Goal: Task Accomplishment & Management: Use online tool/utility

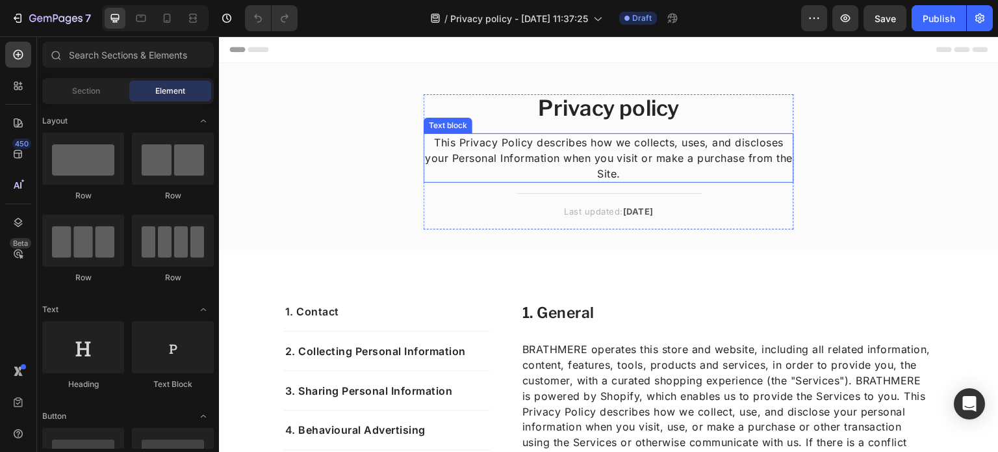
click at [444, 153] on p "This Privacy Policy describes how we collects, uses, and discloses your Persona…" at bounding box center [609, 158] width 368 height 47
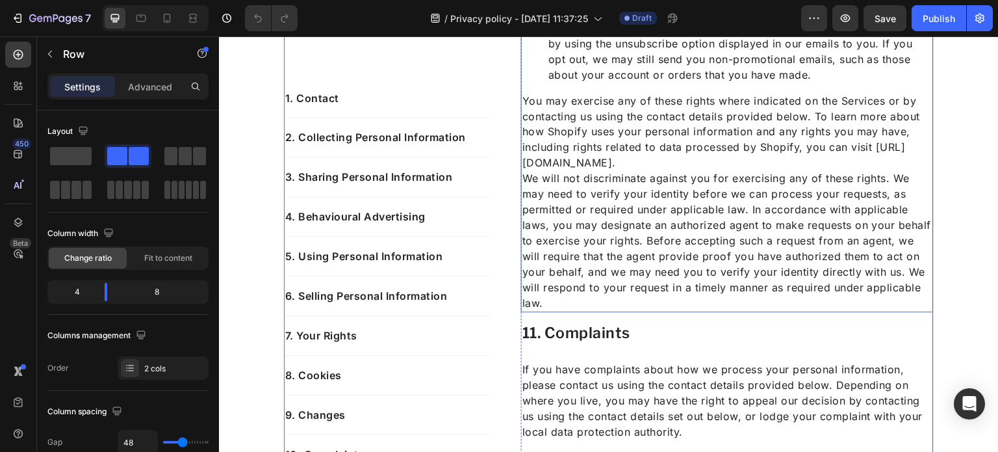
scroll to position [4208, 0]
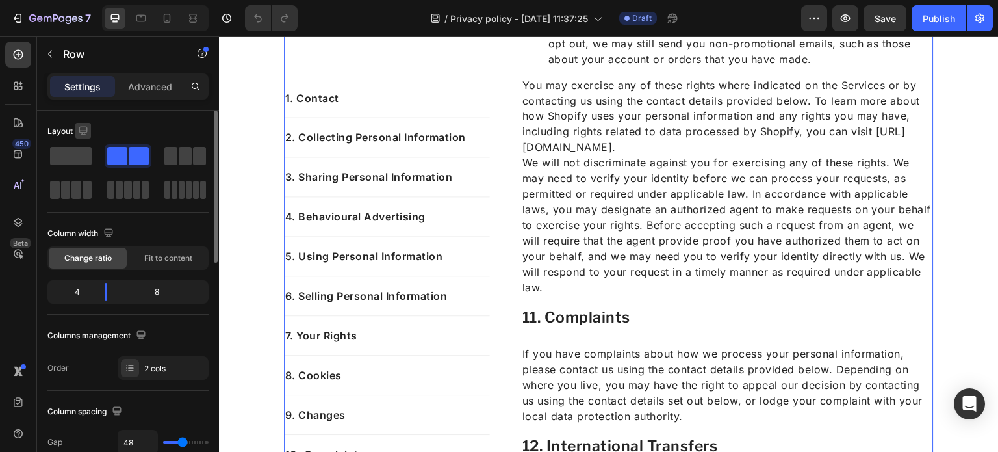
drag, startPoint x: 78, startPoint y: 148, endPoint x: 84, endPoint y: 133, distance: 16.1
click at [84, 133] on div "Layout" at bounding box center [127, 161] width 161 height 81
click at [84, 138] on div at bounding box center [83, 132] width 16 height 18
click at [83, 148] on span at bounding box center [71, 156] width 42 height 18
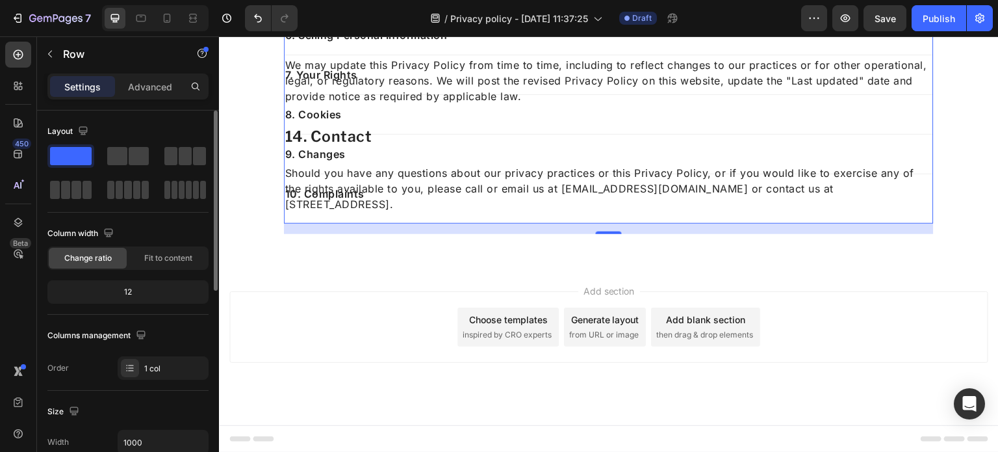
scroll to position [3916, 0]
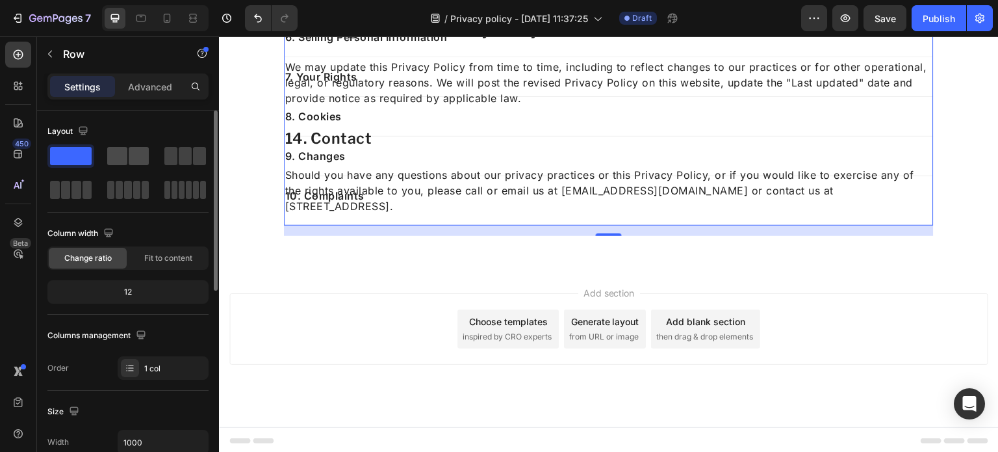
click at [115, 149] on span at bounding box center [117, 156] width 20 height 18
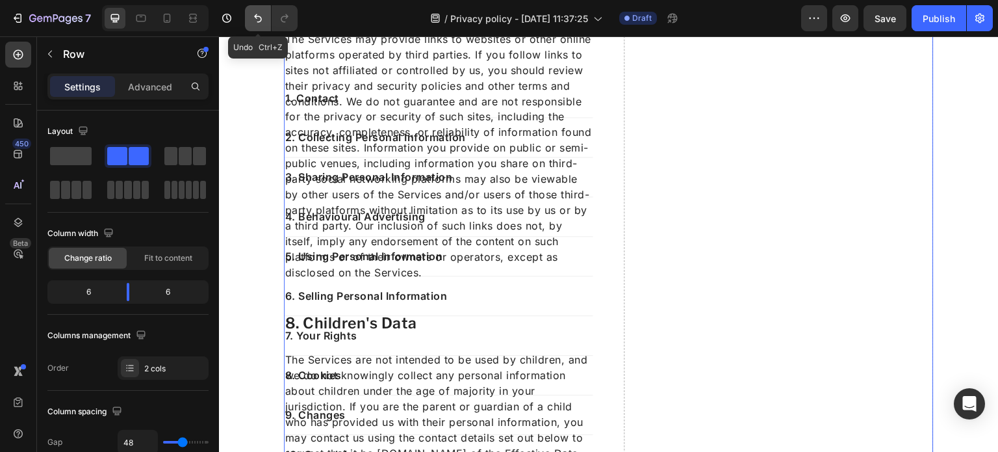
click at [253, 21] on icon "Undo/Redo" at bounding box center [257, 18] width 13 height 13
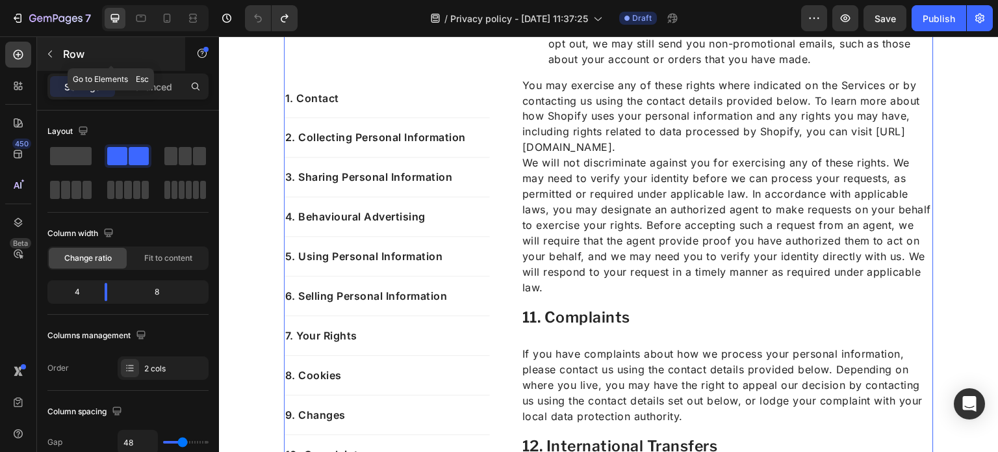
click at [52, 57] on icon "button" at bounding box center [50, 54] width 4 height 7
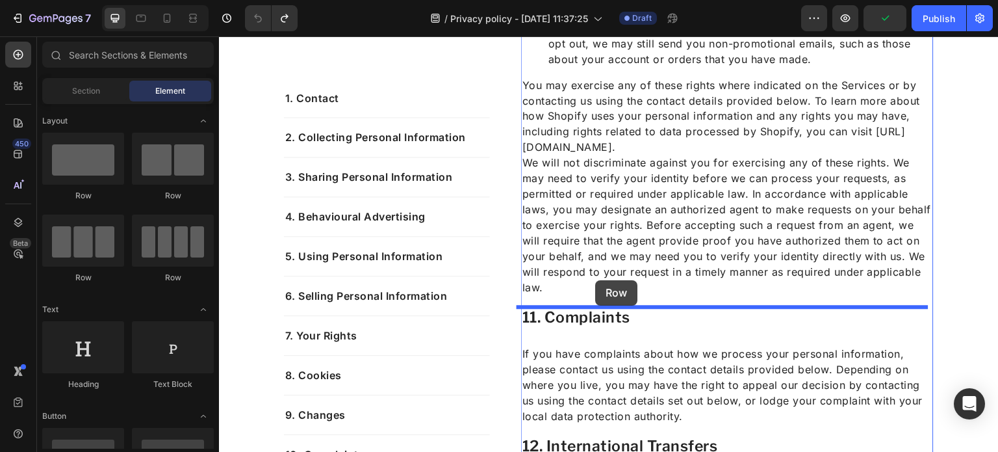
drag, startPoint x: 326, startPoint y: 183, endPoint x: 595, endPoint y: 283, distance: 287.4
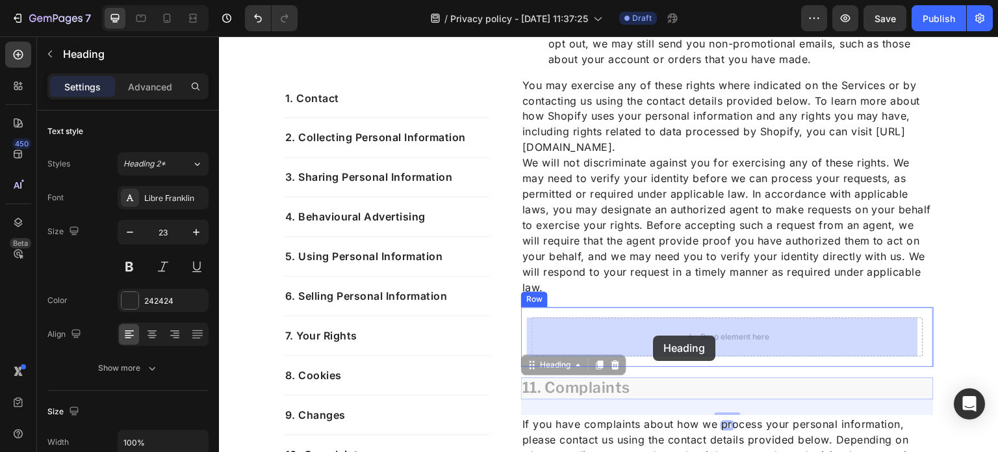
drag, startPoint x: 591, startPoint y: 393, endPoint x: 654, endPoint y: 335, distance: 85.1
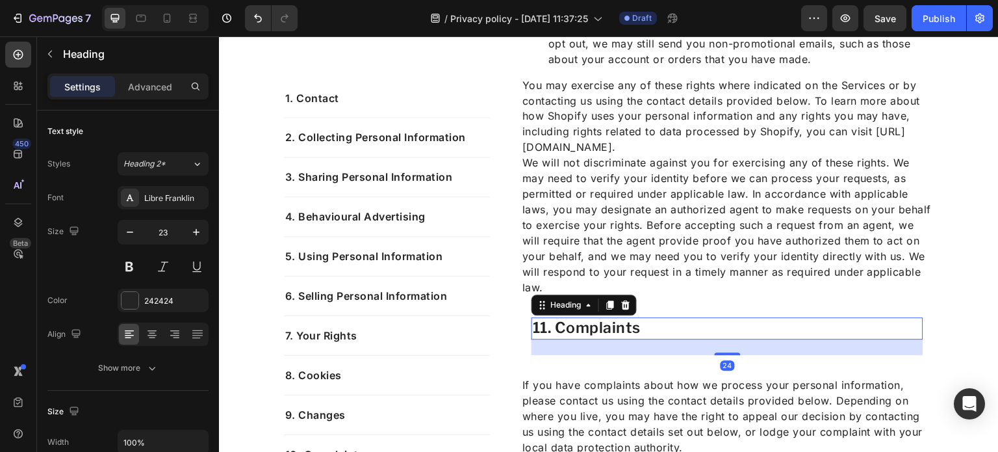
scroll to position [4223, 0]
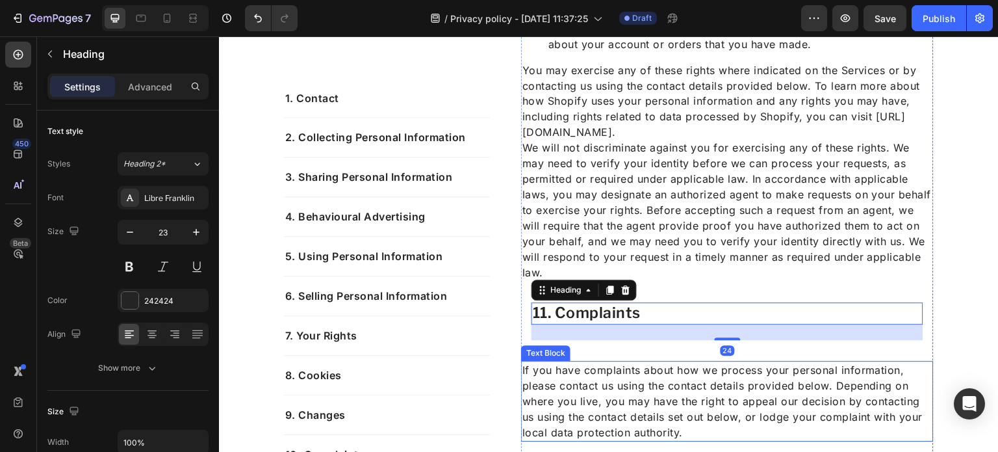
click at [624, 376] on p "If you have complaints about how we process your personal information, please c…" at bounding box center [727, 401] width 410 height 78
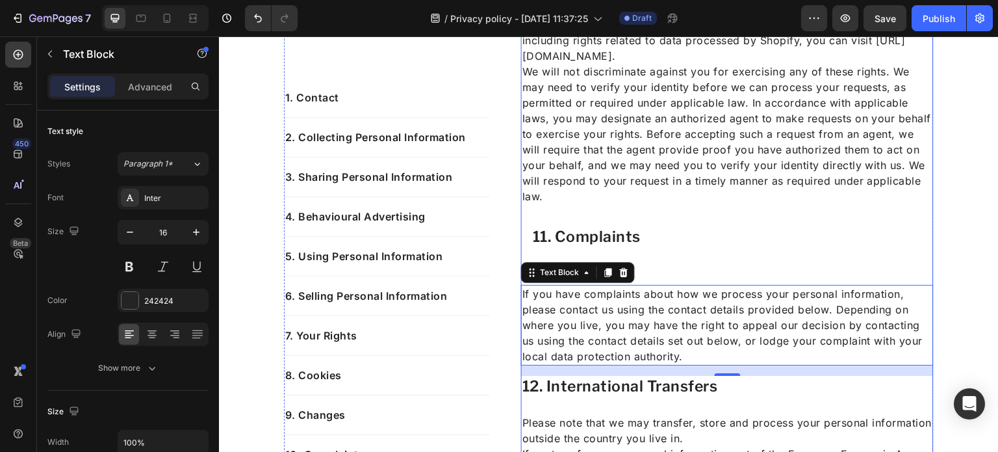
scroll to position [4335, 0]
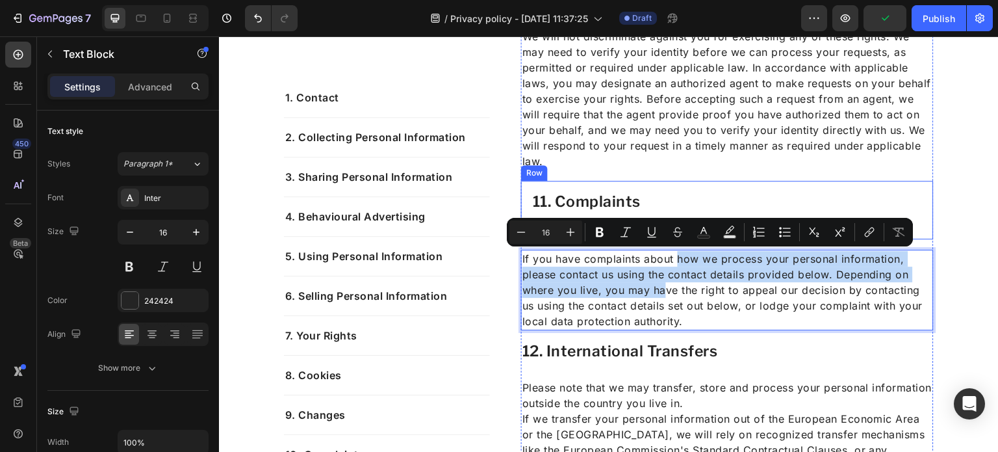
drag, startPoint x: 659, startPoint y: 289, endPoint x: 674, endPoint y: 218, distance: 71.8
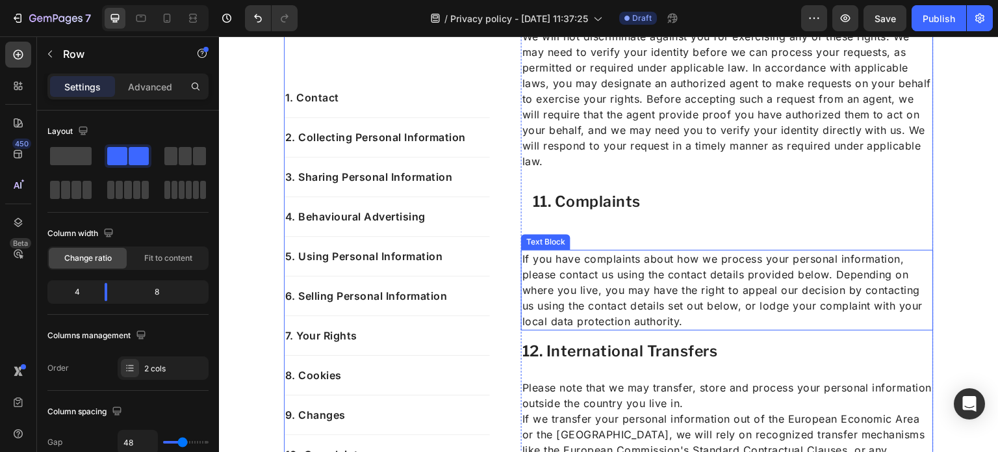
click at [576, 312] on p "If you have complaints about how we process your personal information, please c…" at bounding box center [727, 290] width 410 height 78
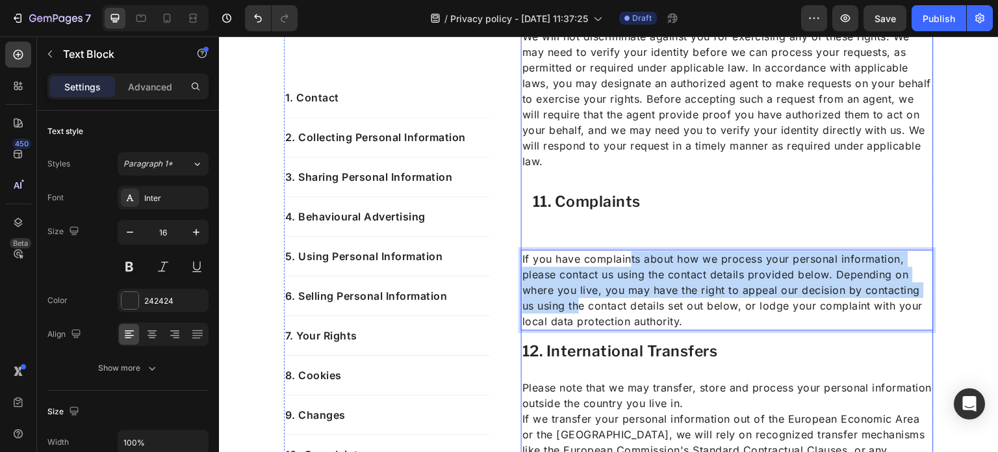
drag, startPoint x: 576, startPoint y: 312, endPoint x: 627, endPoint y: 248, distance: 82.3
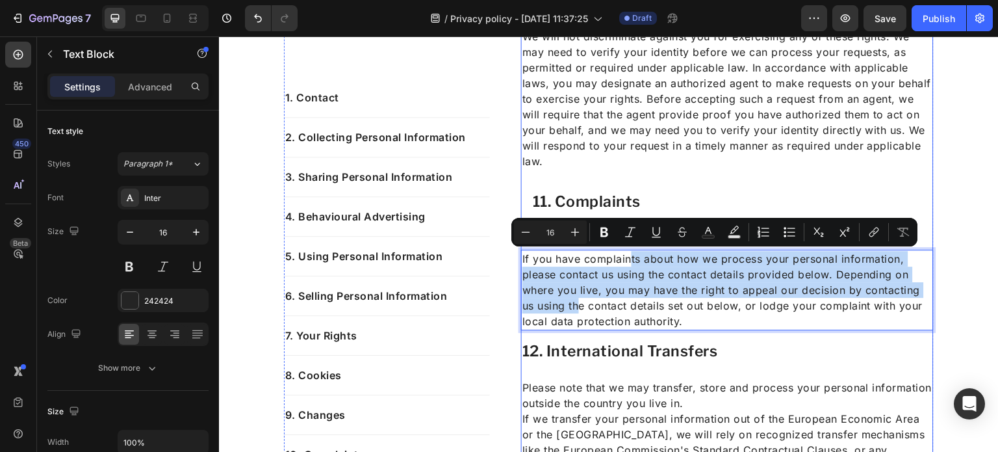
click at [719, 370] on div "10. your rights and choices Heading Depending on where you live, you may have s…" at bounding box center [727, 2] width 413 height 1253
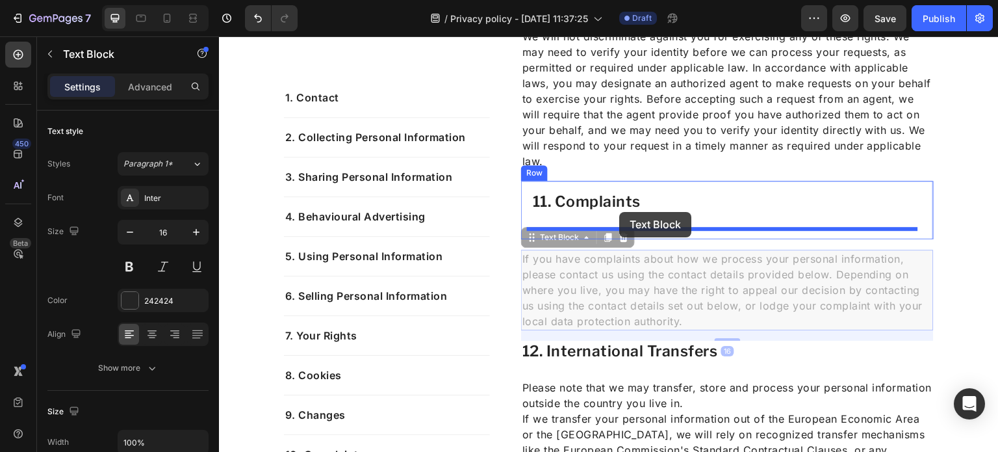
drag, startPoint x: 716, startPoint y: 276, endPoint x: 620, endPoint y: 213, distance: 114.6
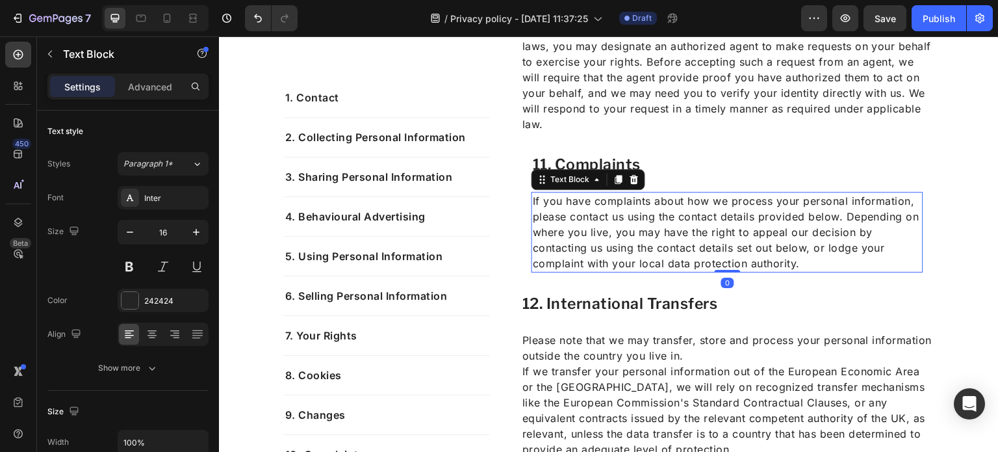
scroll to position [4383, 0]
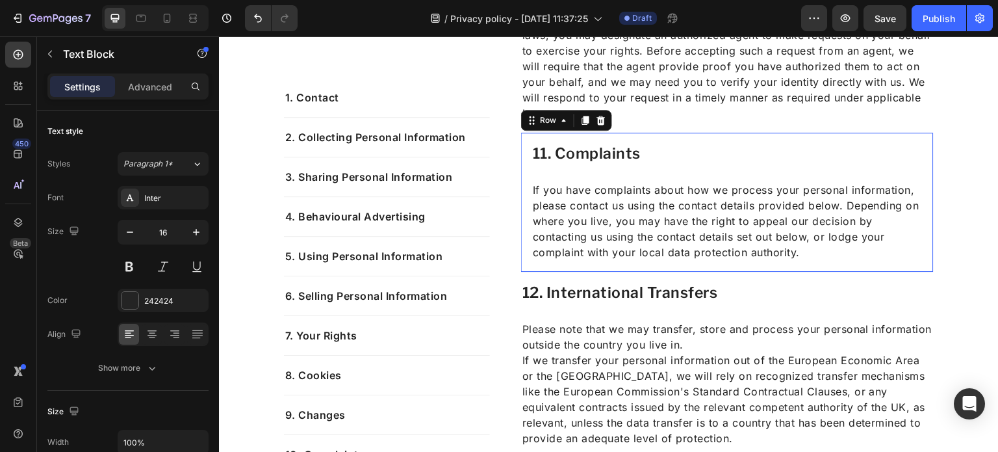
click at [524, 198] on div "11. Complaints Heading If you have complaints about how we process your persona…" at bounding box center [727, 202] width 413 height 139
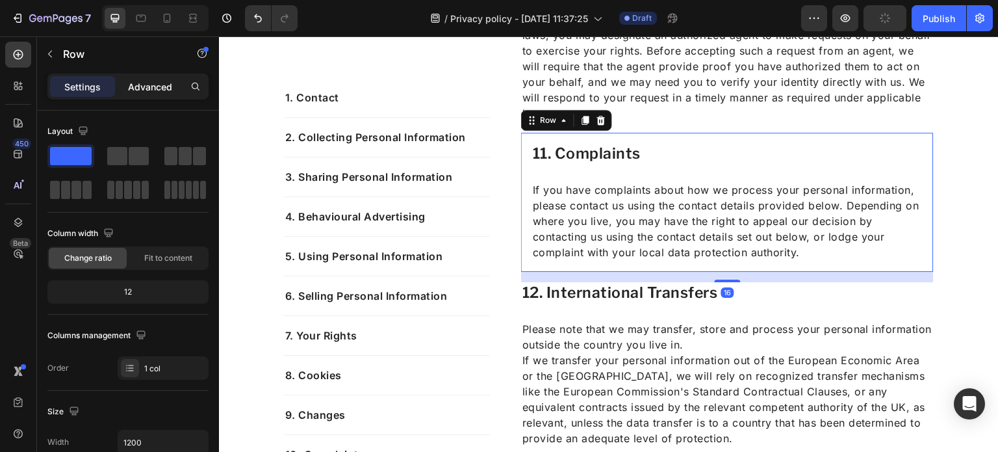
click at [154, 91] on p "Advanced" at bounding box center [150, 87] width 44 height 14
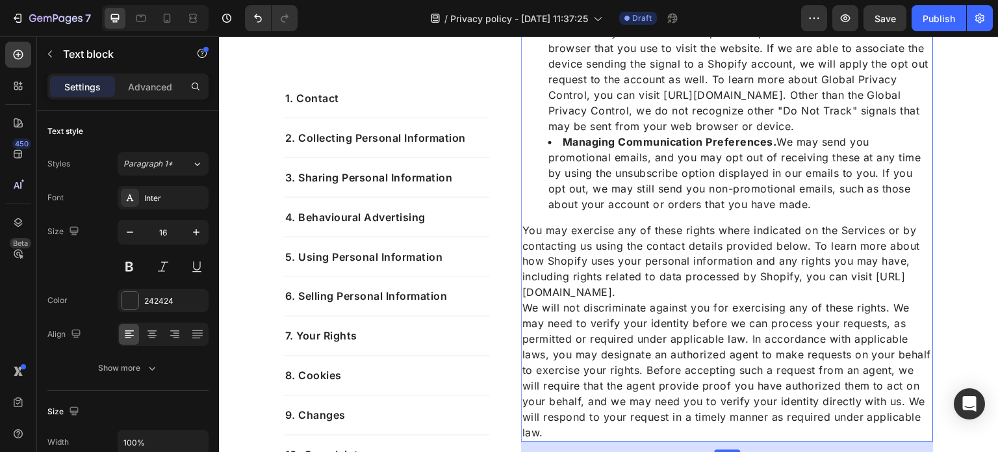
scroll to position [4089, 0]
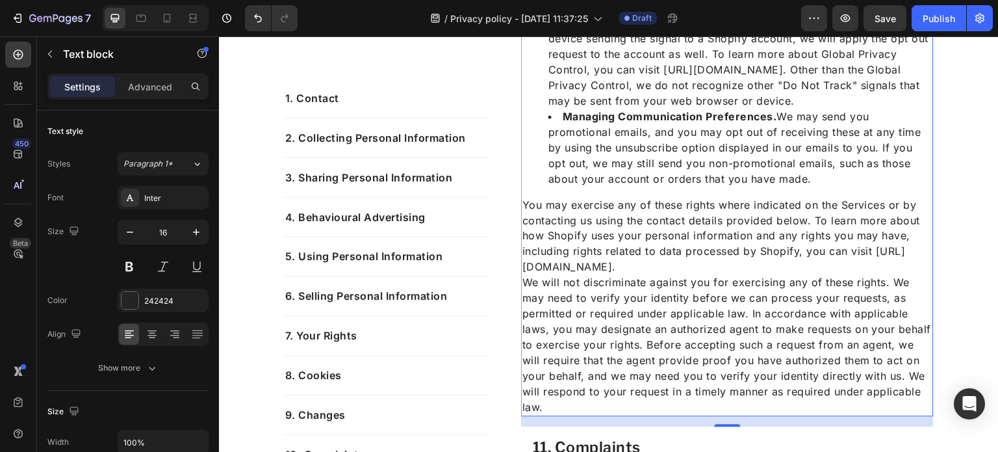
click at [150, 100] on div "Settings Advanced" at bounding box center [128, 91] width 182 height 37
click at [148, 97] on div "Settings Advanced" at bounding box center [127, 86] width 161 height 26
click at [140, 88] on p "Advanced" at bounding box center [150, 87] width 44 height 14
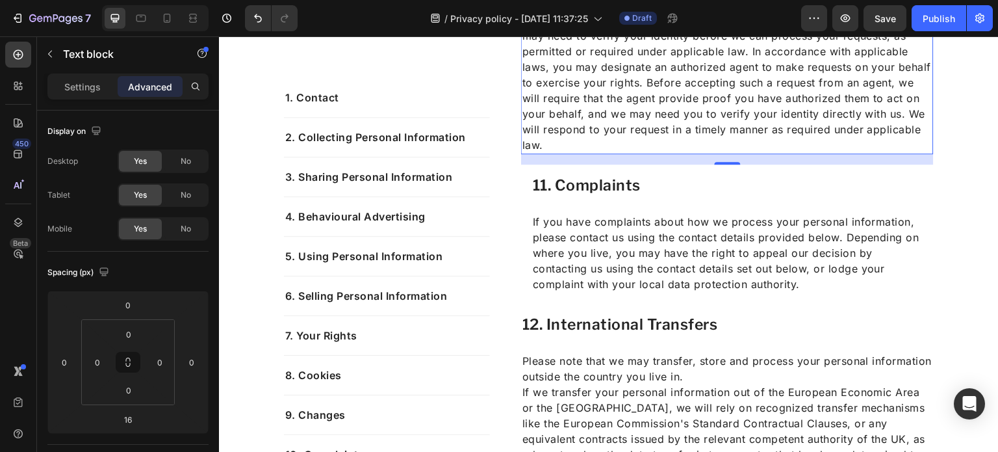
scroll to position [4357, 0]
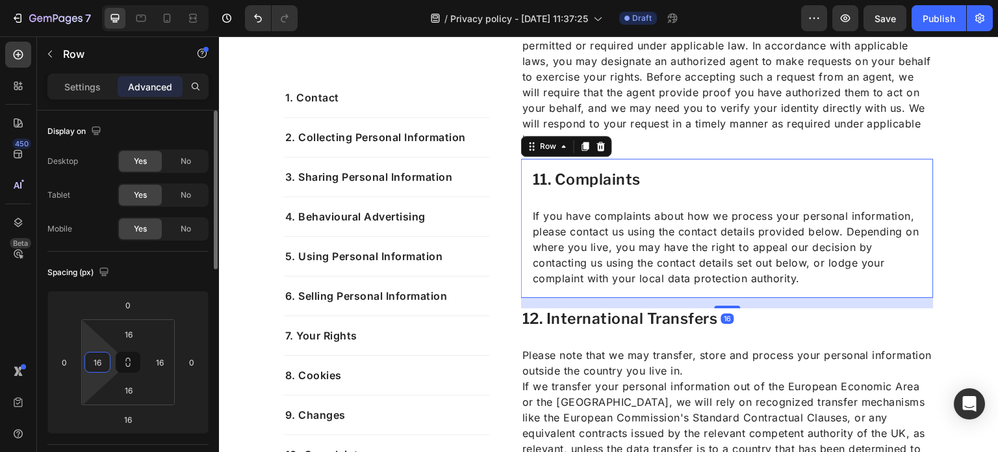
click at [92, 363] on input "16" at bounding box center [97, 361] width 19 height 19
type input "0"
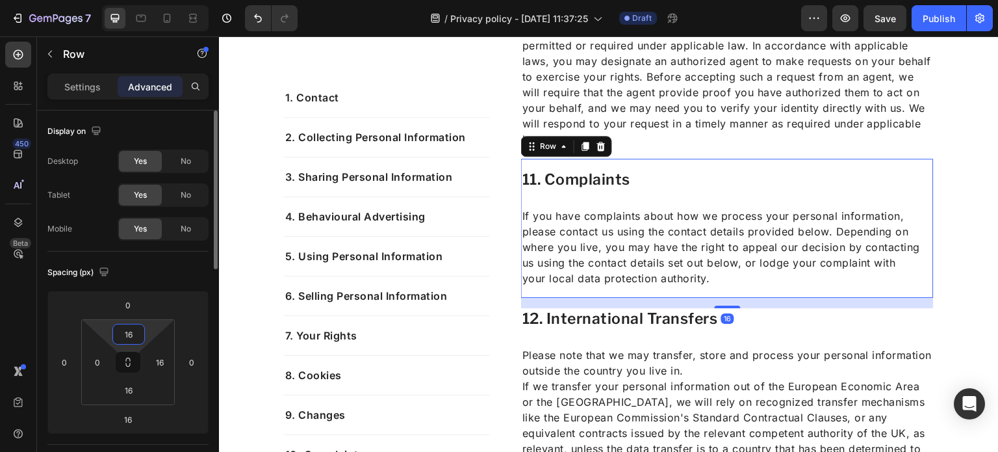
click at [135, 337] on input "16" at bounding box center [129, 333] width 26 height 19
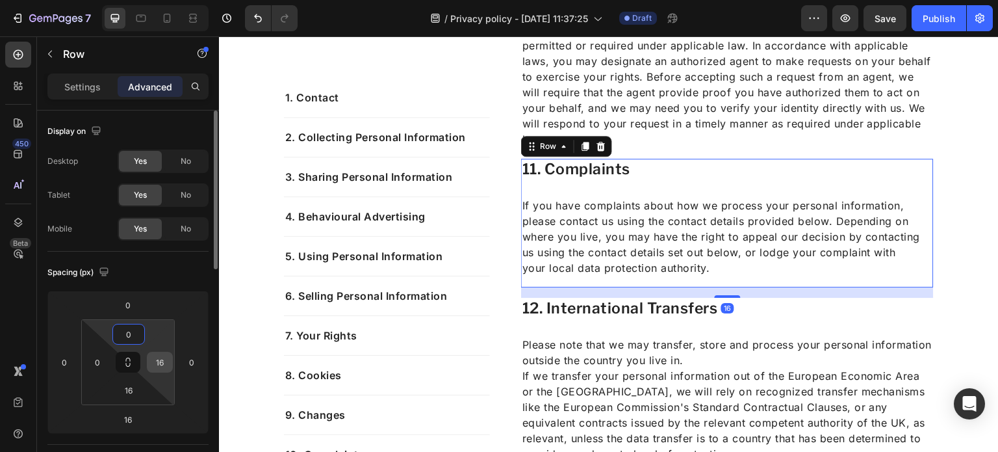
type input "0"
click at [164, 357] on input "16" at bounding box center [159, 361] width 19 height 19
type input "0"
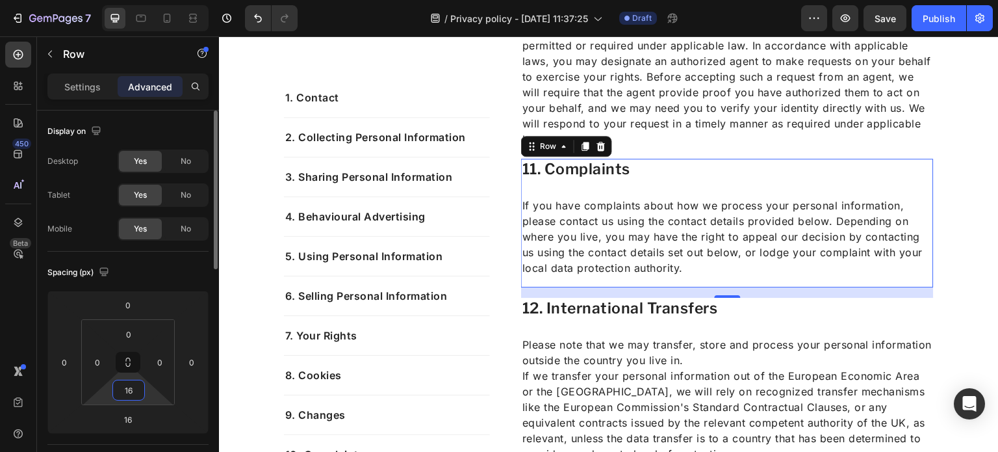
click at [130, 389] on input "16" at bounding box center [129, 389] width 26 height 19
type input "0"
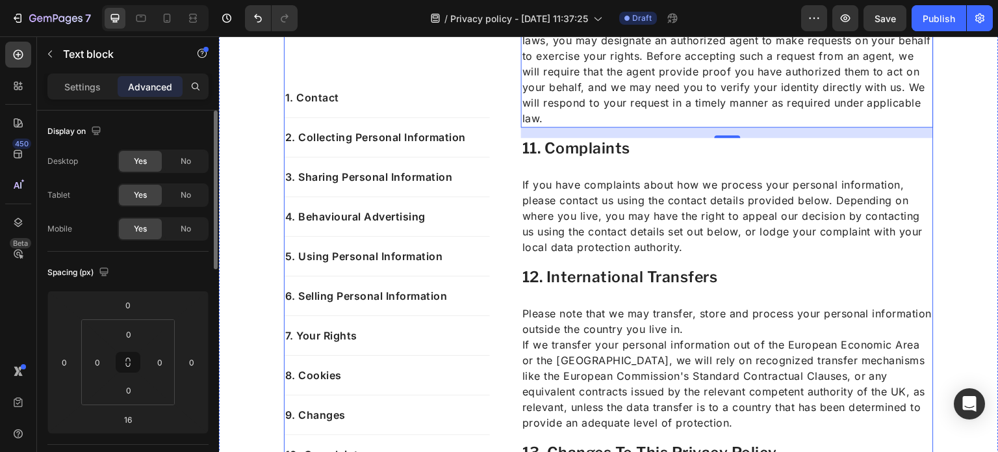
scroll to position [4372, 0]
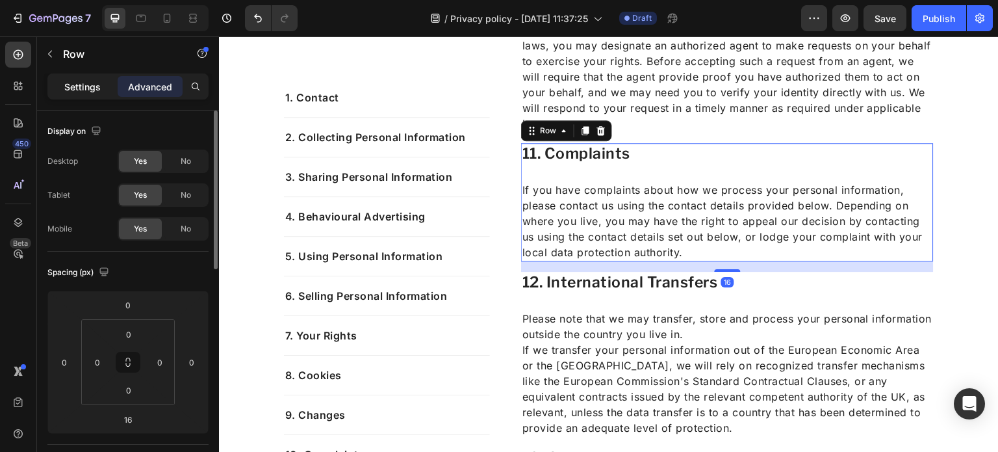
click at [91, 76] on div "Settings" at bounding box center [82, 86] width 65 height 21
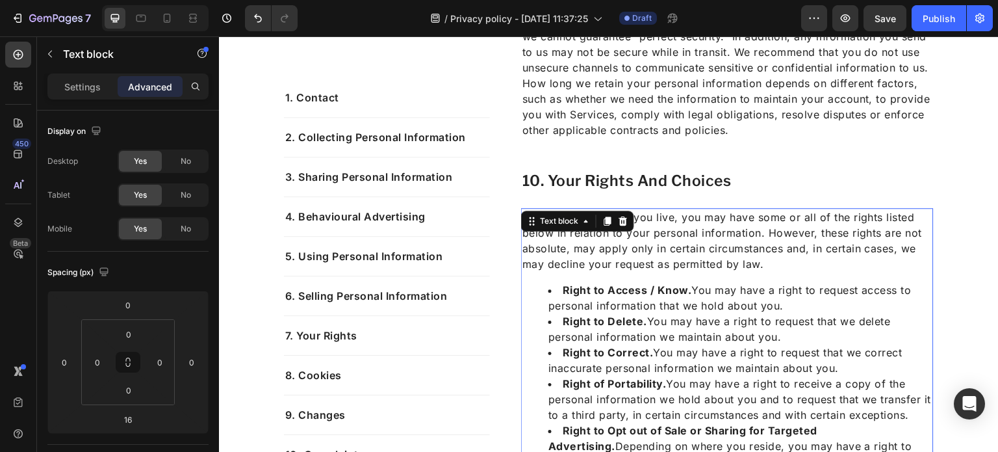
scroll to position [3527, 0]
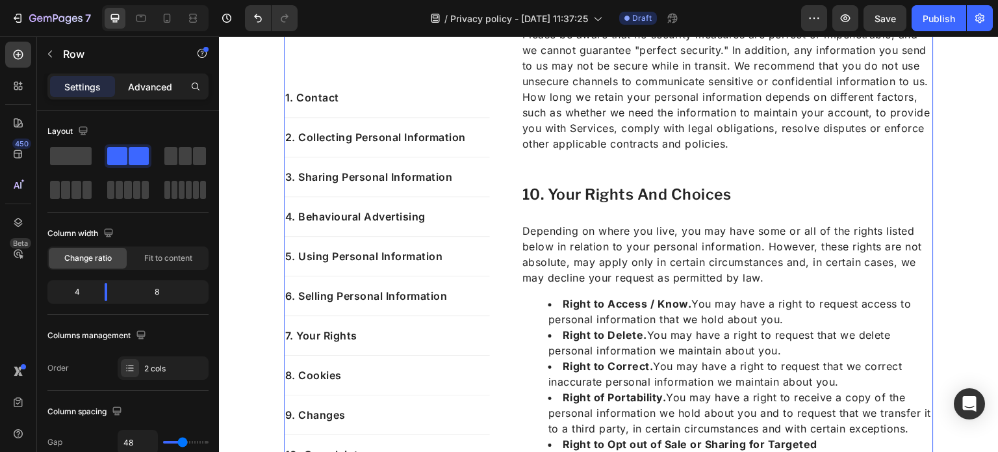
click at [130, 84] on p "Advanced" at bounding box center [150, 87] width 44 height 14
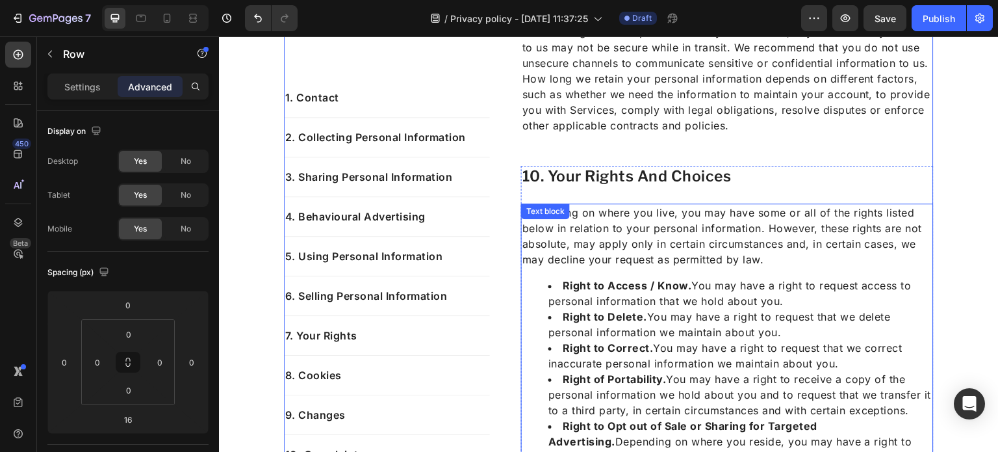
scroll to position [3462, 0]
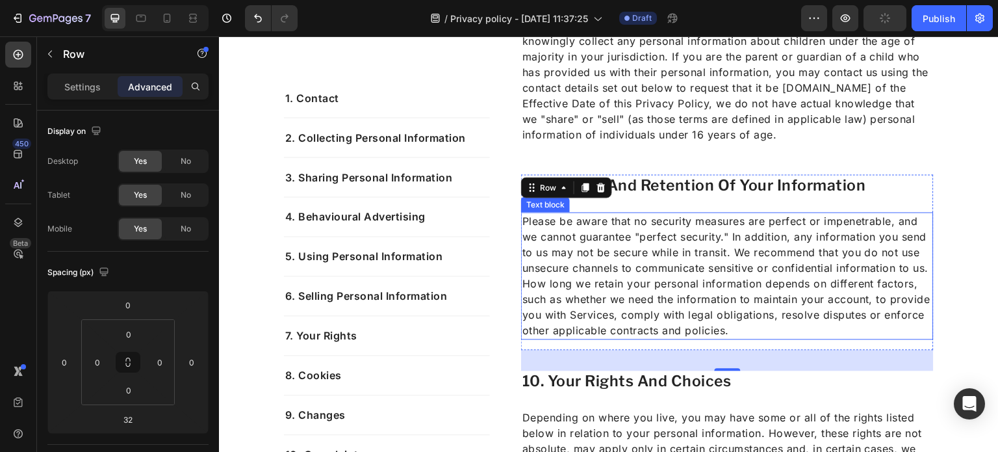
scroll to position [3342, 0]
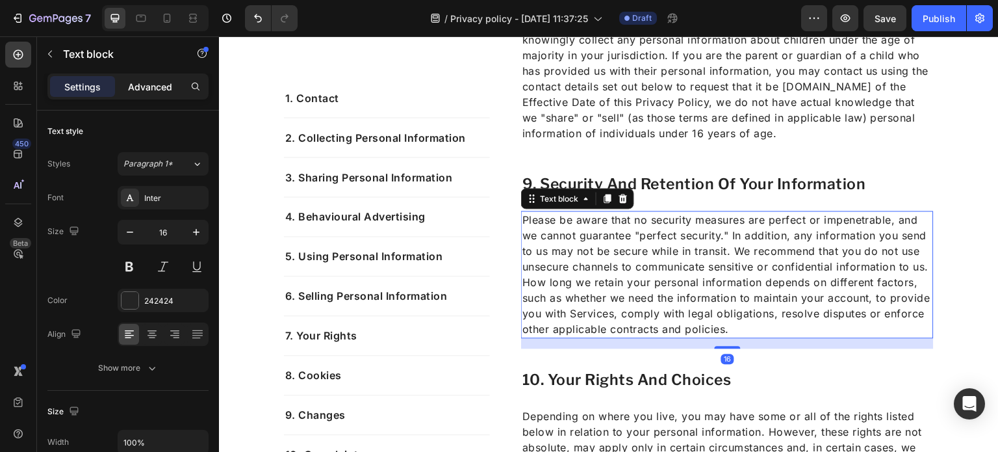
click at [145, 95] on div "Advanced" at bounding box center [150, 86] width 65 height 21
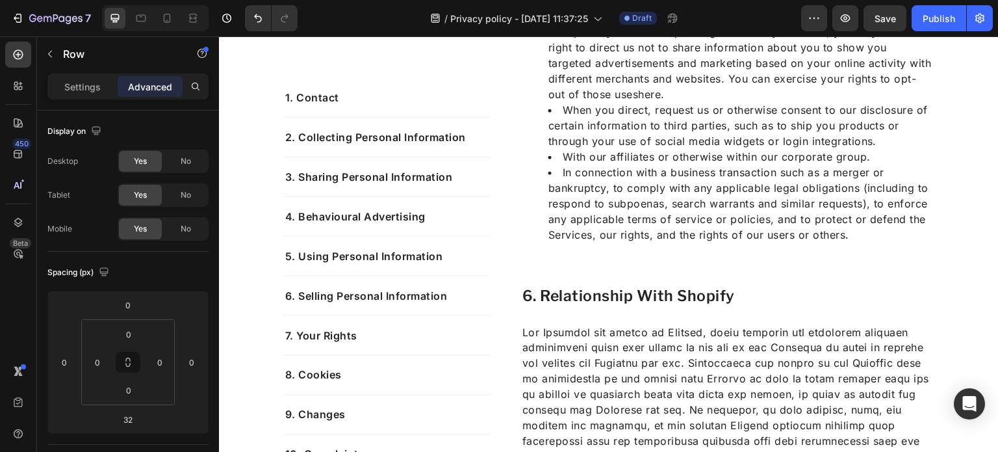
scroll to position [2421, 0]
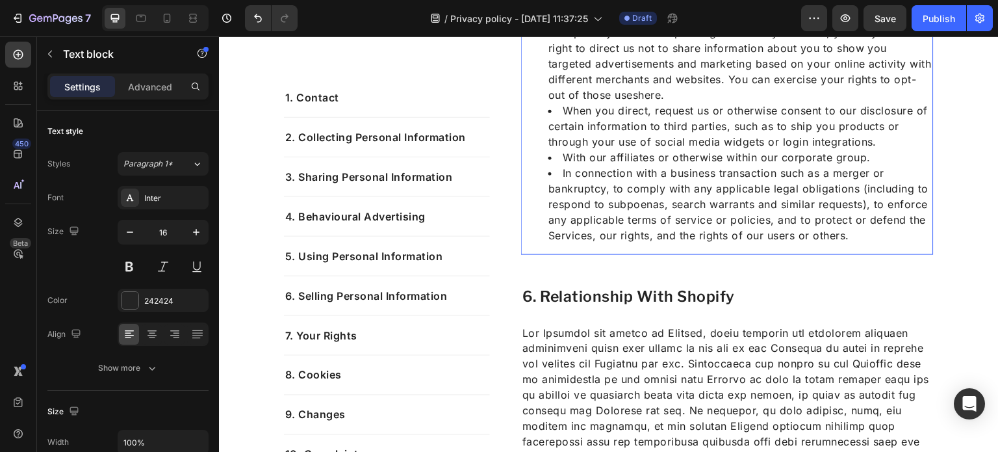
click at [651, 168] on li "In connection with a business transaction such as a merger or bankruptcy, to co…" at bounding box center [740, 204] width 384 height 78
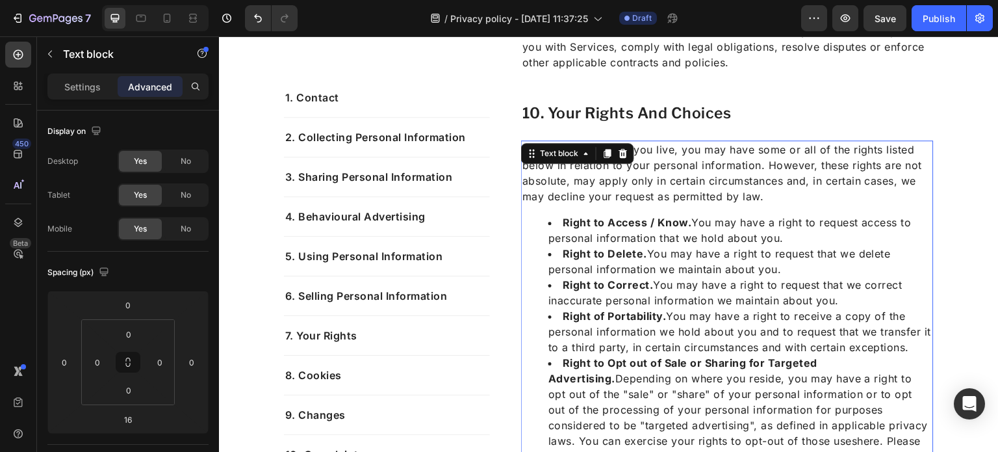
scroll to position [3608, 0]
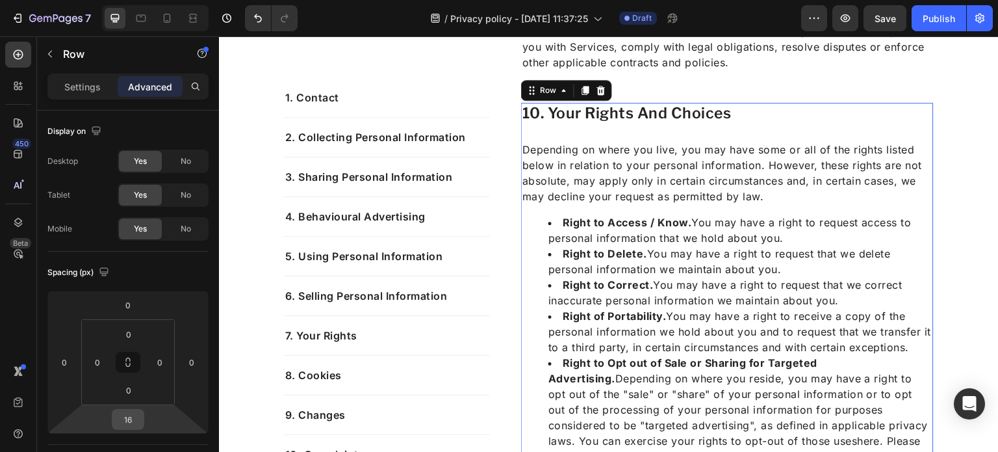
click at [143, 411] on div "16" at bounding box center [128, 419] width 32 height 21
click at [138, 413] on input "16" at bounding box center [128, 418] width 26 height 19
type input "32"
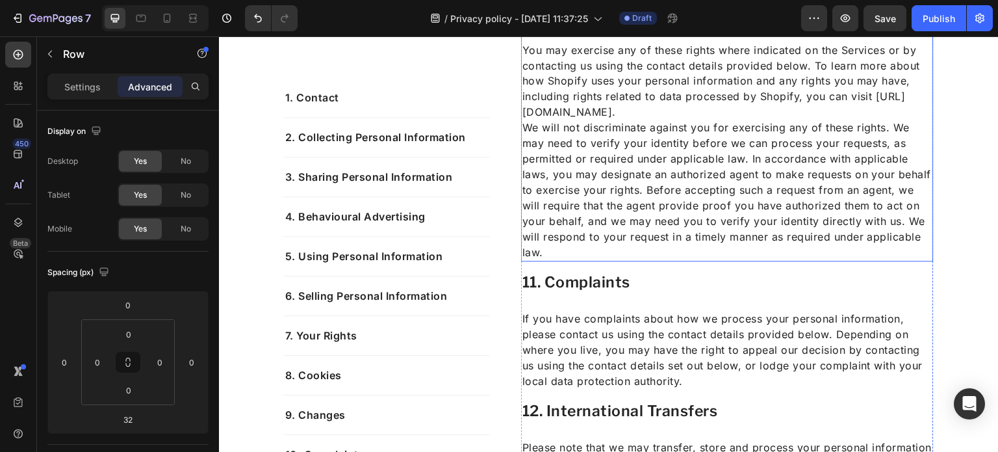
scroll to position [4244, 0]
click at [133, 425] on input "32" at bounding box center [128, 418] width 26 height 19
type input "1"
type input "6"
type input "32"
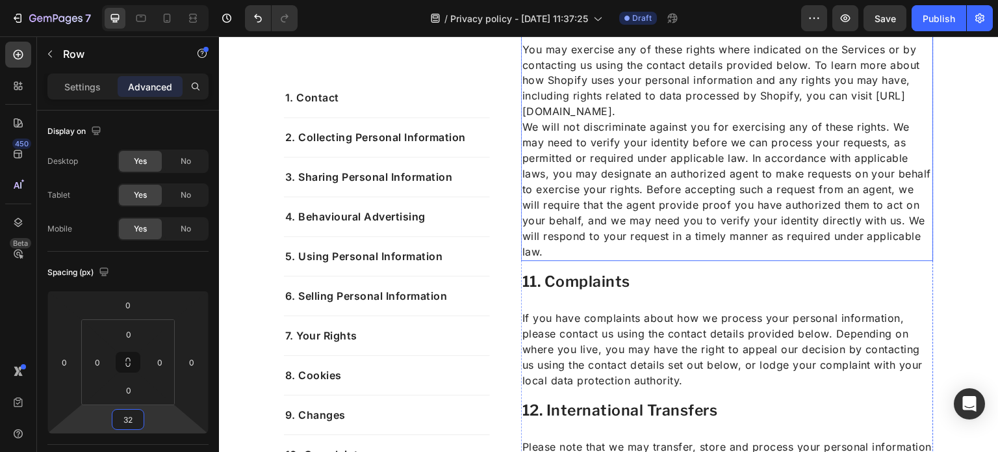
click at [618, 259] on p "We will not discriminate against you for exercising any of these rights. We may…" at bounding box center [727, 189] width 410 height 140
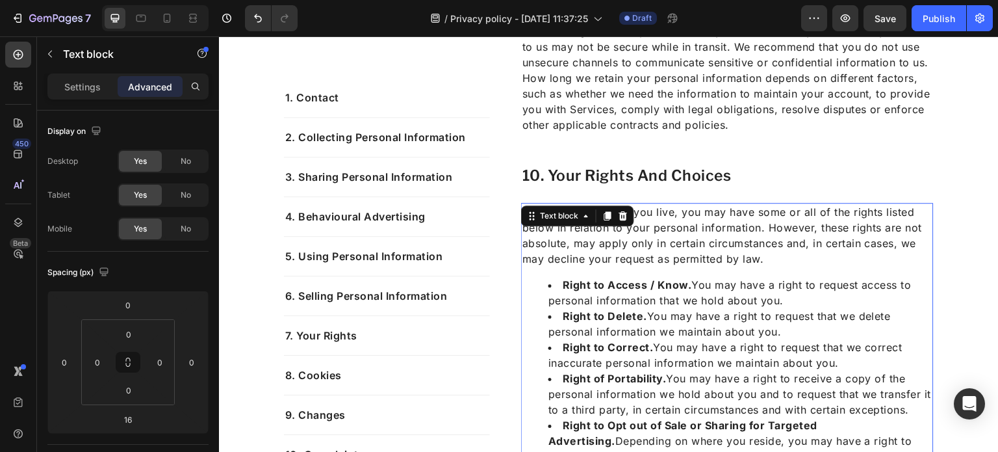
scroll to position [3542, 0]
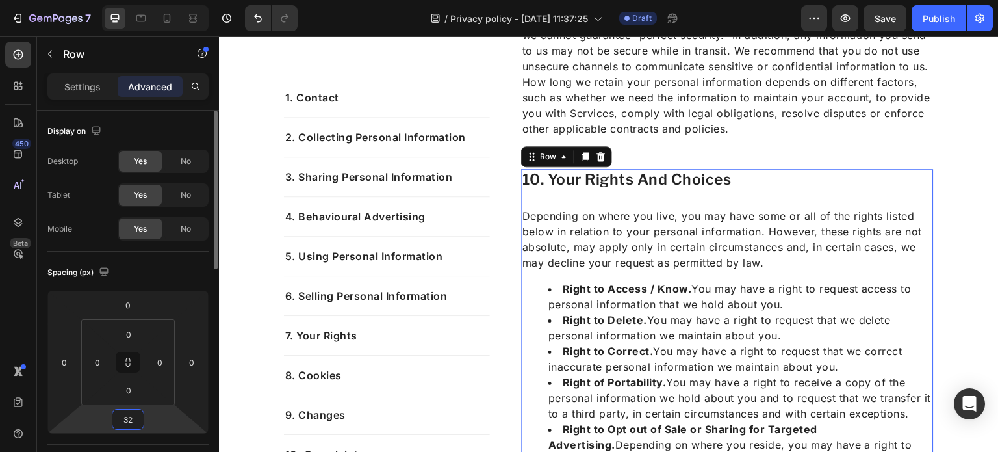
click at [140, 414] on input "32" at bounding box center [128, 418] width 26 height 19
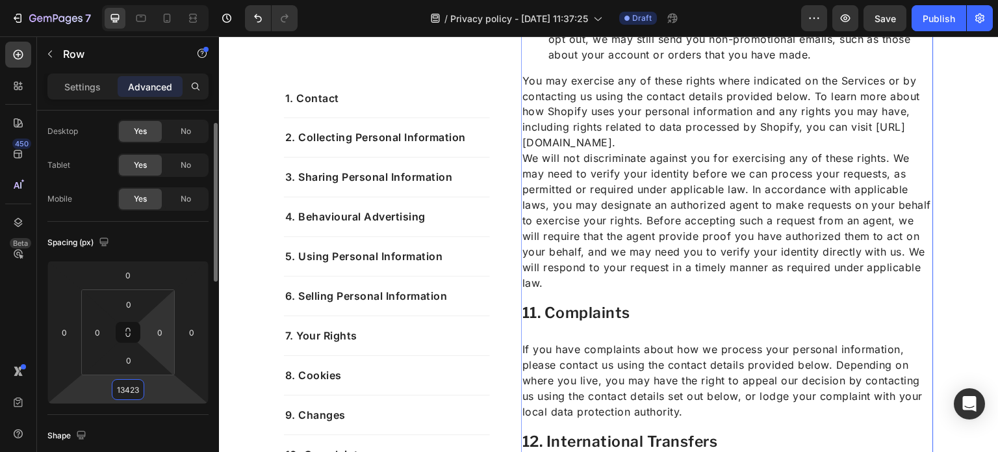
scroll to position [0, 0]
type input "1"
type input "2"
type input "3"
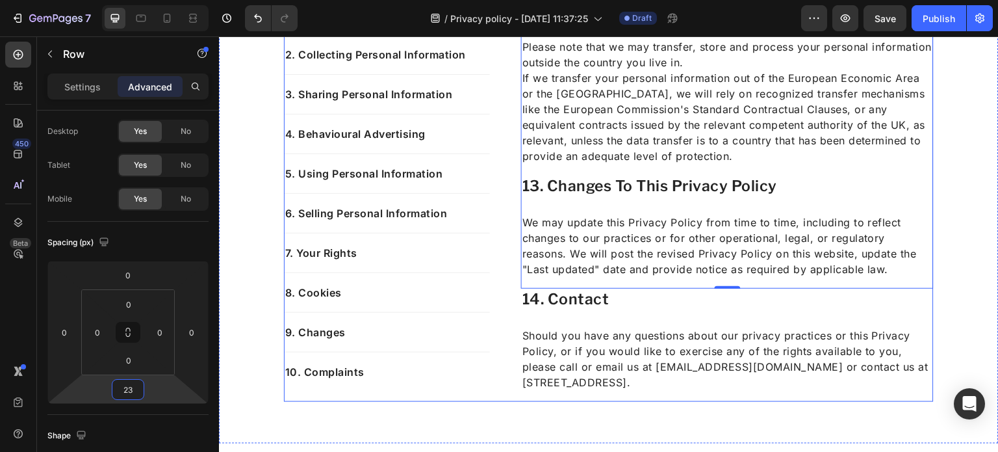
scroll to position [4645, 0]
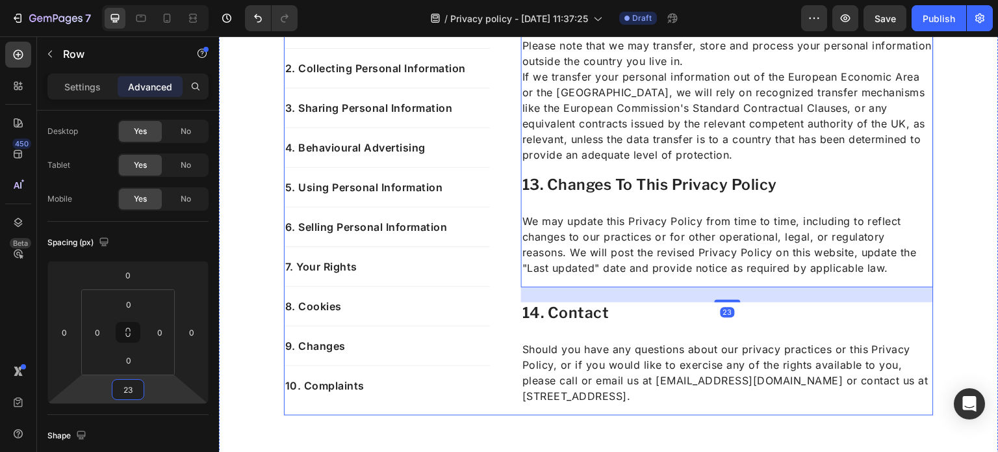
type input "2"
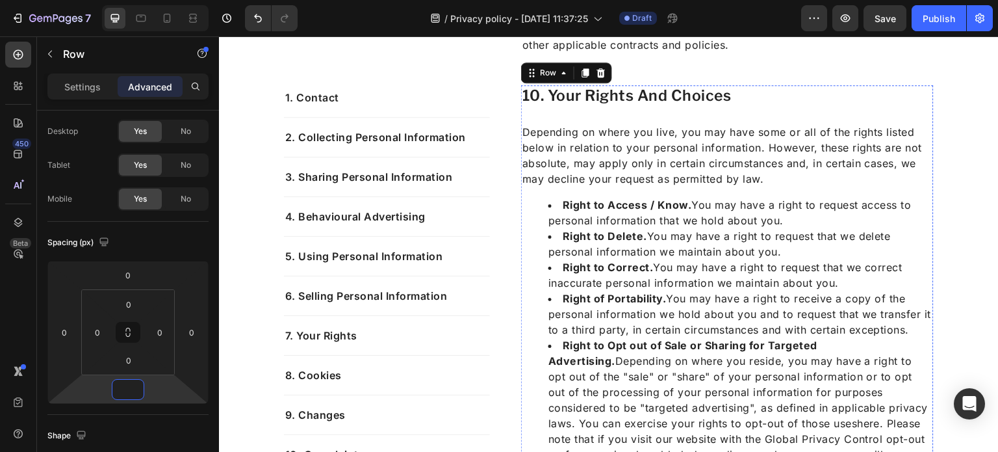
scroll to position [3573, 0]
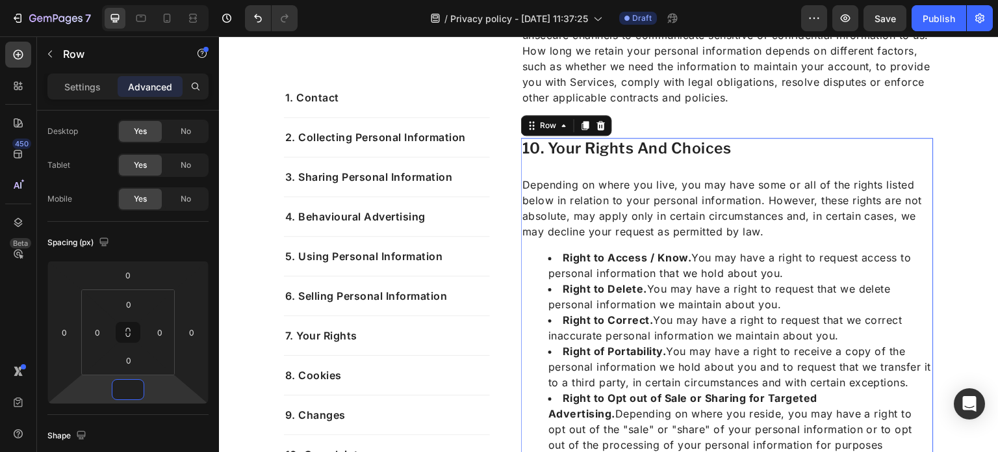
type input "0"
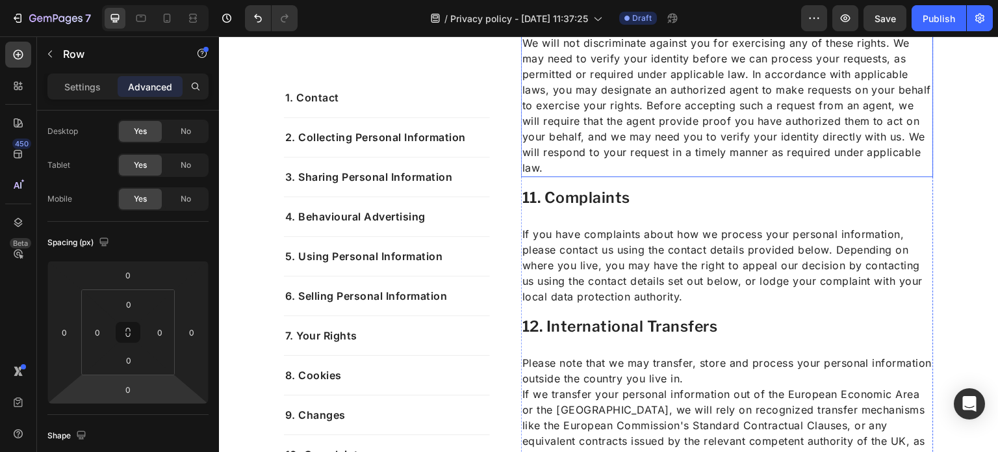
scroll to position [4338, 0]
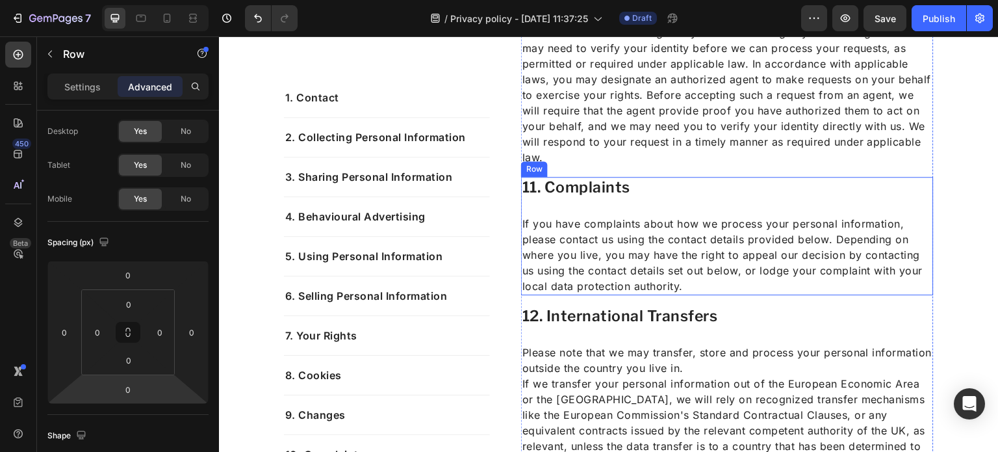
click at [579, 181] on h2 "11. Complaints" at bounding box center [727, 188] width 413 height 22
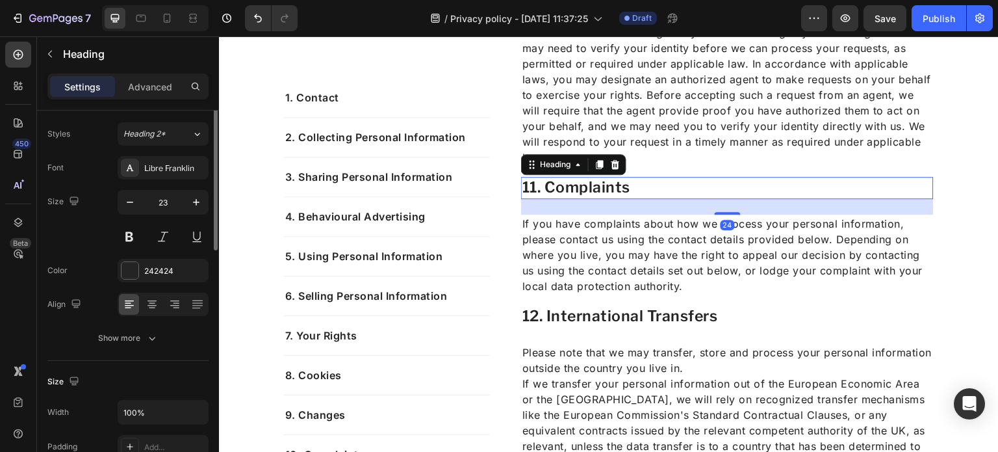
scroll to position [0, 0]
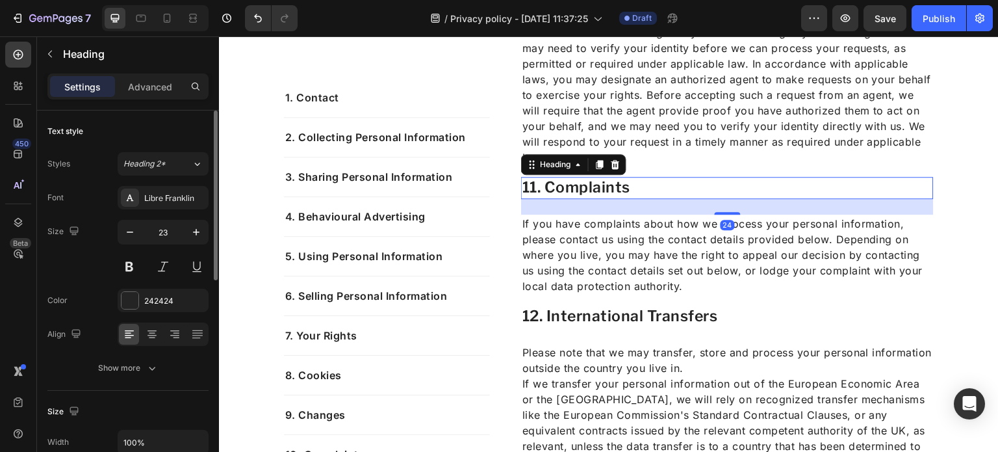
click at [628, 206] on div "24" at bounding box center [727, 207] width 413 height 16
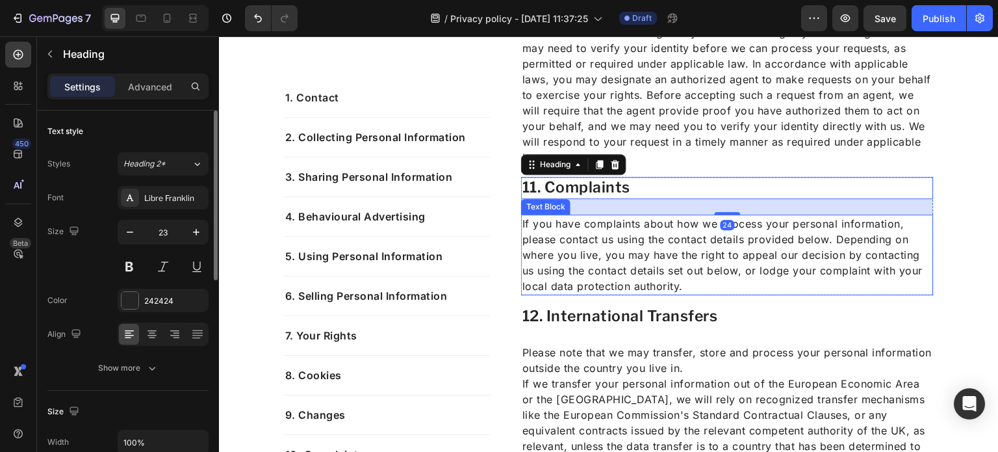
click at [678, 267] on p "If you have complaints about how we process your personal information, please c…" at bounding box center [727, 255] width 410 height 78
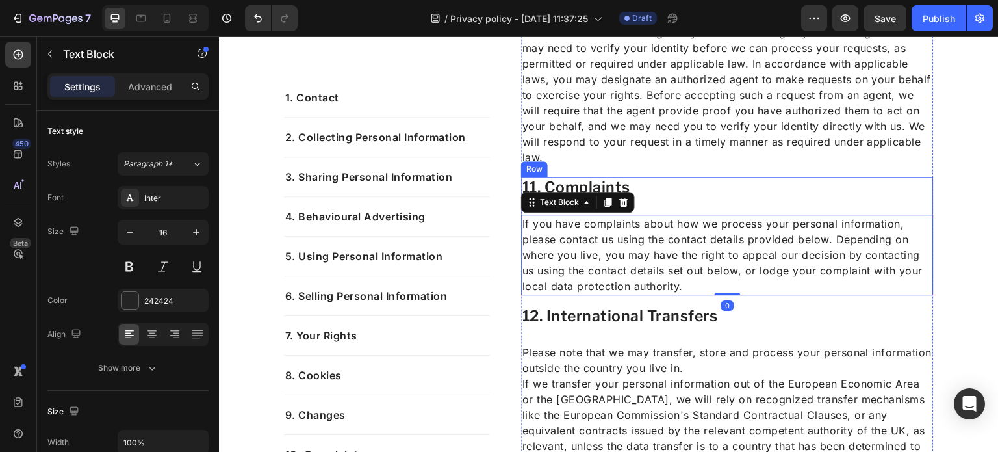
click at [844, 203] on div "11. Complaints Heading If you have complaints about how we process your persona…" at bounding box center [727, 236] width 413 height 118
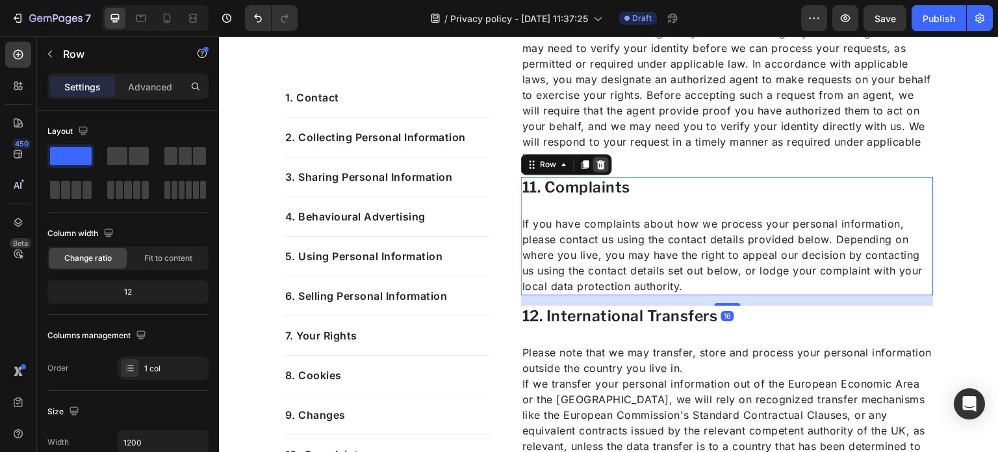
click at [598, 161] on icon at bounding box center [601, 164] width 8 height 9
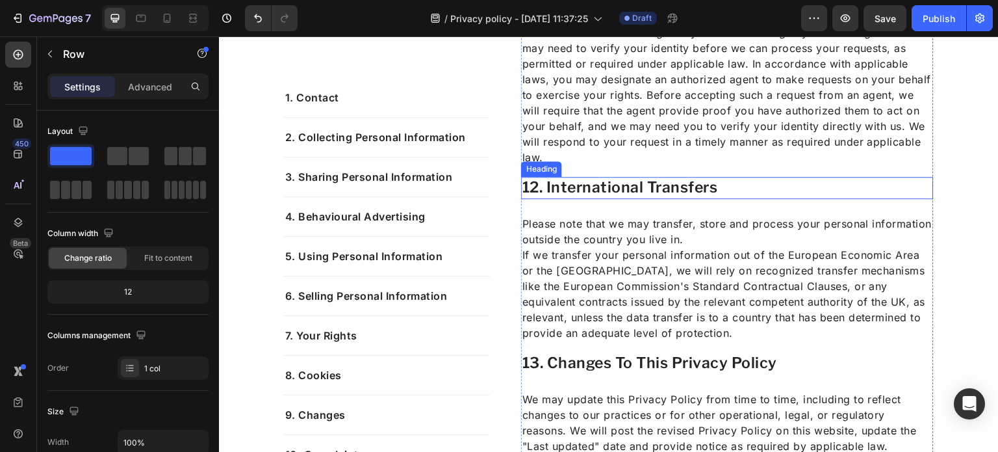
click at [658, 191] on h2 "12. International Transfers" at bounding box center [727, 188] width 413 height 22
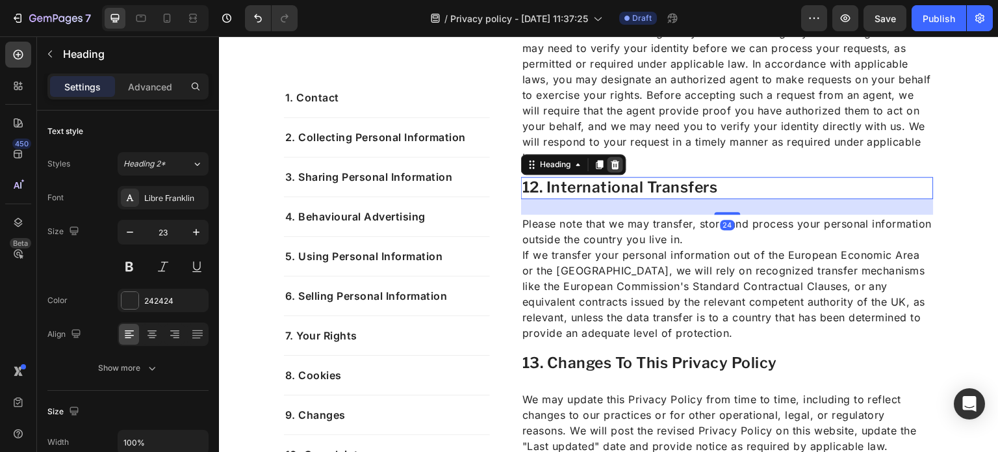
click at [615, 157] on div at bounding box center [616, 165] width 16 height 16
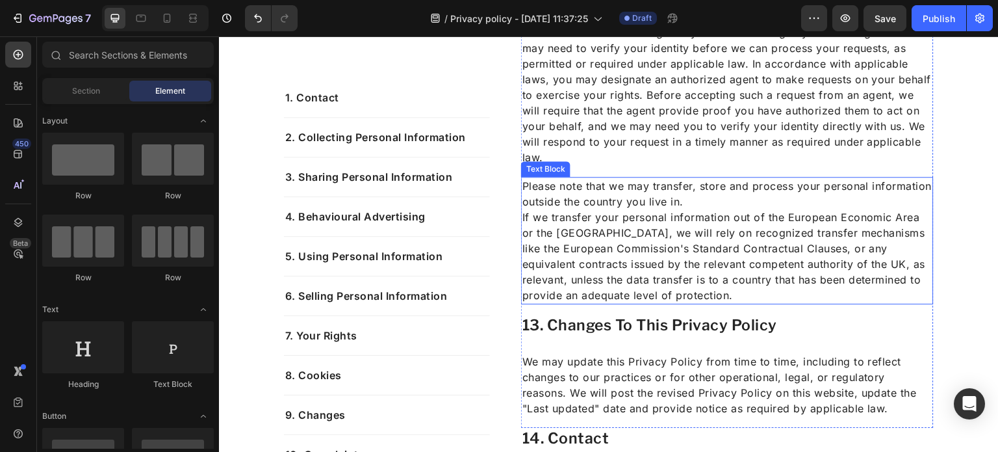
click at [623, 184] on p "Please note that we may transfer, store and process your personal information o…" at bounding box center [727, 193] width 410 height 31
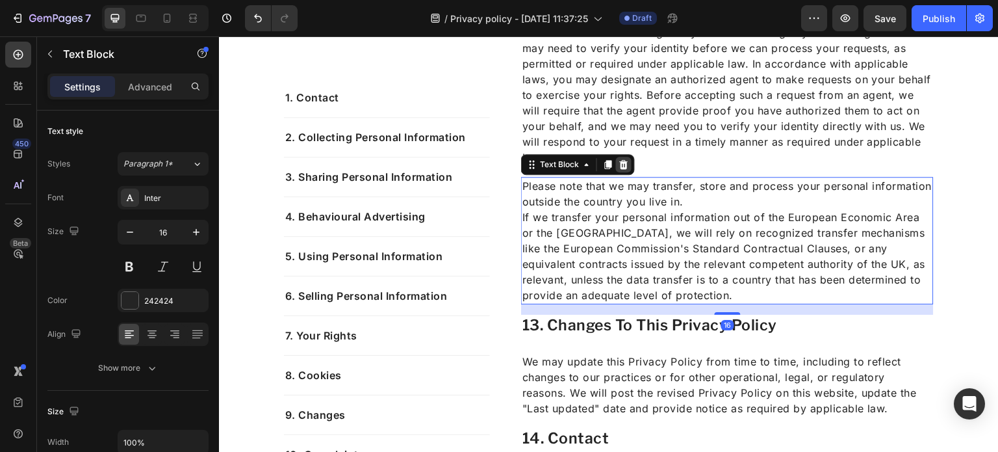
click at [621, 163] on icon at bounding box center [624, 164] width 8 height 9
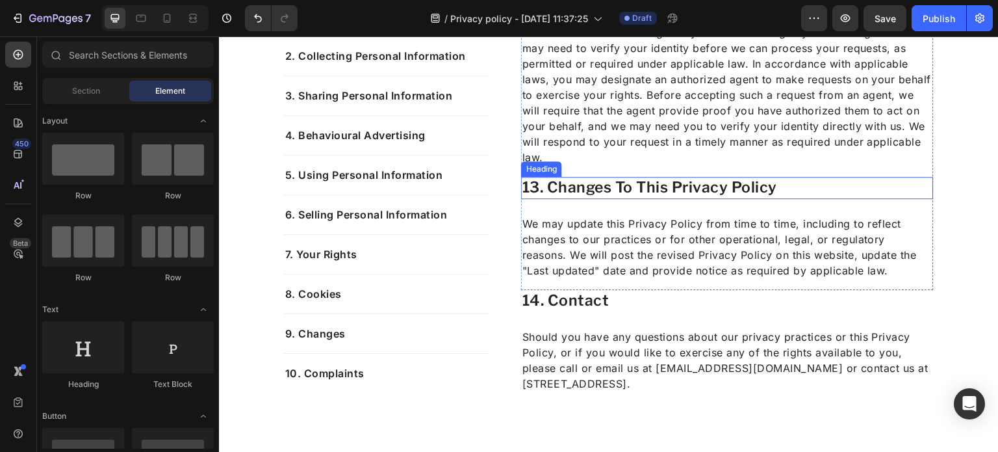
click at [616, 187] on h2 "13. Changes To This Privacy Policy" at bounding box center [727, 188] width 413 height 22
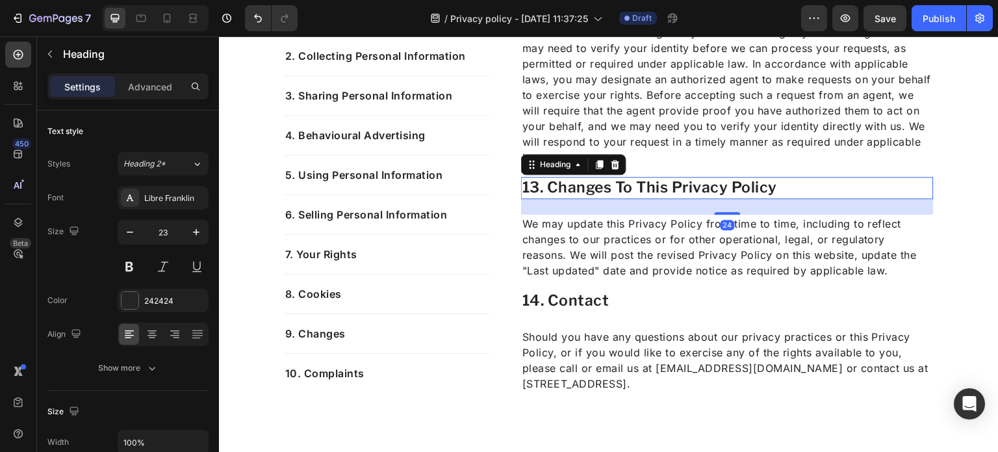
click at [613, 155] on div "Heading" at bounding box center [573, 164] width 105 height 21
click at [613, 165] on icon at bounding box center [616, 164] width 8 height 9
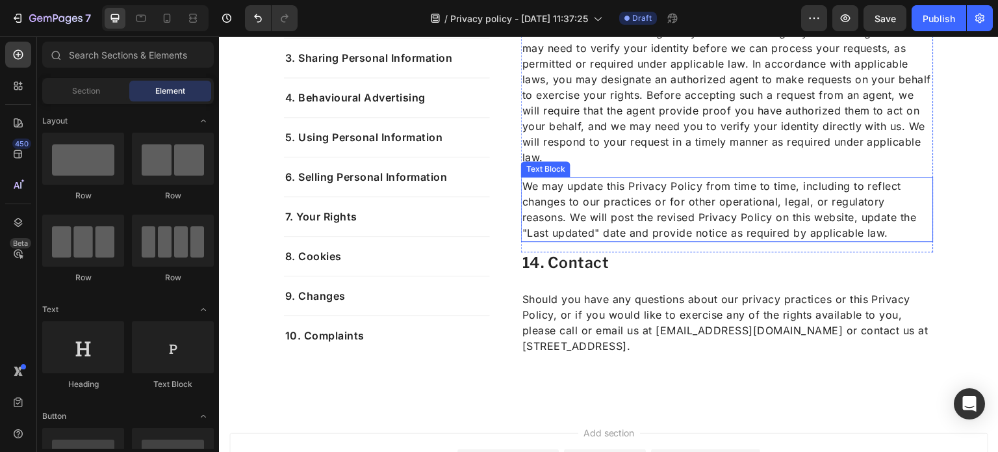
click at [611, 181] on p "We may update this Privacy Policy from time to time, including to reflect chang…" at bounding box center [727, 209] width 410 height 62
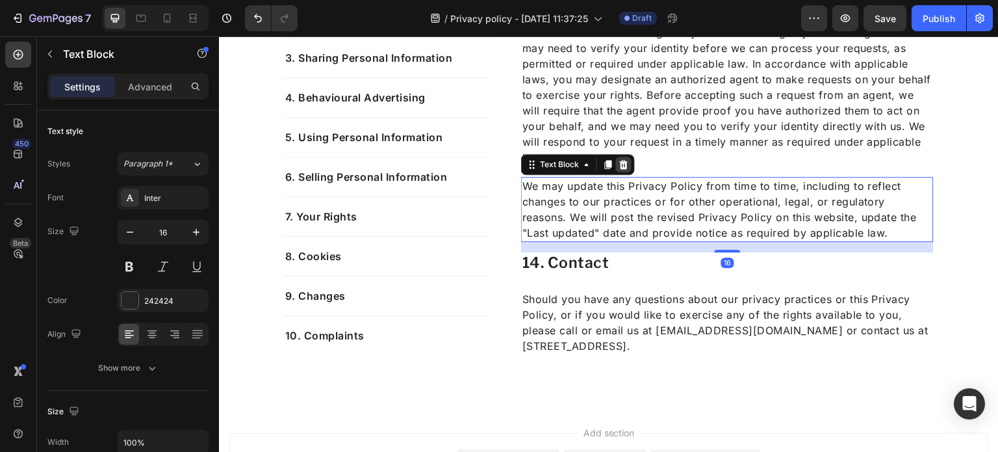
click at [621, 165] on icon at bounding box center [624, 164] width 8 height 9
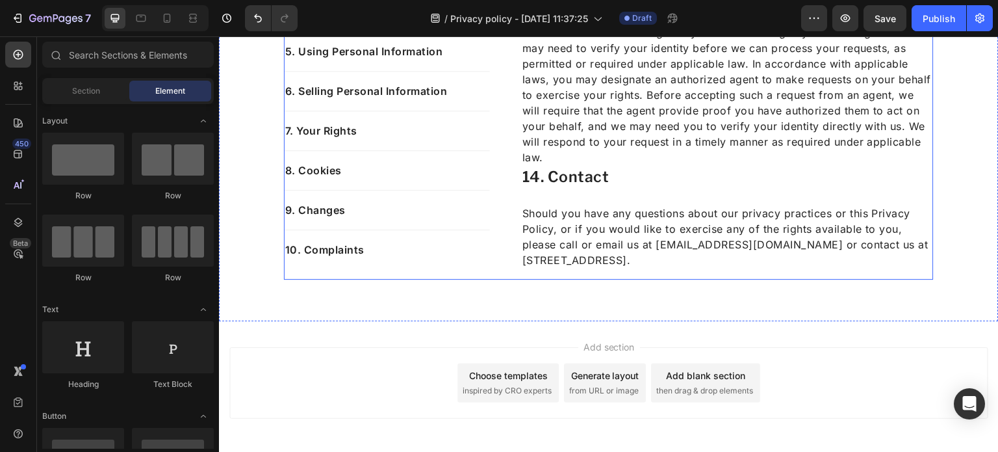
click at [592, 185] on h2 "14. Contact" at bounding box center [727, 177] width 413 height 22
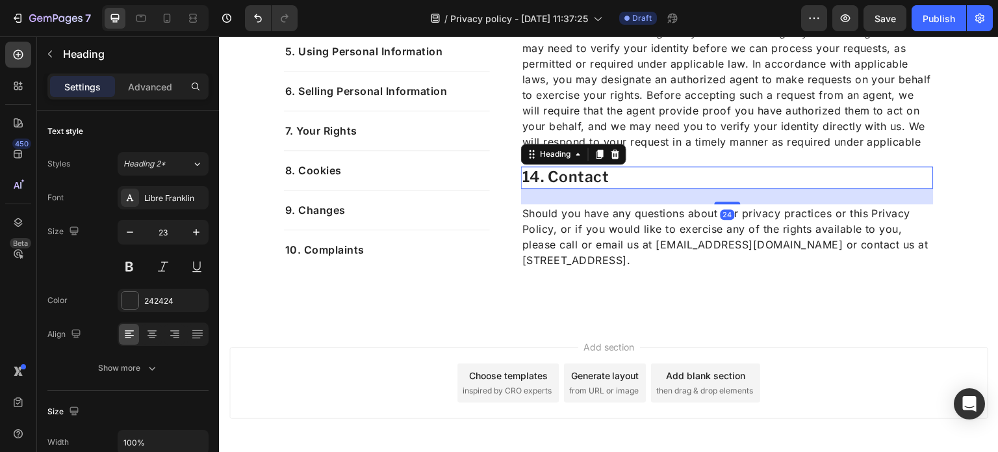
click at [591, 181] on h2 "14. Contact" at bounding box center [727, 177] width 413 height 22
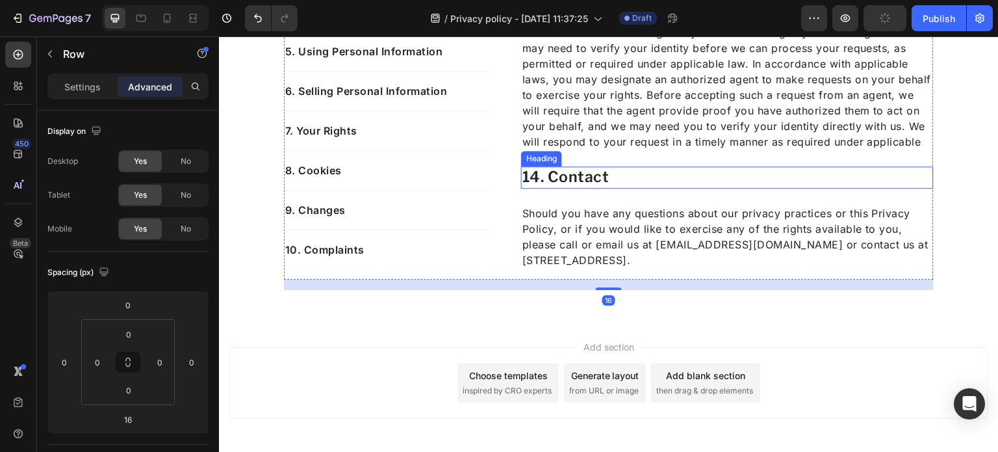
click at [625, 179] on p "14. Contact" at bounding box center [727, 177] width 410 height 19
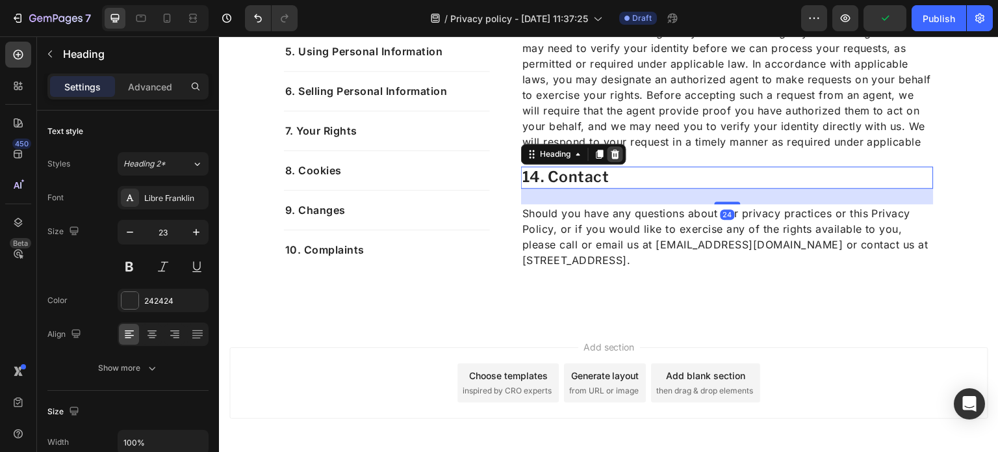
click at [611, 149] on icon at bounding box center [615, 154] width 10 height 10
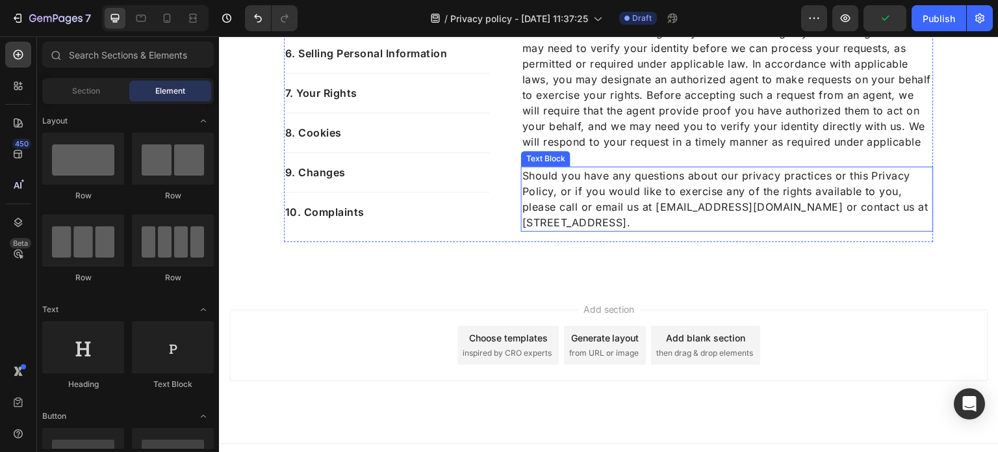
click at [597, 192] on p "Should you have any questions about our privacy practices or this Privacy Polic…" at bounding box center [727, 199] width 410 height 62
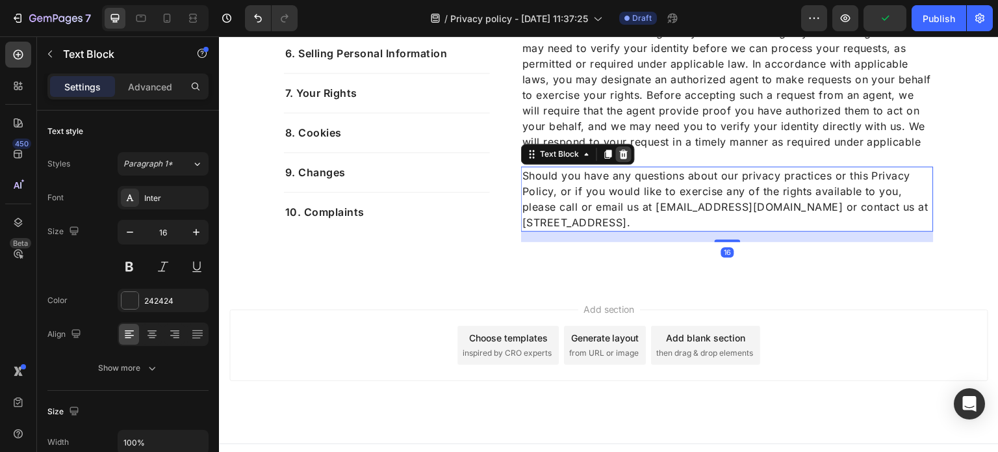
click at [623, 150] on icon at bounding box center [624, 154] width 10 height 10
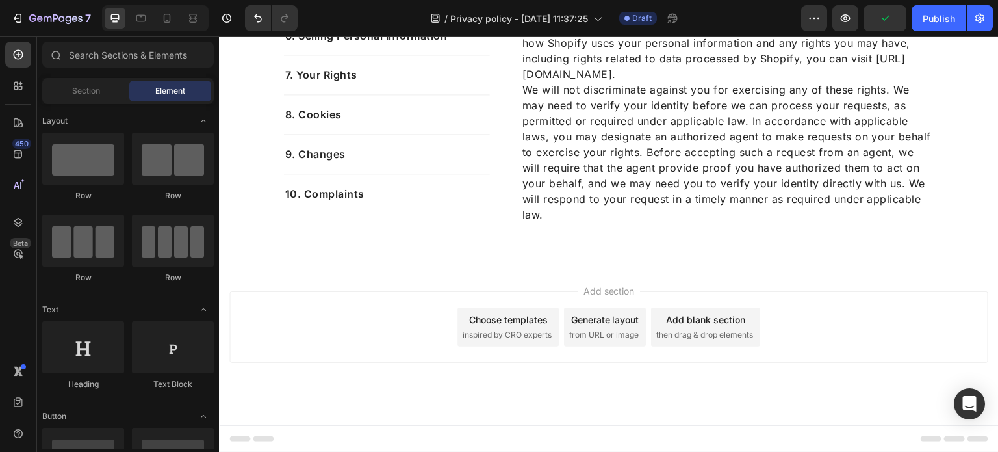
scroll to position [4281, 0]
click at [263, 10] on button "Undo/Redo" at bounding box center [258, 18] width 26 height 26
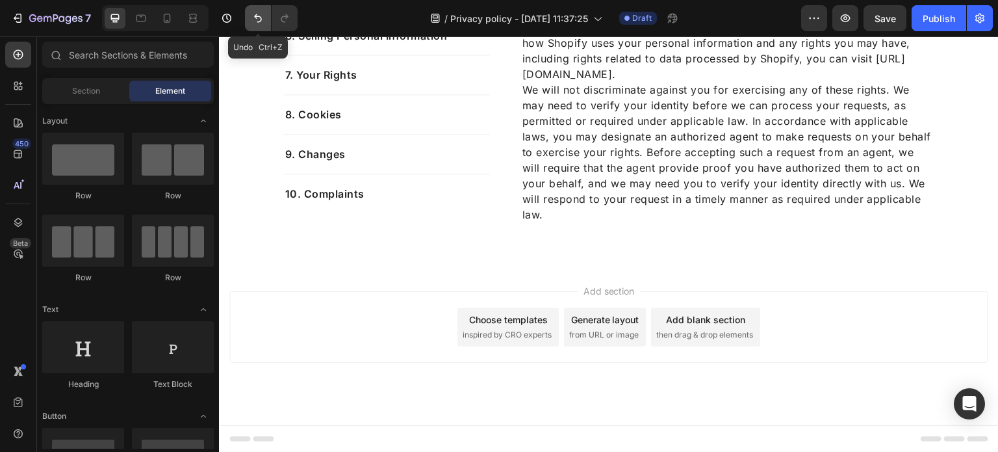
click at [263, 10] on button "Undo/Redo" at bounding box center [258, 18] width 26 height 26
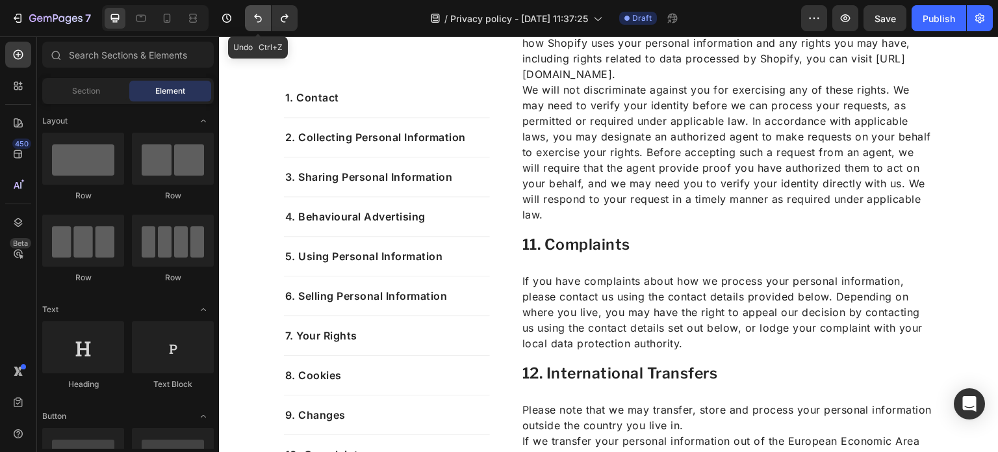
scroll to position [4338, 0]
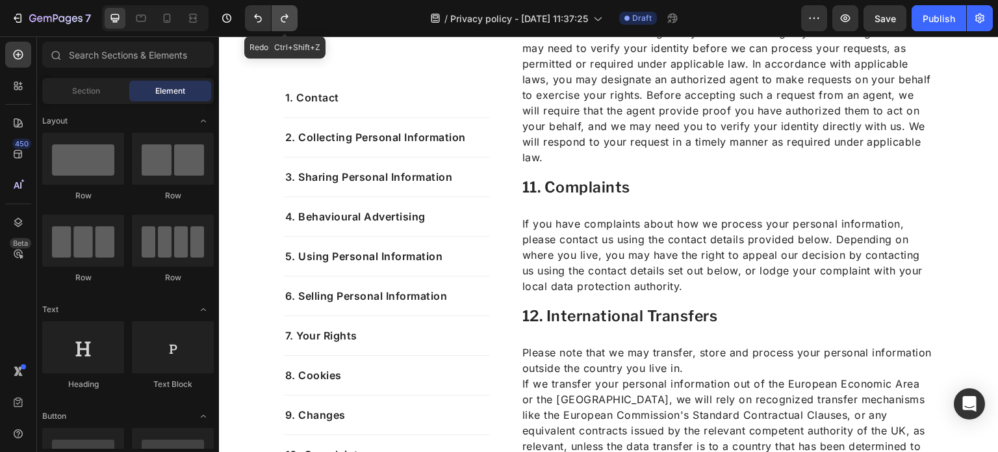
click at [293, 16] on button "Undo/Redo" at bounding box center [285, 18] width 26 height 26
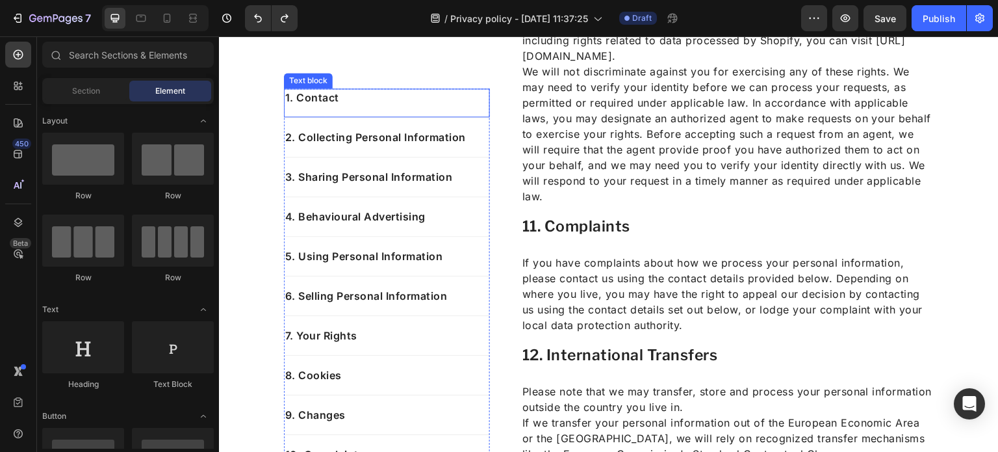
scroll to position [4297, 0]
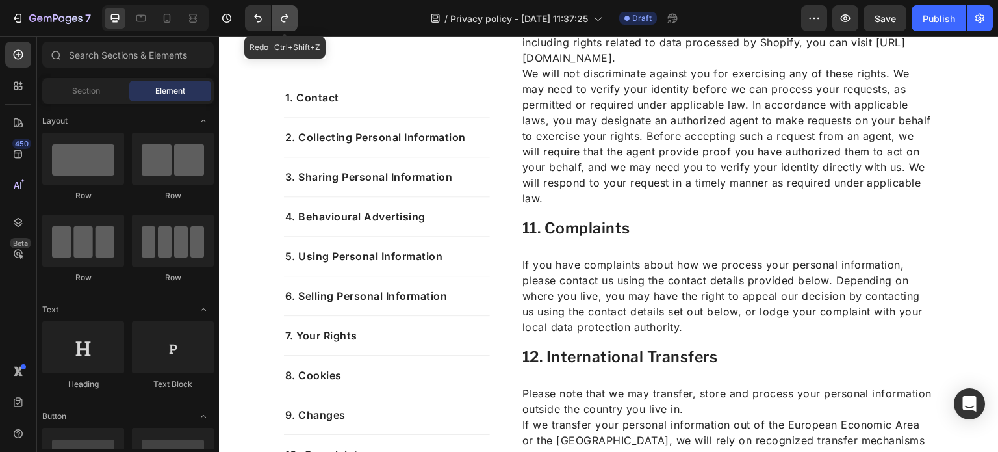
click at [281, 19] on icon "Undo/Redo" at bounding box center [284, 18] width 13 height 13
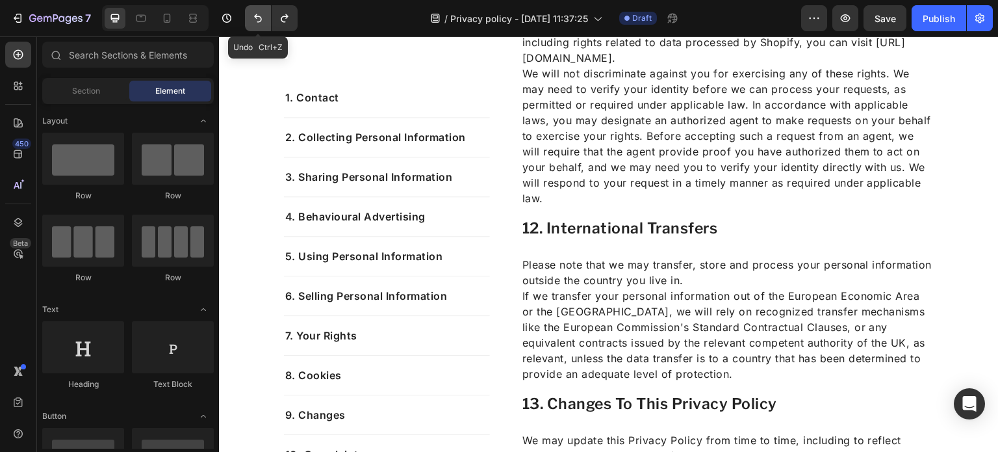
click at [259, 21] on icon "Undo/Redo" at bounding box center [258, 18] width 8 height 8
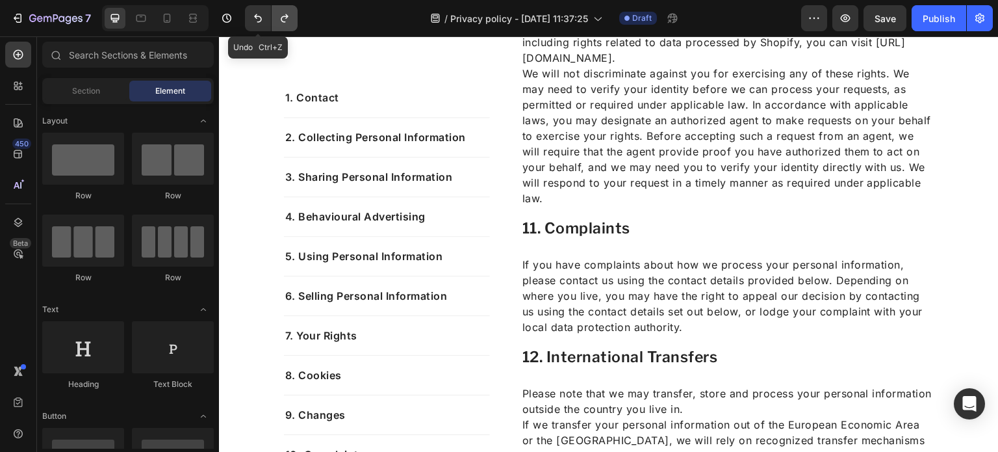
click at [281, 21] on icon "Undo/Redo" at bounding box center [284, 18] width 13 height 13
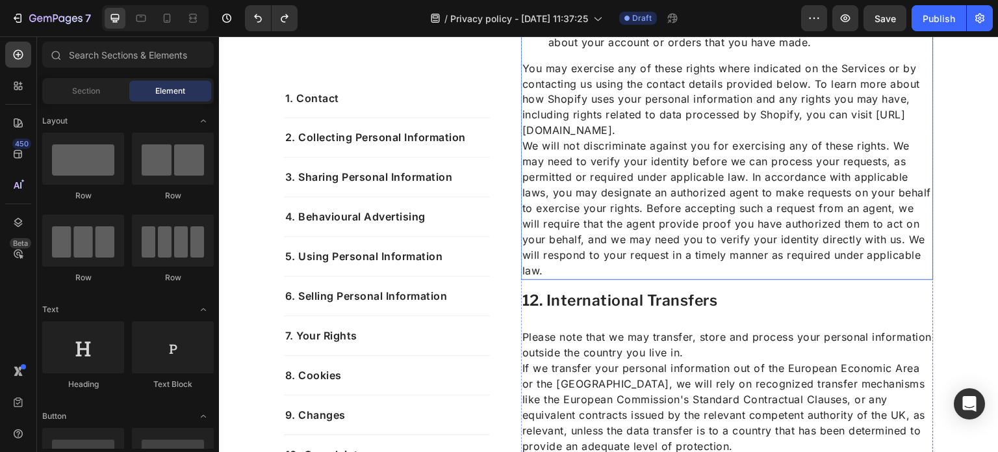
scroll to position [4238, 0]
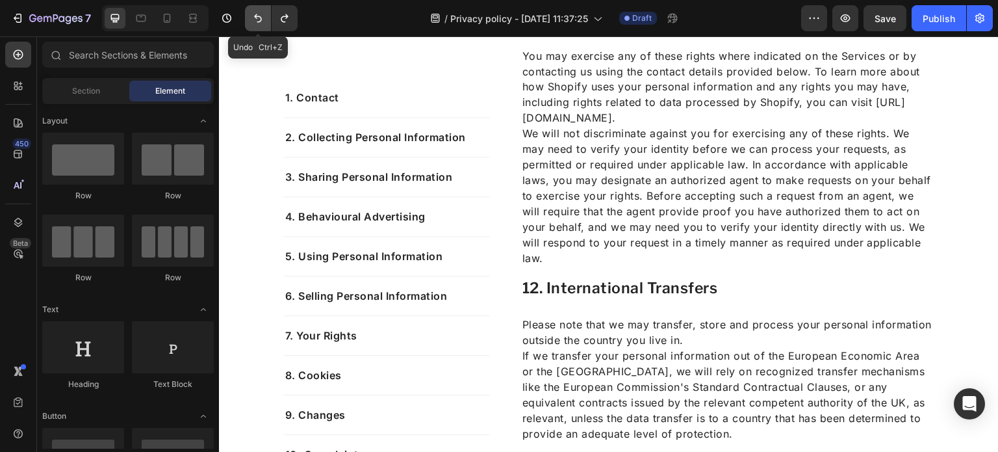
click at [255, 17] on icon "Undo/Redo" at bounding box center [258, 18] width 8 height 8
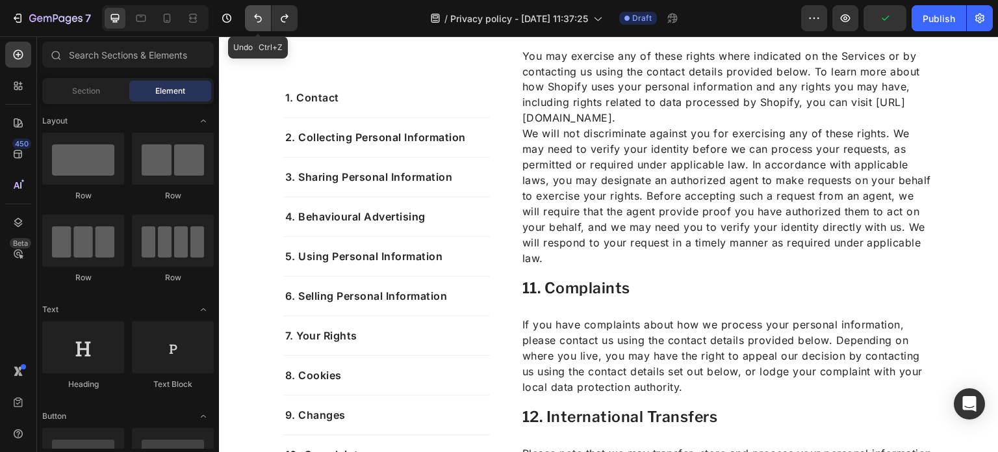
click at [255, 17] on icon "Undo/Redo" at bounding box center [258, 18] width 8 height 8
click at [279, 17] on icon "Undo/Redo" at bounding box center [284, 18] width 13 height 13
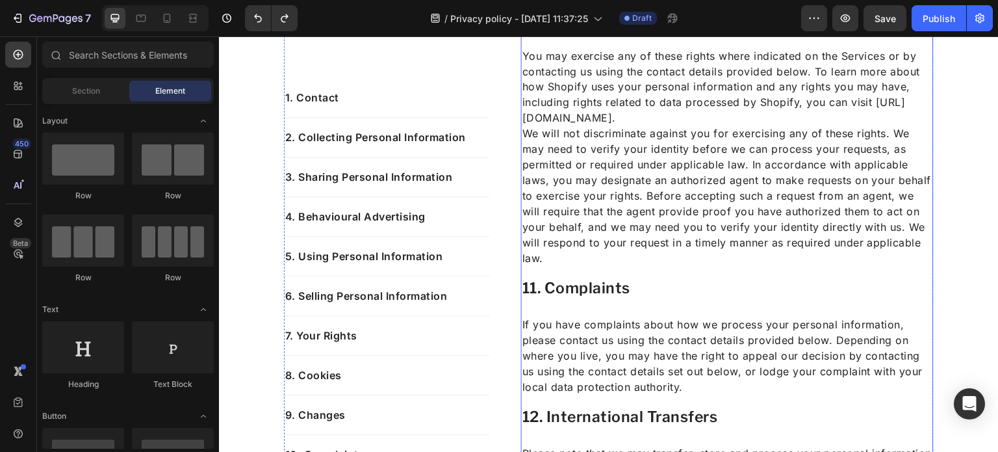
click at [637, 268] on div "10. your rights and choices Heading Depending on where you live, you may have s…" at bounding box center [727, 84] width 413 height 1222
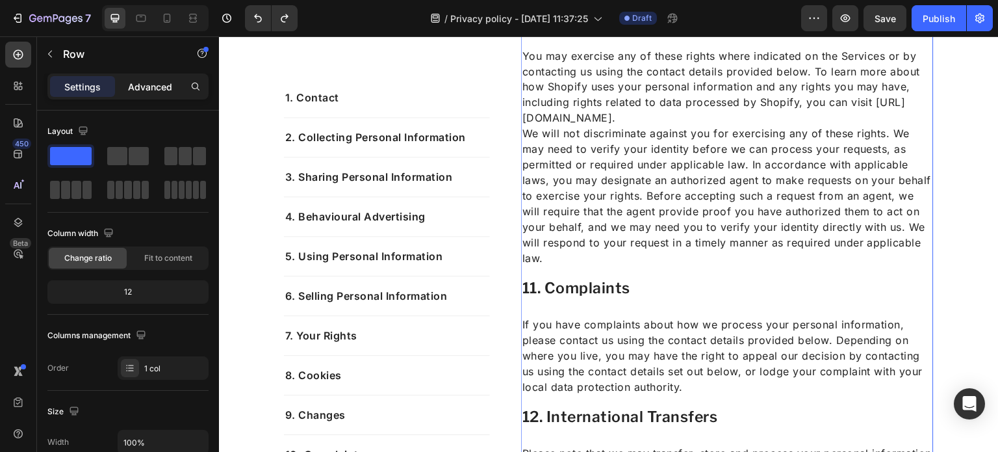
click at [154, 80] on p "Advanced" at bounding box center [150, 87] width 44 height 14
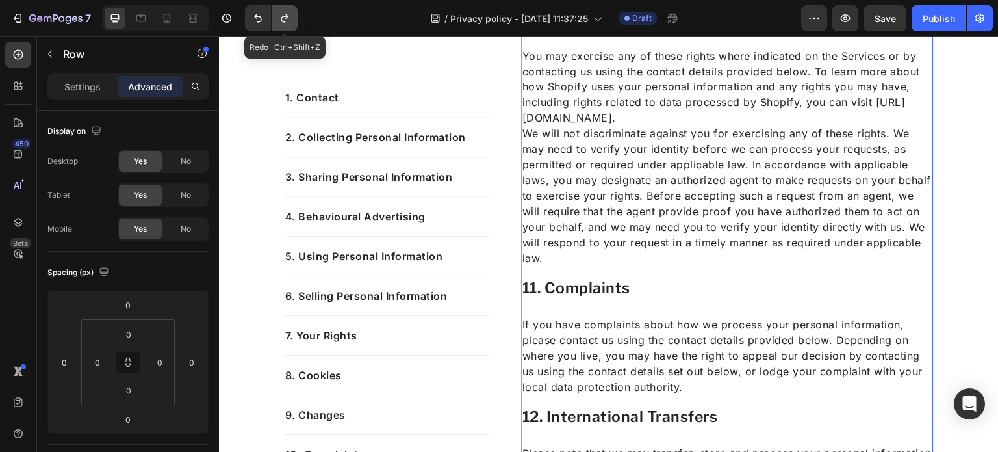
click at [284, 18] on icon "Undo/Redo" at bounding box center [284, 18] width 13 height 13
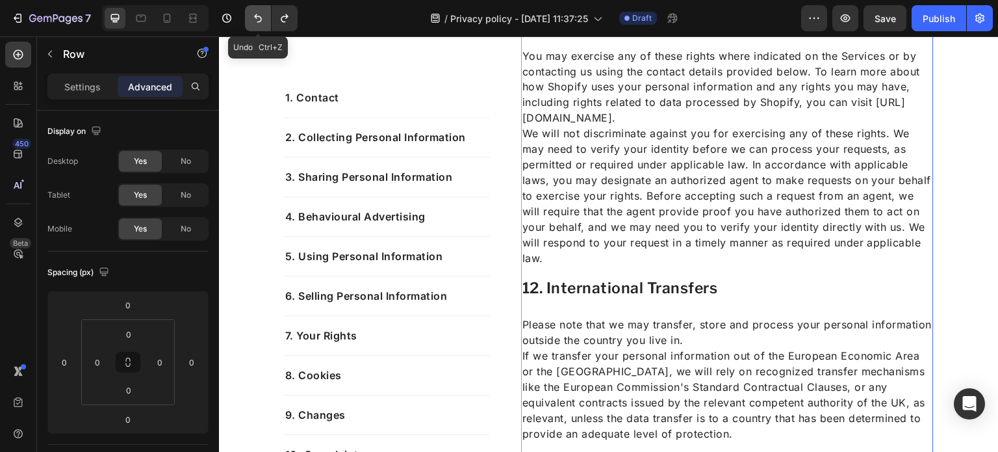
click at [256, 15] on icon "Undo/Redo" at bounding box center [258, 18] width 8 height 8
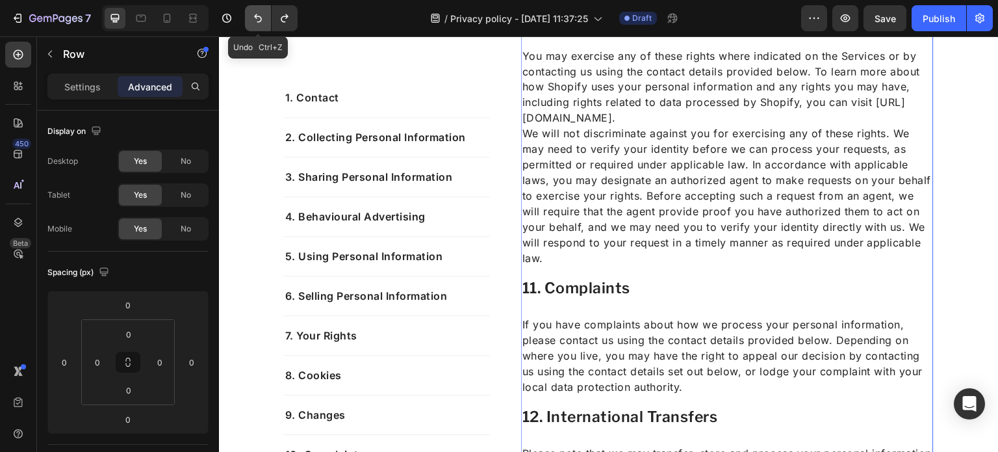
click at [256, 15] on icon "Undo/Redo" at bounding box center [258, 18] width 8 height 8
click at [278, 16] on icon "Undo/Redo" at bounding box center [284, 18] width 13 height 13
click at [247, 16] on button "Undo/Redo" at bounding box center [258, 18] width 26 height 26
click at [282, 18] on icon "Undo/Redo" at bounding box center [284, 18] width 13 height 13
type input "0"
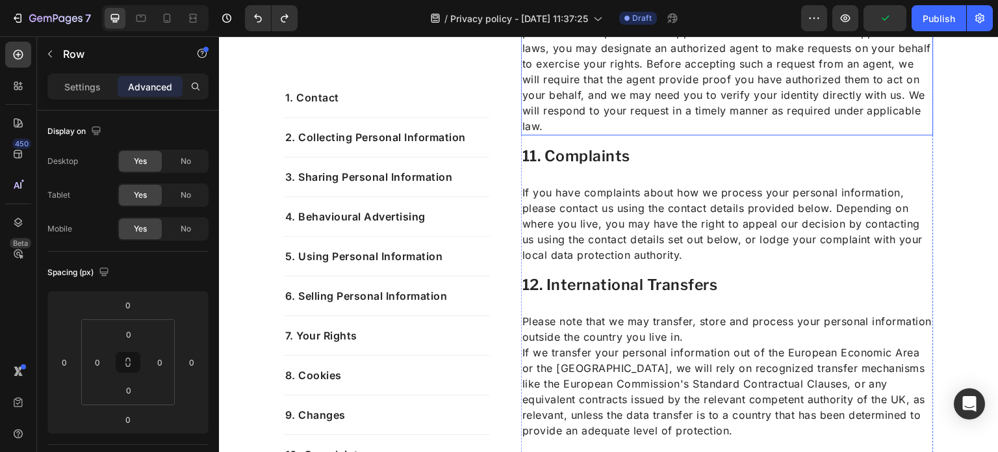
scroll to position [4376, 0]
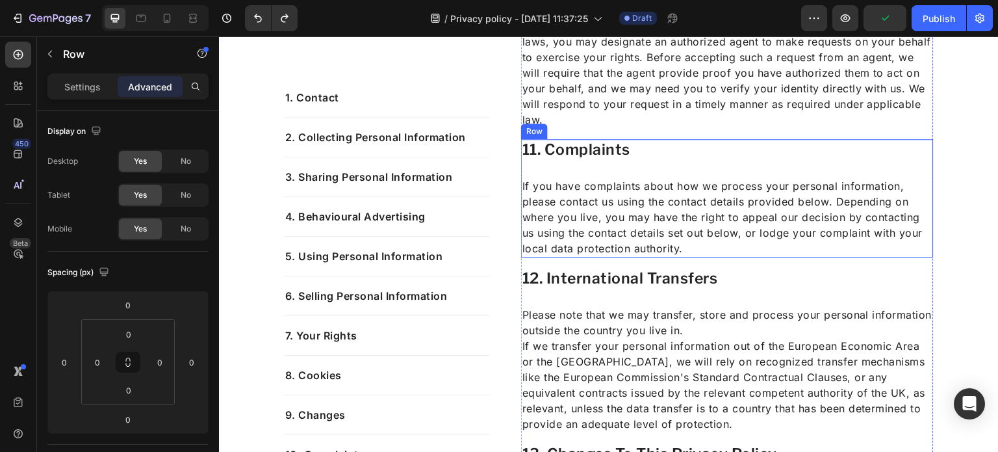
click at [576, 165] on div "11. Complaints Heading If you have complaints about how we process your persona…" at bounding box center [727, 198] width 413 height 118
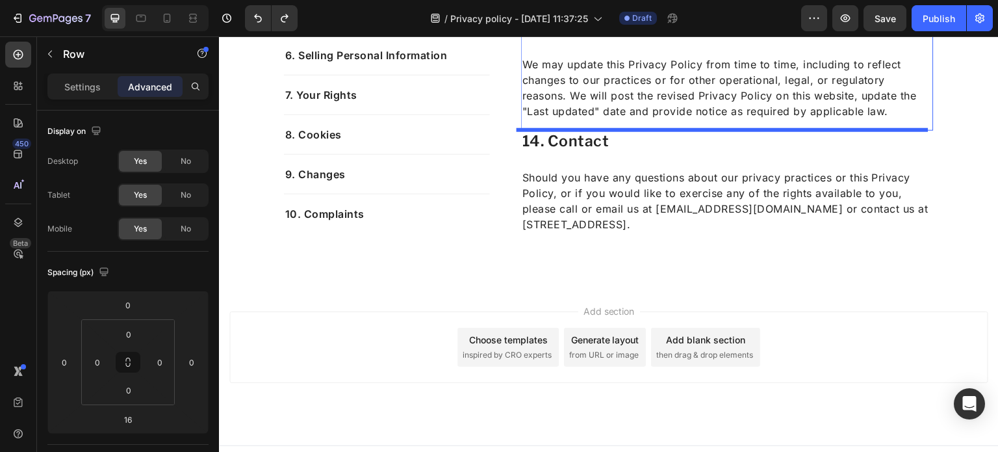
scroll to position [4821, 0]
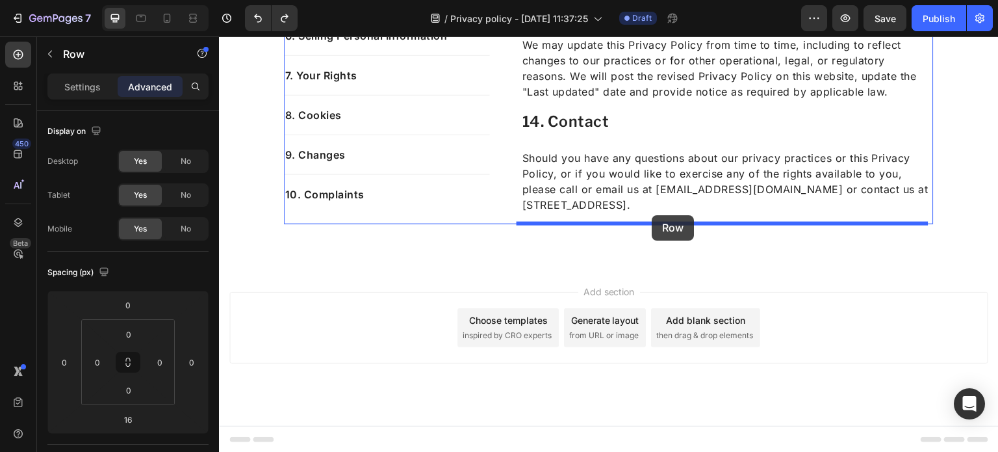
drag, startPoint x: 576, startPoint y: 165, endPoint x: 652, endPoint y: 215, distance: 91.6
type input "0"
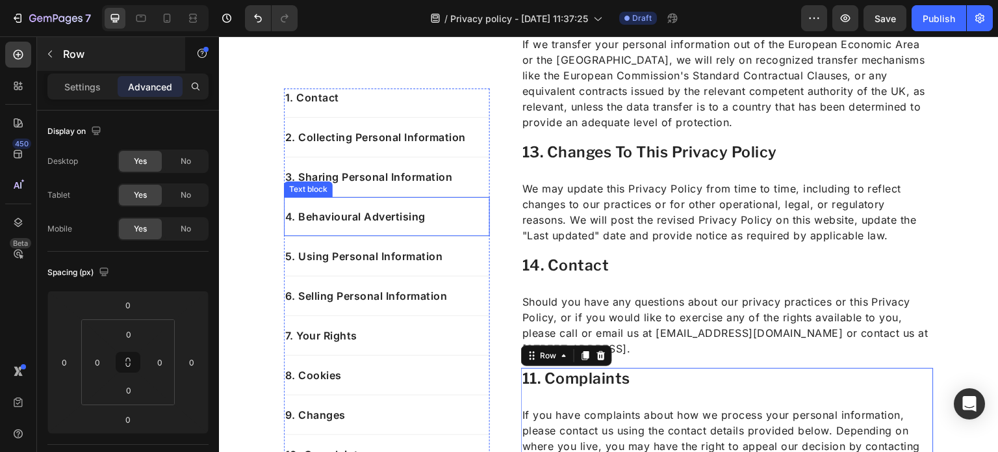
scroll to position [4552, 0]
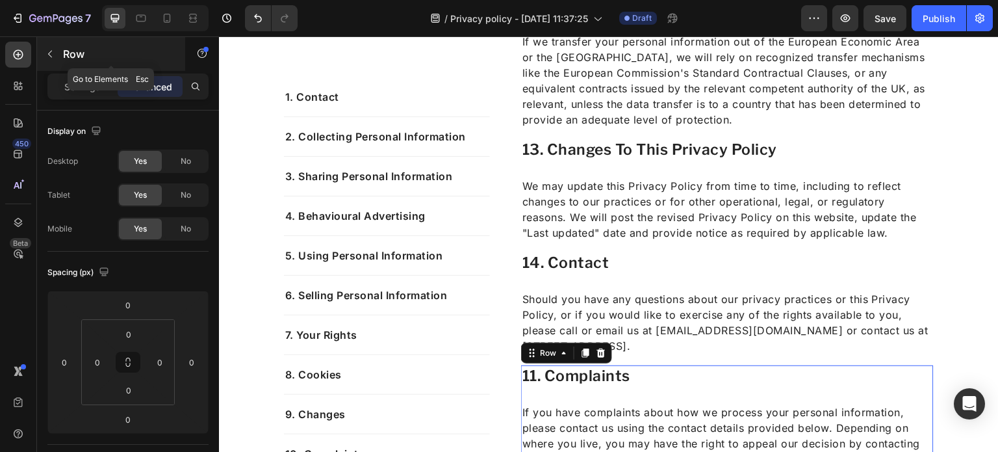
click at [56, 53] on button "button" at bounding box center [50, 54] width 21 height 21
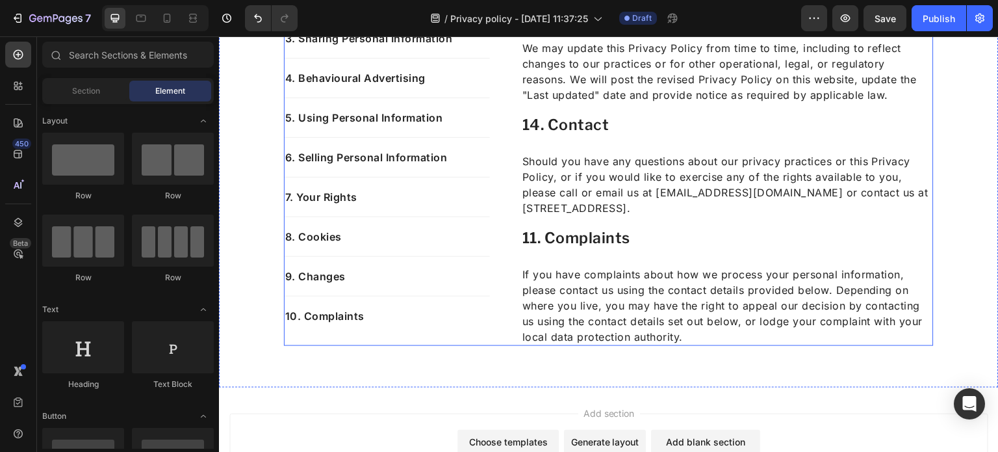
scroll to position [4689, 0]
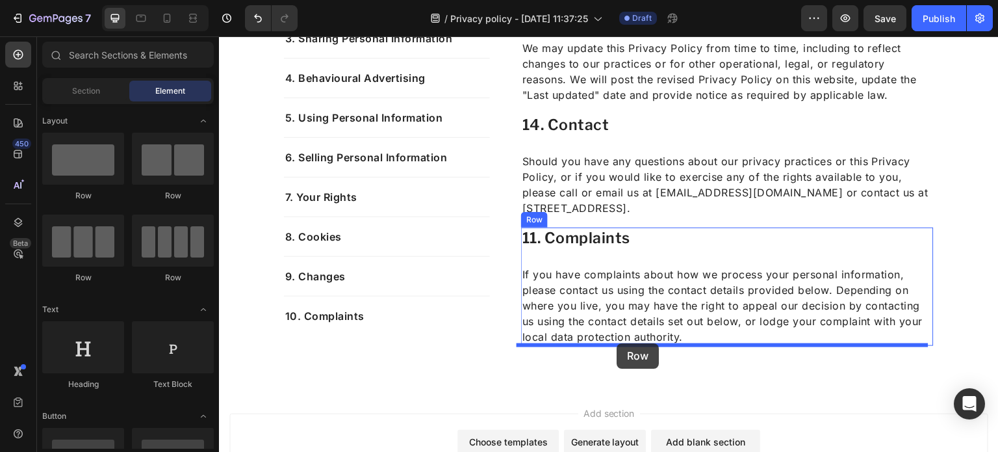
drag, startPoint x: 301, startPoint y: 192, endPoint x: 617, endPoint y: 343, distance: 350.8
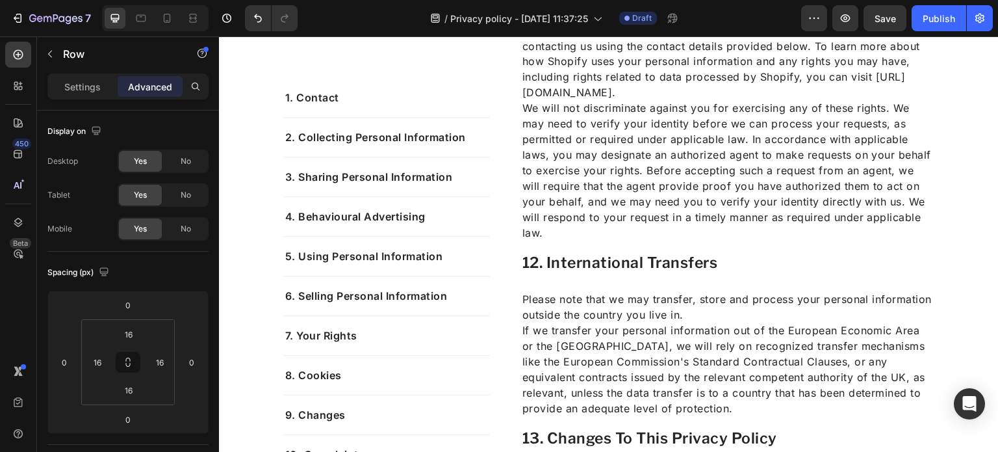
scroll to position [4265, 0]
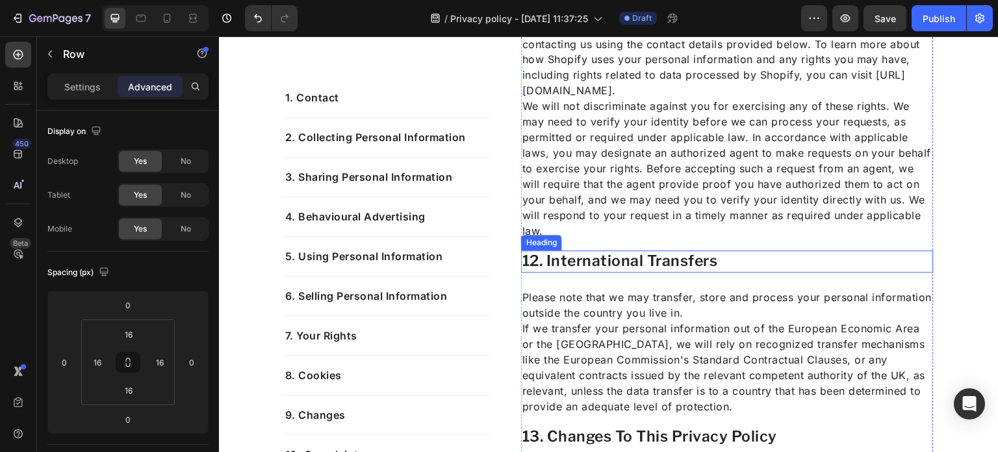
click at [610, 270] on h2 "12. International Transfers" at bounding box center [727, 261] width 413 height 22
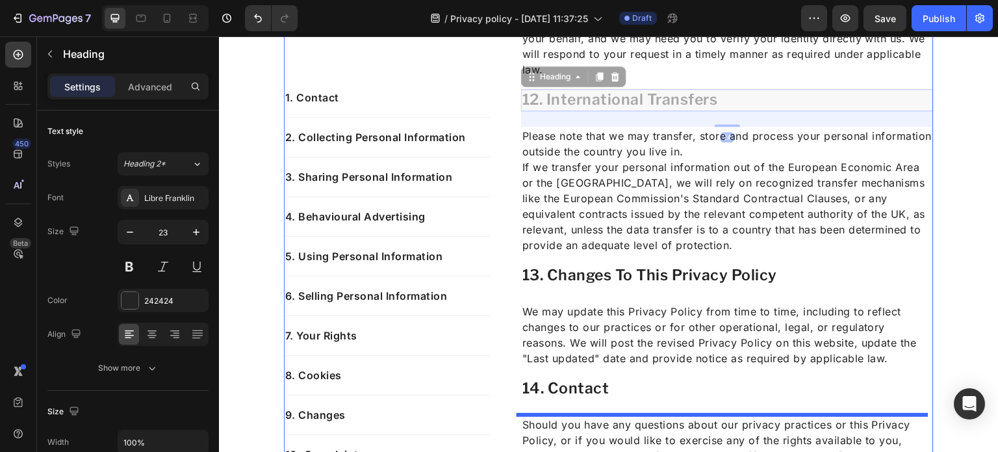
scroll to position [4871, 0]
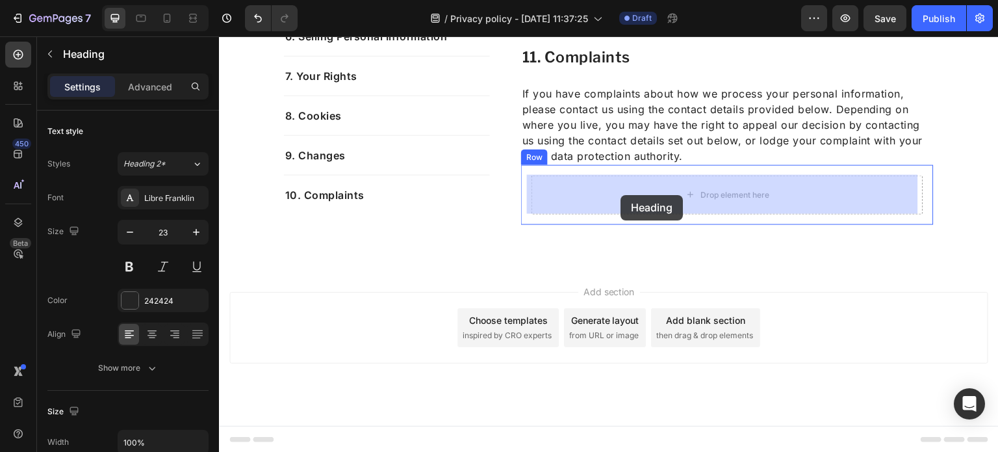
drag, startPoint x: 586, startPoint y: 258, endPoint x: 622, endPoint y: 193, distance: 74.5
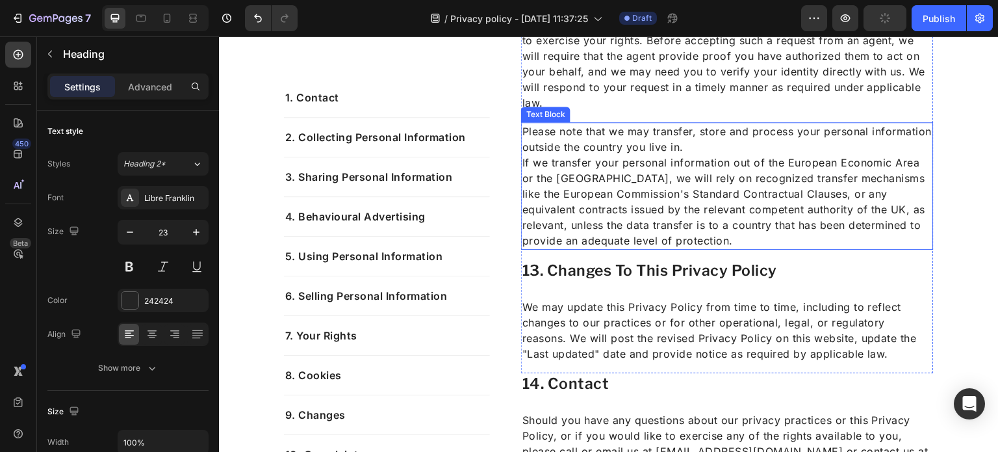
scroll to position [4394, 0]
click at [630, 147] on p "Please note that we may transfer, store and process your personal information o…" at bounding box center [727, 137] width 410 height 31
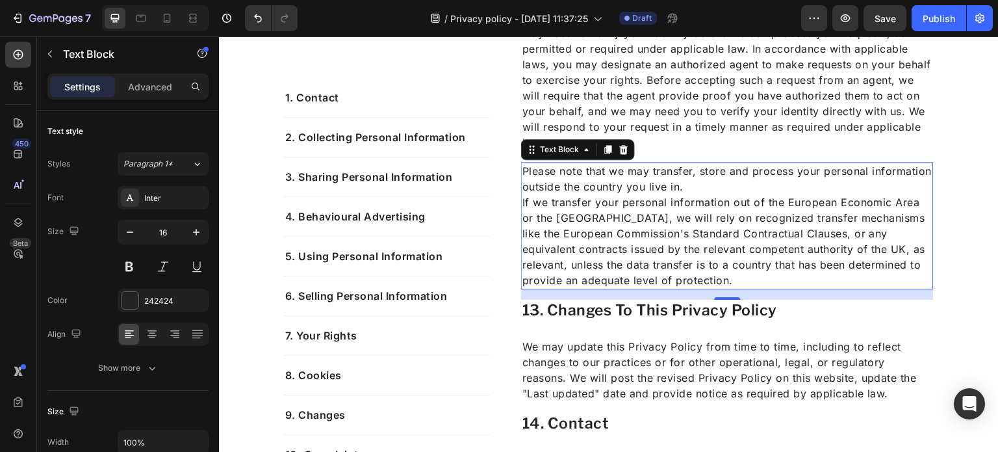
scroll to position [4349, 0]
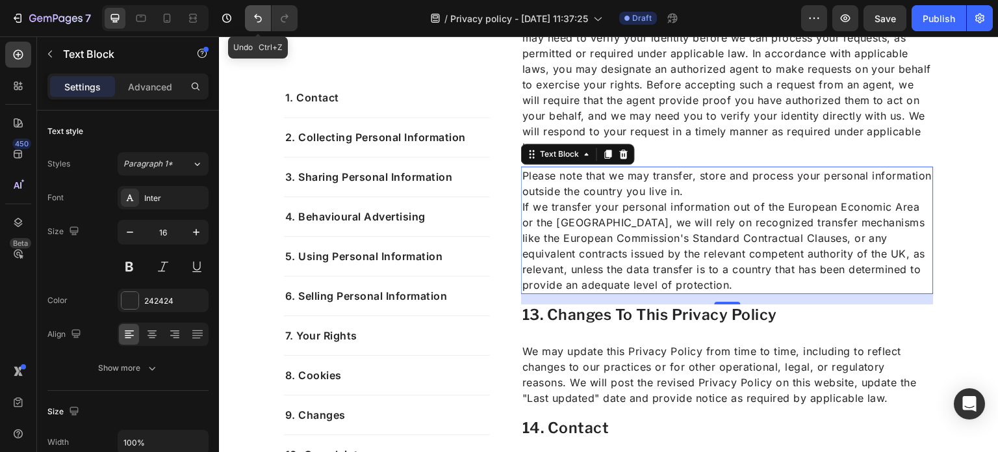
click at [257, 18] on icon "Undo/Redo" at bounding box center [257, 18] width 13 height 13
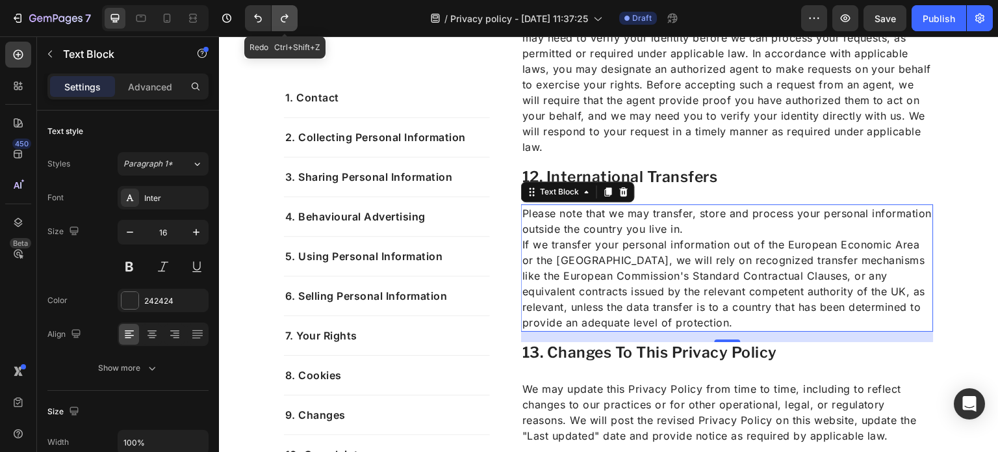
click at [290, 18] on icon "Undo/Redo" at bounding box center [284, 18] width 13 height 13
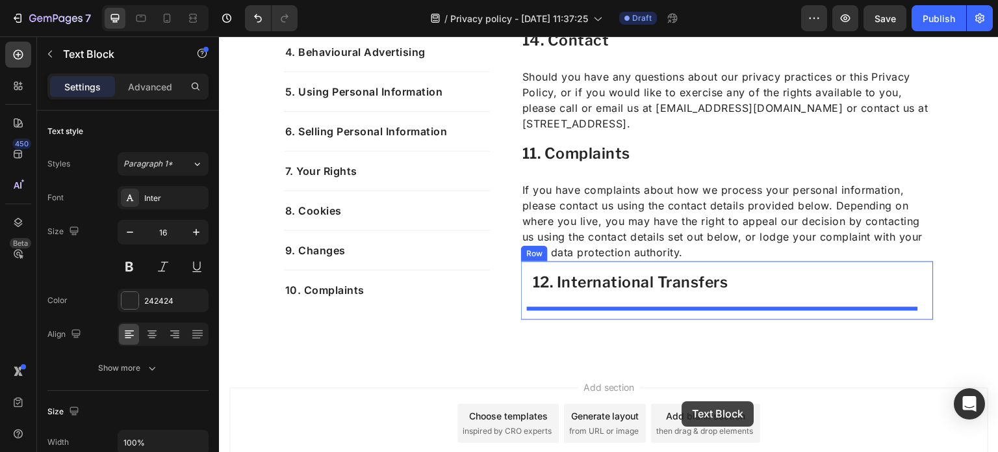
scroll to position [4754, 0]
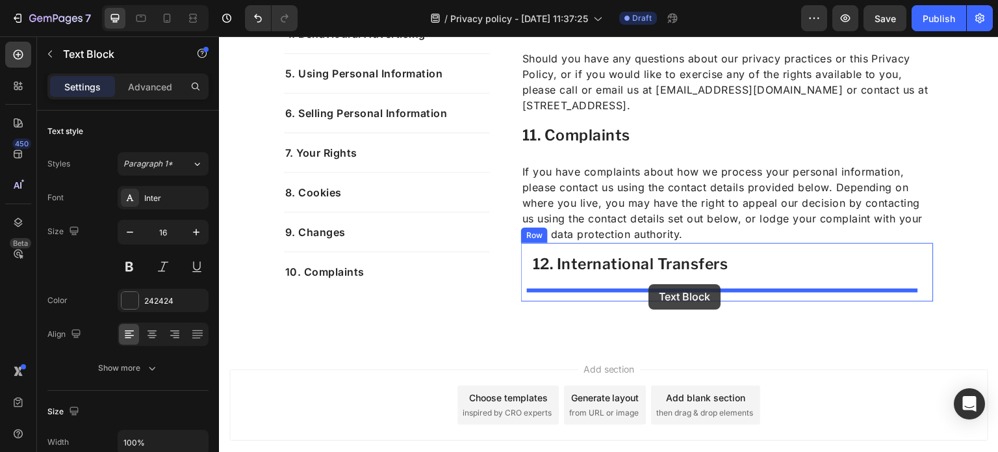
drag, startPoint x: 715, startPoint y: 185, endPoint x: 649, endPoint y: 284, distance: 118.6
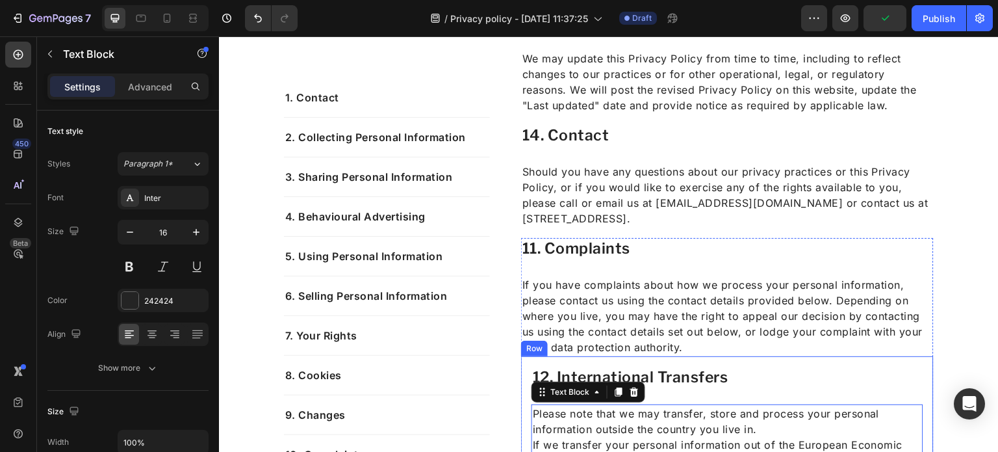
scroll to position [4502, 0]
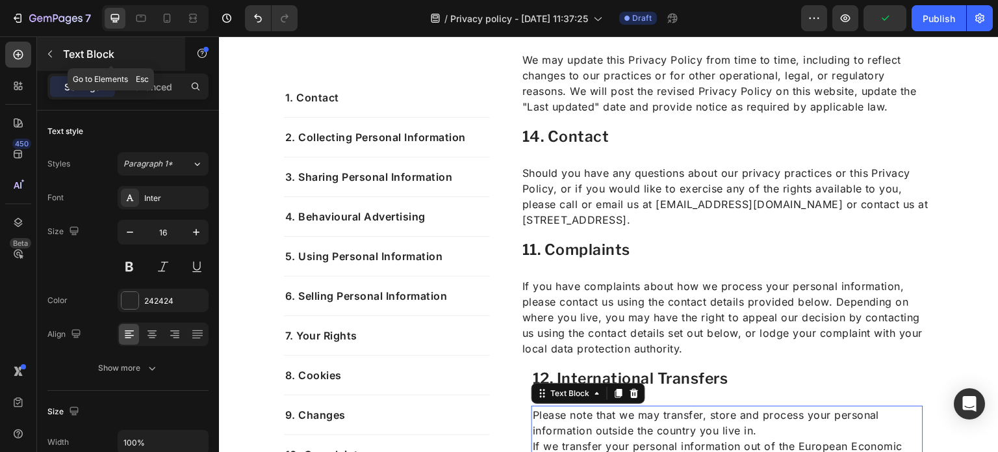
click at [63, 51] on p "Text Block" at bounding box center [118, 54] width 110 height 16
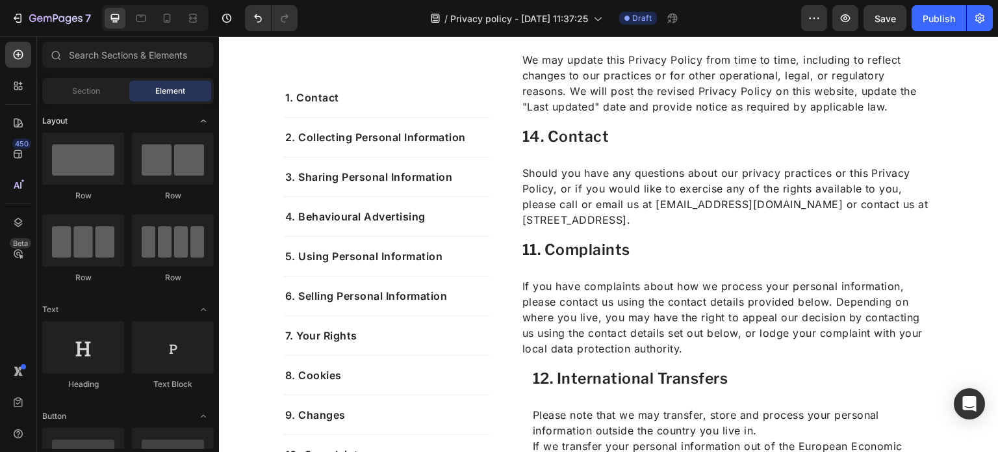
click at [83, 303] on div "Layout" at bounding box center [128, 309] width 172 height 13
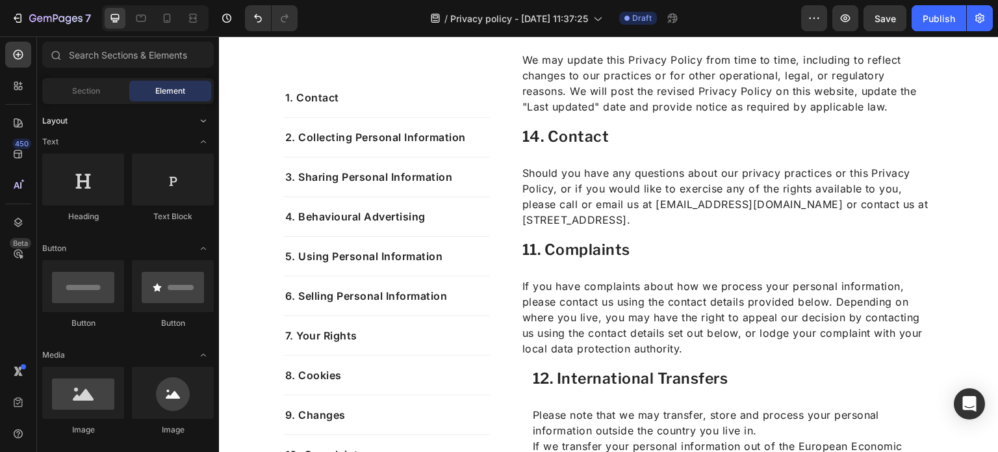
click at [72, 114] on div "Layout" at bounding box center [128, 120] width 172 height 13
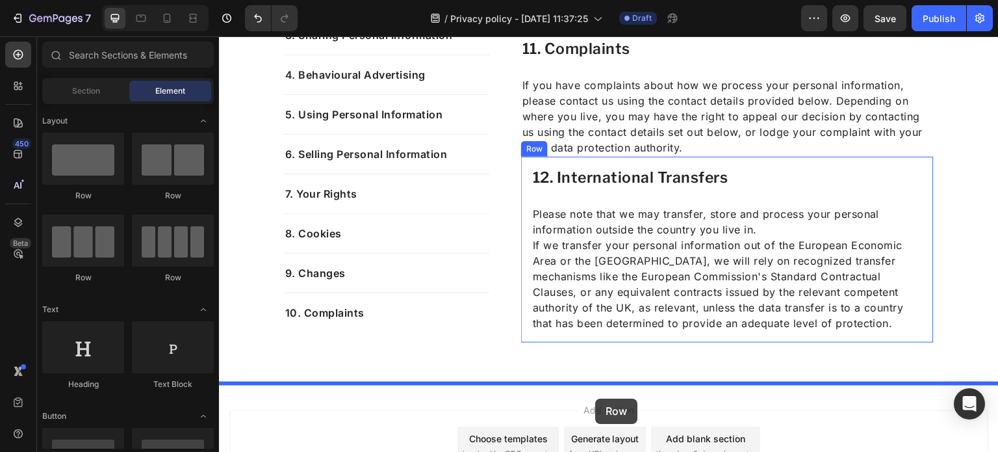
scroll to position [4708, 0]
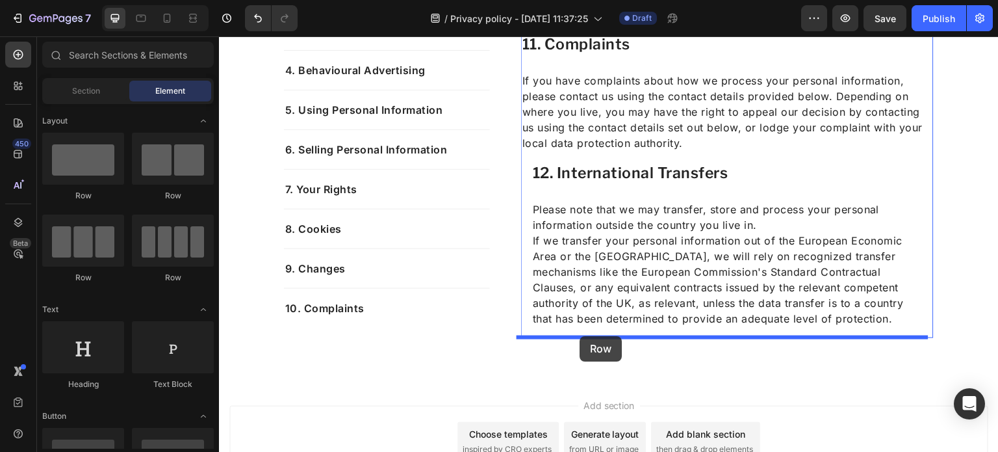
drag, startPoint x: 305, startPoint y: 182, endPoint x: 579, endPoint y: 336, distance: 314.0
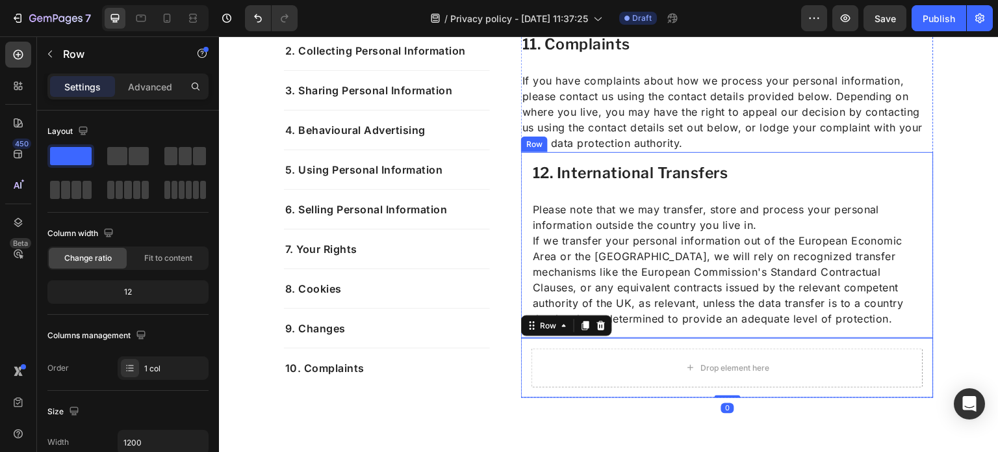
click at [521, 231] on div "12. International Transfers Heading Please note that we may transfer, store and…" at bounding box center [727, 245] width 413 height 186
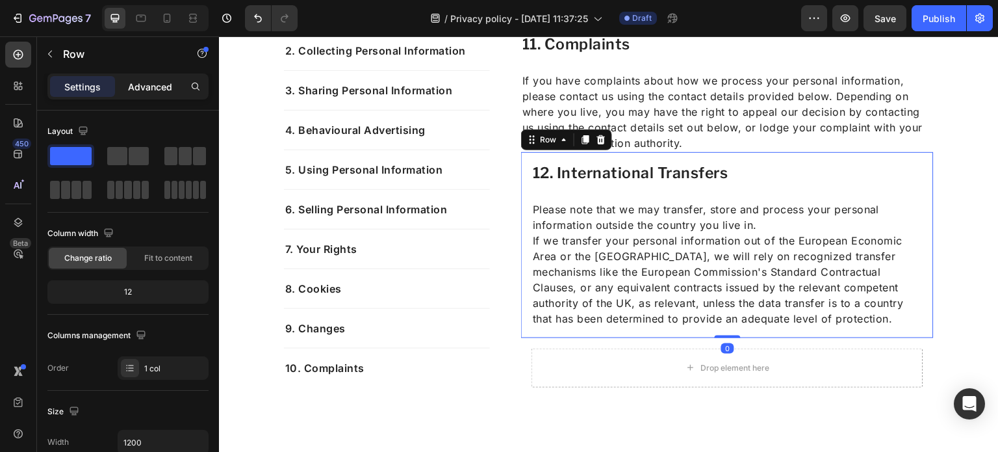
click at [149, 87] on p "Advanced" at bounding box center [150, 87] width 44 height 14
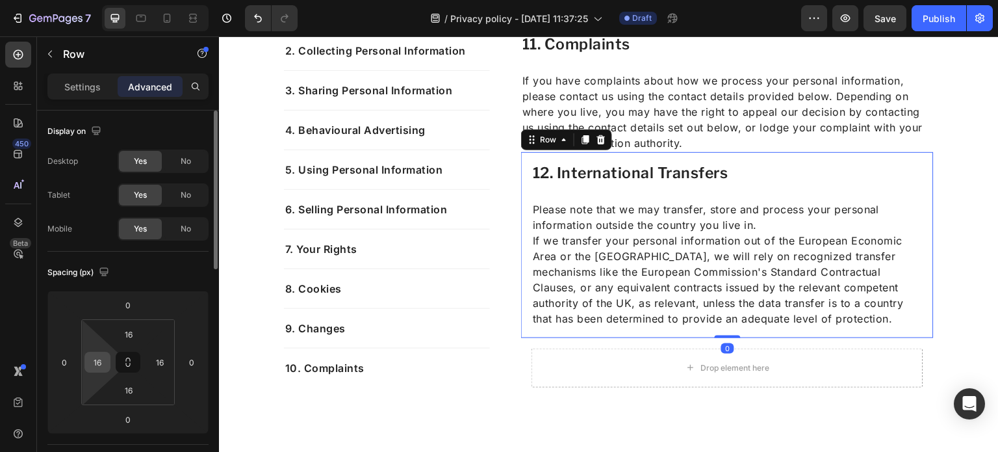
click at [105, 353] on div "16" at bounding box center [97, 362] width 26 height 21
click at [101, 359] on input "16" at bounding box center [97, 361] width 19 height 19
type input "0"
click at [133, 330] on input "16" at bounding box center [129, 333] width 26 height 19
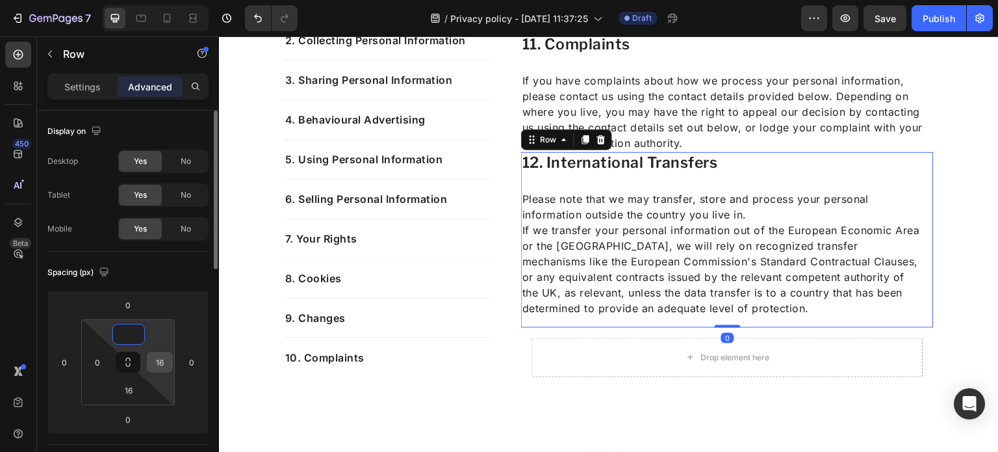
type input "0"
click at [164, 363] on input "16" at bounding box center [159, 361] width 19 height 19
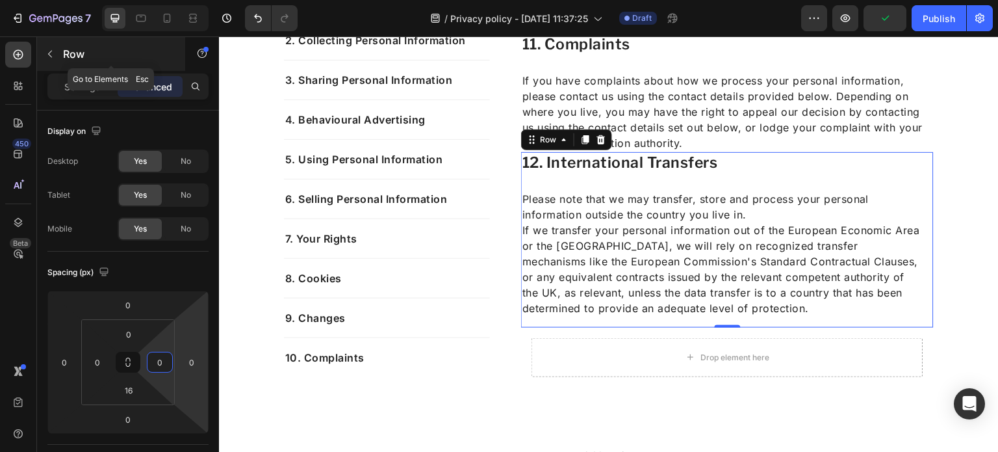
click at [49, 53] on icon "button" at bounding box center [50, 54] width 10 height 10
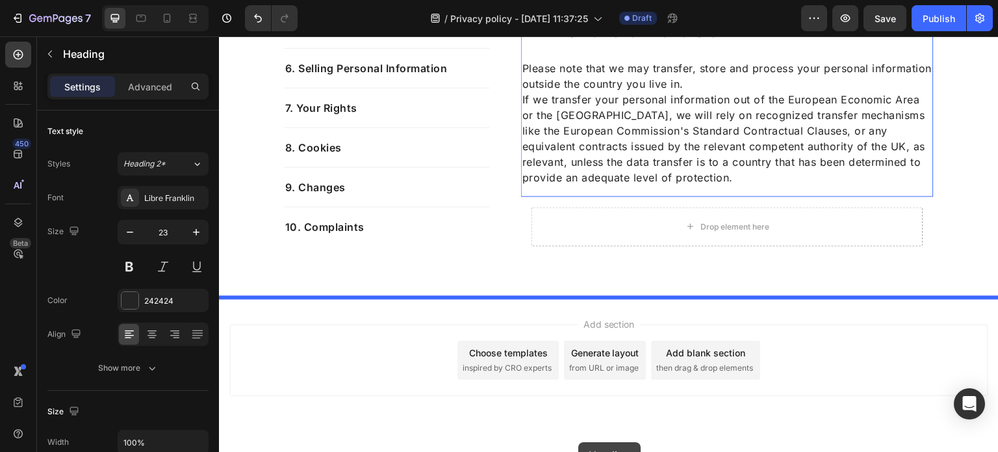
scroll to position [4871, 0]
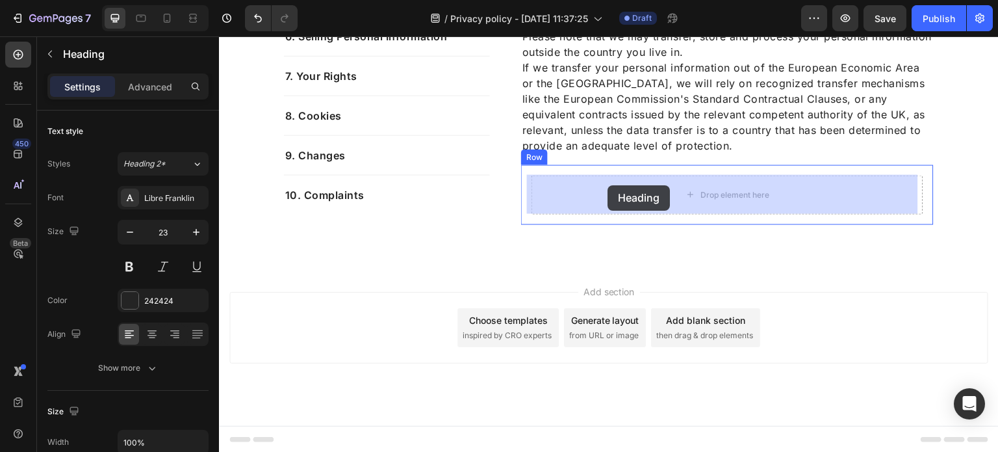
drag, startPoint x: 576, startPoint y: 225, endPoint x: 608, endPoint y: 185, distance: 50.4
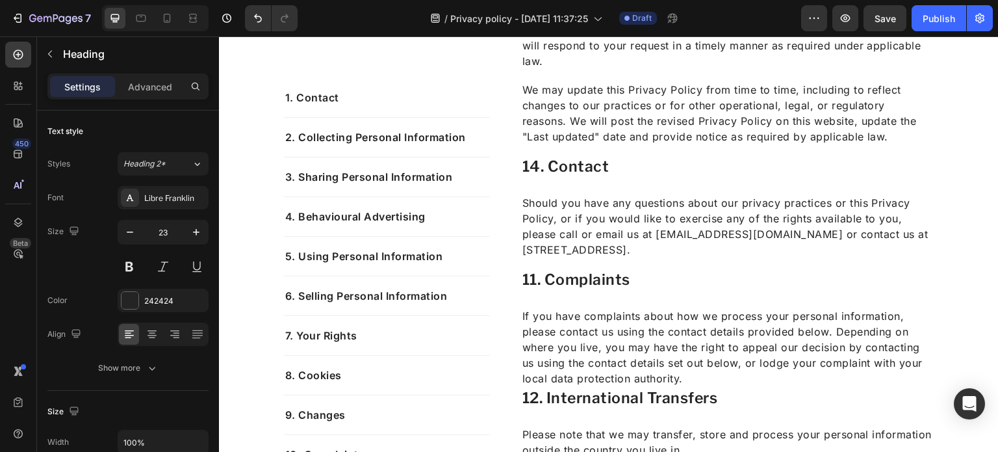
scroll to position [4348, 0]
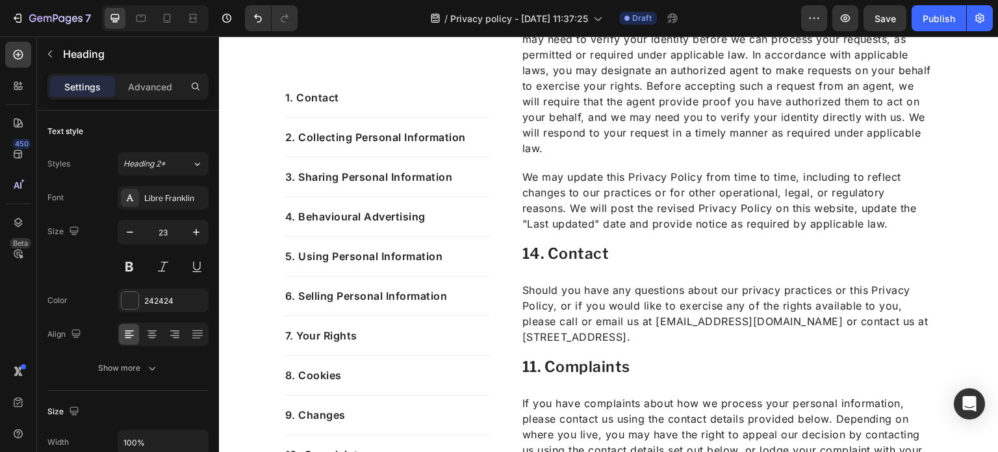
click at [608, 185] on p "We may update this Privacy Policy from time to time, including to reflect chang…" at bounding box center [727, 200] width 410 height 62
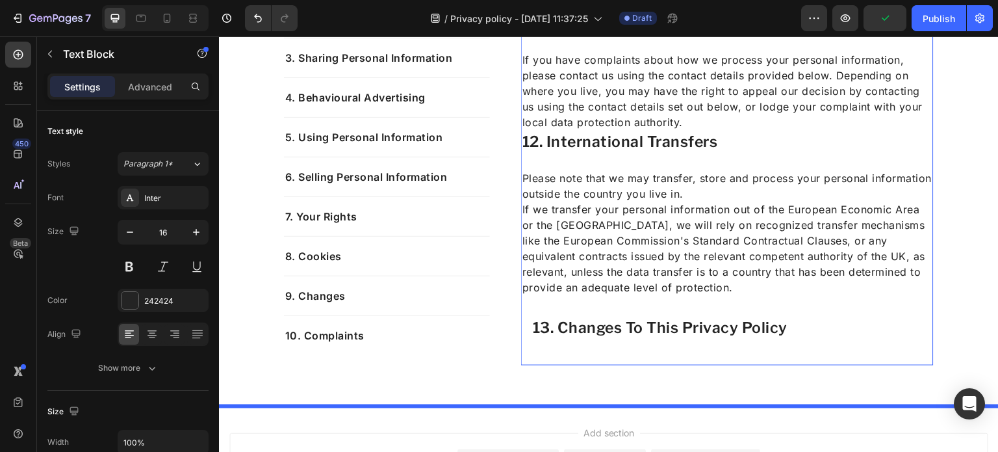
scroll to position [4832, 0]
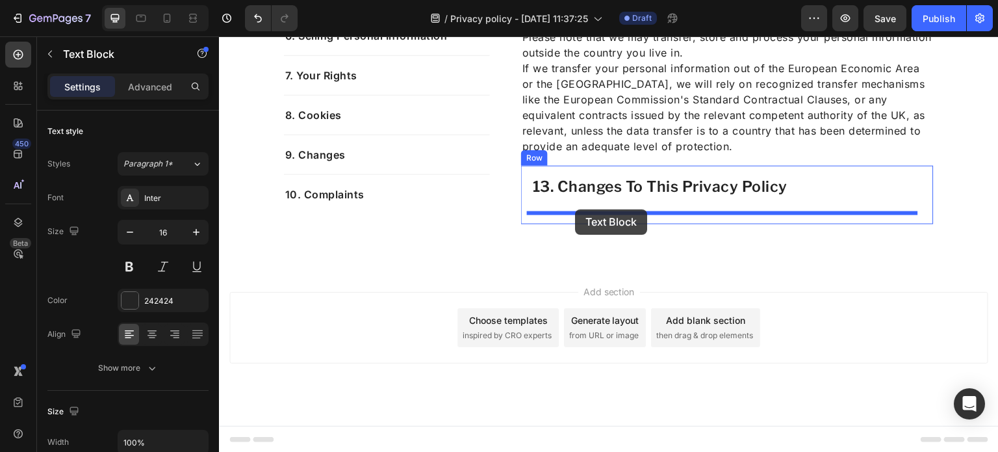
drag, startPoint x: 588, startPoint y: 187, endPoint x: 575, endPoint y: 209, distance: 26.2
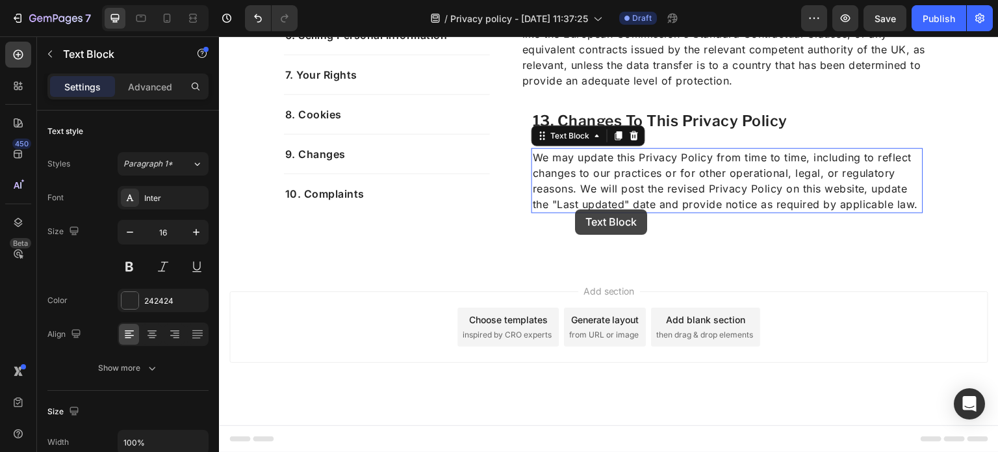
scroll to position [4811, 0]
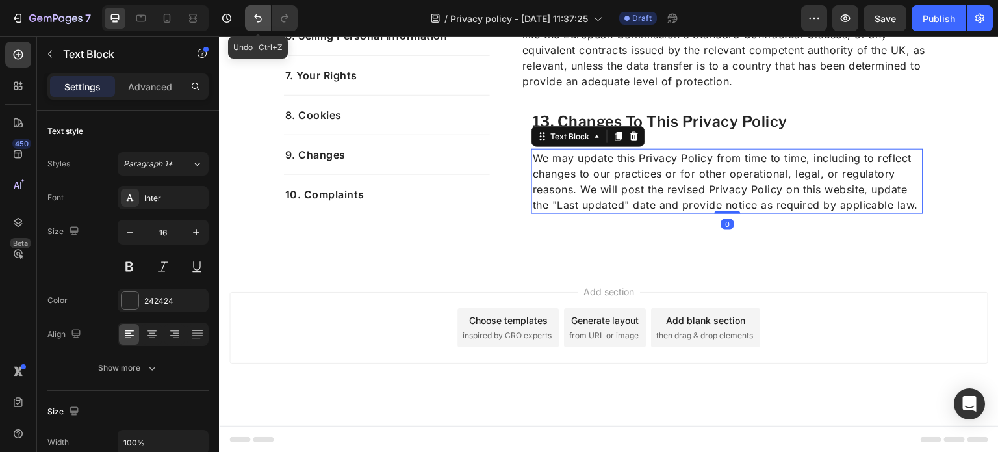
click at [255, 23] on icon "Undo/Redo" at bounding box center [257, 18] width 13 height 13
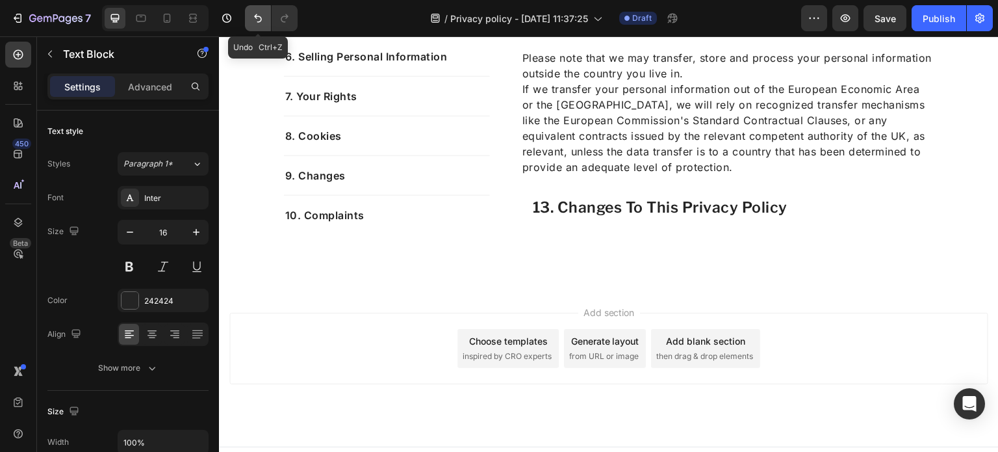
scroll to position [4832, 0]
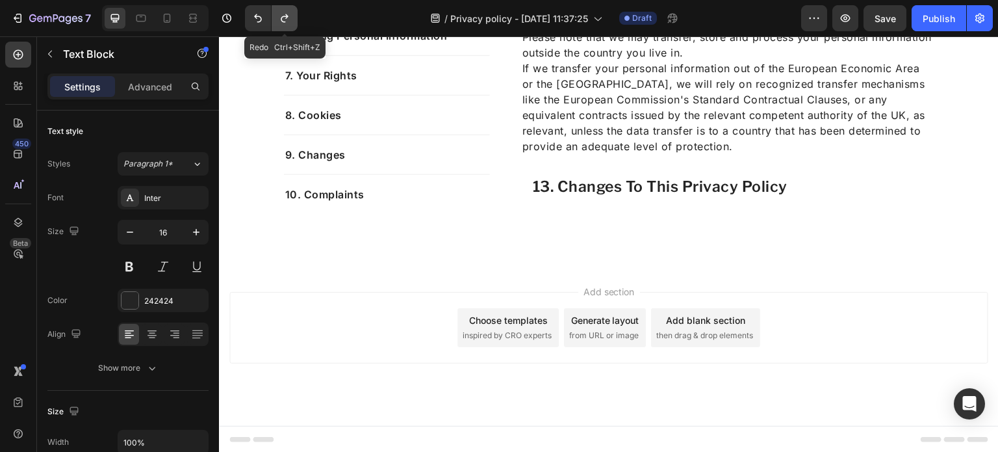
click at [278, 18] on icon "Undo/Redo" at bounding box center [284, 18] width 13 height 13
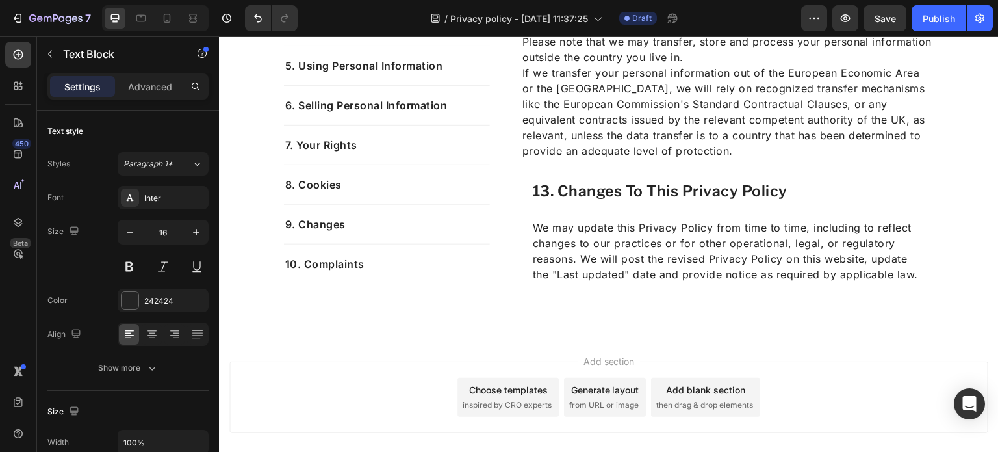
scroll to position [4740, 0]
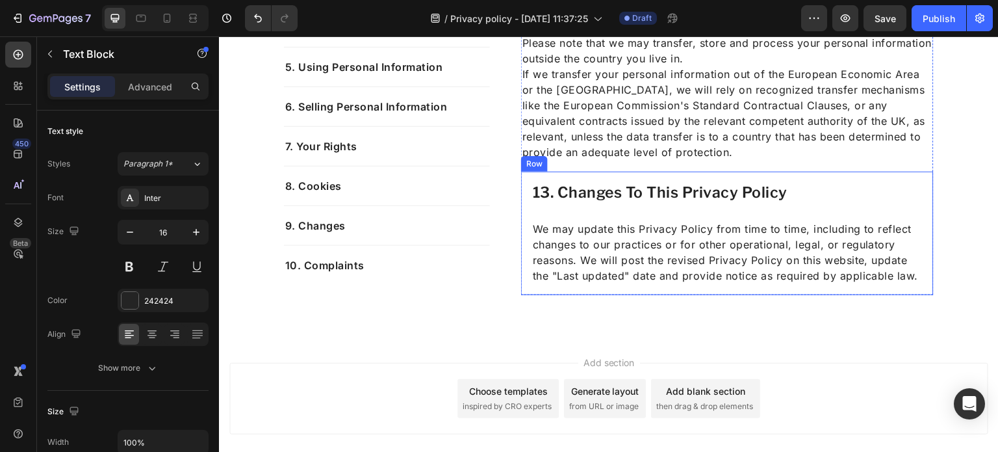
click at [521, 214] on div "13. Changes To This Privacy Policy Heading We may update this Privacy Policy fr…" at bounding box center [727, 233] width 413 height 123
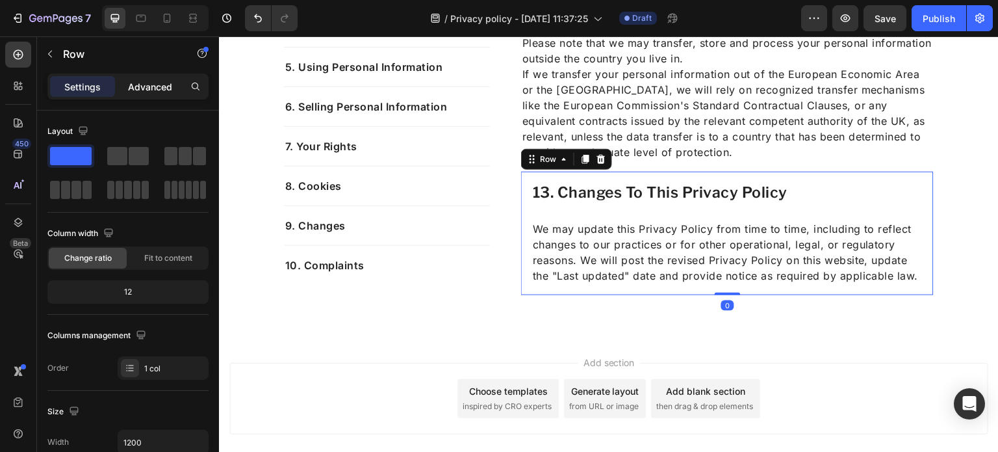
click at [155, 94] on div "Advanced" at bounding box center [150, 86] width 65 height 21
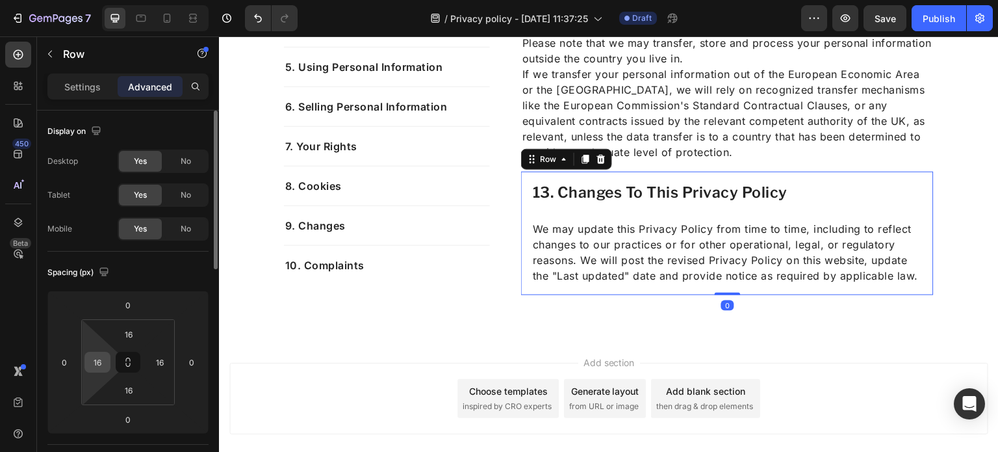
click at [101, 354] on input "16" at bounding box center [97, 361] width 19 height 19
type input "0"
click at [128, 338] on input "16" at bounding box center [129, 333] width 26 height 19
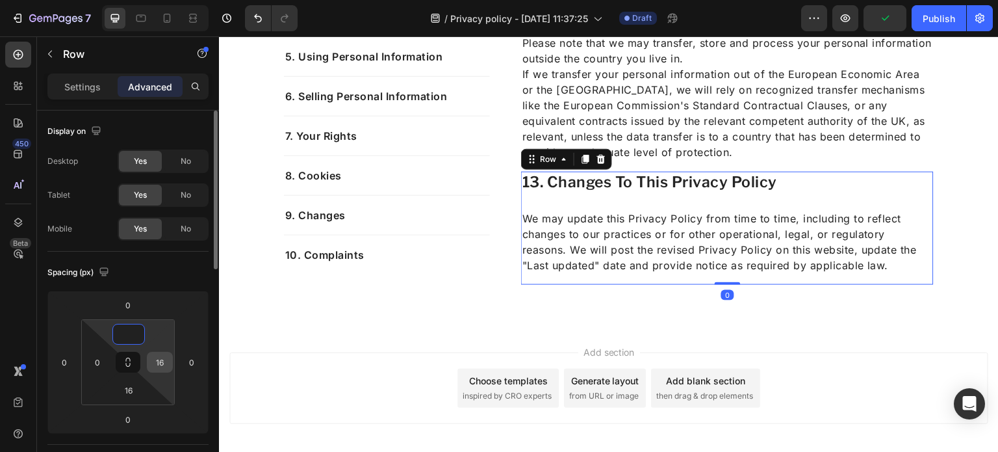
type input "0"
click at [159, 355] on input "16" at bounding box center [159, 361] width 19 height 19
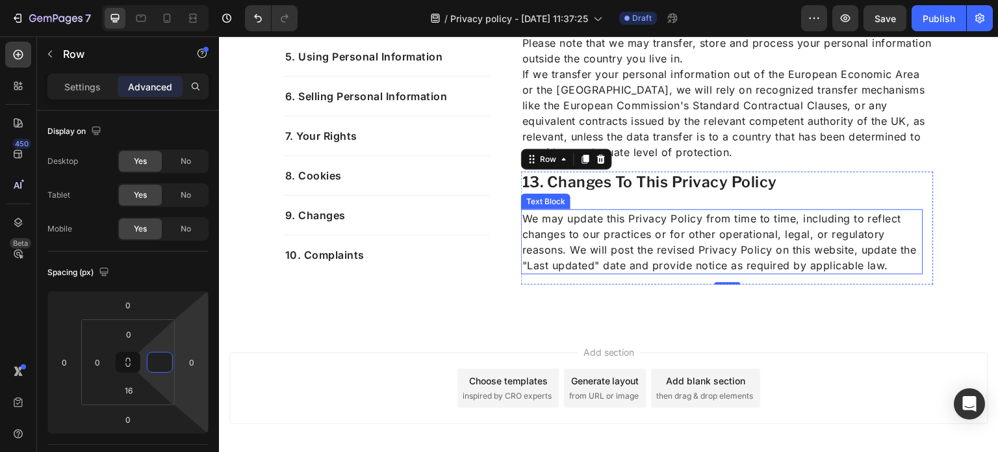
click at [639, 270] on p "We may update this Privacy Policy from time to time, including to reflect chang…" at bounding box center [722, 242] width 400 height 62
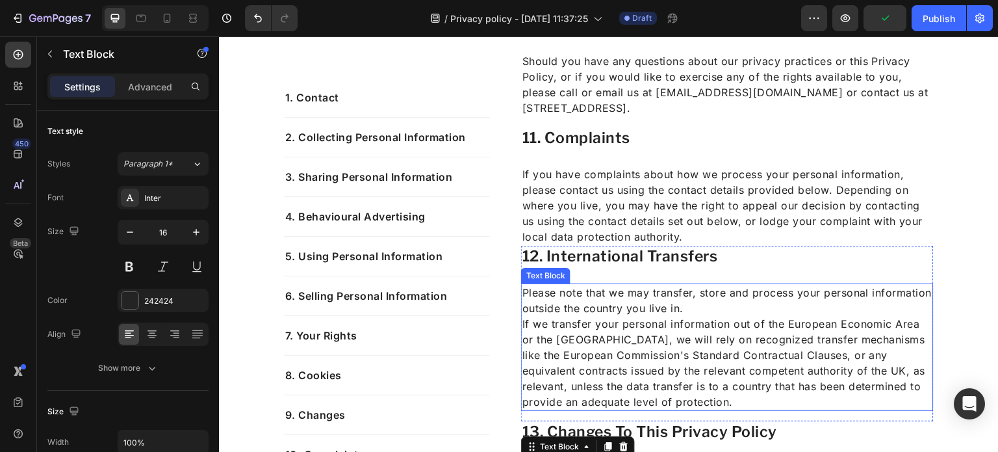
scroll to position [4479, 0]
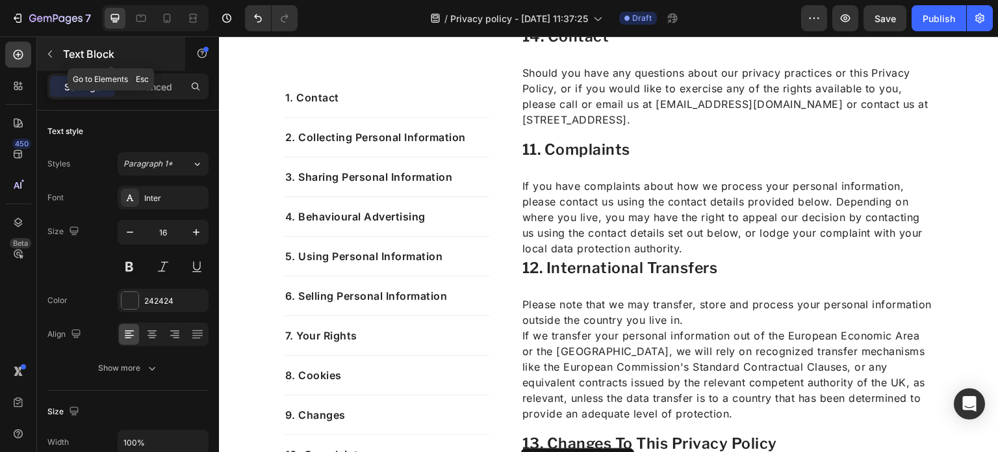
click at [52, 58] on icon "button" at bounding box center [50, 54] width 10 height 10
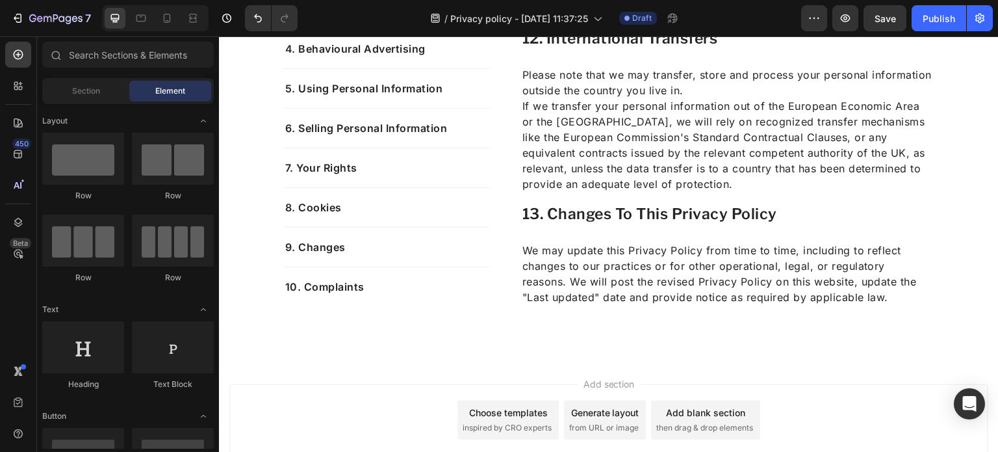
scroll to position [4800, 0]
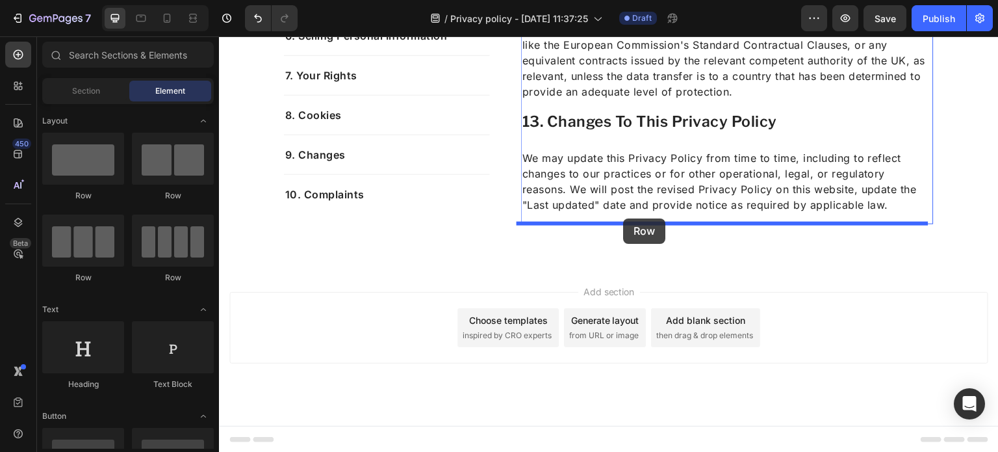
drag, startPoint x: 320, startPoint y: 205, endPoint x: 624, endPoint y: 218, distance: 303.8
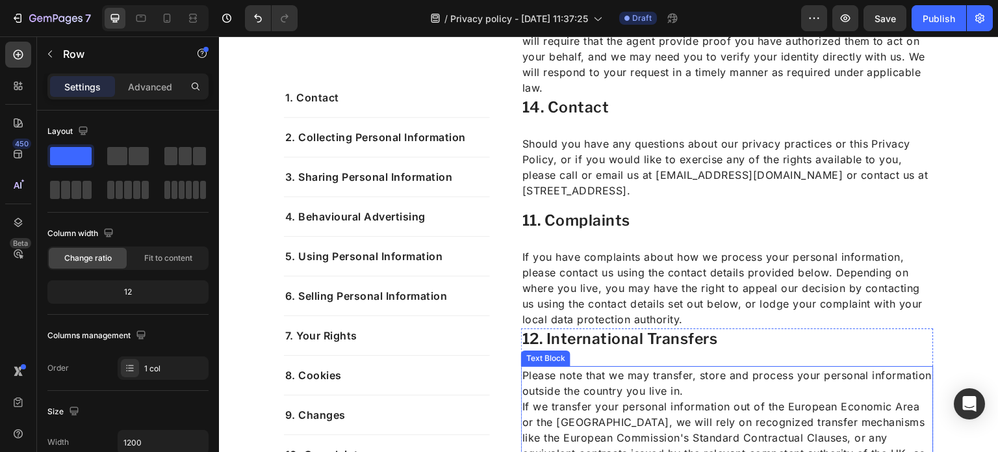
scroll to position [4406, 0]
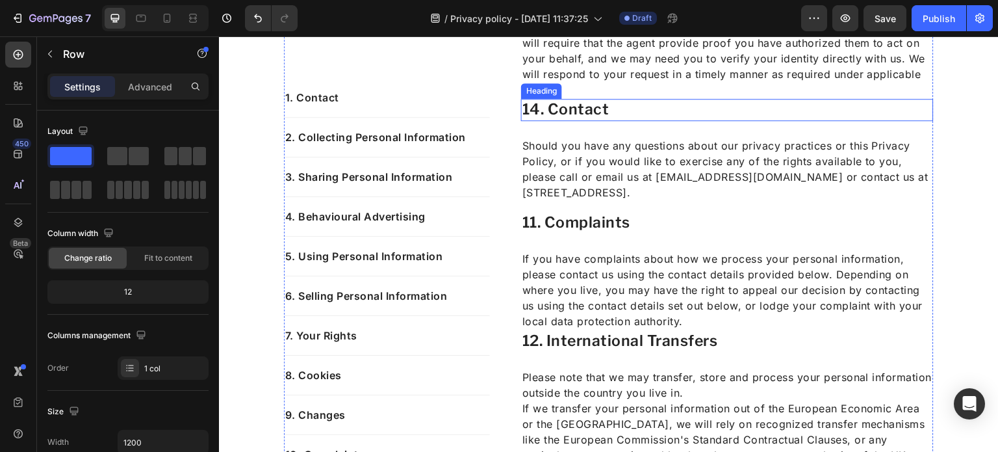
click at [578, 111] on h2 "14. Contact" at bounding box center [727, 110] width 413 height 22
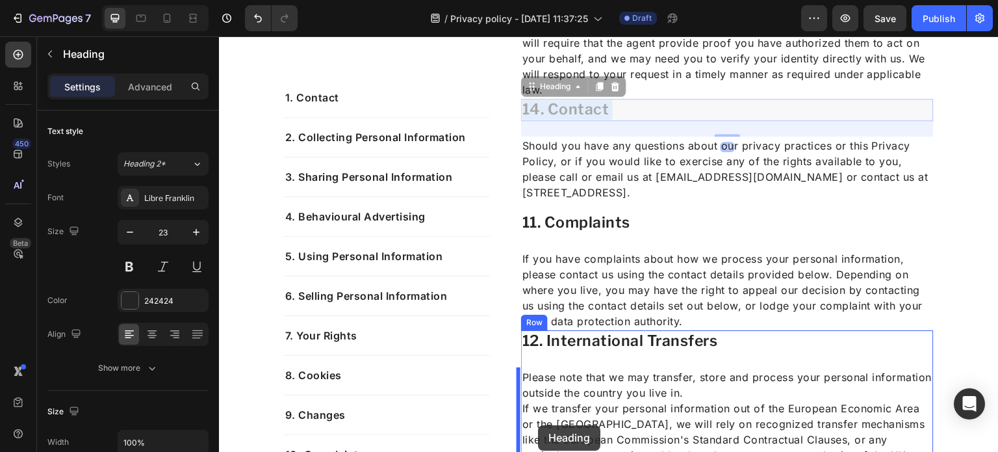
drag, startPoint x: 557, startPoint y: 109, endPoint x: 538, endPoint y: 425, distance: 317.0
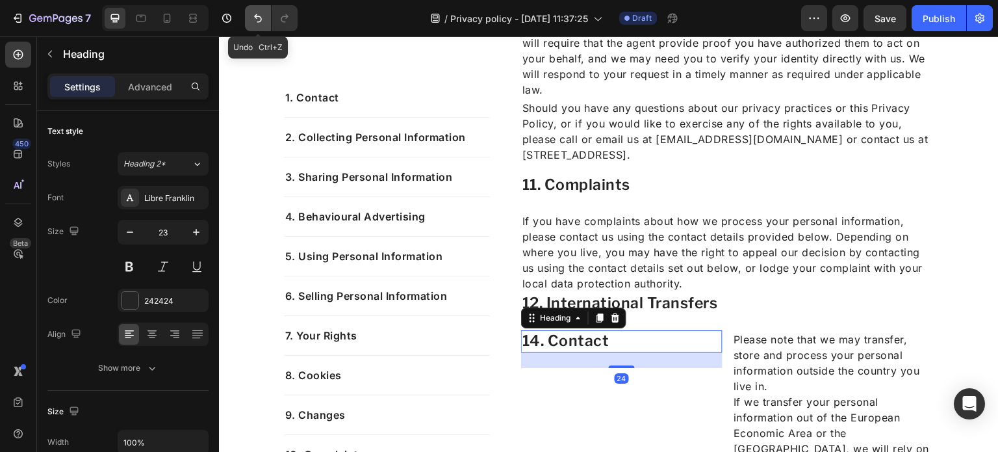
click at [257, 25] on button "Undo/Redo" at bounding box center [258, 18] width 26 height 26
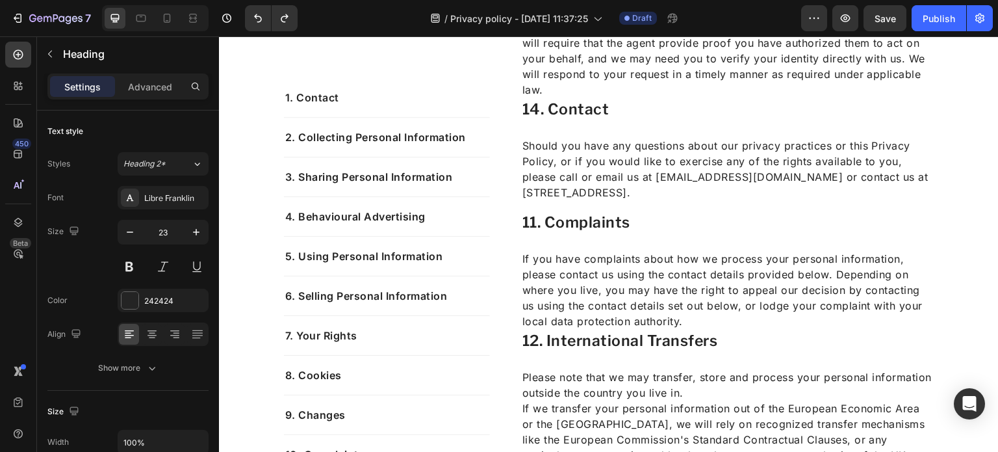
click at [565, 109] on h2 "14. Contact" at bounding box center [727, 110] width 413 height 22
click at [604, 192] on p "Should you have any questions about our privacy practices or this Privacy Polic…" at bounding box center [727, 169] width 410 height 62
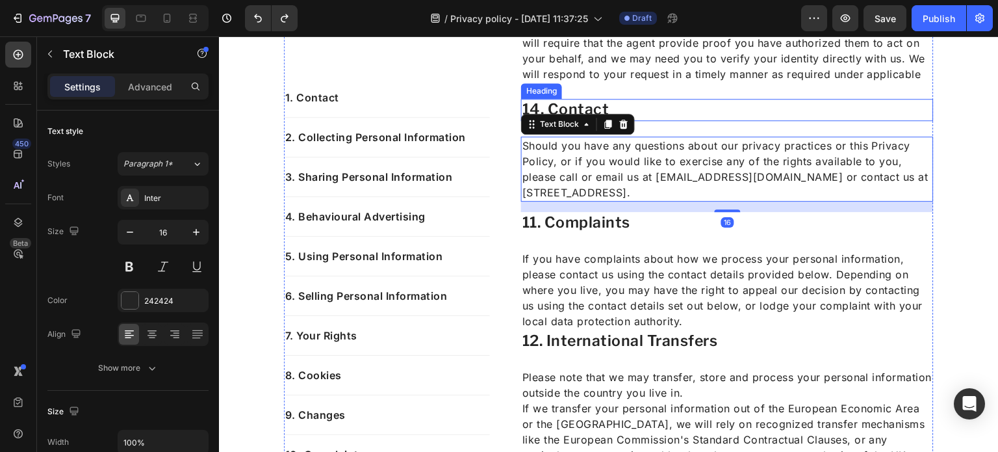
click at [656, 107] on p "14. Contact" at bounding box center [727, 109] width 410 height 19
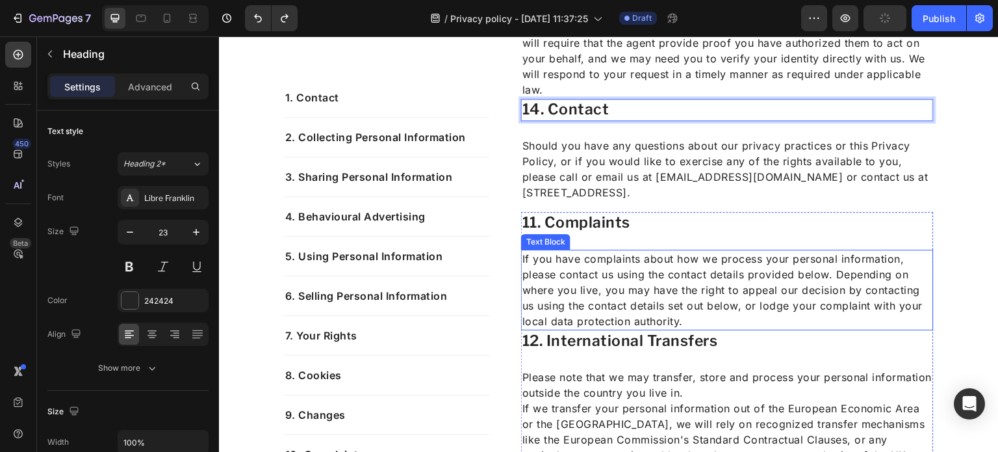
drag, startPoint x: 620, startPoint y: 106, endPoint x: 610, endPoint y: 314, distance: 208.2
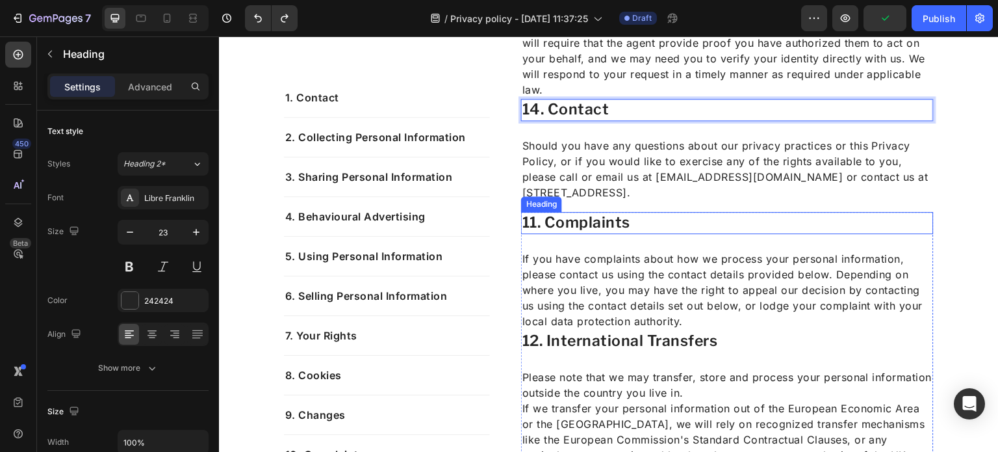
drag, startPoint x: 607, startPoint y: 118, endPoint x: 613, endPoint y: 226, distance: 108.7
click at [668, 196] on p "Should you have any questions about our privacy practices or this Privacy Polic…" at bounding box center [727, 169] width 410 height 62
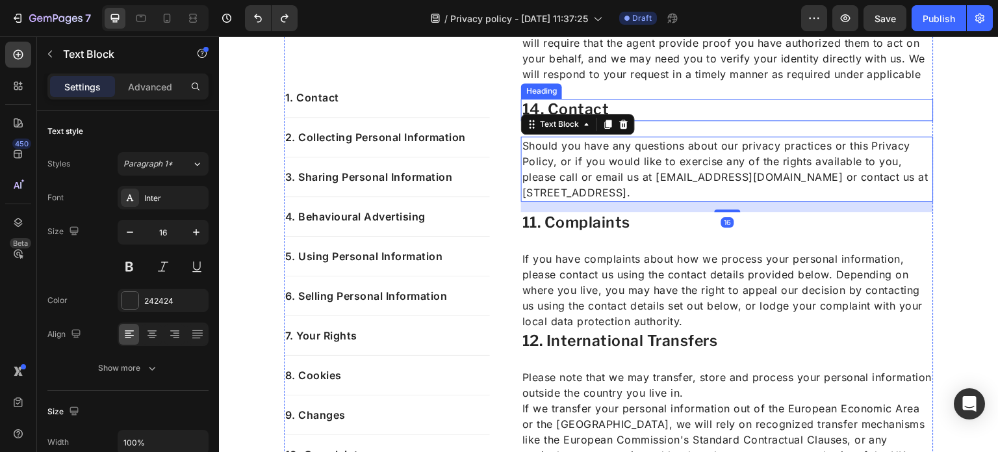
click at [640, 105] on p "14. Contact" at bounding box center [727, 109] width 410 height 19
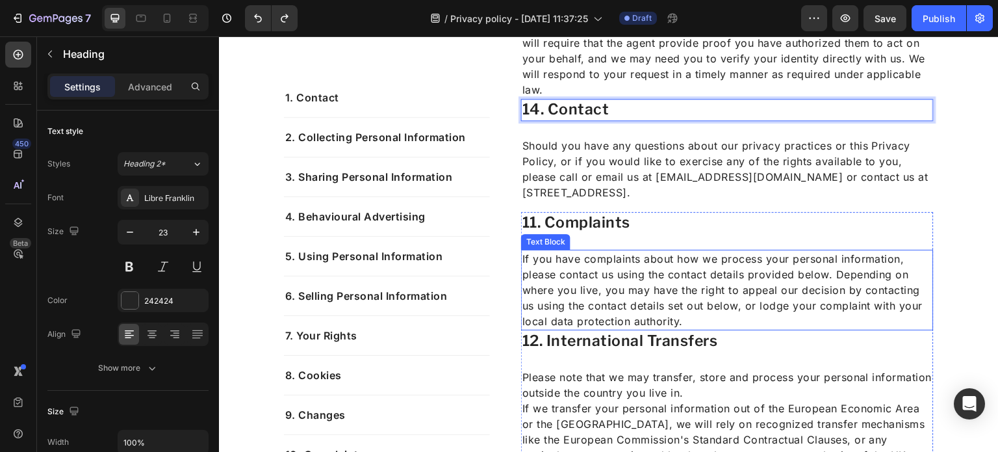
drag, startPoint x: 625, startPoint y: 105, endPoint x: 615, endPoint y: 318, distance: 214.0
click at [668, 283] on p "If you have complaints about how we process your personal information, please c…" at bounding box center [727, 290] width 410 height 78
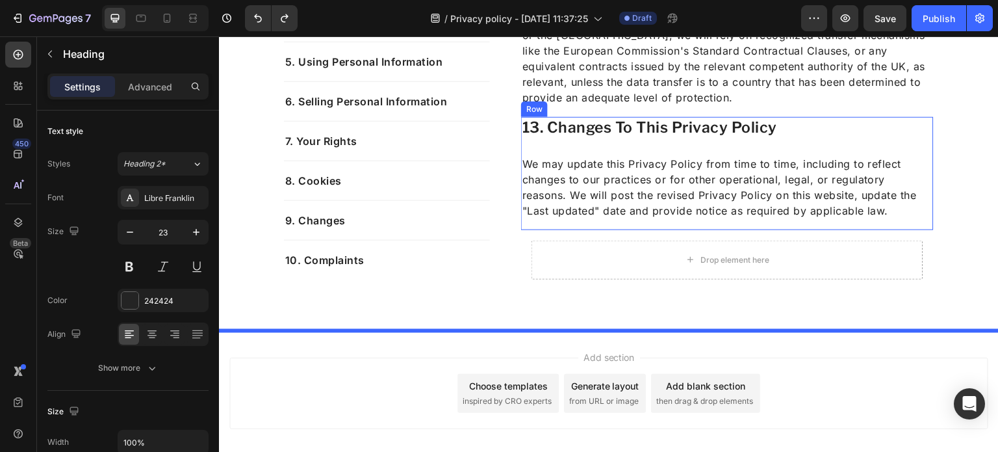
scroll to position [4860, 0]
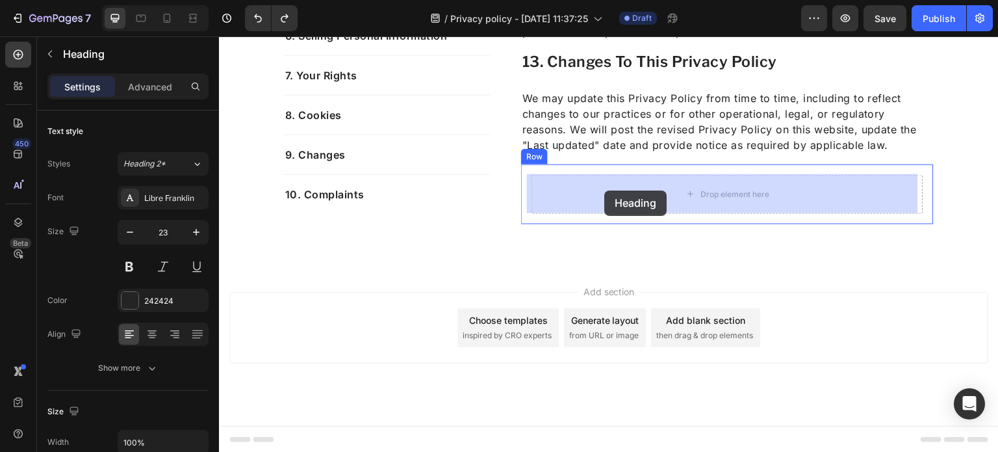
drag, startPoint x: 653, startPoint y: 117, endPoint x: 604, endPoint y: 190, distance: 88.1
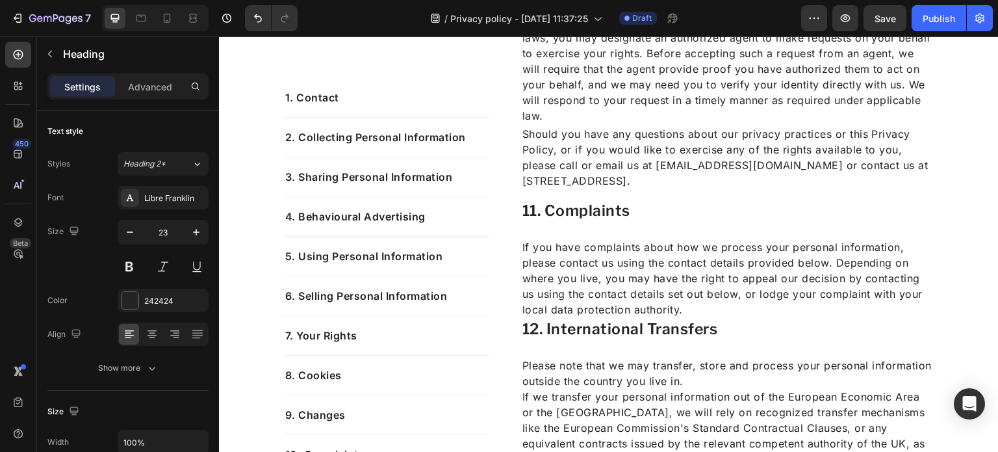
scroll to position [4369, 0]
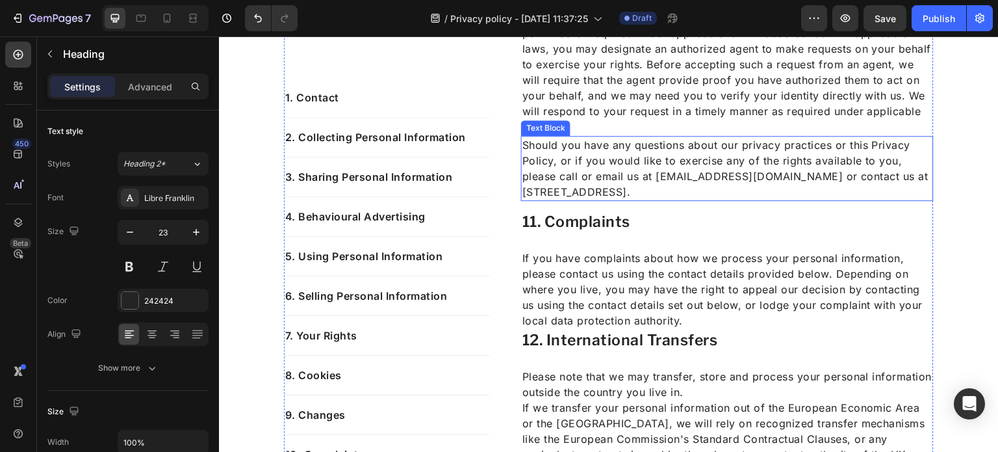
click at [588, 169] on p "Should you have any questions about our privacy practices or this Privacy Polic…" at bounding box center [727, 168] width 410 height 62
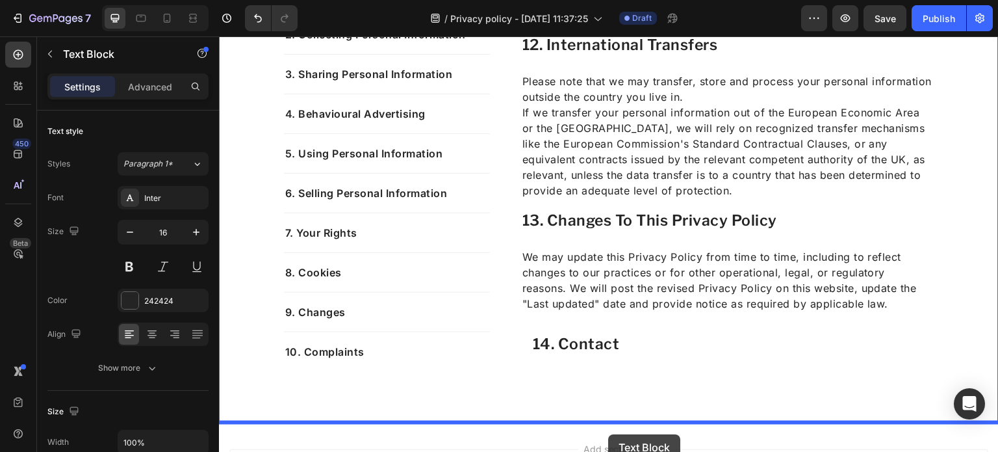
scroll to position [4703, 0]
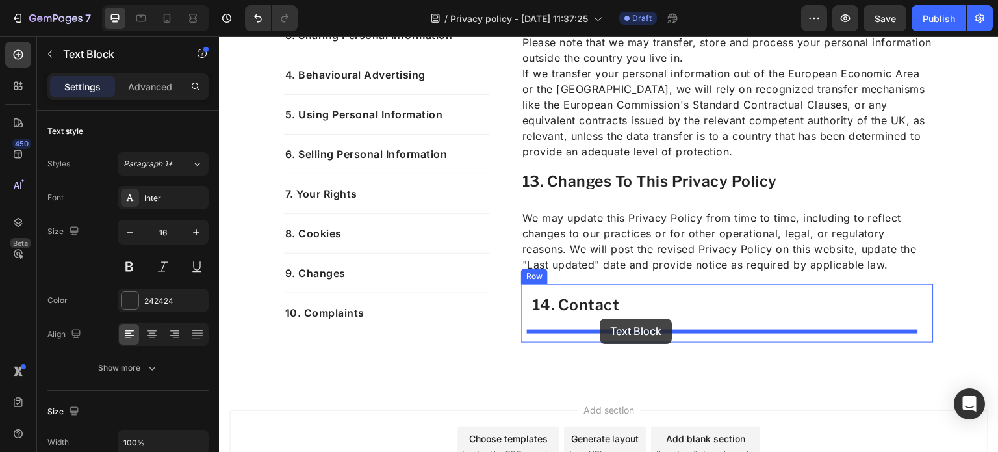
drag, startPoint x: 626, startPoint y: 173, endPoint x: 600, endPoint y: 318, distance: 148.0
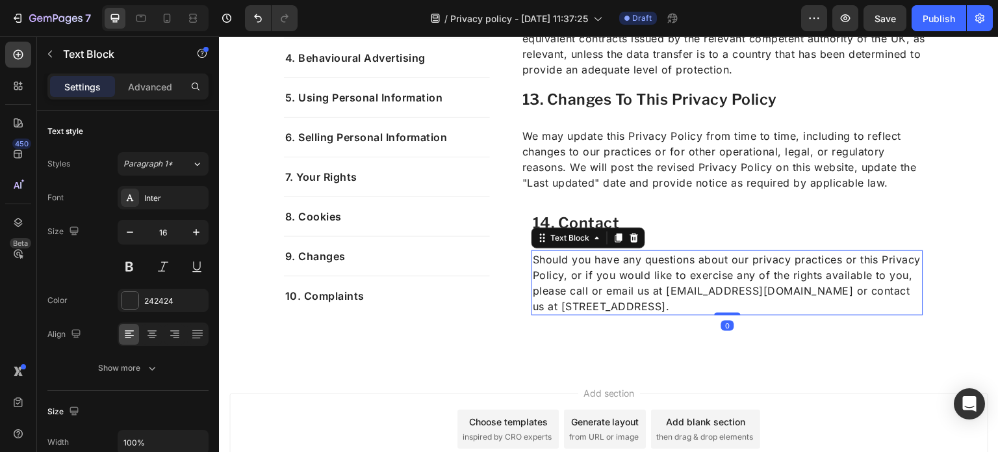
scroll to position [4713, 0]
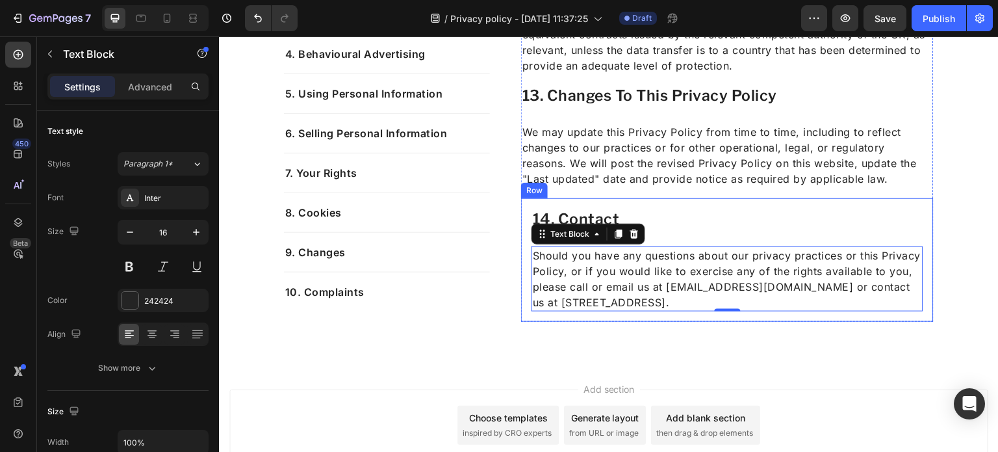
click at [524, 285] on div "14. Contact Heading Should you have any questions about our privacy practices o…" at bounding box center [727, 259] width 413 height 123
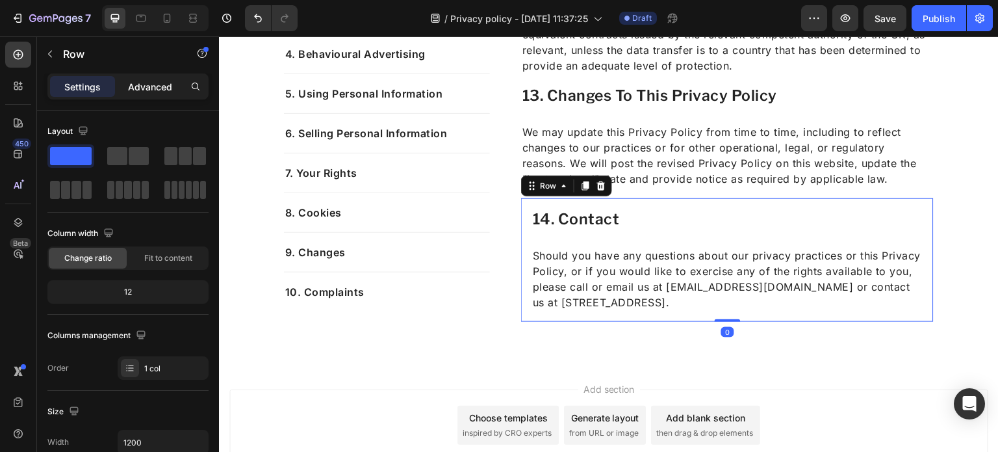
click at [148, 86] on p "Advanced" at bounding box center [150, 87] width 44 height 14
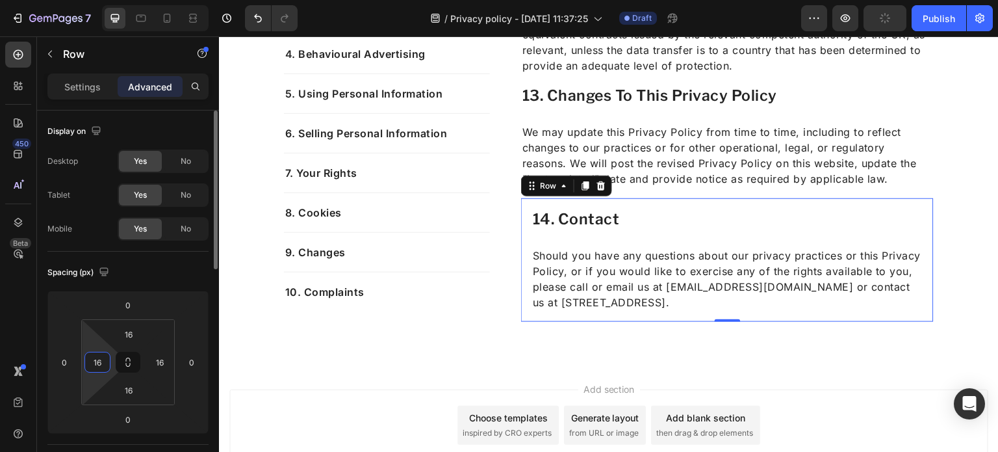
click at [104, 354] on input "16" at bounding box center [97, 361] width 19 height 19
type input "0"
click at [136, 336] on input "16" at bounding box center [129, 333] width 26 height 19
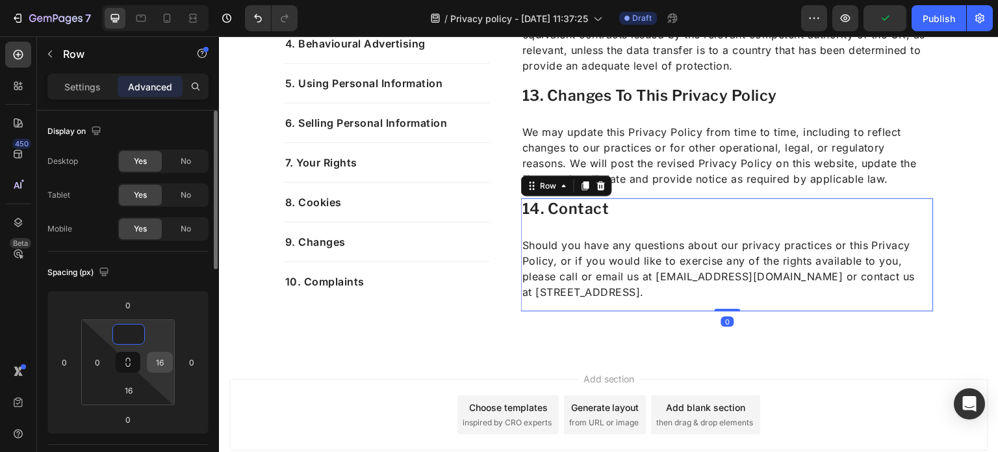
type input "0"
click at [166, 358] on input "16" at bounding box center [159, 361] width 19 height 19
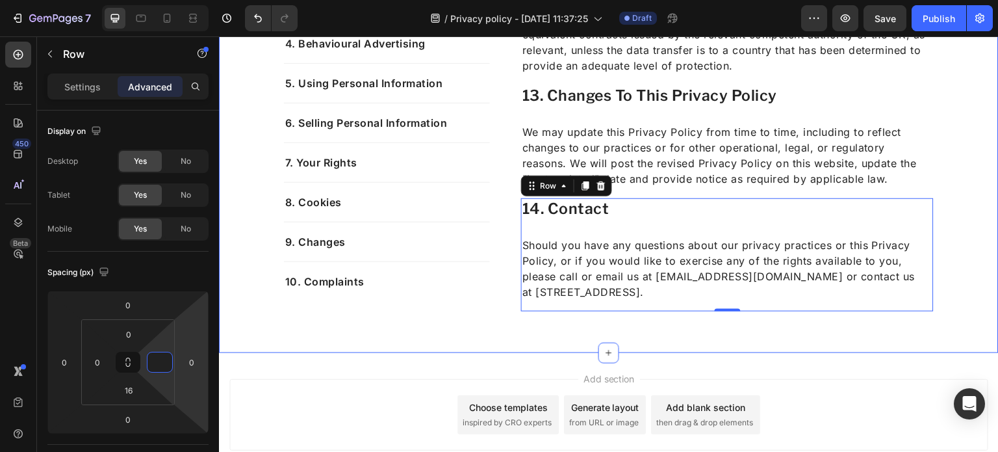
click at [628, 273] on p "Should you have any questions about our privacy practices or this Privacy Polic…" at bounding box center [722, 268] width 400 height 62
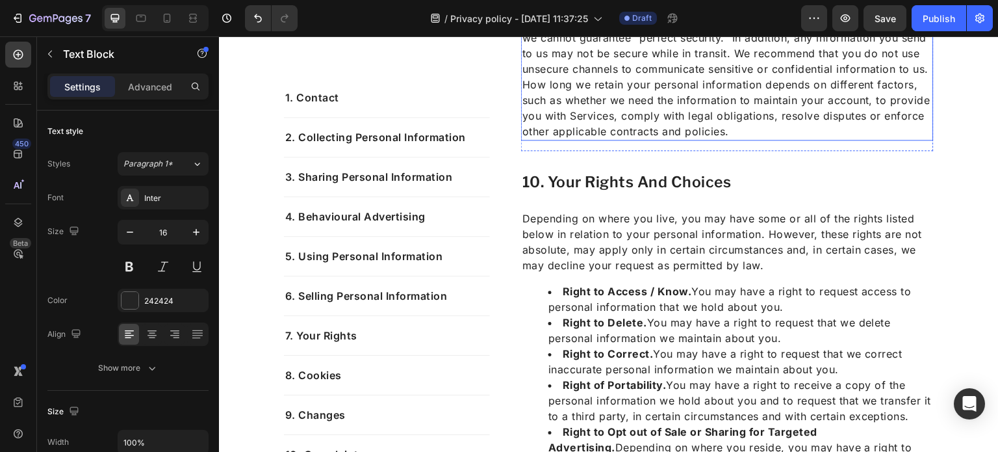
scroll to position [3458, 0]
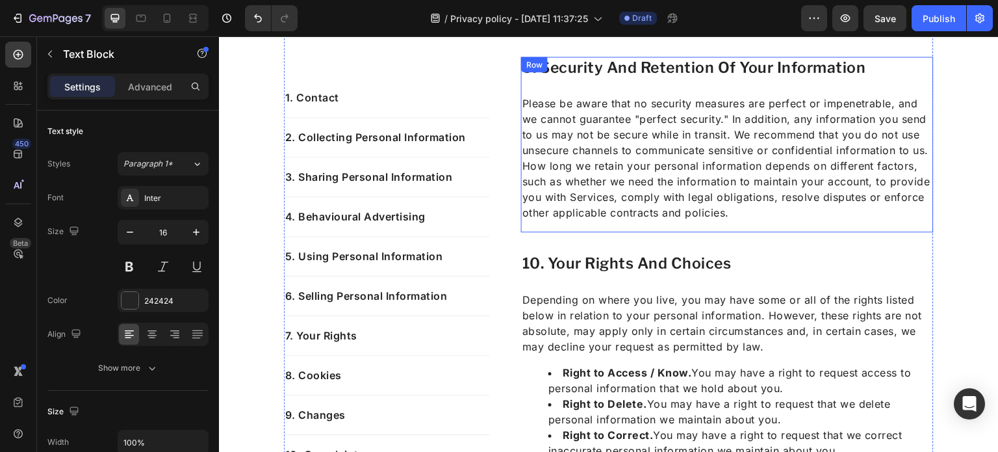
click at [628, 86] on div "9. security and retention of your information Heading Please be aware that no s…" at bounding box center [727, 144] width 413 height 175
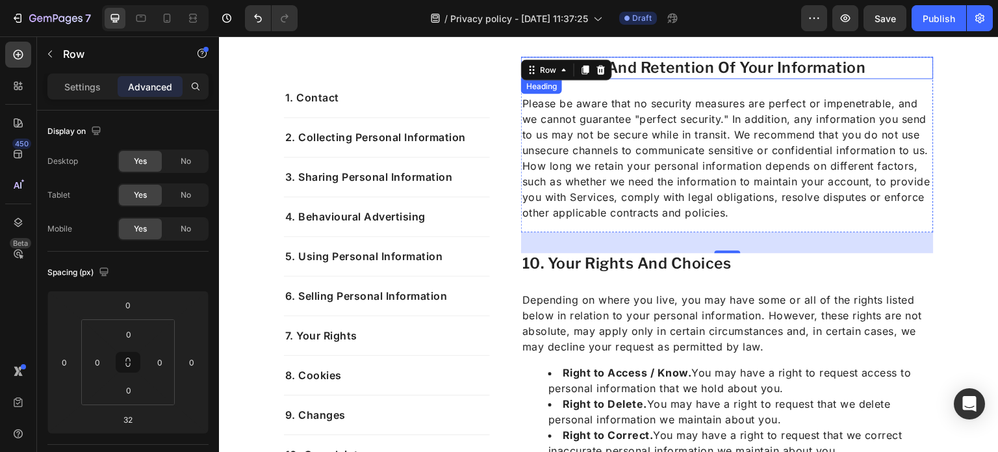
click at [728, 71] on h2 "9. security and retention of your information" at bounding box center [727, 68] width 413 height 22
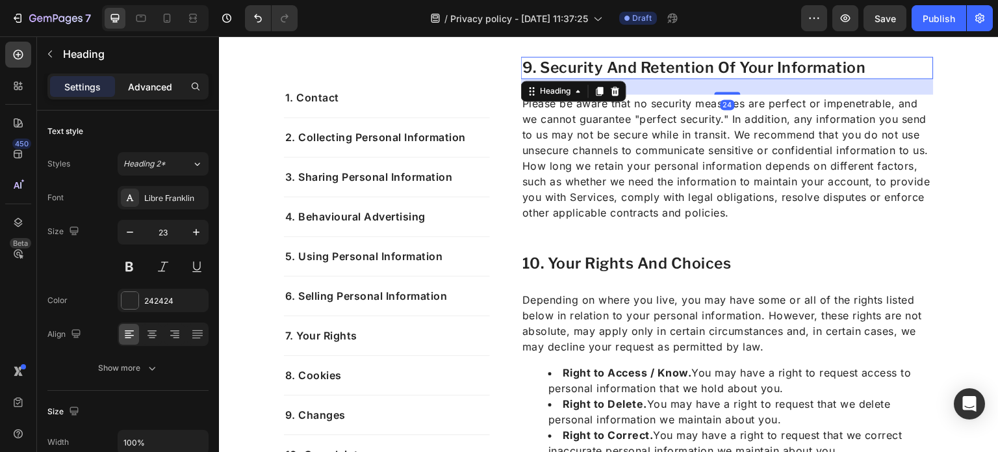
click at [155, 84] on p "Advanced" at bounding box center [150, 87] width 44 height 14
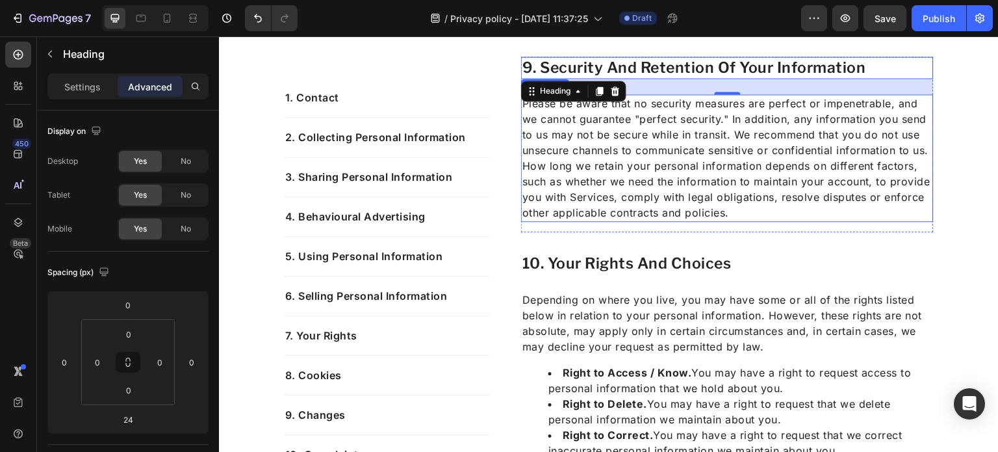
click at [635, 159] on p "How long we retain your personal information depends on different factors, such…" at bounding box center [727, 189] width 410 height 62
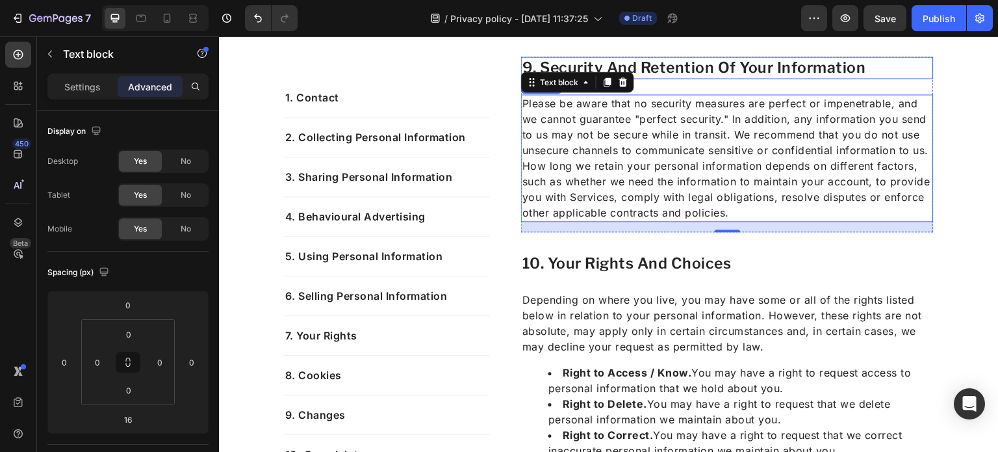
click at [701, 75] on h2 "9. security and retention of your information" at bounding box center [727, 68] width 413 height 22
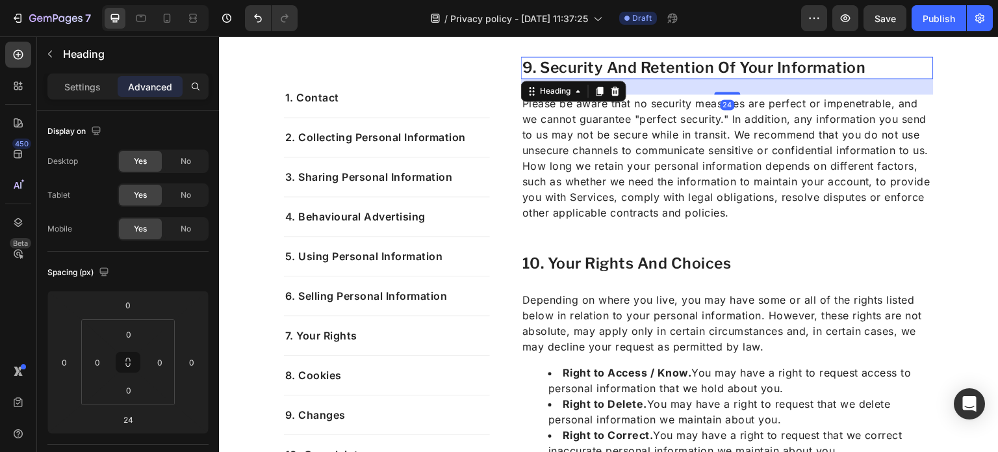
click at [701, 87] on div "24" at bounding box center [727, 87] width 413 height 16
click at [649, 149] on p "Please be aware that no security measures are perfect or impenetrable, and we c…" at bounding box center [727, 127] width 410 height 62
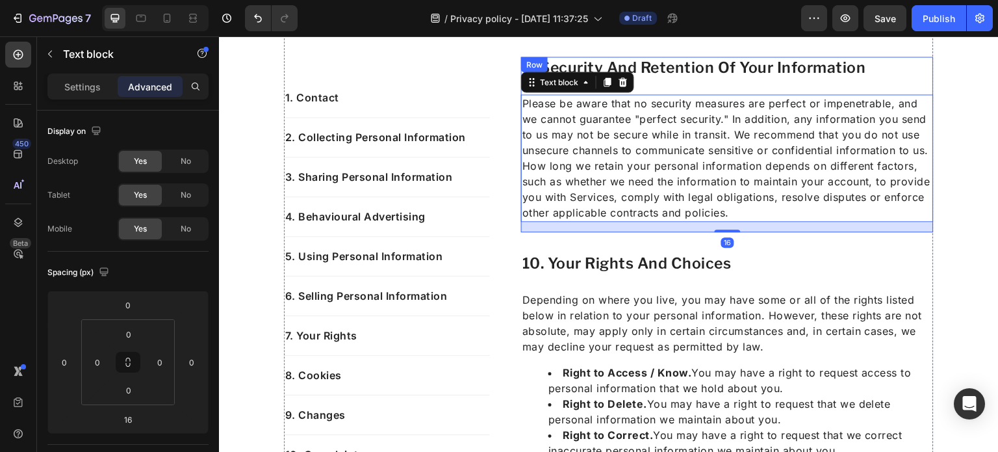
click at [663, 88] on div "9. security and retention of your information Heading Please be aware that no s…" at bounding box center [727, 144] width 413 height 175
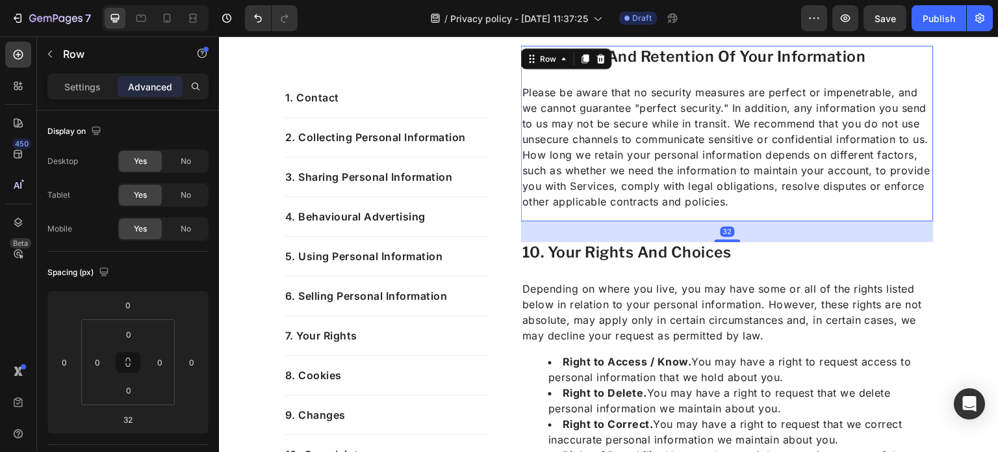
scroll to position [3468, 0]
click at [666, 57] on h2 "9. security and retention of your information" at bounding box center [727, 57] width 413 height 22
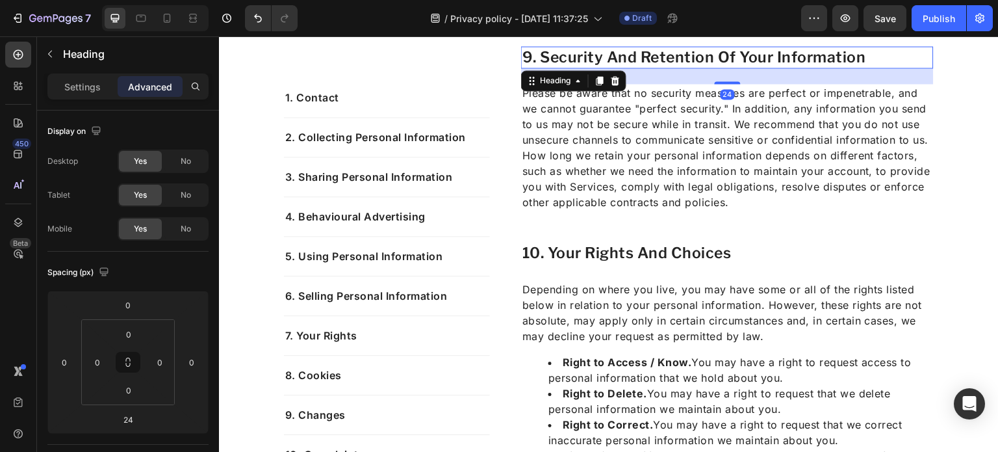
click at [646, 148] on p "How long we retain your personal information depends on different factors, such…" at bounding box center [727, 179] width 410 height 62
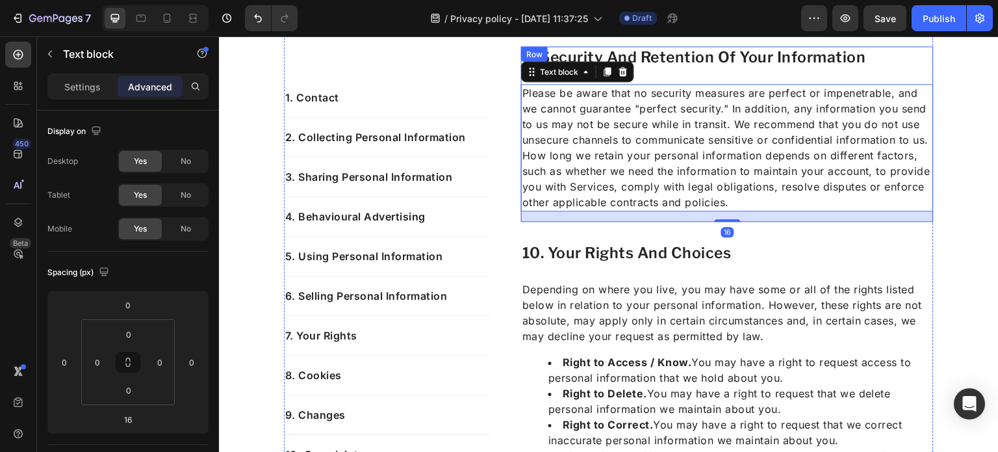
click at [661, 81] on div "9. security and retention of your information Heading Please be aware that no s…" at bounding box center [727, 133] width 413 height 175
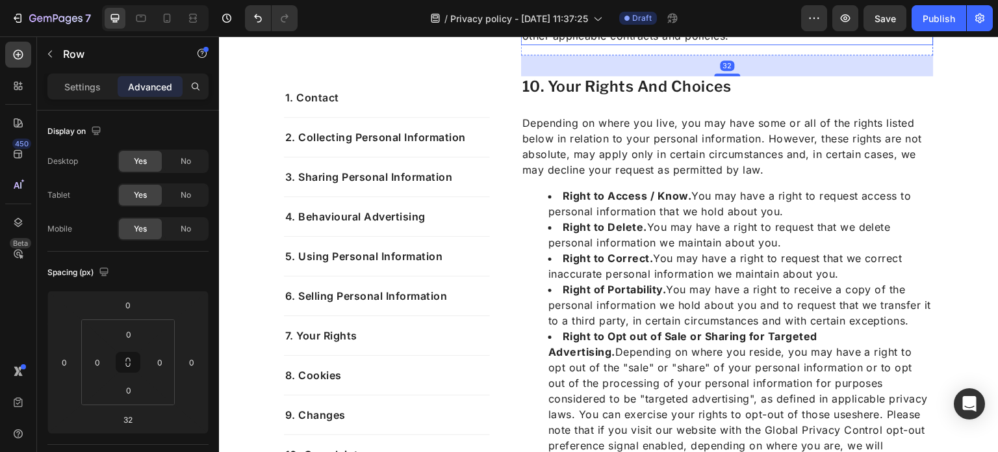
scroll to position [3626, 0]
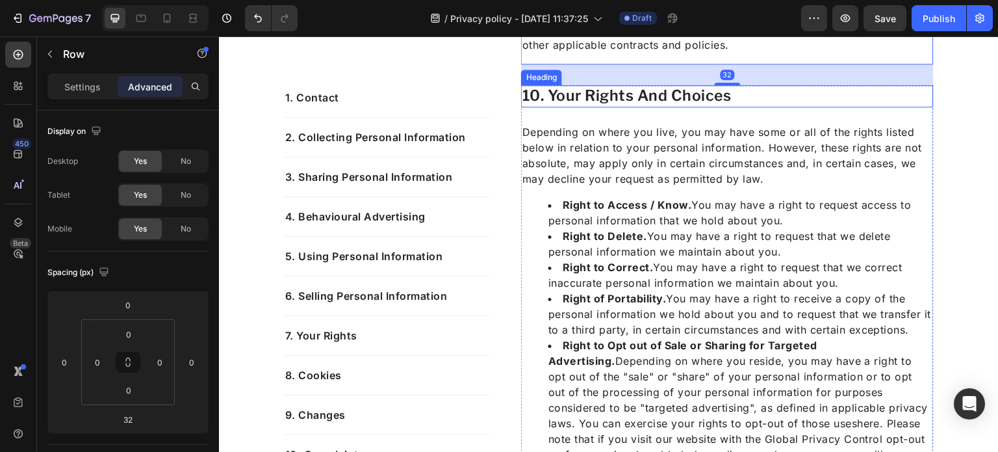
click at [632, 98] on h2 "10. your rights and choices" at bounding box center [727, 96] width 413 height 22
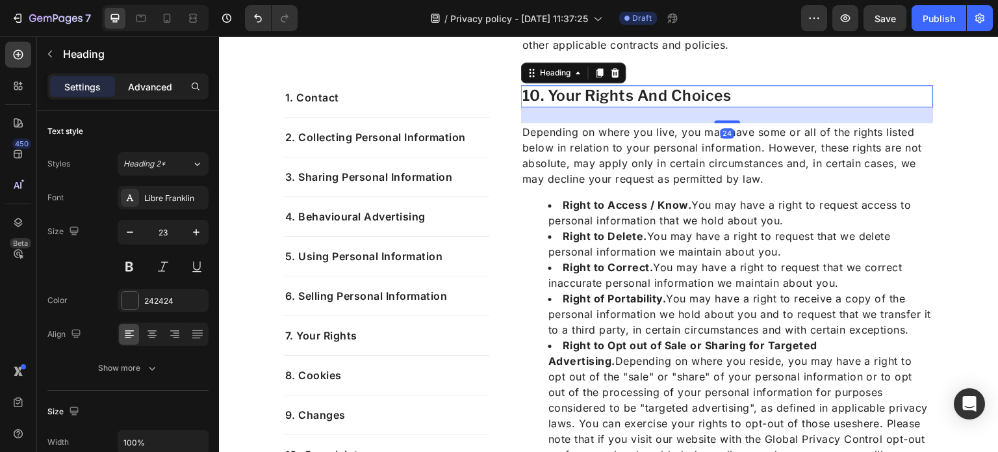
click at [153, 85] on p "Advanced" at bounding box center [150, 87] width 44 height 14
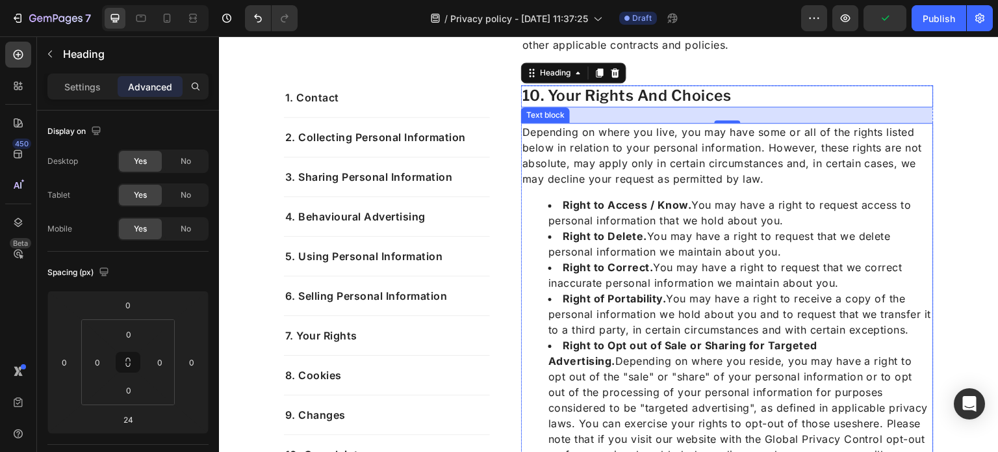
click at [656, 201] on strong "Right to Access / Know." at bounding box center [627, 204] width 129 height 13
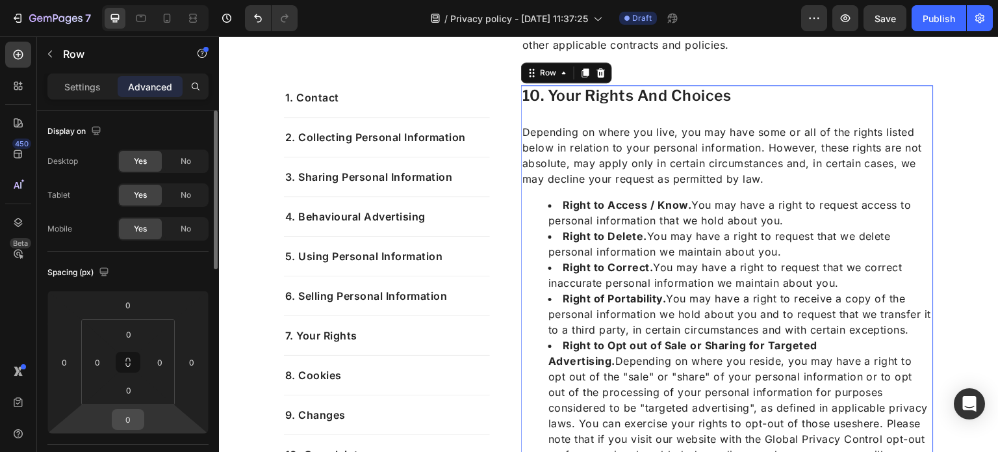
click at [124, 413] on input "0" at bounding box center [128, 418] width 26 height 19
type input "32"
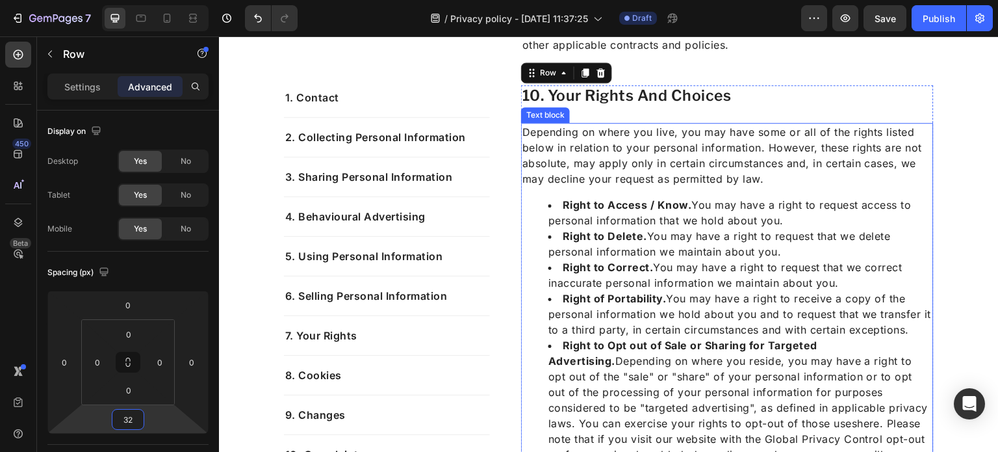
click at [630, 283] on li "Right to Correct. You may have a right to request that we correct inaccurate pe…" at bounding box center [740, 274] width 384 height 31
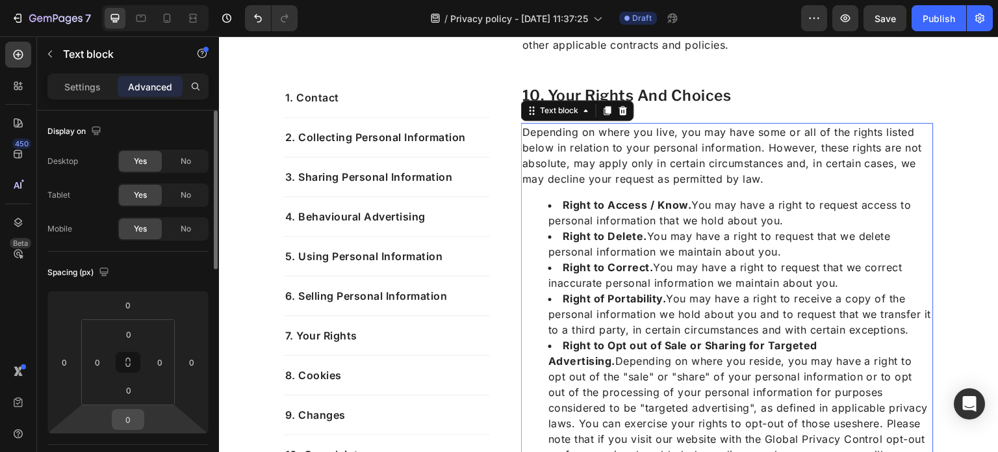
click at [138, 410] on input "0" at bounding box center [128, 418] width 26 height 19
type input "16"
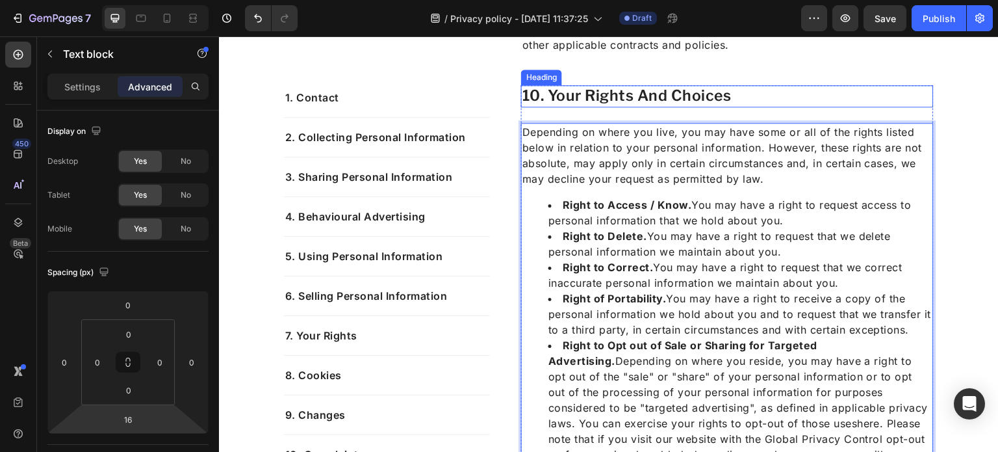
click at [699, 96] on h2 "10. your rights and choices" at bounding box center [727, 96] width 413 height 22
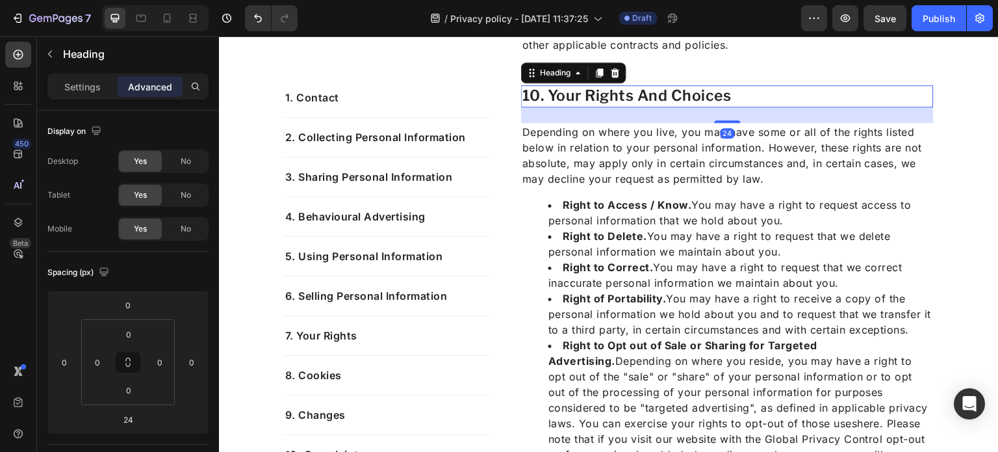
click at [666, 214] on li "Right to Access / Know. You may have a right to request access to personal info…" at bounding box center [740, 212] width 384 height 31
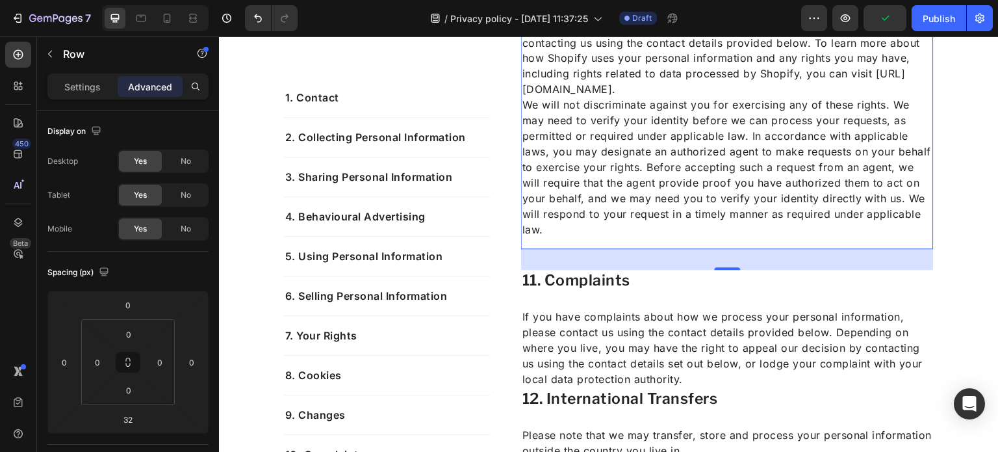
scroll to position [4267, 0]
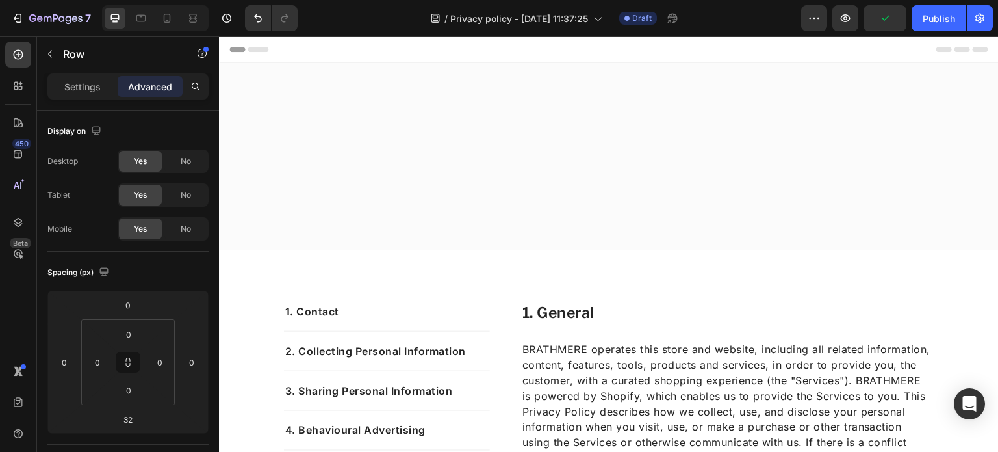
scroll to position [4268, 0]
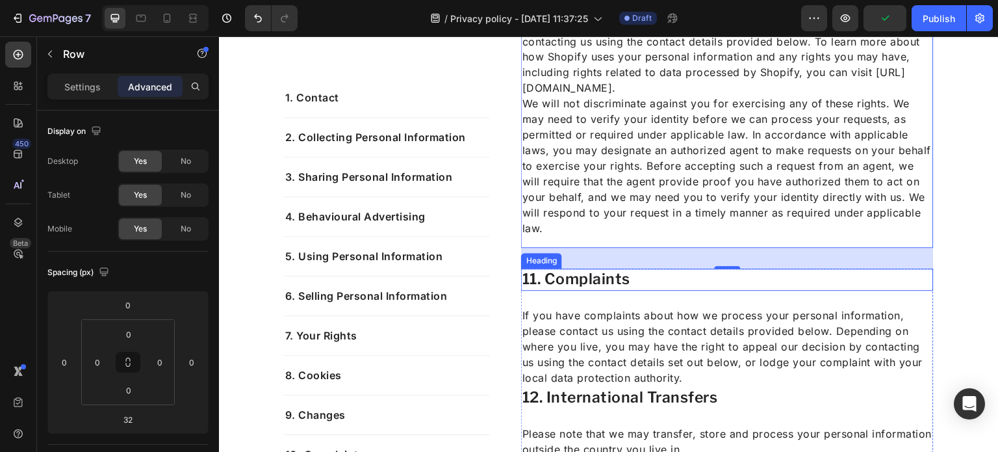
click at [603, 280] on h2 "11. Complaints" at bounding box center [727, 279] width 413 height 22
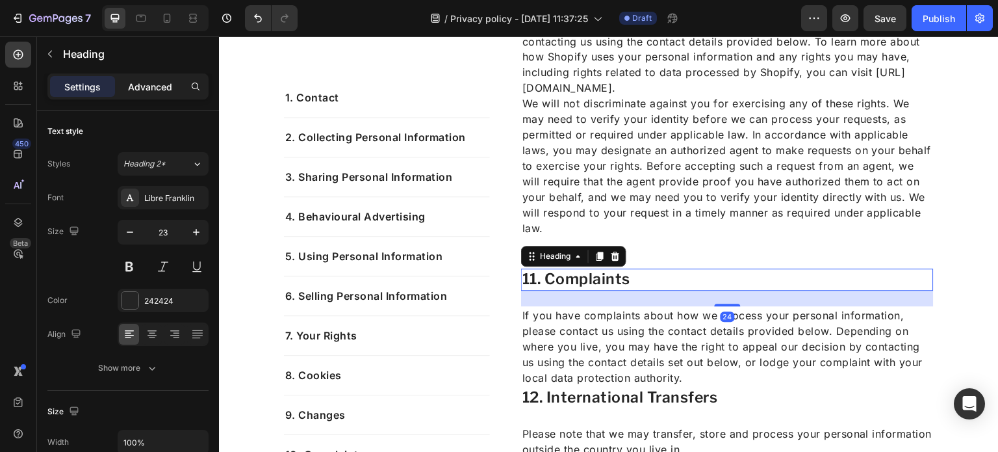
click at [153, 89] on p "Advanced" at bounding box center [150, 87] width 44 height 14
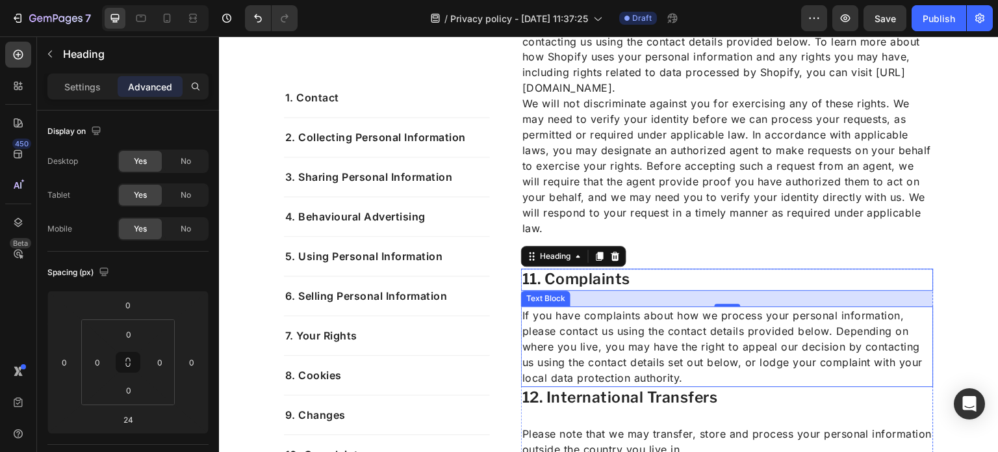
click at [597, 332] on p "If you have complaints about how we process your personal information, please c…" at bounding box center [727, 346] width 410 height 78
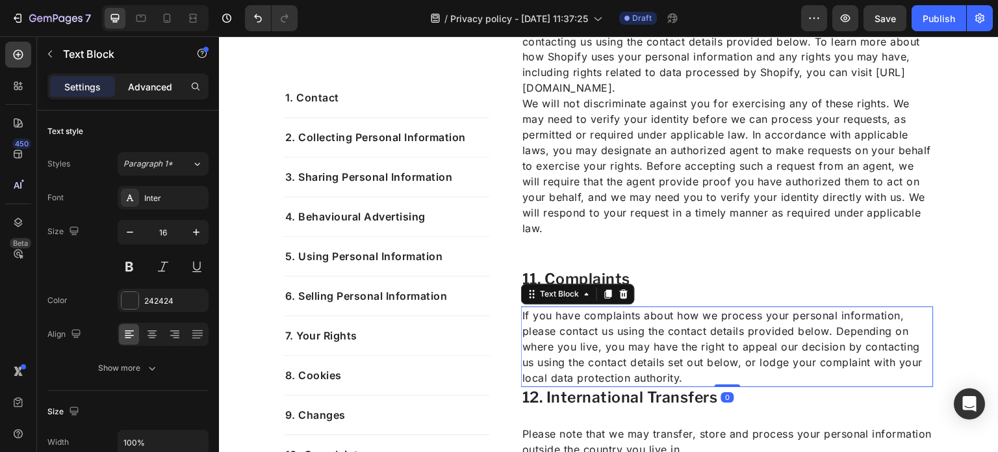
click at [133, 83] on p "Advanced" at bounding box center [150, 87] width 44 height 14
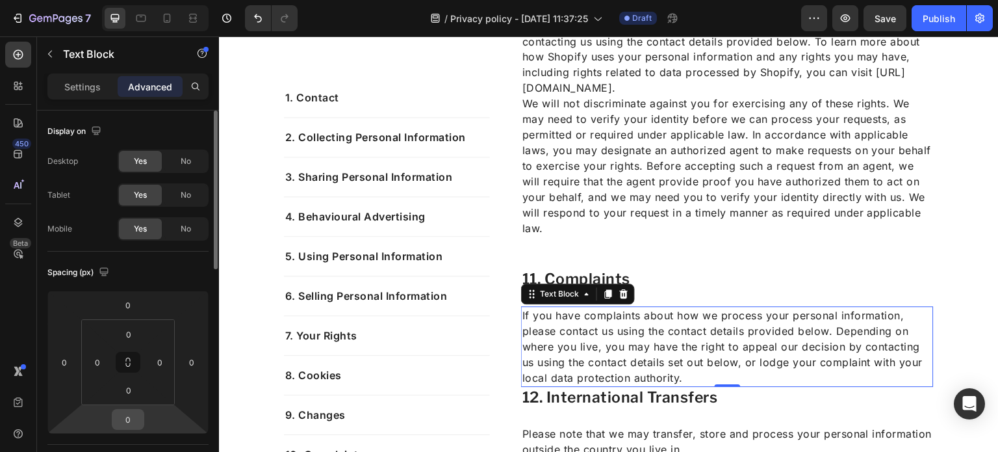
click at [142, 410] on div "0" at bounding box center [128, 419] width 32 height 21
click at [138, 411] on input "0" at bounding box center [128, 418] width 26 height 19
type input "16"
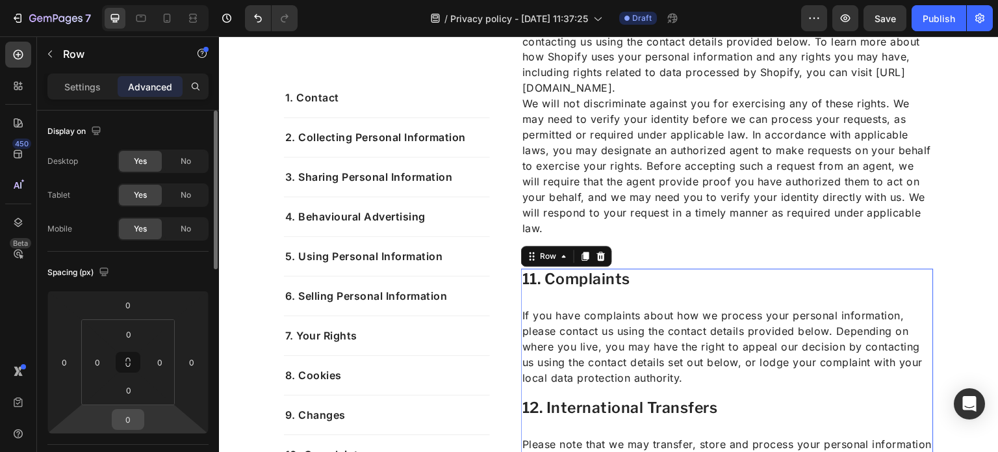
click at [136, 417] on input "0" at bounding box center [128, 418] width 26 height 19
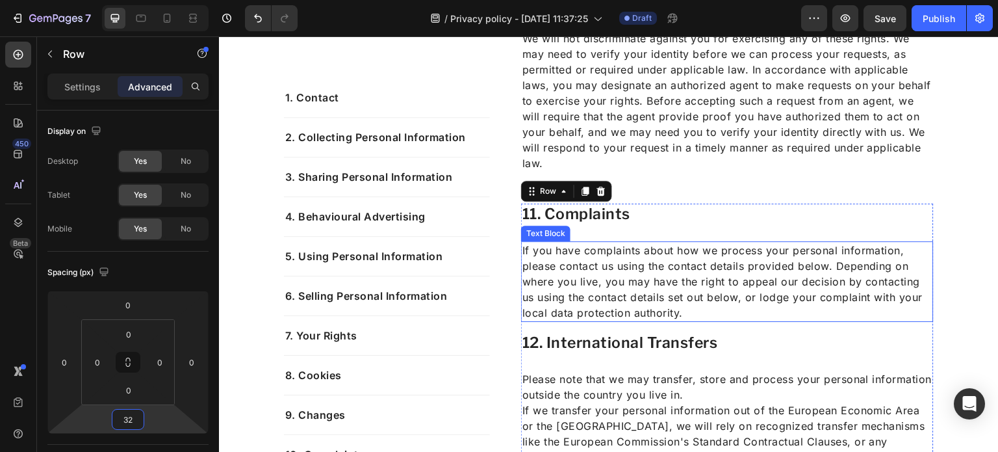
scroll to position [4334, 0]
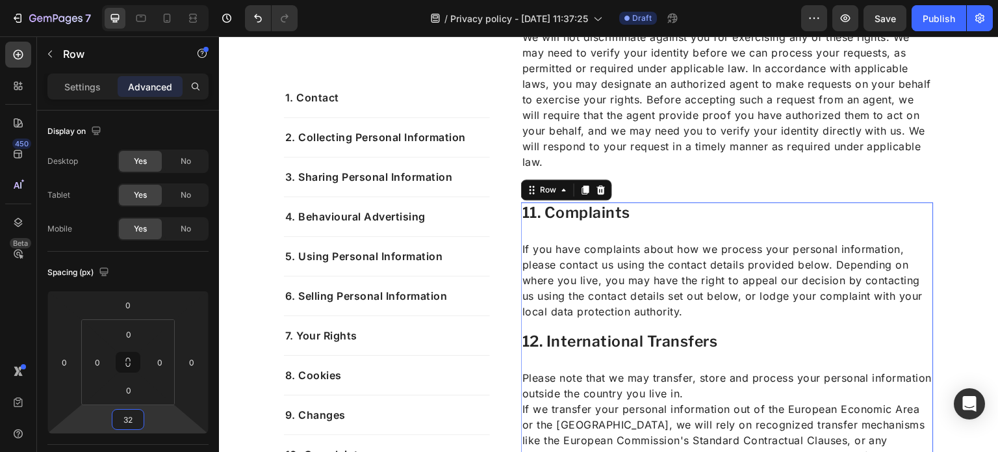
type input "32"
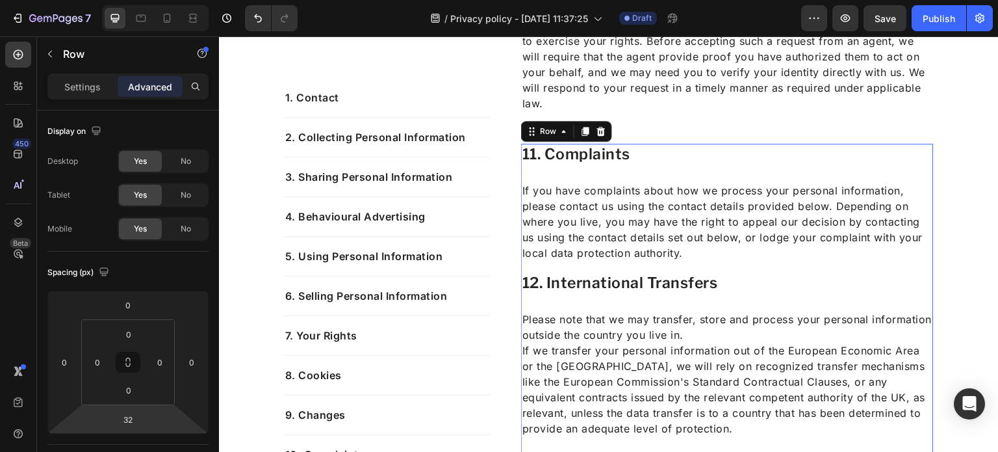
scroll to position [4450, 0]
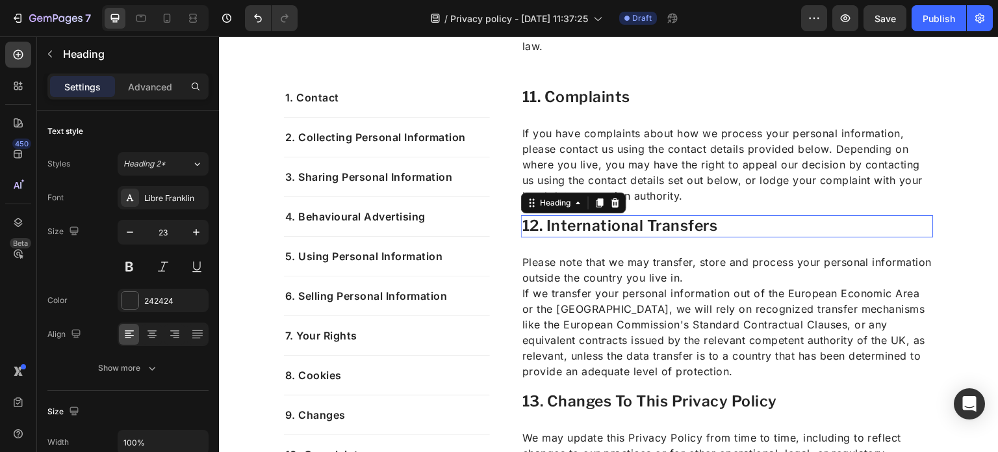
click at [589, 227] on h2 "12. International Transfers" at bounding box center [727, 226] width 413 height 22
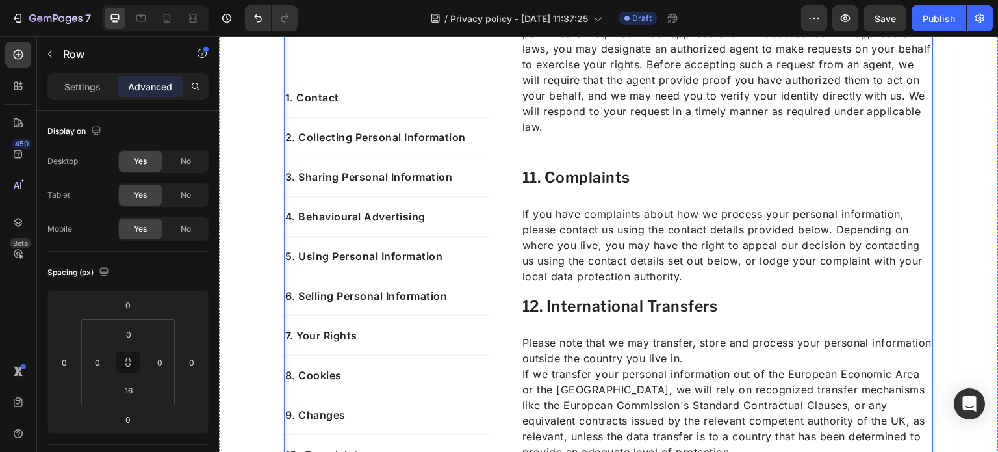
scroll to position [4375, 0]
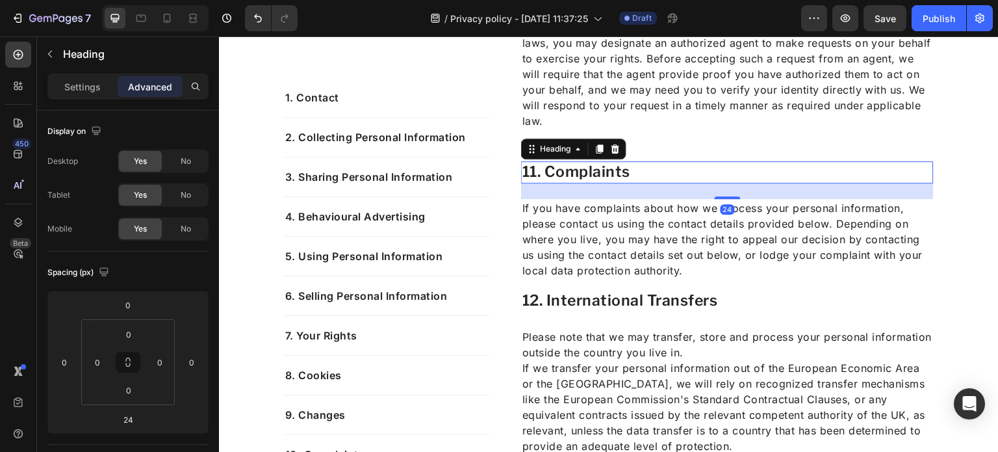
click at [744, 194] on div "24" at bounding box center [727, 191] width 413 height 16
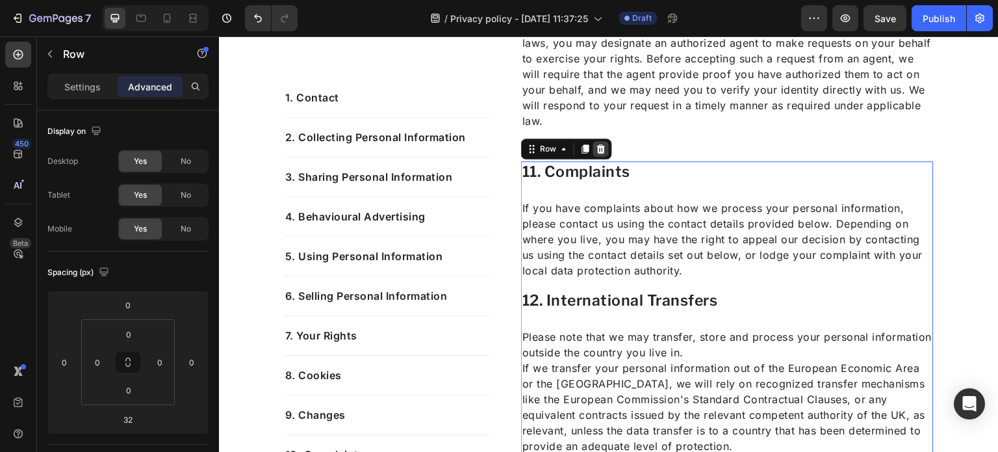
click at [602, 153] on div at bounding box center [601, 149] width 16 height 16
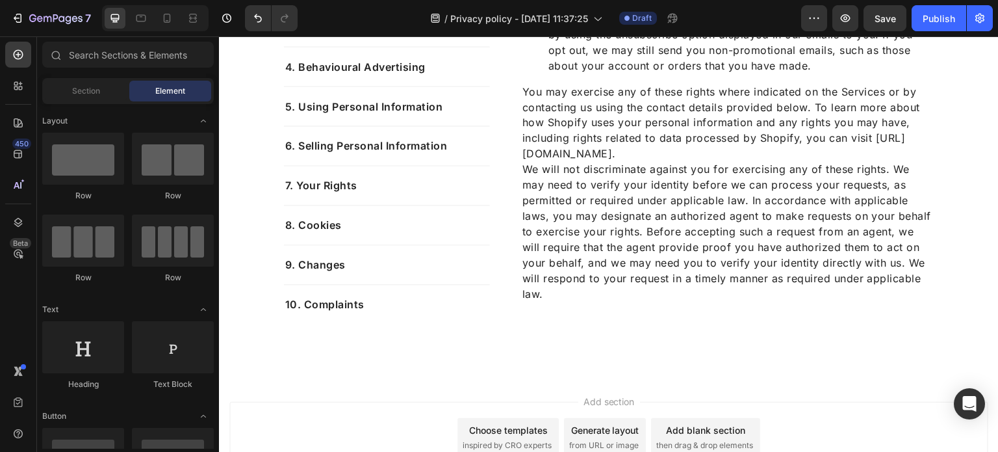
scroll to position [4203, 0]
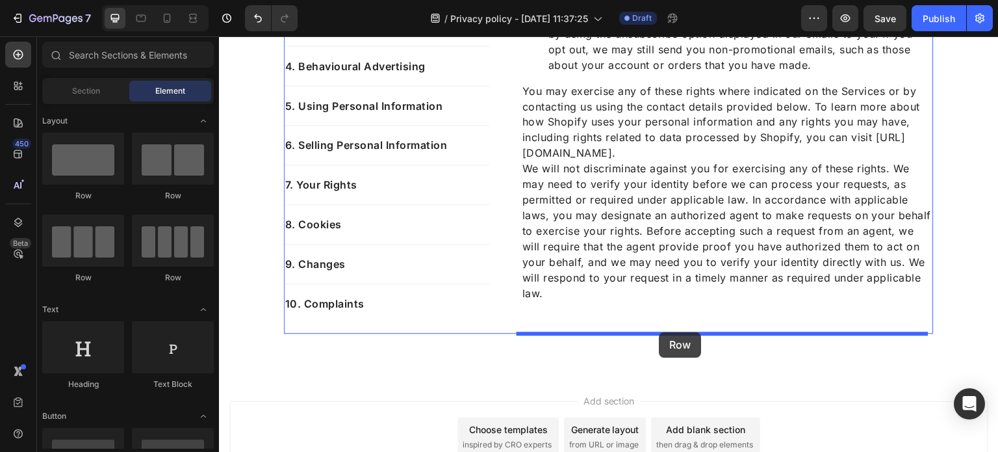
drag, startPoint x: 313, startPoint y: 203, endPoint x: 660, endPoint y: 332, distance: 370.1
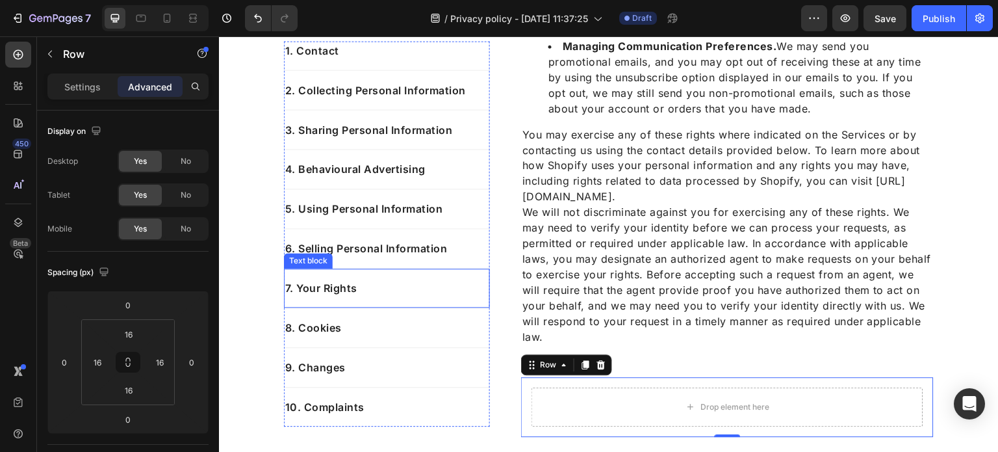
scroll to position [4201, 0]
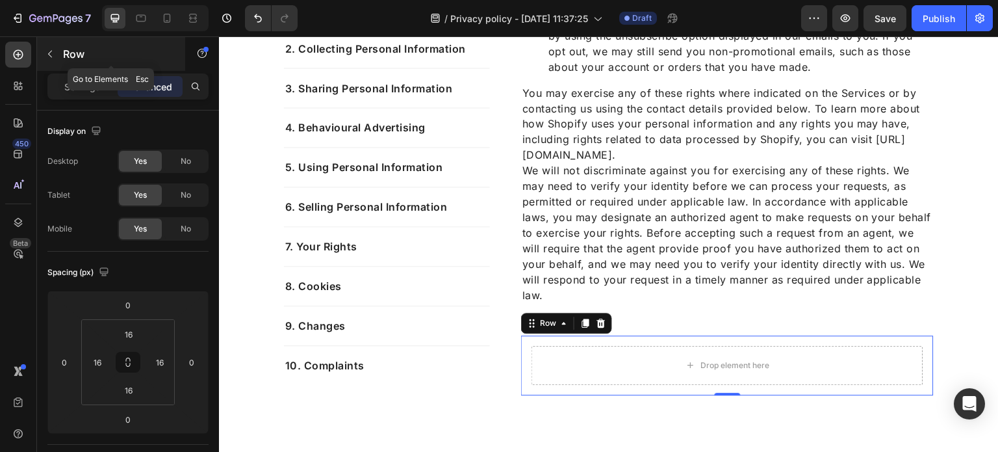
click at [60, 63] on div at bounding box center [50, 54] width 21 height 21
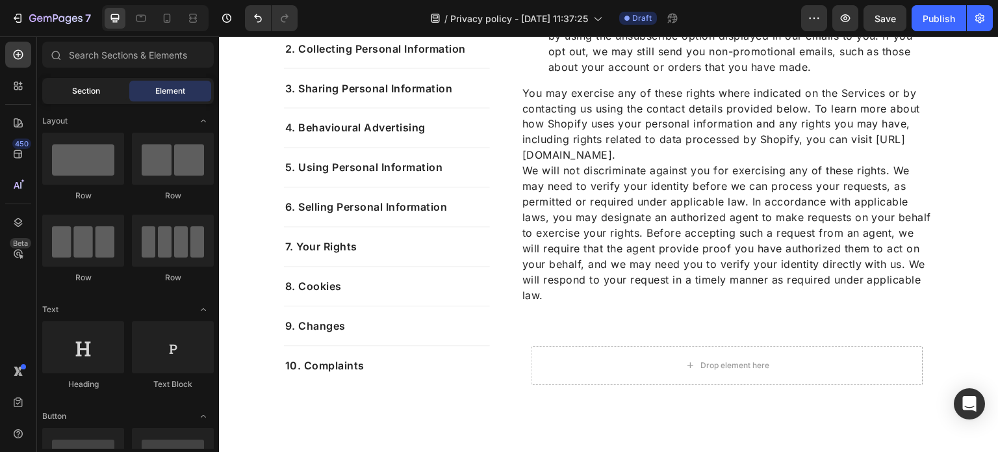
click at [75, 85] on span "Section" at bounding box center [86, 91] width 28 height 12
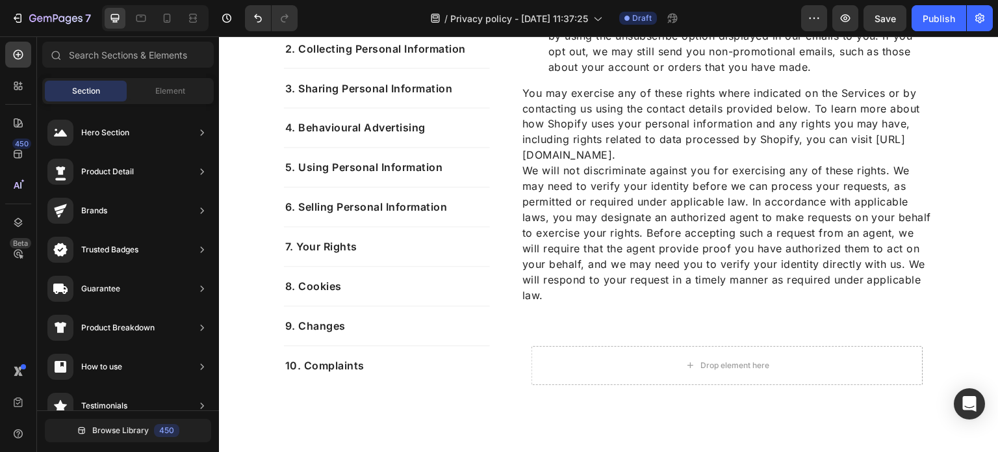
click at [129, 103] on div "Section Element" at bounding box center [128, 91] width 172 height 26
click at [135, 83] on div "Element" at bounding box center [170, 91] width 82 height 21
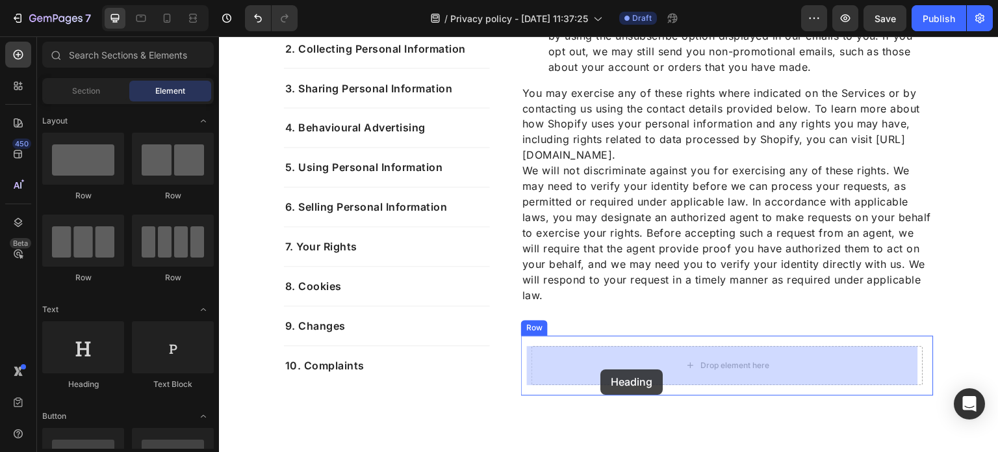
drag, startPoint x: 308, startPoint y: 381, endPoint x: 600, endPoint y: 369, distance: 292.7
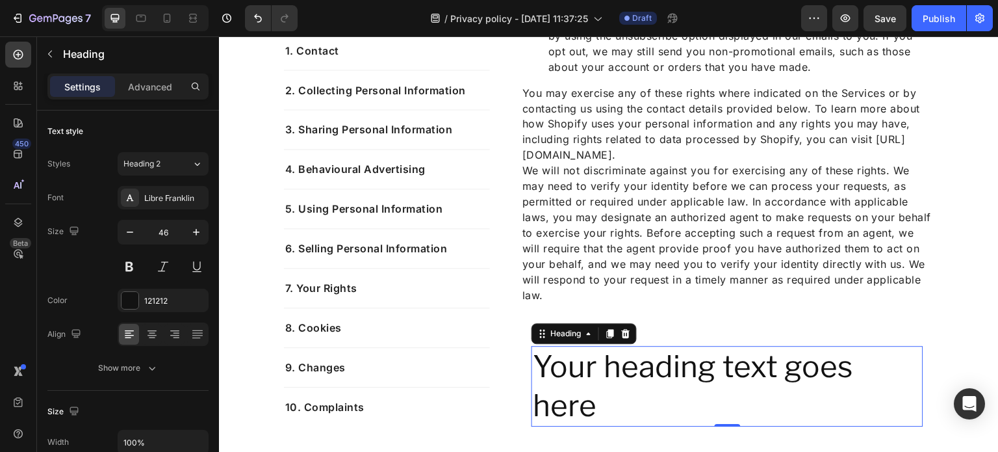
click at [909, 368] on p "Your heading text goes here" at bounding box center [727, 386] width 389 height 78
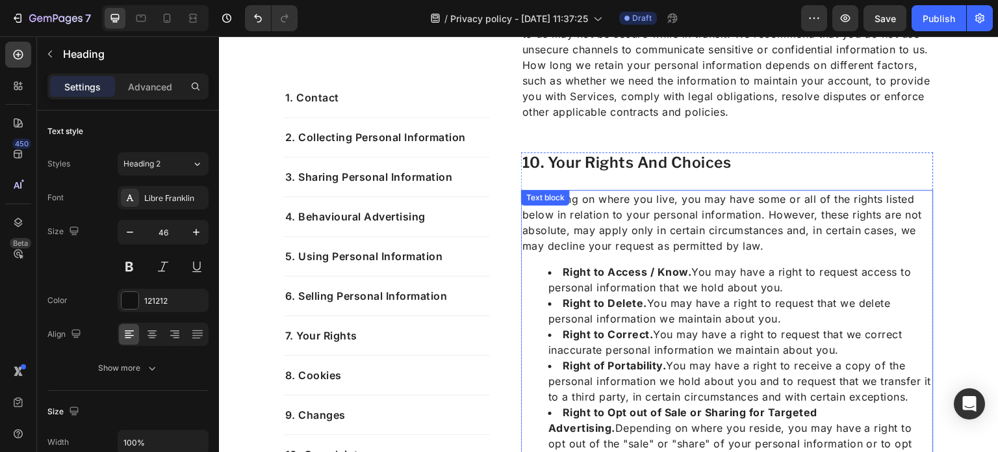
scroll to position [3559, 0]
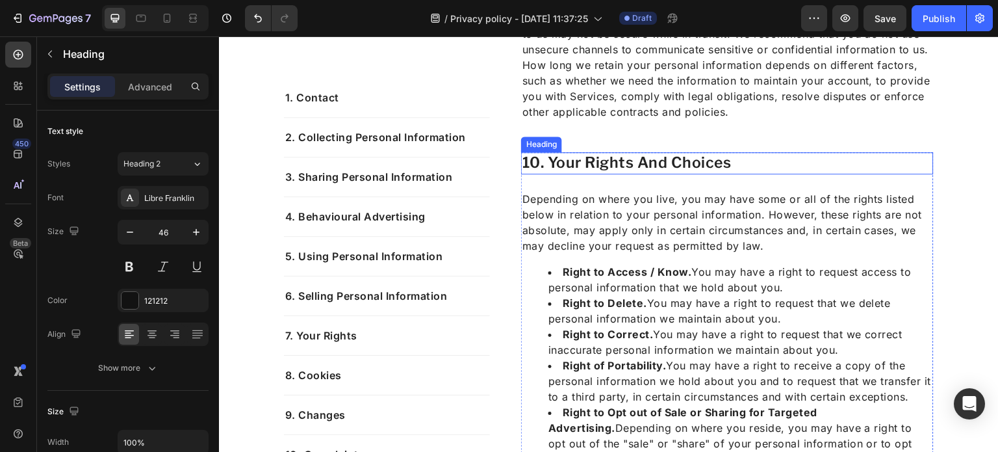
click at [594, 158] on h2 "10. your rights and choices" at bounding box center [727, 163] width 413 height 22
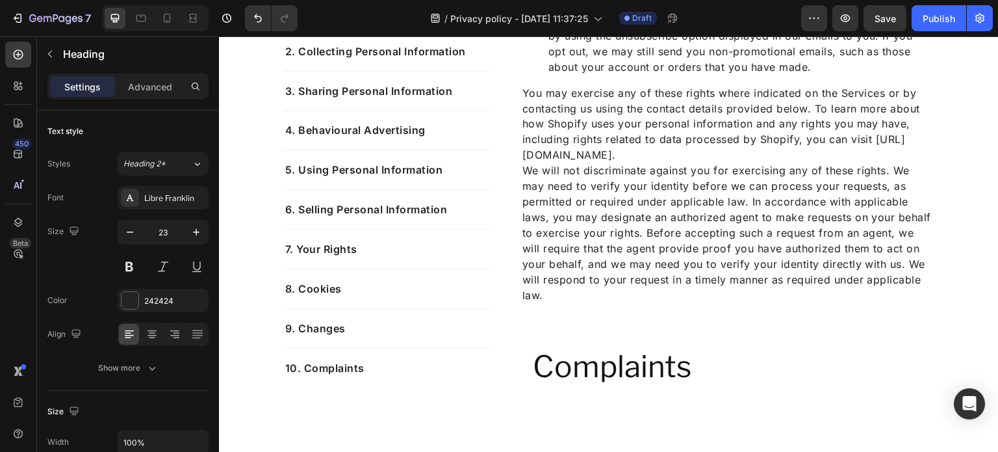
scroll to position [4374, 0]
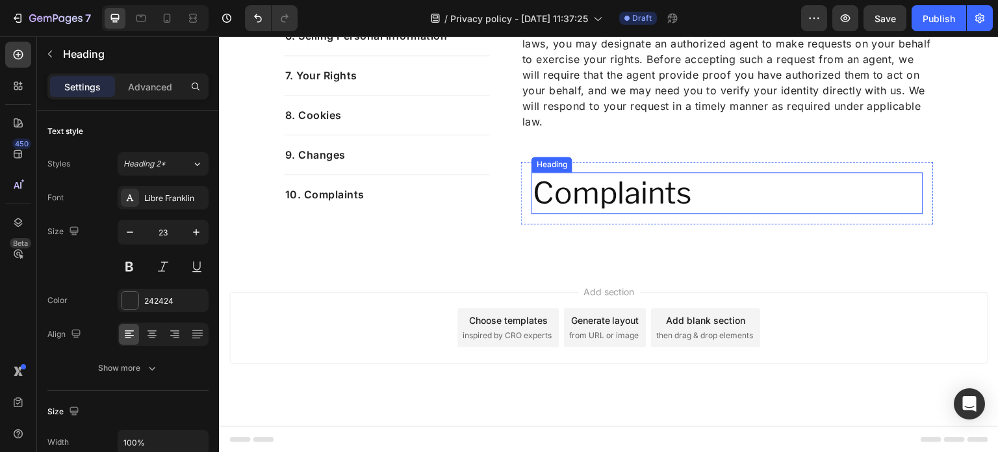
click at [617, 209] on p "Complaints" at bounding box center [727, 193] width 389 height 39
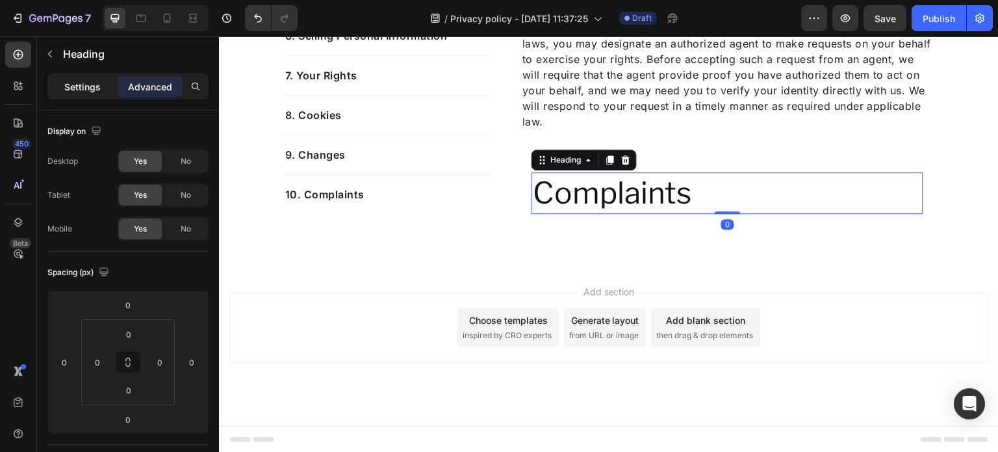
click at [79, 90] on p "Settings" at bounding box center [82, 87] width 36 height 14
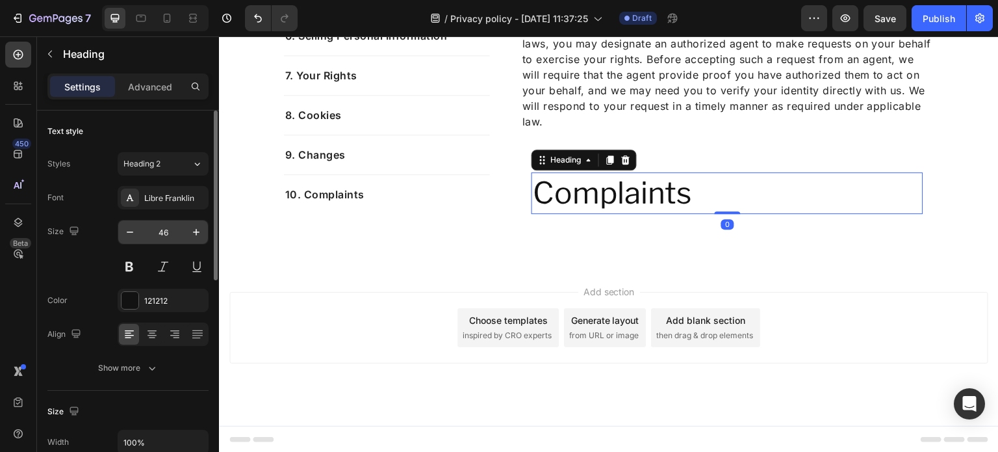
click at [179, 237] on input "46" at bounding box center [163, 231] width 43 height 23
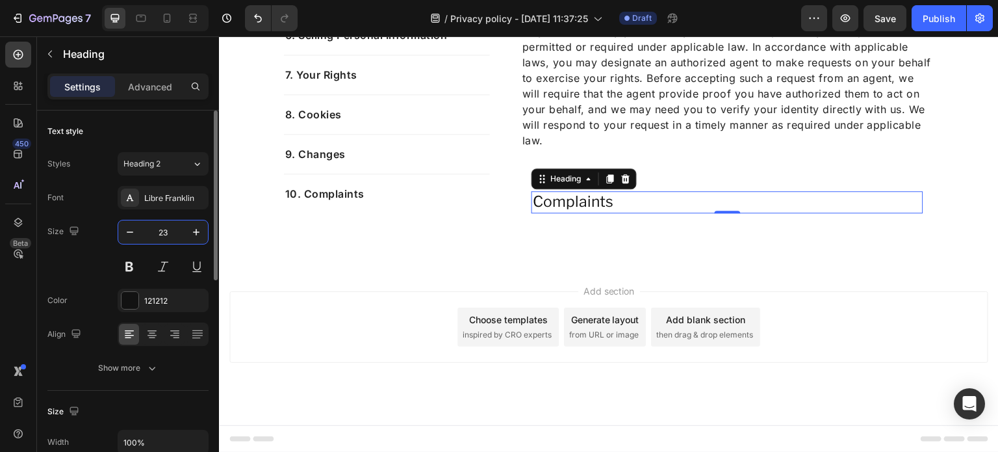
scroll to position [4355, 0]
type input "23"
click at [179, 296] on div "121212" at bounding box center [163, 301] width 38 height 12
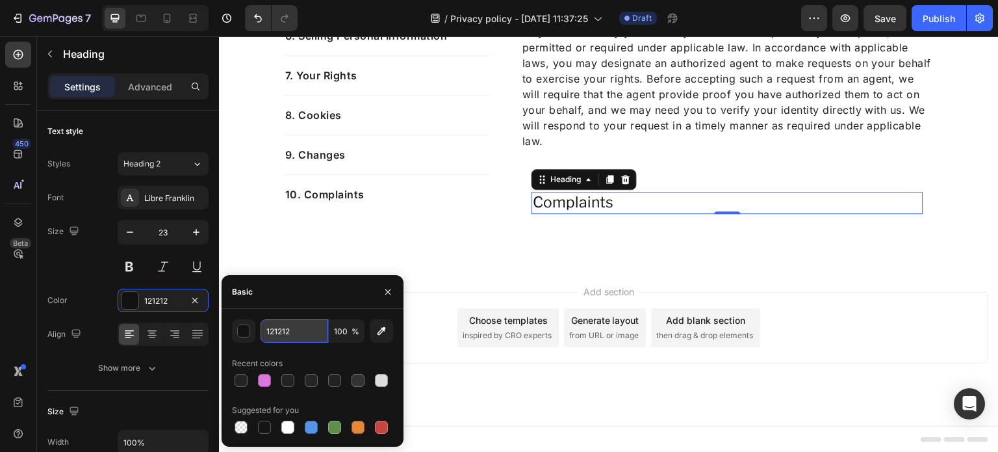
click at [303, 327] on input "121212" at bounding box center [295, 330] width 68 height 23
type input "242424"
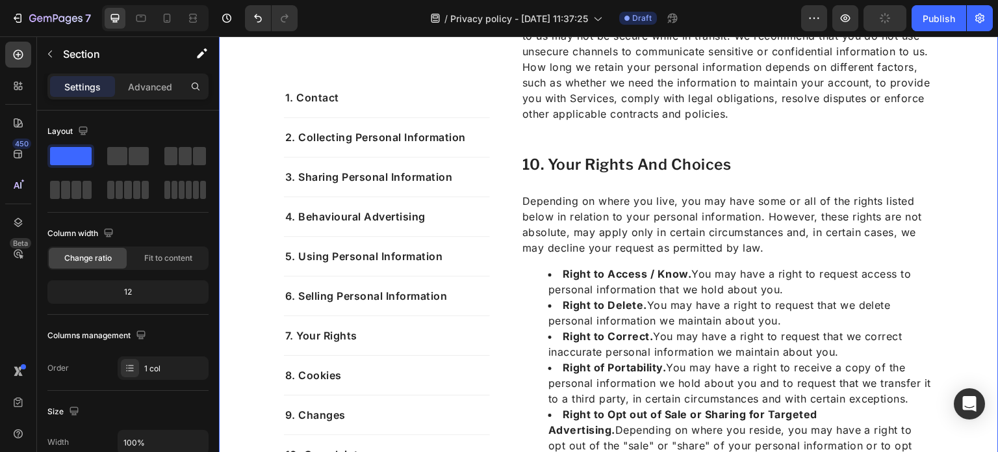
scroll to position [3505, 0]
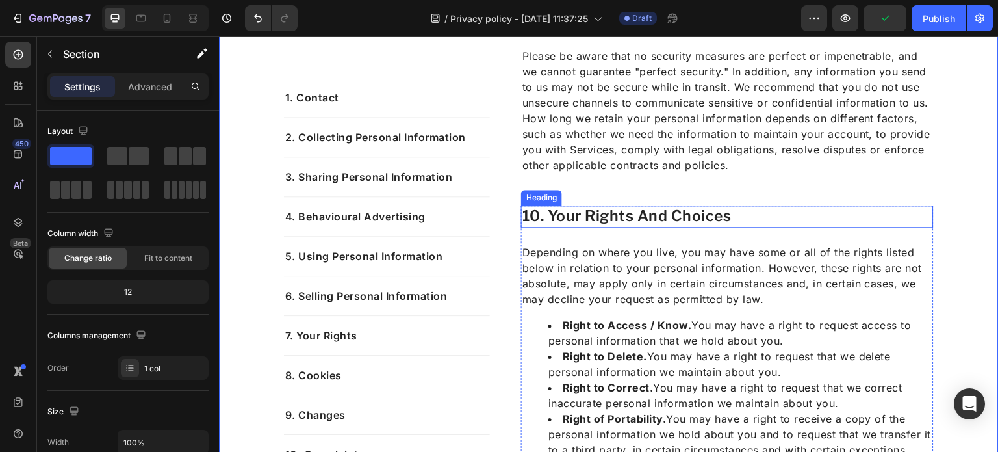
click at [624, 212] on h2 "10. your rights and choices" at bounding box center [727, 216] width 413 height 22
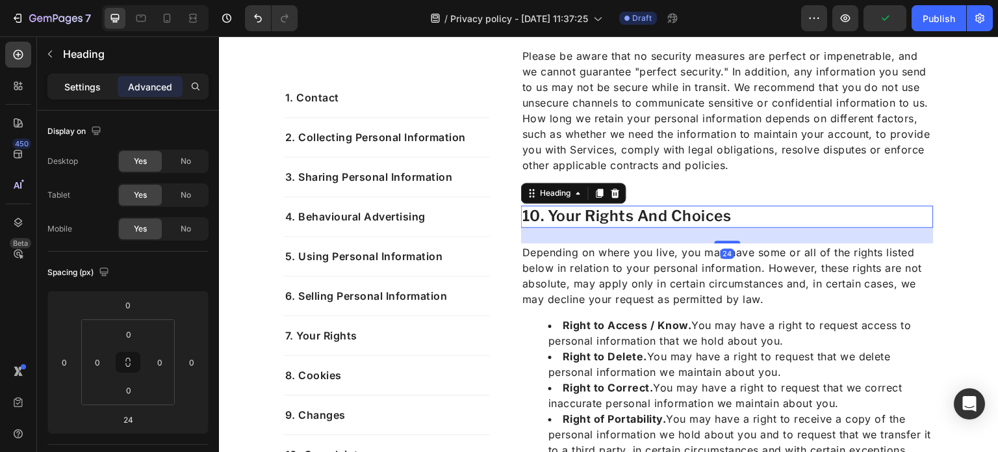
click at [86, 80] on p "Settings" at bounding box center [82, 87] width 36 height 14
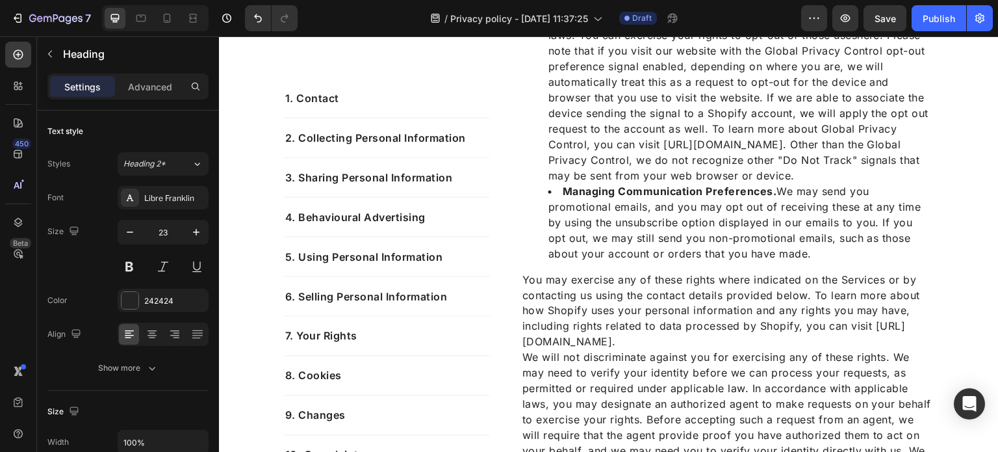
scroll to position [4355, 0]
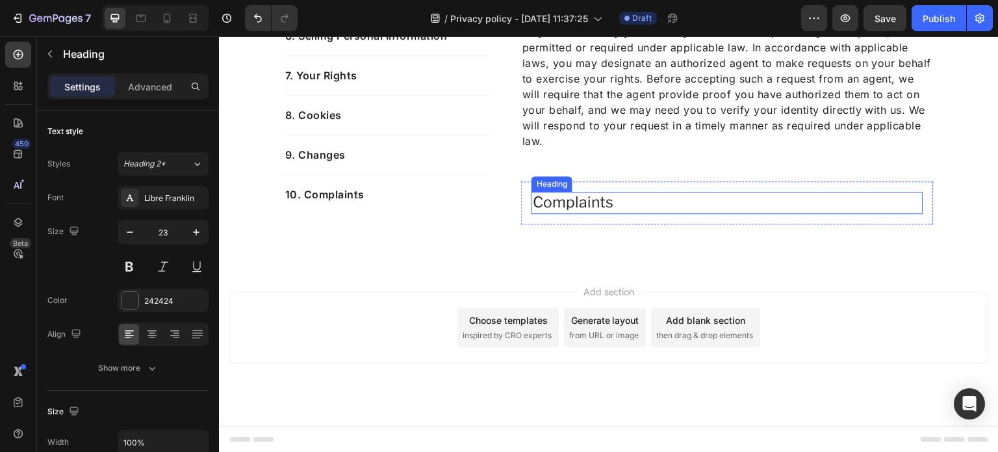
click at [600, 200] on p "Complaints" at bounding box center [727, 202] width 389 height 19
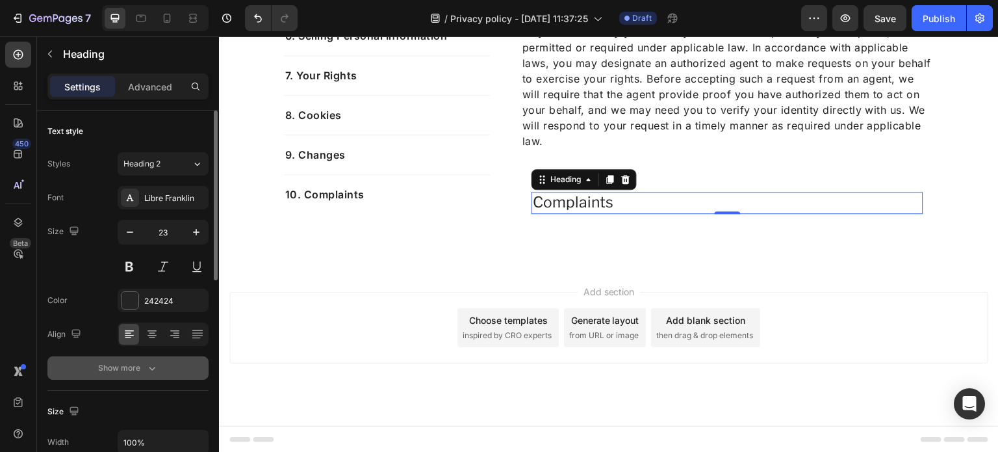
click at [112, 367] on div "Show more" at bounding box center [128, 367] width 60 height 13
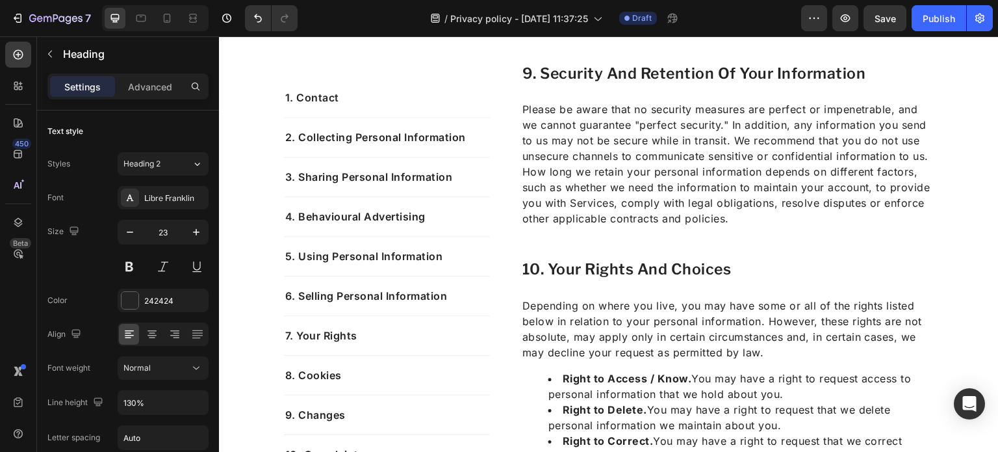
scroll to position [3447, 0]
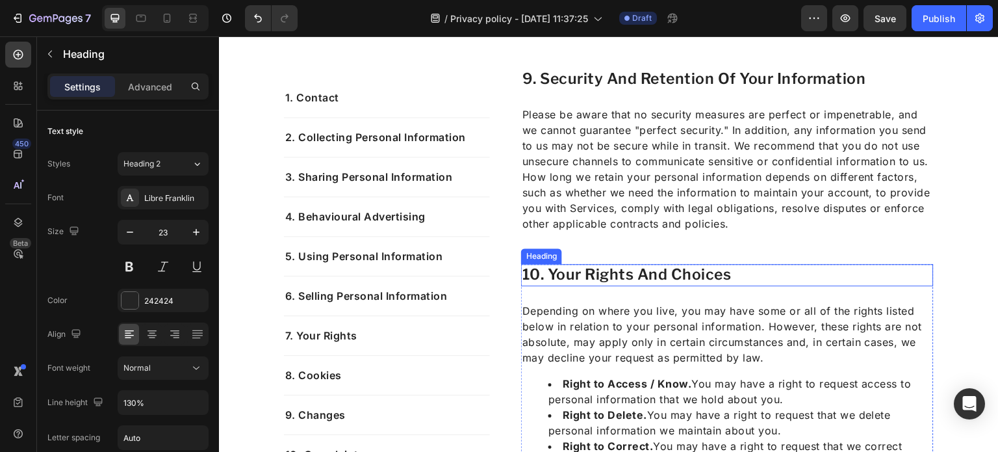
click at [563, 277] on h2 "10. your rights and choices" at bounding box center [727, 275] width 413 height 22
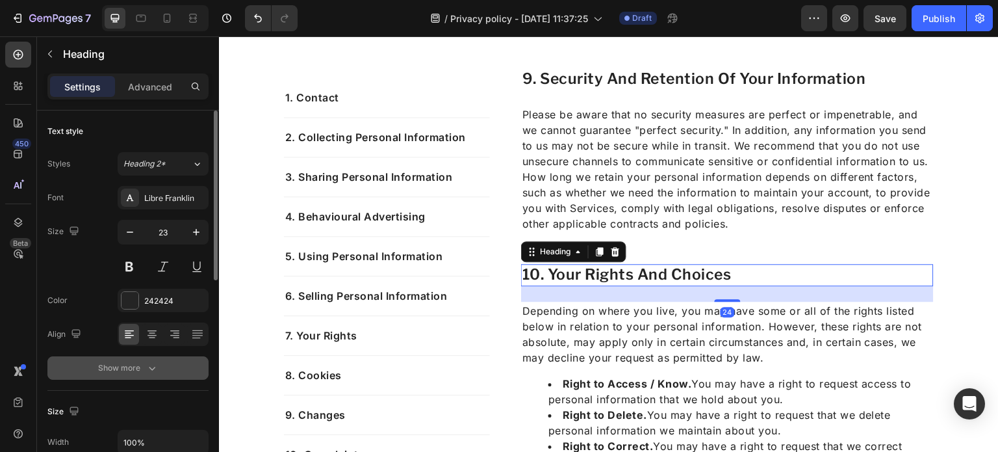
click at [86, 363] on button "Show more" at bounding box center [127, 367] width 161 height 23
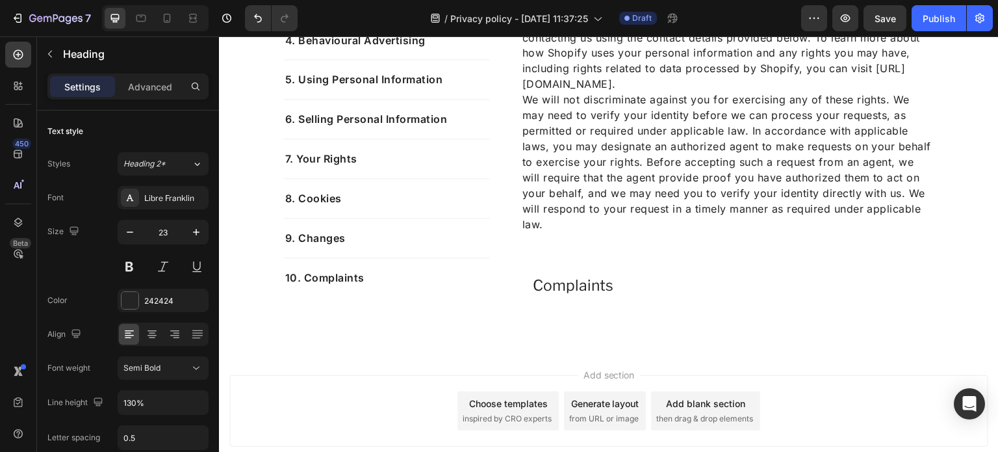
scroll to position [4272, 0]
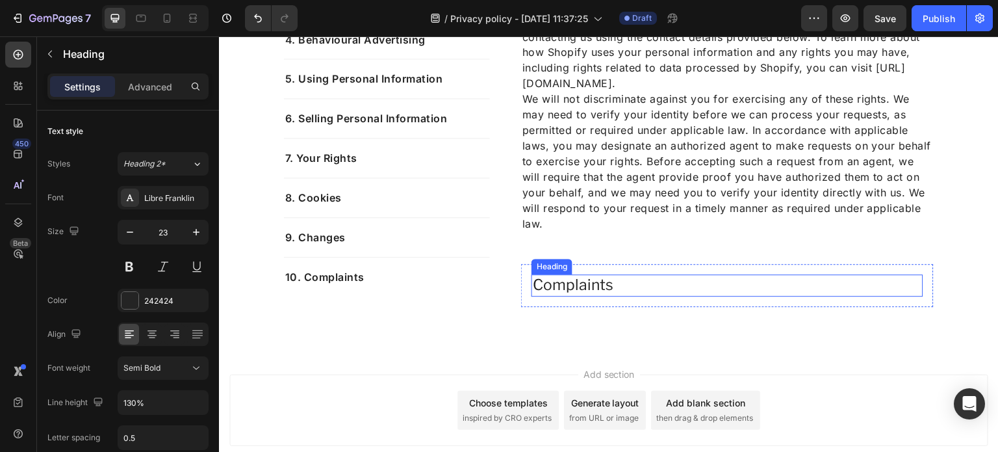
click at [588, 281] on p "Complaints" at bounding box center [727, 285] width 389 height 19
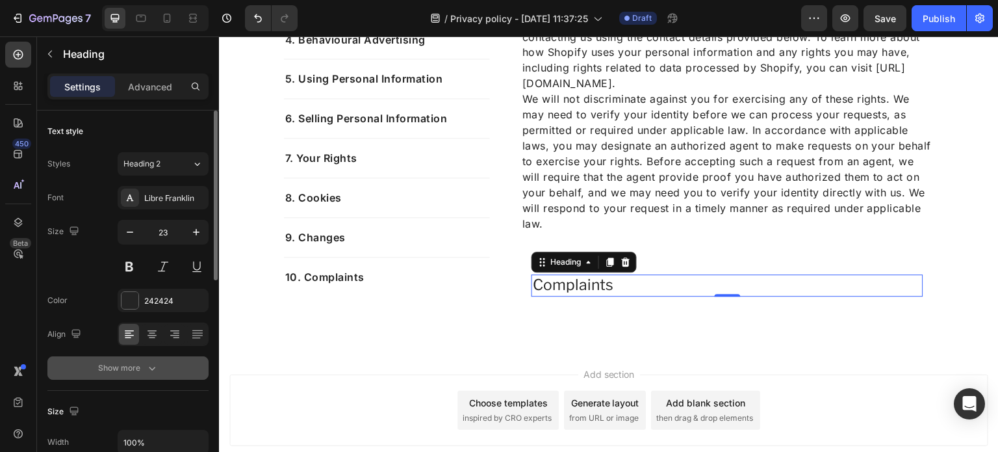
click at [158, 362] on icon "button" at bounding box center [152, 367] width 13 height 13
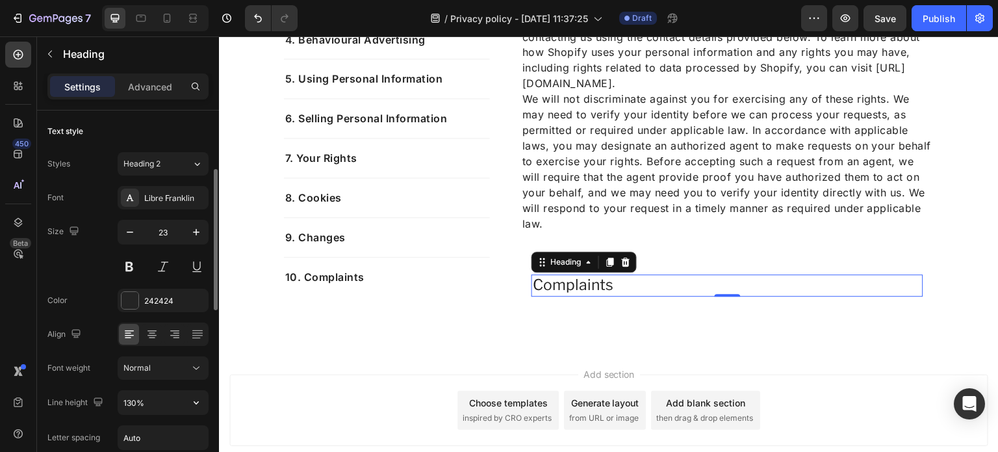
scroll to position [49, 0]
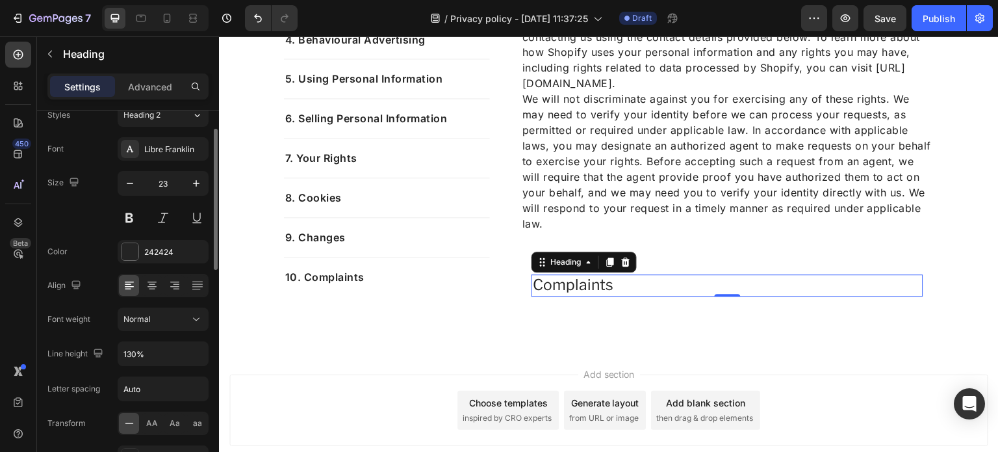
click at [157, 330] on div "Font Libre Franklin Size 23 Color 242424 Align Font weight Normal Line height 1…" at bounding box center [127, 319] width 161 height 365
click at [151, 320] on div "Normal" at bounding box center [156, 319] width 66 height 12
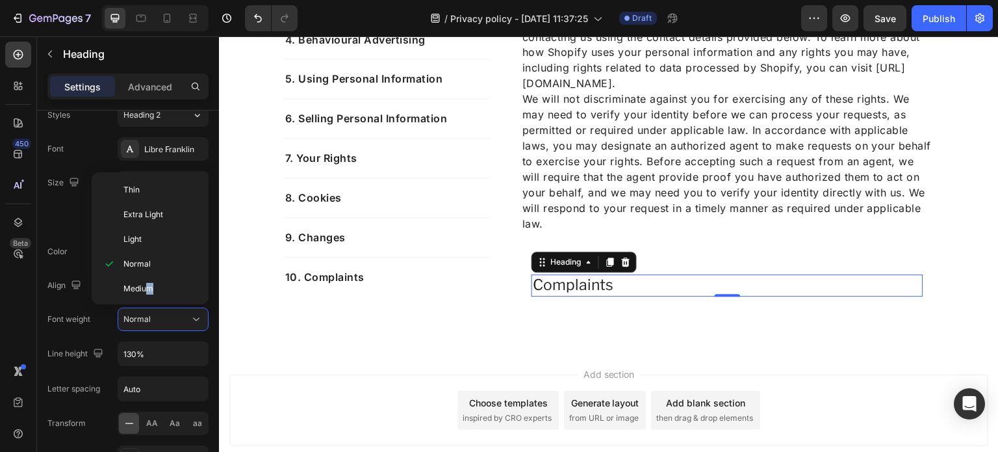
drag, startPoint x: 148, startPoint y: 288, endPoint x: 152, endPoint y: 300, distance: 12.9
click at [152, 300] on div "Thin Extra Light Light Normal Medium Semi Bold Bold Extra Bold Black" at bounding box center [150, 238] width 117 height 132
click at [137, 290] on span "Semi Bold" at bounding box center [141, 290] width 37 height 12
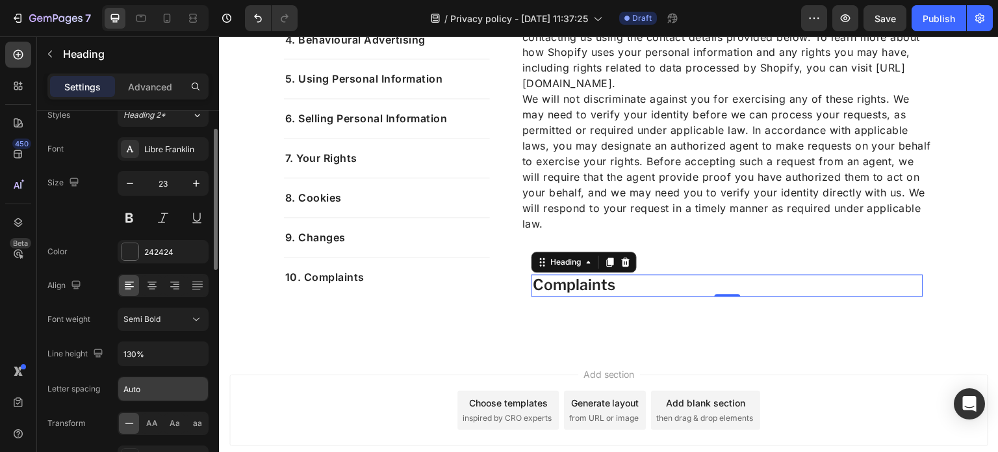
click at [181, 384] on input "Auto" at bounding box center [163, 388] width 90 height 23
type input "0.5"
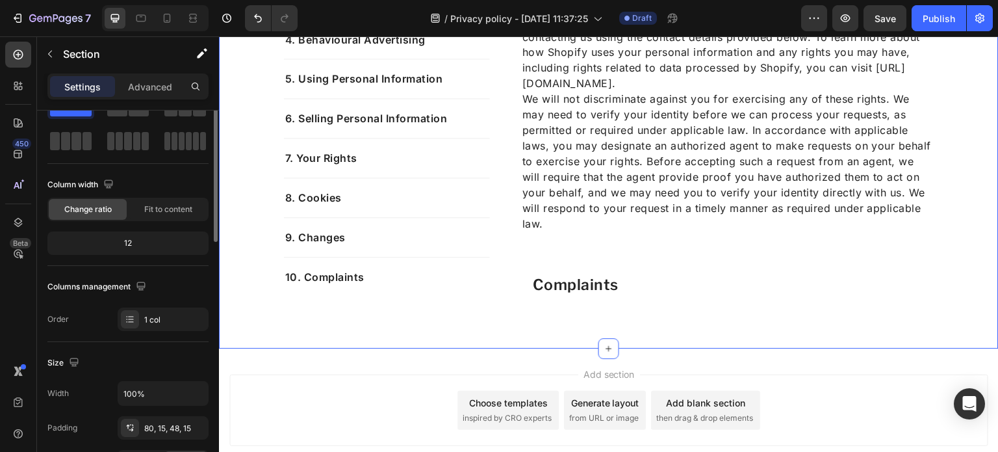
scroll to position [0, 0]
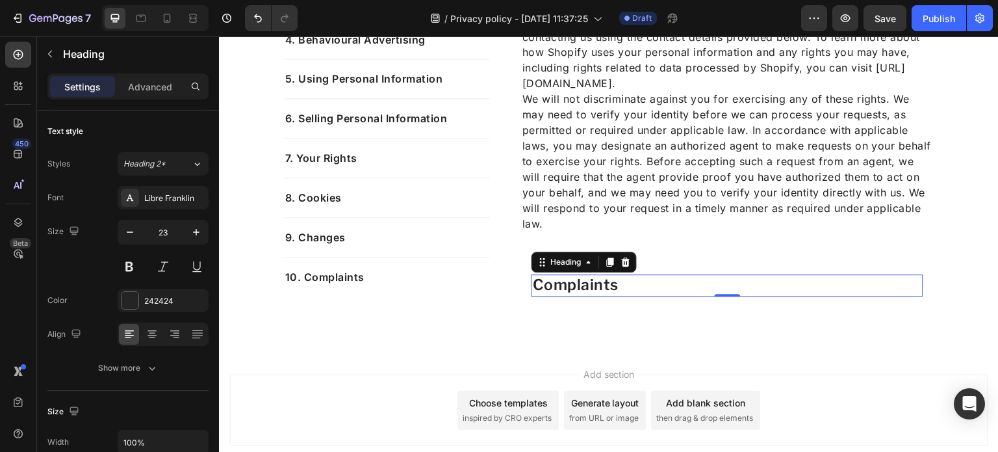
click at [525, 286] on div "Complaints Heading 0 Row" at bounding box center [727, 285] width 413 height 43
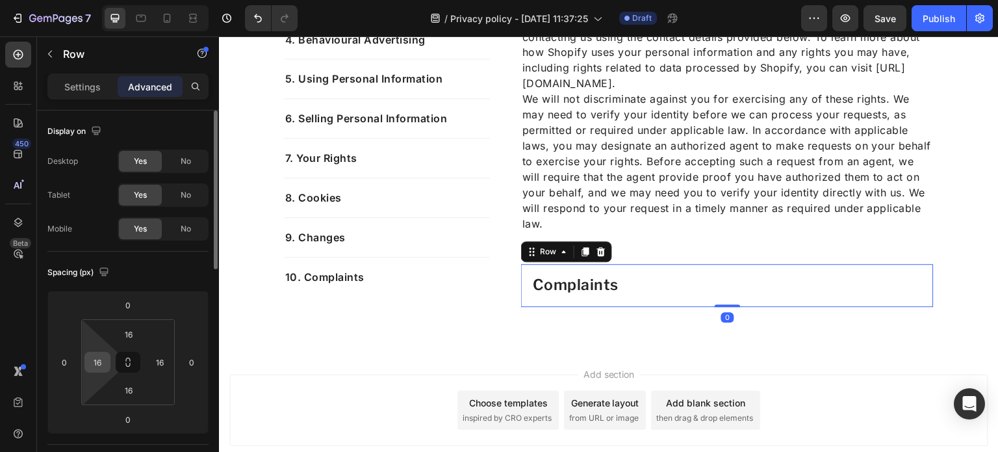
click at [103, 353] on input "16" at bounding box center [97, 361] width 19 height 19
type input "0"
click at [142, 332] on div "16" at bounding box center [128, 334] width 32 height 21
click at [128, 331] on input "16" at bounding box center [129, 333] width 26 height 19
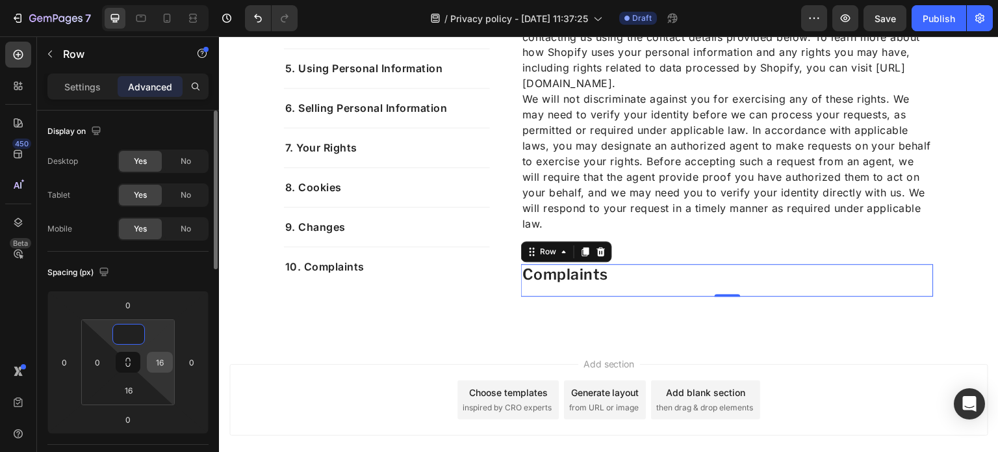
type input "0"
click at [167, 360] on input "16" at bounding box center [159, 361] width 19 height 19
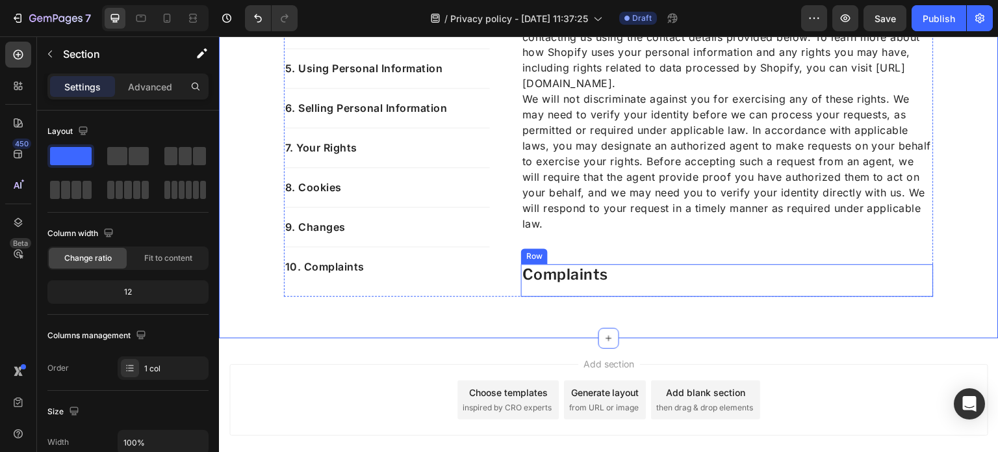
click at [598, 291] on div "Complaints Heading Row" at bounding box center [727, 280] width 413 height 32
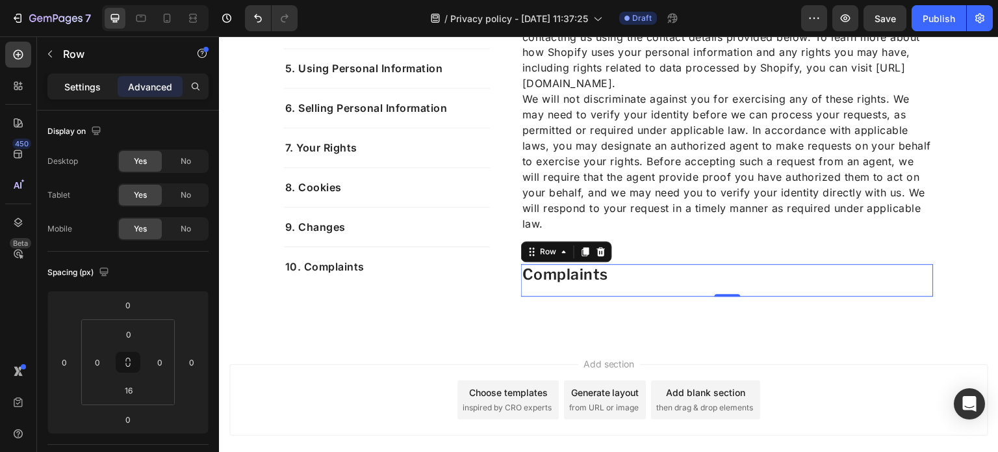
click at [94, 92] on p "Settings" at bounding box center [82, 87] width 36 height 14
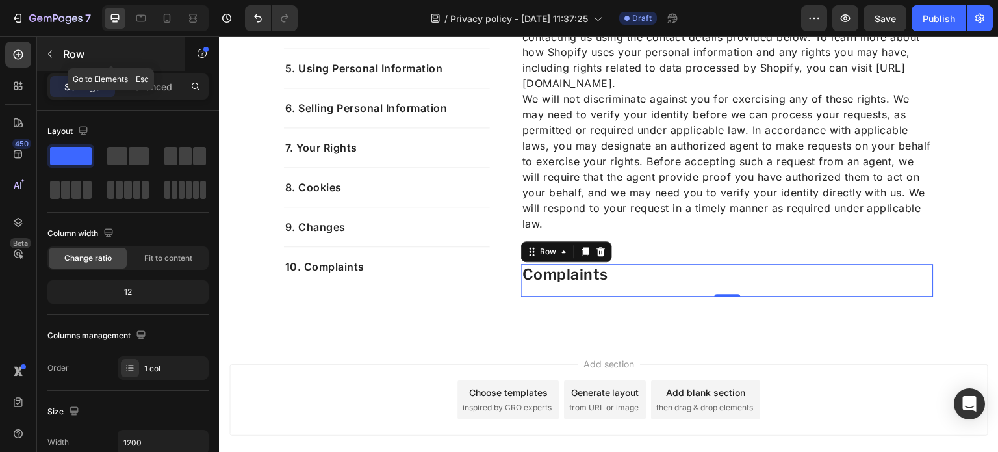
click at [52, 52] on icon "button" at bounding box center [50, 54] width 10 height 10
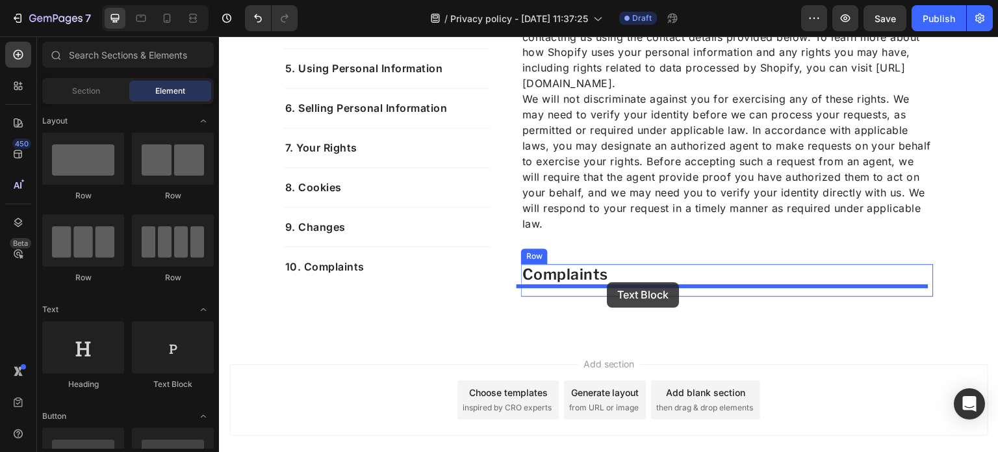
drag, startPoint x: 402, startPoint y: 385, endPoint x: 607, endPoint y: 282, distance: 229.3
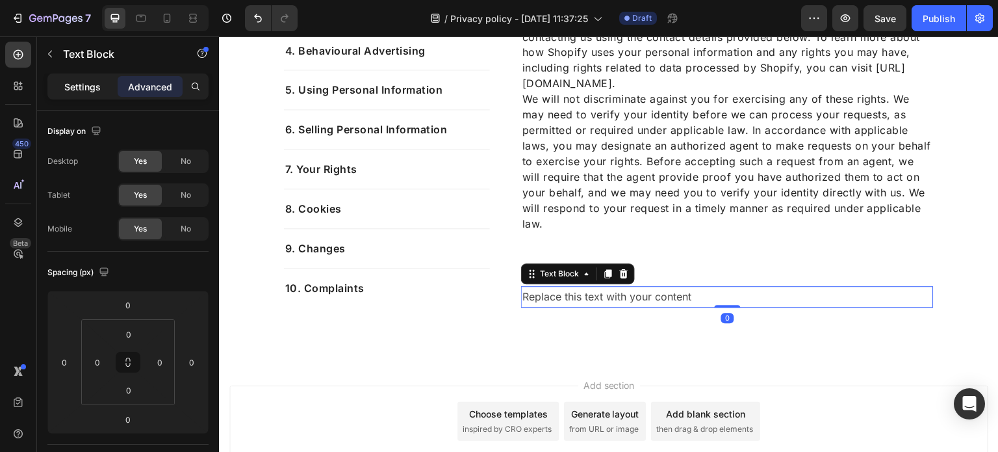
click at [96, 87] on p "Settings" at bounding box center [82, 87] width 36 height 14
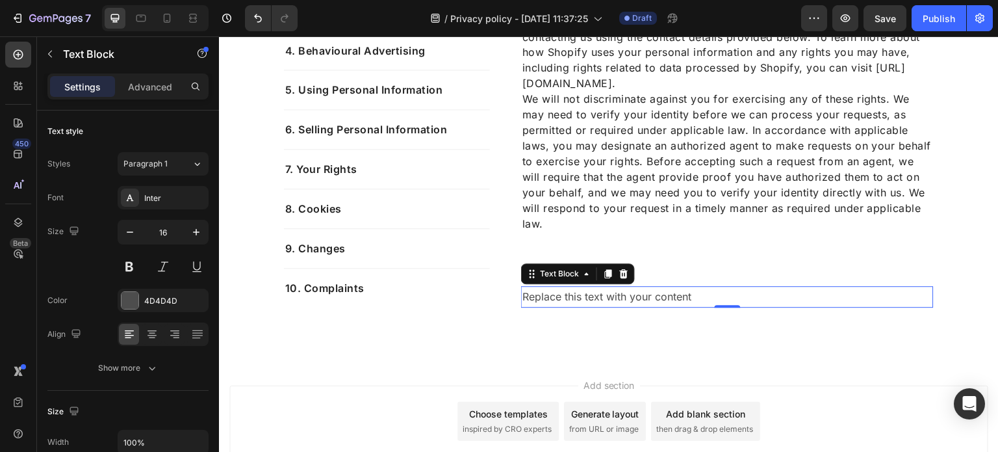
click at [706, 299] on p "Replace this text with your content" at bounding box center [727, 296] width 410 height 19
click at [166, 299] on div "4D4D4D" at bounding box center [163, 301] width 38 height 12
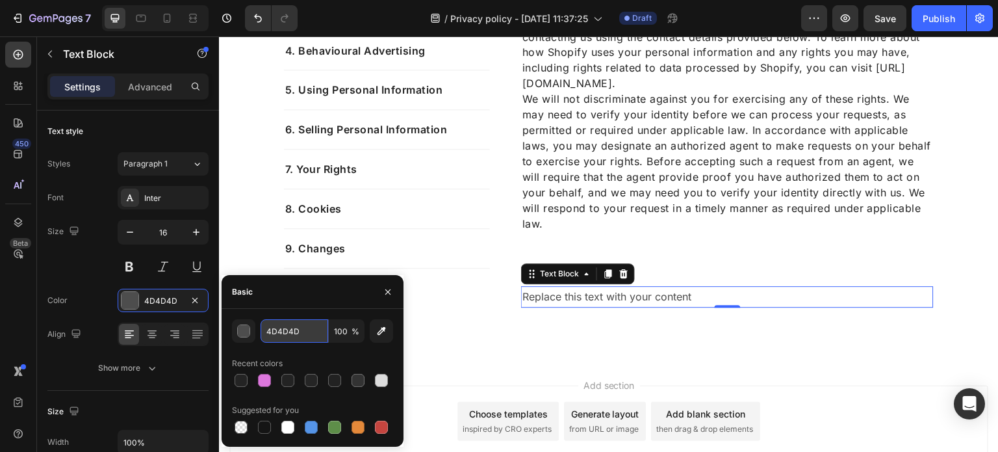
click at [287, 331] on input "4D4D4D" at bounding box center [295, 330] width 68 height 23
type input "2"
type input "242424"
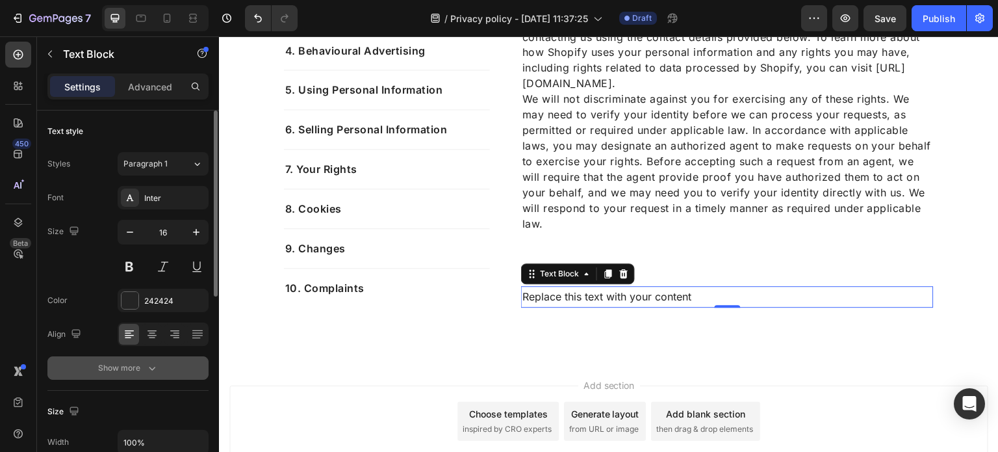
click at [155, 359] on button "Show more" at bounding box center [127, 367] width 161 height 23
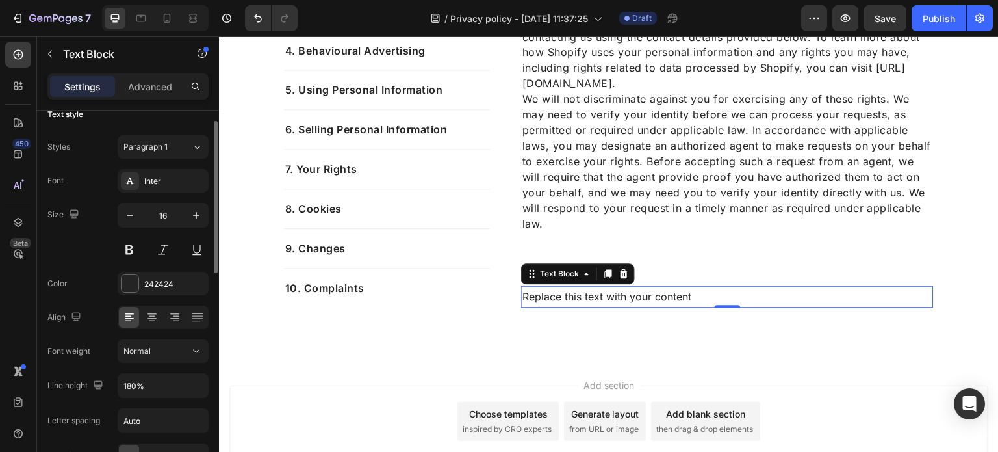
scroll to position [26, 0]
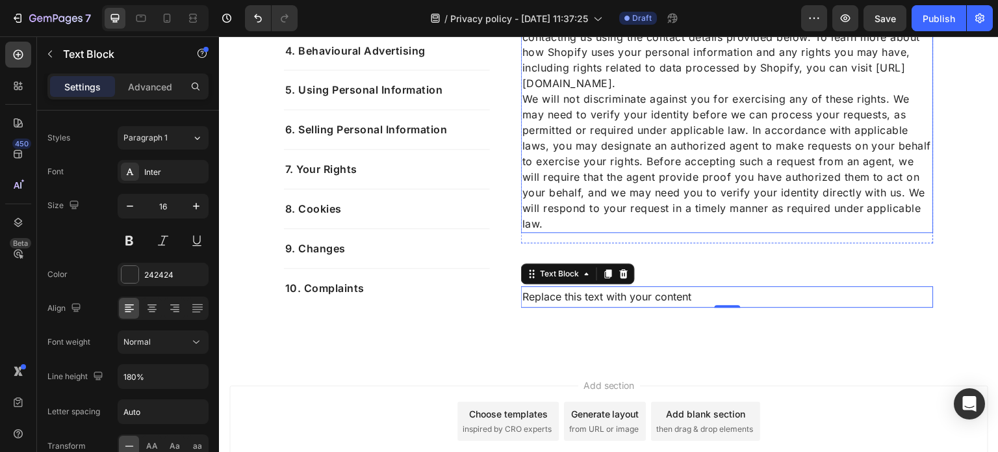
click at [641, 170] on p "We will not discriminate against you for exercising any of these rights. We may…" at bounding box center [727, 161] width 410 height 140
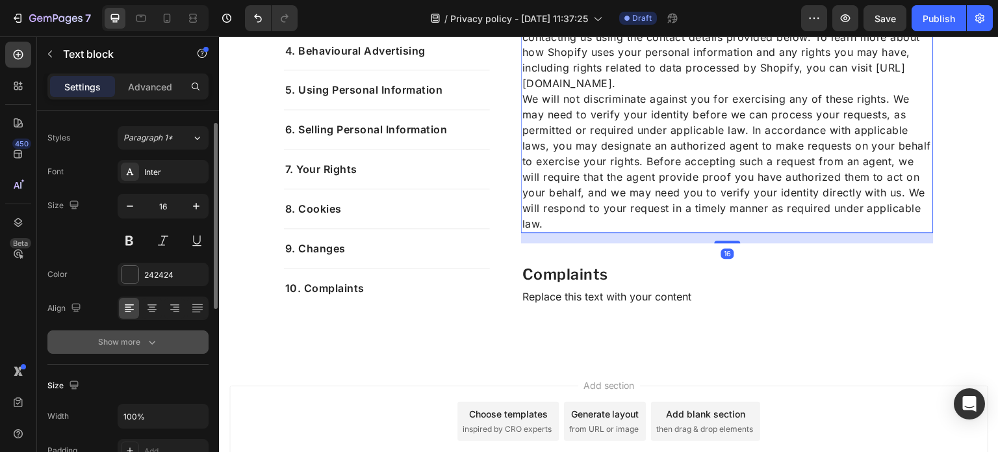
click at [144, 346] on div "Show more" at bounding box center [128, 341] width 60 height 13
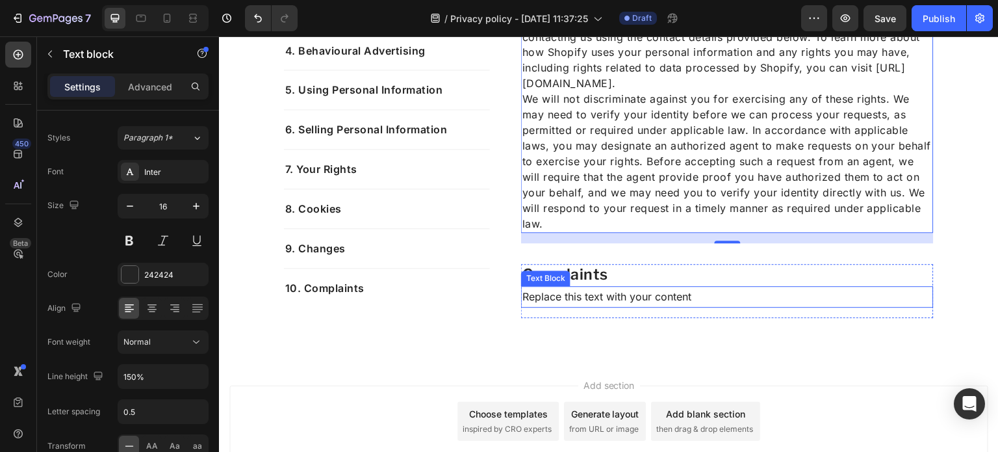
click at [682, 291] on p "Replace this text with your content" at bounding box center [727, 296] width 410 height 19
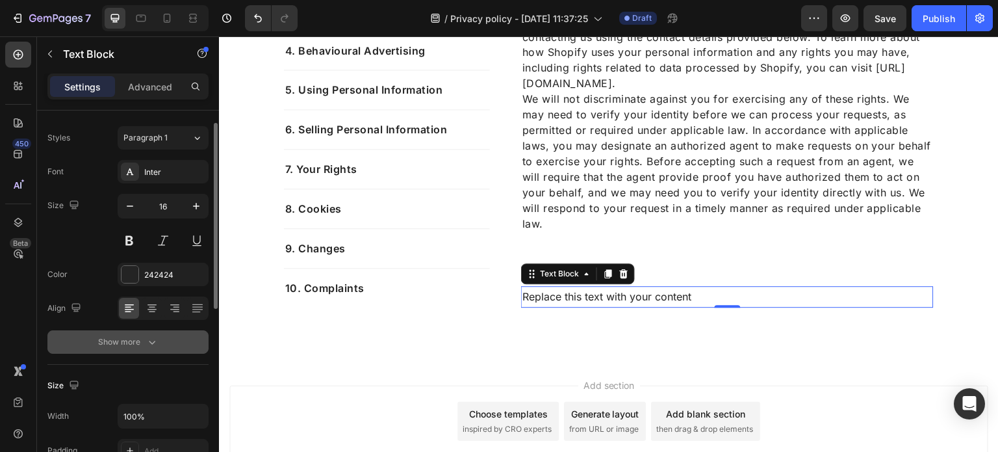
click at [139, 337] on div "Show more" at bounding box center [128, 341] width 60 height 13
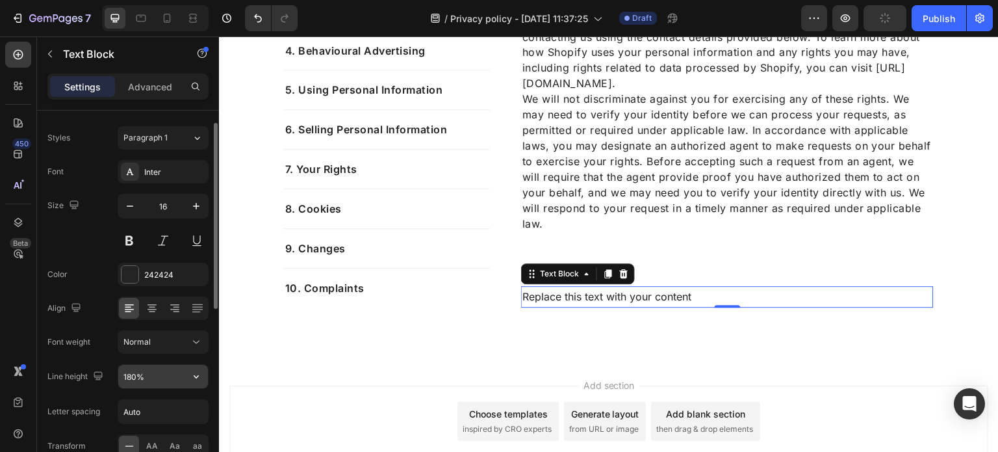
click at [173, 368] on input "180%" at bounding box center [163, 376] width 90 height 23
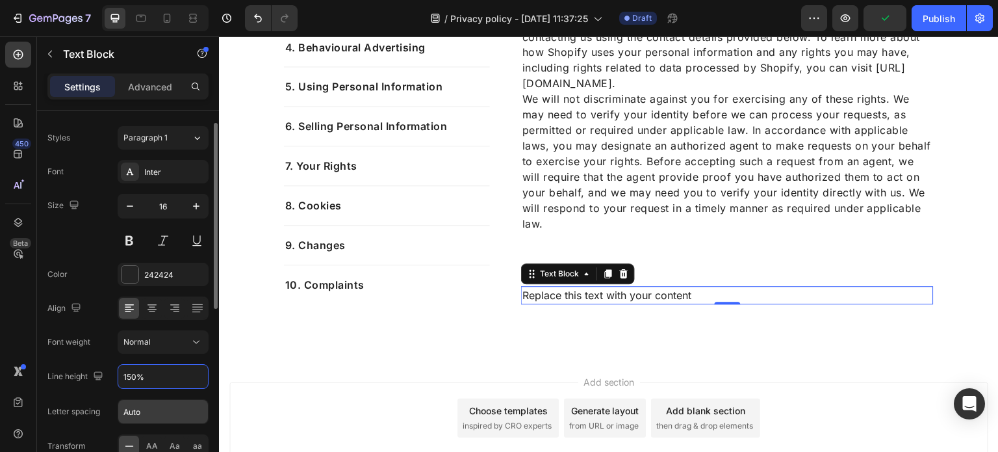
type input "150%"
click at [169, 415] on input "Auto" at bounding box center [163, 411] width 90 height 23
type input "0.5"
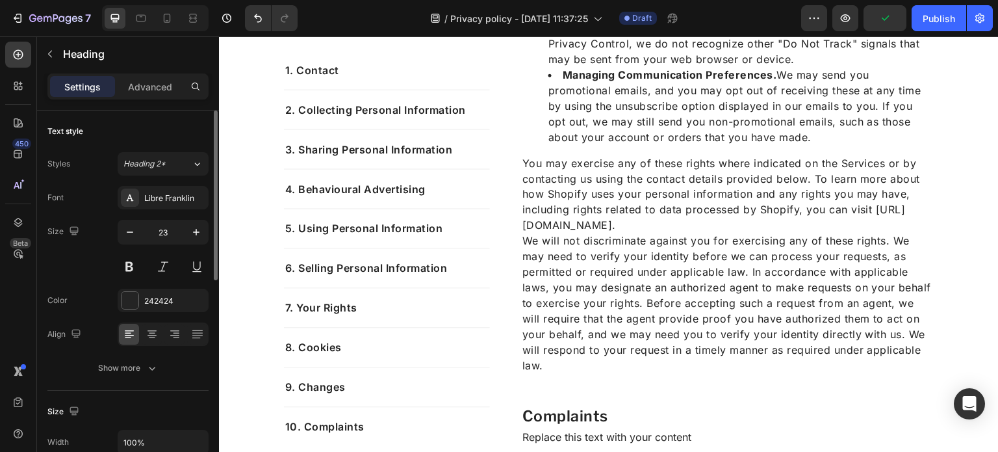
scroll to position [4362, 0]
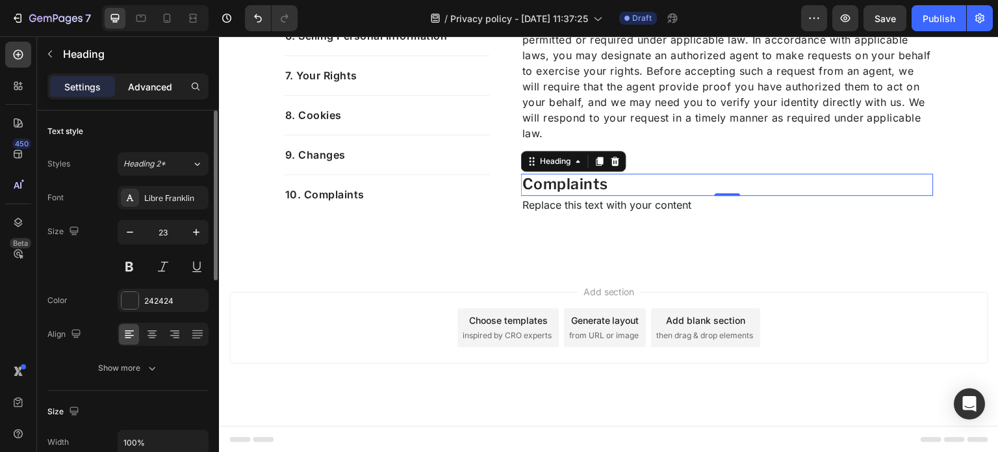
click at [138, 94] on div "Advanced" at bounding box center [150, 86] width 65 height 21
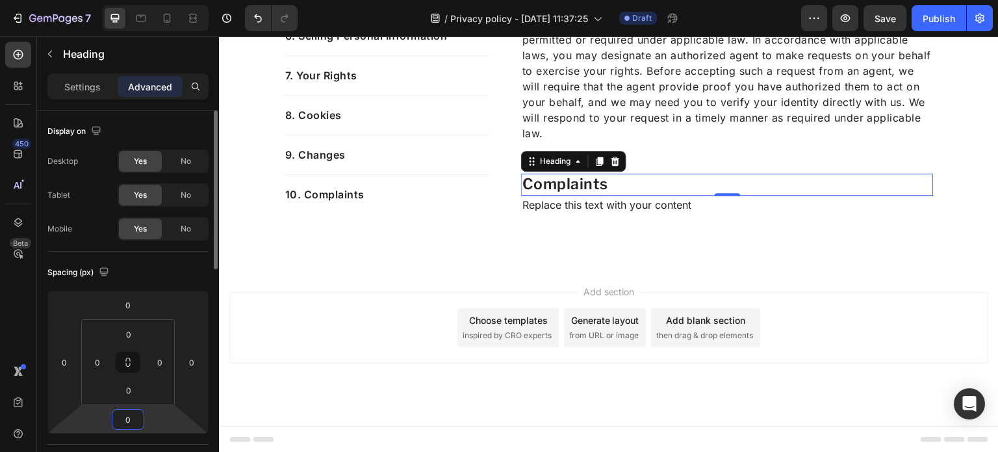
click at [133, 412] on input "0" at bounding box center [128, 418] width 26 height 19
type input "24"
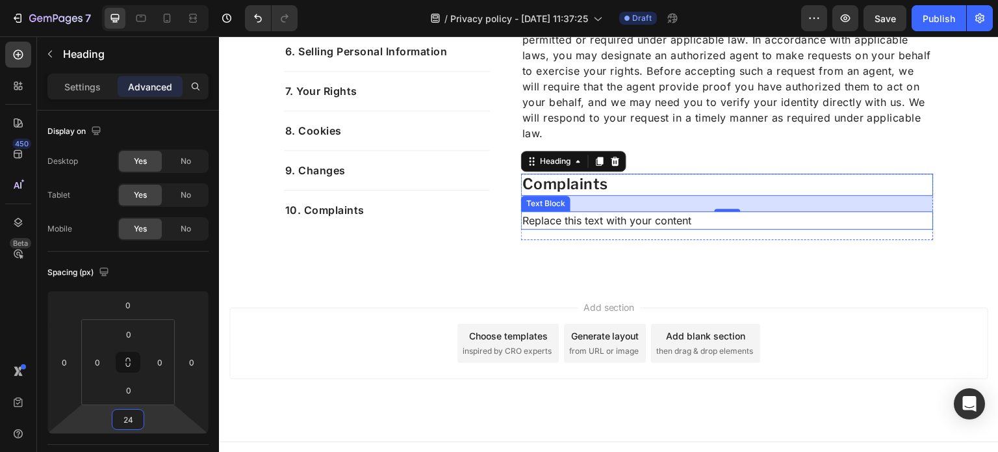
click at [617, 221] on p "Replace this text with your content" at bounding box center [727, 221] width 410 height 16
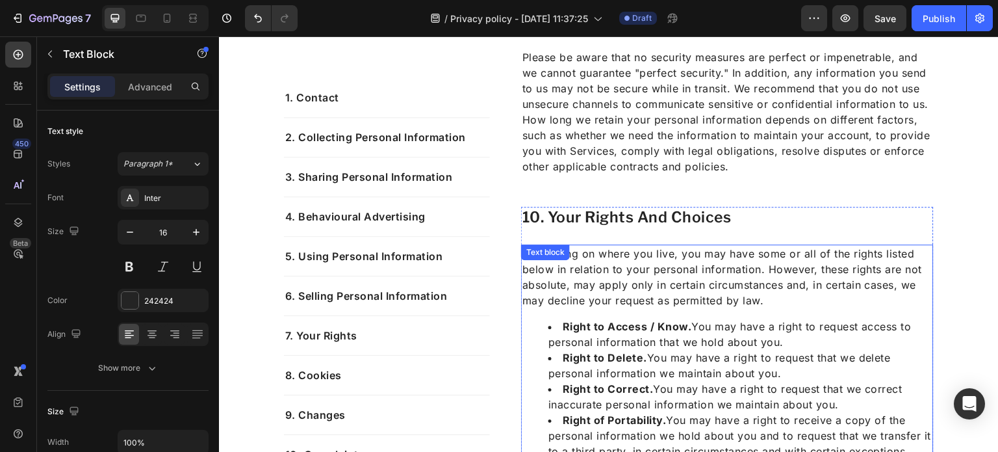
scroll to position [3500, 0]
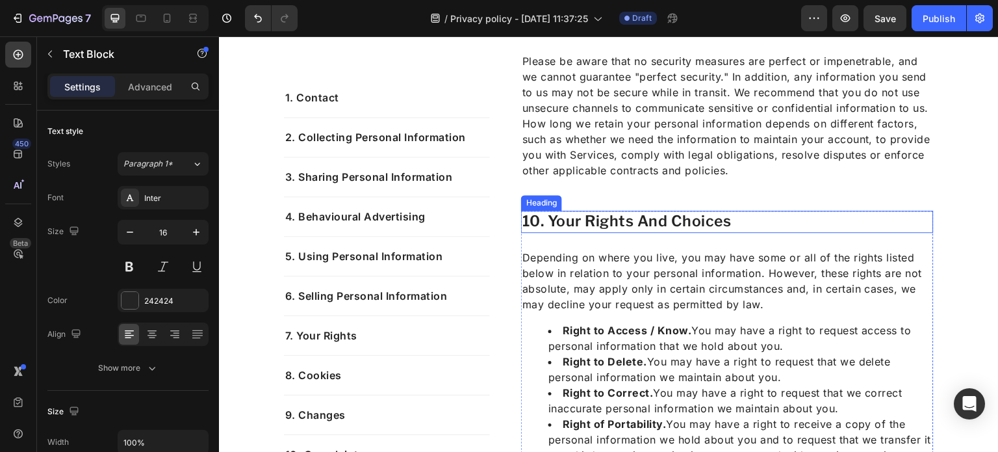
click at [643, 227] on h2 "10. your rights and choices" at bounding box center [727, 222] width 413 height 22
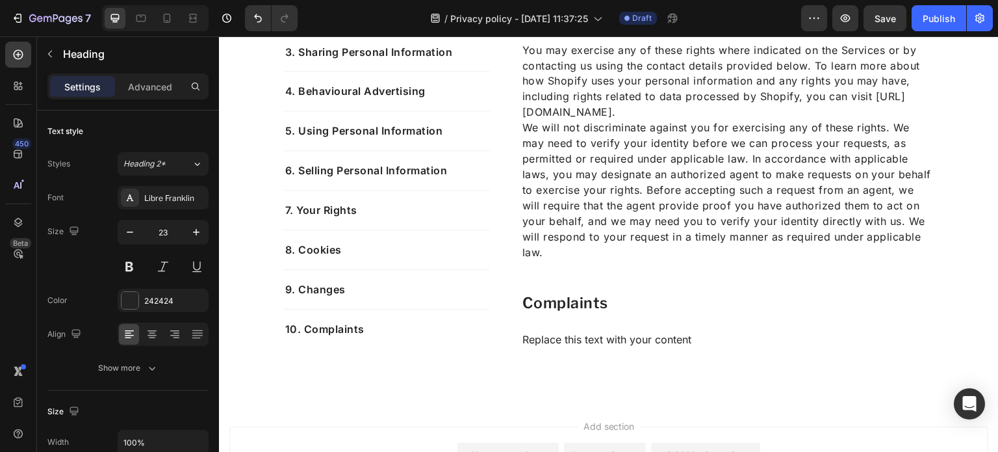
scroll to position [4378, 0]
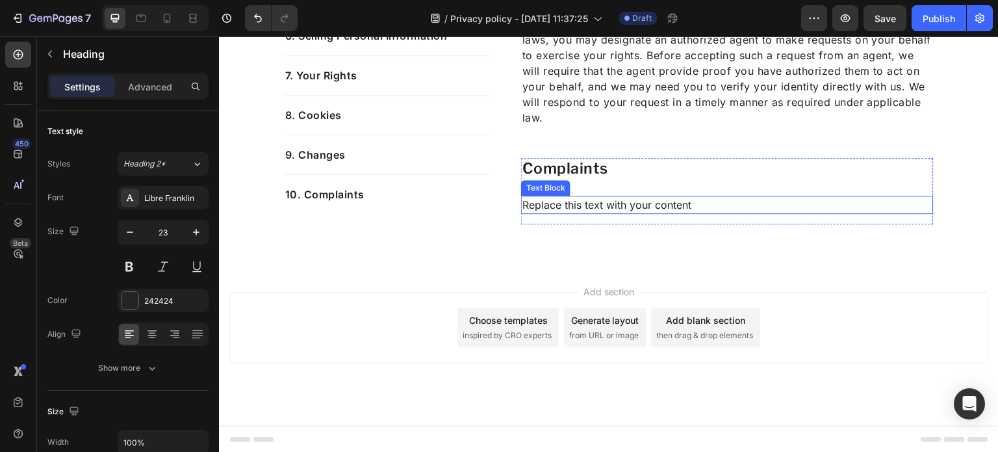
click at [602, 203] on p "Replace this text with your content" at bounding box center [727, 205] width 410 height 16
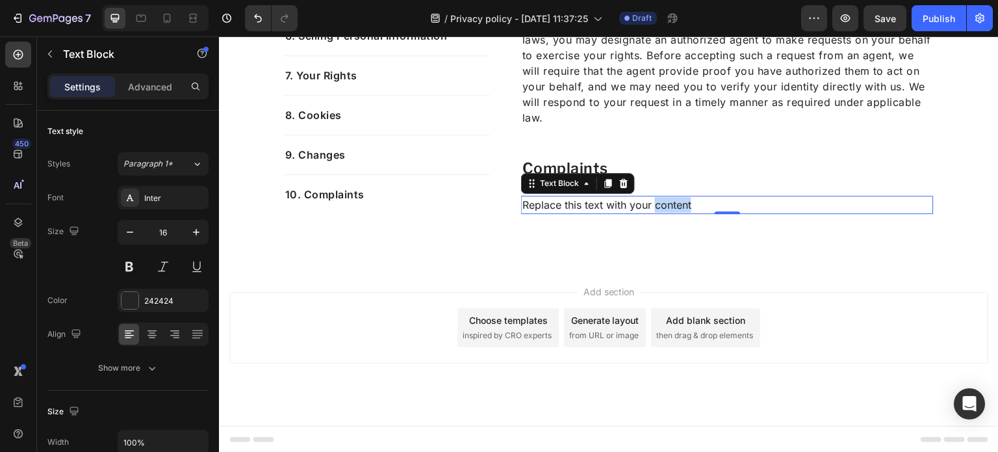
click at [684, 201] on p "Replace this text with your content" at bounding box center [727, 205] width 410 height 16
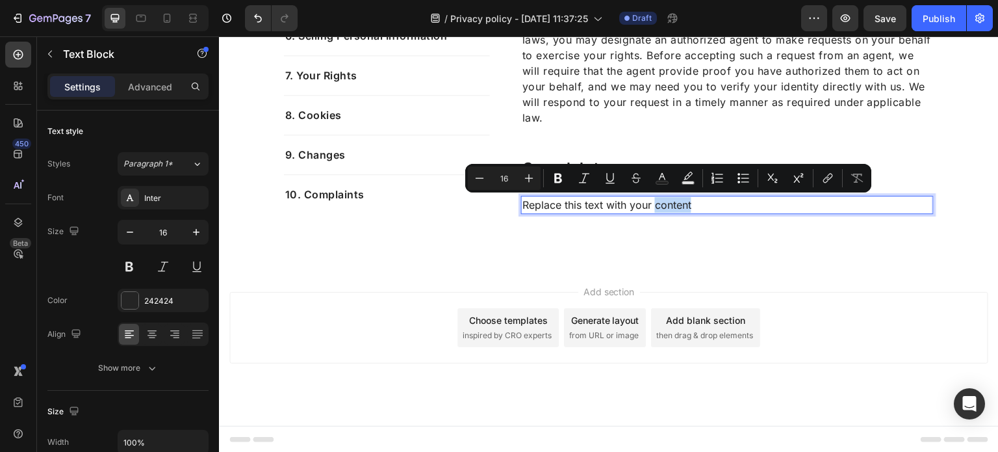
click at [712, 202] on p "Replace this text with your content" at bounding box center [727, 205] width 410 height 16
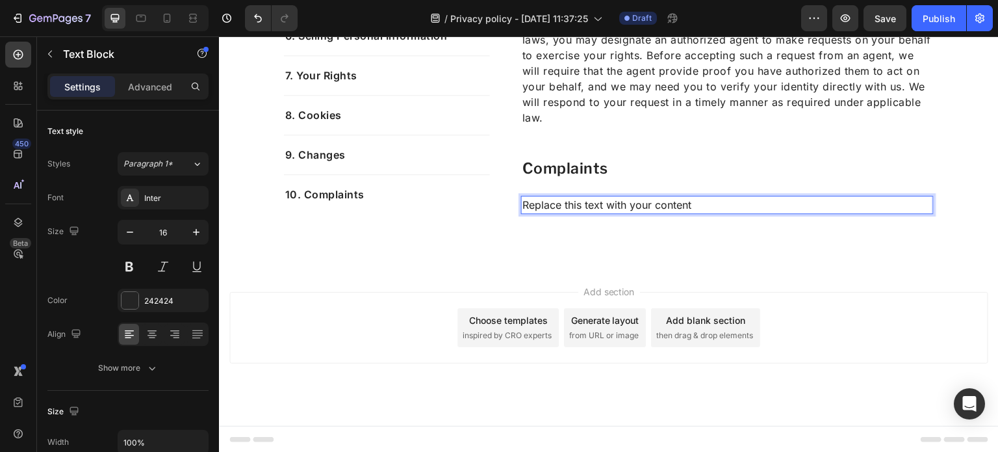
click at [712, 202] on p "Replace this text with your content" at bounding box center [727, 205] width 410 height 16
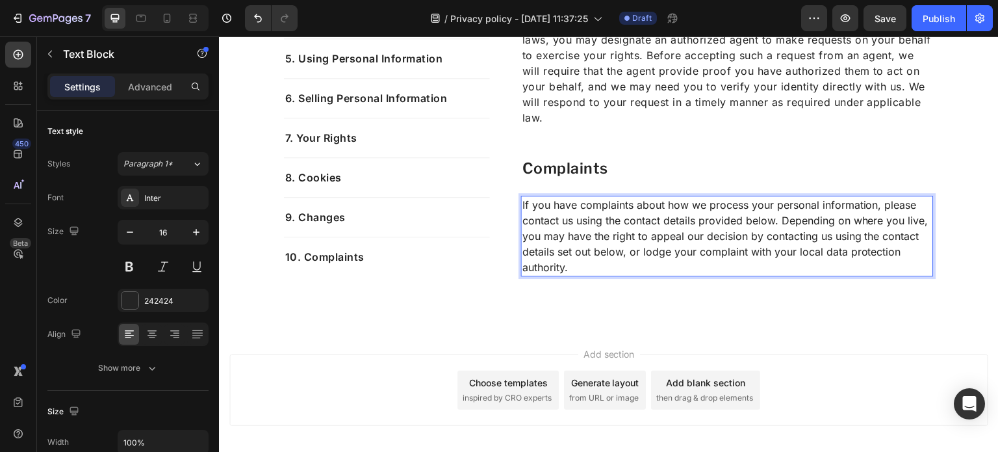
click at [655, 255] on p "If you have complaints about how we process your personal information, please c…" at bounding box center [727, 236] width 410 height 78
click at [577, 187] on div "Complaints Heading If you have complaints about how we process your personal in…" at bounding box center [727, 217] width 413 height 118
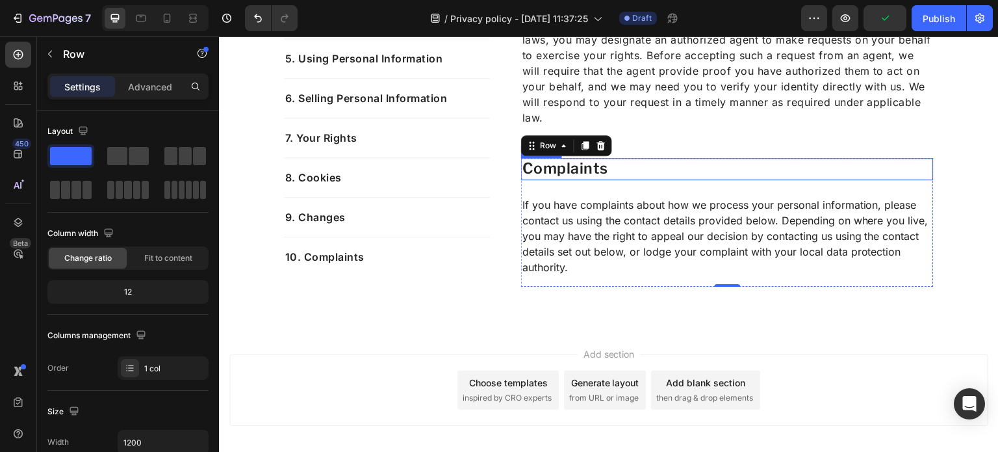
click at [569, 174] on p "Complaints" at bounding box center [727, 168] width 410 height 19
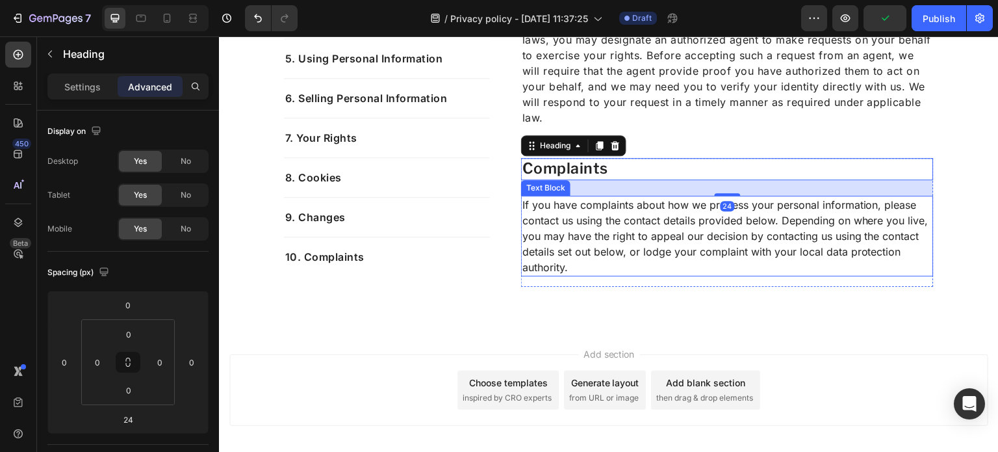
click at [581, 218] on p "If you have complaints about how we process your personal information, please c…" at bounding box center [727, 236] width 410 height 78
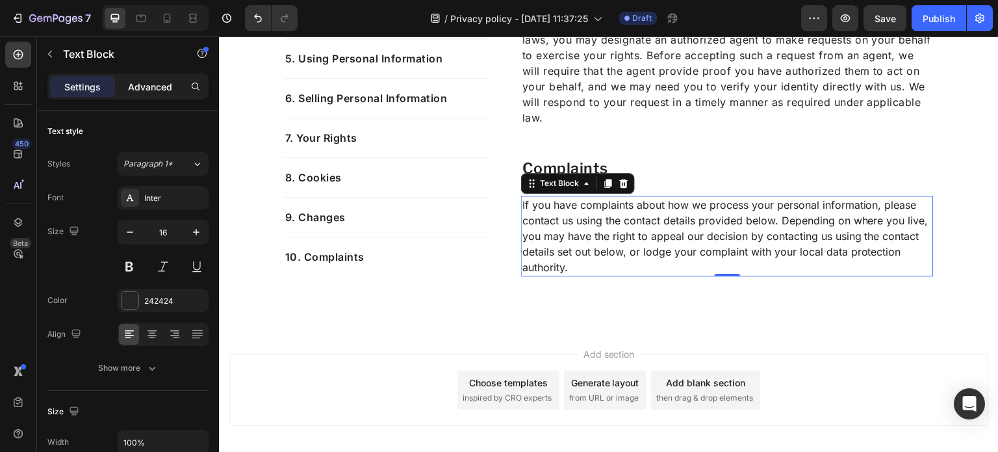
click at [155, 85] on p "Advanced" at bounding box center [150, 87] width 44 height 14
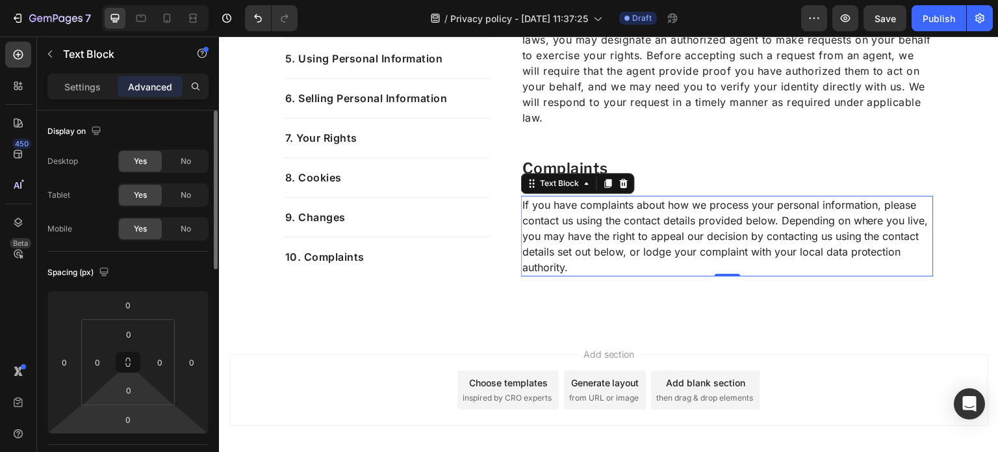
click at [127, 0] on html "7 / Privacy policy - [DATE] 11:37:25 Draft Preview Save Publish 450 Beta Sectio…" at bounding box center [499, 0] width 998 height 0
click at [137, 423] on input "0" at bounding box center [128, 418] width 26 height 19
type input "16"
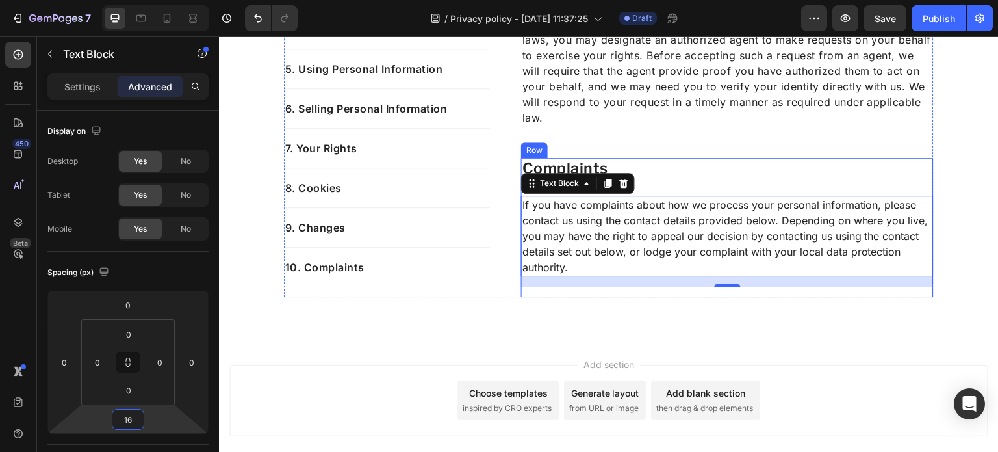
click at [695, 187] on div "Complaints Heading If you have complaints about how we process your personal in…" at bounding box center [727, 222] width 413 height 129
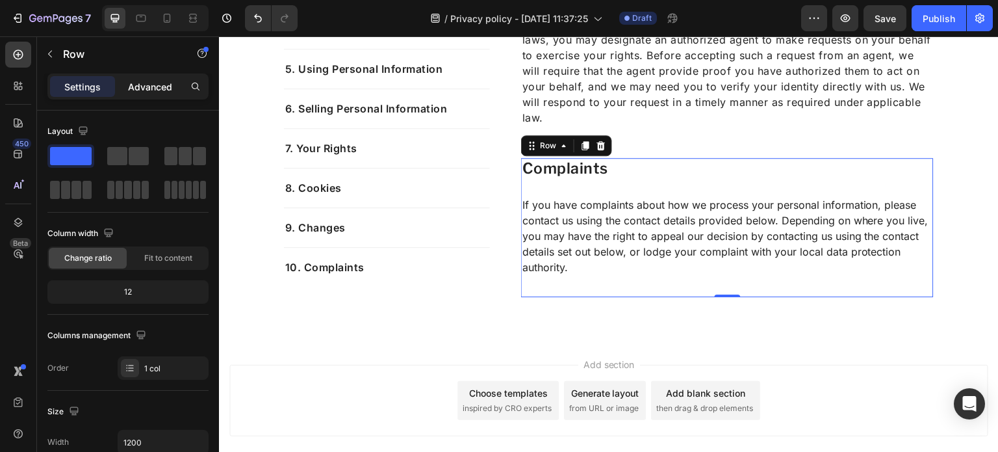
click at [145, 77] on div "Advanced" at bounding box center [150, 86] width 65 height 21
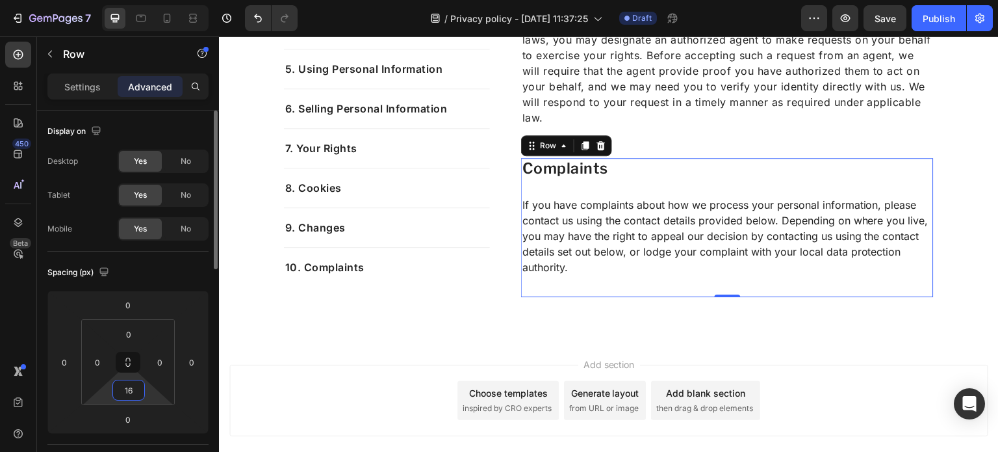
click at [140, 387] on input "16" at bounding box center [129, 389] width 26 height 19
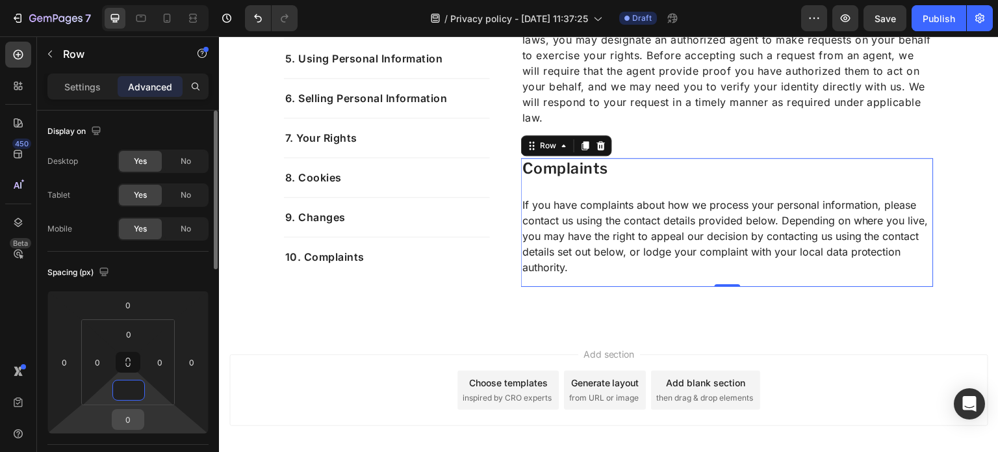
type input "0"
click at [129, 428] on input "0" at bounding box center [128, 418] width 26 height 19
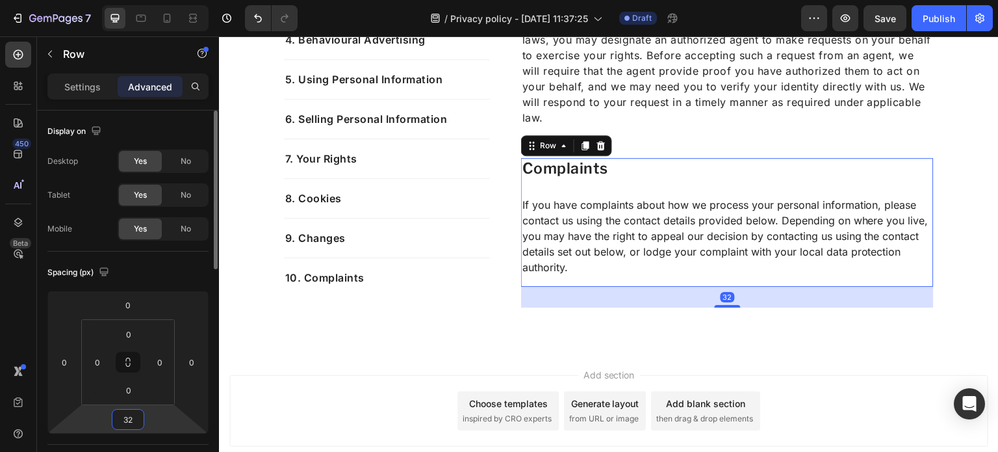
type input "32"
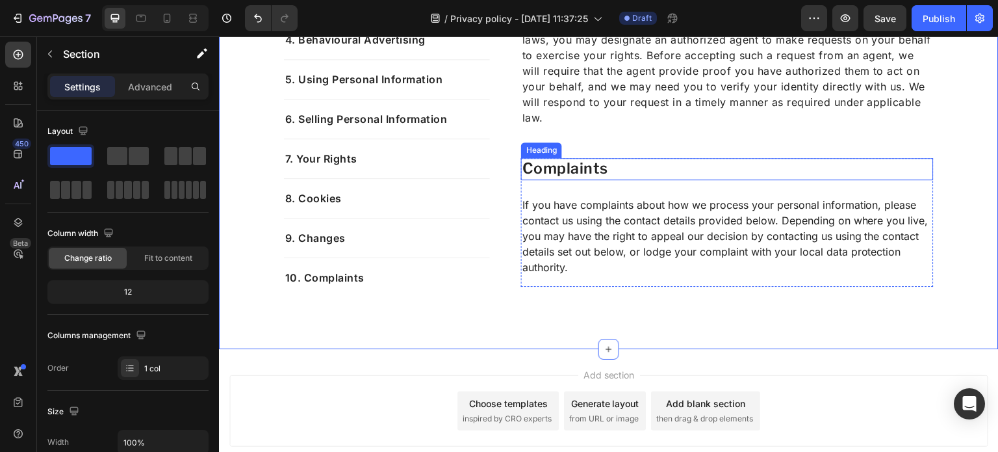
click at [663, 166] on p "Complaints" at bounding box center [727, 168] width 410 height 19
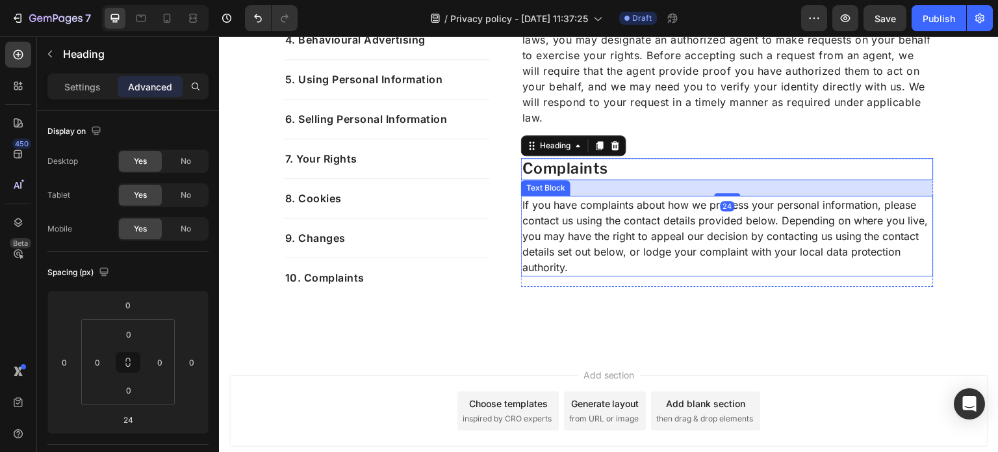
click at [651, 234] on p "If you have complaints about how we process your personal information, please c…" at bounding box center [727, 236] width 410 height 78
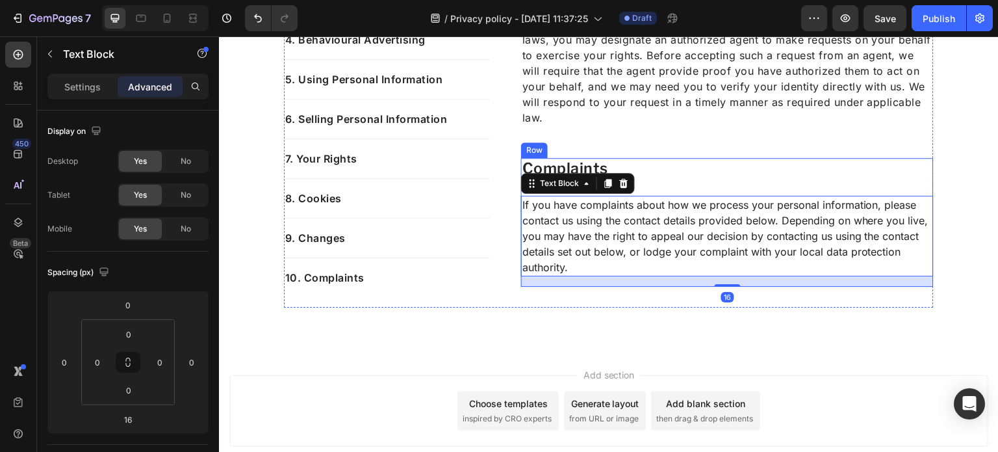
click at [649, 185] on div "Complaints Heading If you have complaints about how we process your personal in…" at bounding box center [727, 222] width 413 height 129
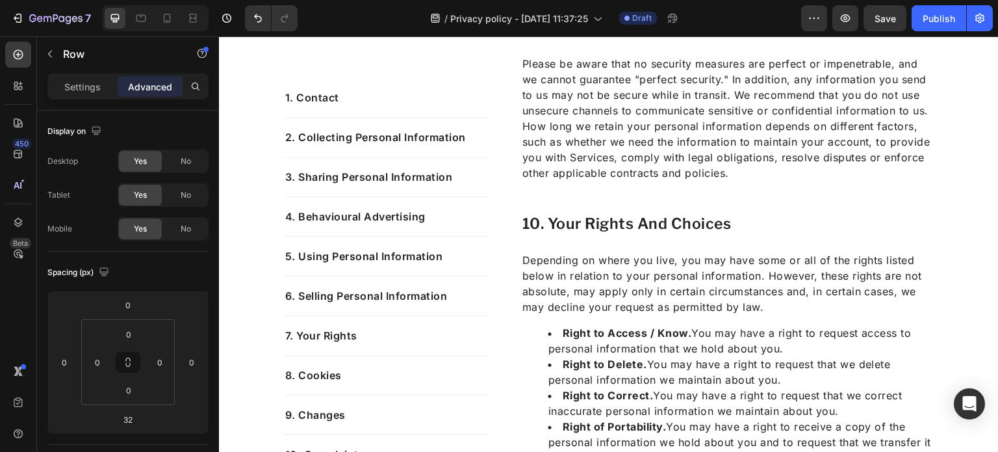
scroll to position [3501, 0]
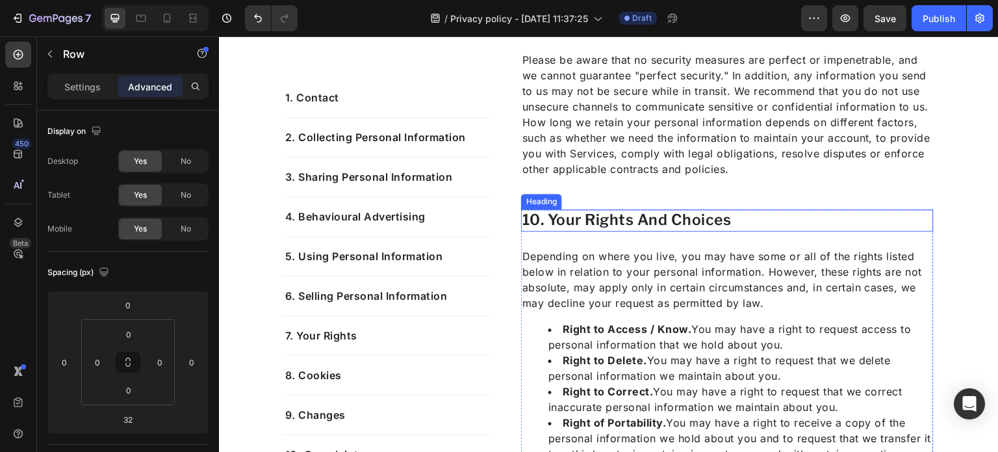
click at [597, 218] on h2 "10. your rights and choices" at bounding box center [727, 220] width 413 height 22
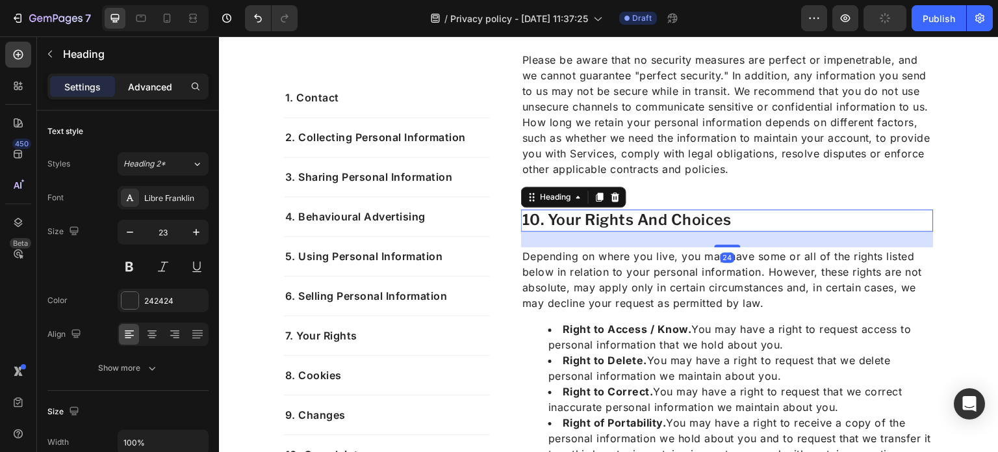
click at [153, 83] on p "Advanced" at bounding box center [150, 87] width 44 height 14
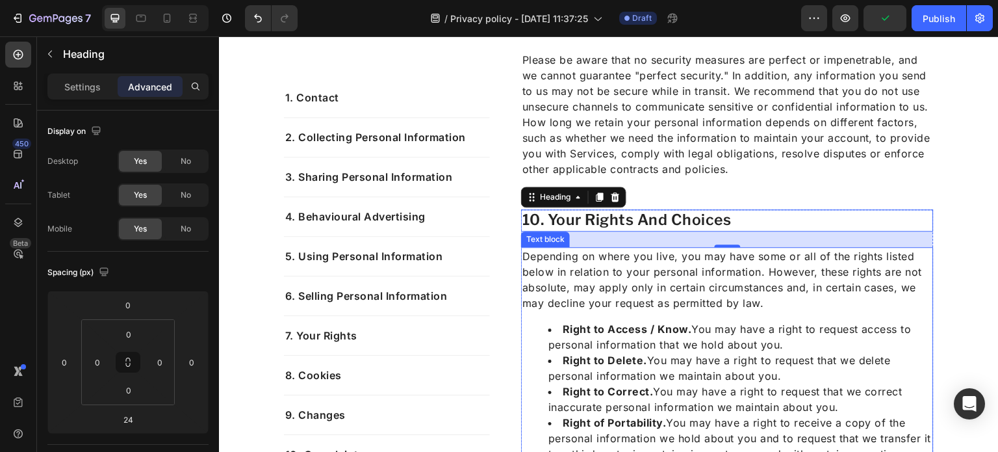
click at [647, 382] on li "Right to Delete. You may have a right to request that we delete personal inform…" at bounding box center [740, 367] width 384 height 31
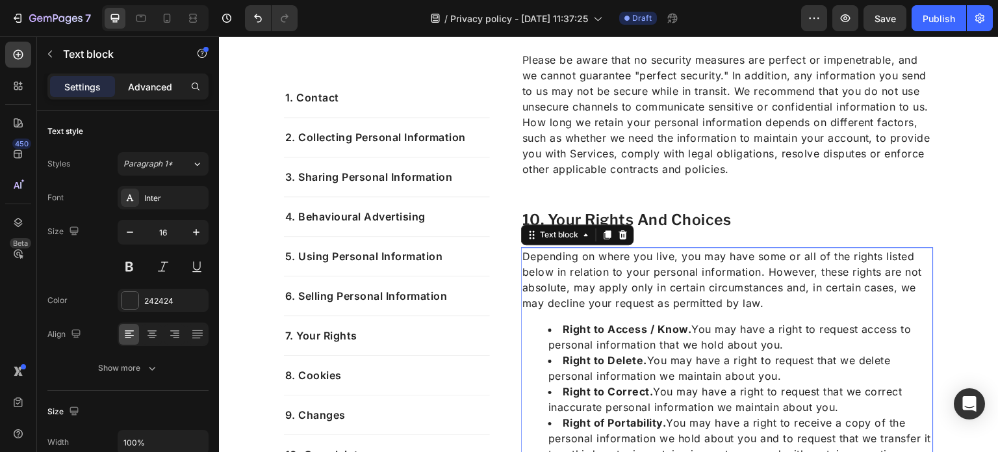
click at [155, 83] on p "Advanced" at bounding box center [150, 87] width 44 height 14
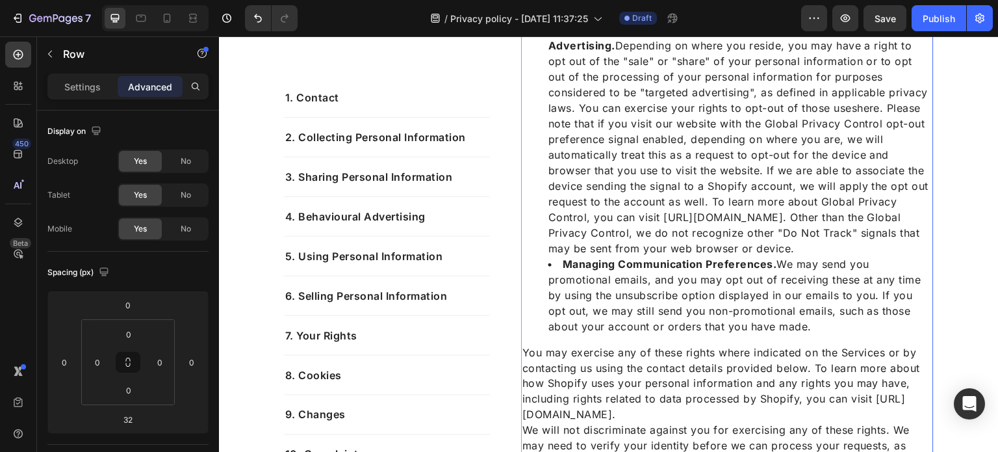
scroll to position [4461, 0]
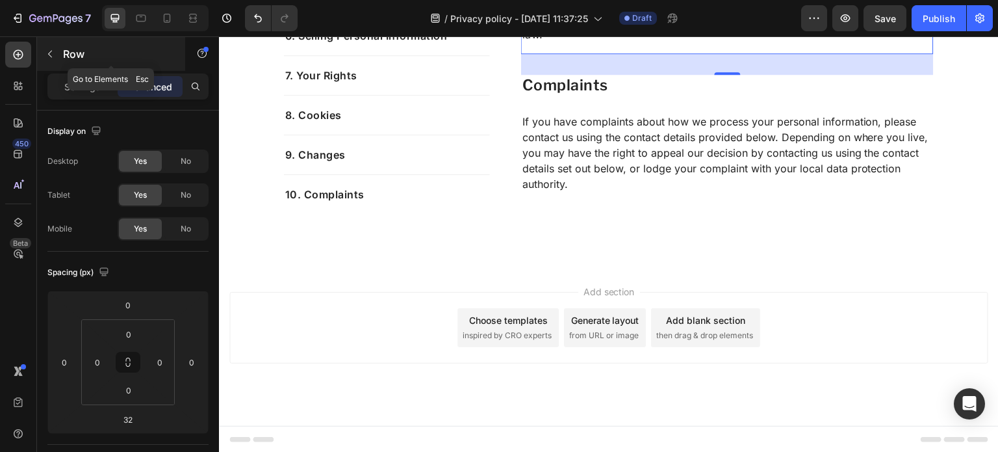
click at [55, 49] on icon "button" at bounding box center [50, 54] width 10 height 10
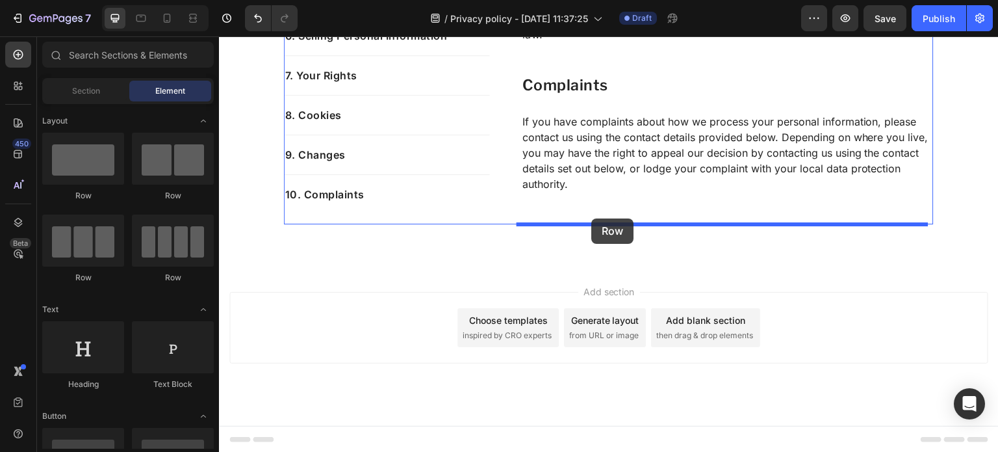
drag, startPoint x: 320, startPoint y: 198, endPoint x: 591, endPoint y: 218, distance: 271.8
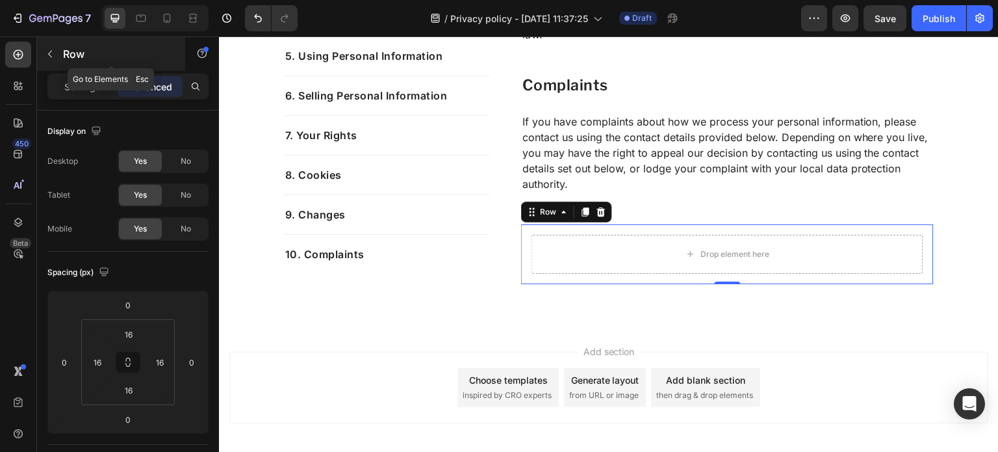
click at [40, 44] on div at bounding box center [50, 54] width 21 height 21
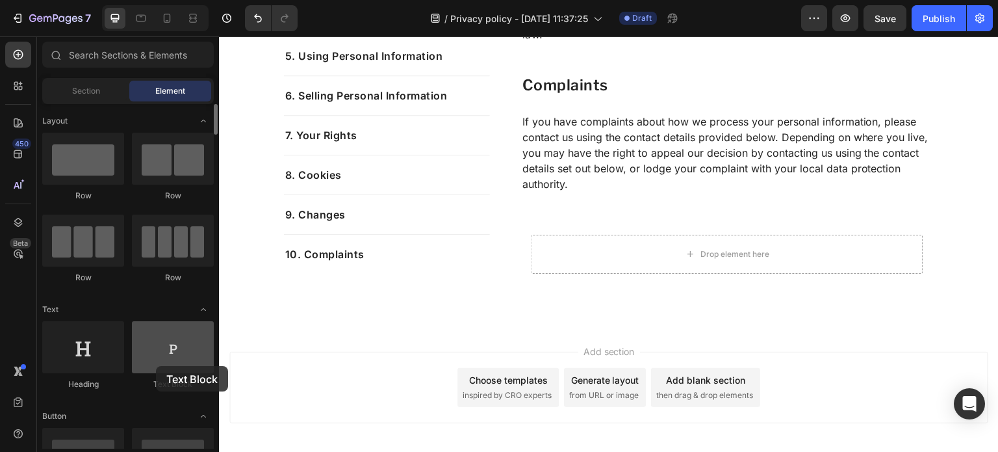
scroll to position [4463, 0]
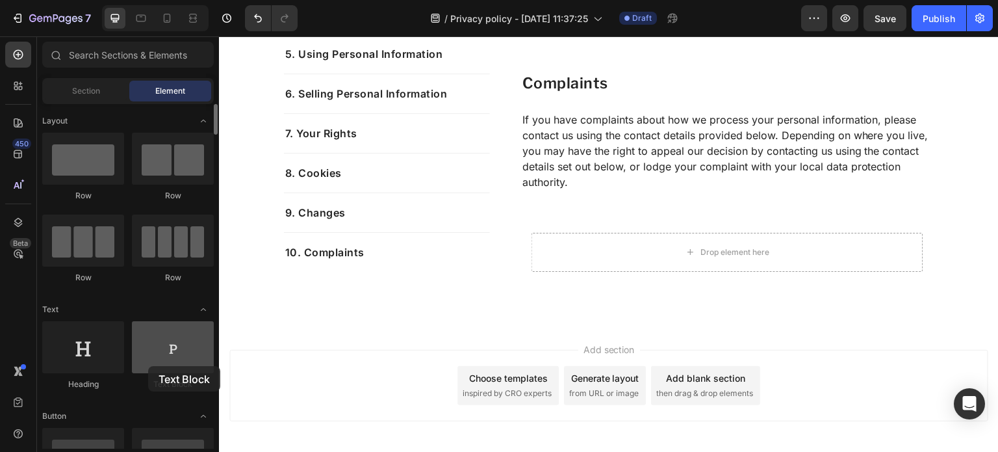
drag, startPoint x: 181, startPoint y: 355, endPoint x: 148, endPoint y: 366, distance: 34.1
click at [148, 366] on div at bounding box center [173, 347] width 82 height 52
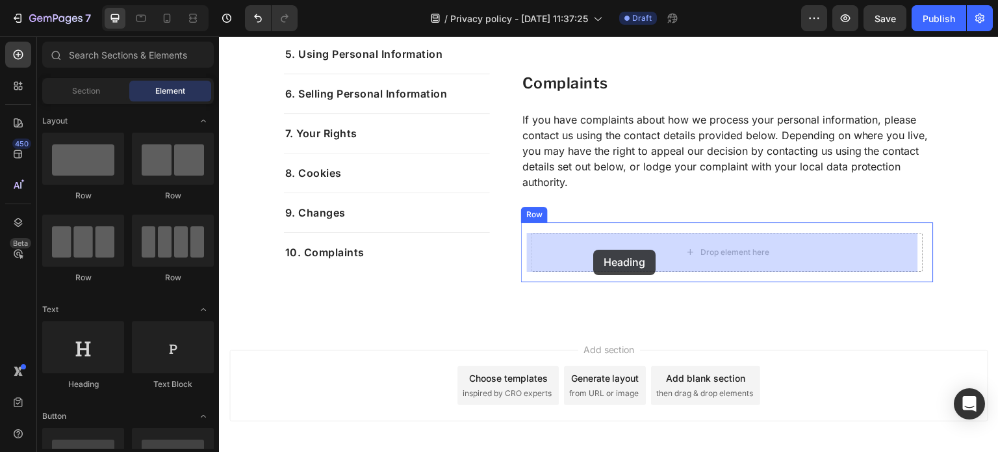
drag, startPoint x: 310, startPoint y: 389, endPoint x: 594, endPoint y: 250, distance: 316.2
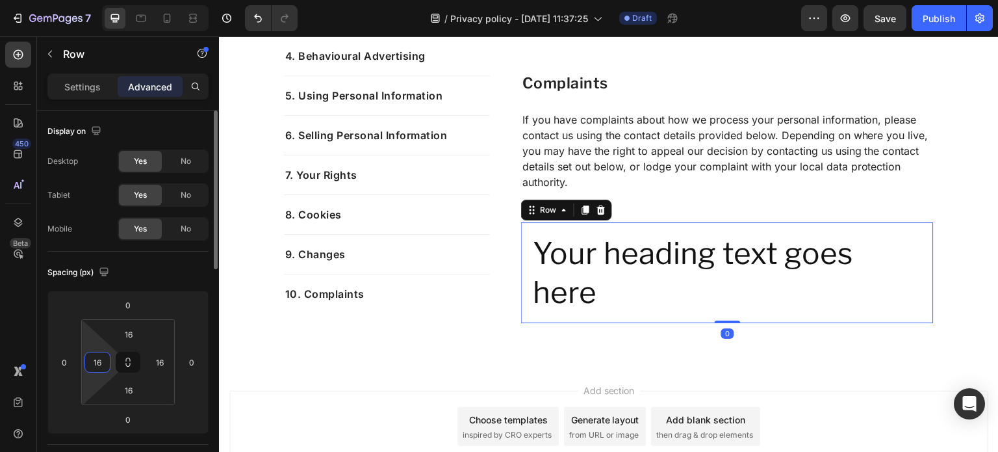
click at [88, 363] on input "16" at bounding box center [97, 361] width 19 height 19
type input "0"
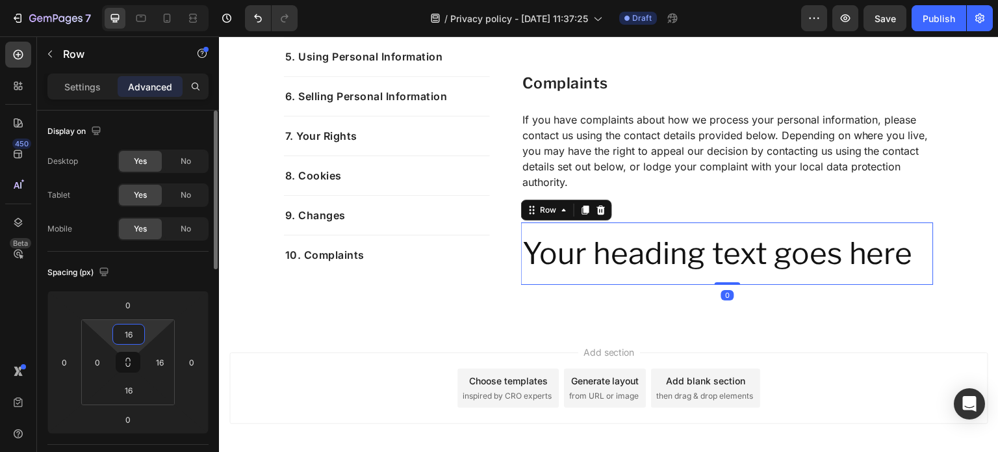
click at [129, 337] on input "16" at bounding box center [129, 333] width 26 height 19
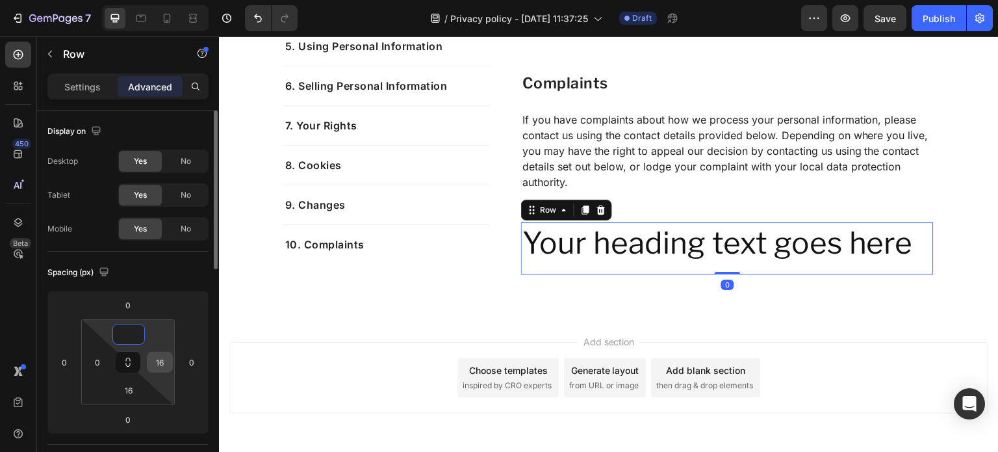
type input "0"
click at [172, 367] on div "16" at bounding box center [160, 362] width 26 height 21
click at [166, 366] on input "16" at bounding box center [159, 361] width 19 height 19
type input "0"
click at [129, 390] on input "16" at bounding box center [129, 389] width 26 height 19
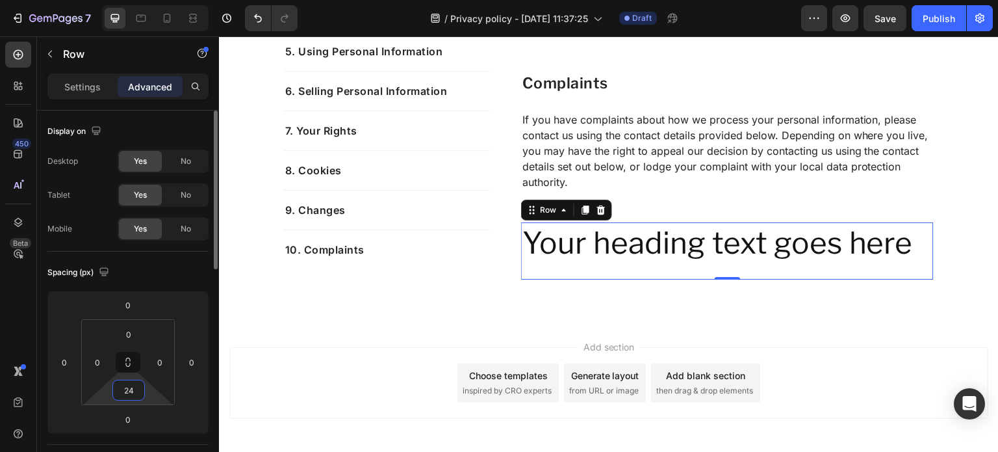
type input "24"
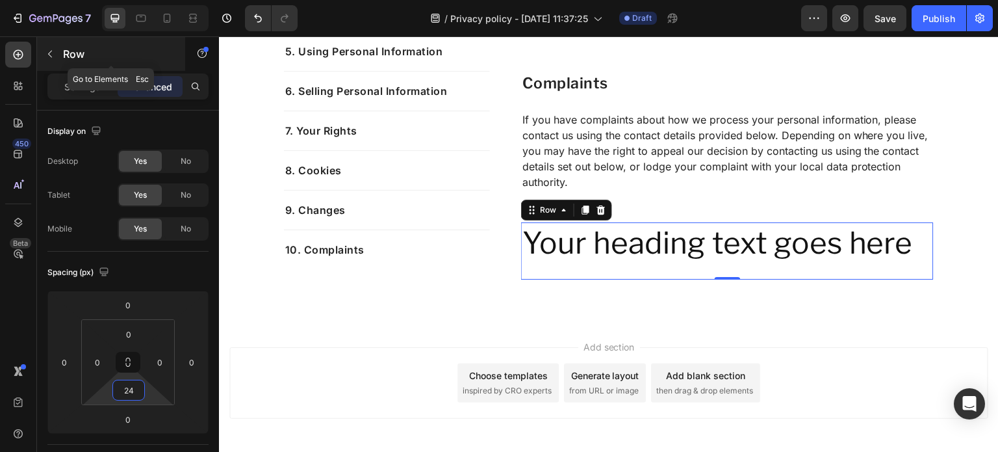
click at [50, 57] on icon "button" at bounding box center [50, 54] width 10 height 10
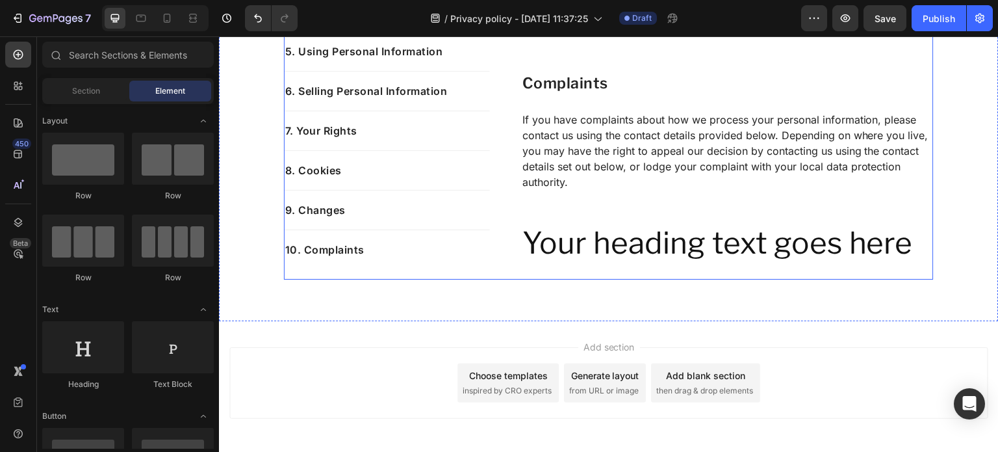
click at [574, 244] on h2 "Your heading text goes here" at bounding box center [727, 243] width 413 height 42
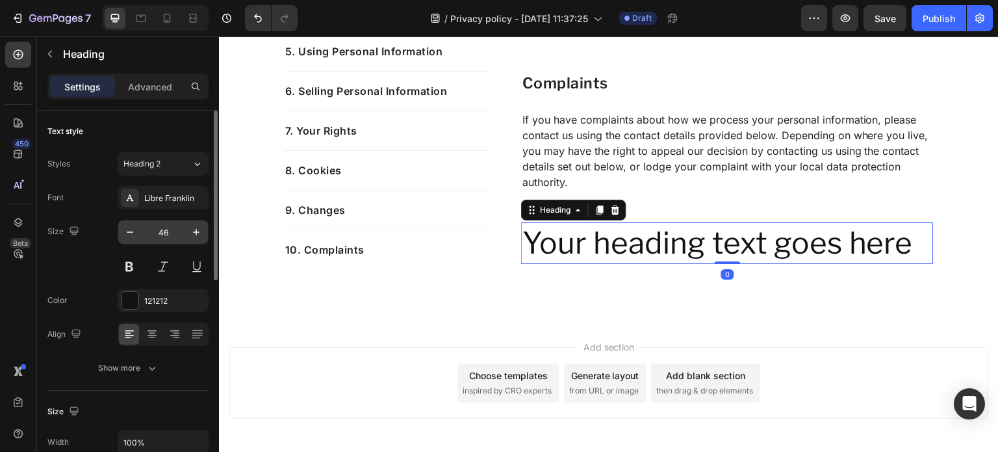
click at [170, 225] on input "46" at bounding box center [163, 231] width 43 height 23
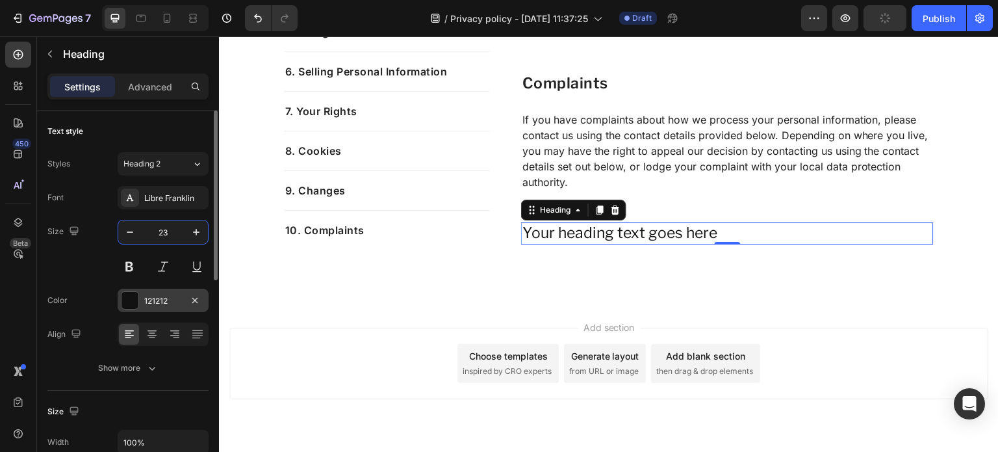
type input "23"
click at [177, 296] on div "121212" at bounding box center [163, 301] width 38 height 12
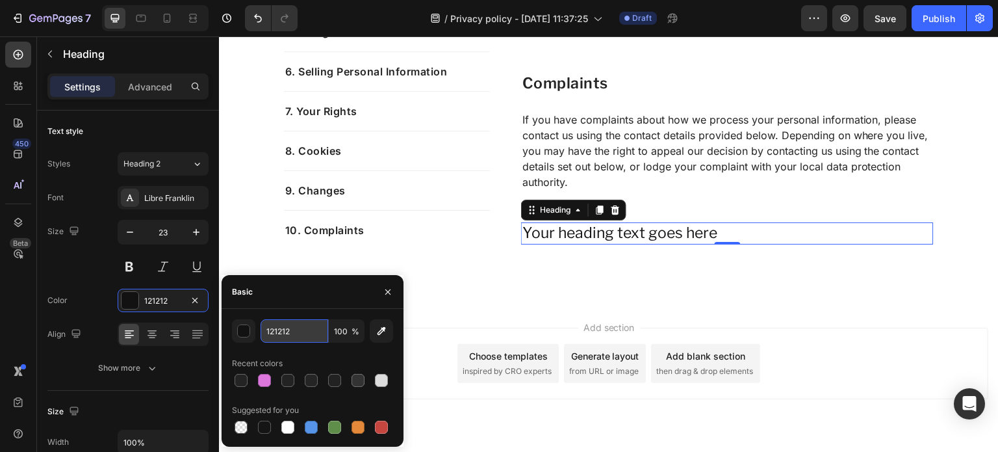
click at [298, 332] on input "121212" at bounding box center [295, 330] width 68 height 23
type input "242424"
click at [169, 353] on div "Font Libre Franklin Size 23 Color 242424 Align Show more" at bounding box center [127, 283] width 161 height 194
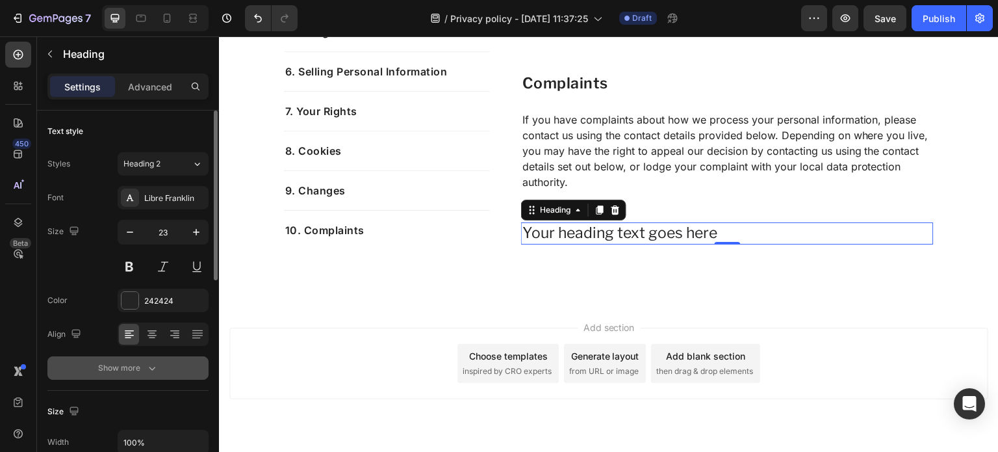
click at [141, 369] on div "Show more" at bounding box center [128, 367] width 60 height 13
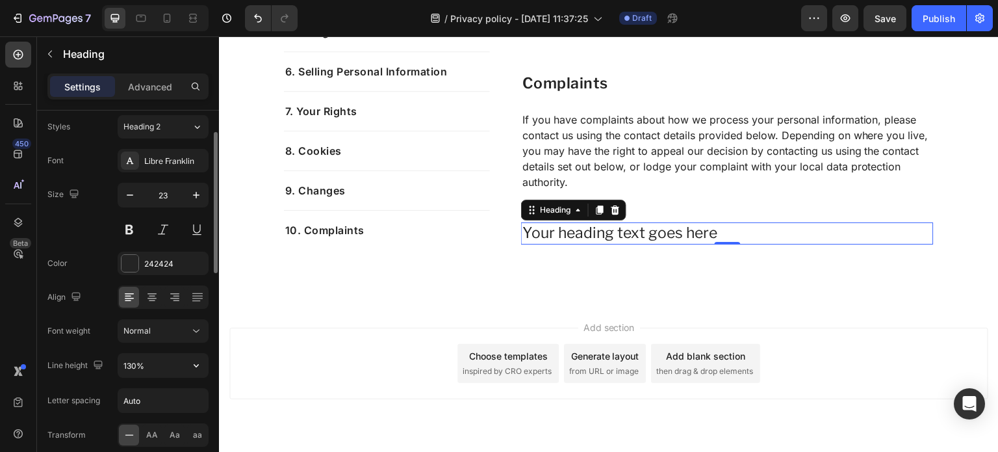
scroll to position [44, 0]
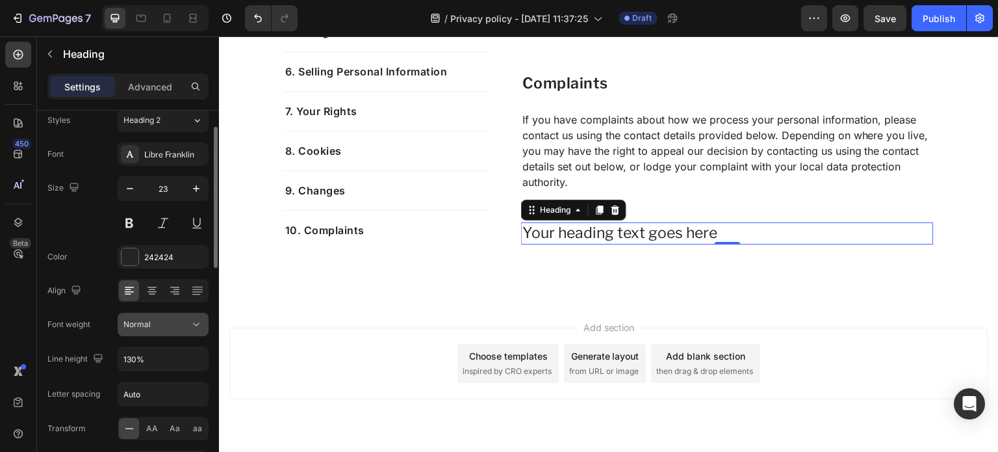
click at [160, 327] on div "Normal" at bounding box center [156, 324] width 66 height 12
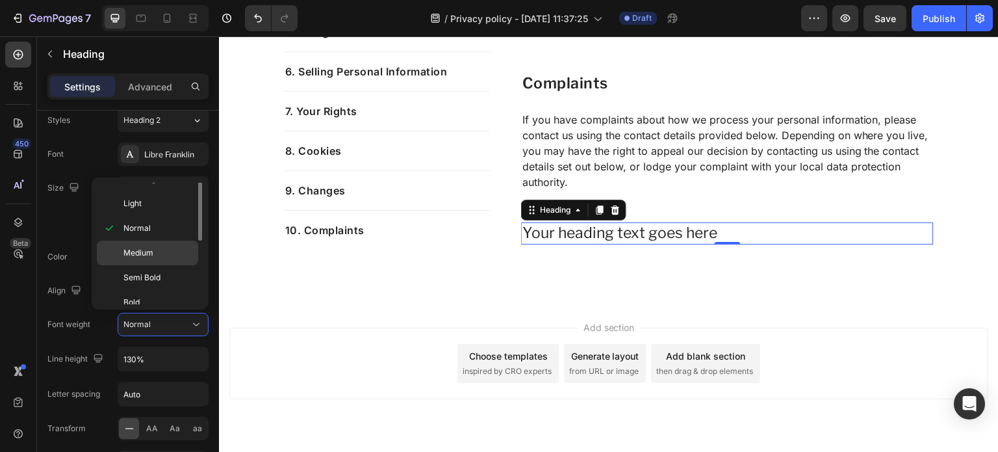
scroll to position [42, 0]
click at [157, 276] on span "Semi Bold" at bounding box center [141, 276] width 37 height 12
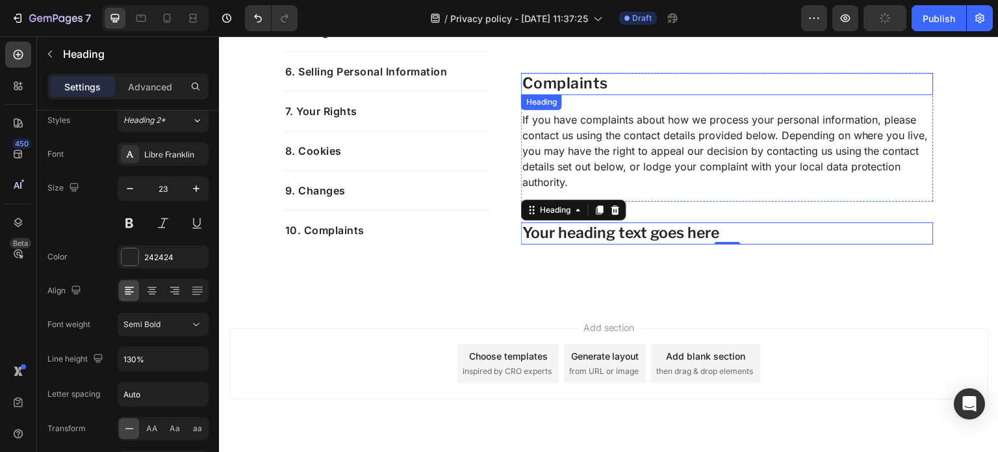
click at [562, 84] on p "Complaints" at bounding box center [727, 83] width 410 height 19
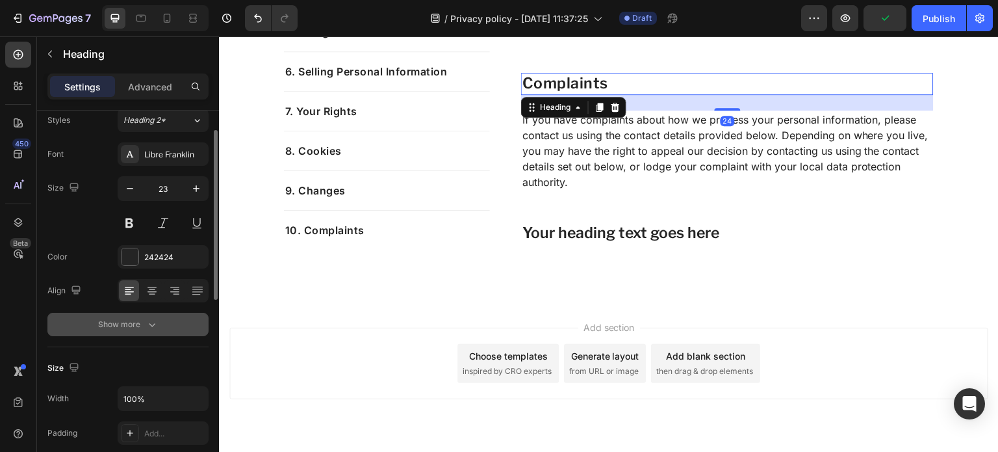
click at [135, 313] on button "Show more" at bounding box center [127, 324] width 161 height 23
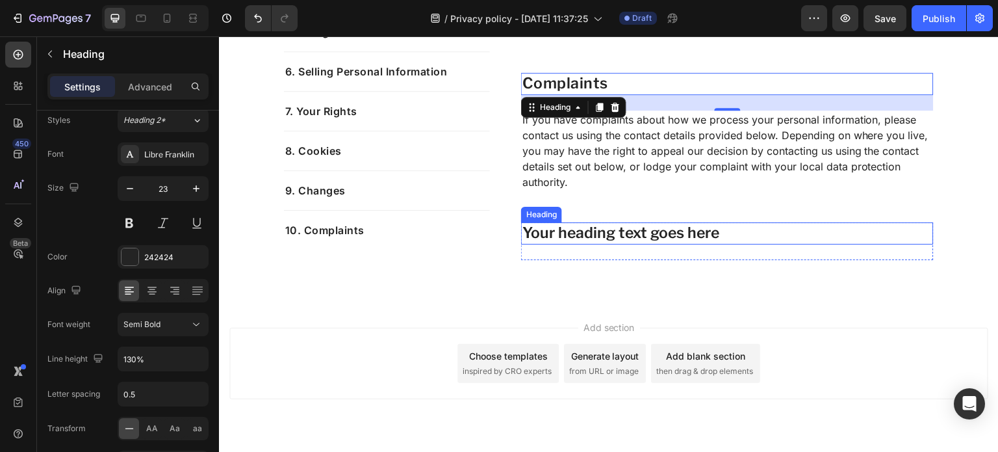
click at [558, 234] on h2 "Your heading text goes here" at bounding box center [727, 233] width 413 height 22
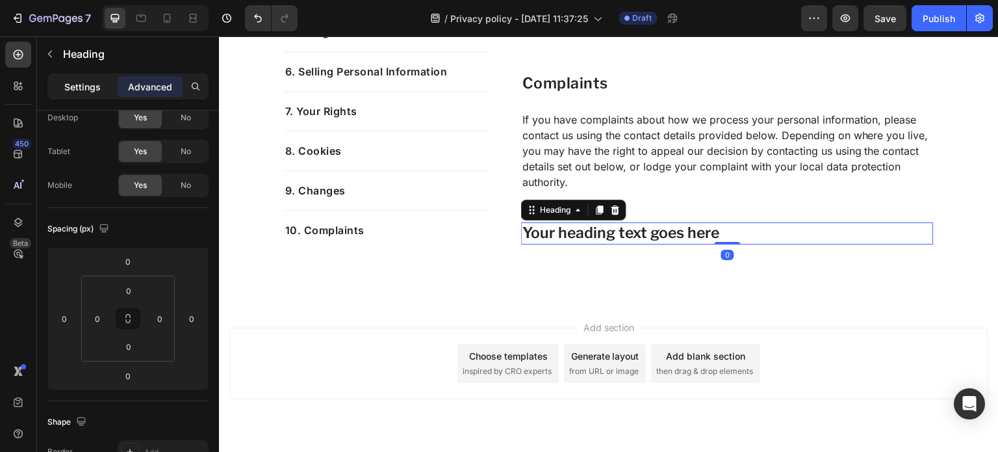
click at [78, 89] on p "Settings" at bounding box center [82, 87] width 36 height 14
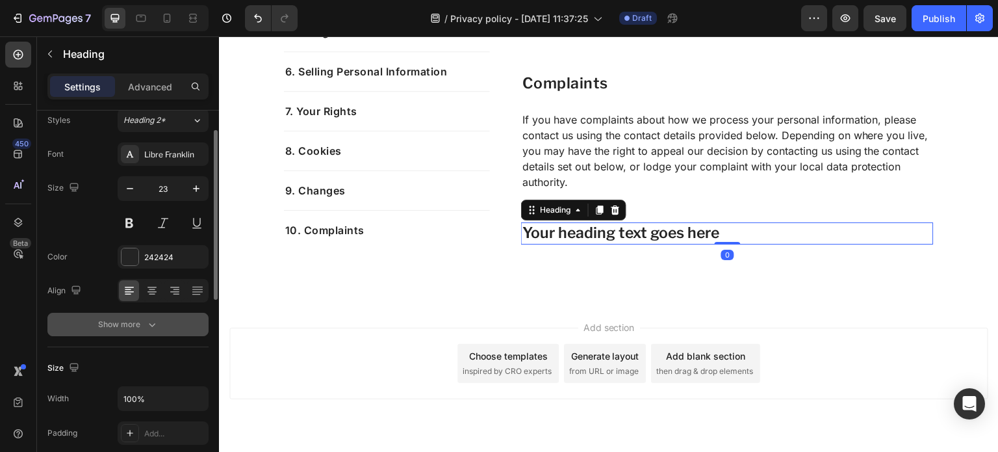
click at [144, 315] on button "Show more" at bounding box center [127, 324] width 161 height 23
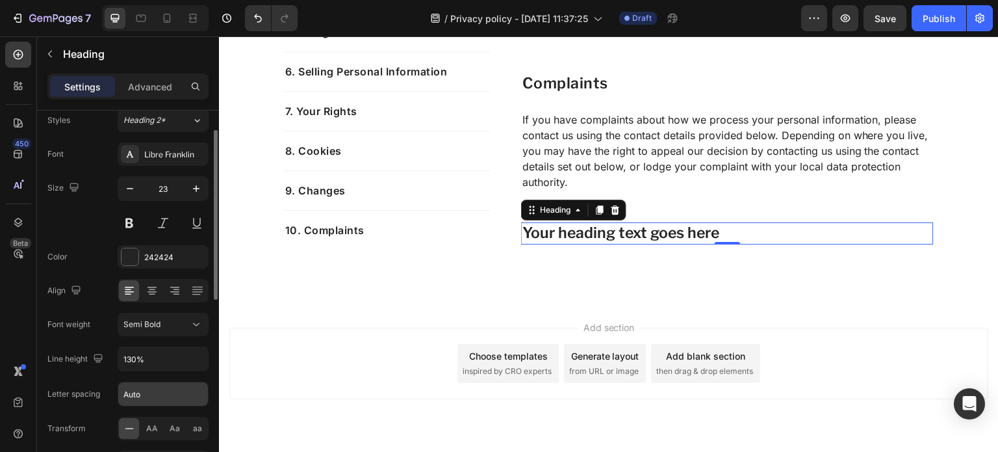
click at [168, 387] on input "Auto" at bounding box center [163, 393] width 90 height 23
type input "0.5"
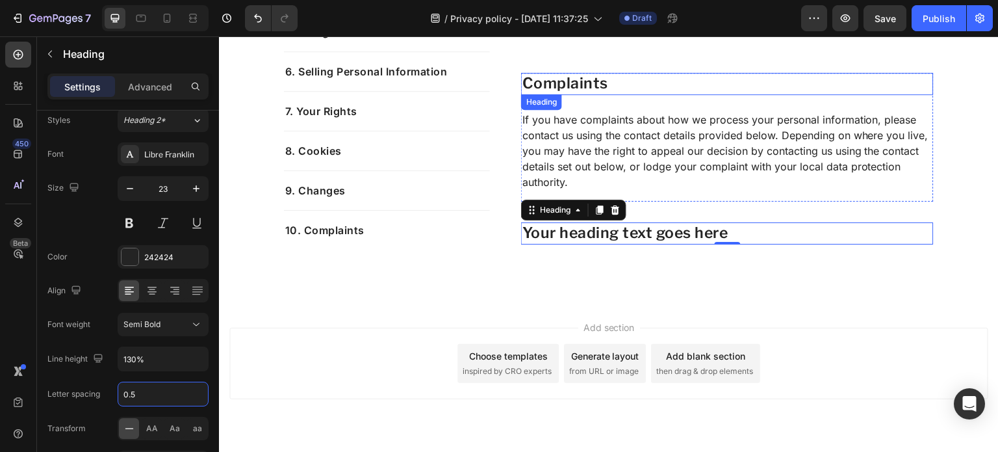
click at [576, 79] on p "Complaints" at bounding box center [727, 83] width 410 height 19
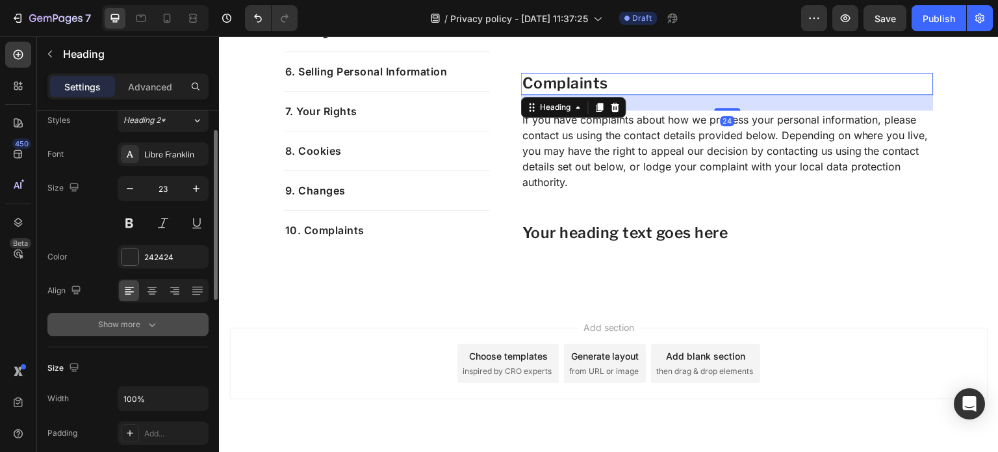
click at [142, 331] on button "Show more" at bounding box center [127, 324] width 161 height 23
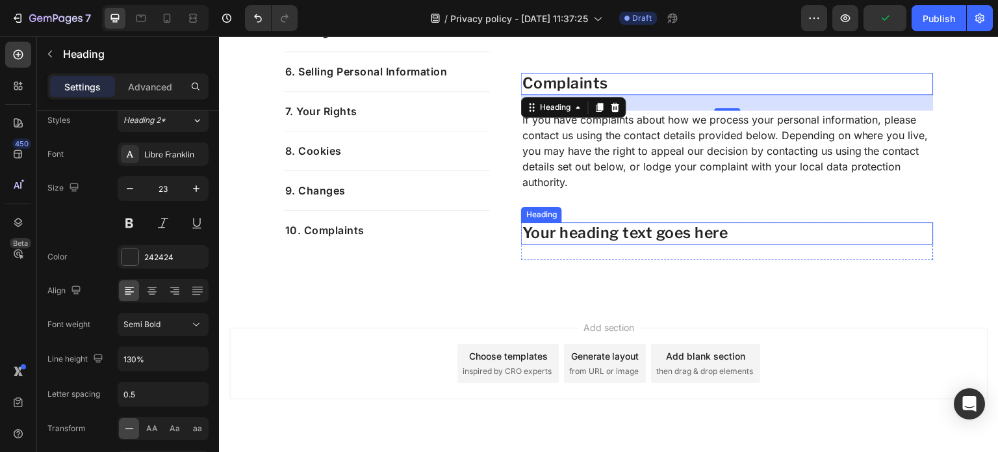
click at [579, 237] on h2 "Your heading text goes here" at bounding box center [727, 233] width 413 height 22
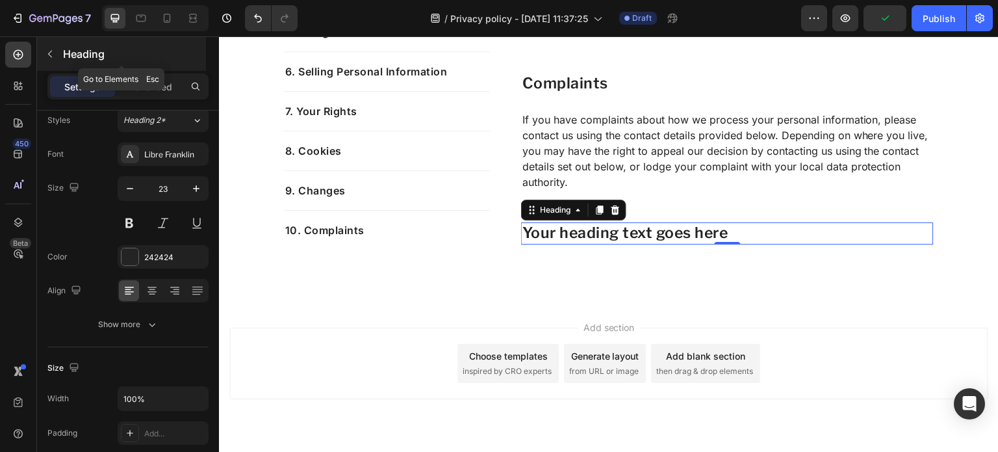
click at [55, 49] on icon "button" at bounding box center [50, 54] width 10 height 10
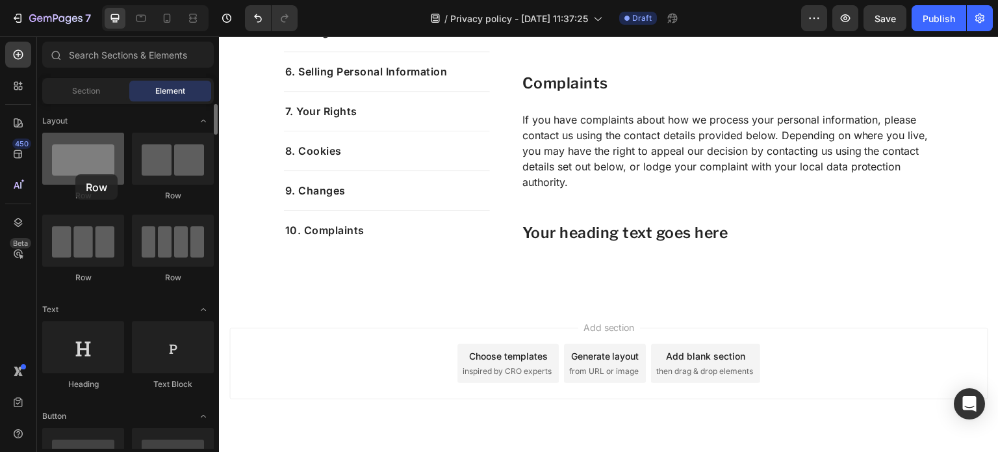
drag, startPoint x: 64, startPoint y: 171, endPoint x: 75, endPoint y: 168, distance: 12.0
click at [75, 168] on div at bounding box center [83, 159] width 82 height 52
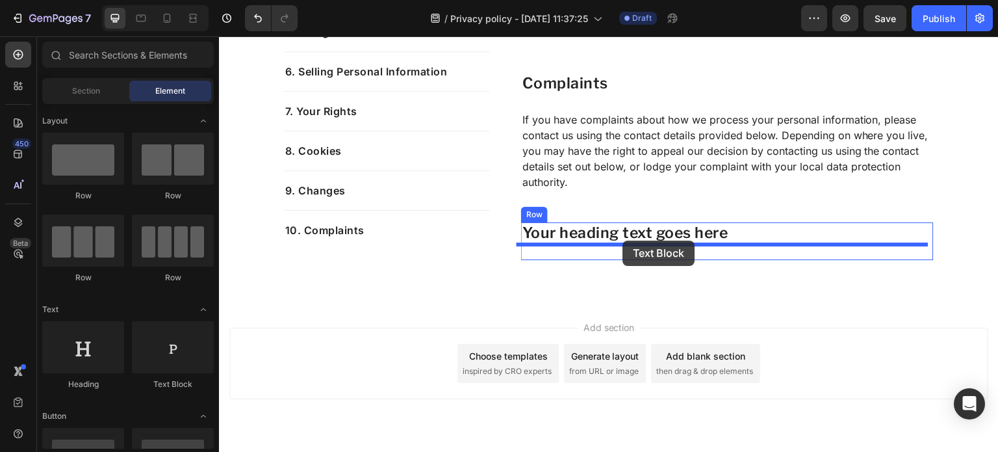
drag, startPoint x: 383, startPoint y: 372, endPoint x: 623, endPoint y: 240, distance: 273.7
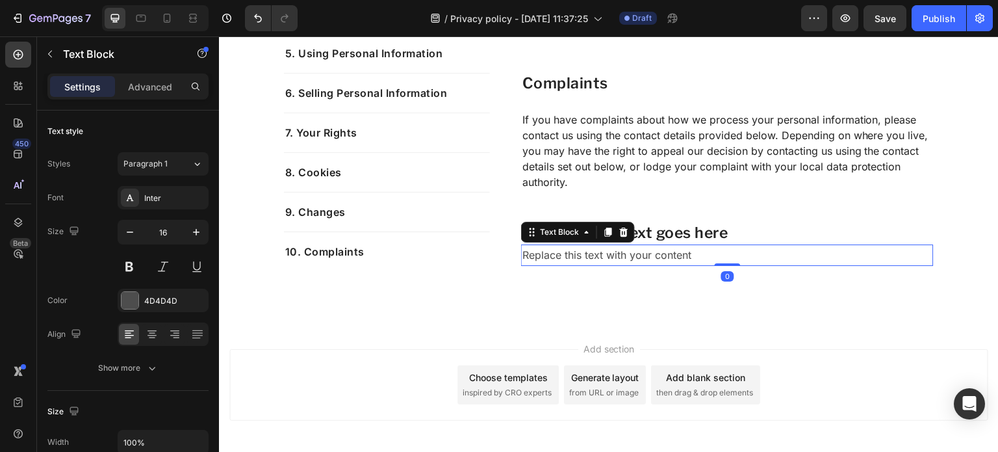
click at [691, 253] on div "Replace this text with your content" at bounding box center [727, 254] width 413 height 21
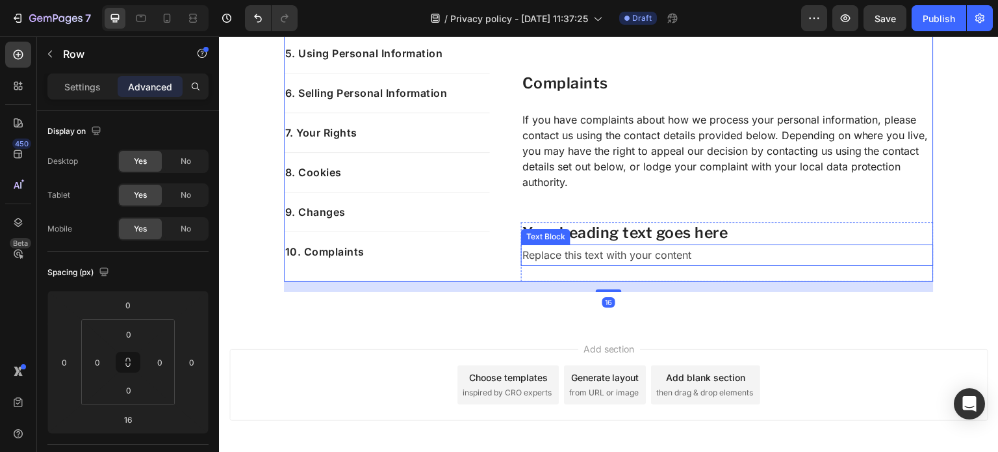
click at [537, 249] on p "Replace this text with your content" at bounding box center [727, 255] width 410 height 19
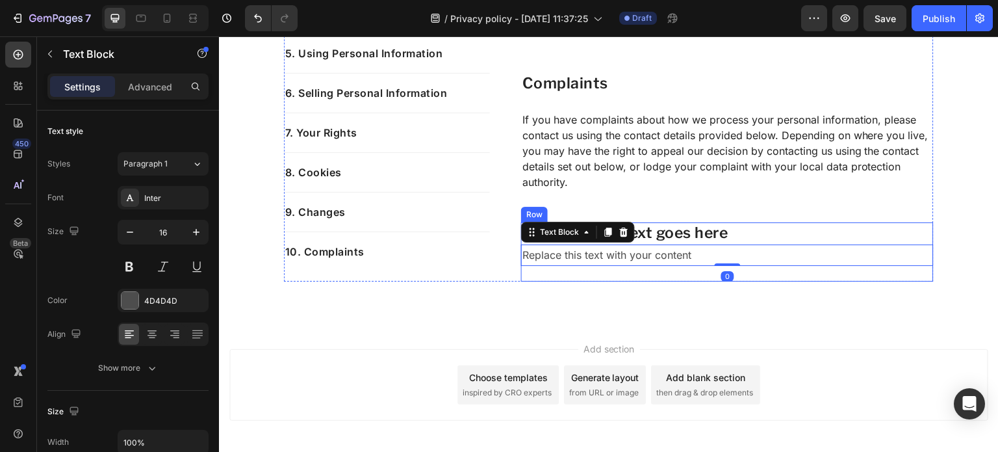
click at [539, 269] on div "Your heading text goes here Heading Replace this text with your content Text Bl…" at bounding box center [727, 251] width 413 height 59
click at [152, 88] on p "Advanced" at bounding box center [150, 87] width 44 height 14
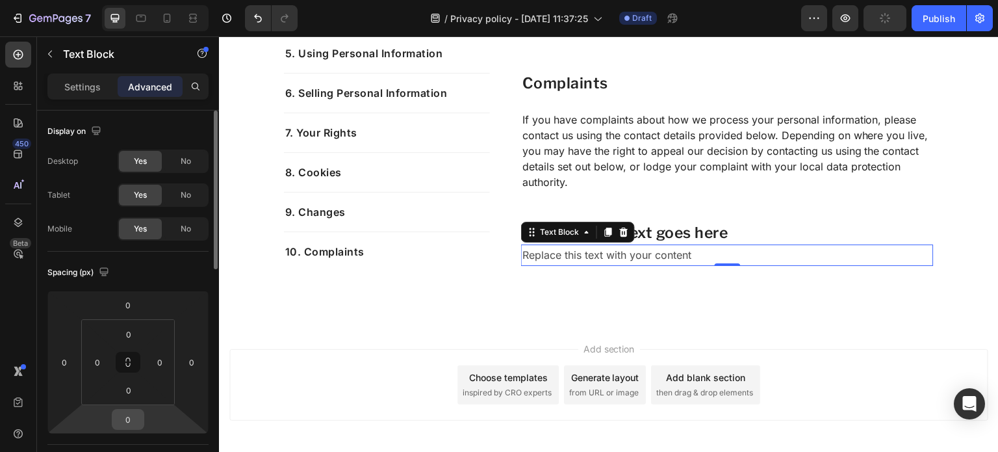
click at [134, 418] on input "0" at bounding box center [128, 418] width 26 height 19
type input "16"
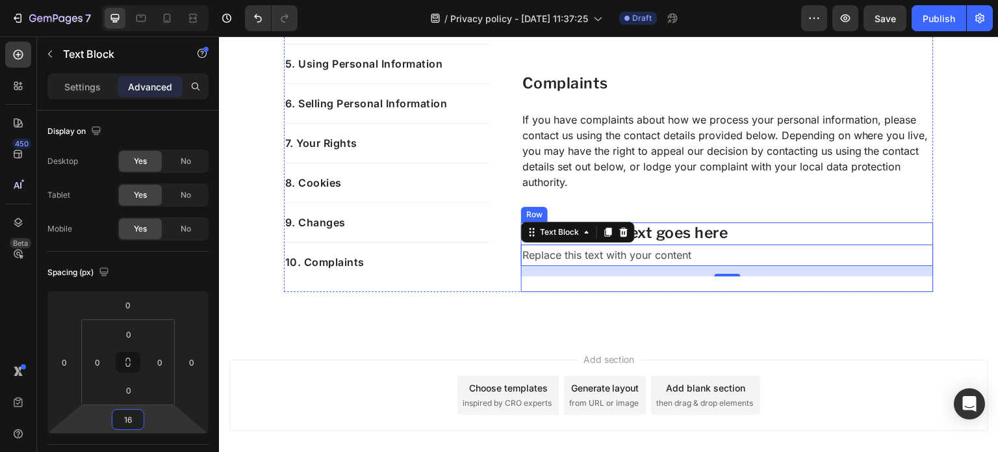
click at [684, 283] on div "Your heading text goes here Heading Replace this text with your content Text Bl…" at bounding box center [727, 257] width 413 height 70
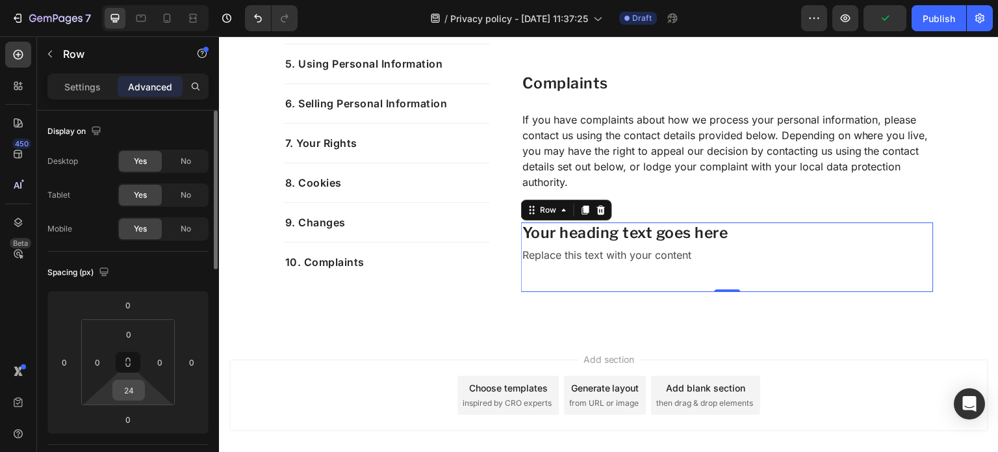
click at [141, 388] on input "24" at bounding box center [129, 389] width 26 height 19
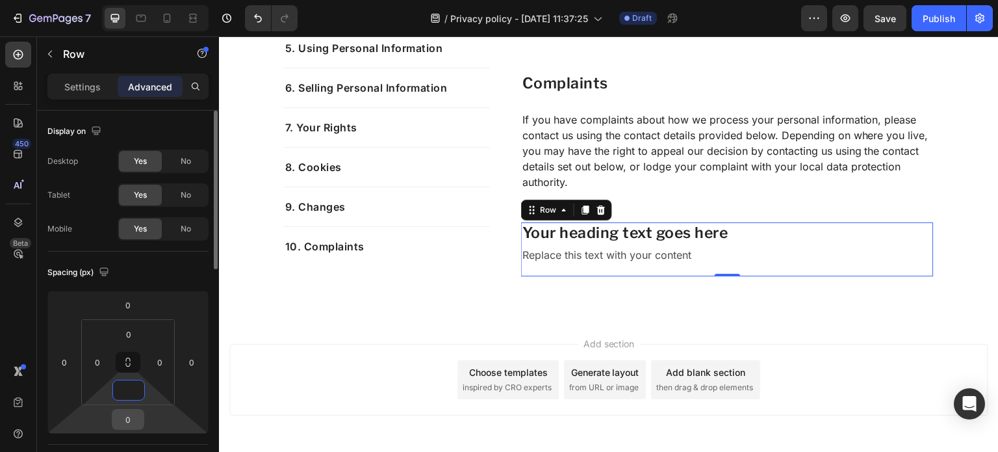
type input "0"
click at [135, 410] on input "0" at bounding box center [128, 418] width 26 height 19
type input "32"
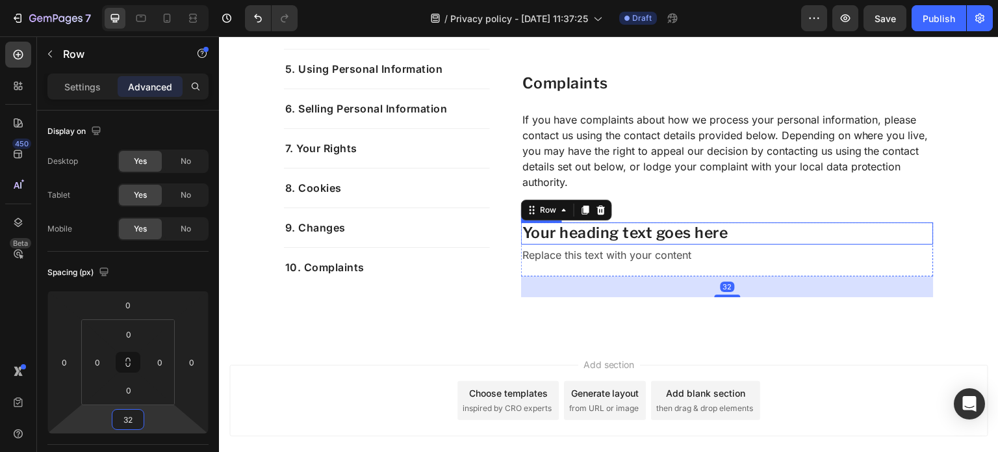
click at [643, 232] on h2 "Your heading text goes here" at bounding box center [727, 233] width 413 height 22
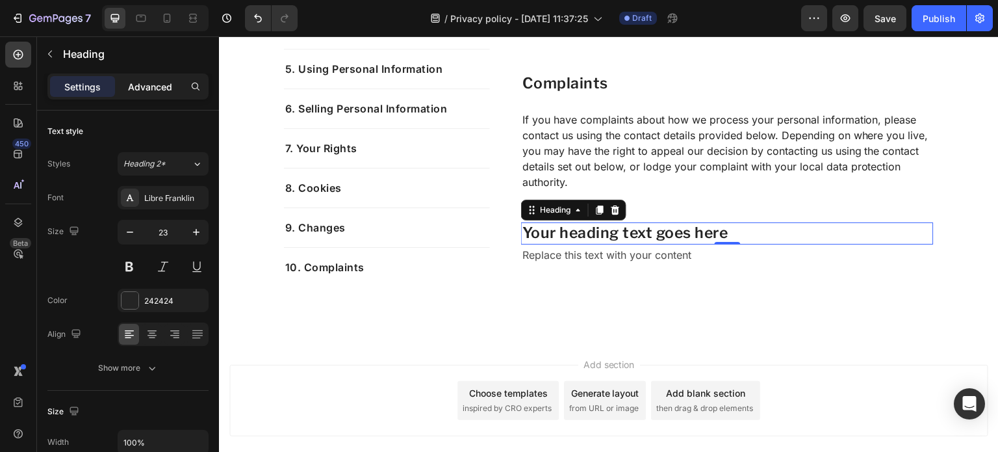
click at [151, 90] on p "Advanced" at bounding box center [150, 87] width 44 height 14
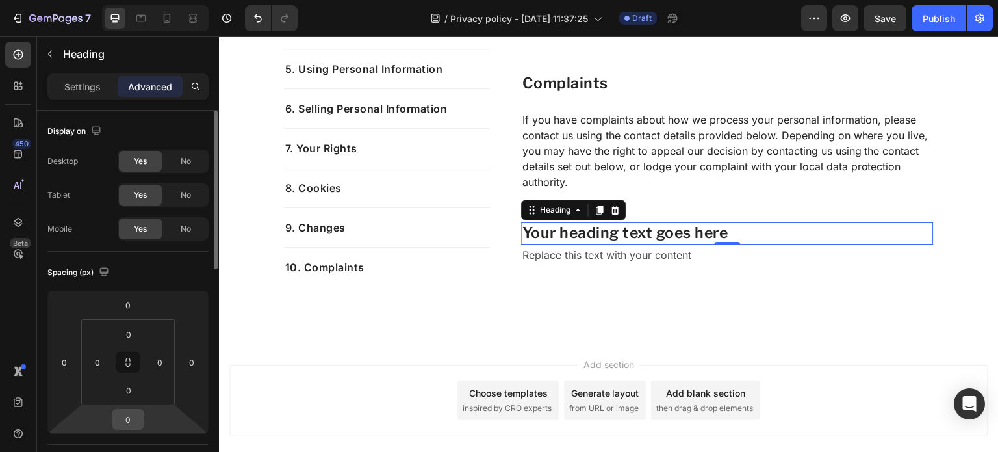
click at [133, 420] on input "0" at bounding box center [128, 418] width 26 height 19
type input "24"
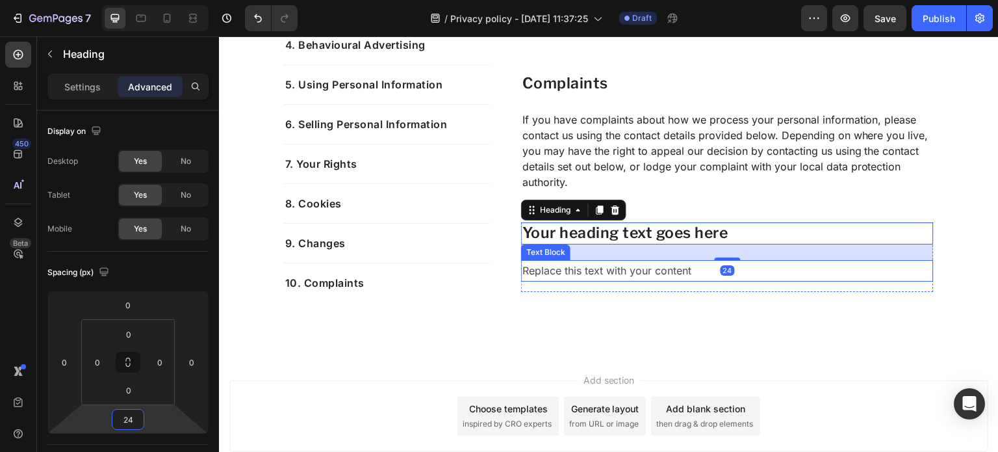
click at [664, 270] on p "Replace this text with your content" at bounding box center [727, 270] width 410 height 19
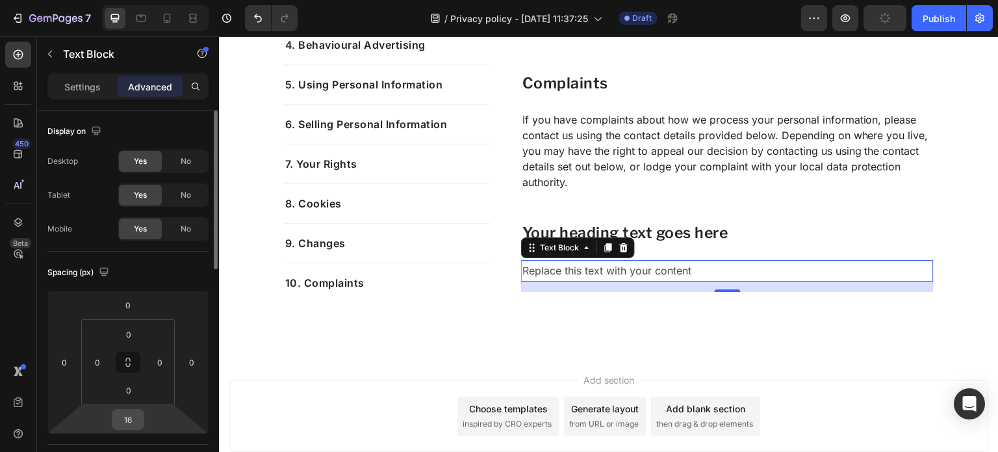
click at [134, 418] on input "16" at bounding box center [128, 418] width 26 height 19
click at [716, 231] on h2 "Your heading text goes here" at bounding box center [727, 233] width 413 height 22
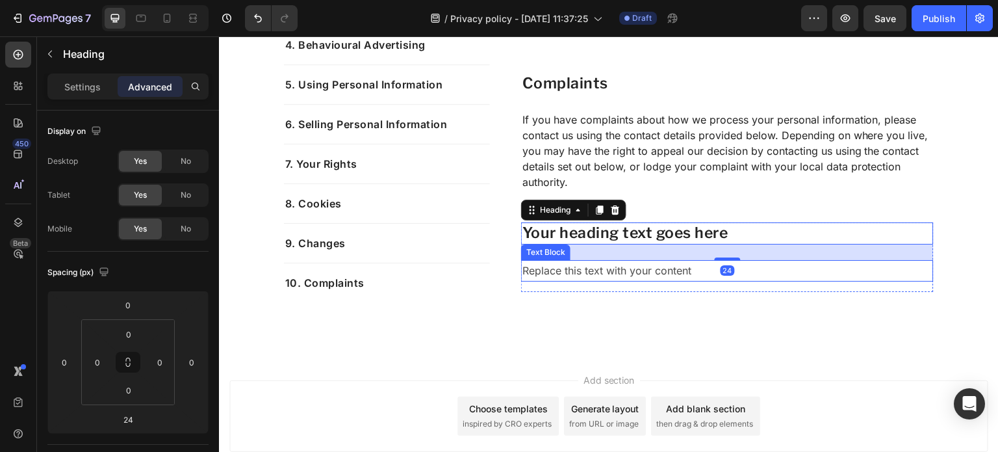
click at [653, 270] on p "Replace this text with your content" at bounding box center [727, 270] width 410 height 19
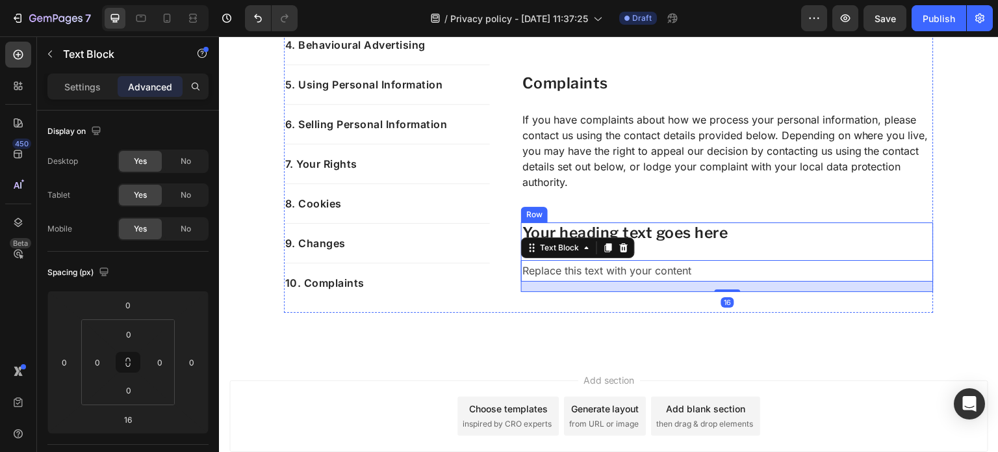
click at [652, 251] on div "Your heading text goes here Heading Replace this text with your content Text Bl…" at bounding box center [727, 257] width 413 height 70
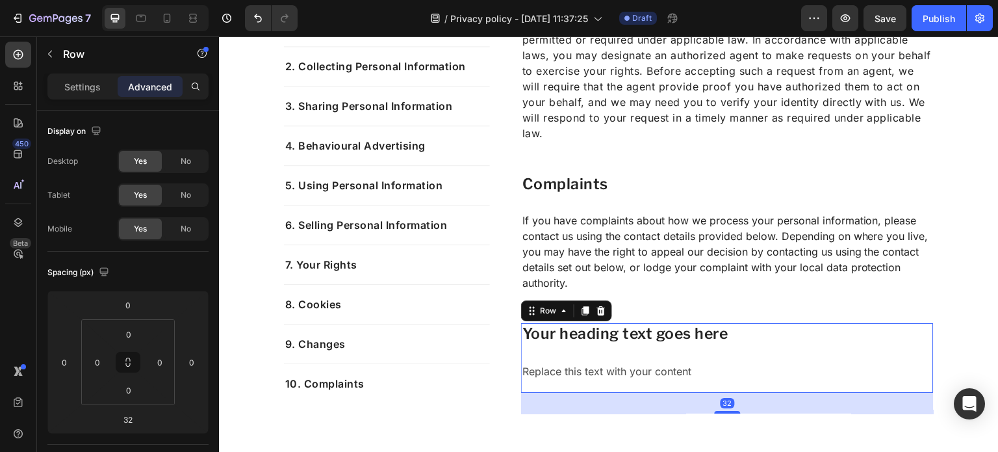
scroll to position [4362, 0]
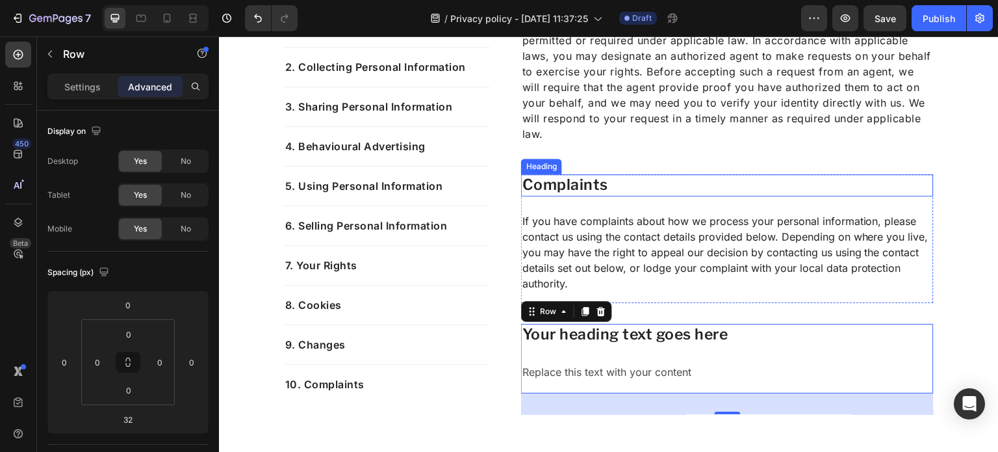
click at [573, 187] on p "Complaints" at bounding box center [727, 184] width 410 height 19
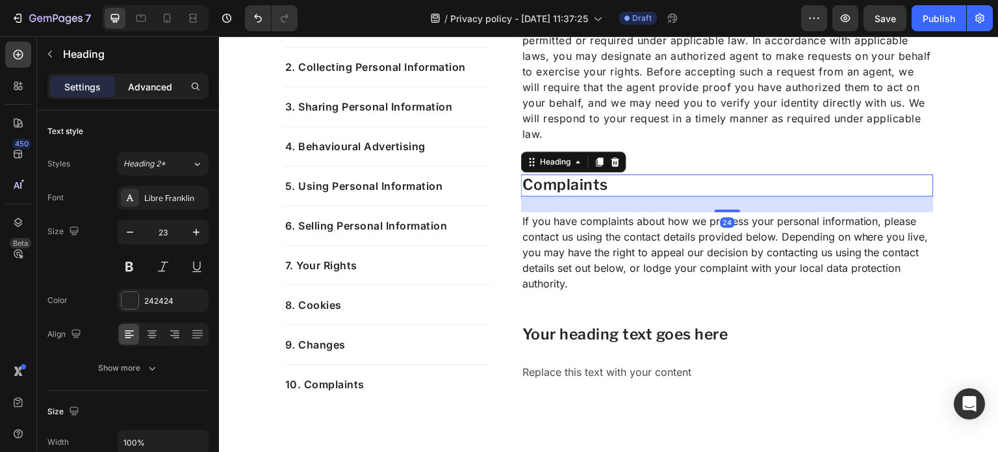
click at [135, 95] on div "Advanced" at bounding box center [150, 86] width 65 height 21
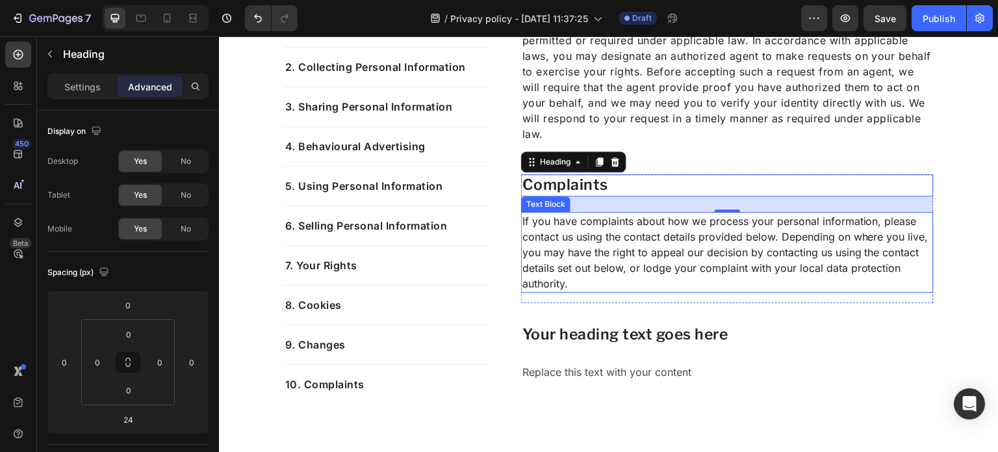
click at [633, 248] on p "If you have complaints about how we process your personal information, please c…" at bounding box center [727, 252] width 410 height 78
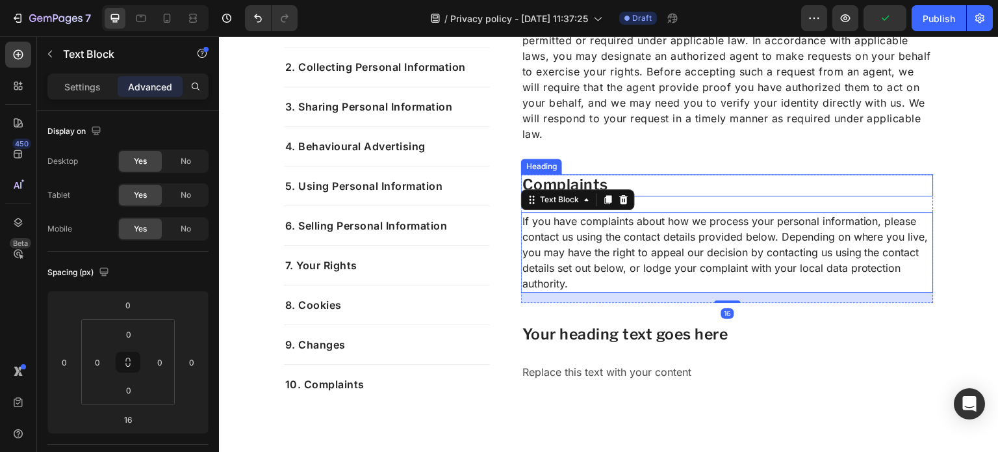
click at [675, 189] on p "Complaints" at bounding box center [727, 184] width 410 height 19
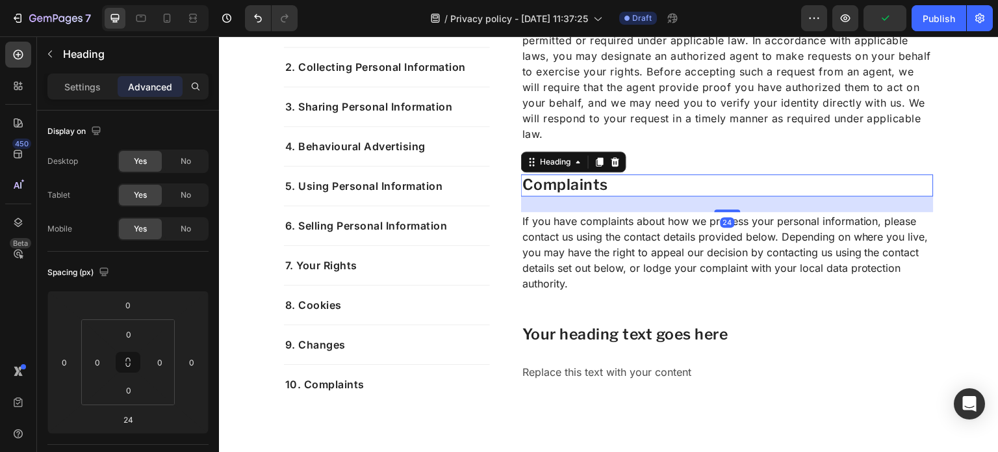
click at [682, 205] on div "24" at bounding box center [727, 204] width 413 height 16
click at [630, 268] on p "If you have complaints about how we process your personal information, please c…" at bounding box center [727, 252] width 410 height 78
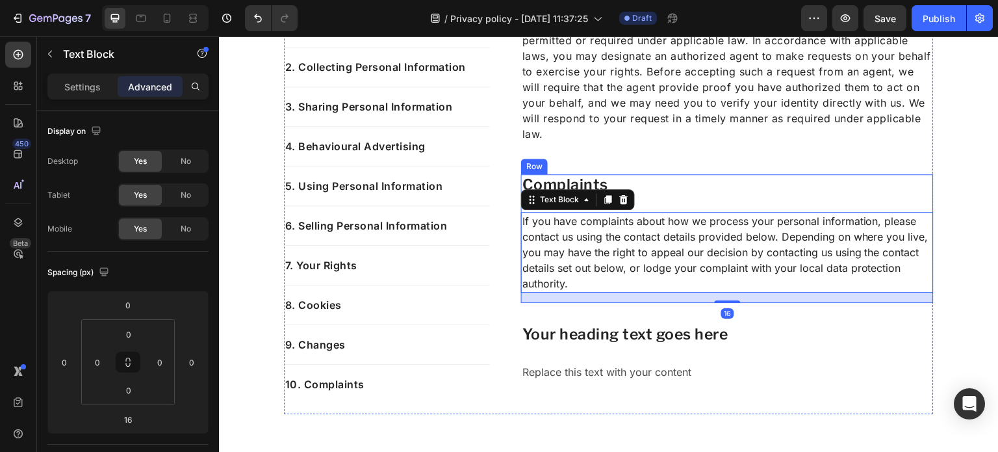
click at [633, 209] on div "Complaints Heading If you have complaints about how we process your personal in…" at bounding box center [727, 238] width 413 height 129
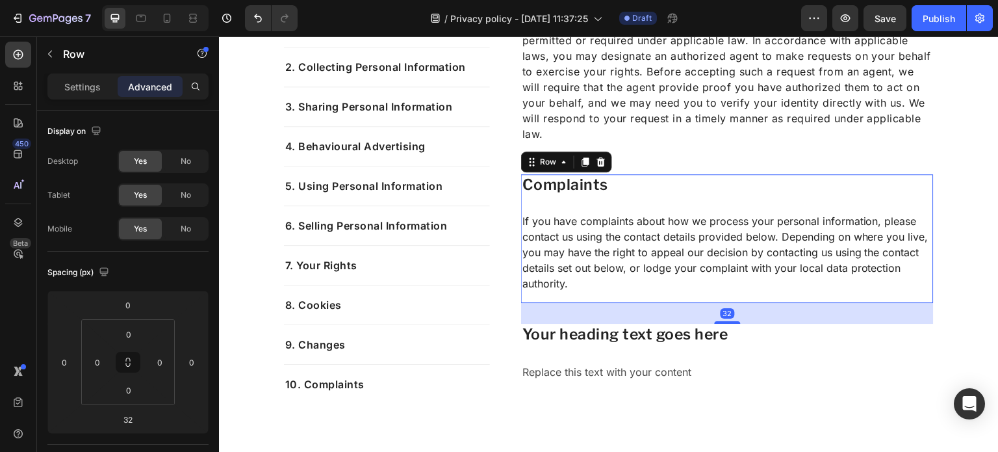
scroll to position [4552, 0]
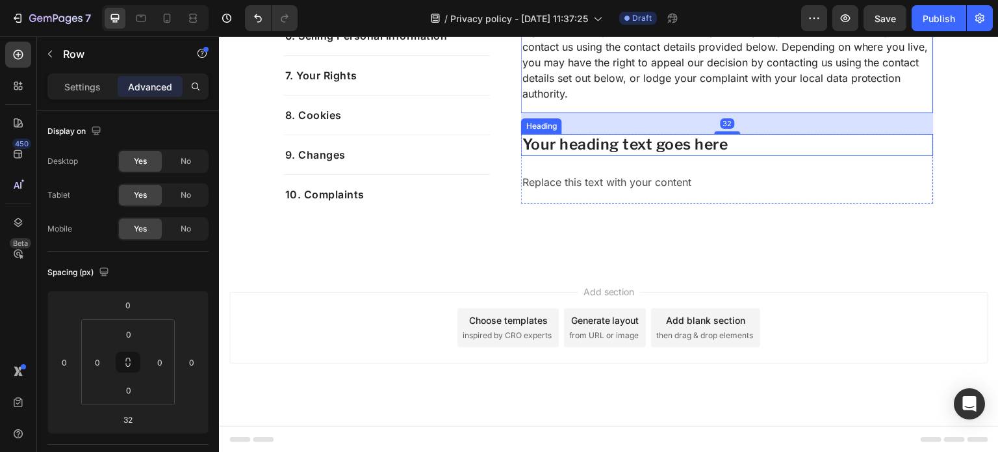
click at [619, 151] on h2 "Your heading text goes here" at bounding box center [727, 145] width 413 height 22
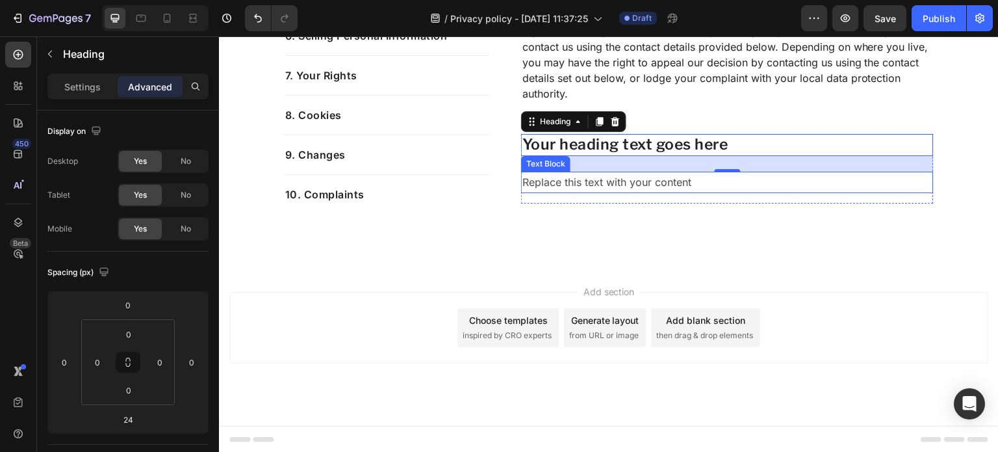
click at [624, 185] on p "Replace this text with your content" at bounding box center [727, 182] width 410 height 19
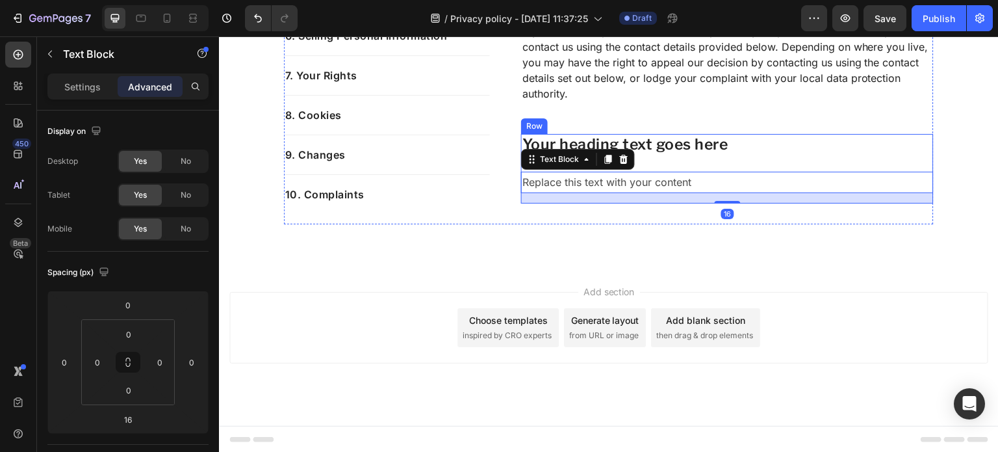
click at [655, 162] on div "Your heading text goes here Heading Replace this text with your content Text Bl…" at bounding box center [727, 169] width 413 height 70
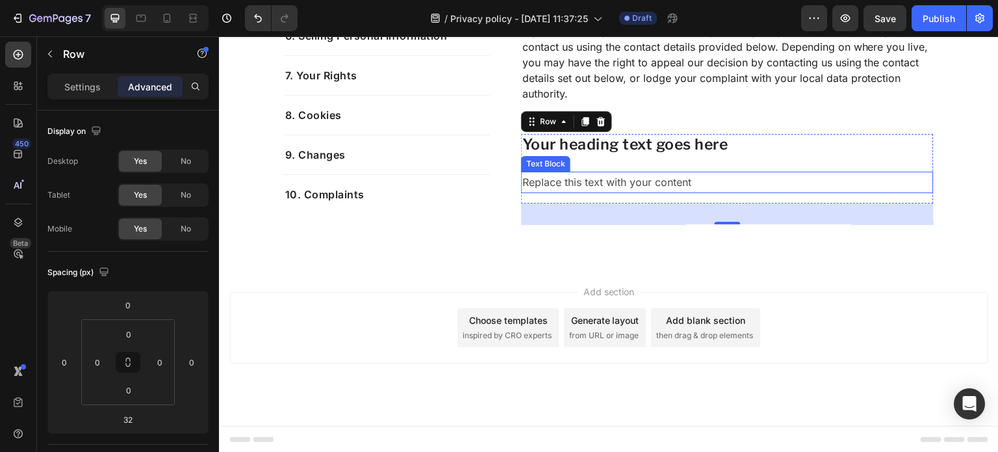
click at [623, 178] on p "Replace this text with your content" at bounding box center [727, 182] width 410 height 19
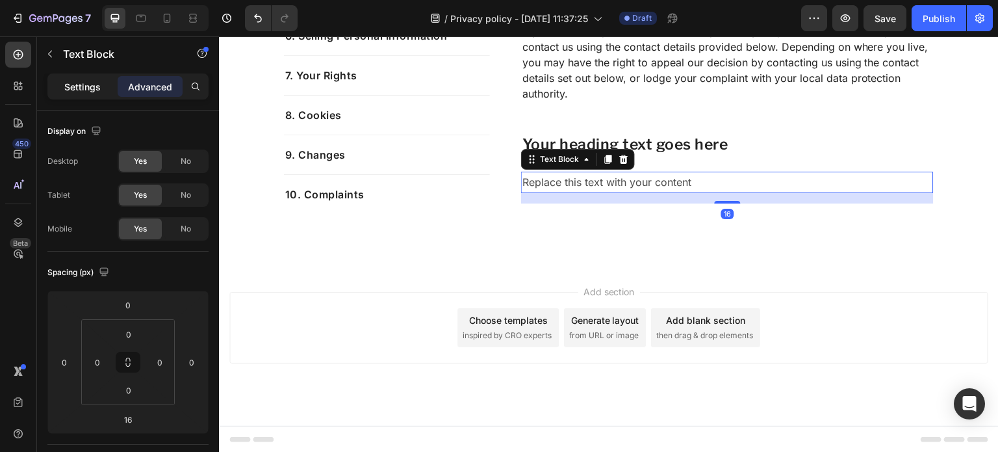
click at [71, 87] on p "Settings" at bounding box center [82, 87] width 36 height 14
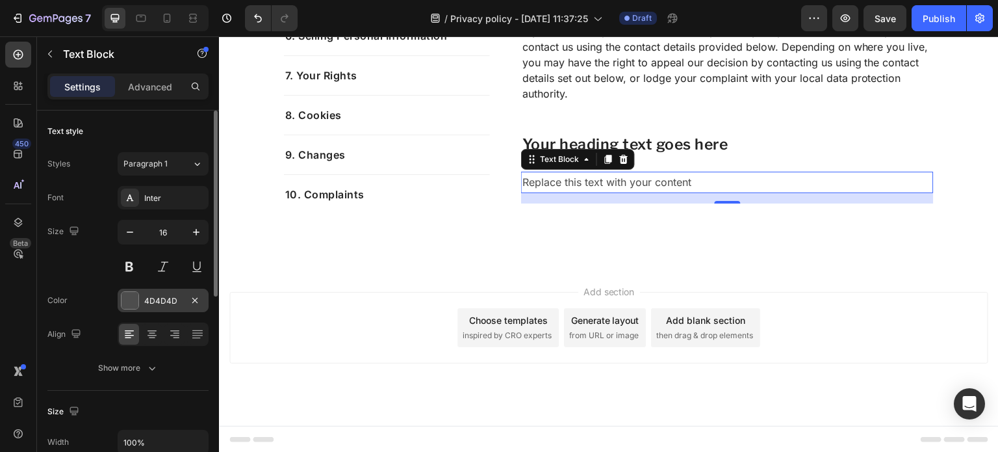
click at [168, 296] on div "4D4D4D" at bounding box center [163, 301] width 38 height 12
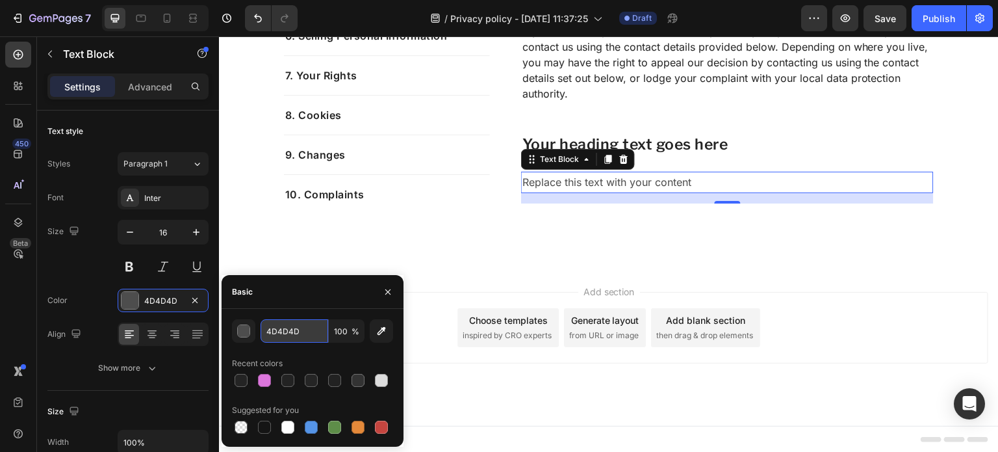
click at [312, 335] on input "4D4D4D" at bounding box center [295, 330] width 68 height 23
type input "242424"
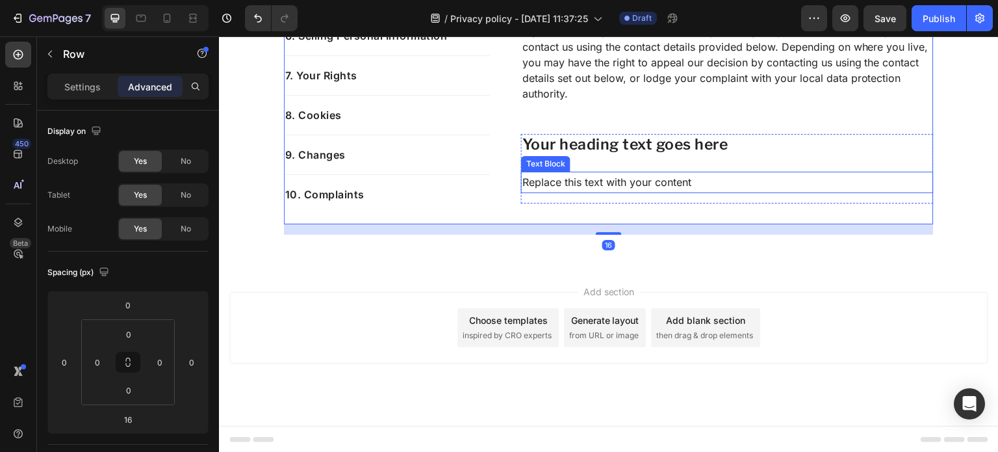
click at [574, 190] on p "Replace this text with your content" at bounding box center [727, 182] width 410 height 19
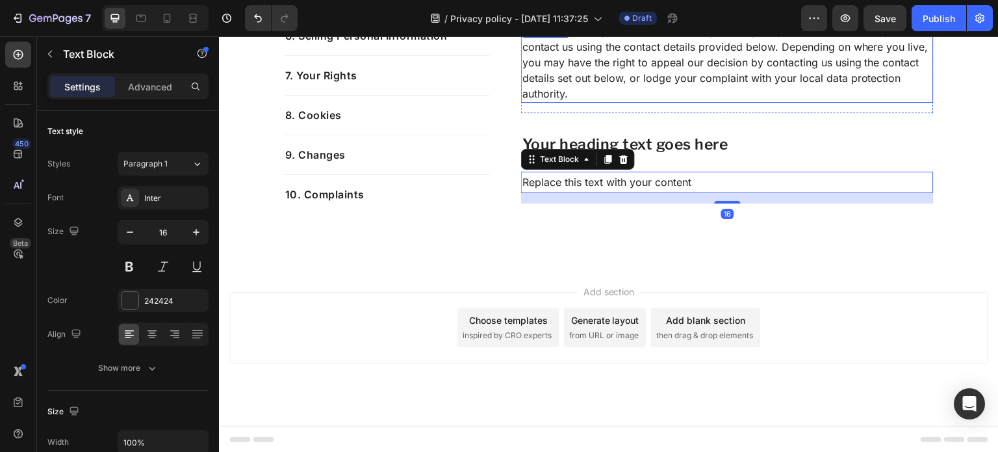
click at [696, 75] on p "If you have complaints about how we process your personal information, please c…" at bounding box center [727, 62] width 410 height 78
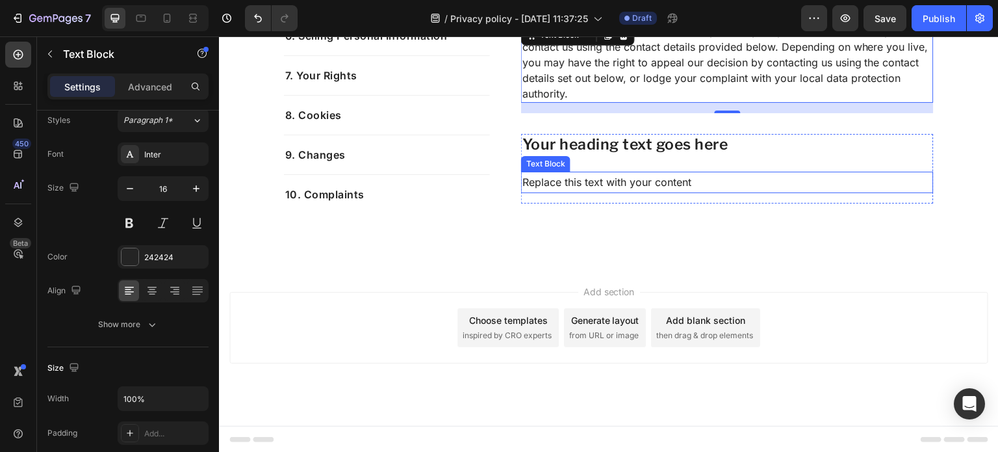
click at [584, 177] on p "Replace this text with your content" at bounding box center [727, 182] width 410 height 19
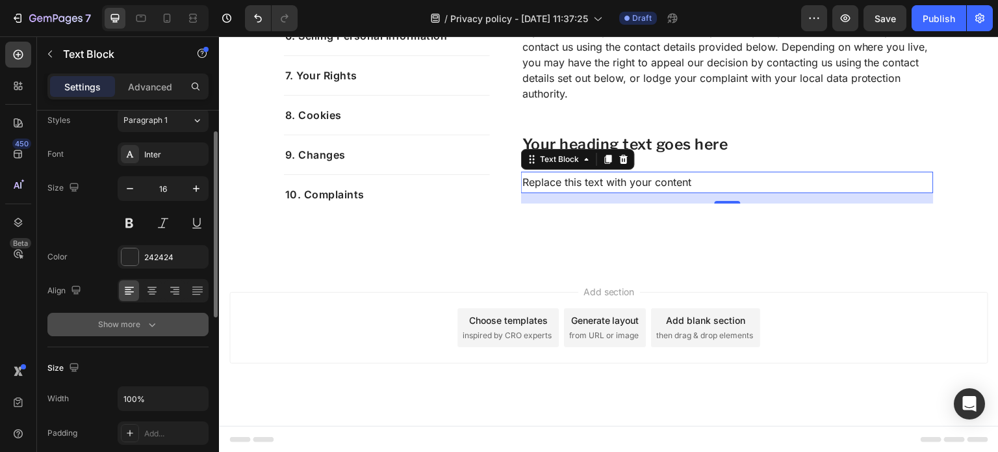
click at [140, 321] on div "Show more" at bounding box center [128, 324] width 60 height 13
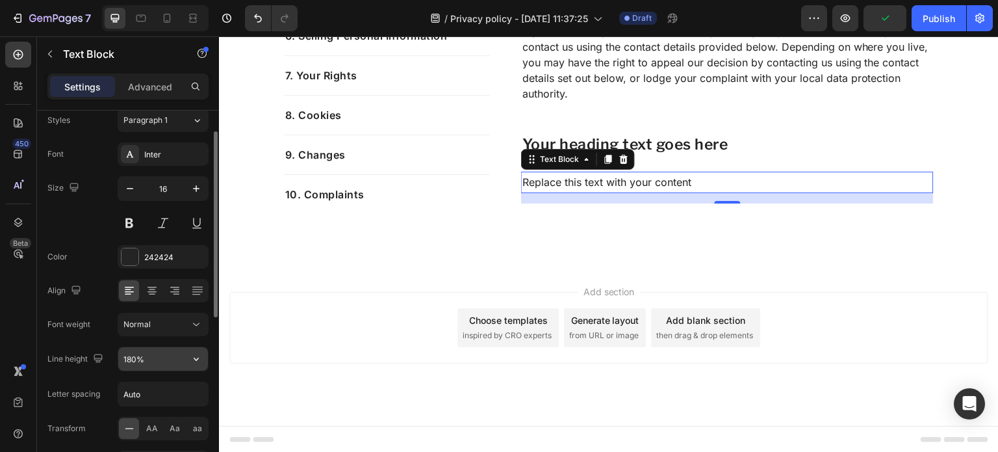
click at [163, 359] on input "180%" at bounding box center [163, 358] width 90 height 23
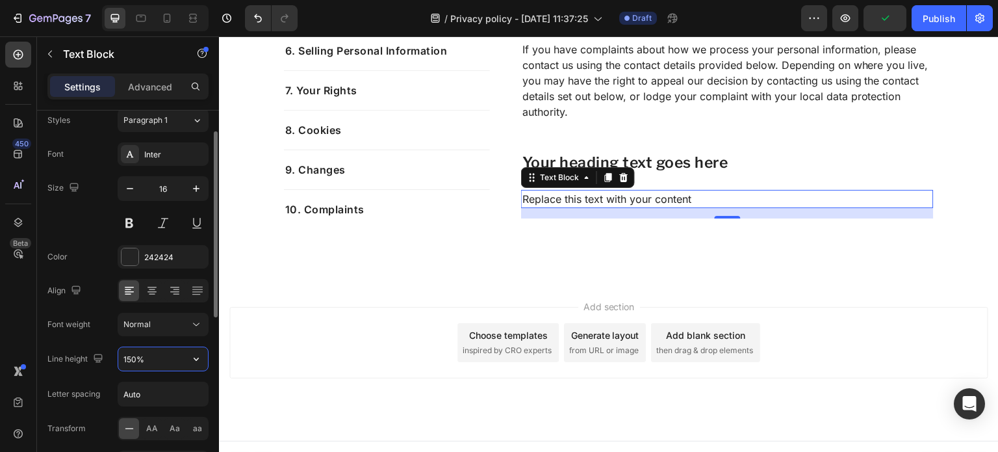
scroll to position [4548, 0]
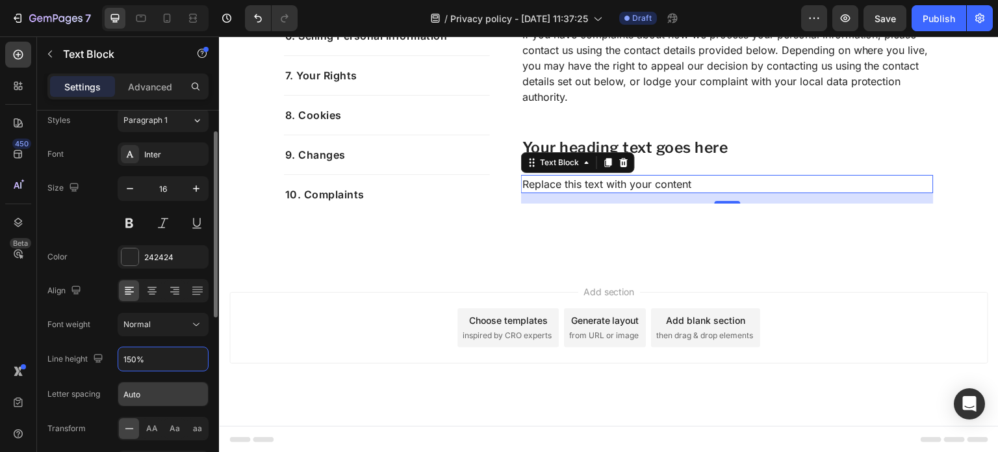
type input "150%"
click at [166, 397] on input "Auto" at bounding box center [163, 393] width 90 height 23
type input "0.5"
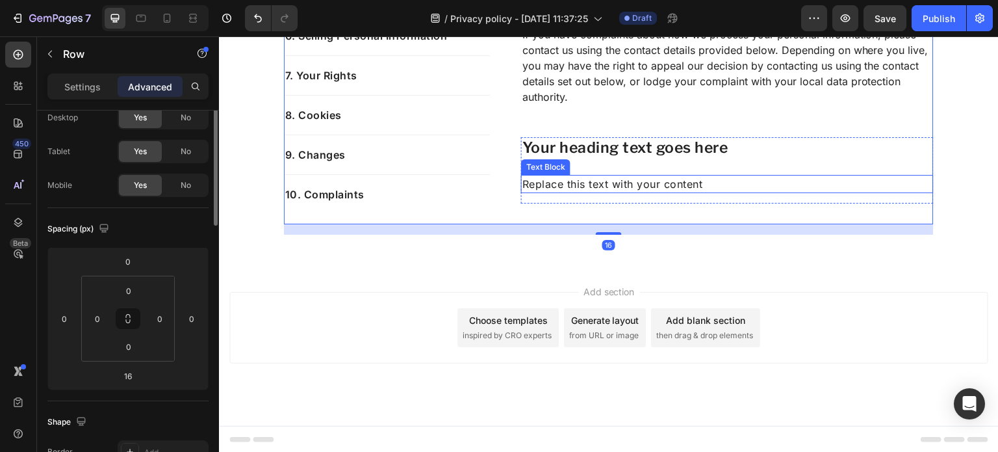
scroll to position [0, 0]
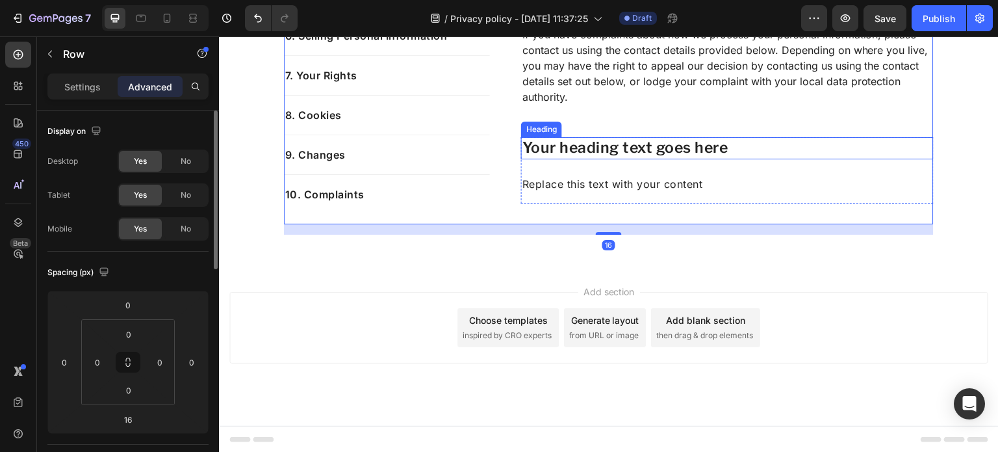
click at [675, 145] on h2 "Your heading text goes here" at bounding box center [727, 148] width 413 height 22
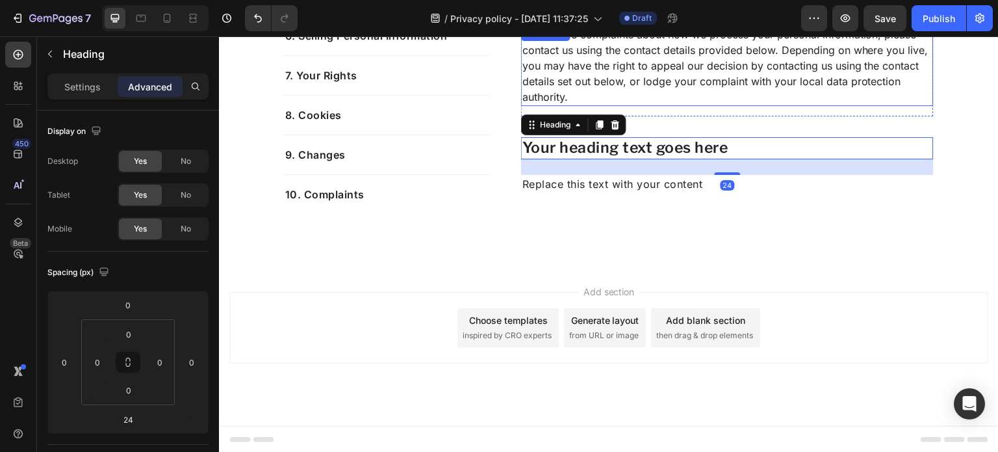
click at [678, 85] on p "If you have complaints about how we process your personal information, please c…" at bounding box center [727, 66] width 410 height 78
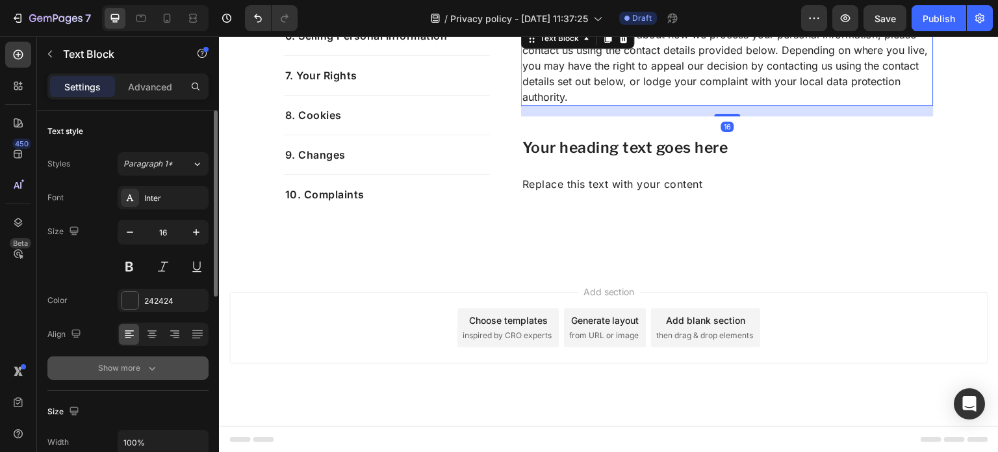
click at [125, 376] on button "Show more" at bounding box center [127, 367] width 161 height 23
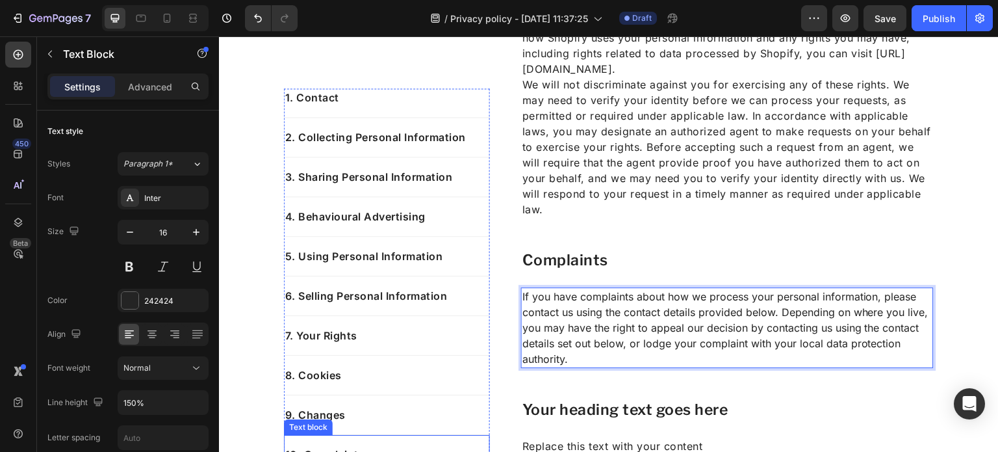
scroll to position [4089, 0]
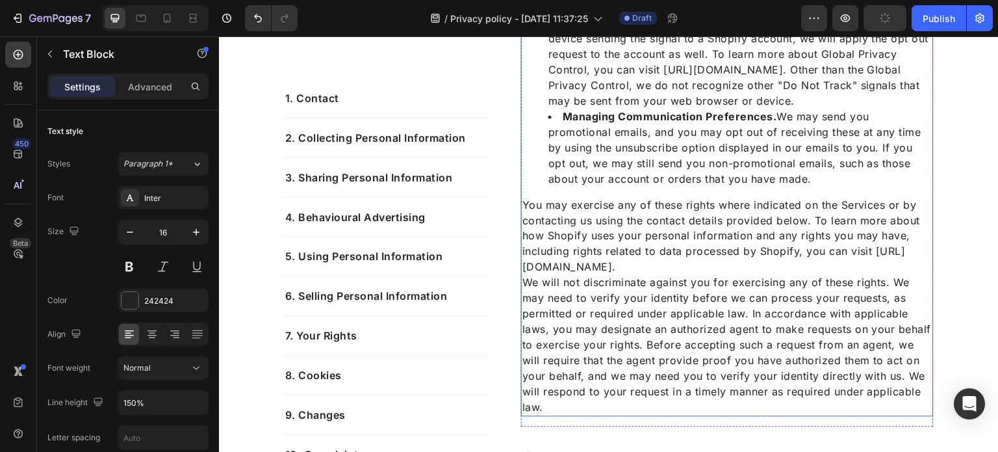
click at [630, 264] on p "You may exercise any of these rights where indicated on the Services or by cont…" at bounding box center [727, 235] width 410 height 78
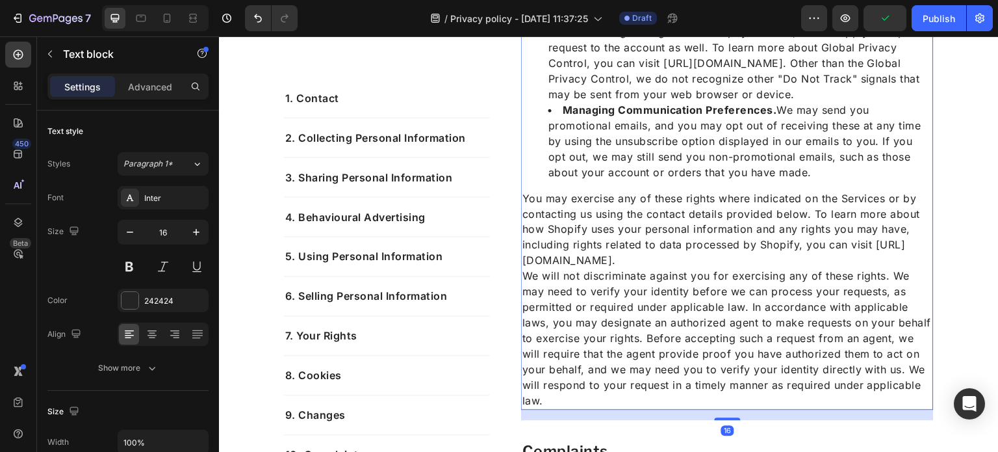
scroll to position [4097, 0]
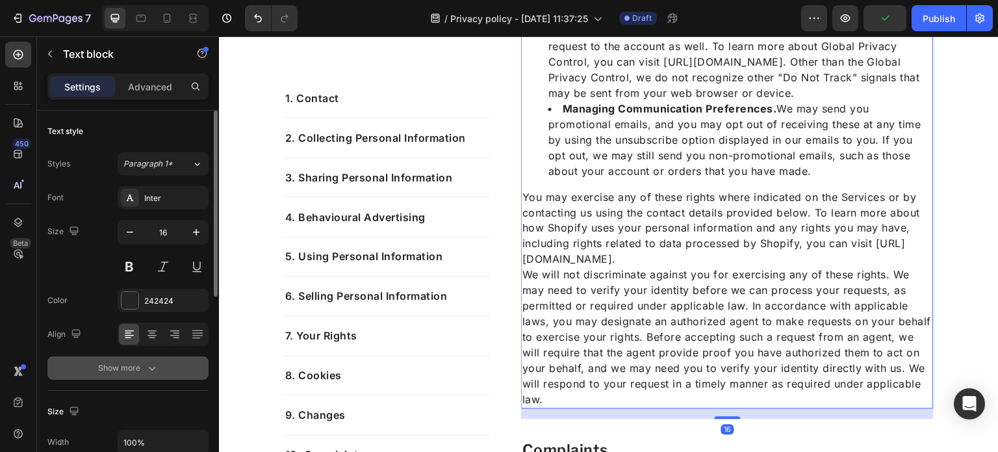
click at [138, 356] on button "Show more" at bounding box center [127, 367] width 161 height 23
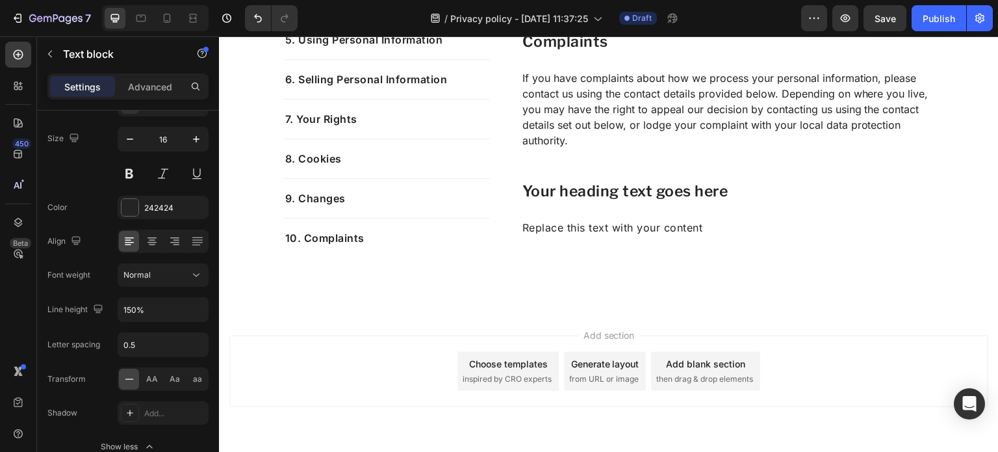
scroll to position [4505, 0]
click at [595, 105] on p "If you have complaints about how we process your personal information, please c…" at bounding box center [727, 109] width 410 height 78
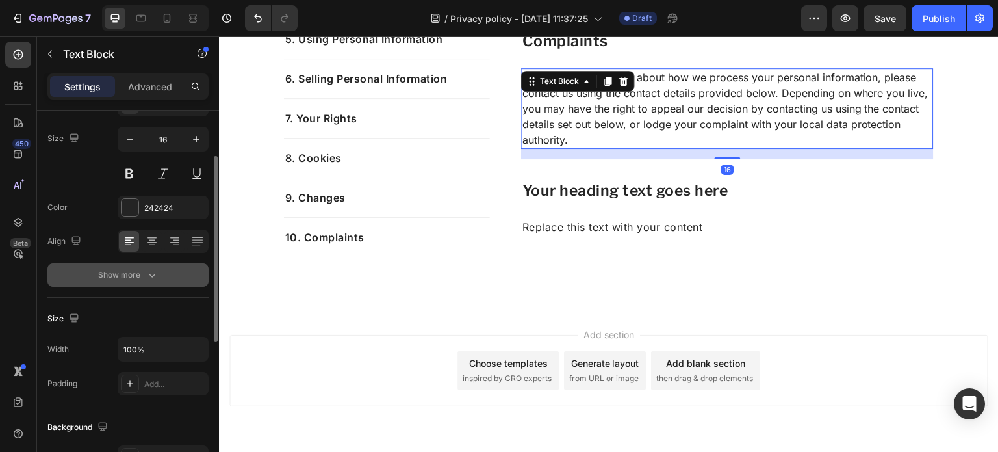
click at [139, 268] on div "Show more" at bounding box center [128, 274] width 60 height 13
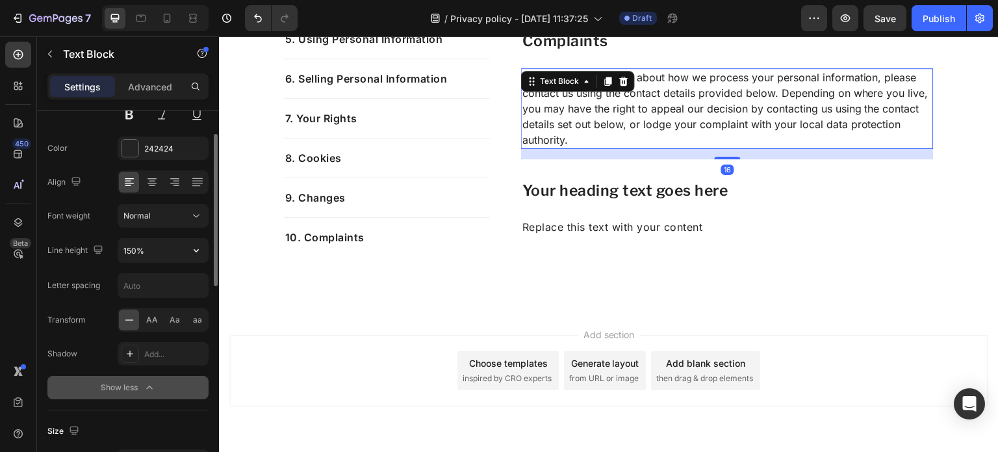
scroll to position [157, 0]
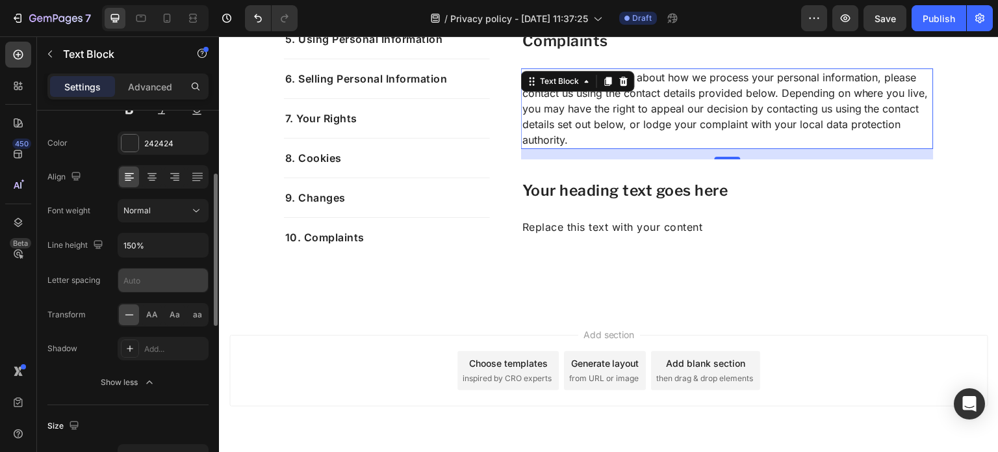
click at [155, 274] on input "text" at bounding box center [163, 279] width 90 height 23
type input "0.5"
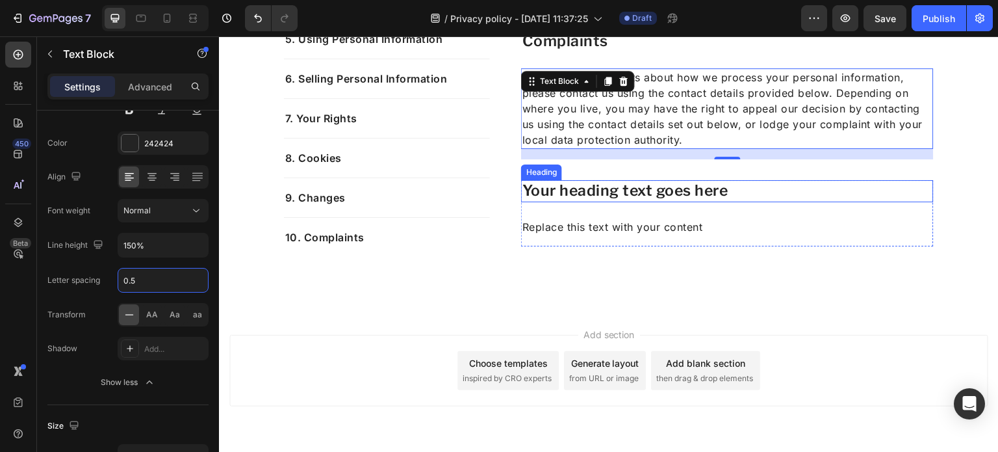
click at [562, 198] on h2 "Your heading text goes here" at bounding box center [727, 191] width 413 height 22
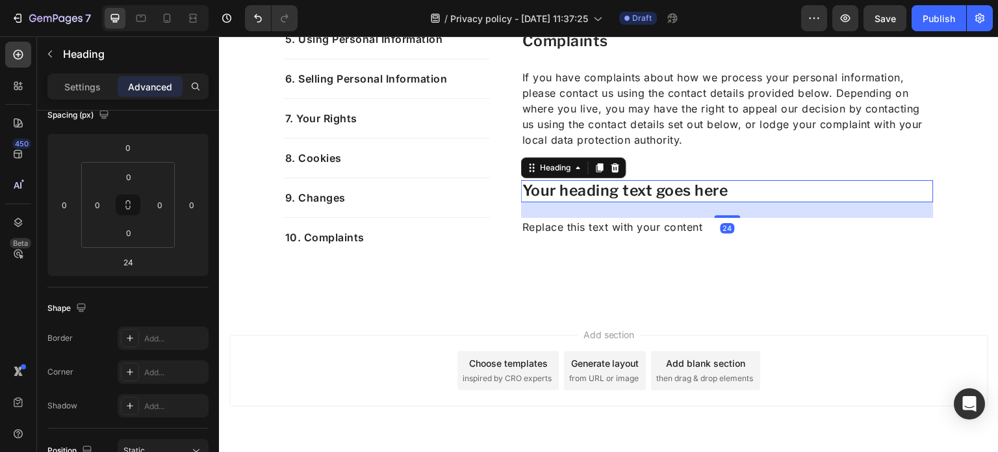
scroll to position [0, 0]
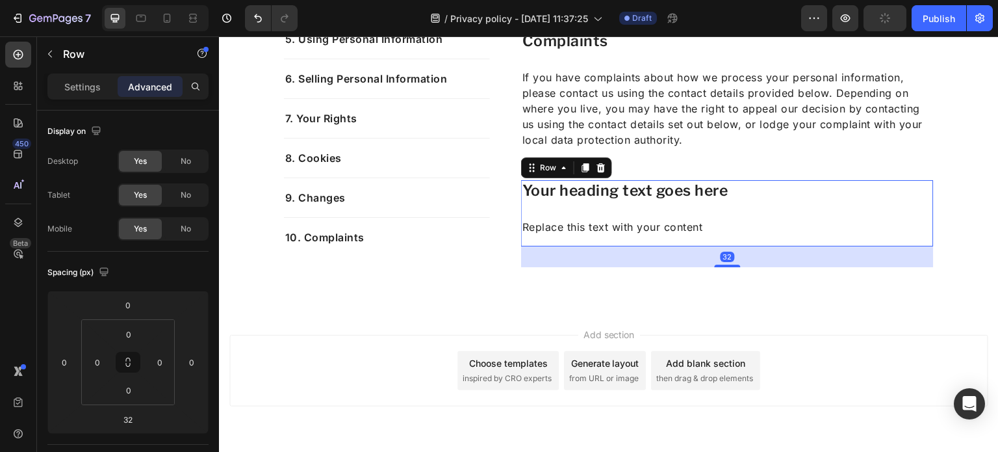
click at [615, 237] on div "Your heading text goes here Heading Replace this text with your content Text Bl…" at bounding box center [727, 213] width 413 height 66
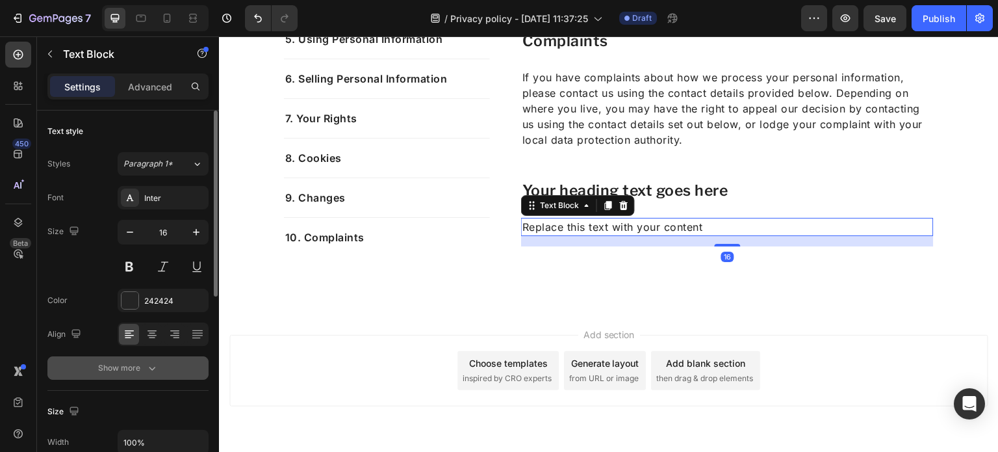
click at [148, 362] on icon "button" at bounding box center [152, 367] width 13 height 13
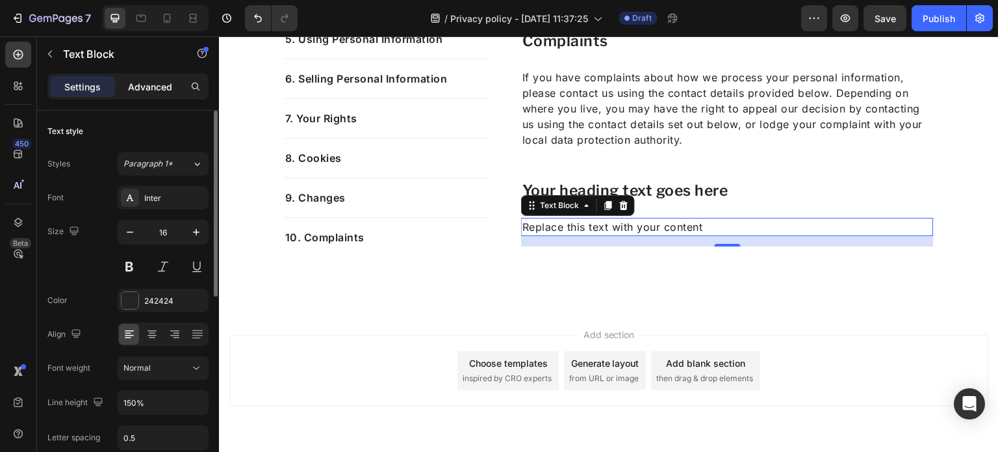
click at [169, 83] on p "Advanced" at bounding box center [150, 87] width 44 height 14
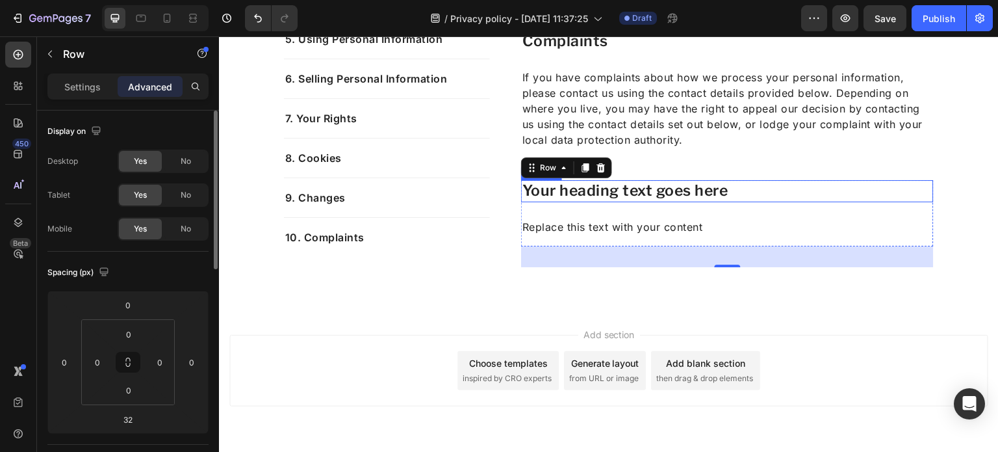
click at [729, 187] on h2 "Your heading text goes here" at bounding box center [727, 191] width 413 height 22
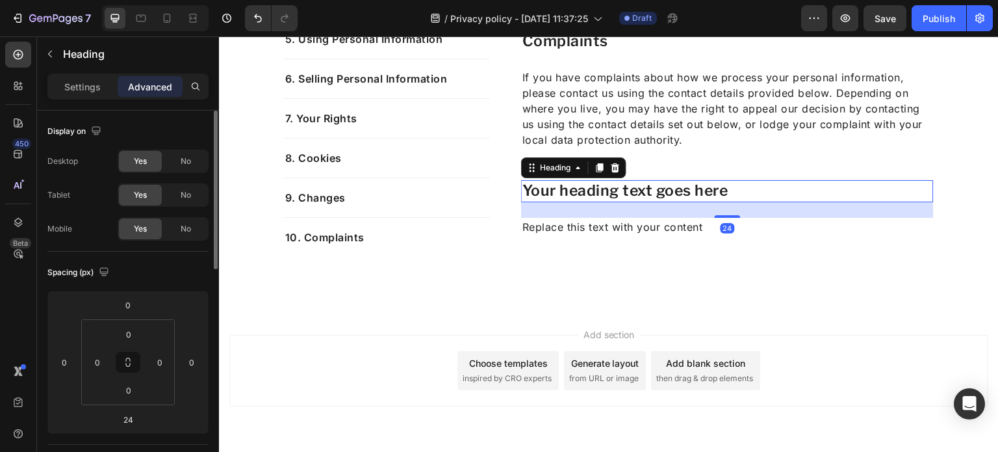
click at [729, 187] on h2 "Your heading text goes here" at bounding box center [727, 191] width 413 height 22
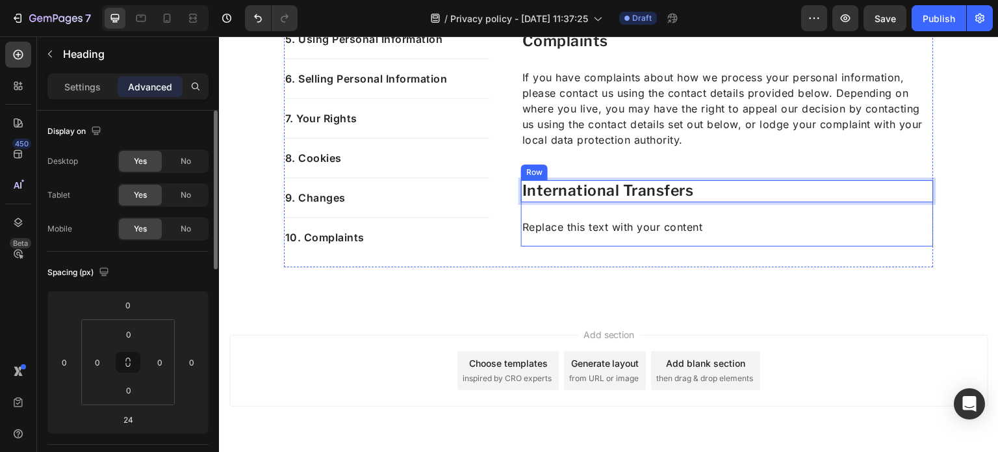
click at [675, 234] on div "Replace this text with your content" at bounding box center [727, 227] width 413 height 18
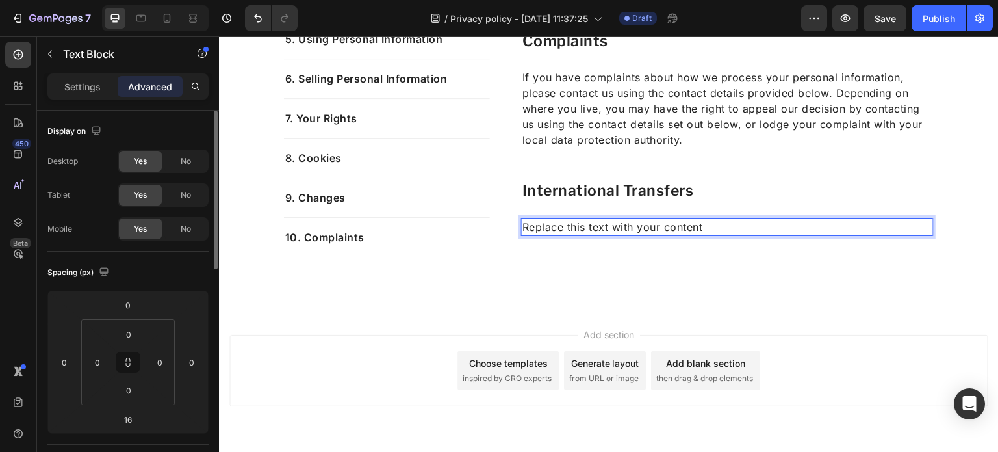
click at [707, 231] on p "Replace this text with your content" at bounding box center [727, 227] width 410 height 16
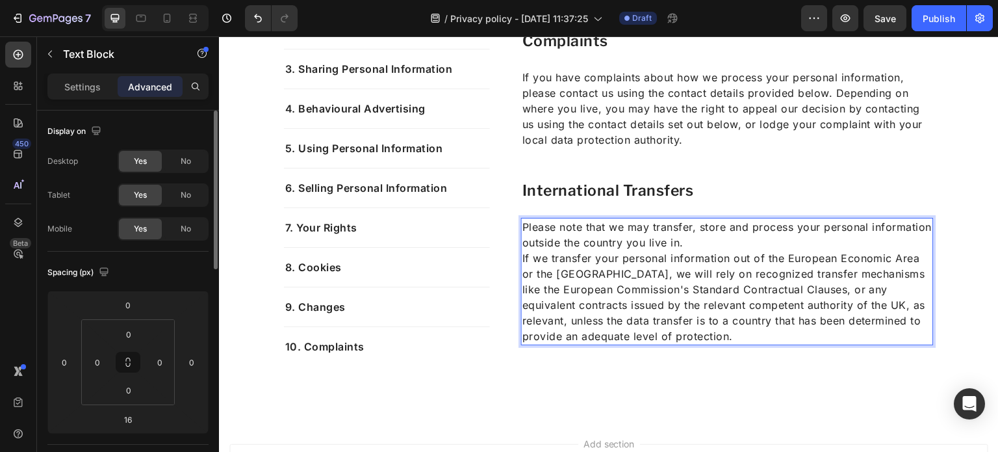
click at [563, 258] on p "If we transfer your personal information out of the European Economic Area or t…" at bounding box center [727, 297] width 410 height 94
click at [86, 81] on p "Settings" at bounding box center [82, 87] width 36 height 14
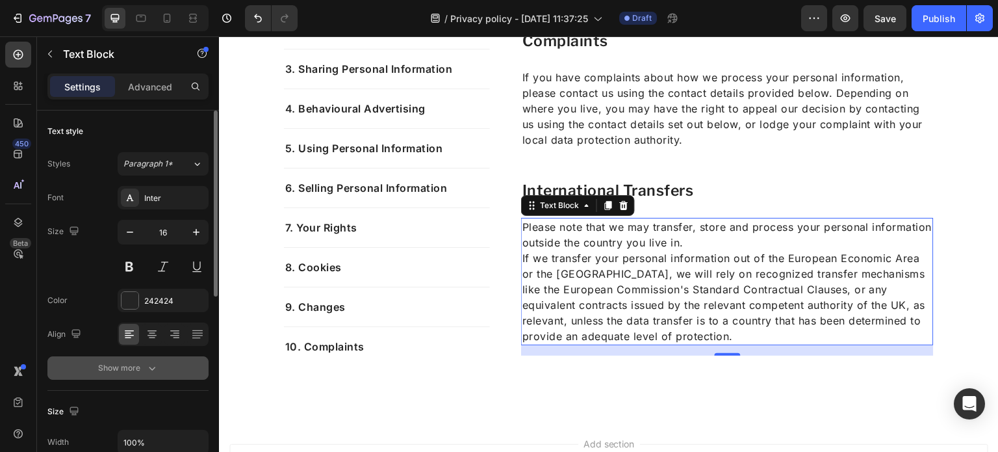
click at [140, 367] on div "Show more" at bounding box center [128, 367] width 60 height 13
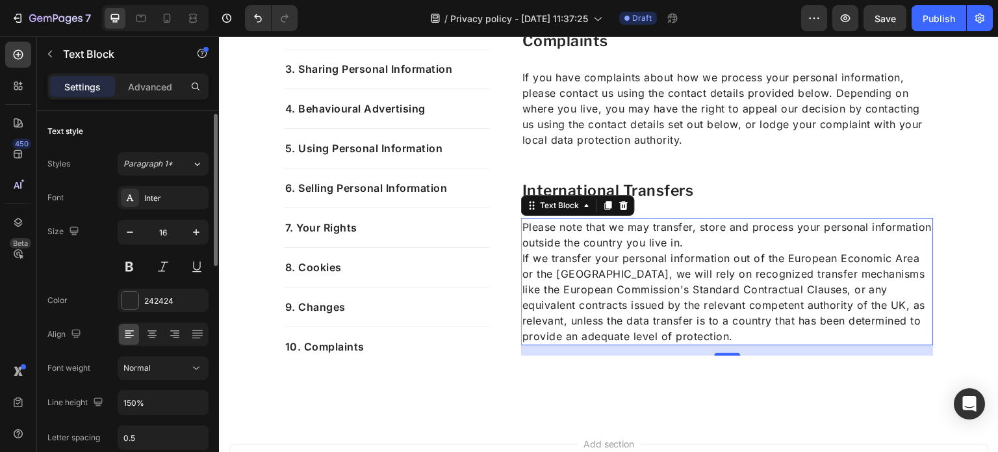
scroll to position [31, 0]
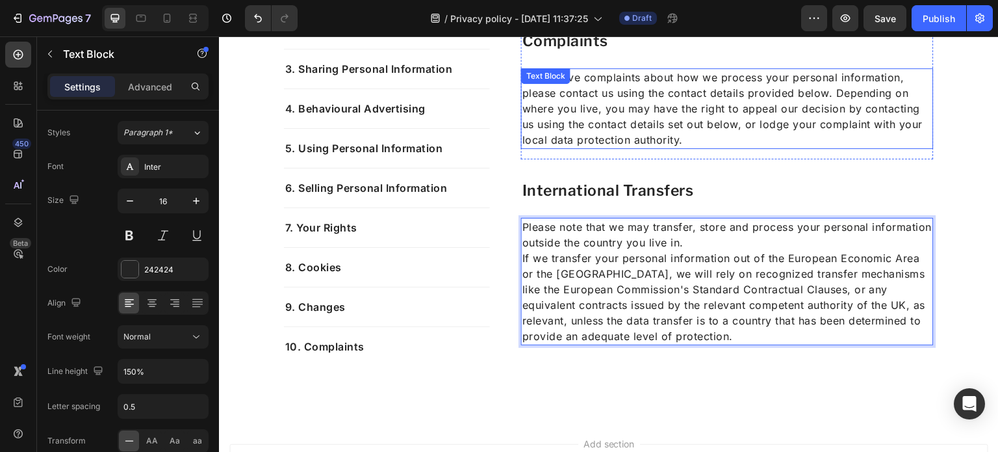
click at [652, 108] on p "If you have complaints about how we process your personal information, please c…" at bounding box center [727, 109] width 410 height 78
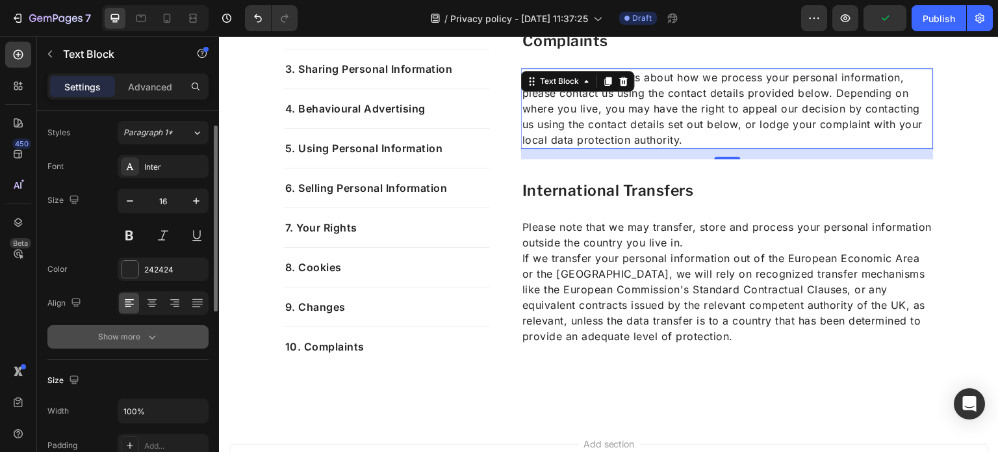
click at [144, 328] on button "Show more" at bounding box center [127, 336] width 161 height 23
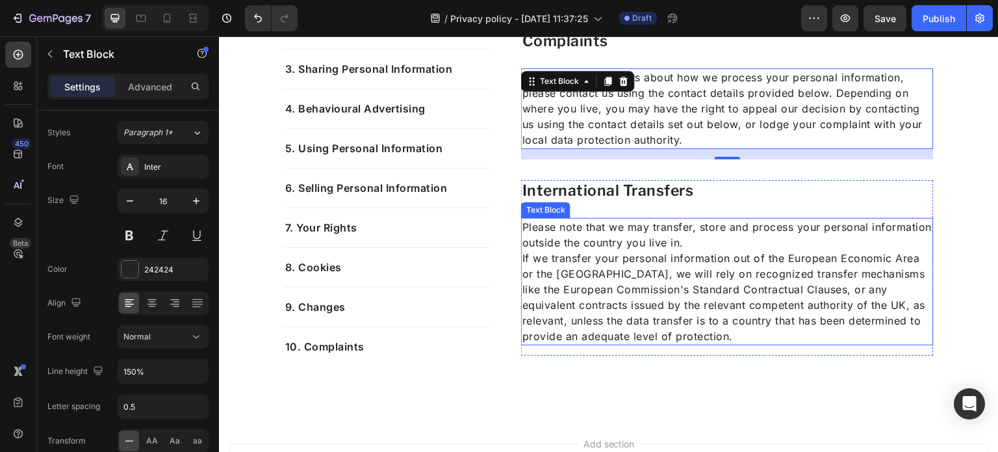
click at [662, 287] on p "If we transfer your personal information out of the European Economic Area or t…" at bounding box center [727, 297] width 410 height 94
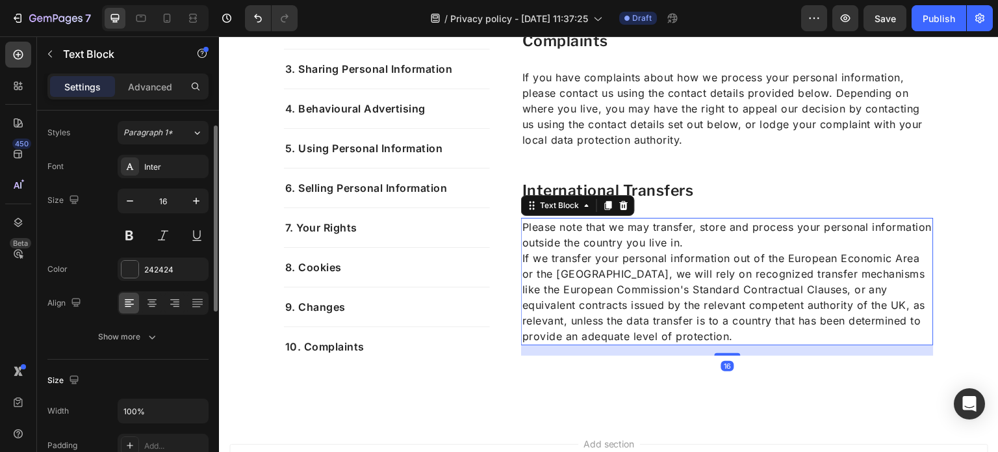
click at [138, 345] on button "Show more" at bounding box center [127, 336] width 161 height 23
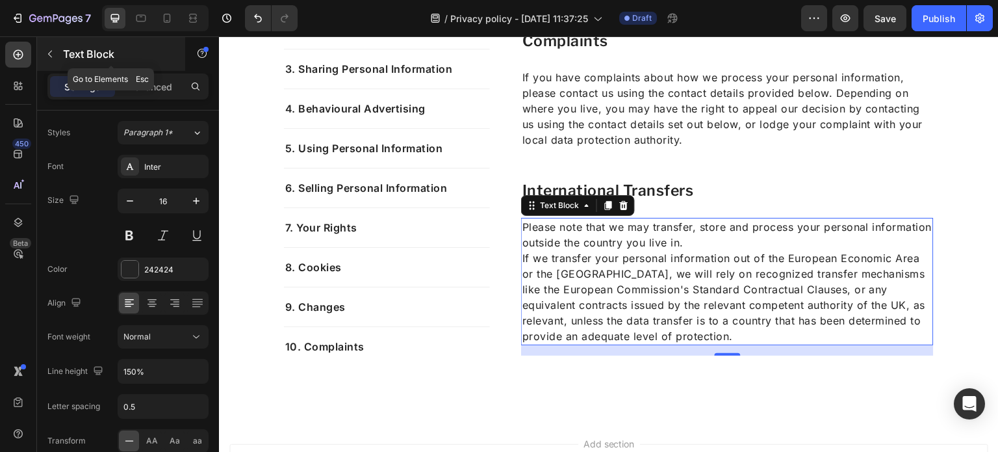
click at [60, 53] on button "button" at bounding box center [50, 54] width 21 height 21
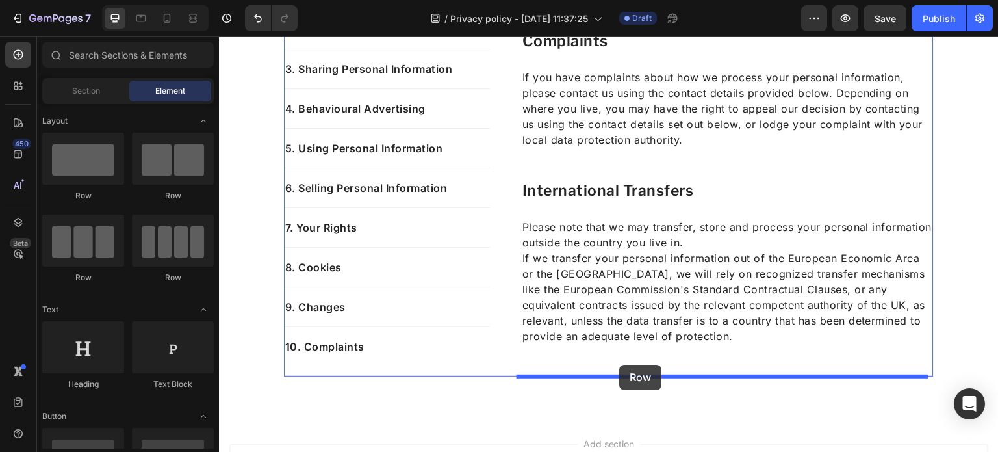
drag, startPoint x: 307, startPoint y: 190, endPoint x: 620, endPoint y: 365, distance: 357.8
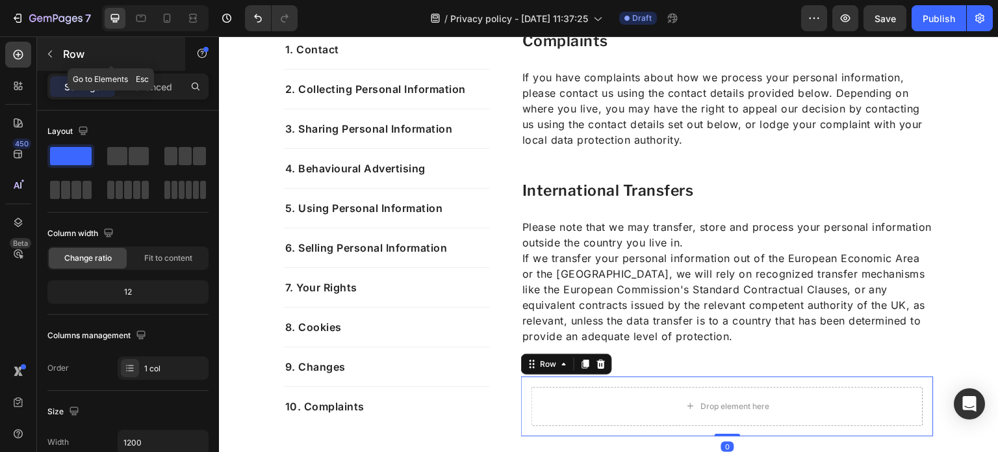
click at [52, 61] on button "button" at bounding box center [50, 54] width 21 height 21
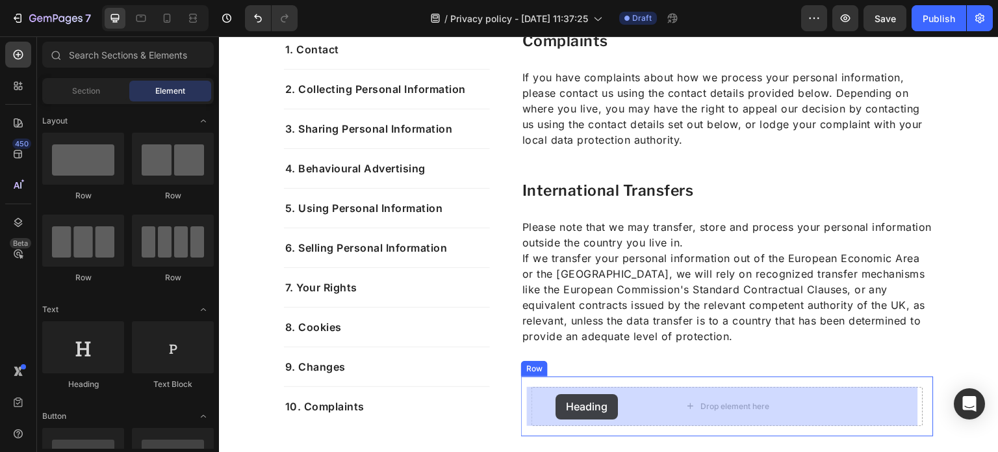
drag, startPoint x: 323, startPoint y: 376, endPoint x: 556, endPoint y: 394, distance: 233.4
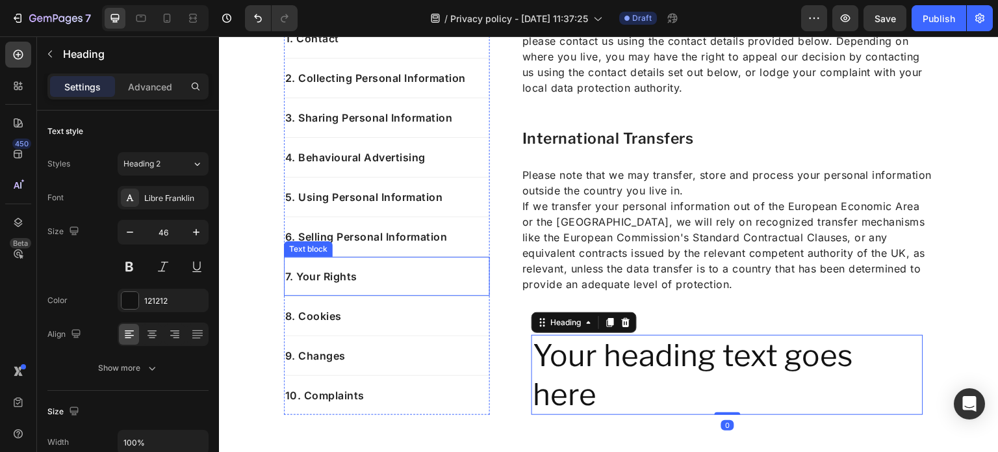
scroll to position [4561, 0]
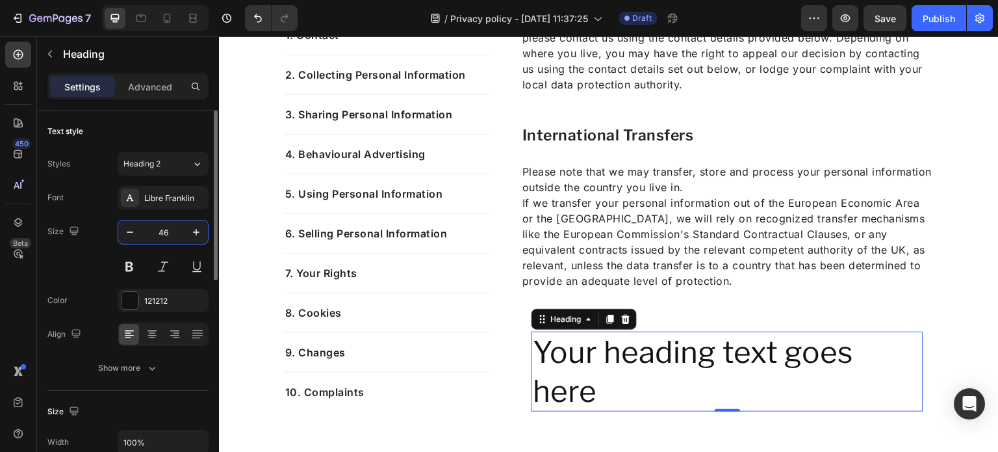
click at [172, 229] on input "46" at bounding box center [163, 231] width 43 height 23
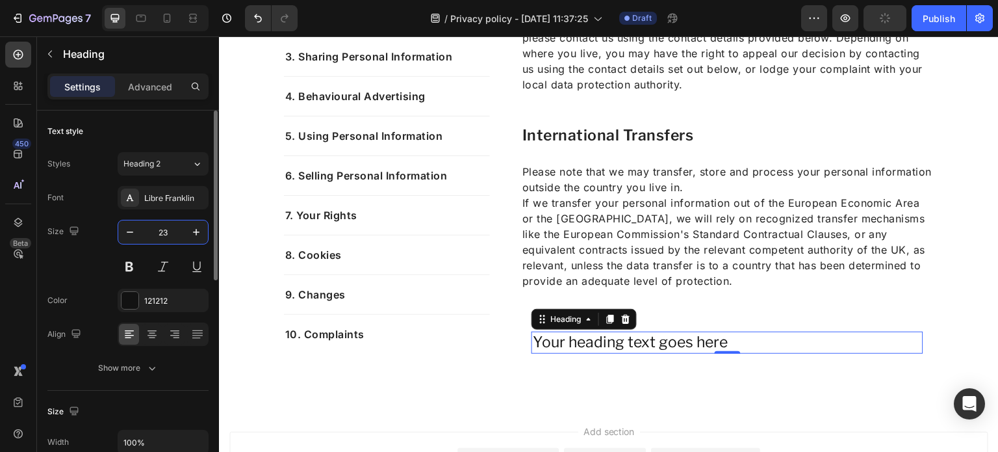
type input "23"
click at [188, 285] on div "Font Libre Franklin Size 23 Color 121212 Align Show more" at bounding box center [127, 283] width 161 height 194
click at [183, 300] on div "121212" at bounding box center [163, 300] width 91 height 23
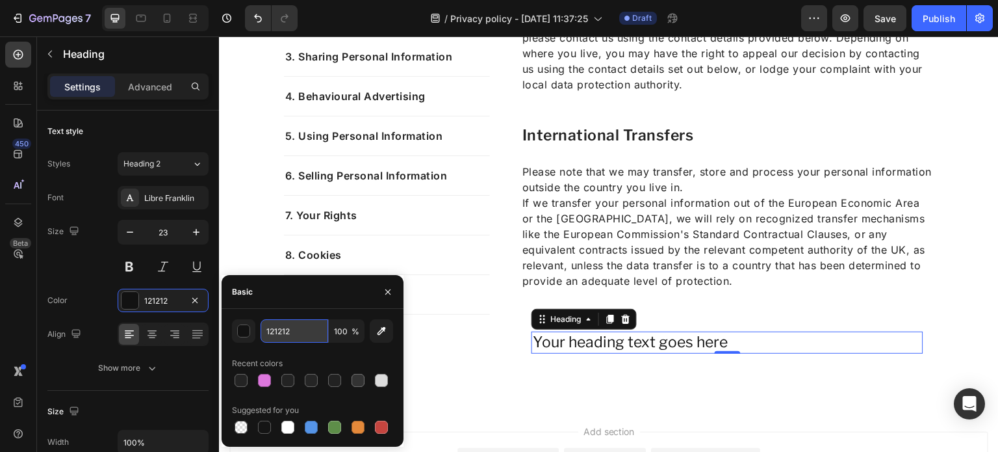
click at [304, 329] on input "121212" at bounding box center [295, 330] width 68 height 23
type input "242424"
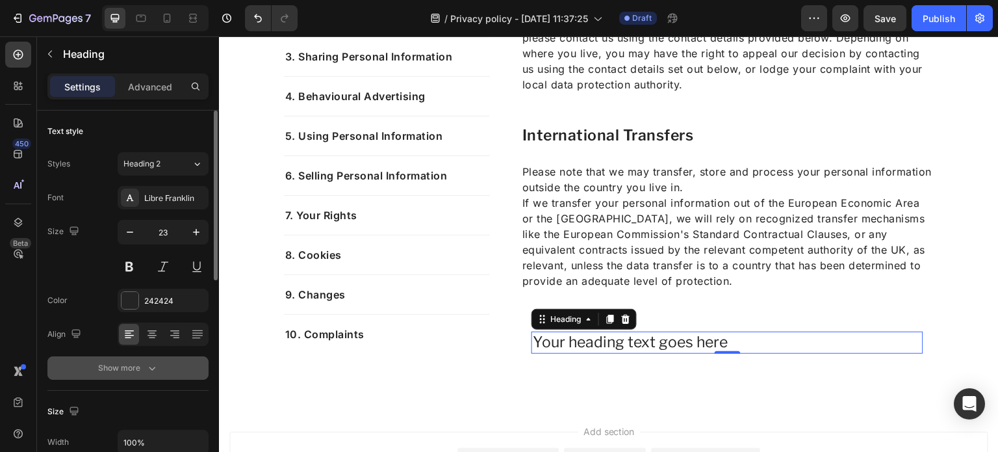
click at [117, 371] on div "Show more" at bounding box center [128, 367] width 60 height 13
click at [163, 364] on div "Normal" at bounding box center [156, 368] width 66 height 12
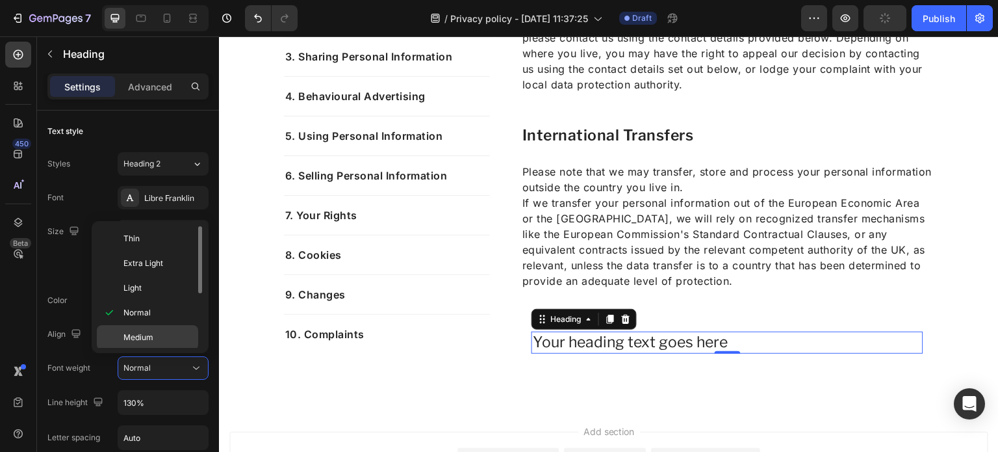
scroll to position [34, 0]
click at [144, 341] on div "Semi Bold" at bounding box center [147, 353] width 101 height 25
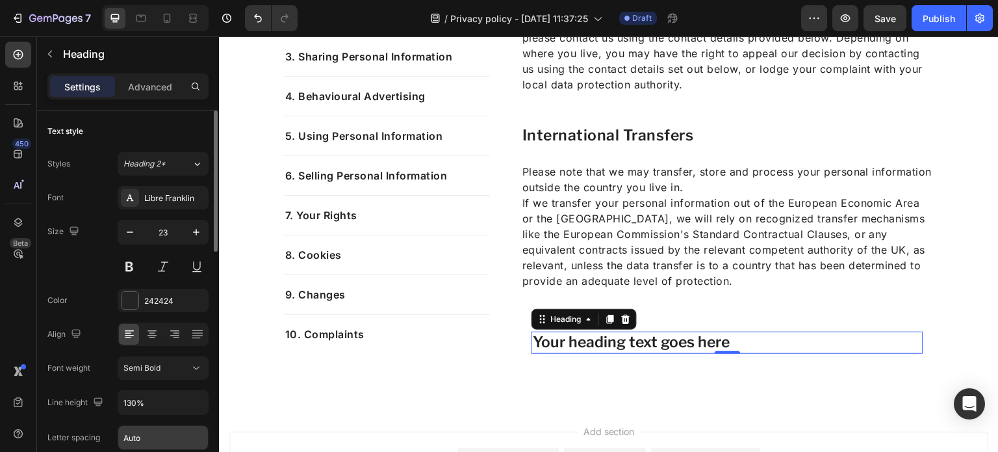
click at [161, 431] on input "Auto" at bounding box center [163, 437] width 90 height 23
type input "0.5"
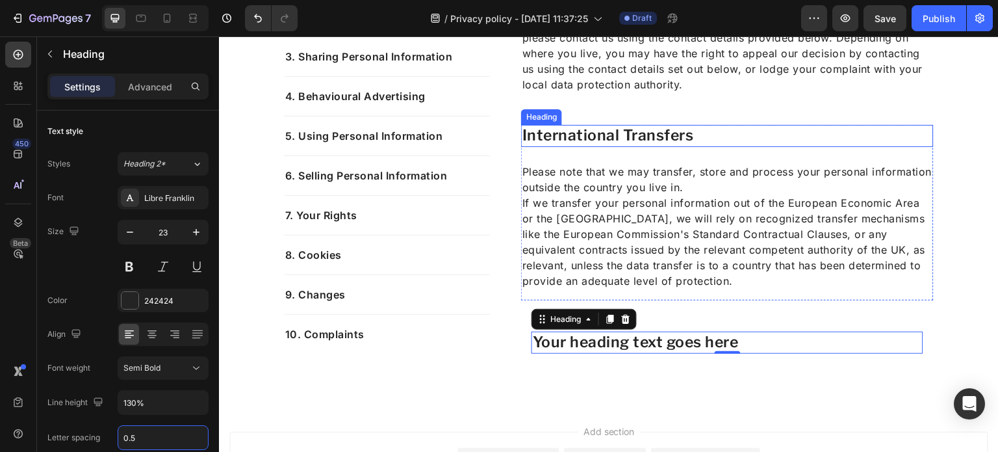
click at [576, 134] on p "International Transfers" at bounding box center [727, 135] width 410 height 19
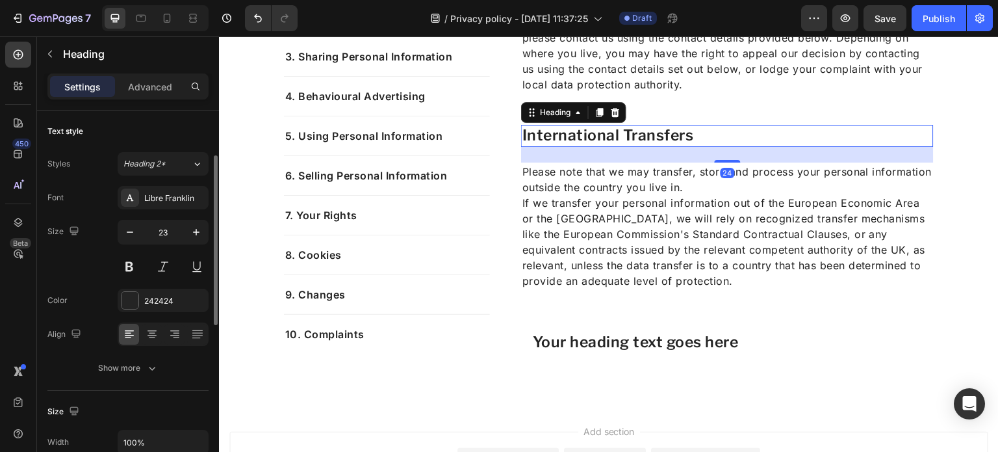
scroll to position [31, 0]
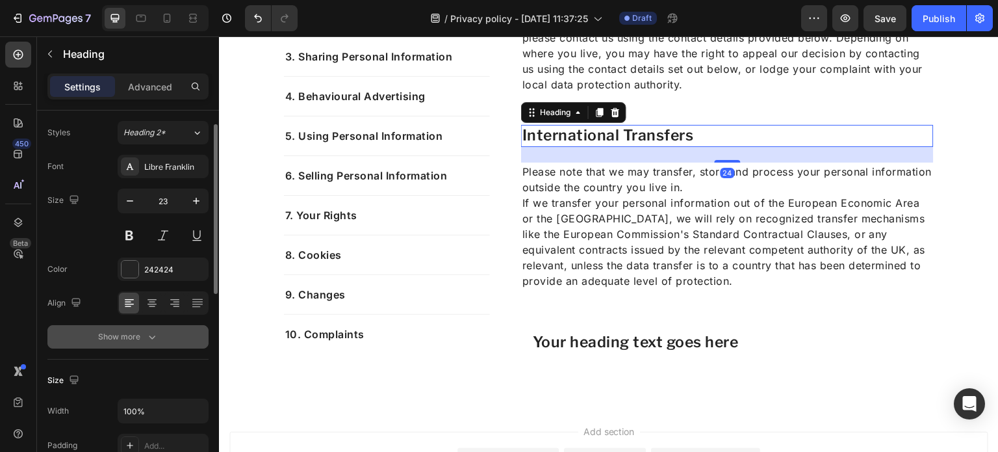
click at [161, 336] on button "Show more" at bounding box center [127, 336] width 161 height 23
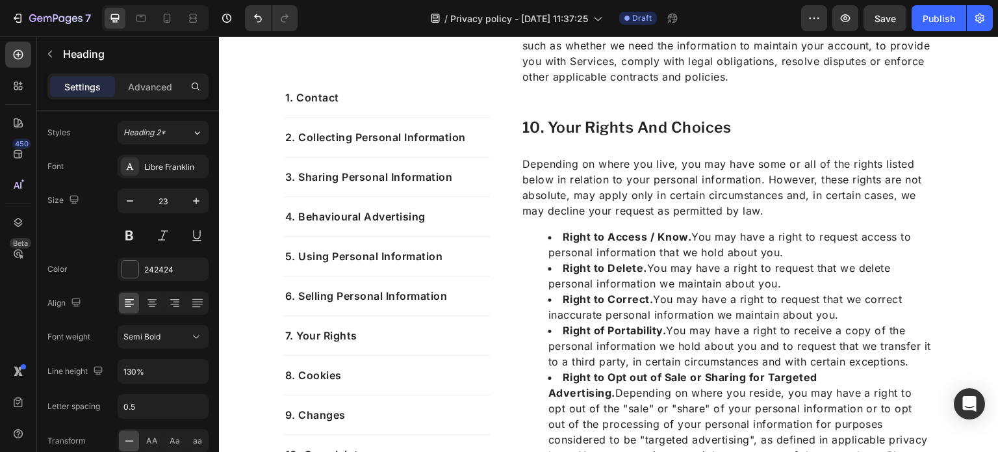
scroll to position [3549, 0]
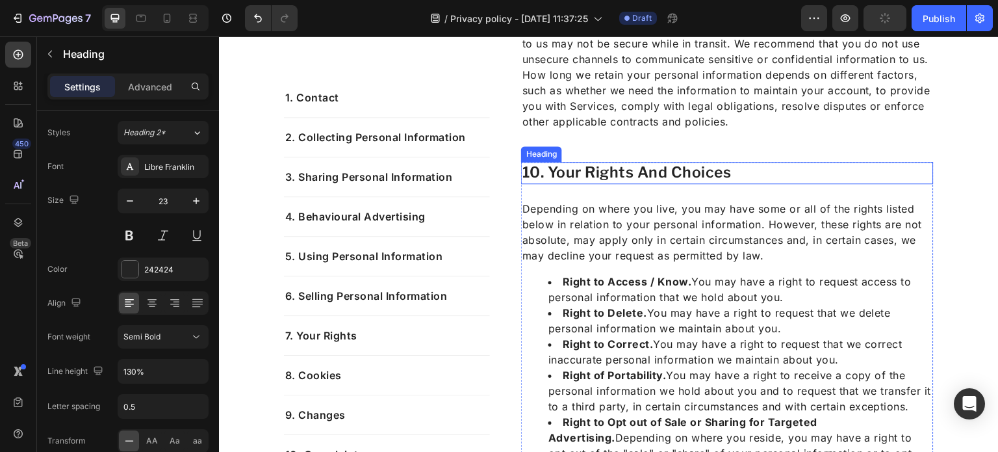
click at [612, 174] on h2 "10. your rights and choices" at bounding box center [727, 173] width 413 height 22
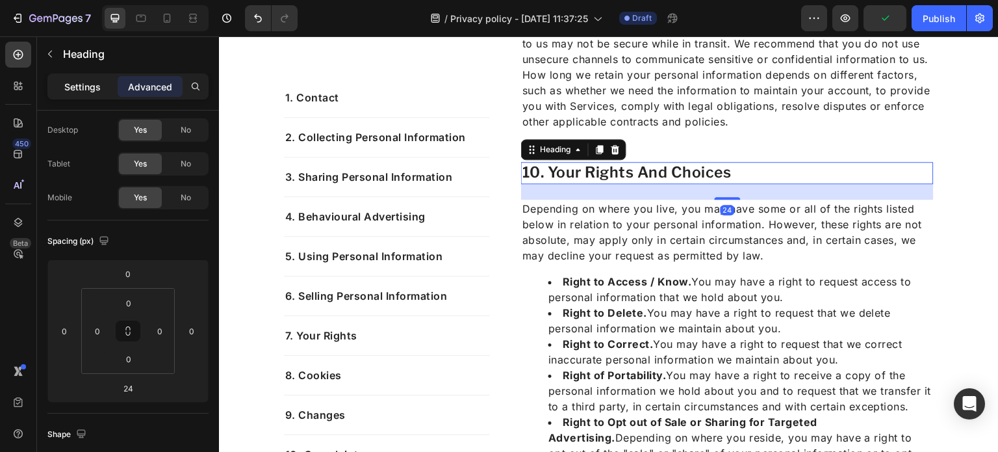
click at [88, 81] on p "Settings" at bounding box center [82, 87] width 36 height 14
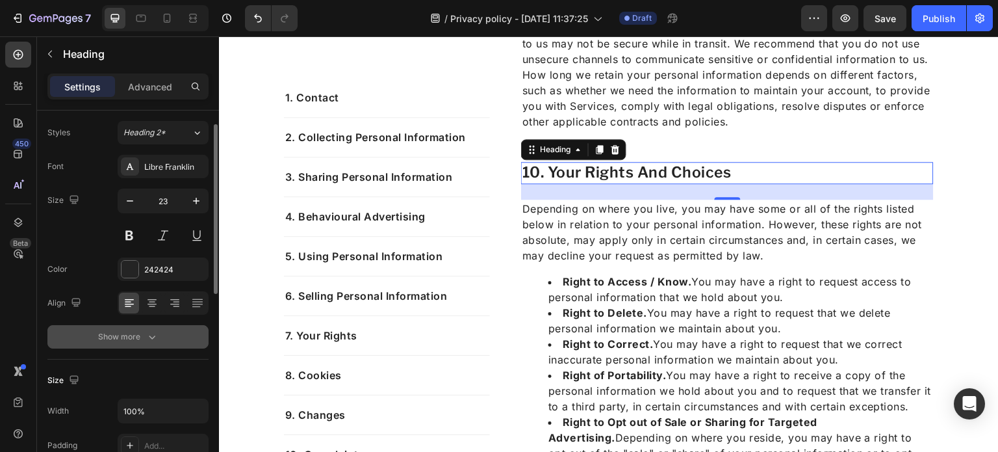
click at [148, 327] on button "Show more" at bounding box center [127, 336] width 161 height 23
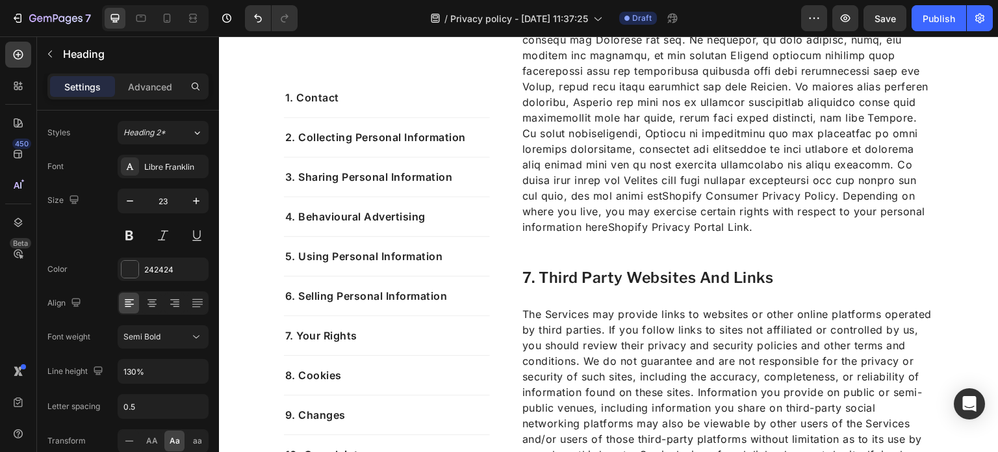
scroll to position [2772, 0]
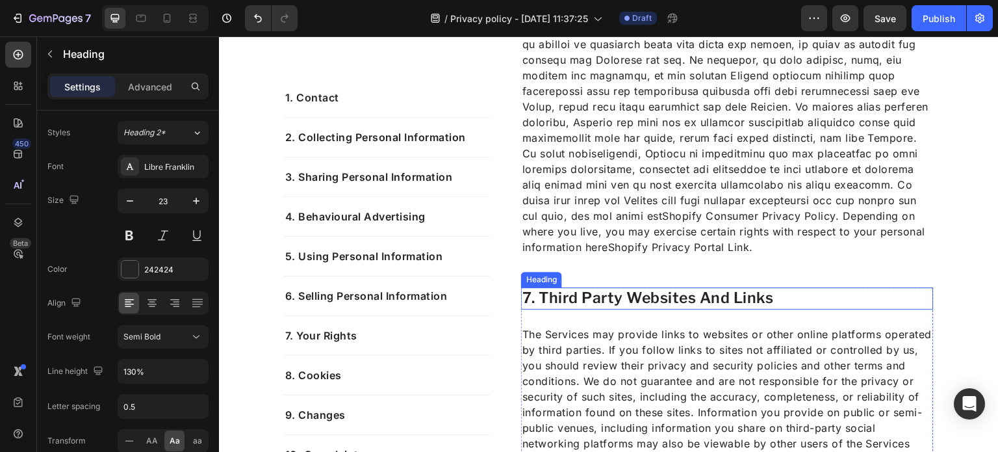
click at [562, 295] on h2 "7. third party websites and links" at bounding box center [727, 298] width 413 height 22
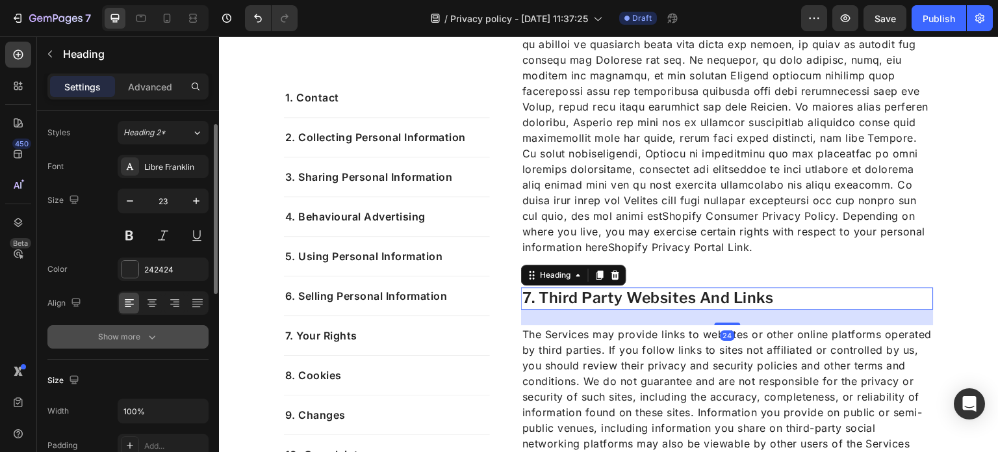
click at [142, 344] on button "Show more" at bounding box center [127, 336] width 161 height 23
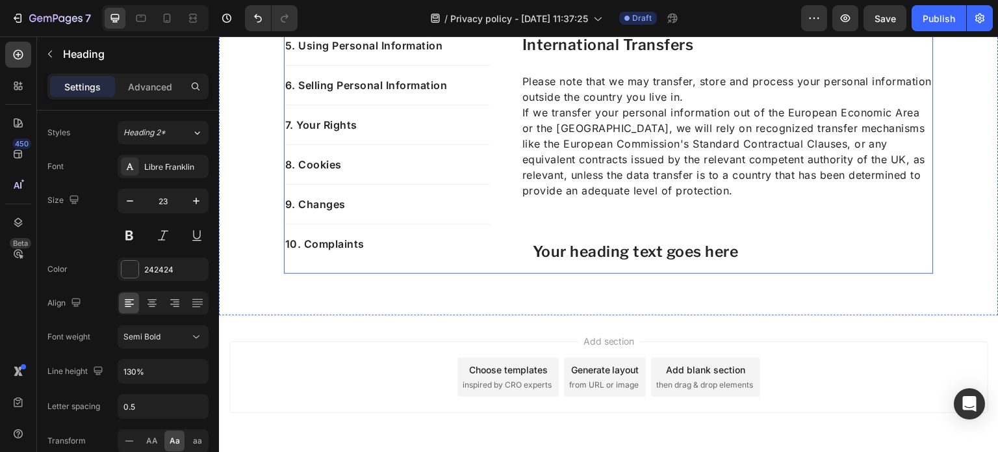
scroll to position [4649, 0]
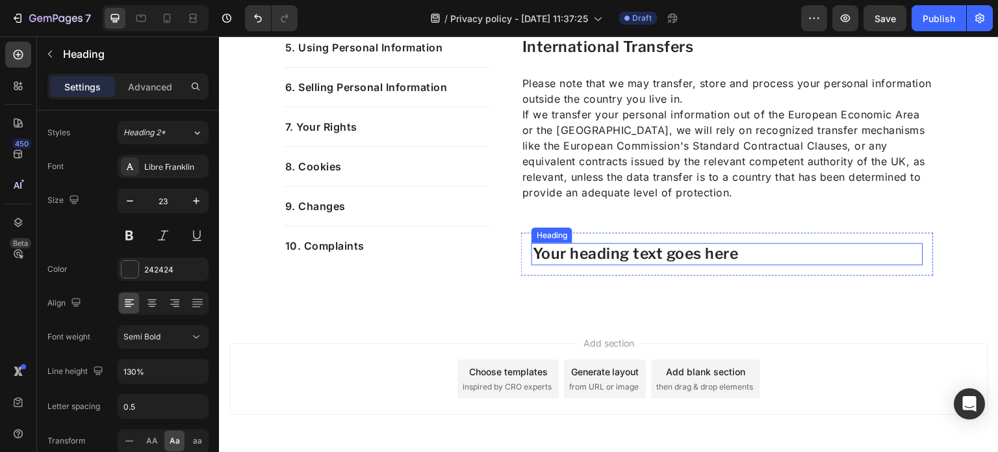
click at [579, 255] on h2 "Your heading text goes here" at bounding box center [728, 254] width 392 height 22
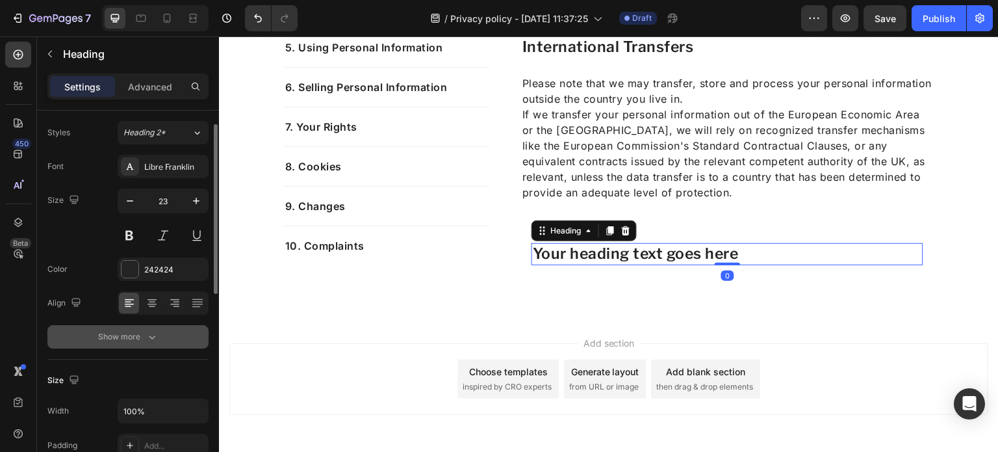
click at [94, 340] on button "Show more" at bounding box center [127, 336] width 161 height 23
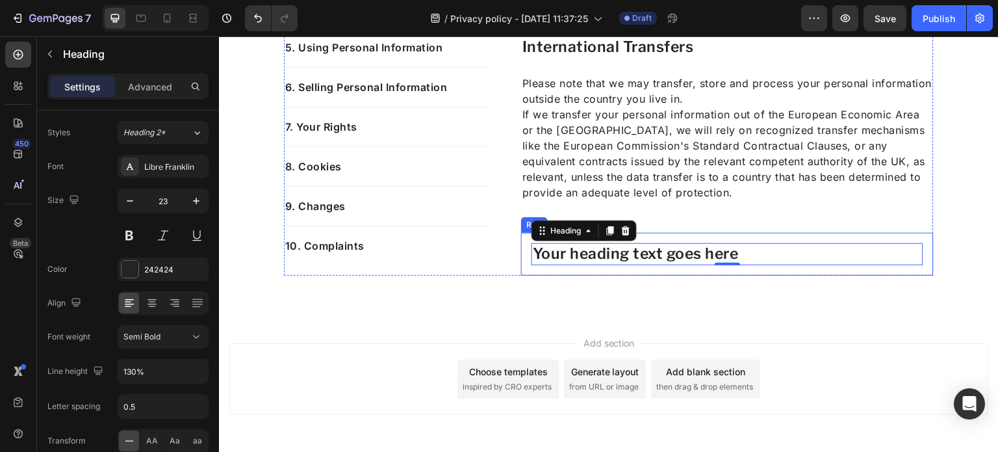
click at [524, 250] on div "Your heading text goes here Heading 0 Row" at bounding box center [727, 254] width 413 height 43
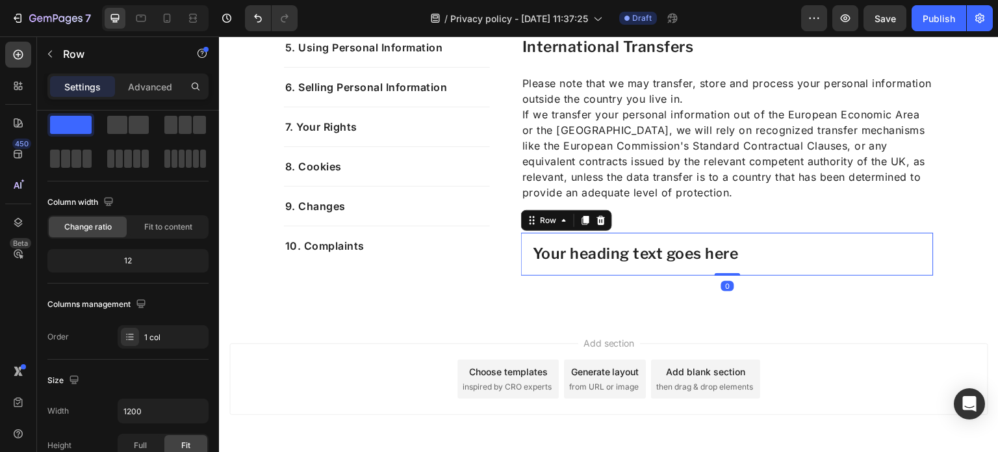
scroll to position [0, 0]
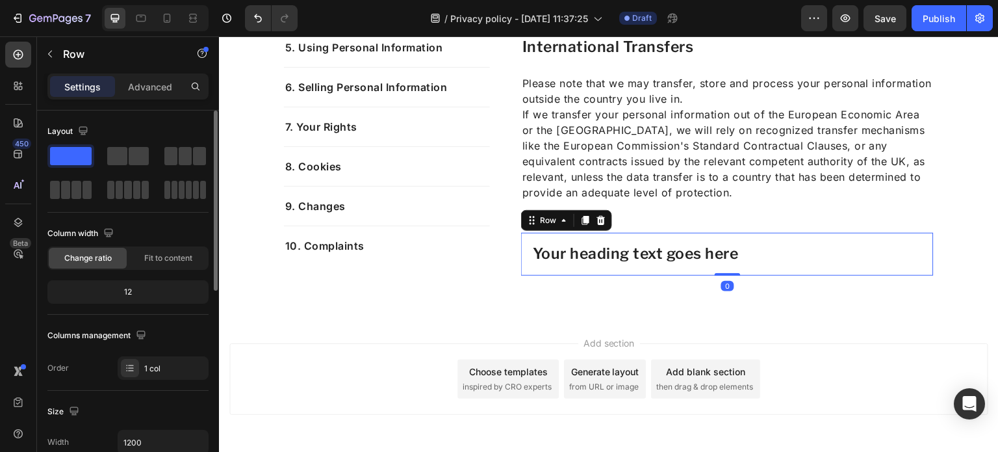
click at [134, 75] on div "Settings Advanced" at bounding box center [127, 86] width 161 height 26
click at [142, 82] on p "Advanced" at bounding box center [150, 87] width 44 height 14
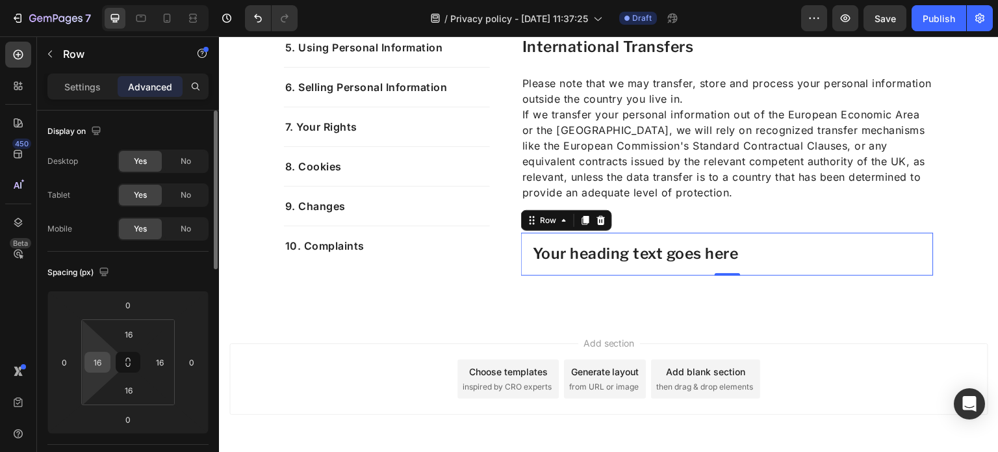
click at [99, 359] on input "16" at bounding box center [97, 361] width 19 height 19
type input "0"
click at [136, 329] on input "16" at bounding box center [129, 333] width 26 height 19
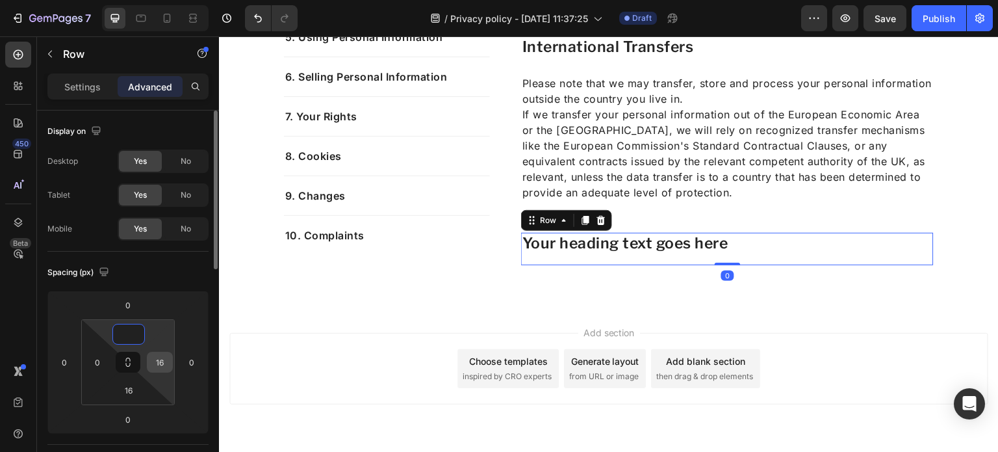
type input "0"
click at [161, 357] on input "16" at bounding box center [159, 361] width 19 height 19
type input "0"
click at [133, 391] on input "16" at bounding box center [129, 389] width 26 height 19
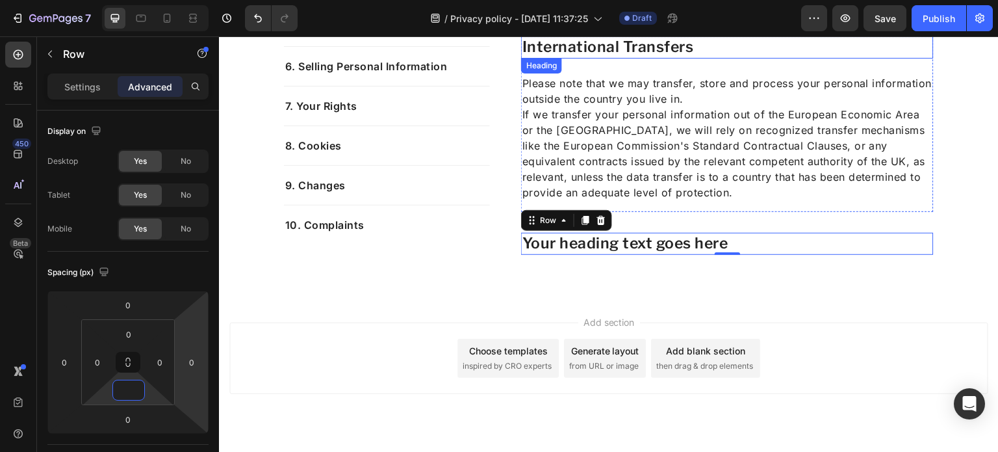
click at [568, 53] on p "International Transfers" at bounding box center [727, 47] width 410 height 19
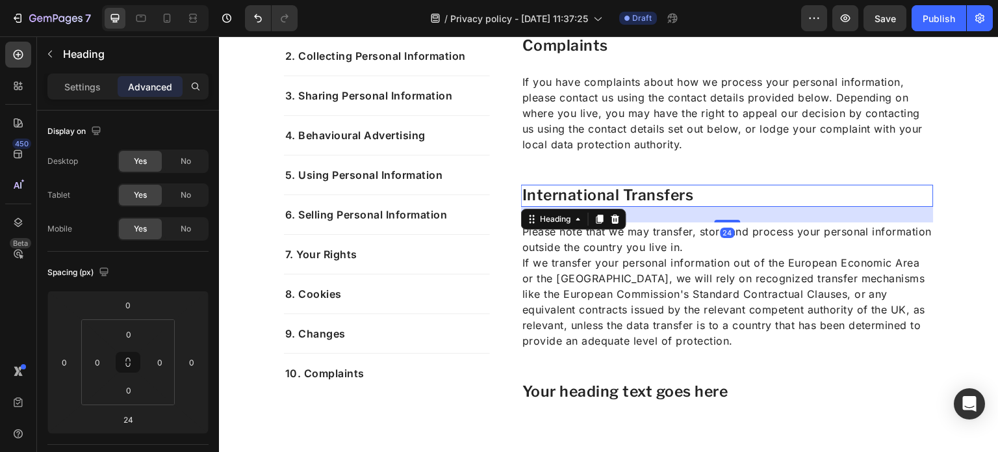
scroll to position [4411, 0]
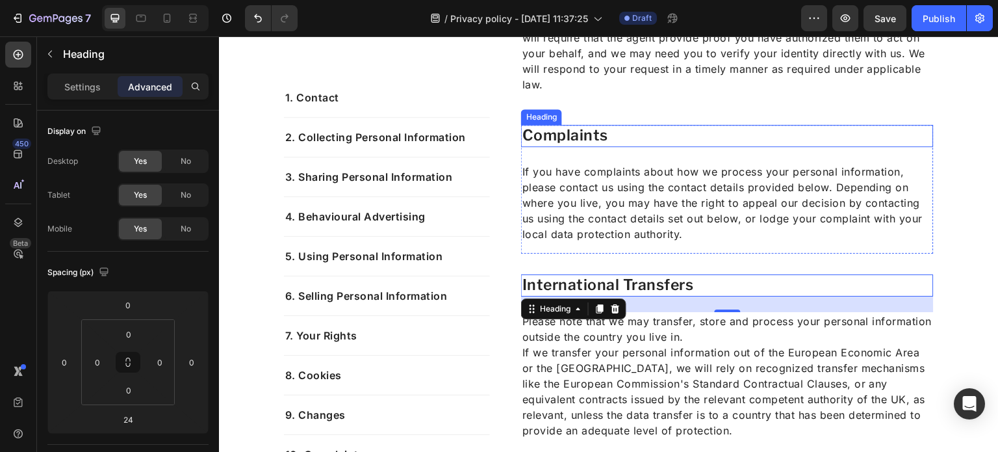
click at [563, 143] on p "Complaints" at bounding box center [727, 135] width 410 height 19
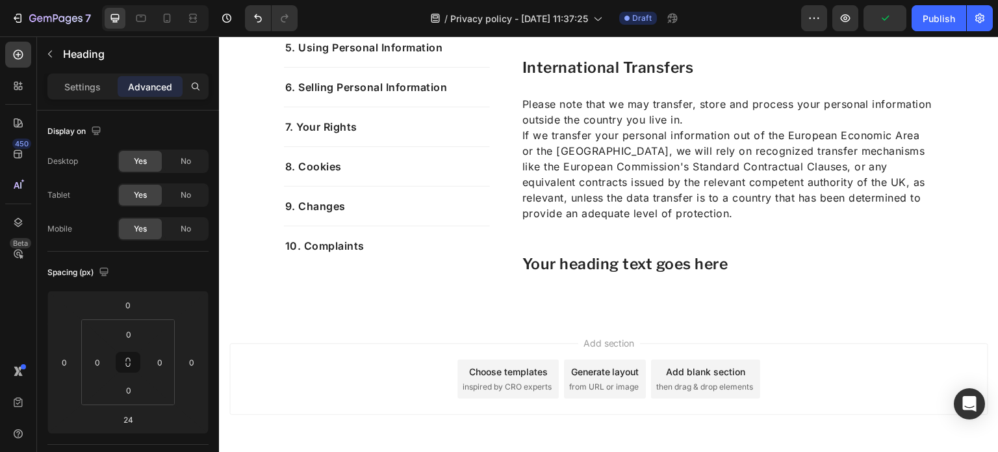
scroll to position [4633, 0]
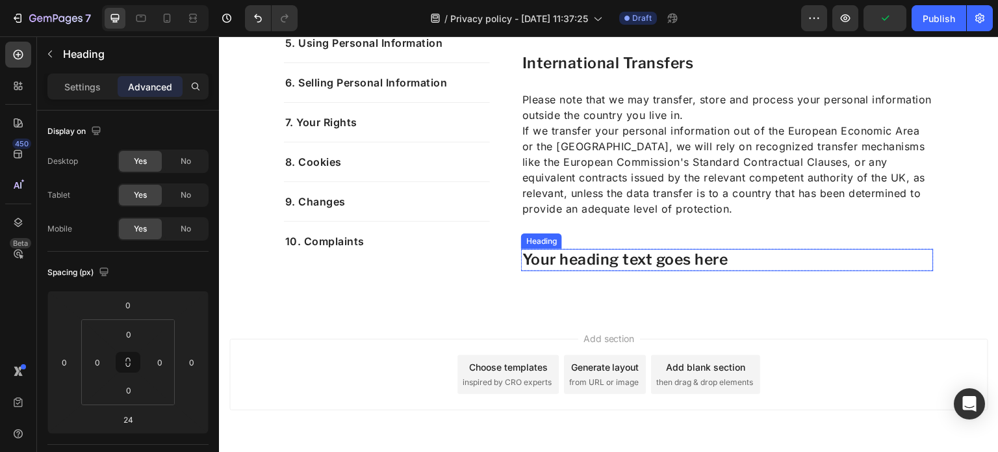
click at [582, 257] on h2 "Your heading text goes here" at bounding box center [727, 260] width 413 height 22
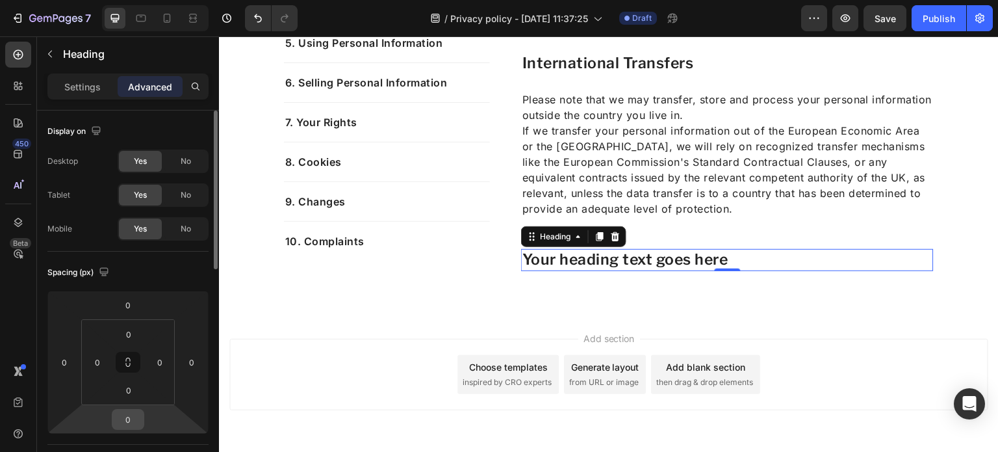
click at [128, 426] on input "0" at bounding box center [128, 418] width 26 height 19
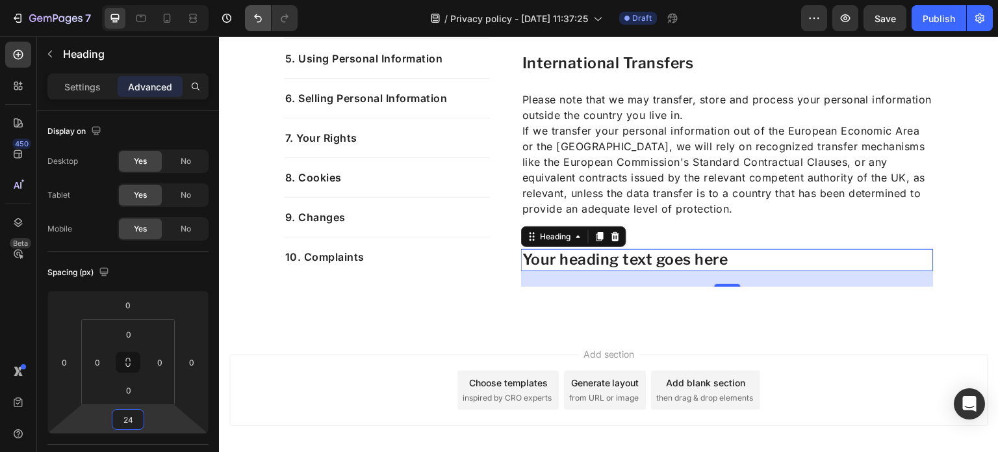
type input "24"
click at [729, 253] on h2 "Your heading text goes here" at bounding box center [727, 260] width 413 height 22
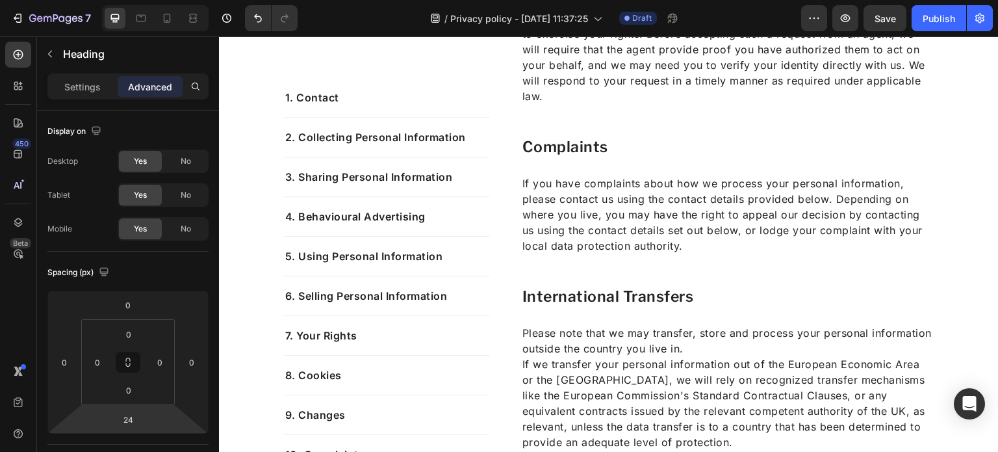
scroll to position [4404, 0]
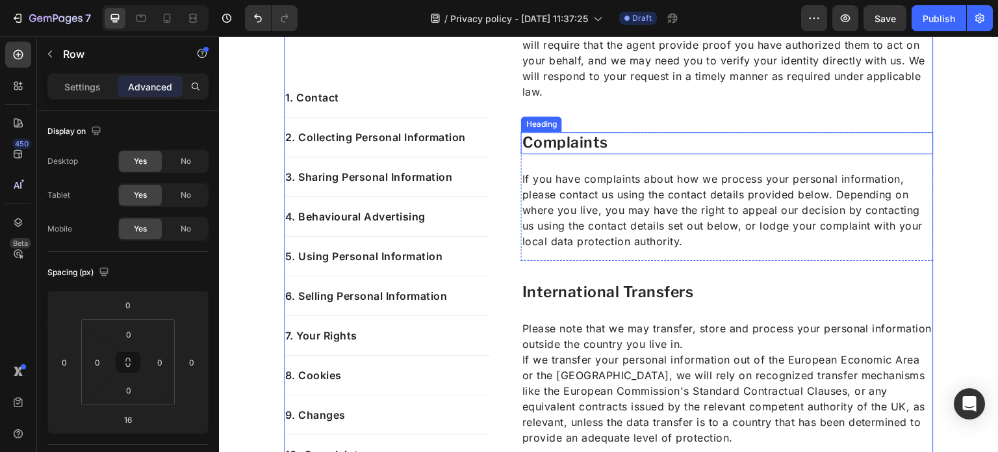
click at [522, 144] on p "Complaints" at bounding box center [727, 142] width 410 height 19
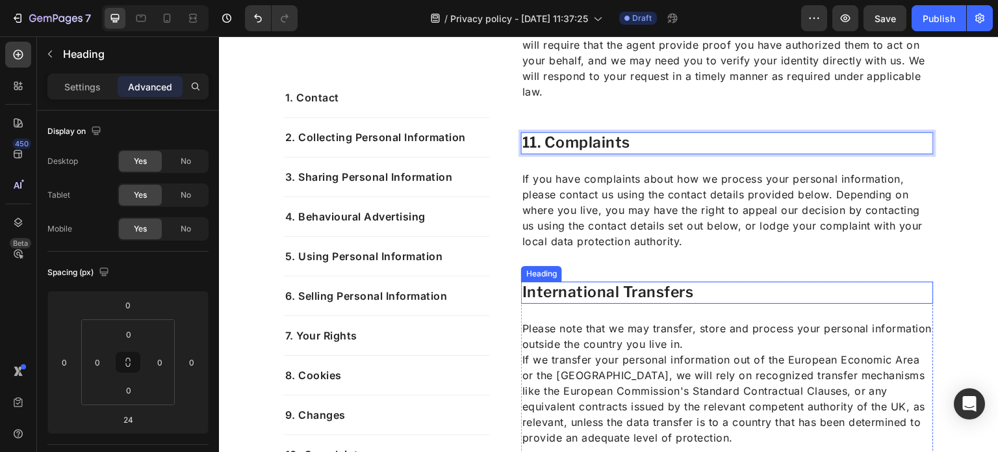
click at [522, 292] on p "International Transfers" at bounding box center [727, 292] width 410 height 19
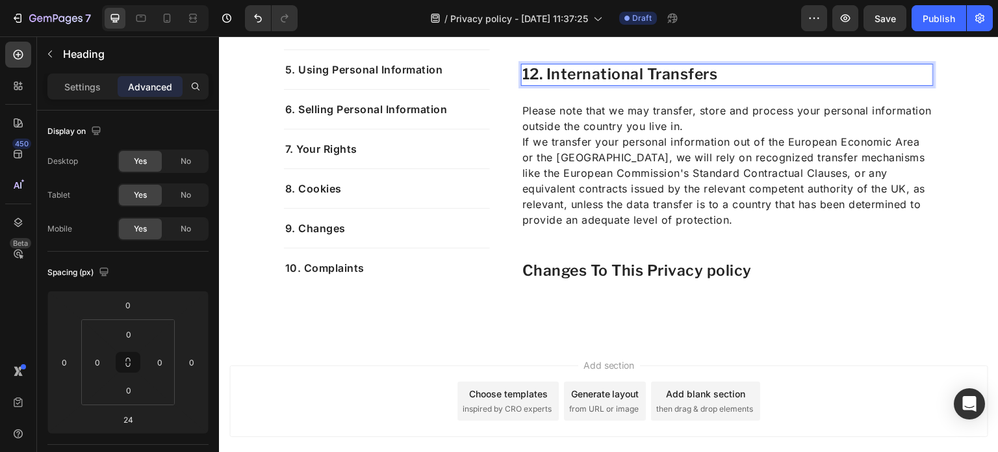
scroll to position [4622, 0]
click at [522, 279] on p "Changes To This Privacy policy" at bounding box center [727, 270] width 410 height 19
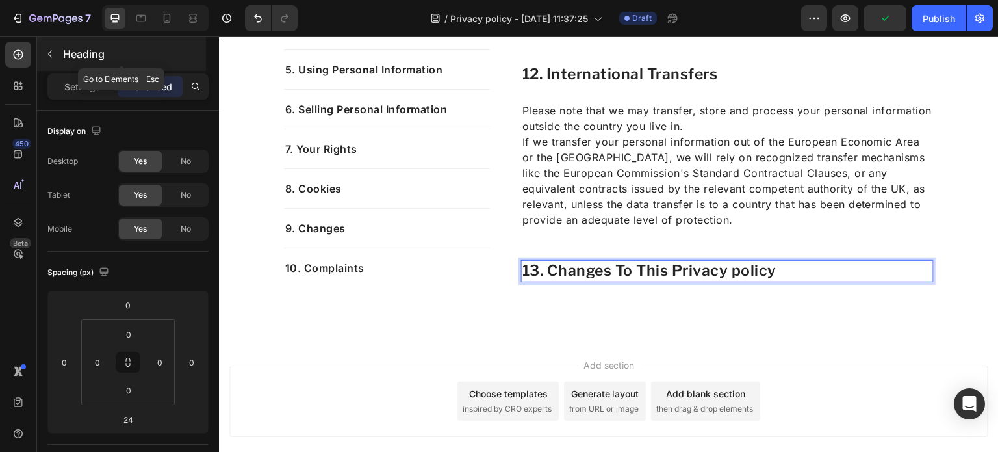
click at [43, 51] on button "button" at bounding box center [50, 54] width 21 height 21
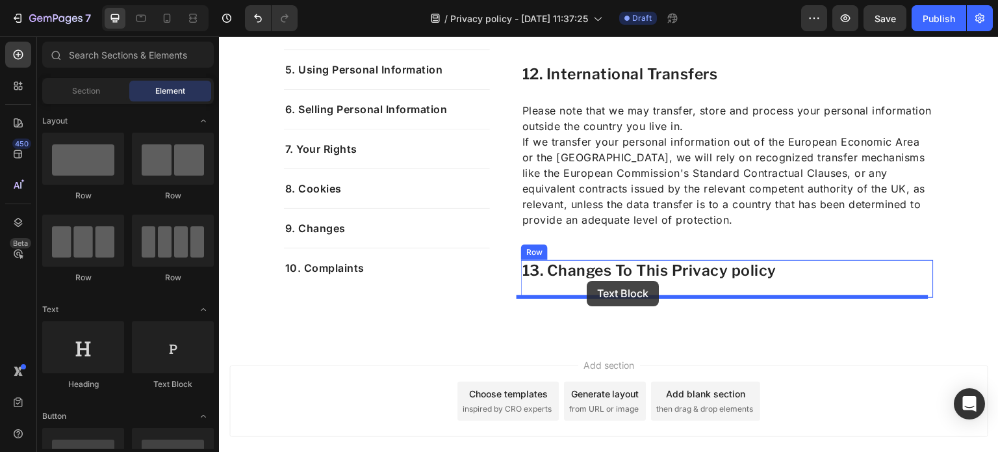
drag, startPoint x: 408, startPoint y: 396, endPoint x: 587, endPoint y: 281, distance: 212.9
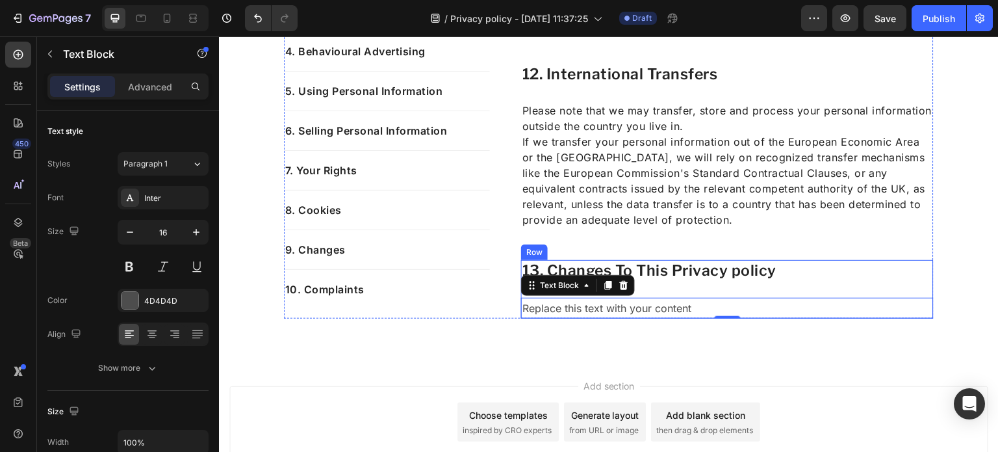
click at [721, 290] on div "13. Changes To This Privacy policy Heading Replace this text with your content …" at bounding box center [727, 289] width 413 height 59
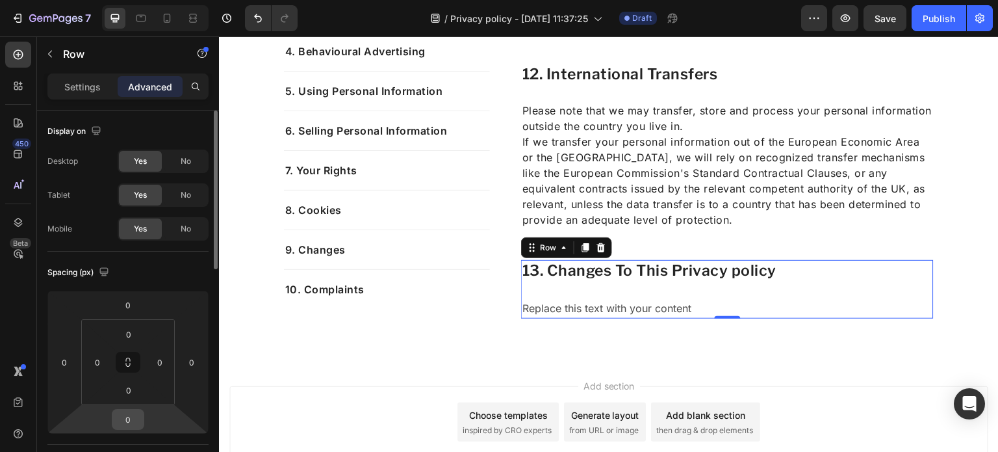
click at [134, 418] on input "0" at bounding box center [128, 418] width 26 height 19
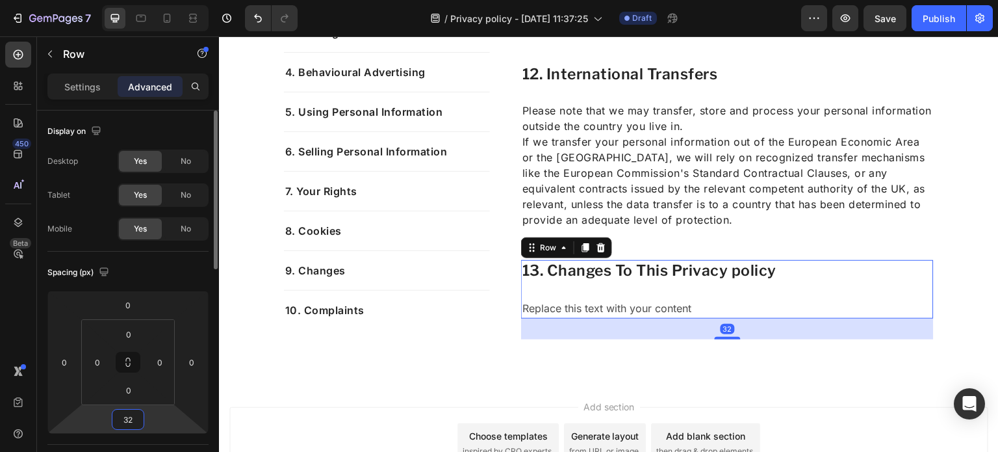
type input "32"
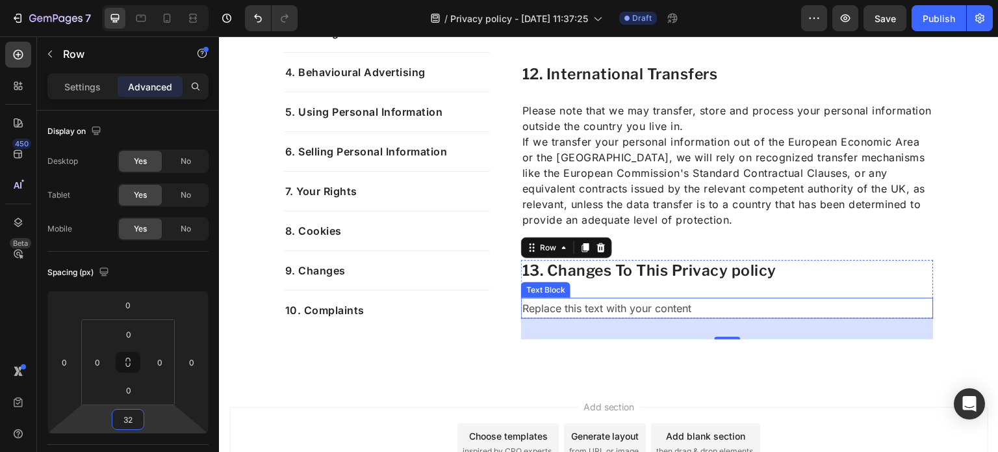
click at [691, 305] on div "Replace this text with your content" at bounding box center [727, 308] width 413 height 21
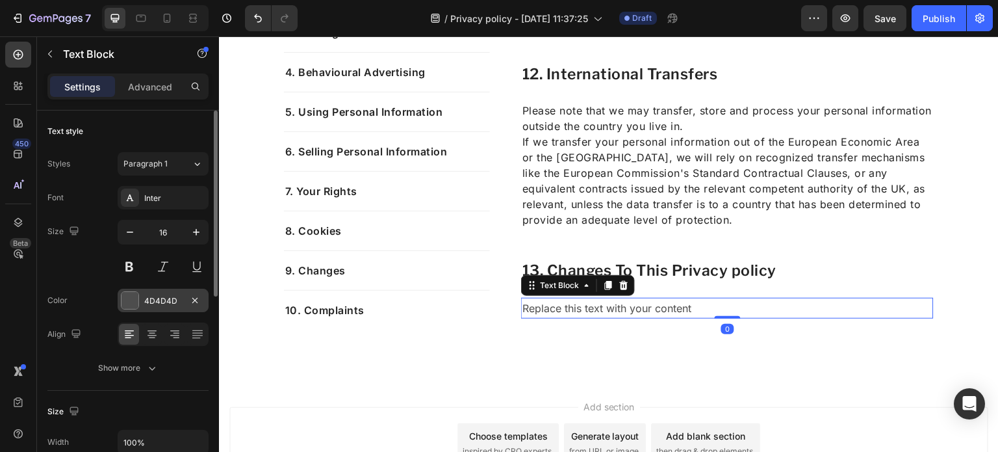
click at [150, 295] on div "4D4D4D" at bounding box center [163, 301] width 38 height 12
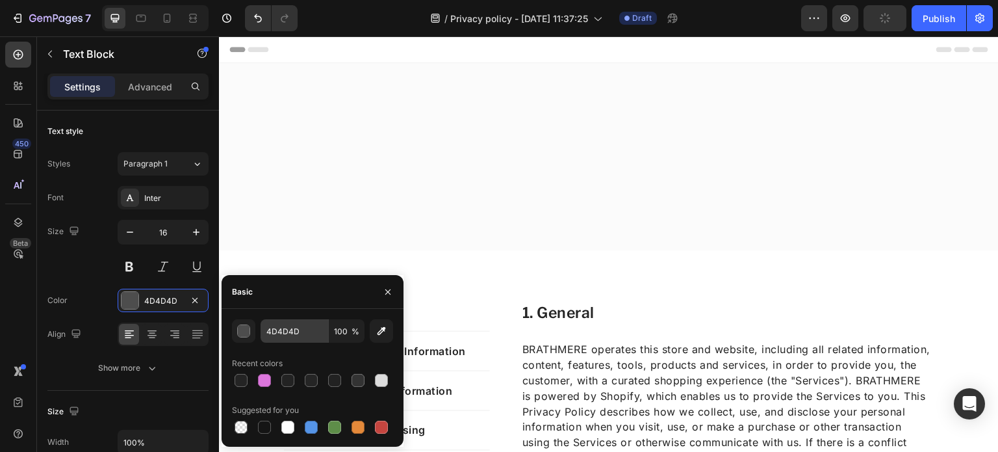
scroll to position [4622, 0]
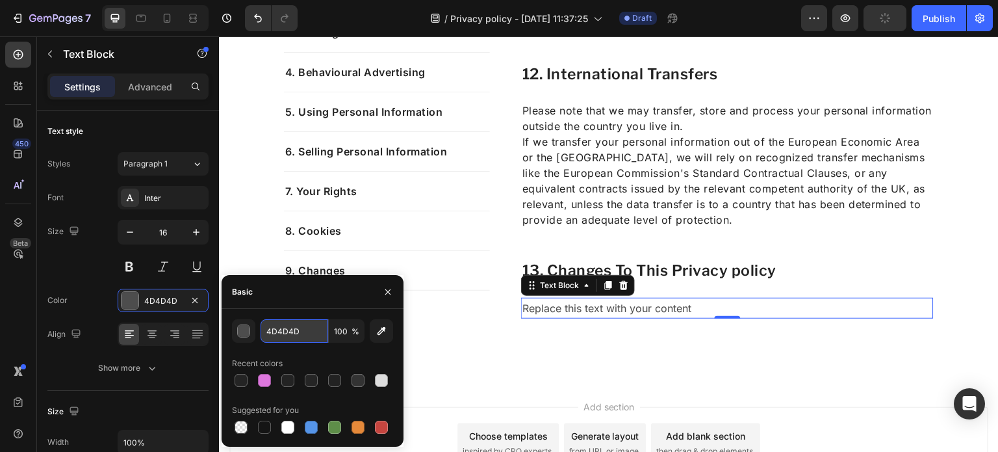
click at [300, 335] on input "4D4D4D" at bounding box center [295, 330] width 68 height 23
type input "242424"
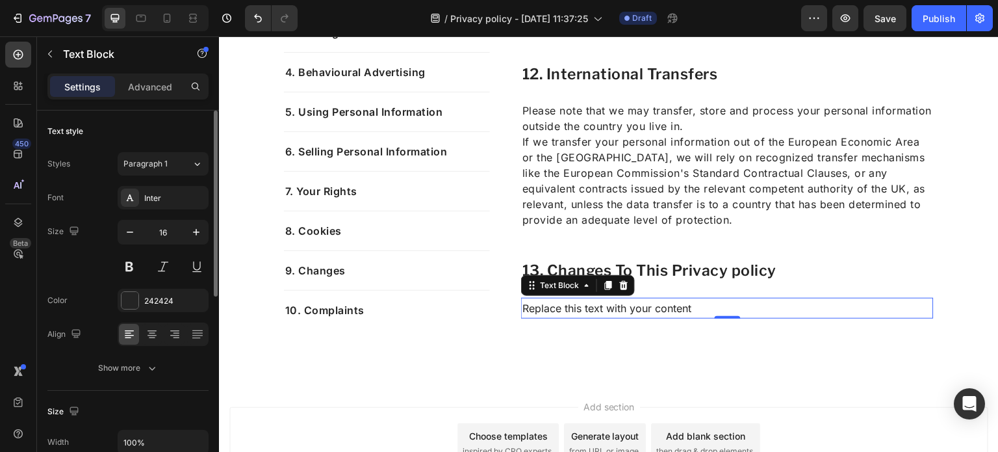
click at [98, 265] on div "Size 16" at bounding box center [127, 249] width 161 height 58
click at [133, 372] on div "Show more" at bounding box center [128, 367] width 60 height 13
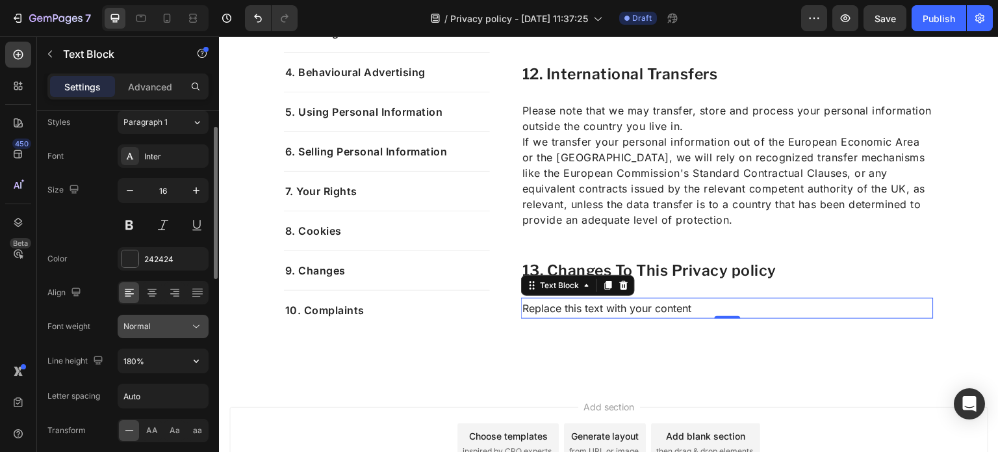
scroll to position [42, 0]
click at [174, 366] on input "180%" at bounding box center [163, 360] width 90 height 23
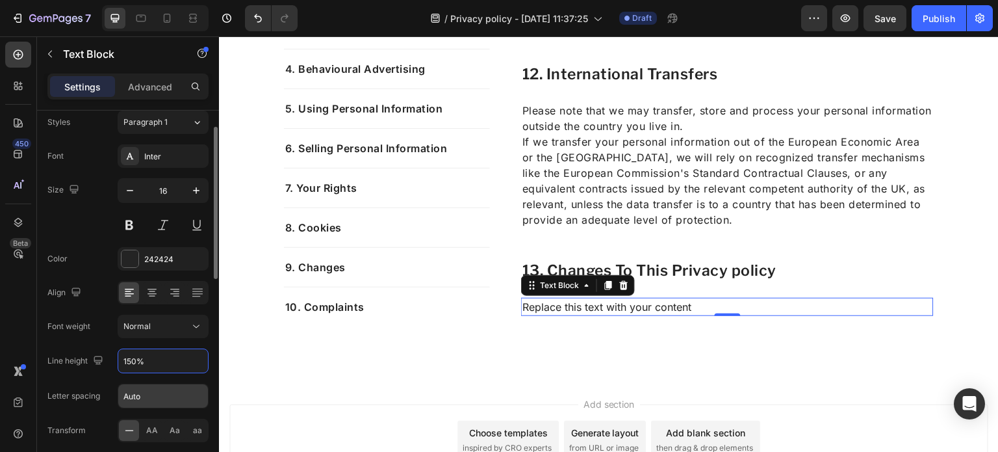
type input "150%"
click at [174, 392] on input "Auto" at bounding box center [163, 395] width 90 height 23
type input "0.5"
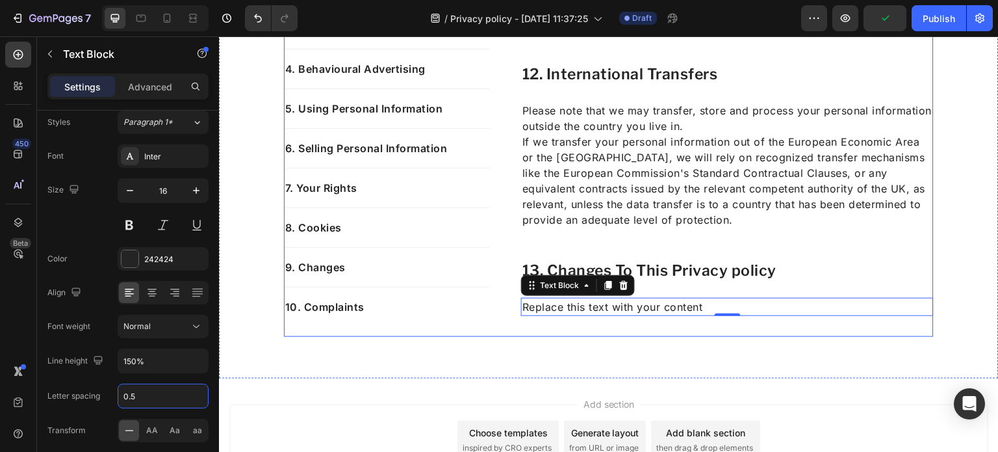
click at [705, 306] on div "Replace this text with your content" at bounding box center [727, 307] width 413 height 18
click at [705, 306] on p "Replace this text with your content" at bounding box center [727, 307] width 410 height 16
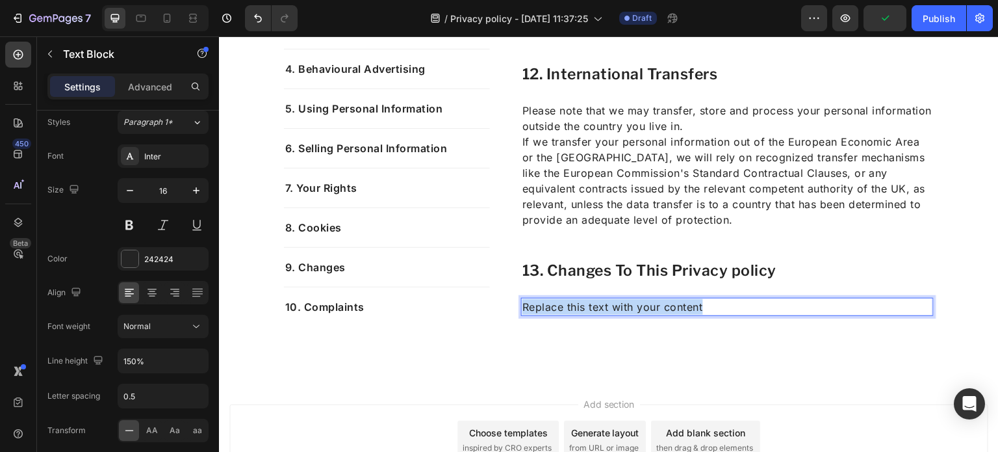
click at [705, 306] on p "Replace this text with your content" at bounding box center [727, 307] width 410 height 16
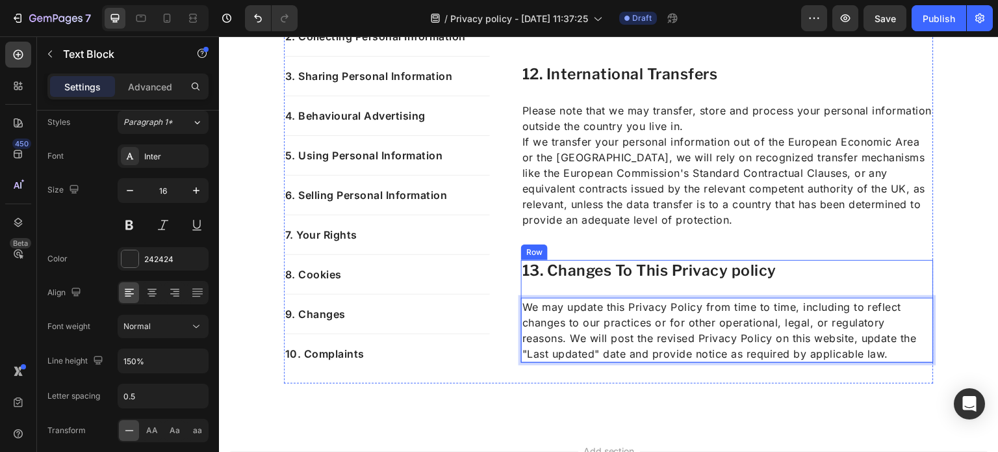
click at [734, 287] on div "13. Changes To This Privacy policy Heading We may update this Privacy Policy fr…" at bounding box center [727, 311] width 413 height 103
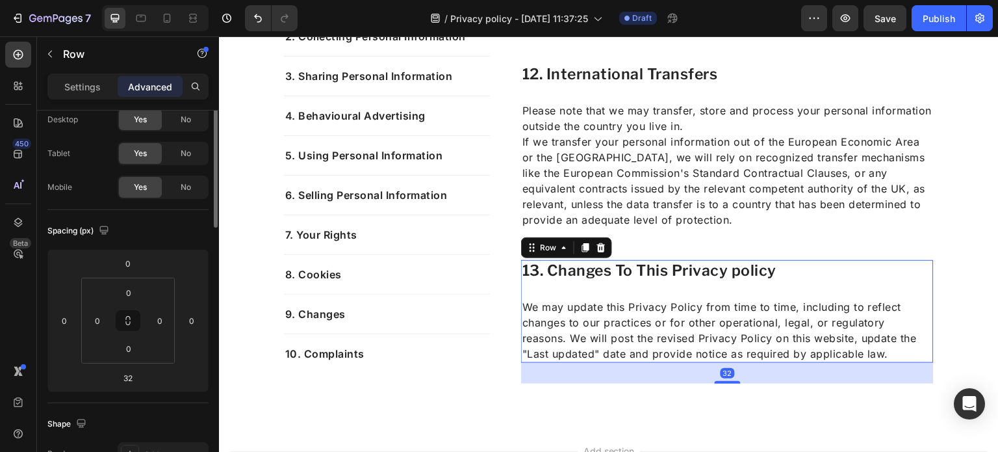
scroll to position [0, 0]
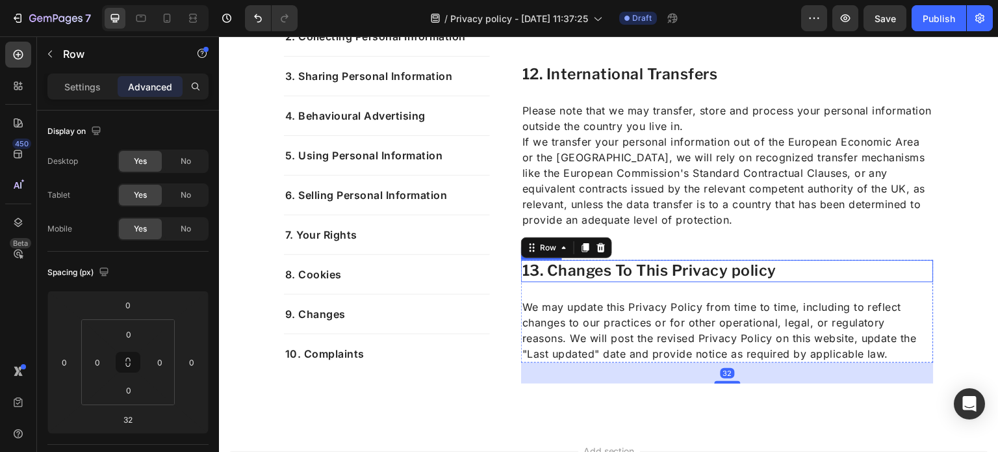
click at [675, 268] on p "13. Changes To This Privacy policy" at bounding box center [727, 270] width 410 height 19
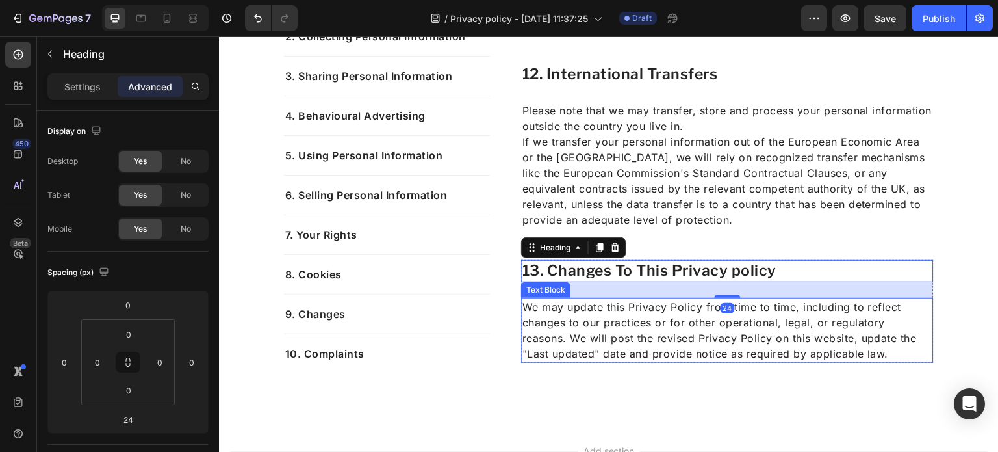
click at [659, 345] on p "We may update this Privacy Policy from time to time, including to reflect chang…" at bounding box center [727, 330] width 410 height 62
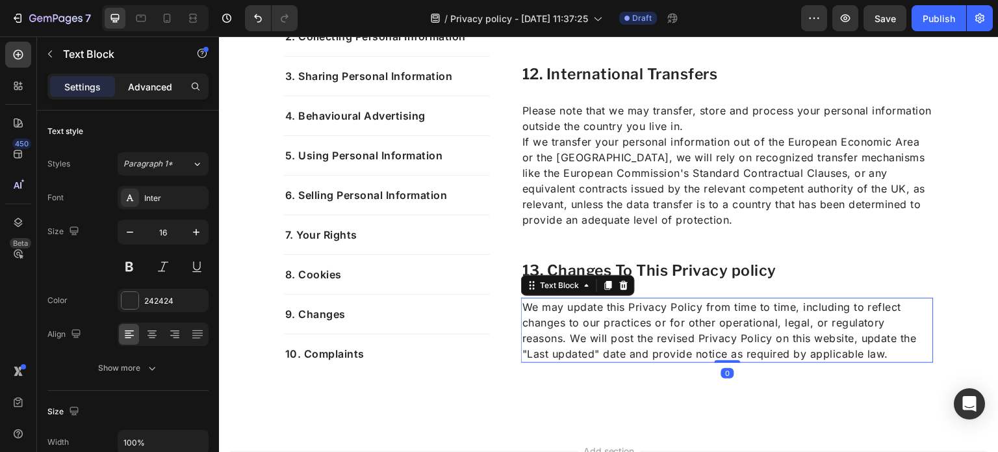
click at [146, 88] on p "Advanced" at bounding box center [150, 87] width 44 height 14
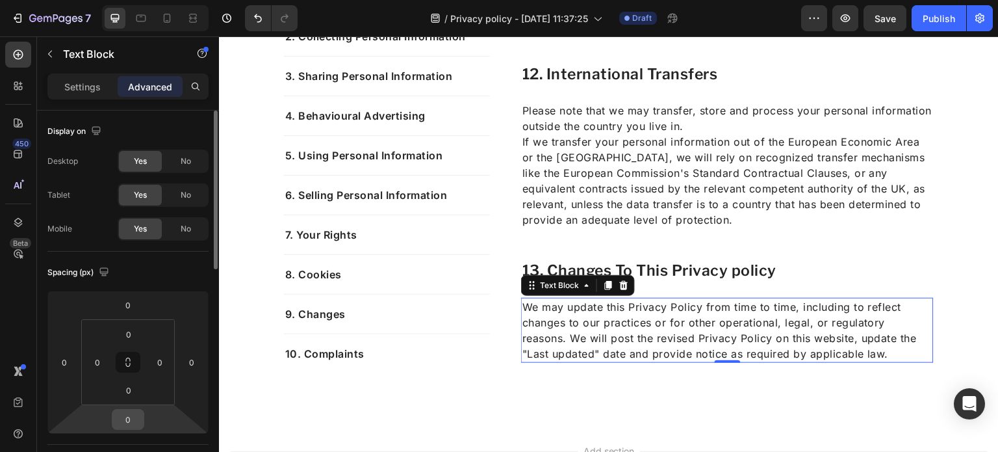
click at [135, 425] on input "0" at bounding box center [128, 418] width 26 height 19
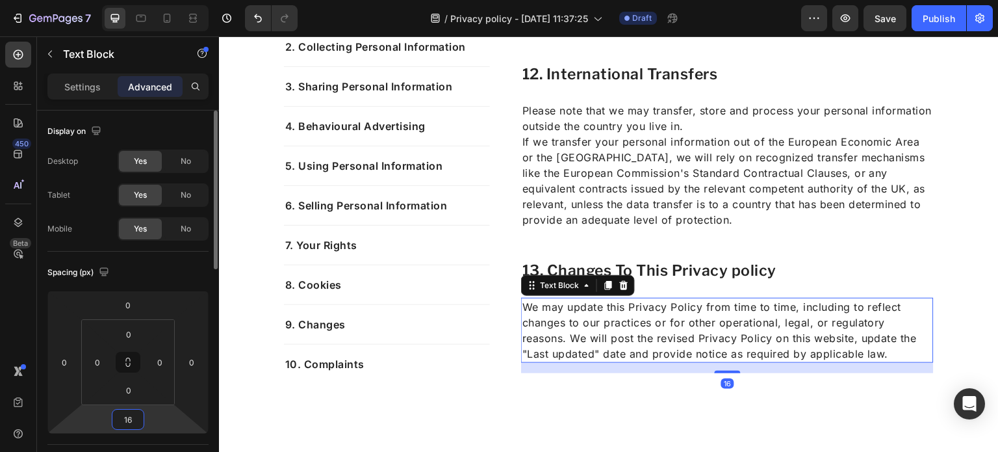
type input "16"
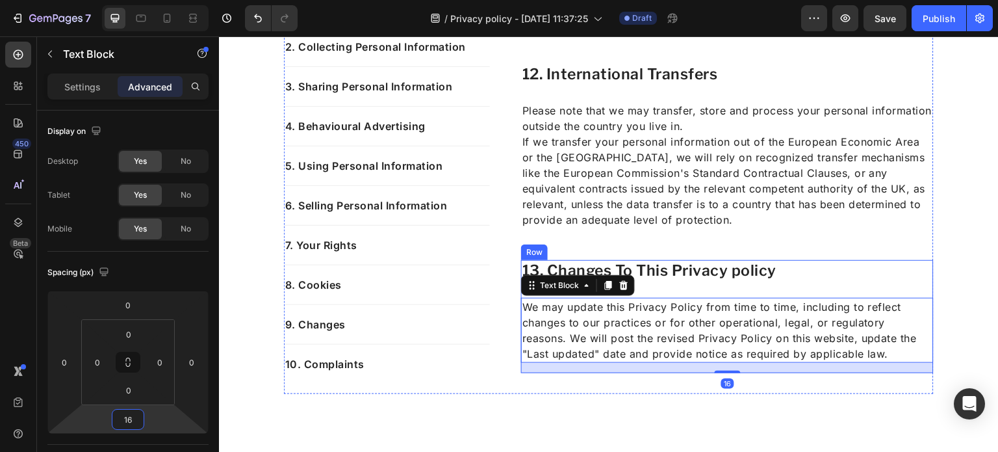
click at [692, 287] on div "13. Changes To This Privacy policy Heading We may update this Privacy Policy fr…" at bounding box center [727, 316] width 413 height 113
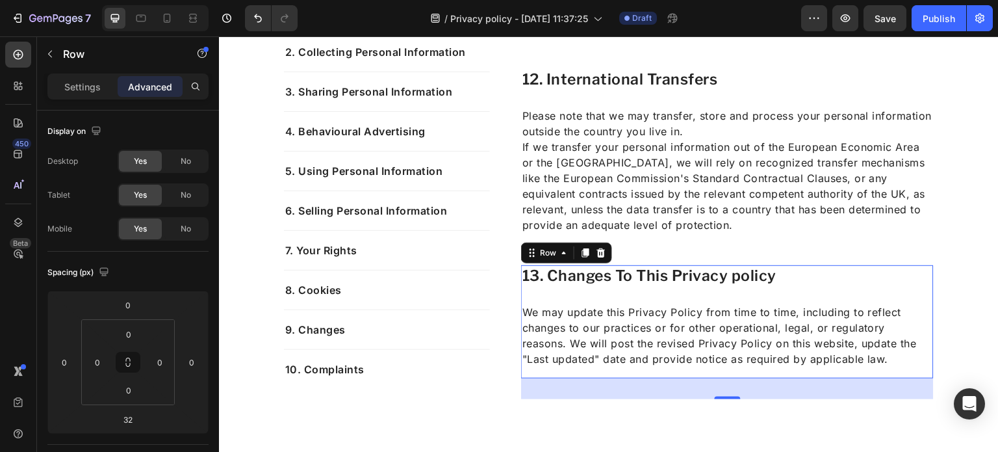
scroll to position [4619, 0]
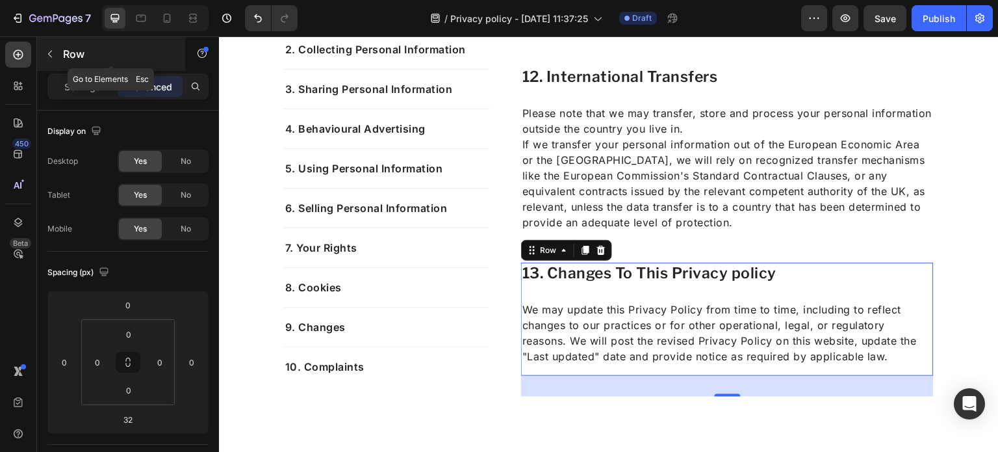
click at [49, 55] on icon "button" at bounding box center [50, 54] width 10 height 10
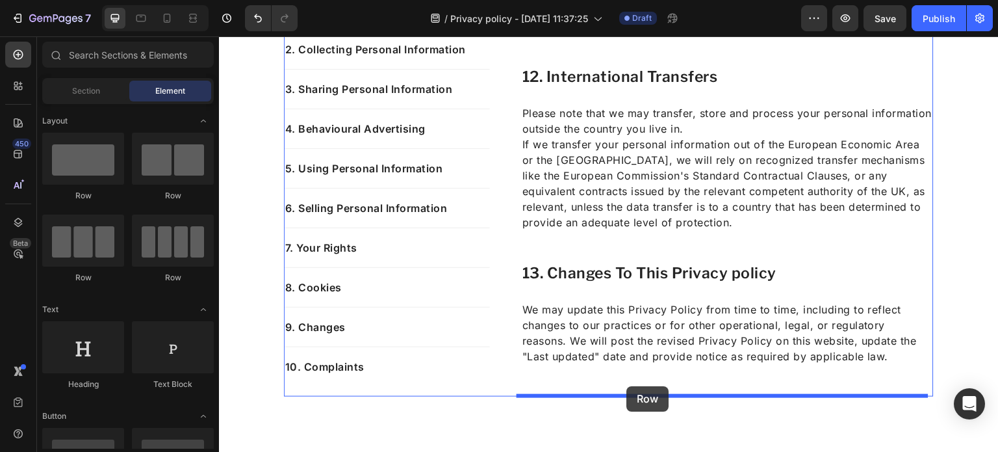
drag, startPoint x: 307, startPoint y: 187, endPoint x: 627, endPoint y: 386, distance: 376.9
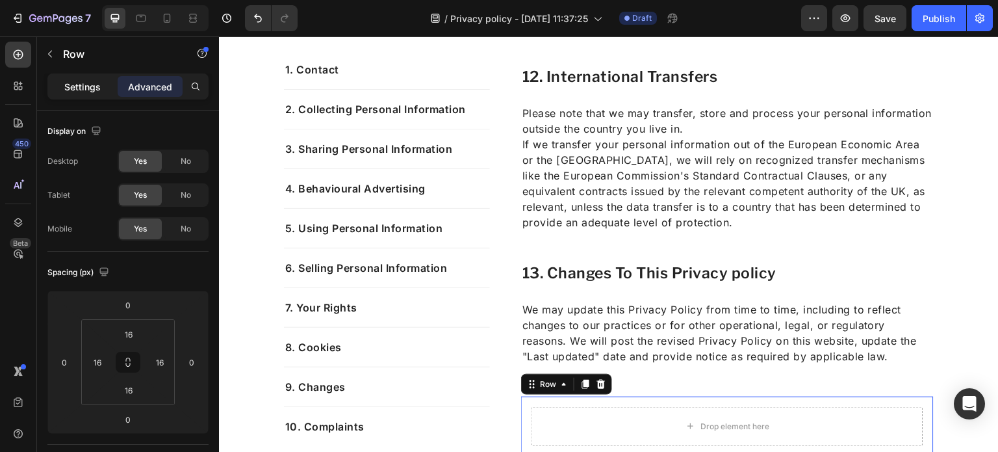
click at [66, 84] on p "Settings" at bounding box center [82, 87] width 36 height 14
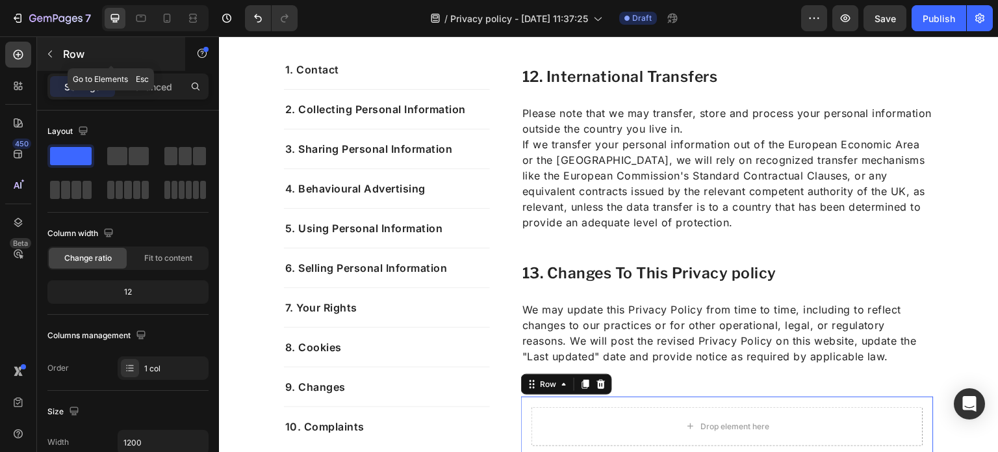
click at [53, 53] on icon "button" at bounding box center [50, 54] width 10 height 10
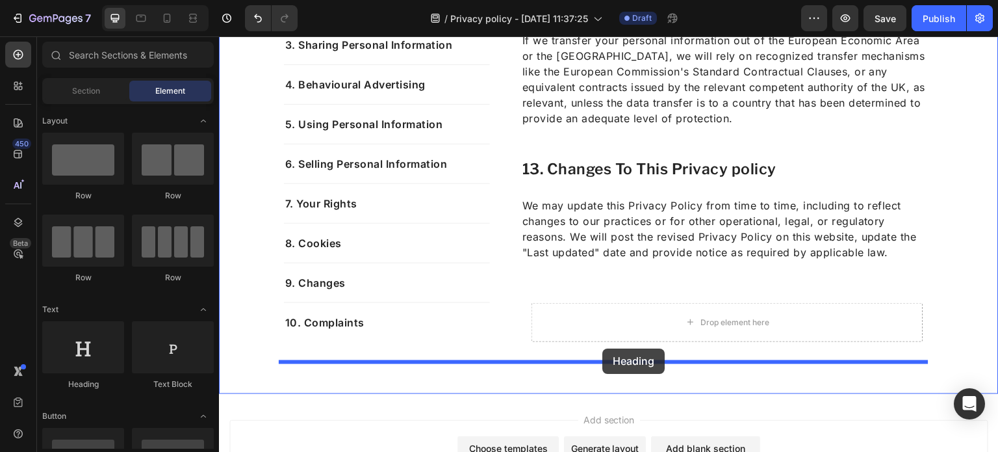
scroll to position [4737, 0]
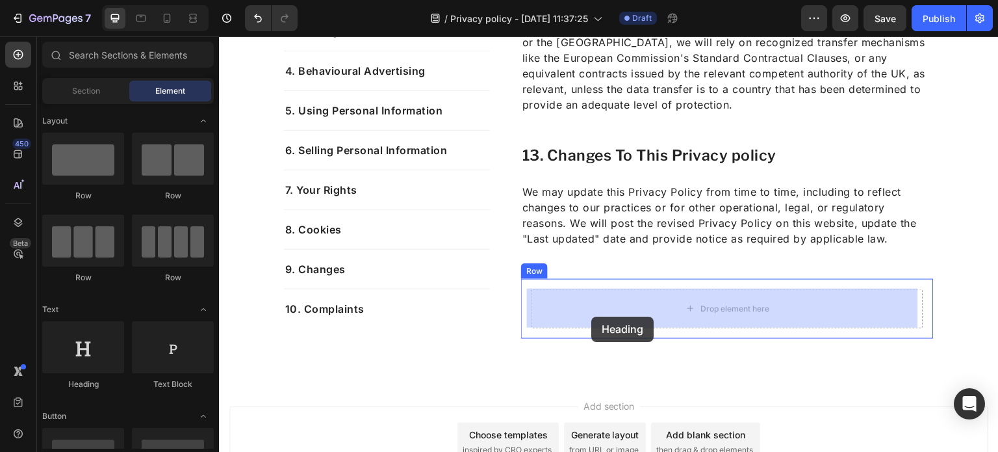
drag, startPoint x: 309, startPoint y: 378, endPoint x: 378, endPoint y: 291, distance: 111.0
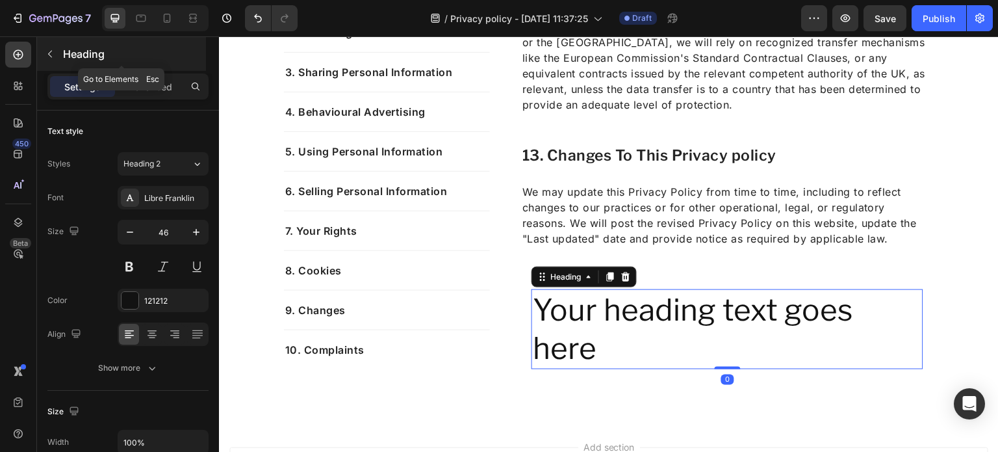
click at [49, 62] on button "button" at bounding box center [50, 54] width 21 height 21
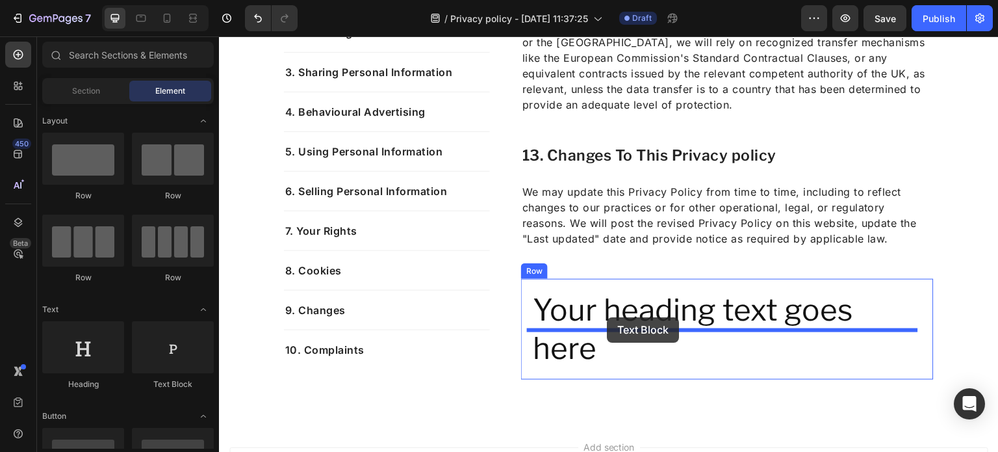
drag, startPoint x: 402, startPoint y: 377, endPoint x: 607, endPoint y: 318, distance: 213.7
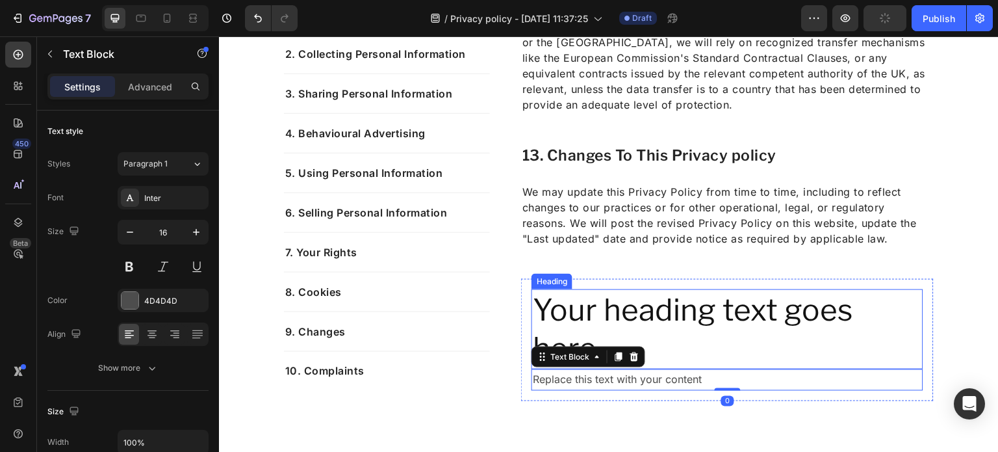
click at [679, 307] on h2 "Your heading text goes here" at bounding box center [728, 329] width 392 height 81
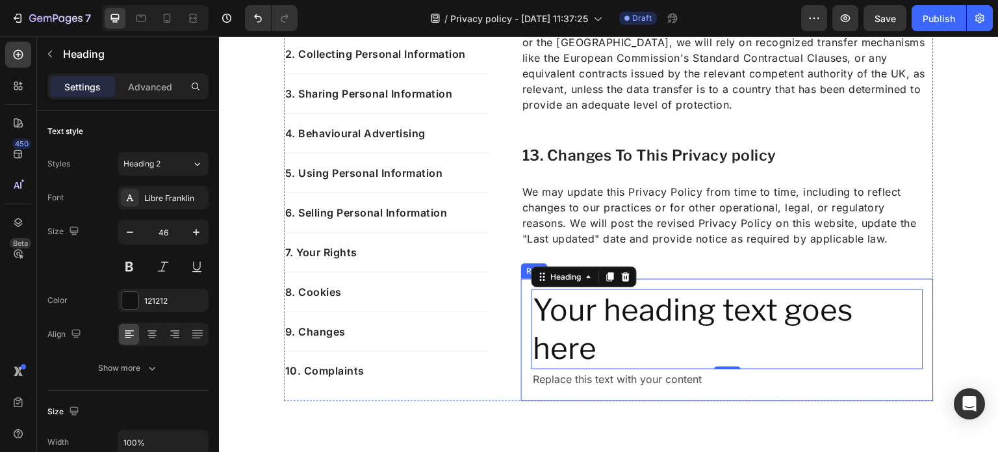
click at [552, 355] on div "Your heading text goes here Heading 0 Replace this text with your content Text …" at bounding box center [727, 340] width 413 height 122
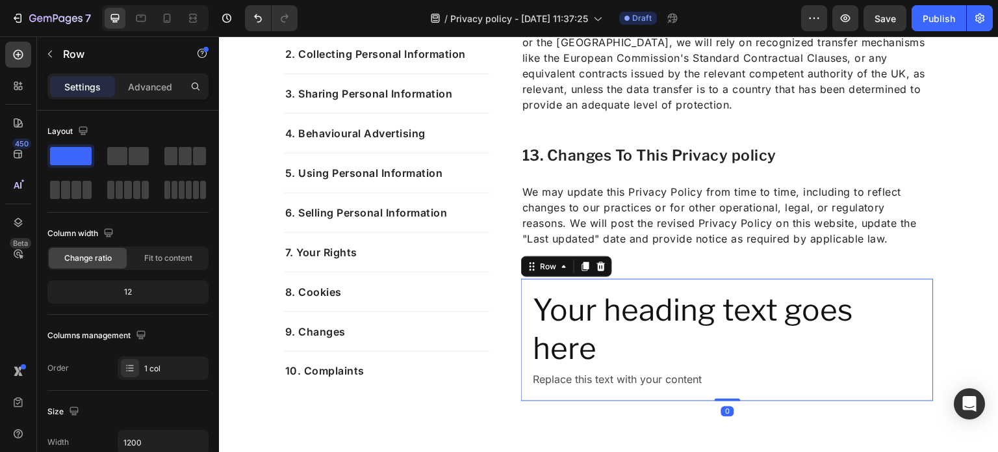
click at [142, 98] on div "Settings Advanced" at bounding box center [127, 86] width 161 height 26
click at [140, 92] on p "Advanced" at bounding box center [150, 87] width 44 height 14
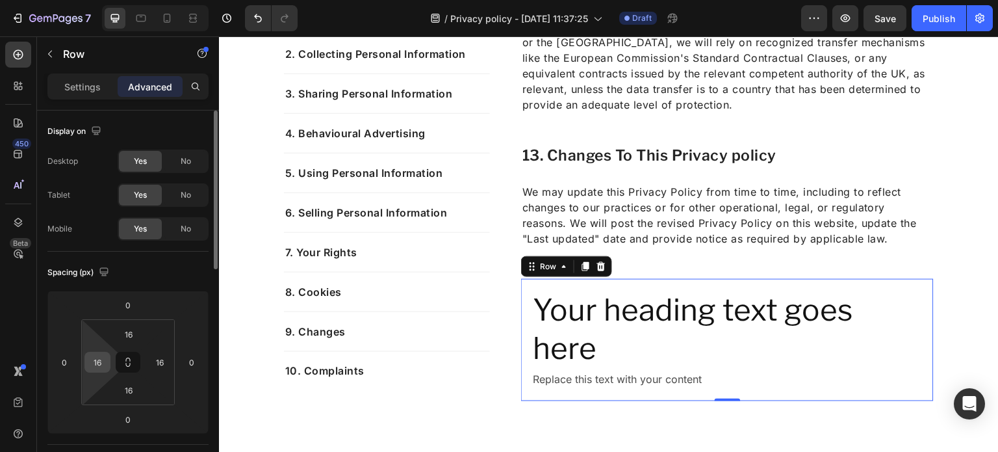
click at [101, 356] on input "16" at bounding box center [97, 361] width 19 height 19
type input "0"
click at [130, 335] on input "16" at bounding box center [129, 333] width 26 height 19
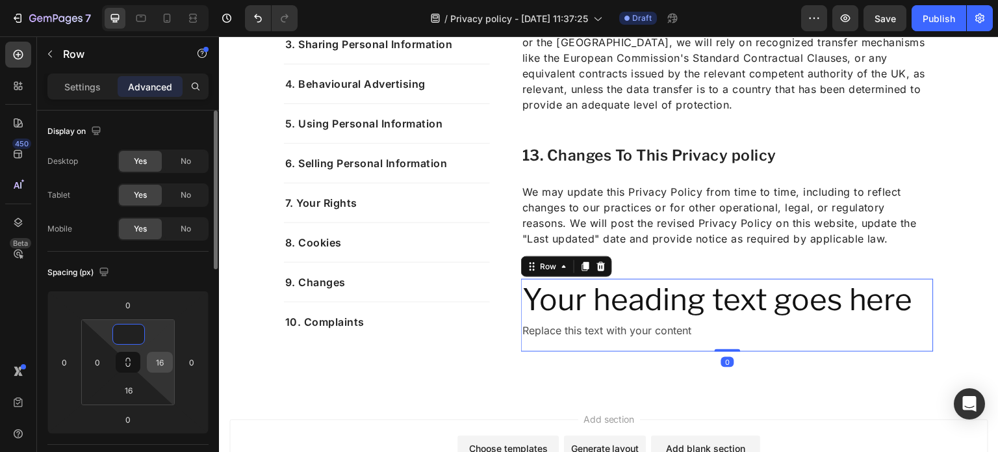
type input "0"
click at [165, 361] on input "16" at bounding box center [159, 361] width 19 height 19
type input "0"
click at [125, 393] on input "16" at bounding box center [129, 389] width 26 height 19
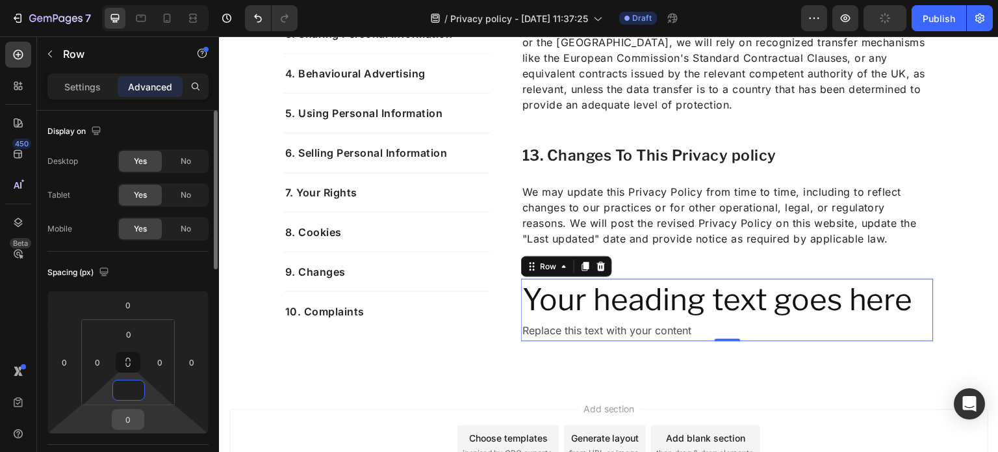
type input "0"
click at [138, 419] on input "0" at bounding box center [128, 418] width 26 height 19
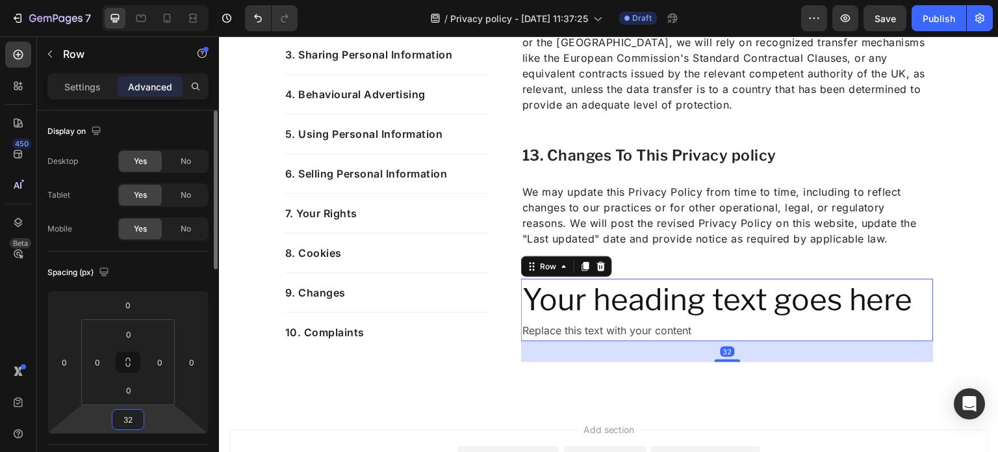
type input "32"
click at [597, 310] on h2 "Your heading text goes here" at bounding box center [727, 300] width 413 height 42
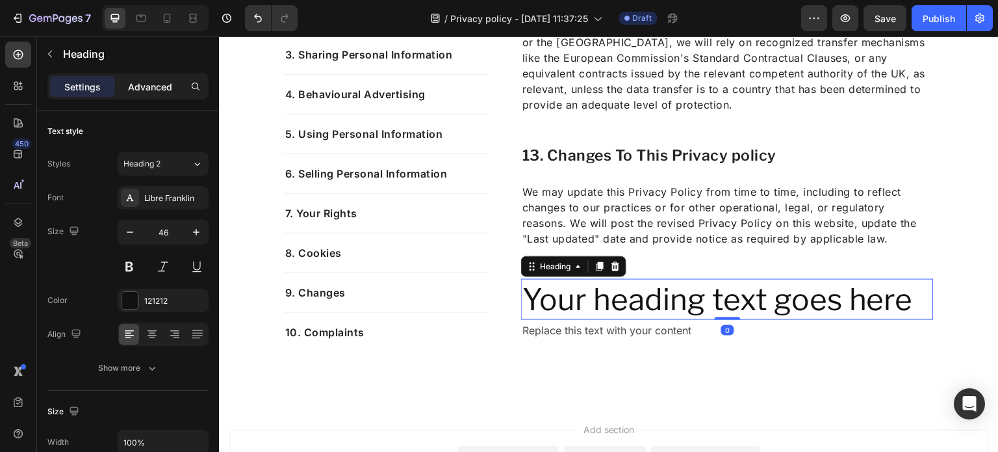
click at [146, 92] on p "Advanced" at bounding box center [150, 87] width 44 height 14
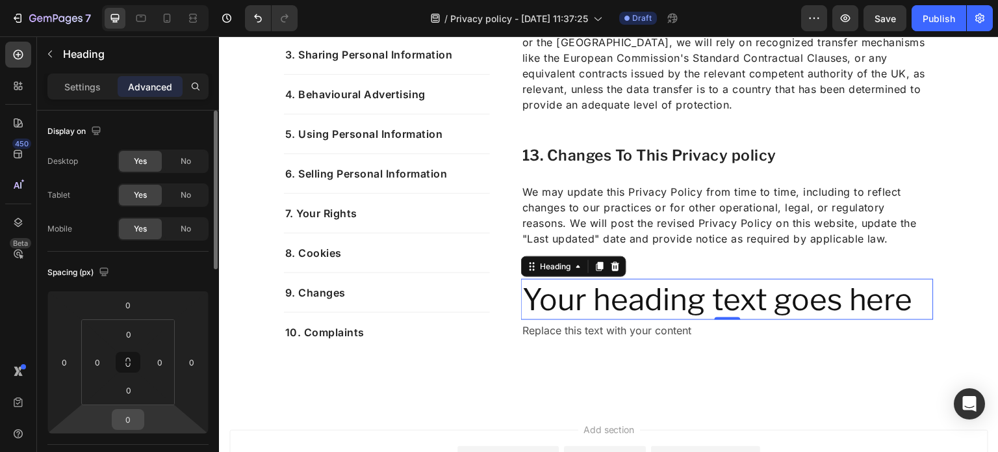
click at [135, 413] on input "0" at bounding box center [128, 418] width 26 height 19
type input "24"
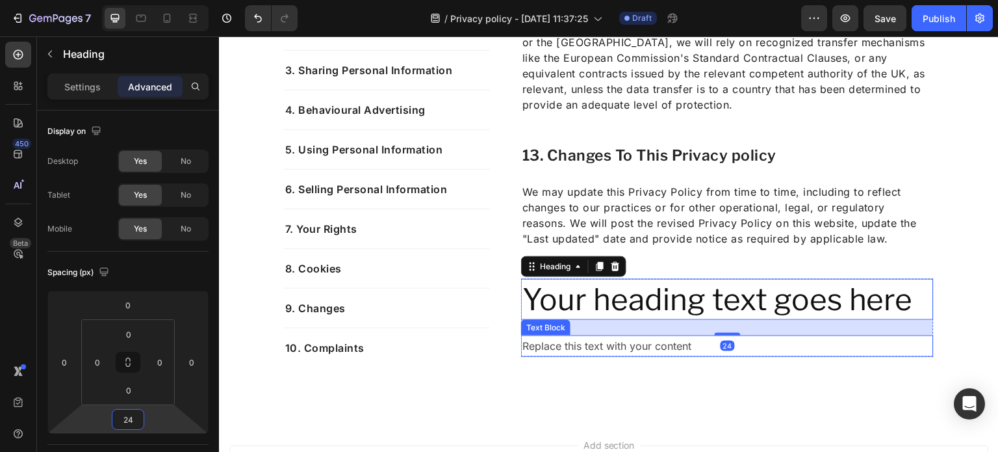
click at [641, 346] on div "Replace this text with your content" at bounding box center [727, 345] width 413 height 21
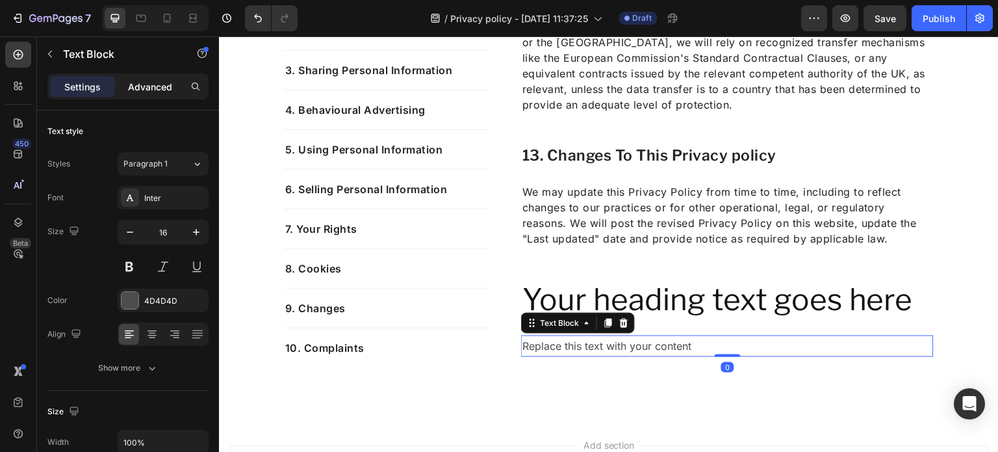
click at [146, 76] on div "Advanced" at bounding box center [150, 86] width 65 height 21
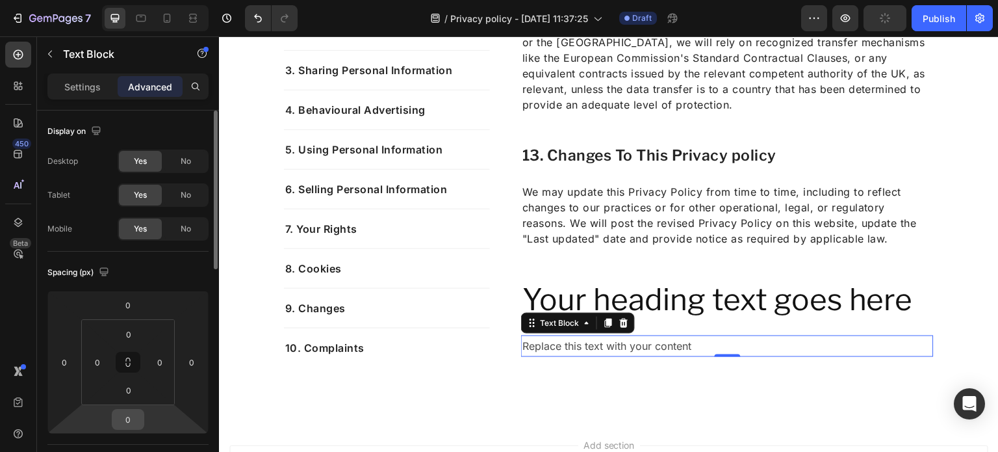
click at [140, 415] on input "0" at bounding box center [128, 418] width 26 height 19
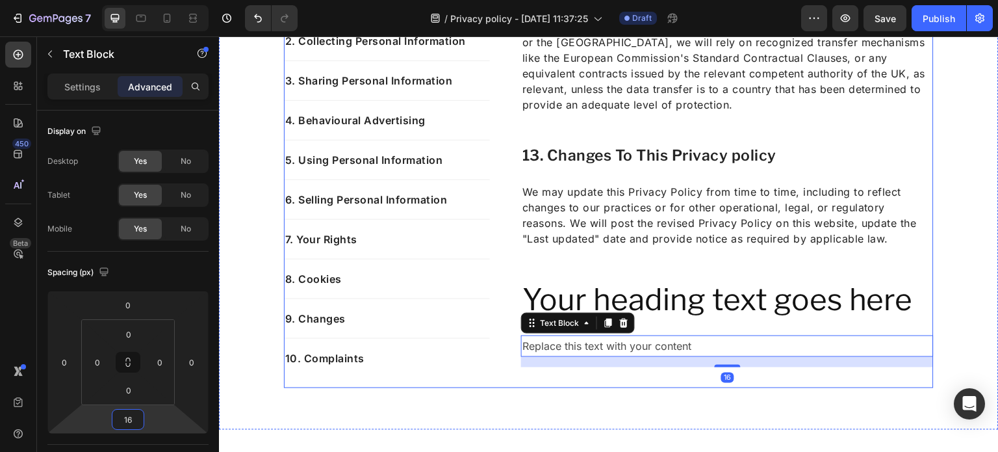
type input "16"
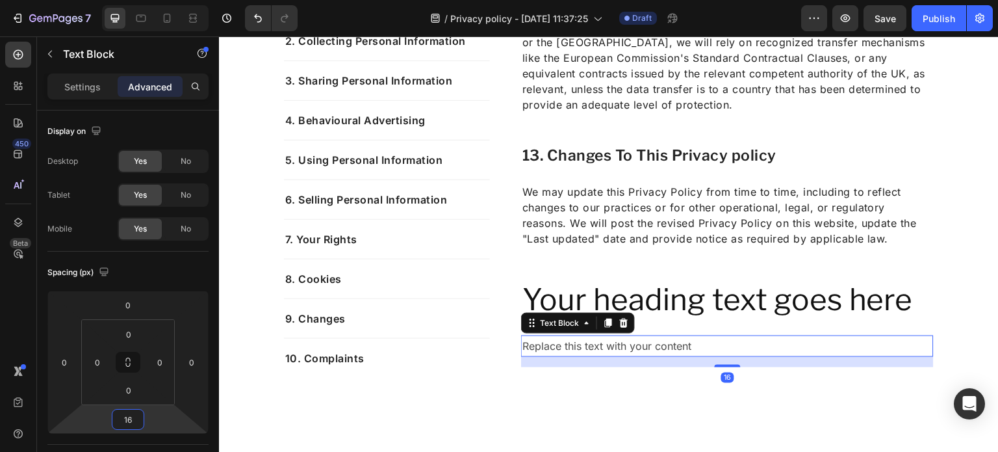
click at [663, 346] on div "Replace this text with your content" at bounding box center [727, 345] width 413 height 21
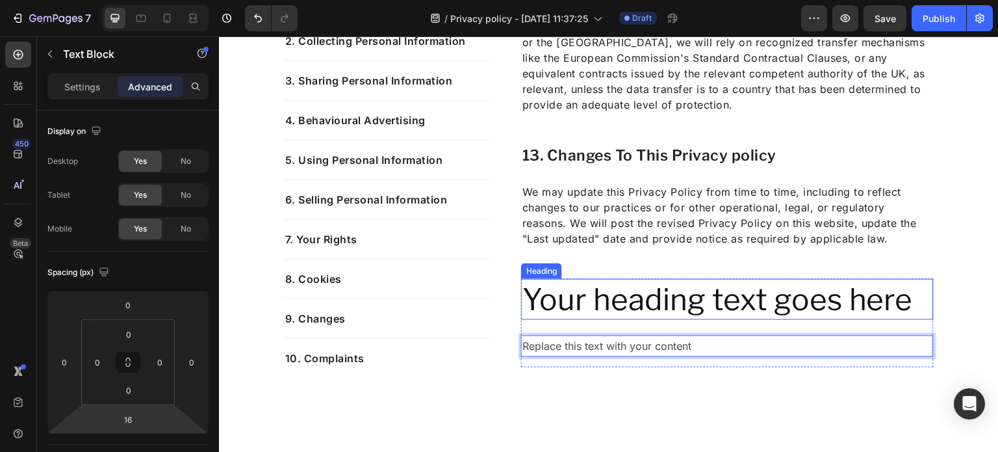
click at [619, 302] on h2 "Your heading text goes here" at bounding box center [727, 300] width 413 height 42
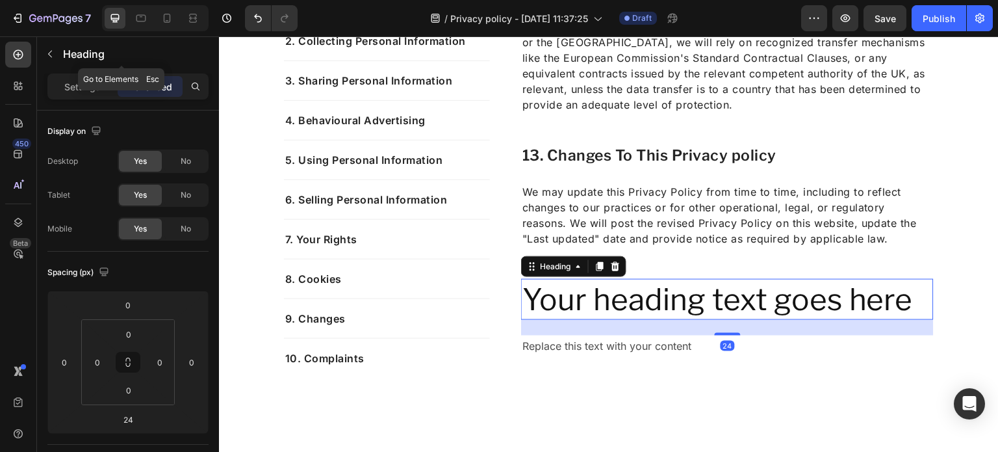
click at [85, 72] on div "Heading" at bounding box center [121, 54] width 169 height 37
click at [68, 79] on div "Settings" at bounding box center [82, 86] width 65 height 21
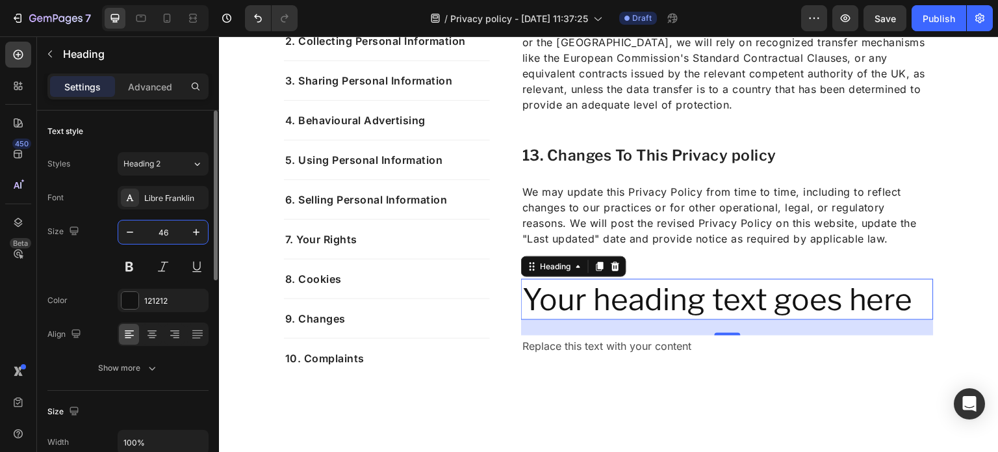
click at [169, 230] on input "46" at bounding box center [163, 231] width 43 height 23
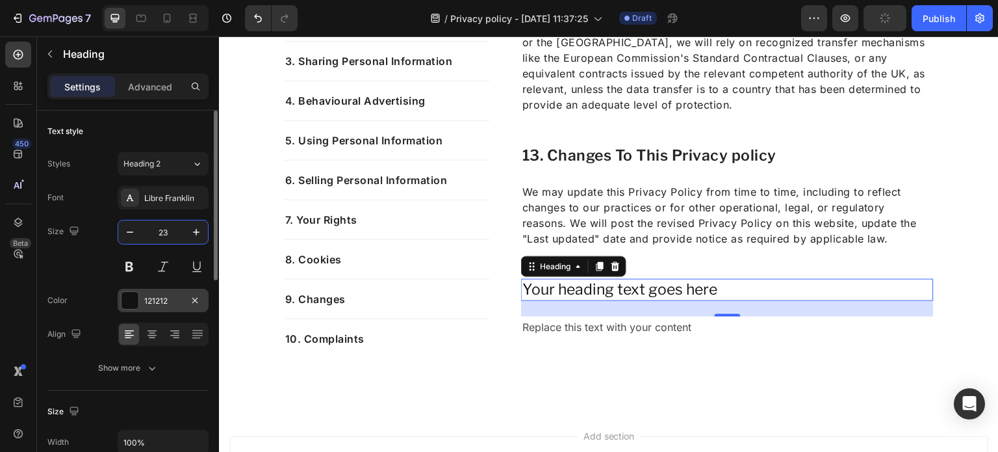
type input "23"
click at [167, 295] on div "121212" at bounding box center [163, 301] width 38 height 12
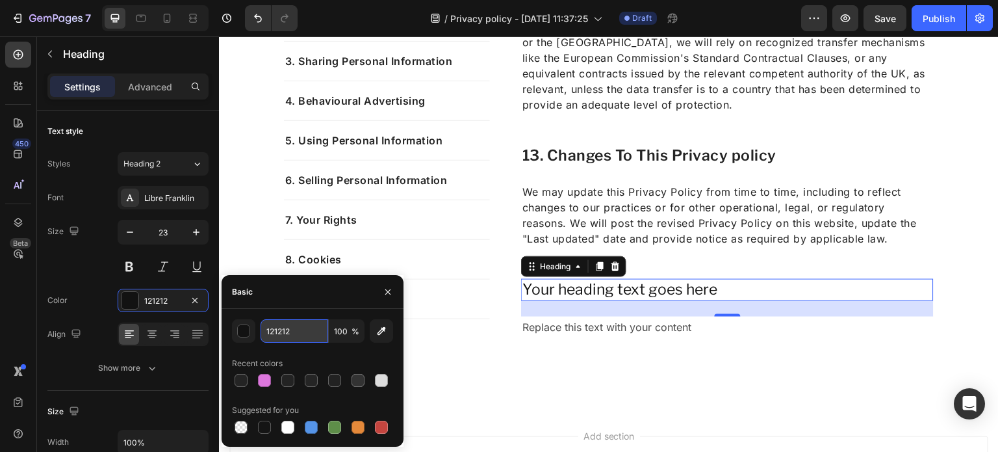
click at [301, 339] on input "121212" at bounding box center [295, 330] width 68 height 23
type input "242424"
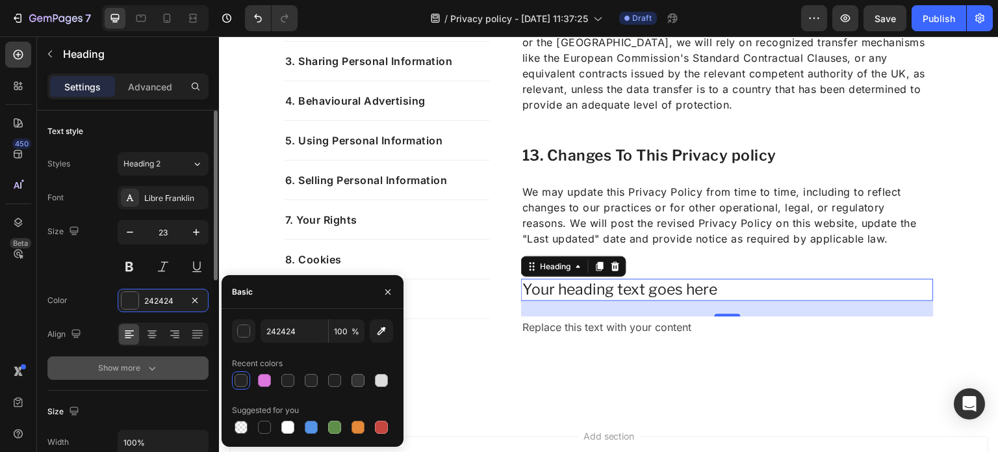
click at [144, 356] on button "Show more" at bounding box center [127, 367] width 161 height 23
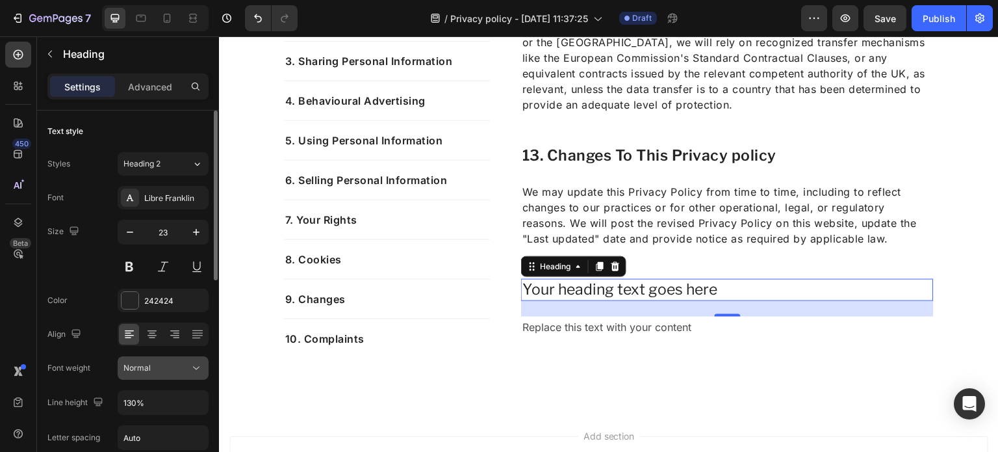
click at [157, 371] on div "Normal" at bounding box center [156, 368] width 66 height 12
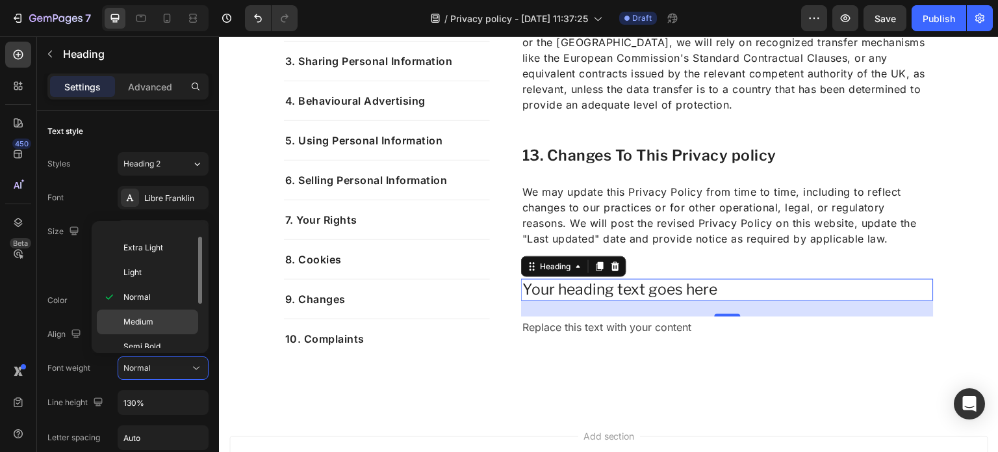
scroll to position [18, 0]
click at [156, 356] on div "Semi Bold" at bounding box center [147, 368] width 101 height 25
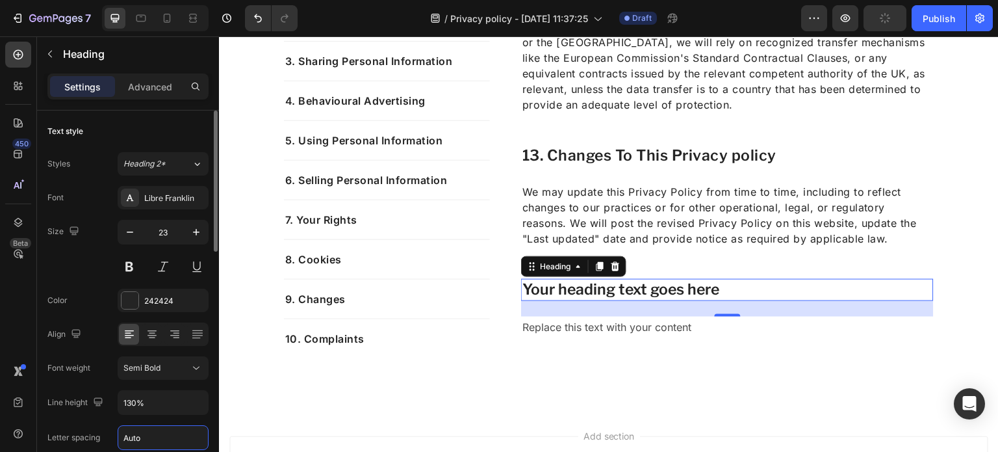
click at [154, 439] on input "Auto" at bounding box center [163, 437] width 90 height 23
type input "0.5"
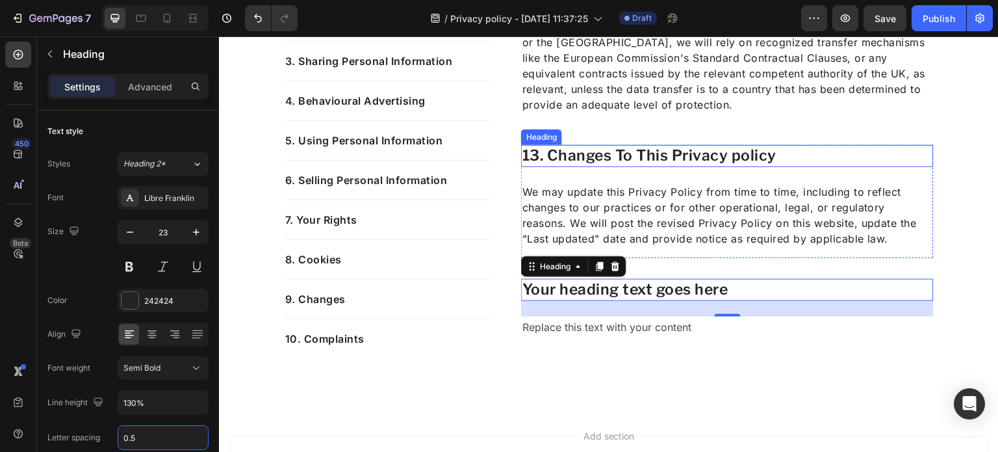
click at [589, 146] on p "13. Changes To This Privacy policy" at bounding box center [727, 155] width 410 height 19
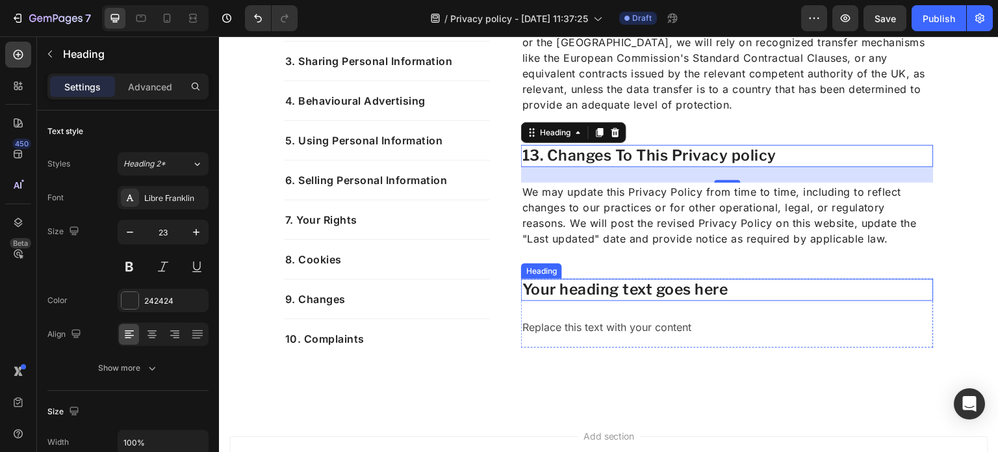
click at [573, 293] on h2 "Your heading text goes here" at bounding box center [727, 290] width 413 height 22
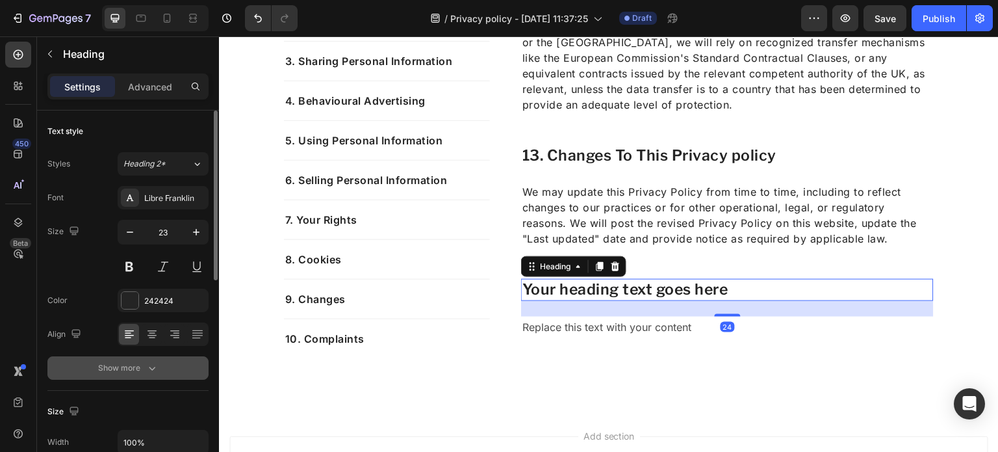
click at [112, 368] on div "Show more" at bounding box center [128, 367] width 60 height 13
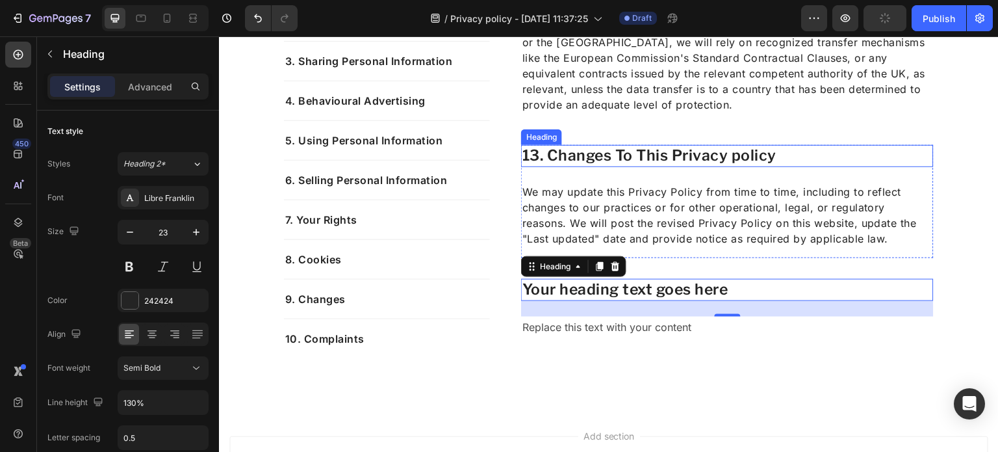
click at [651, 159] on p "13. Changes To This Privacy policy" at bounding box center [727, 155] width 410 height 19
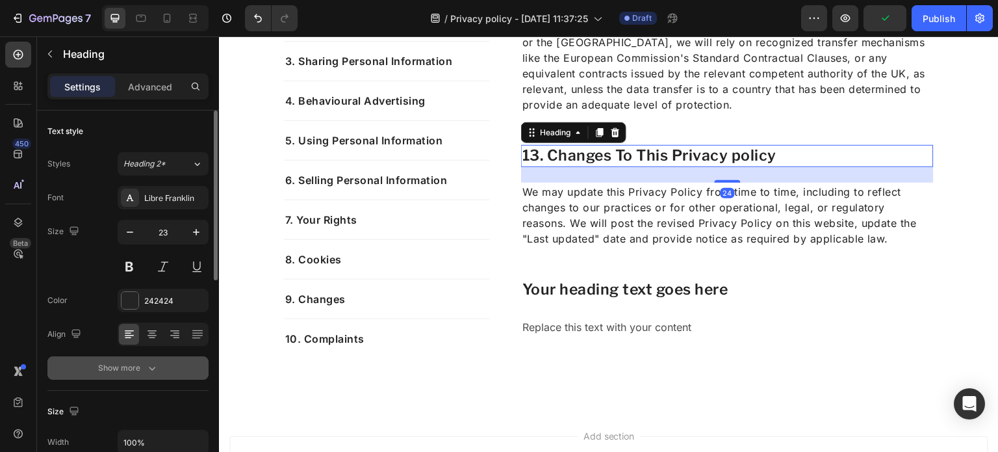
click at [130, 368] on div "Show more" at bounding box center [128, 367] width 60 height 13
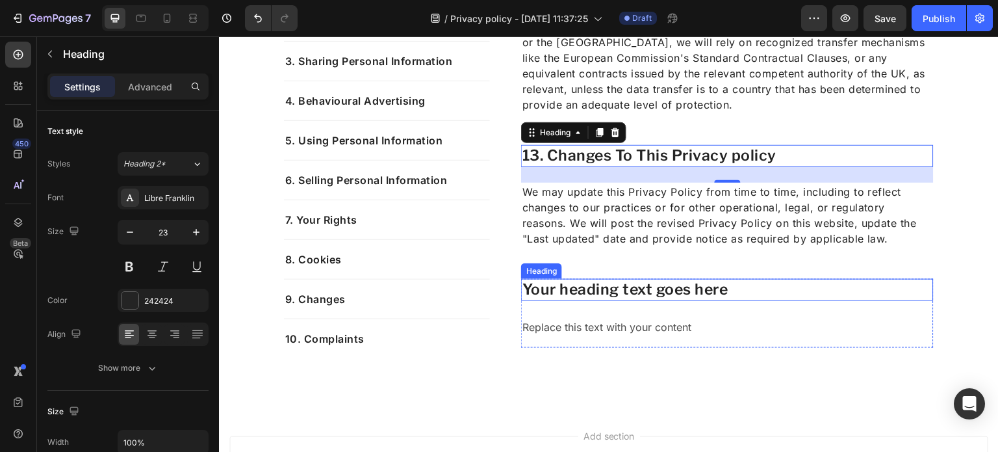
click at [576, 292] on h2 "Your heading text goes here" at bounding box center [727, 290] width 413 height 22
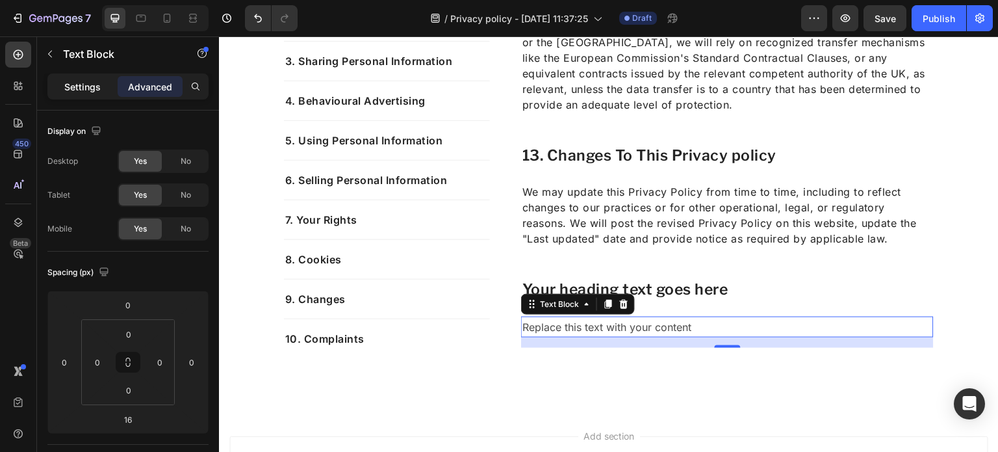
click at [80, 77] on div "Settings" at bounding box center [82, 86] width 65 height 21
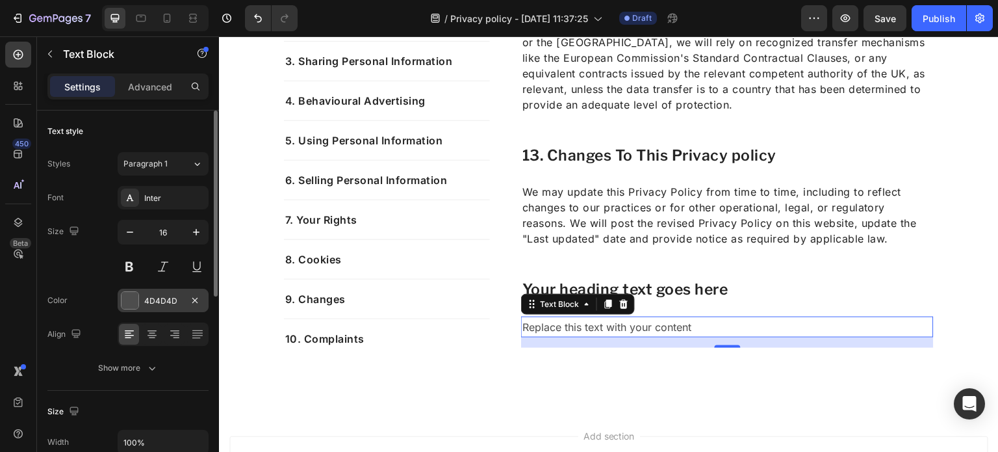
click at [164, 310] on div "4D4D4D" at bounding box center [163, 300] width 91 height 23
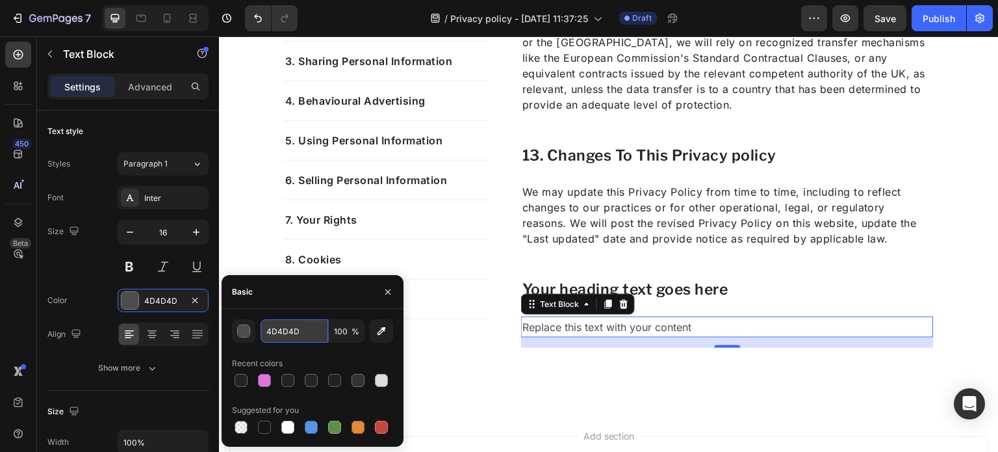
click at [316, 326] on input "4D4D4D" at bounding box center [295, 330] width 68 height 23
type input "242424"
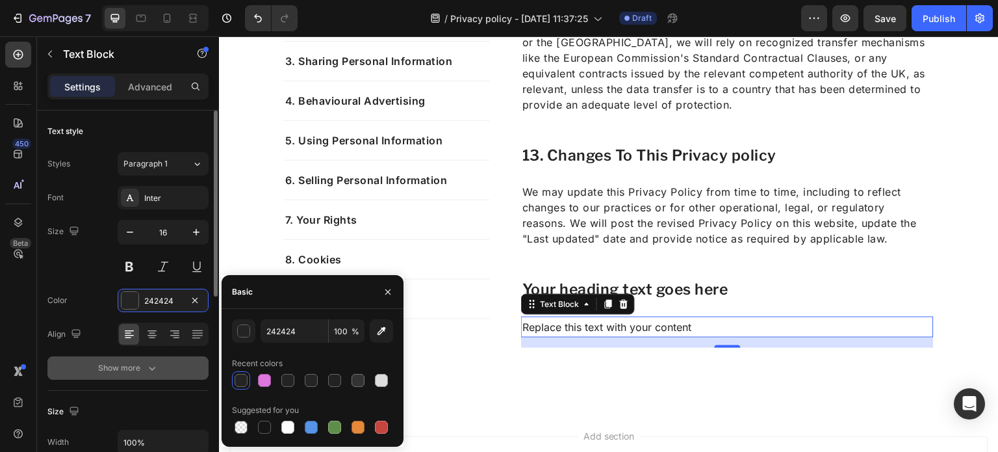
click at [174, 363] on button "Show more" at bounding box center [127, 367] width 161 height 23
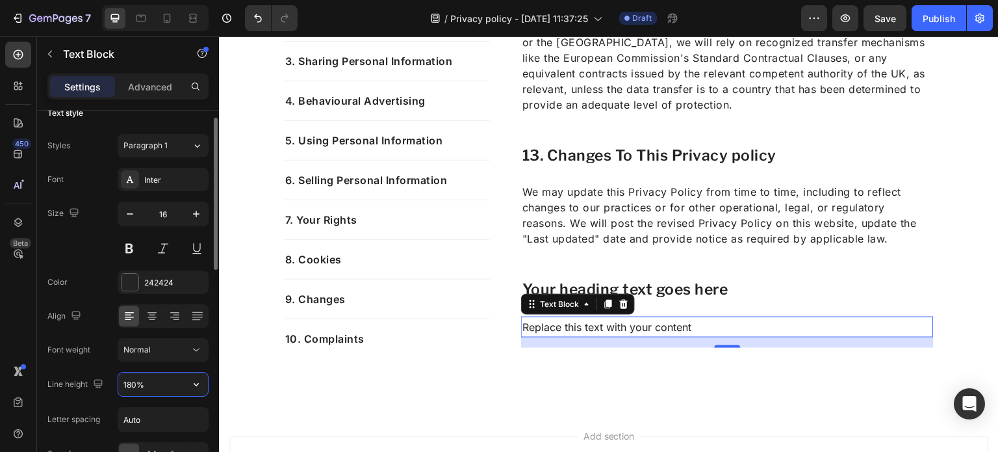
click at [151, 388] on input "180%" at bounding box center [163, 383] width 90 height 23
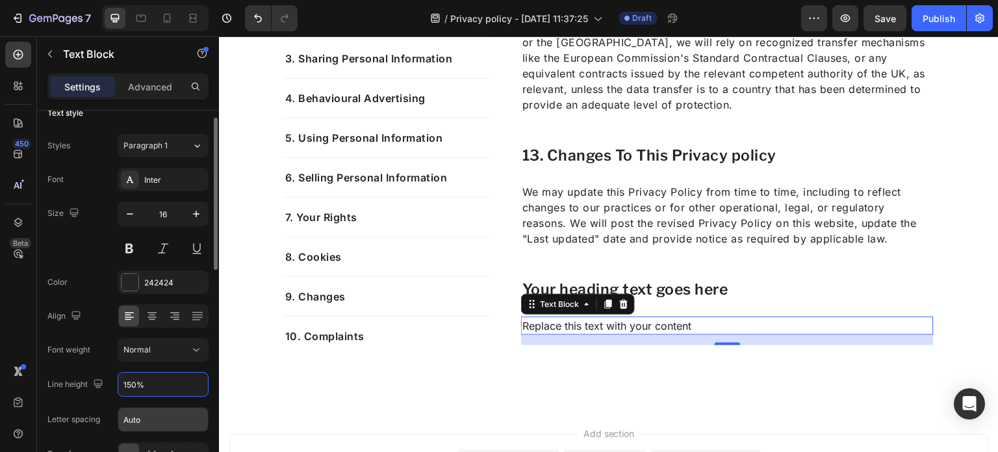
type input "150%"
click at [161, 417] on input "Auto" at bounding box center [163, 418] width 90 height 23
type input "0.5"
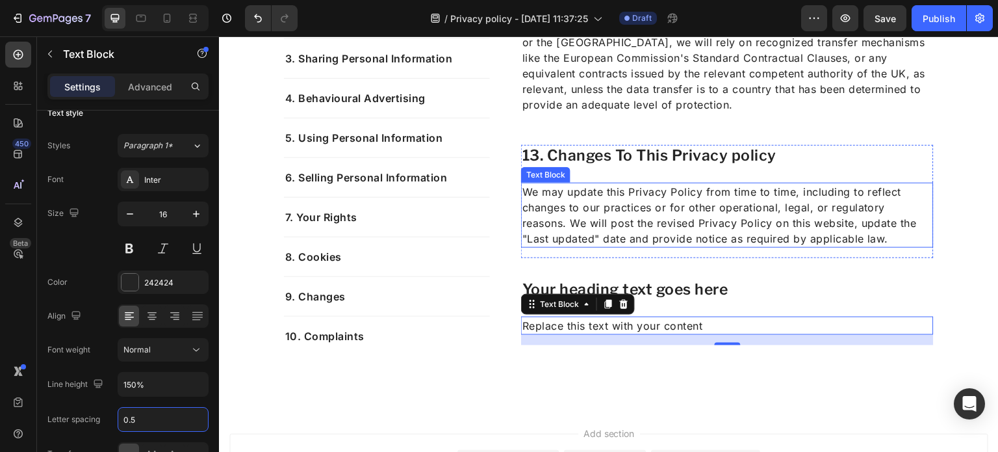
click at [620, 200] on p "We may update this Privacy Policy from time to time, including to reflect chang…" at bounding box center [727, 215] width 410 height 62
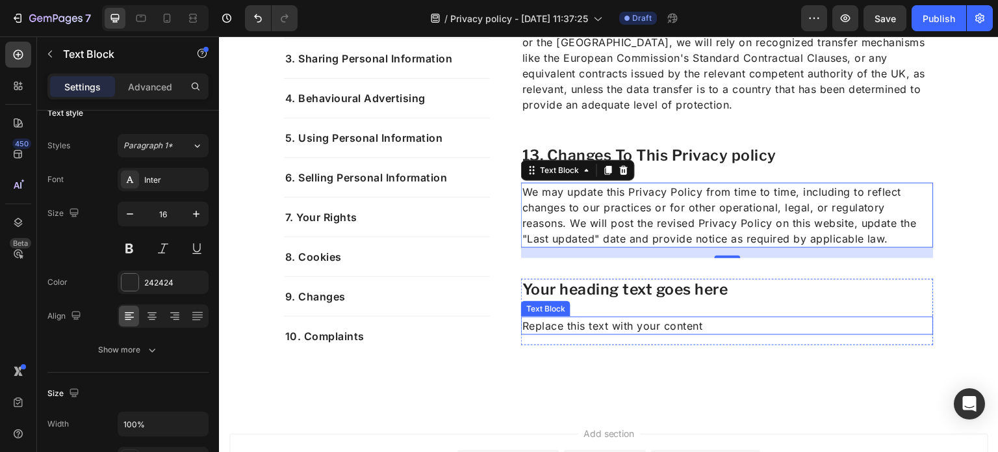
click at [574, 325] on p "Replace this text with your content" at bounding box center [727, 326] width 410 height 16
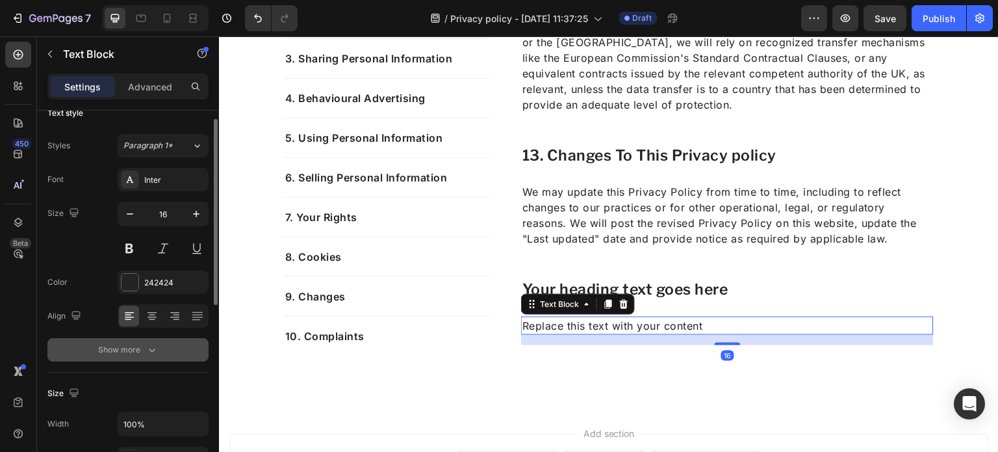
click at [156, 347] on icon "button" at bounding box center [152, 349] width 13 height 13
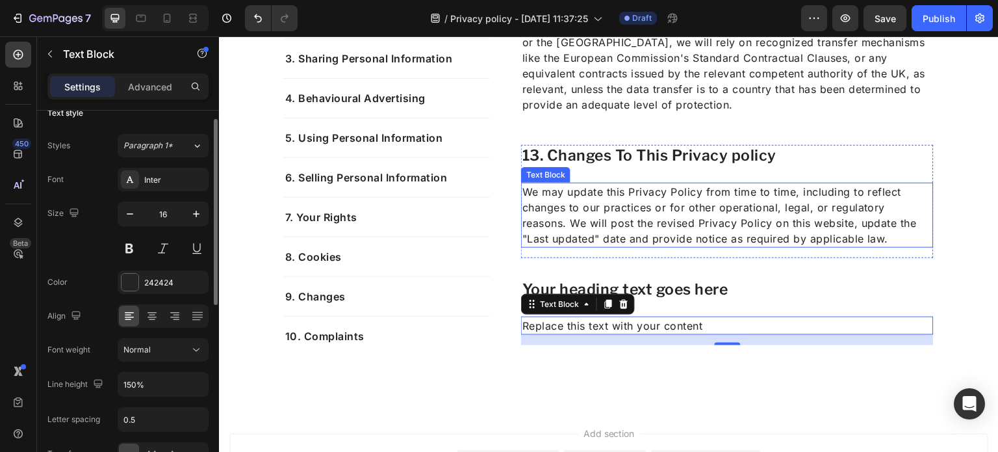
click at [598, 205] on p "We may update this Privacy Policy from time to time, including to reflect chang…" at bounding box center [727, 215] width 410 height 62
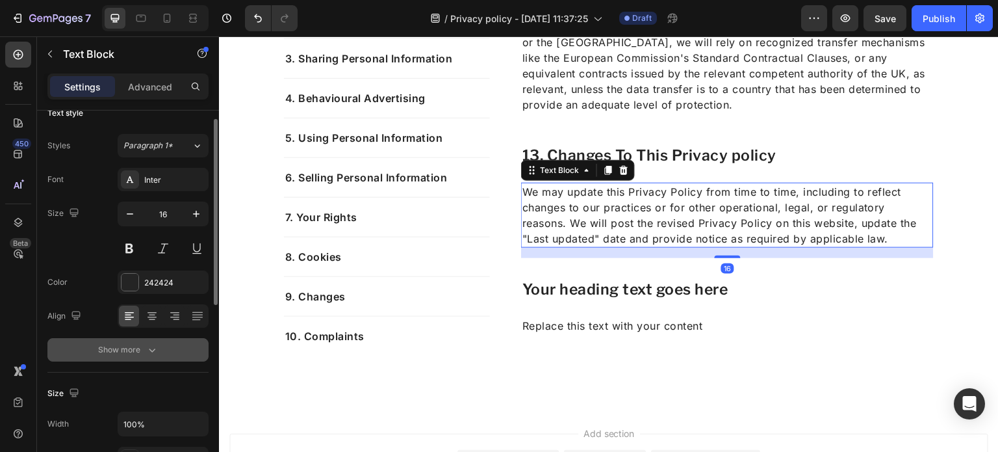
click at [107, 348] on div "Show more" at bounding box center [128, 349] width 60 height 13
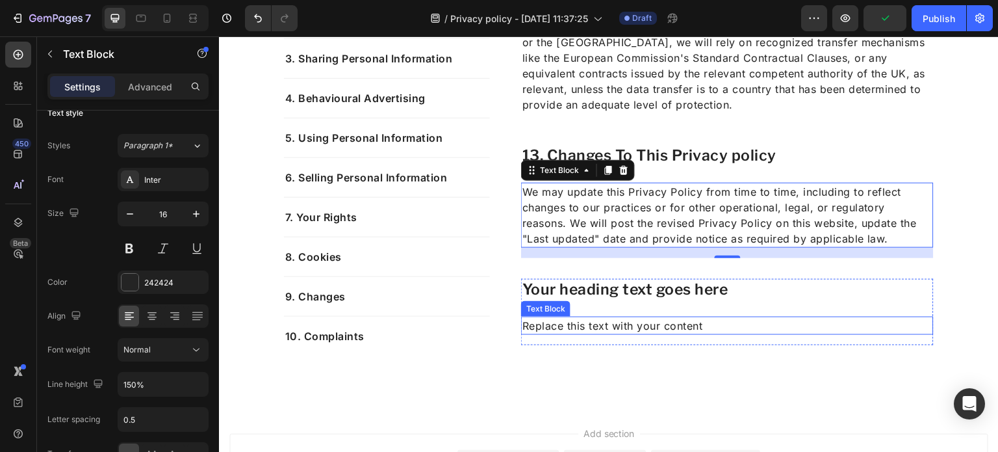
click at [668, 333] on div "Replace this text with your content" at bounding box center [727, 325] width 413 height 18
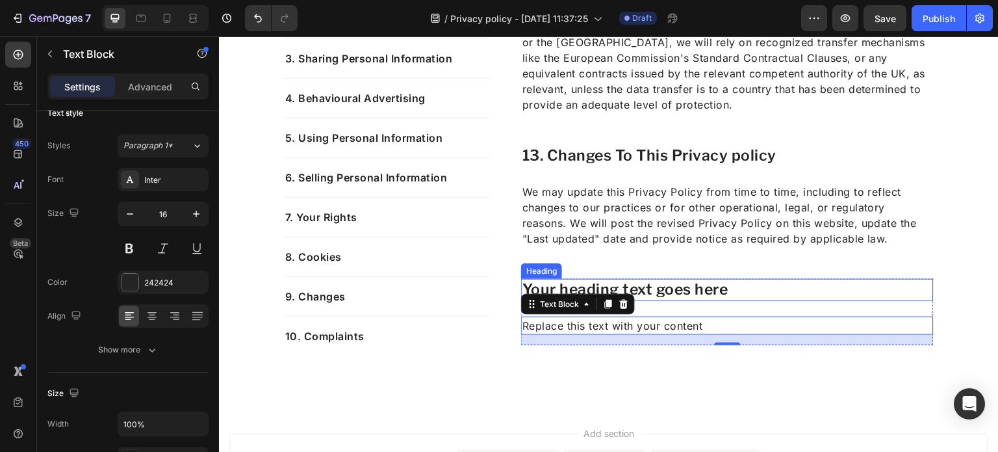
click at [729, 289] on h2 "Your heading text goes here" at bounding box center [727, 290] width 413 height 22
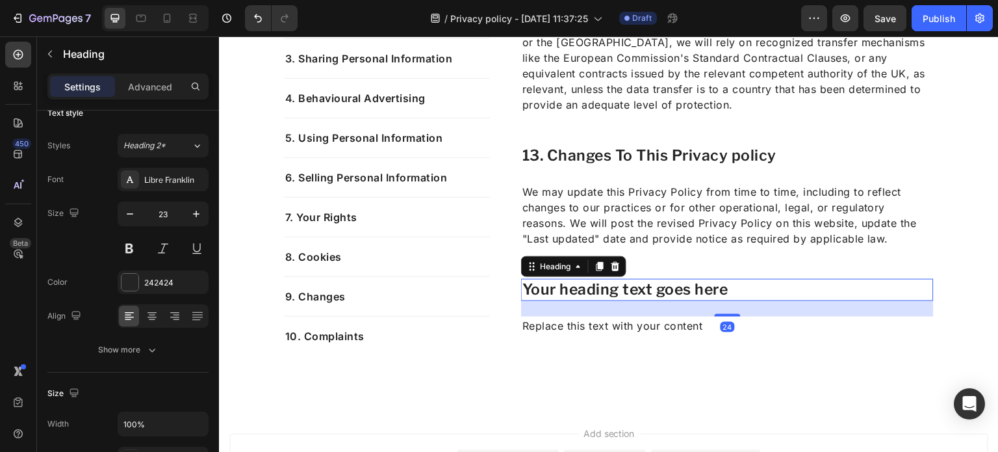
scroll to position [0, 0]
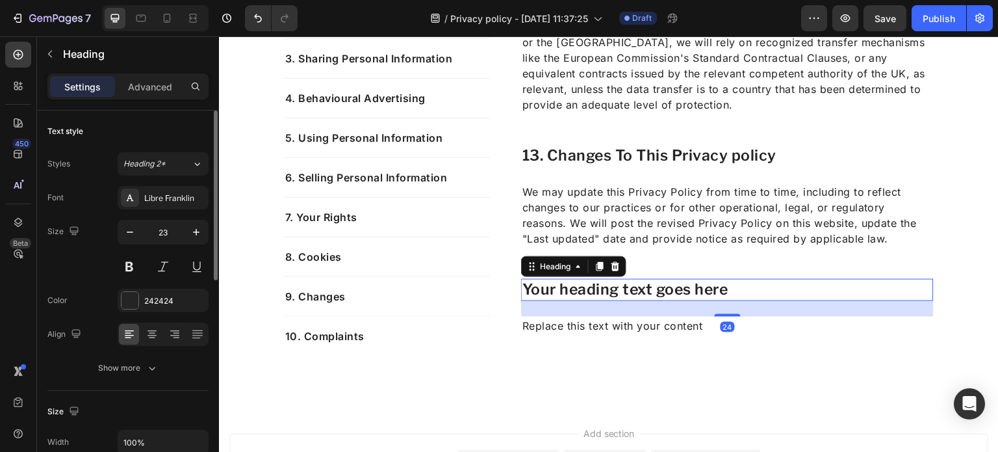
click at [729, 289] on h2 "Your heading text goes here" at bounding box center [727, 290] width 413 height 22
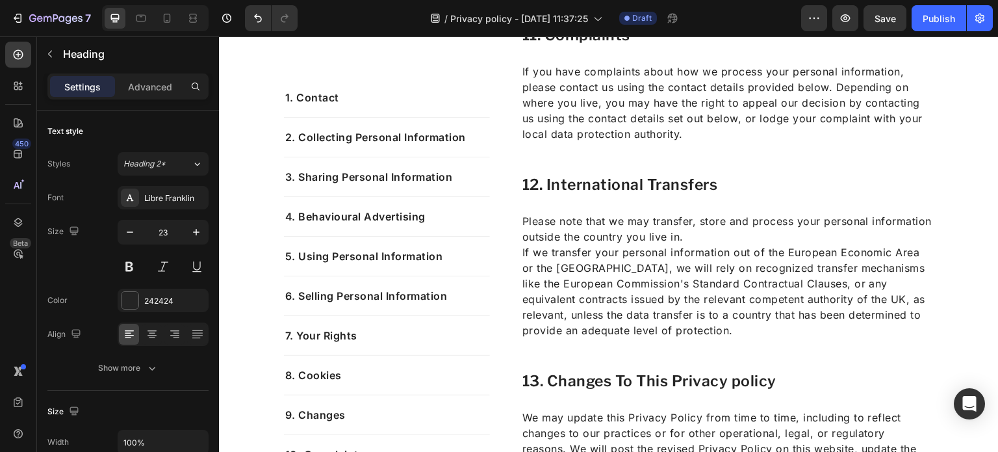
scroll to position [4878, 0]
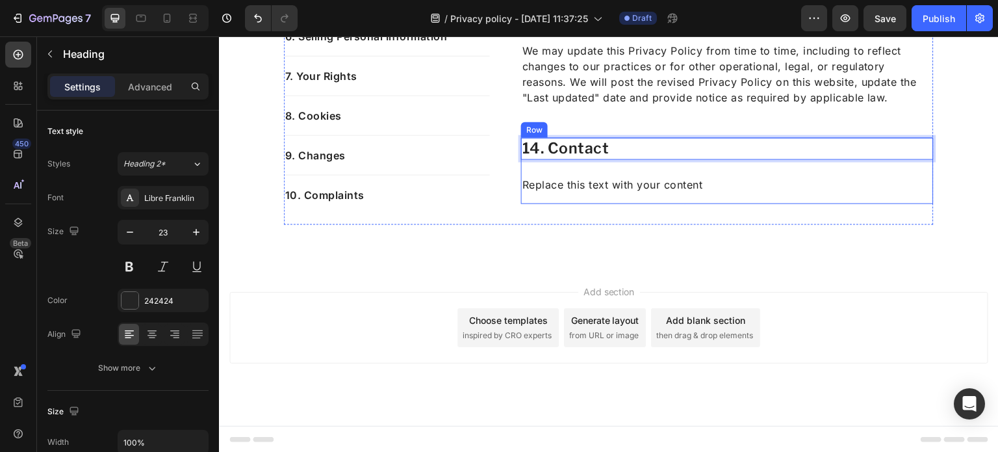
click at [719, 189] on p "Replace this text with your content" at bounding box center [727, 184] width 410 height 16
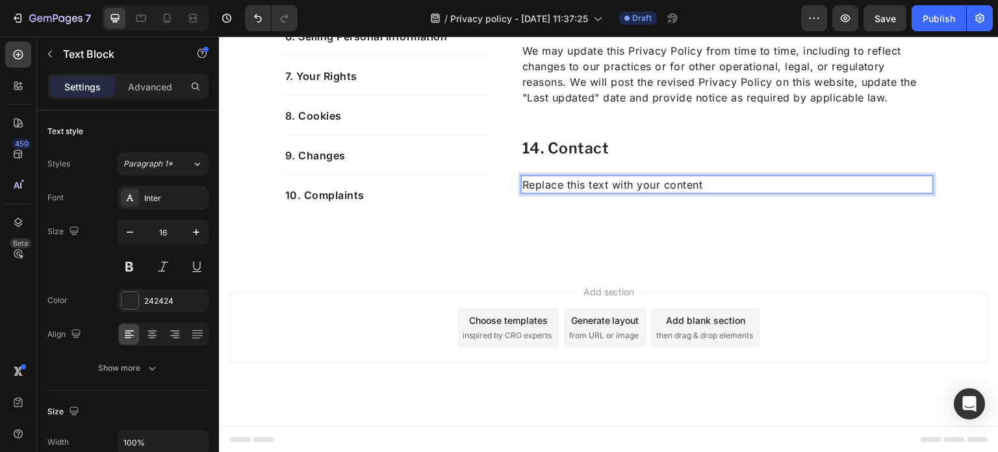
click at [708, 184] on p "Replace this text with your content" at bounding box center [727, 184] width 410 height 16
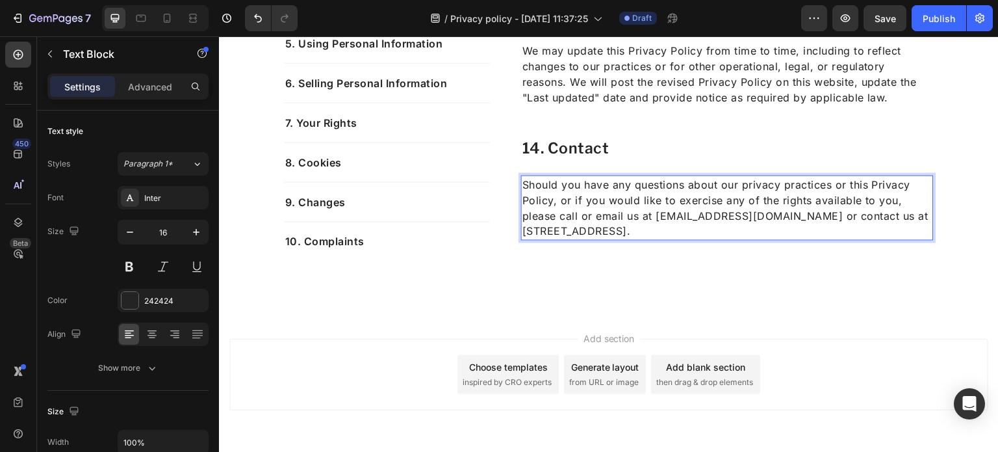
click at [661, 200] on p "Should you have any questions about our privacy practices or this Privacy Polic…" at bounding box center [727, 207] width 410 height 62
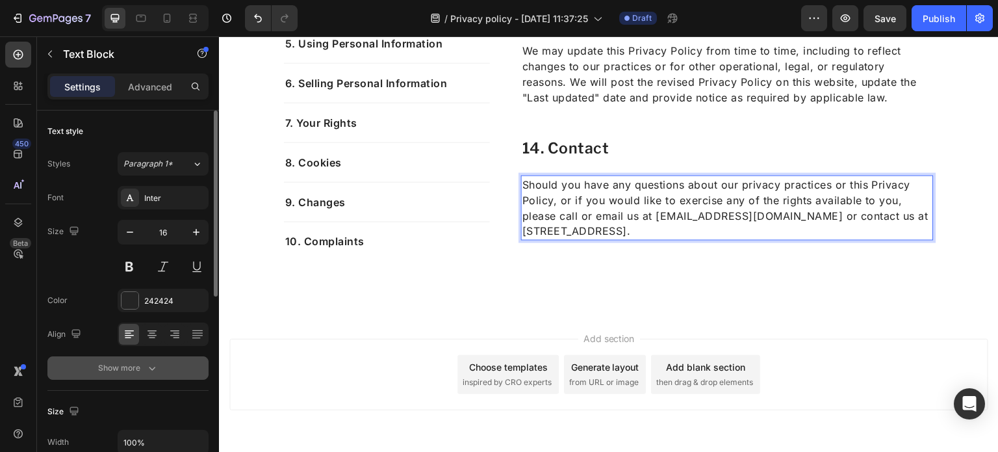
click at [131, 365] on div "Show more" at bounding box center [128, 367] width 60 height 13
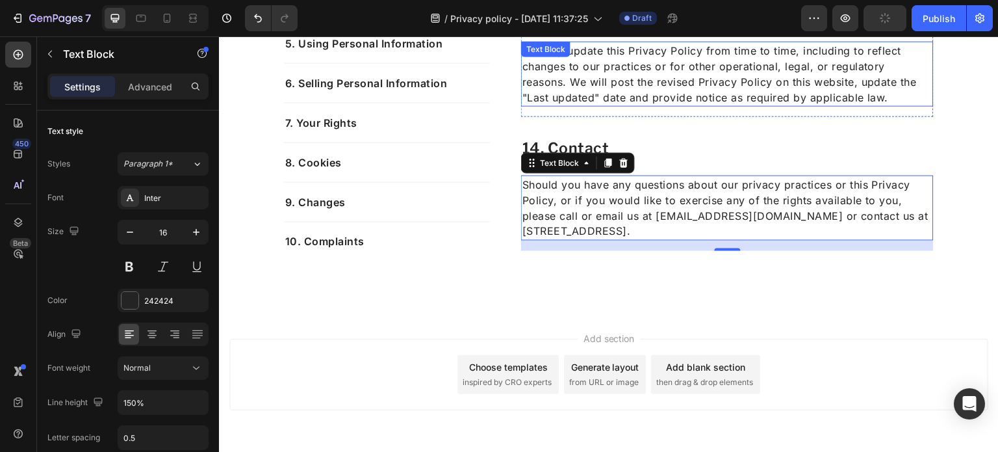
click at [655, 59] on p "We may update this Privacy Policy from time to time, including to reflect chang…" at bounding box center [727, 73] width 410 height 62
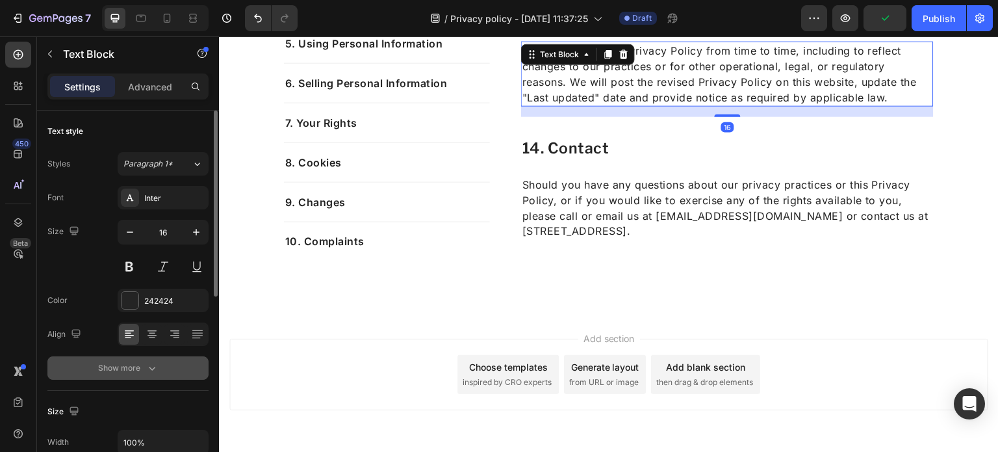
click at [133, 367] on div "Show more" at bounding box center [128, 367] width 60 height 13
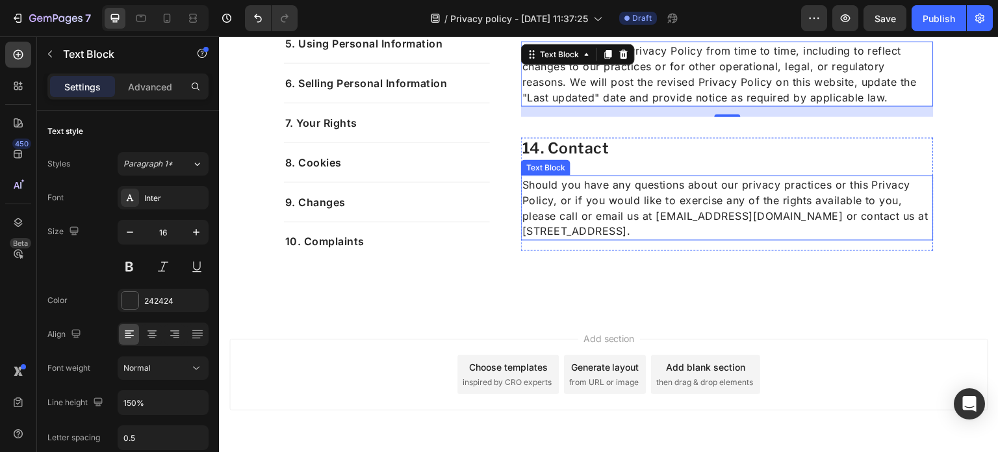
click at [678, 203] on p "Should you have any questions about our privacy practices or this Privacy Polic…" at bounding box center [727, 207] width 410 height 62
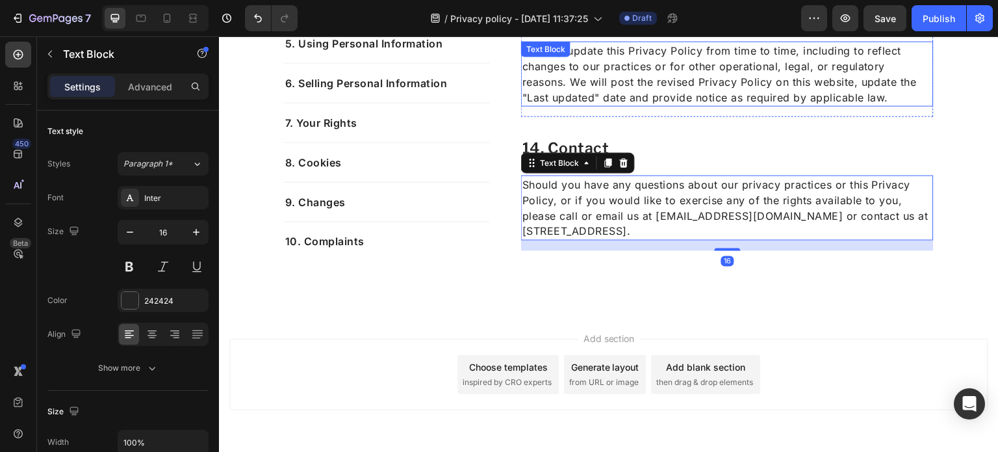
click at [652, 85] on p "We may update this Privacy Policy from time to time, including to reflect chang…" at bounding box center [727, 73] width 410 height 62
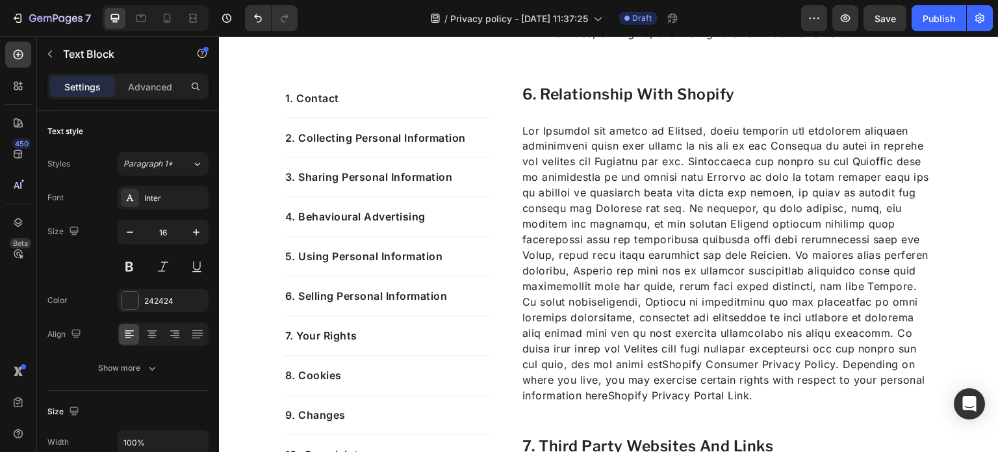
scroll to position [2571, 0]
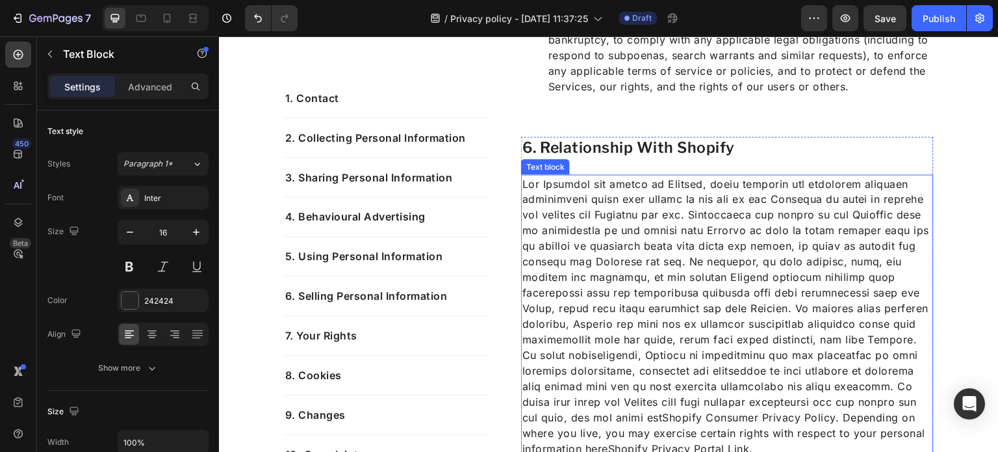
click at [623, 276] on p "Shopify Consumer Privacy Policy . Depending on where you live, you may exercise…" at bounding box center [727, 315] width 410 height 281
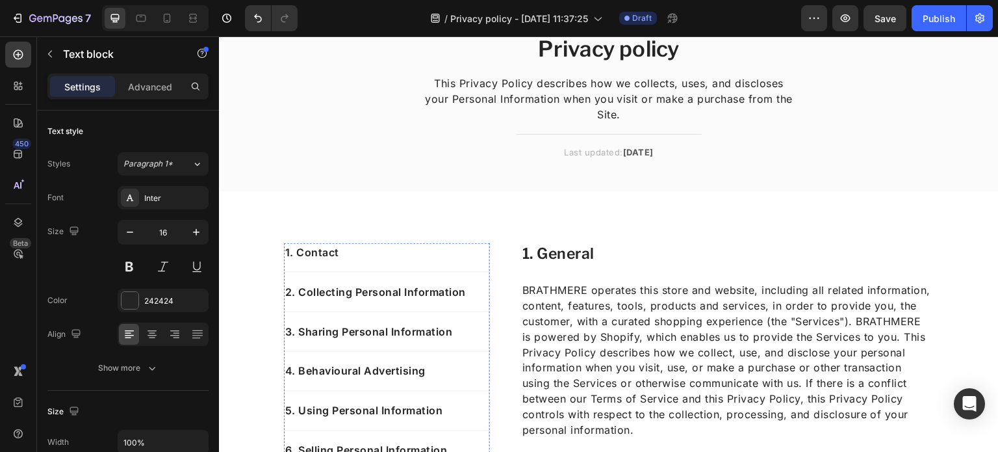
scroll to position [62, 0]
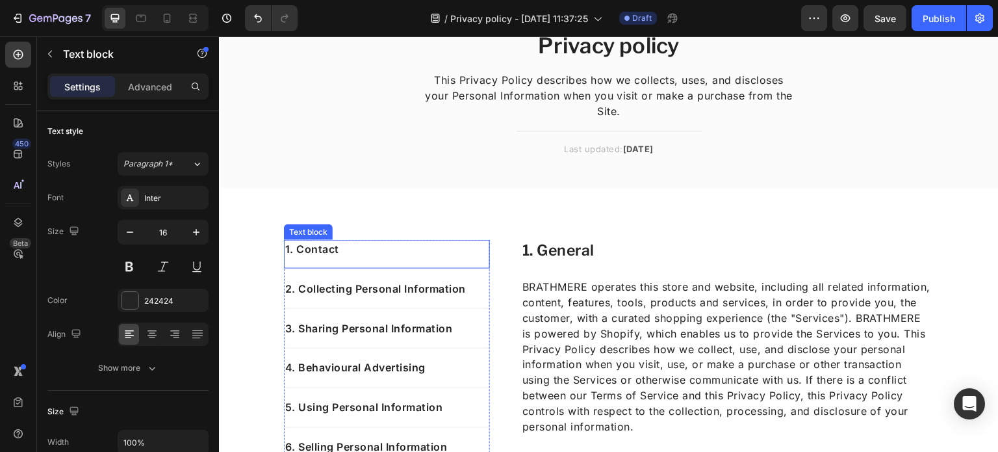
click at [331, 245] on p "1. Contact" at bounding box center [386, 249] width 203 height 16
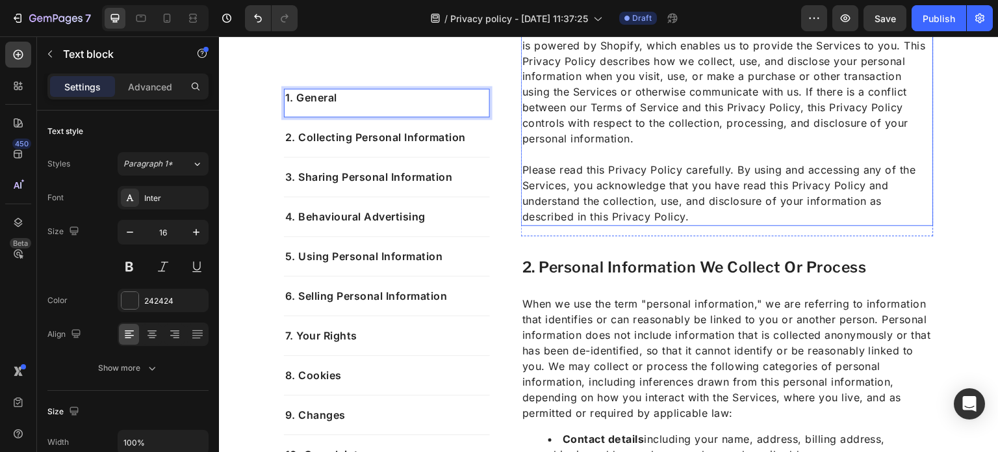
scroll to position [359, 0]
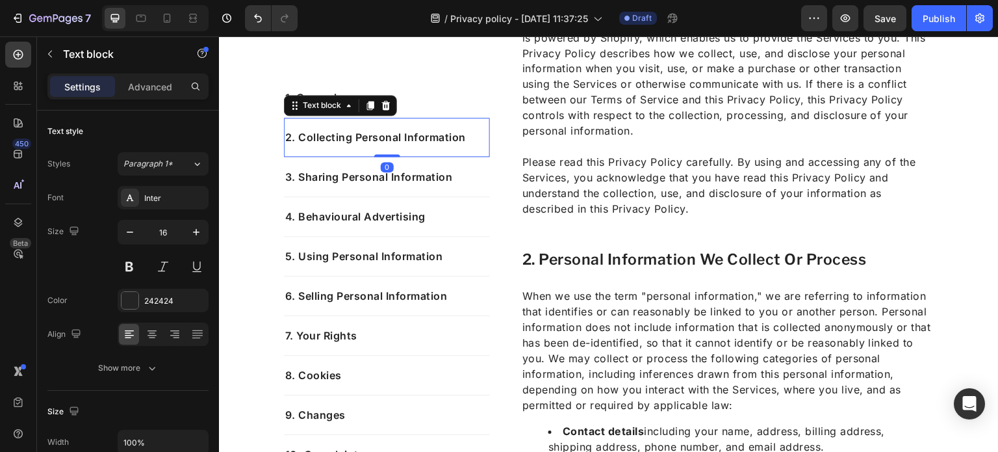
click at [461, 140] on p "2. Collecting Personal Information" at bounding box center [386, 137] width 203 height 16
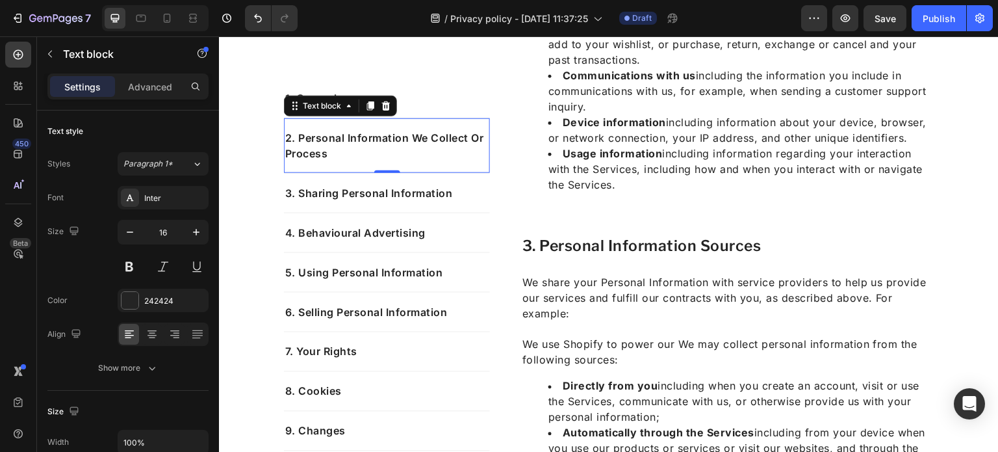
scroll to position [886, 0]
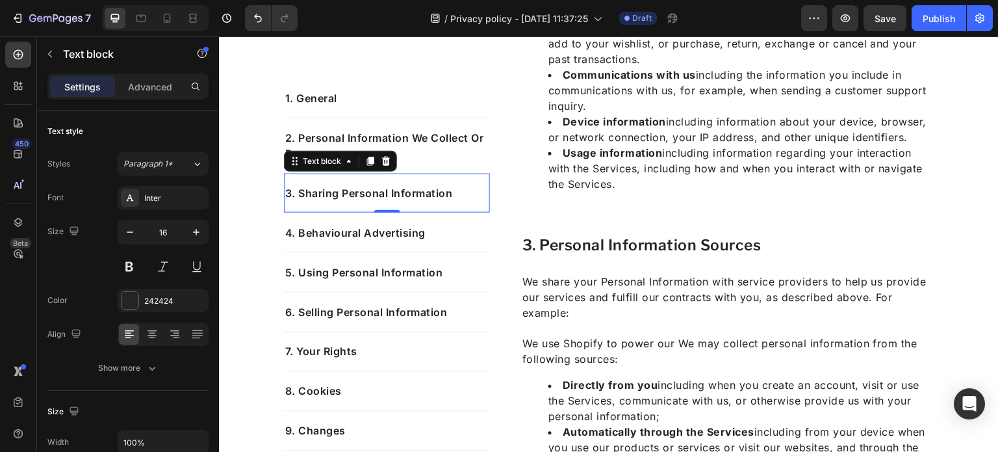
click at [448, 194] on p "3. Sharing Personal Information" at bounding box center [386, 193] width 203 height 16
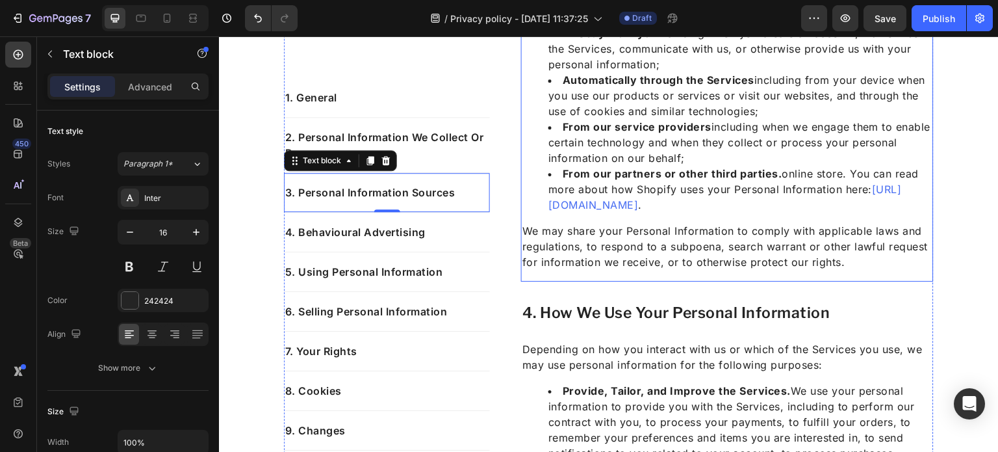
scroll to position [1239, 0]
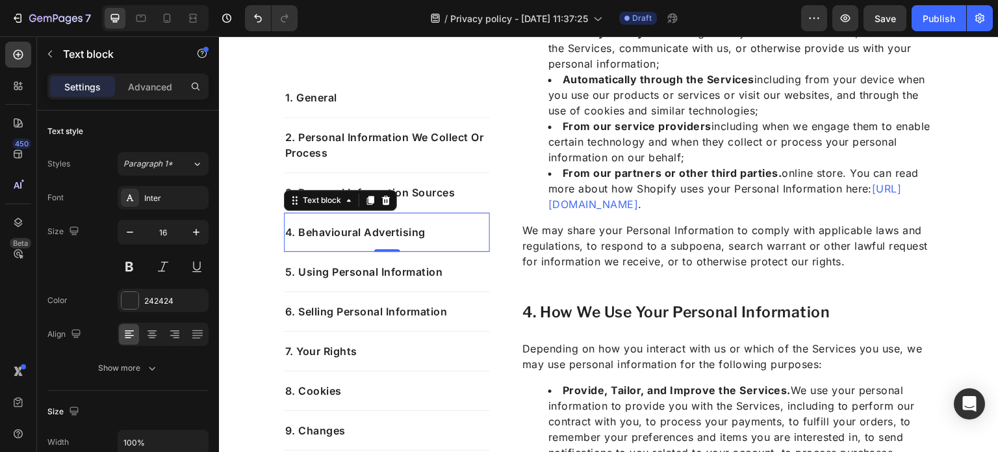
click at [422, 231] on p "4. Behavioural Advertising" at bounding box center [386, 232] width 203 height 16
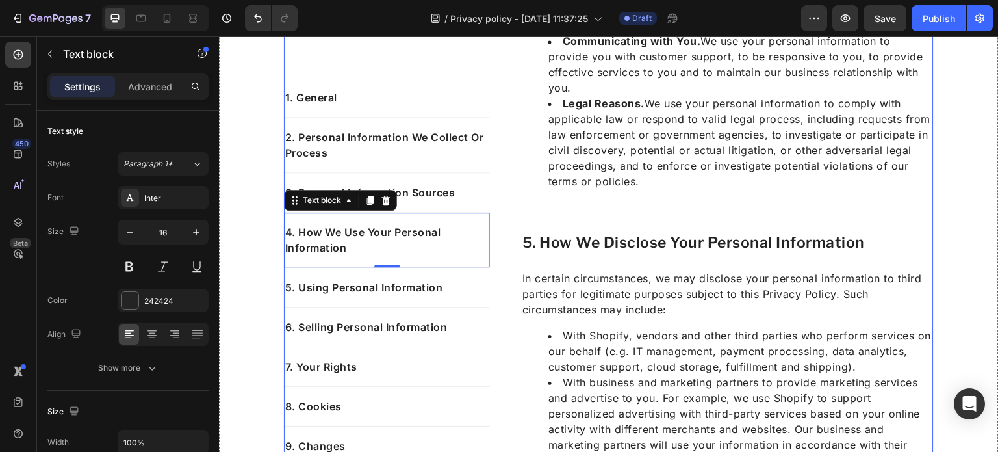
scroll to position [2032, 0]
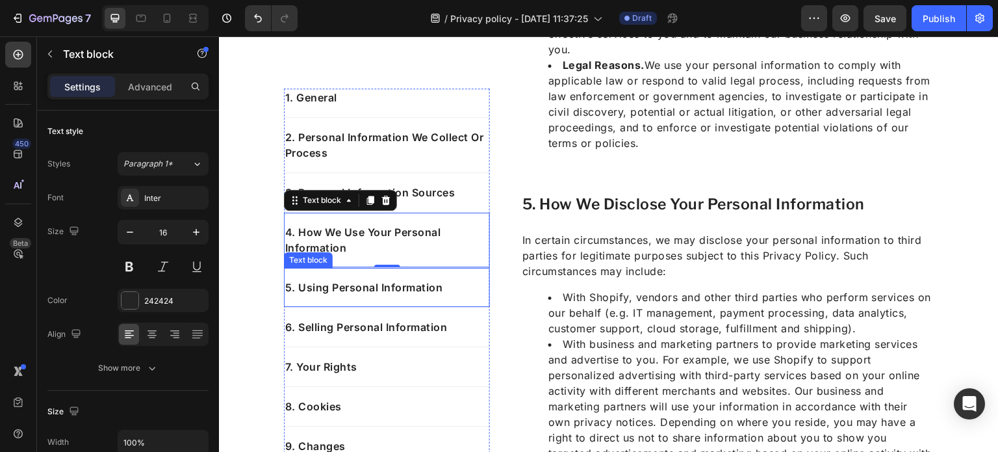
click at [350, 289] on p "5. Using Personal Information" at bounding box center [386, 287] width 203 height 16
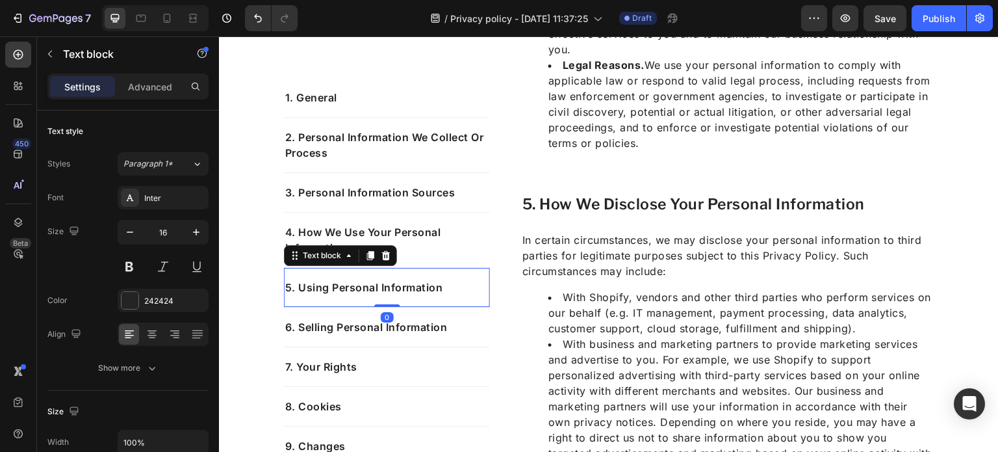
click at [450, 287] on p "5. Using Personal Information" at bounding box center [386, 287] width 203 height 16
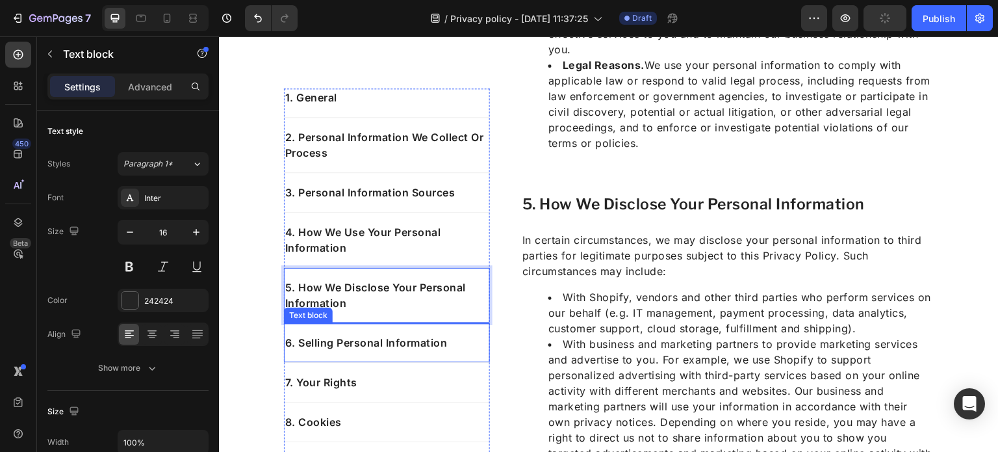
click at [446, 340] on p "6. Selling Personal Information" at bounding box center [386, 343] width 203 height 16
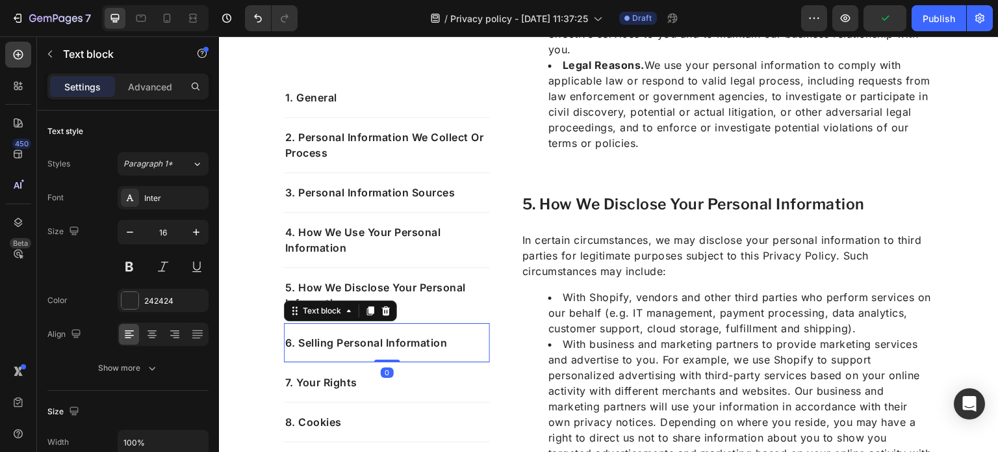
click at [453, 346] on p "6. Selling Personal Information" at bounding box center [386, 343] width 203 height 16
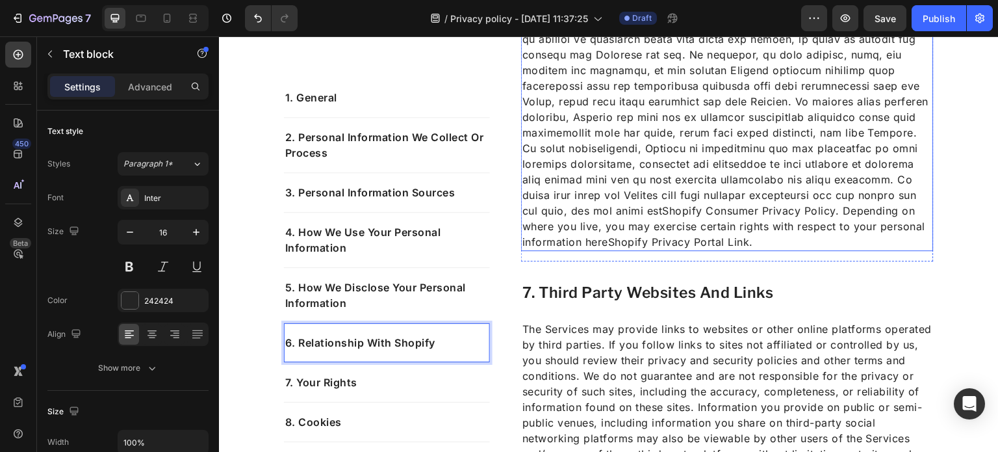
scroll to position [2797, 0]
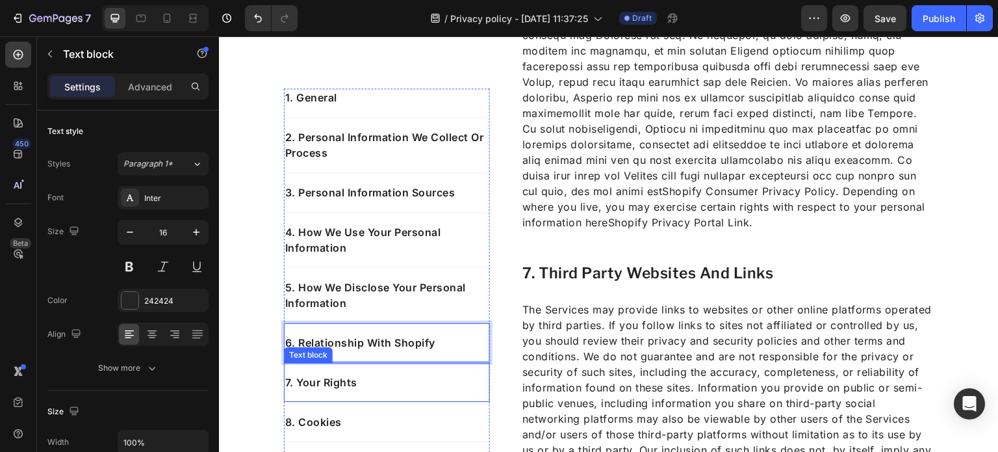
click at [370, 380] on p "7. Your Rights" at bounding box center [386, 382] width 203 height 16
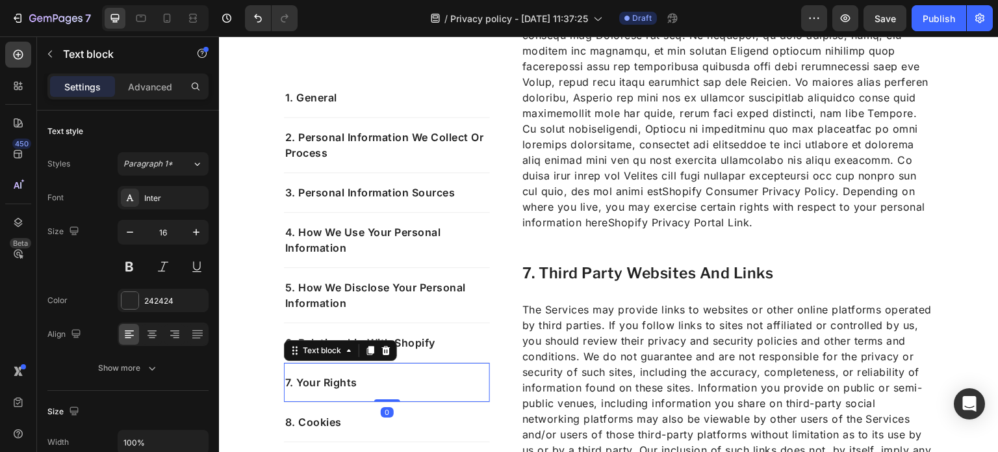
click at [370, 380] on p "7. Your Rights" at bounding box center [386, 382] width 203 height 16
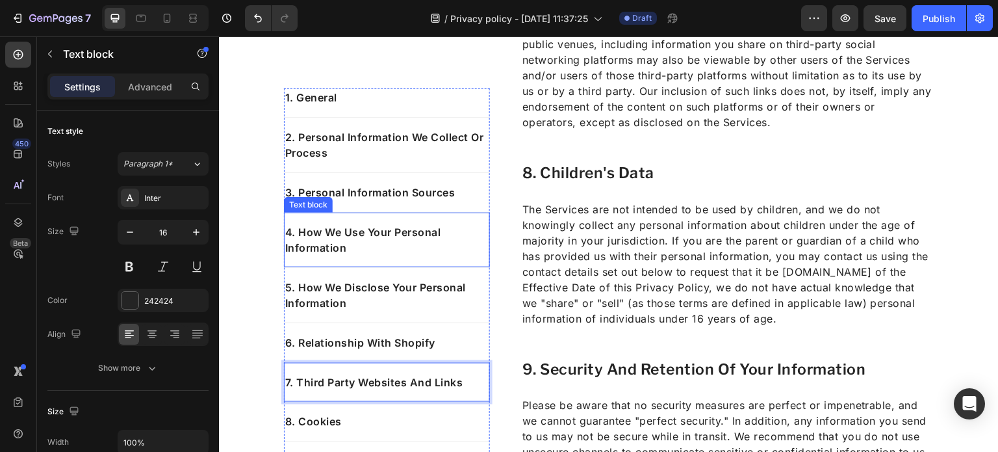
scroll to position [3193, 0]
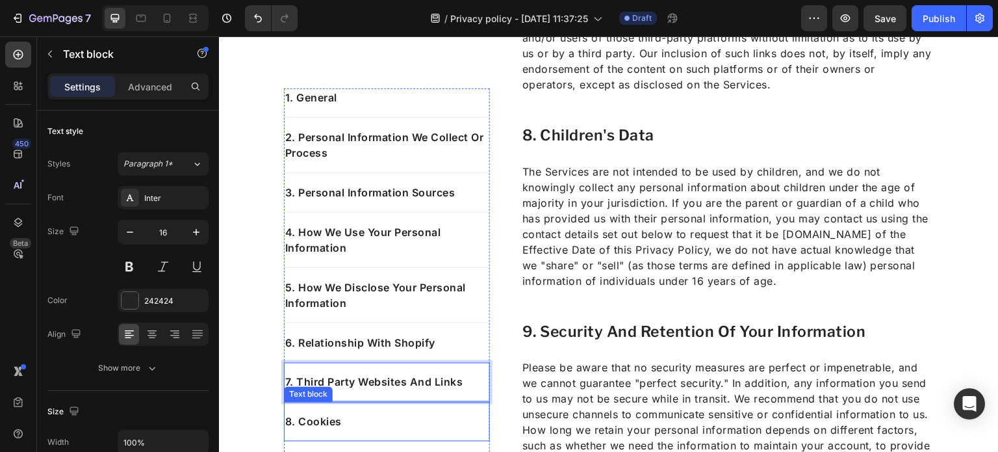
click at [367, 418] on p "8. Cookies" at bounding box center [386, 422] width 203 height 16
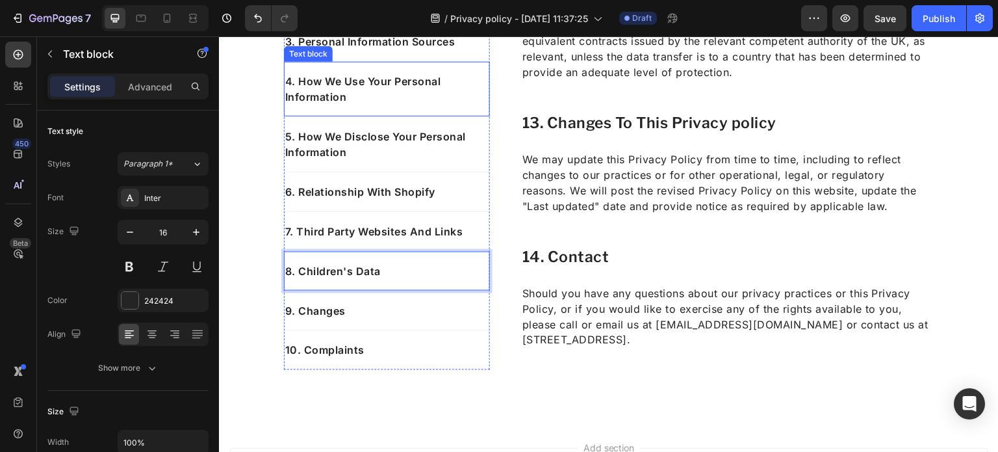
scroll to position [4817, 0]
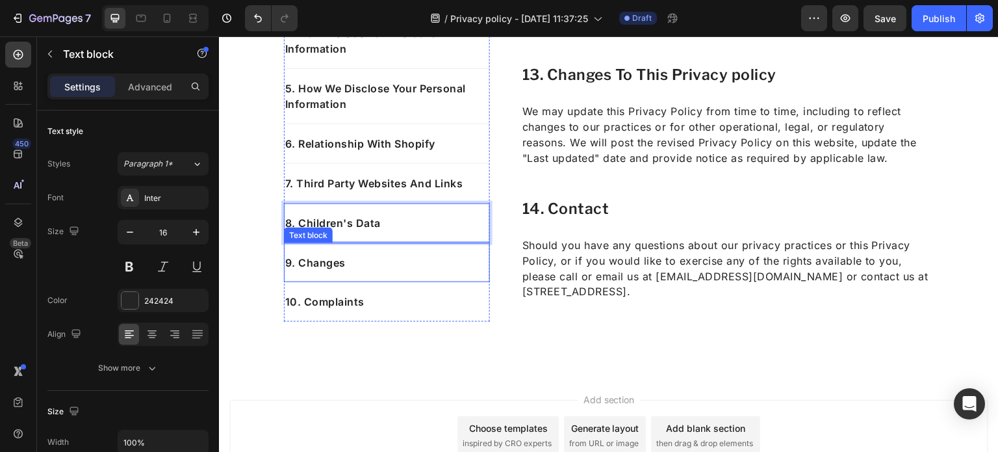
click at [383, 266] on p "9. Changes" at bounding box center [386, 263] width 203 height 16
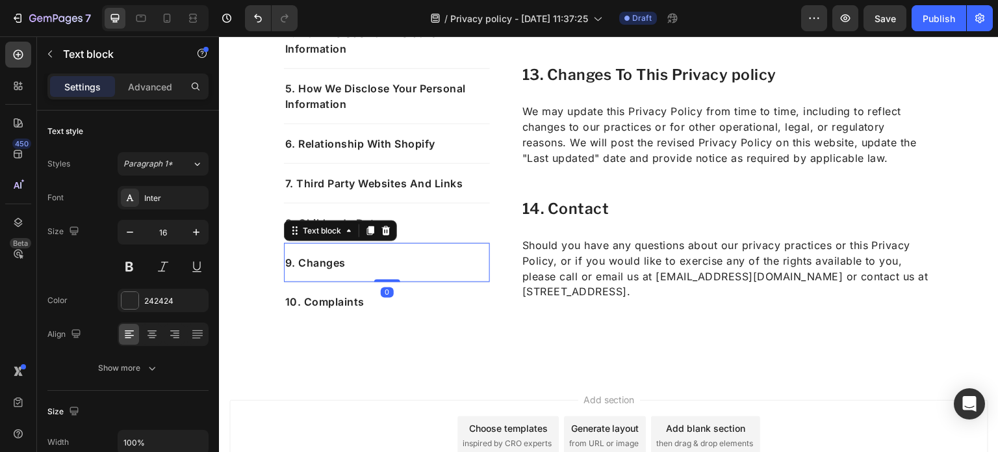
click at [383, 266] on p "9. Changes" at bounding box center [386, 263] width 203 height 16
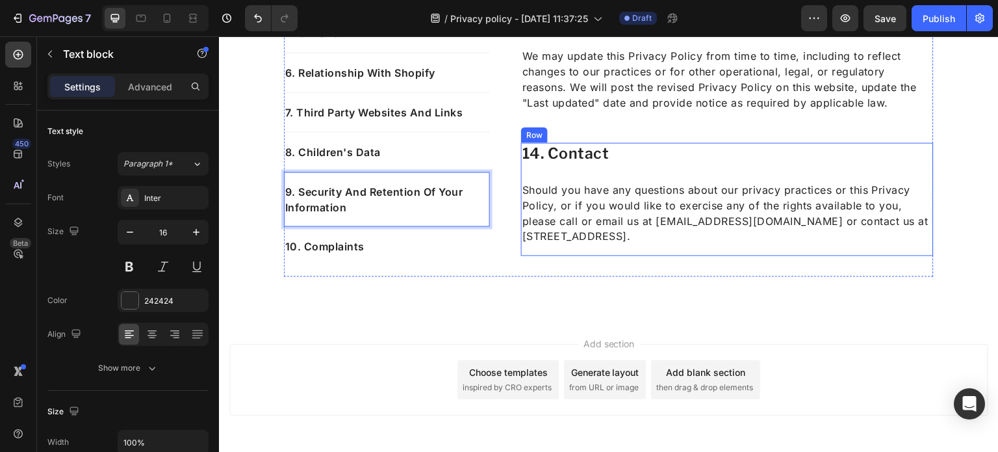
scroll to position [4925, 0]
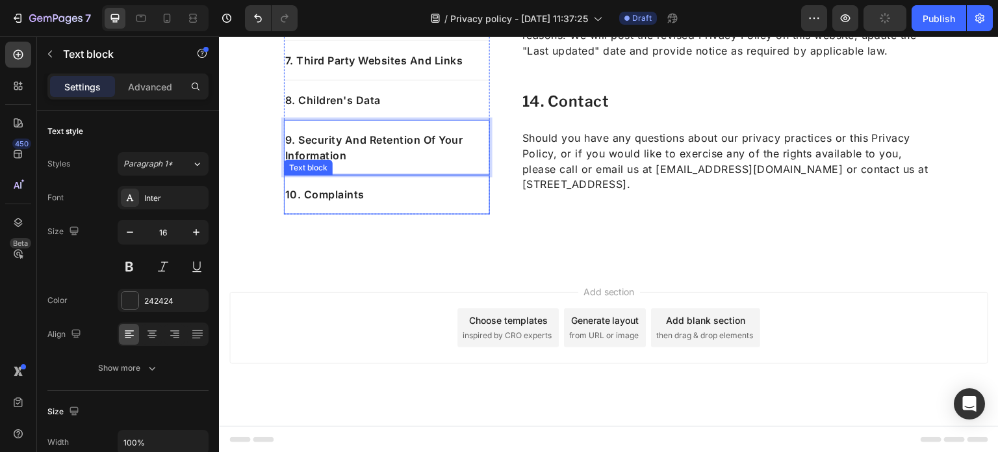
click at [380, 181] on div "10. Complaints Text block" at bounding box center [387, 194] width 206 height 39
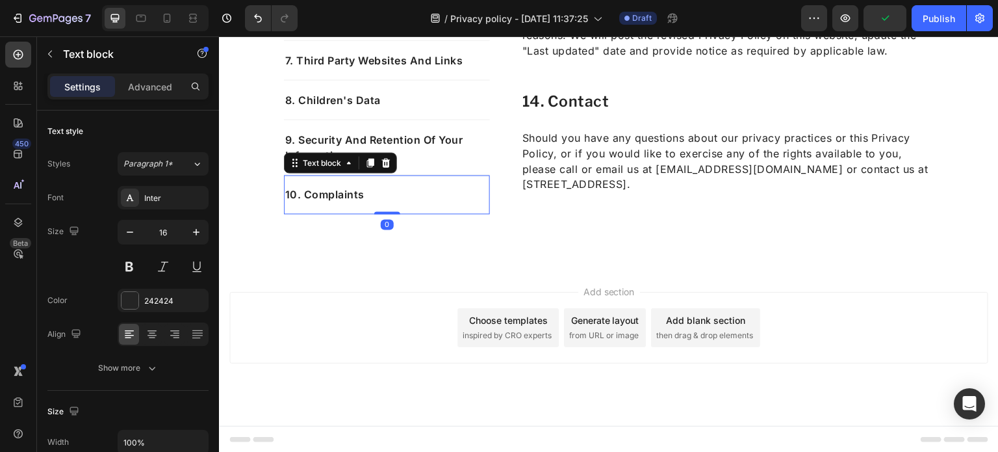
click at [367, 197] on p "10. Complaints" at bounding box center [386, 195] width 203 height 16
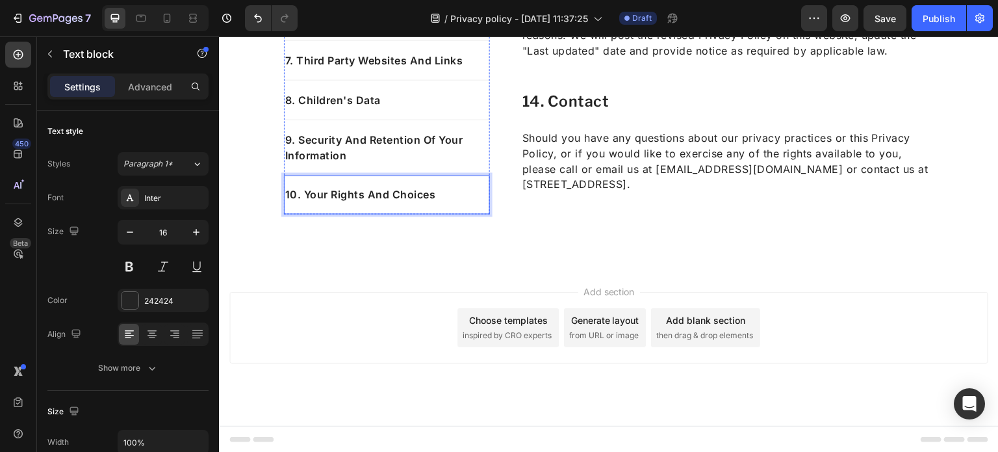
scroll to position [4784, 0]
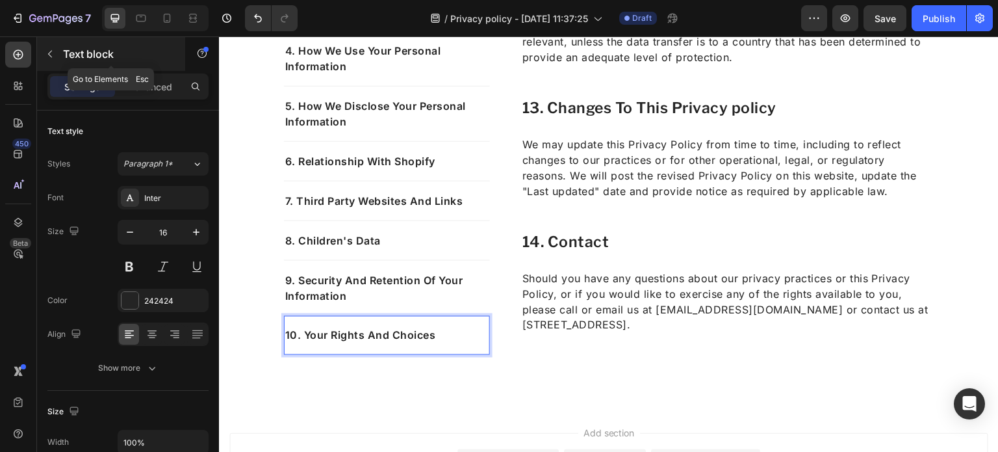
click at [57, 53] on button "button" at bounding box center [50, 54] width 21 height 21
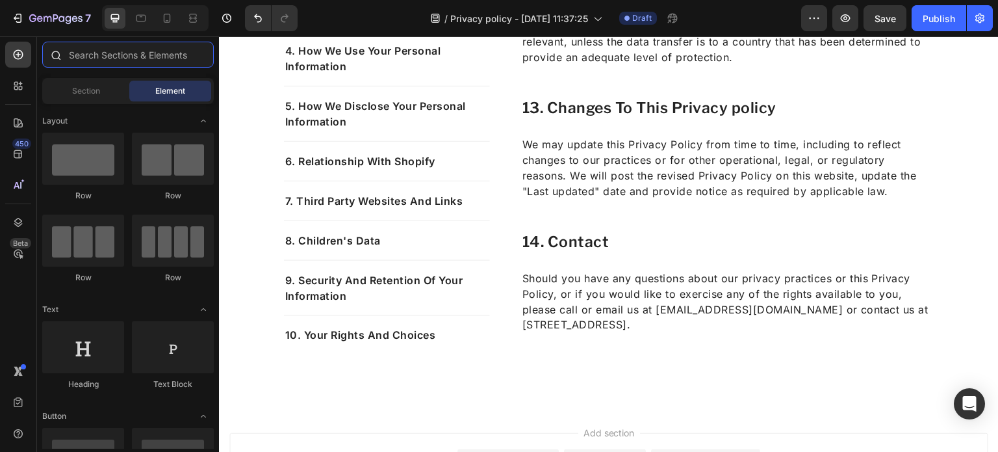
click at [90, 57] on input "text" at bounding box center [128, 55] width 172 height 26
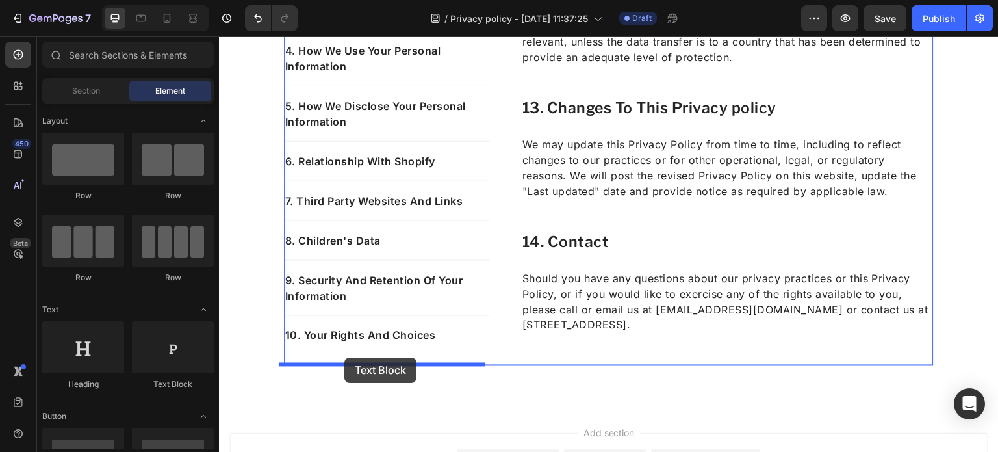
drag, startPoint x: 402, startPoint y: 392, endPoint x: 344, endPoint y: 357, distance: 66.8
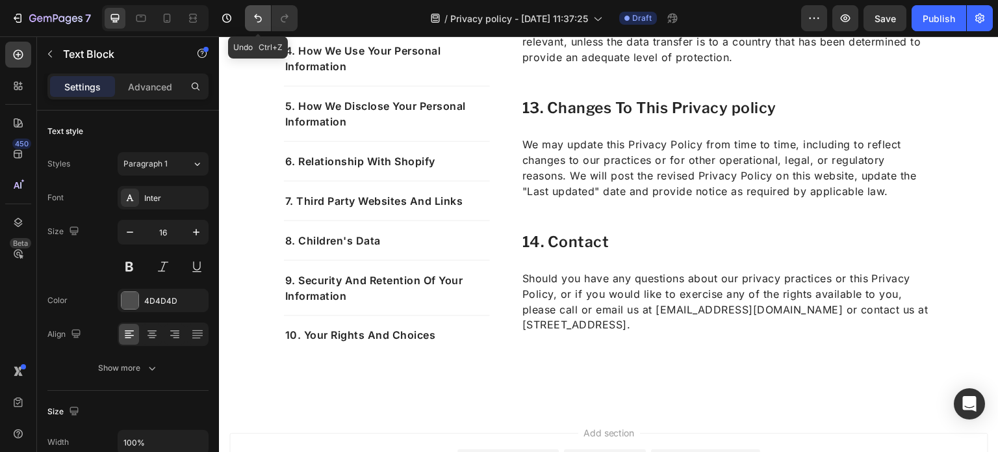
click at [250, 23] on button "Undo/Redo" at bounding box center [258, 18] width 26 height 26
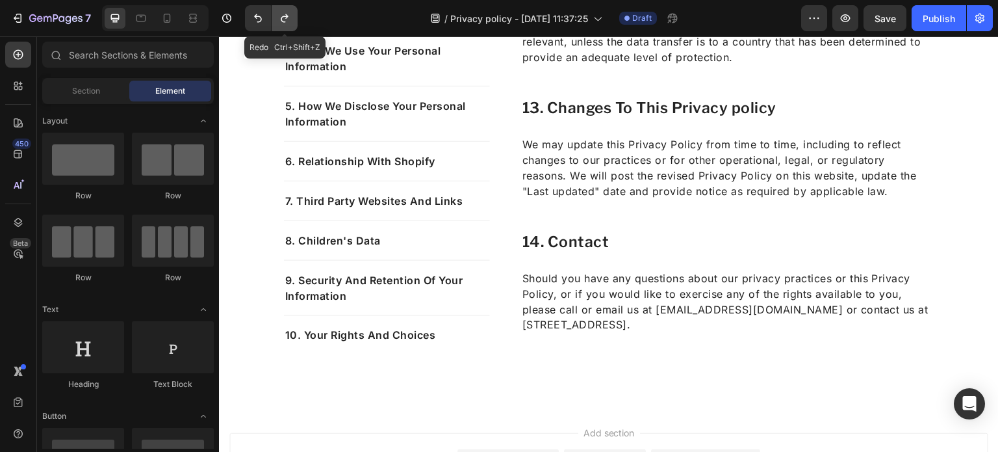
click at [286, 23] on icon "Undo/Redo" at bounding box center [284, 18] width 13 height 13
click at [259, 25] on button "Undo/Redo" at bounding box center [258, 18] width 26 height 26
click at [279, 16] on icon "Undo/Redo" at bounding box center [284, 18] width 13 height 13
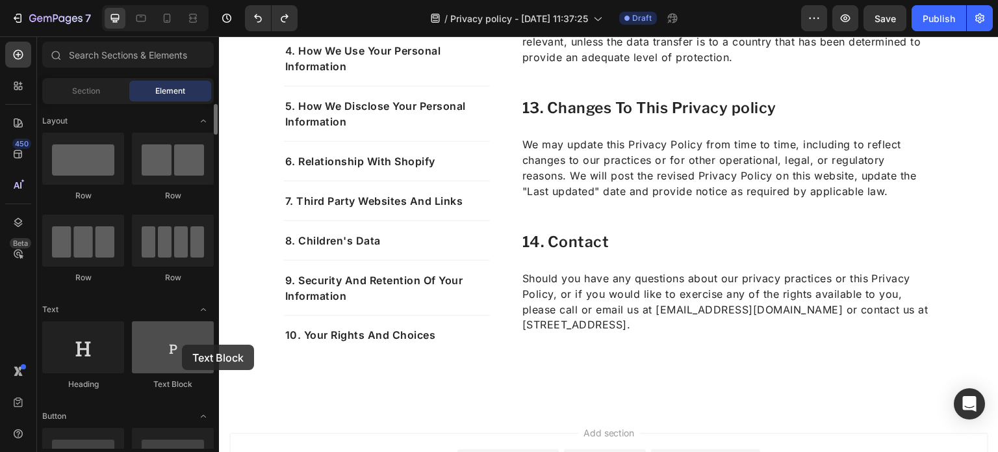
drag, startPoint x: 161, startPoint y: 350, endPoint x: 181, endPoint y: 344, distance: 21.4
click at [181, 344] on div at bounding box center [173, 347] width 82 height 52
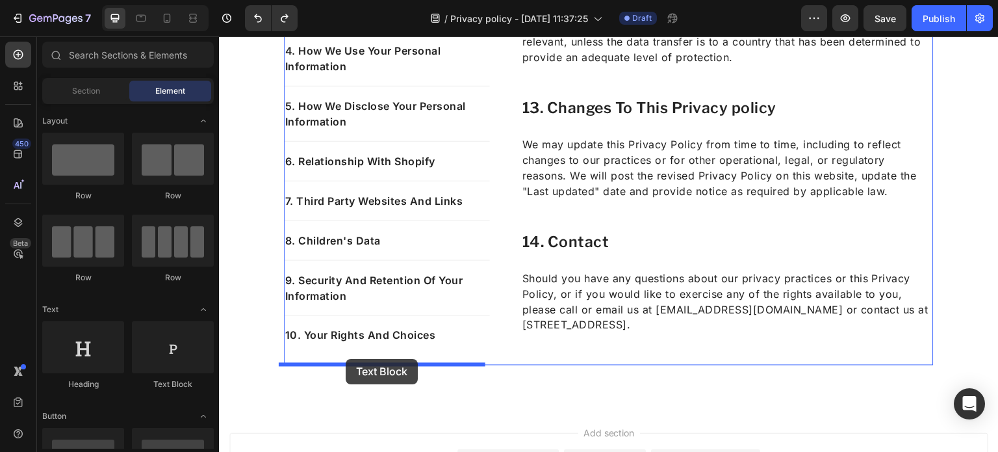
drag, startPoint x: 384, startPoint y: 404, endPoint x: 346, endPoint y: 359, distance: 59.5
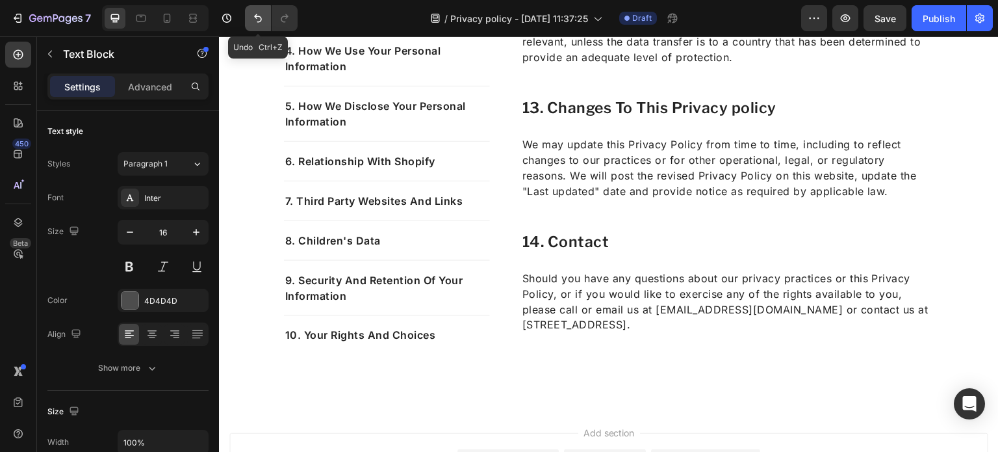
click at [251, 23] on icon "Undo/Redo" at bounding box center [257, 18] width 13 height 13
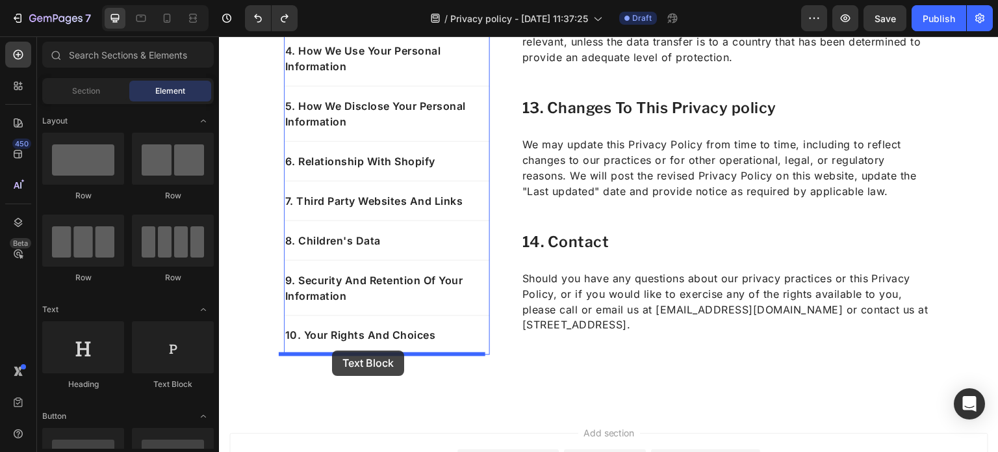
drag, startPoint x: 383, startPoint y: 405, endPoint x: 332, endPoint y: 350, distance: 74.9
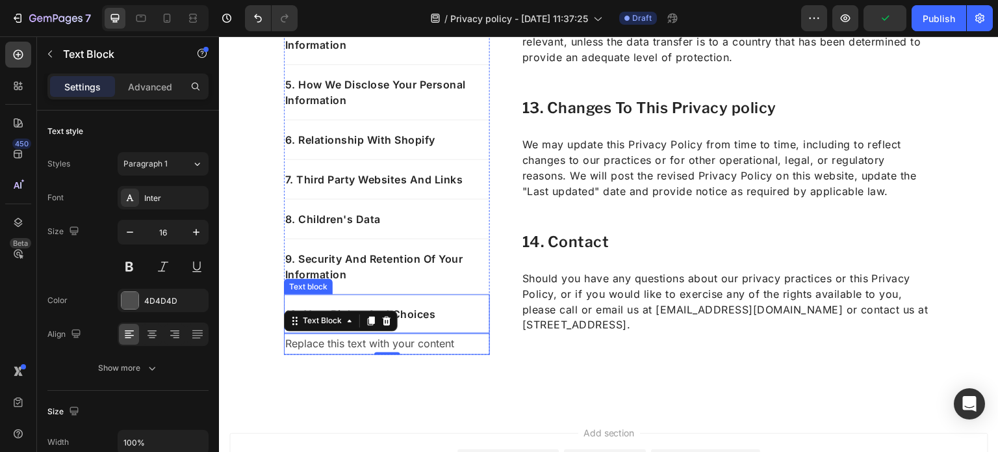
click at [438, 315] on p "10. Your Rights And Choices" at bounding box center [386, 314] width 203 height 16
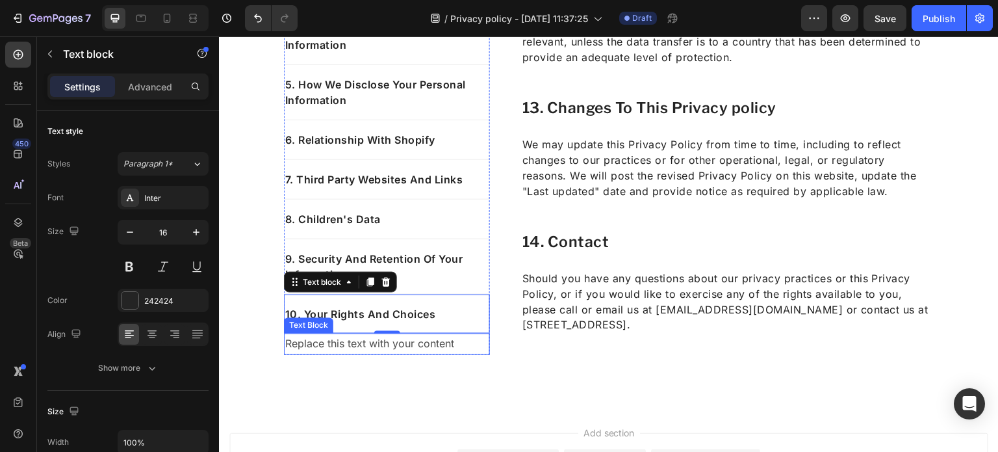
click at [440, 348] on div "Replace this text with your content" at bounding box center [387, 343] width 206 height 21
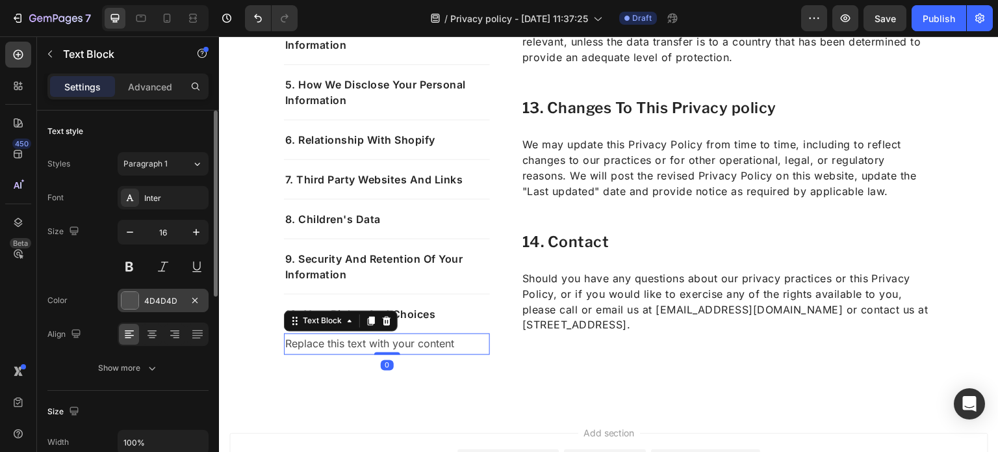
click at [174, 296] on div "4D4D4D" at bounding box center [163, 301] width 38 height 12
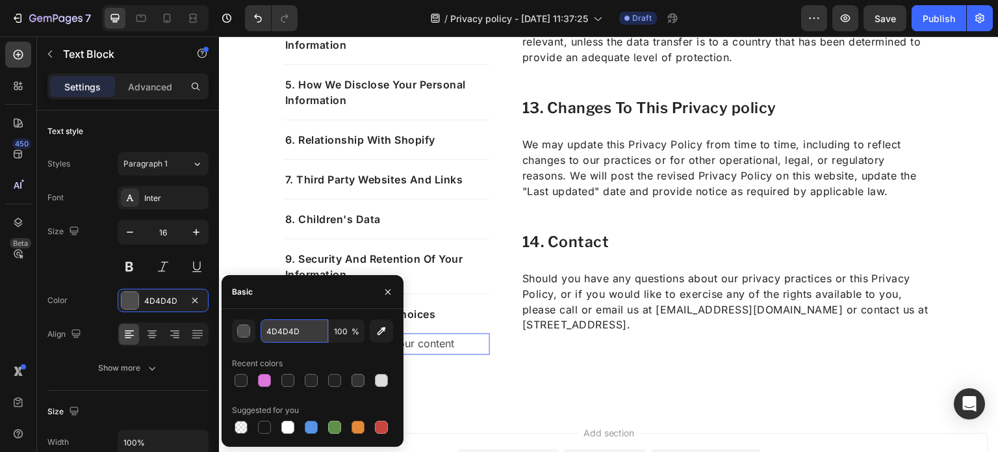
click at [286, 326] on input "4D4D4D" at bounding box center [295, 330] width 68 height 23
type input "242424"
click at [430, 341] on div "Replace this text with your content" at bounding box center [387, 343] width 206 height 21
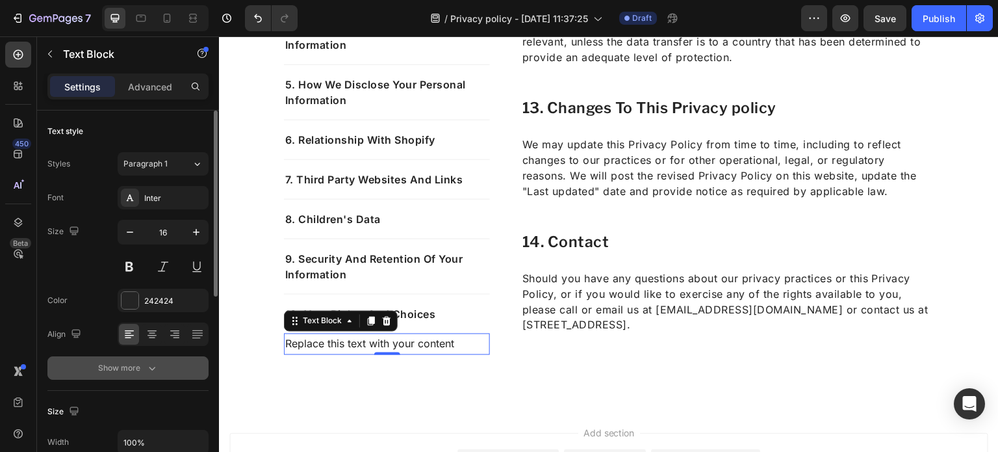
click at [151, 361] on icon "button" at bounding box center [152, 367] width 13 height 13
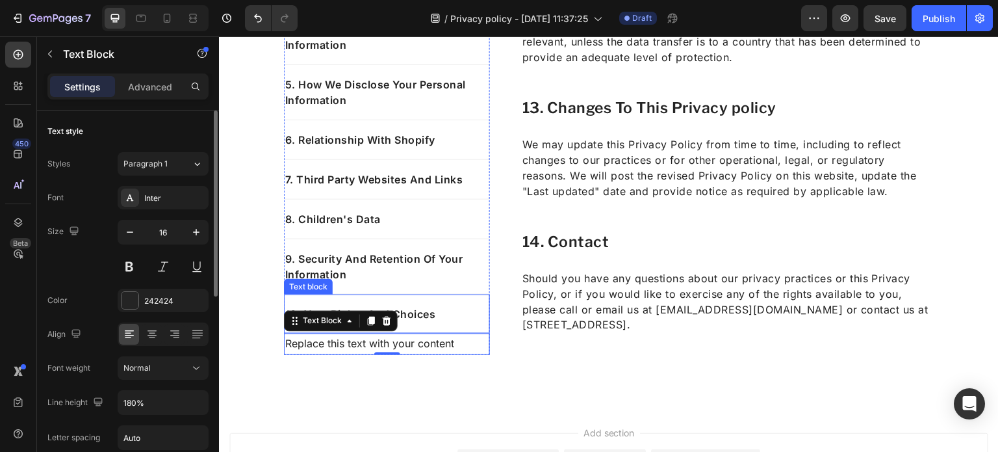
click at [448, 310] on p "10. Your Rights And Choices" at bounding box center [386, 314] width 203 height 16
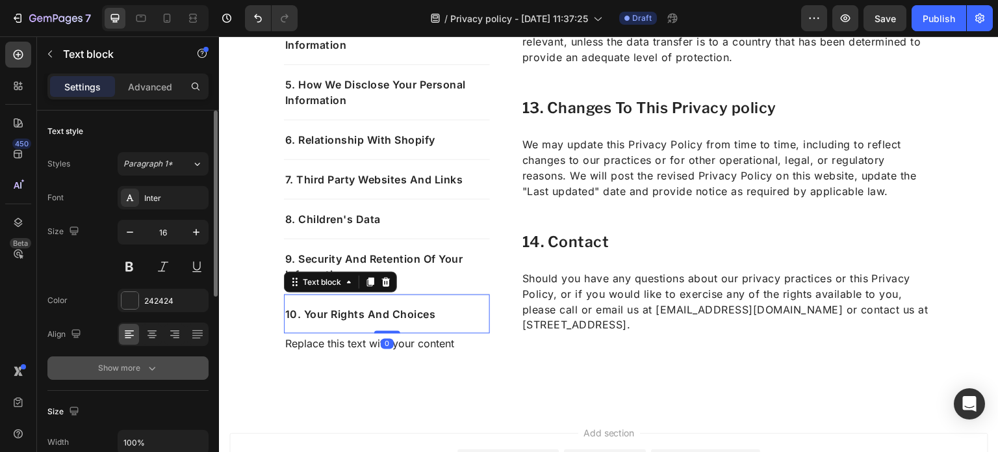
click at [140, 365] on div "Show more" at bounding box center [128, 367] width 60 height 13
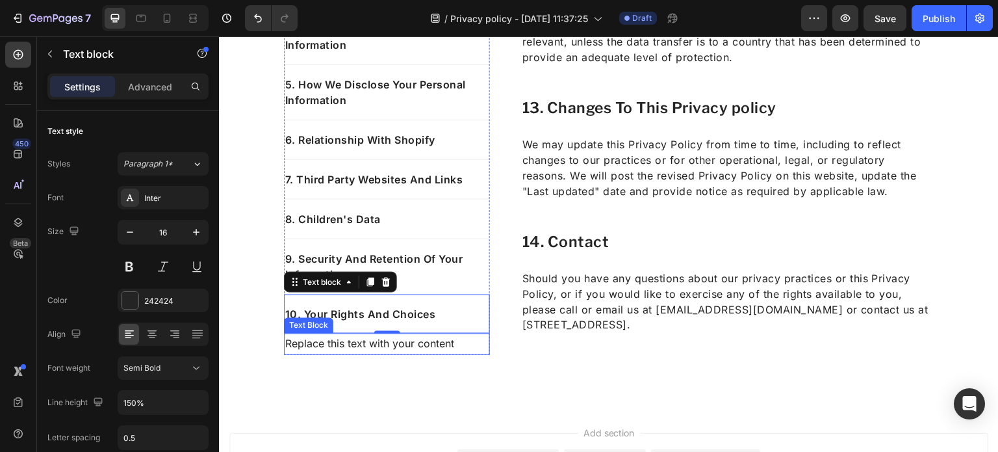
click at [428, 339] on p "Replace this text with your content" at bounding box center [386, 344] width 203 height 19
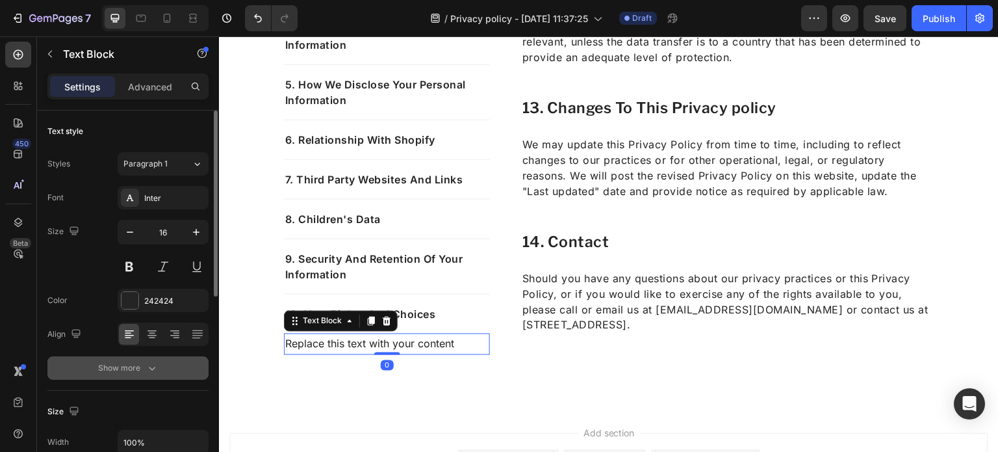
click at [140, 361] on div "Show more" at bounding box center [128, 367] width 60 height 13
click at [169, 374] on button "Normal" at bounding box center [163, 367] width 91 height 23
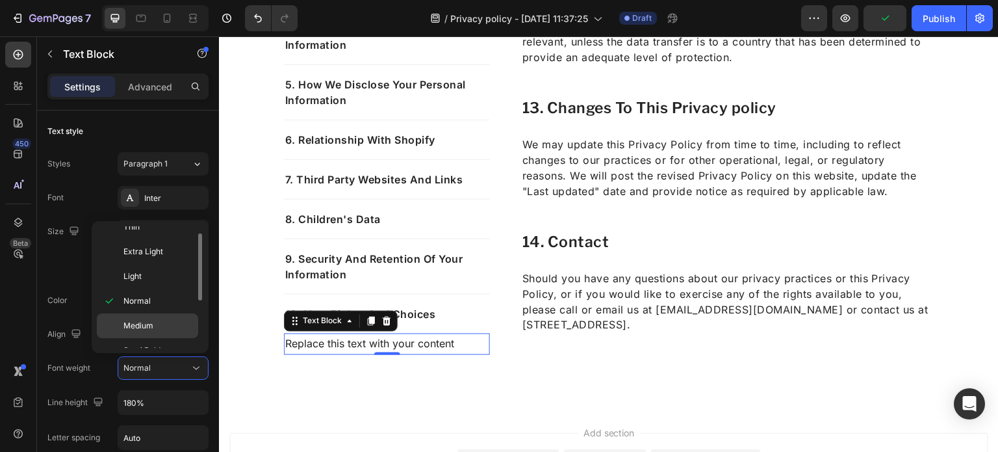
scroll to position [13, 0]
click at [157, 361] on div "Semi Bold" at bounding box center [147, 373] width 101 height 25
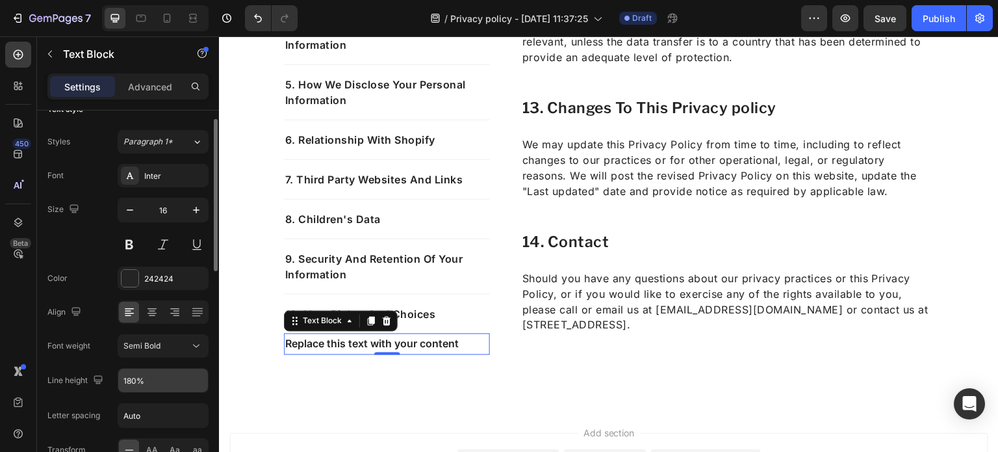
scroll to position [27, 0]
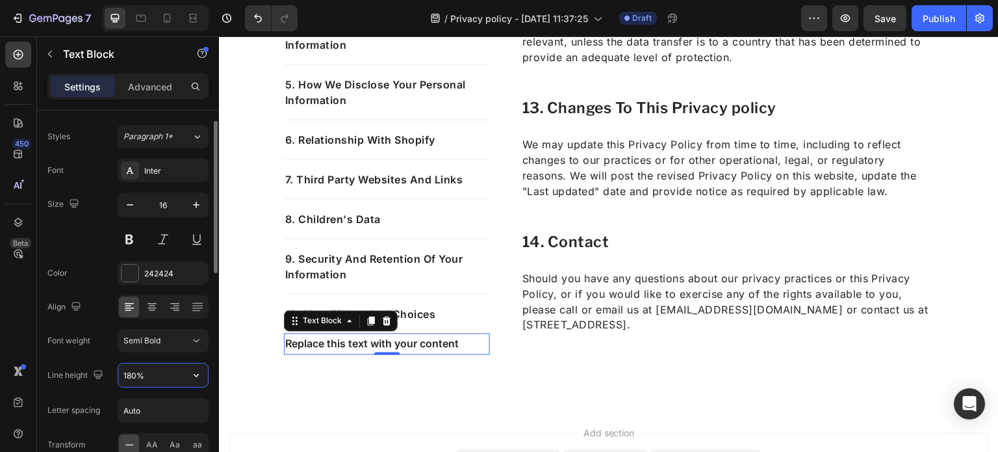
click at [167, 379] on input "180%" at bounding box center [163, 374] width 90 height 23
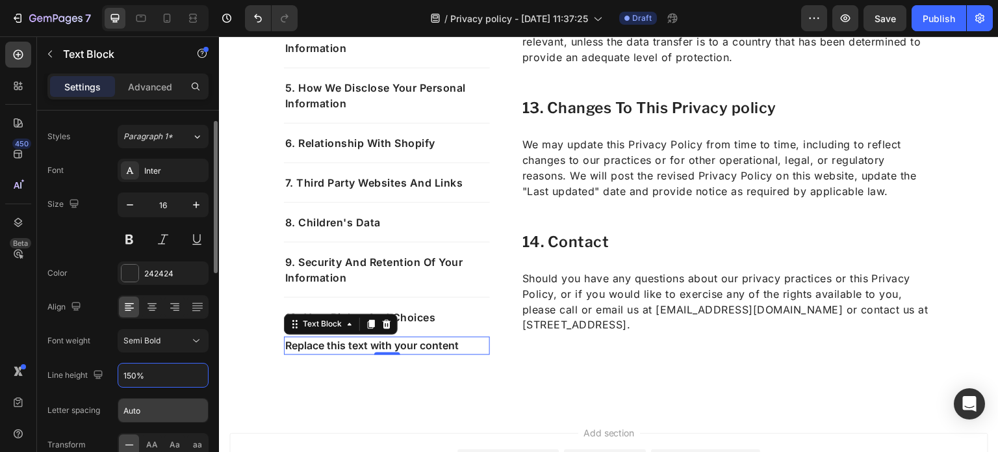
type input "150%"
click at [185, 412] on input "Auto" at bounding box center [163, 409] width 90 height 23
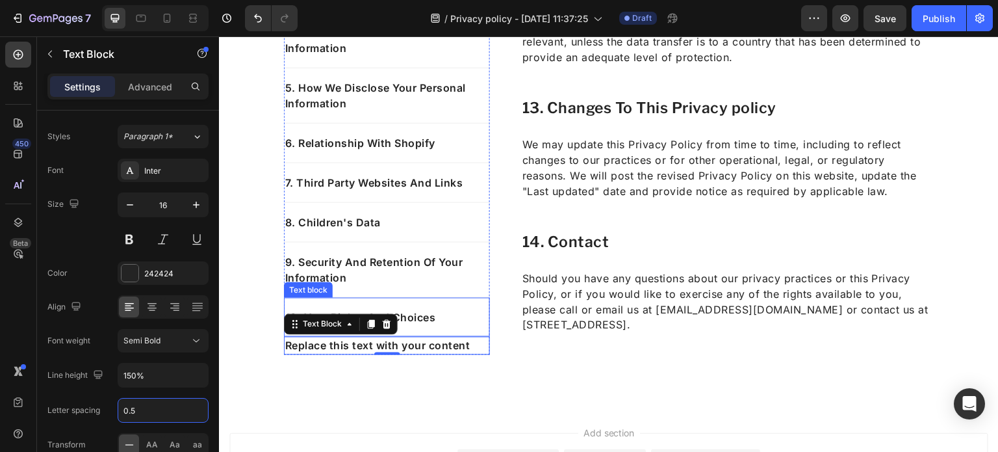
type input "0.5"
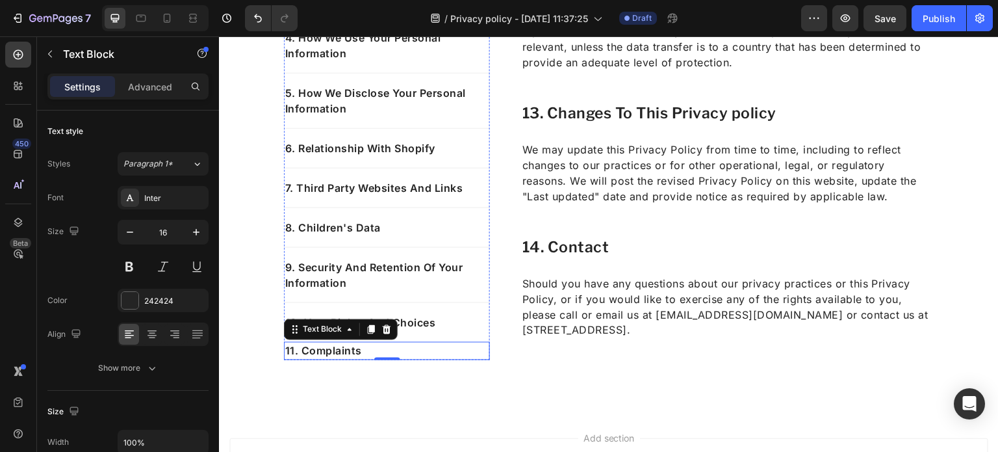
scroll to position [4780, 0]
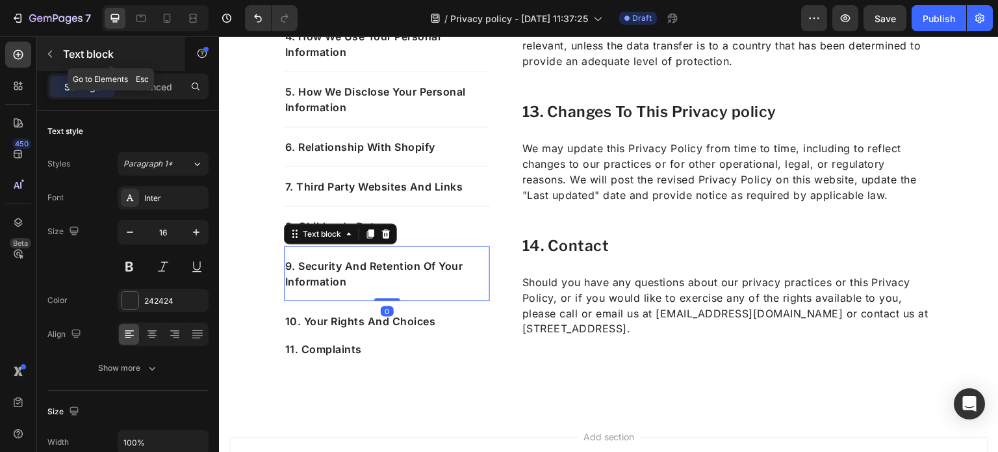
click at [143, 70] on div "Text block" at bounding box center [111, 54] width 148 height 34
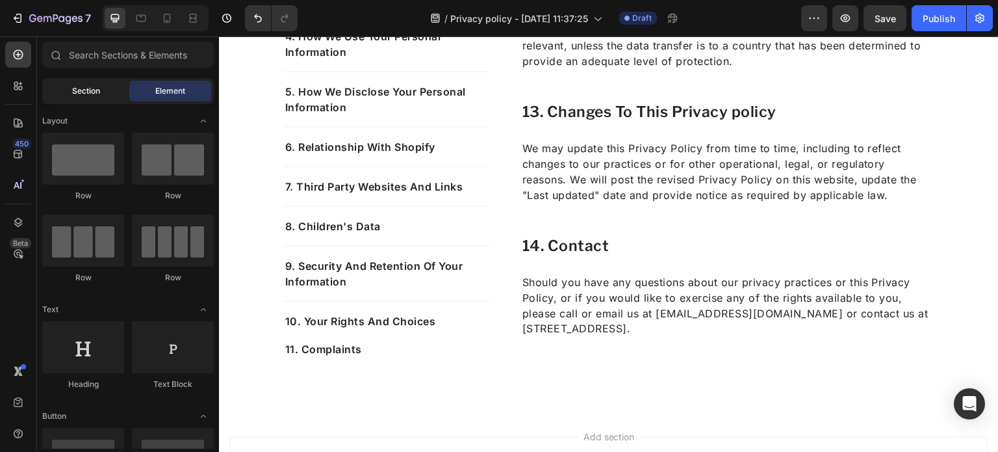
click at [95, 84] on div "Section" at bounding box center [86, 91] width 82 height 21
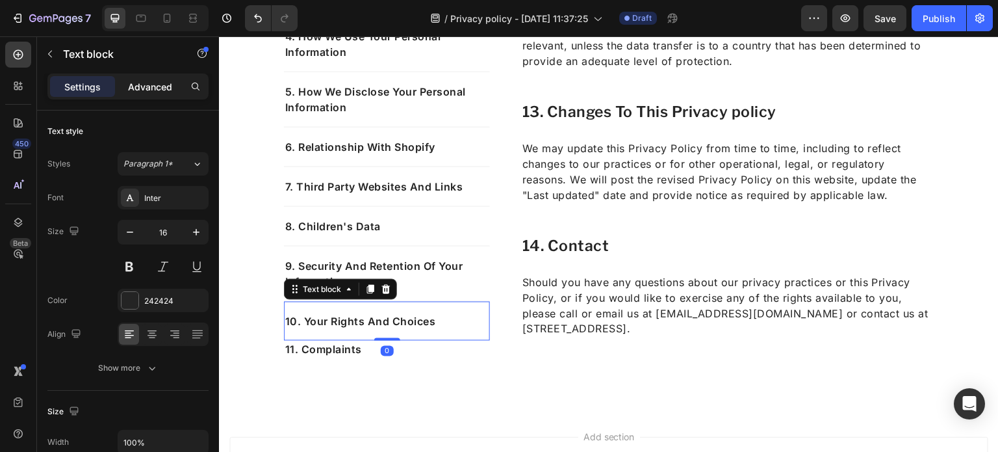
click at [156, 80] on p "Advanced" at bounding box center [150, 87] width 44 height 14
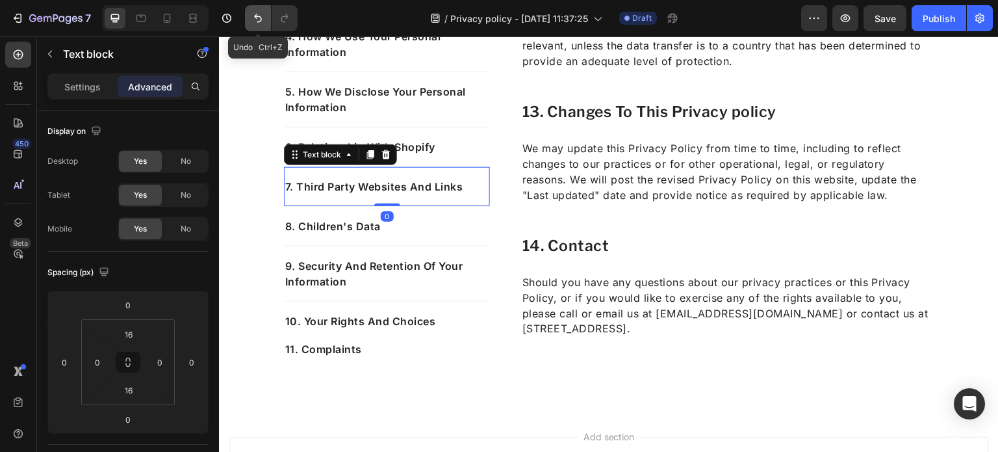
click at [257, 28] on button "Undo/Redo" at bounding box center [258, 18] width 26 height 26
click at [287, 25] on button "Undo/Redo" at bounding box center [285, 18] width 26 height 26
click at [289, 25] on button "Undo/Redo" at bounding box center [285, 18] width 26 height 26
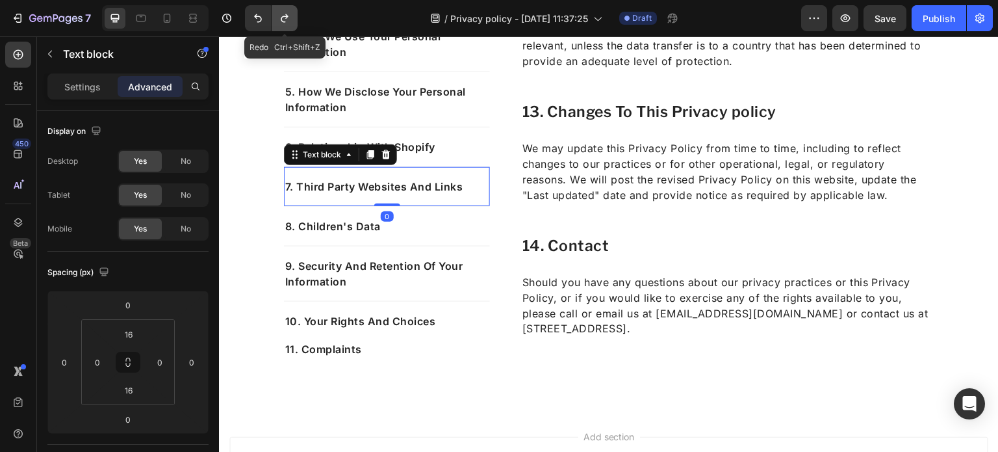
click at [289, 25] on button "Undo/Redo" at bounding box center [285, 18] width 26 height 26
click at [264, 20] on button "Undo/Redo" at bounding box center [258, 18] width 26 height 26
click at [254, 15] on icon "Undo/Redo" at bounding box center [257, 18] width 13 height 13
click at [273, 16] on button "Undo/Redo" at bounding box center [285, 18] width 26 height 26
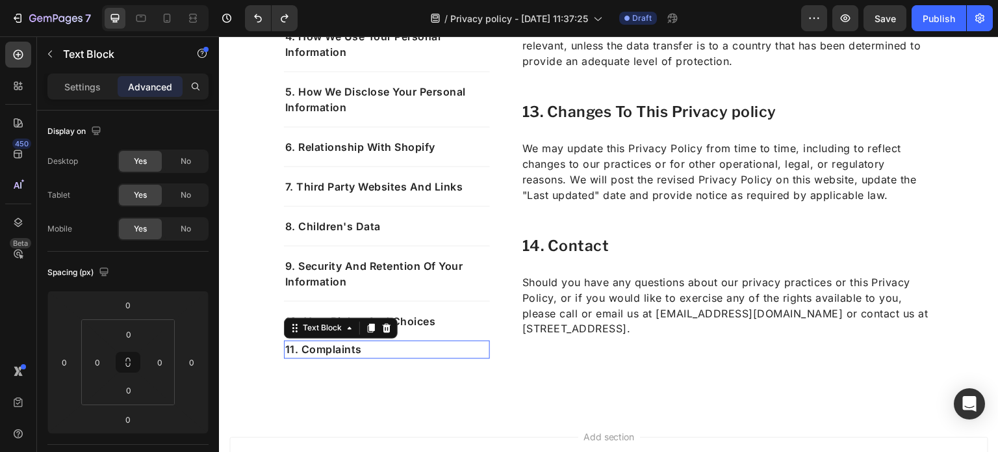
click at [368, 342] on p "11. Complaints" at bounding box center [386, 350] width 203 height 16
click at [142, 337] on div "0" at bounding box center [128, 334] width 32 height 21
click at [133, 333] on input "0" at bounding box center [129, 333] width 26 height 19
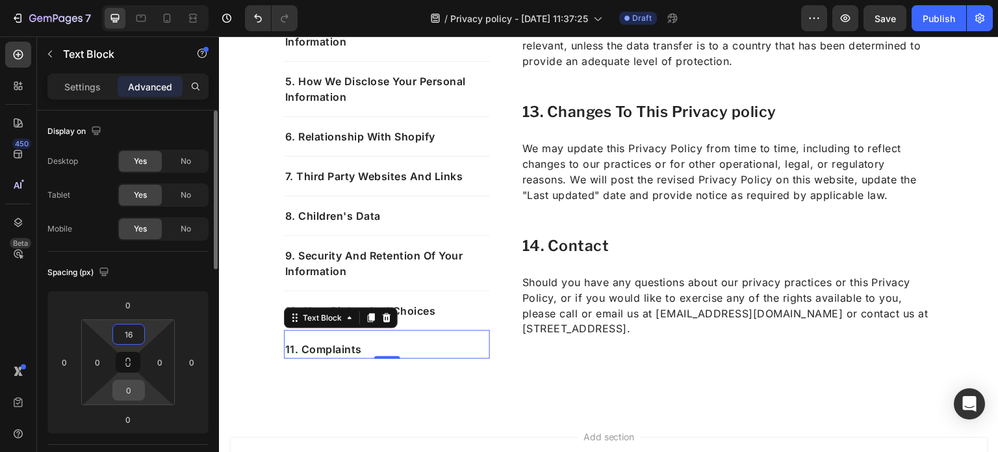
type input "16"
click at [131, 391] on input "0" at bounding box center [129, 389] width 26 height 19
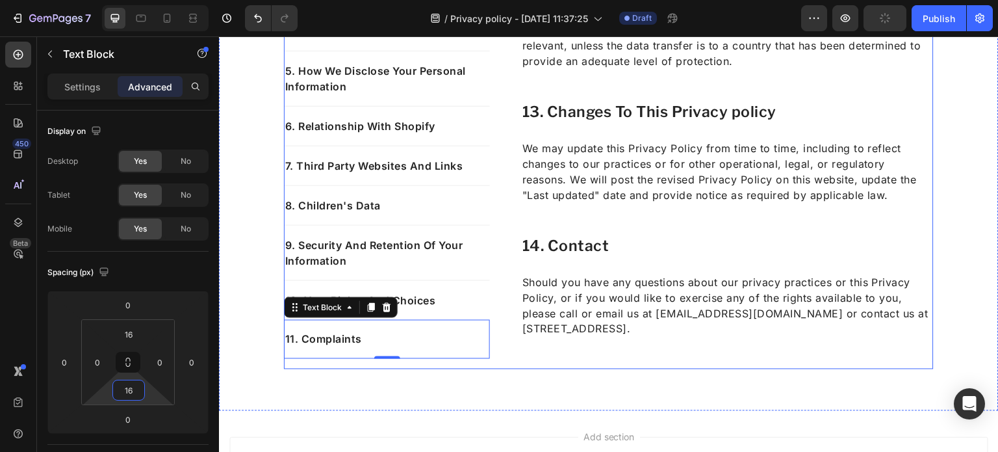
type input "16"
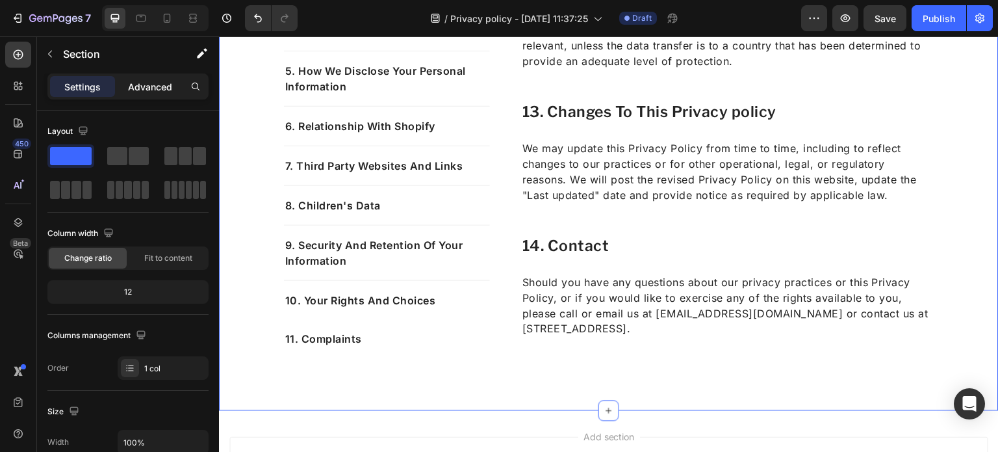
click at [157, 90] on p "Advanced" at bounding box center [150, 87] width 44 height 14
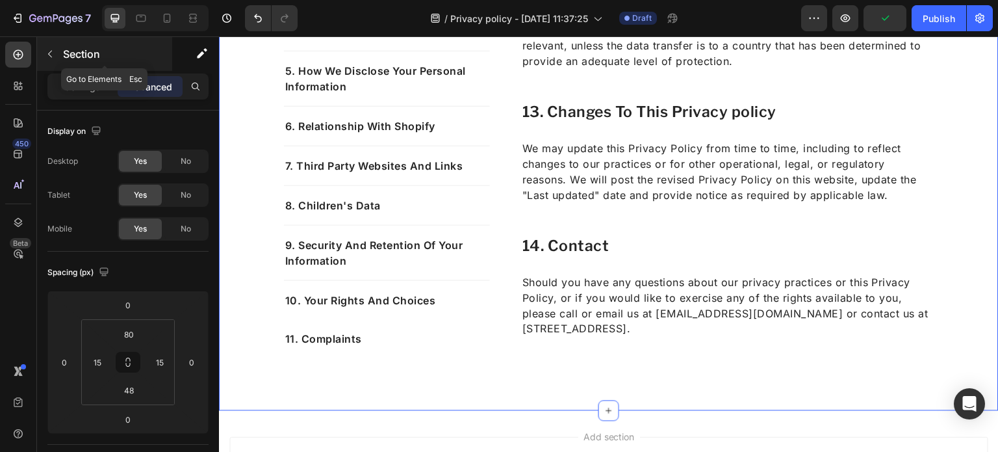
click at [52, 51] on icon "button" at bounding box center [50, 54] width 10 height 10
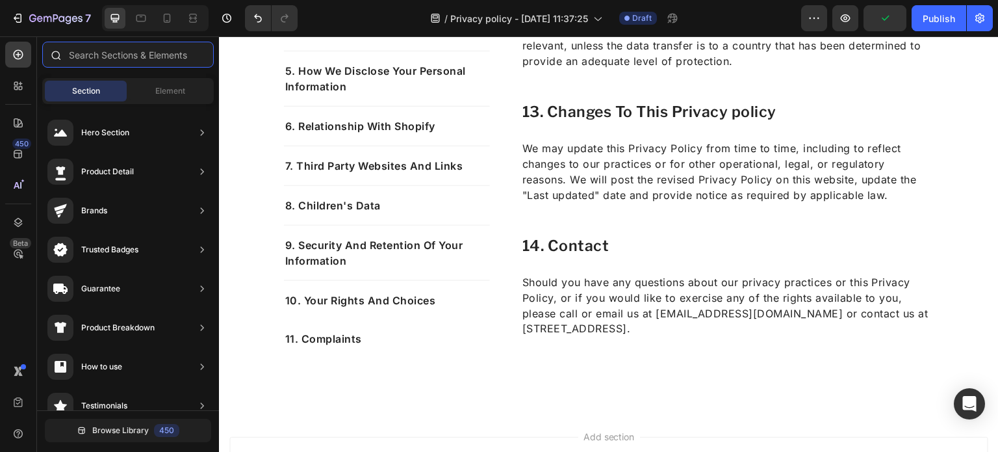
click at [116, 62] on input "text" at bounding box center [128, 55] width 172 height 26
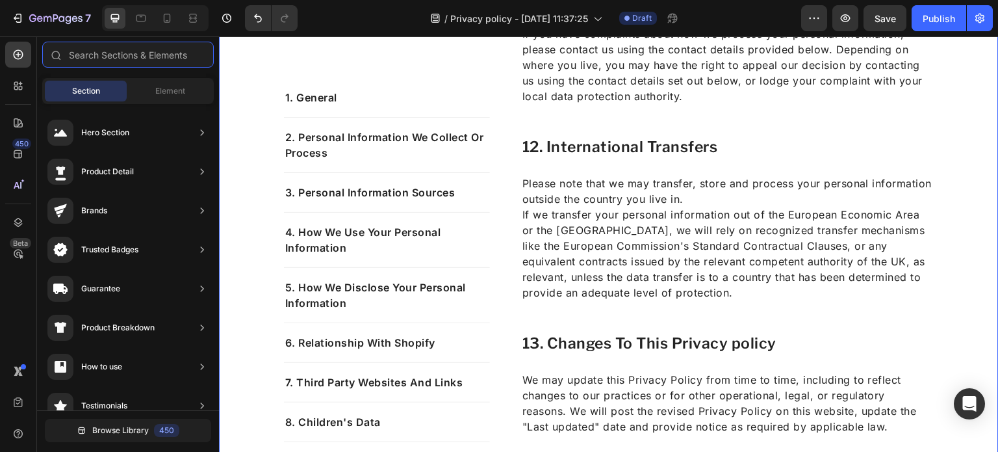
scroll to position [4462, 0]
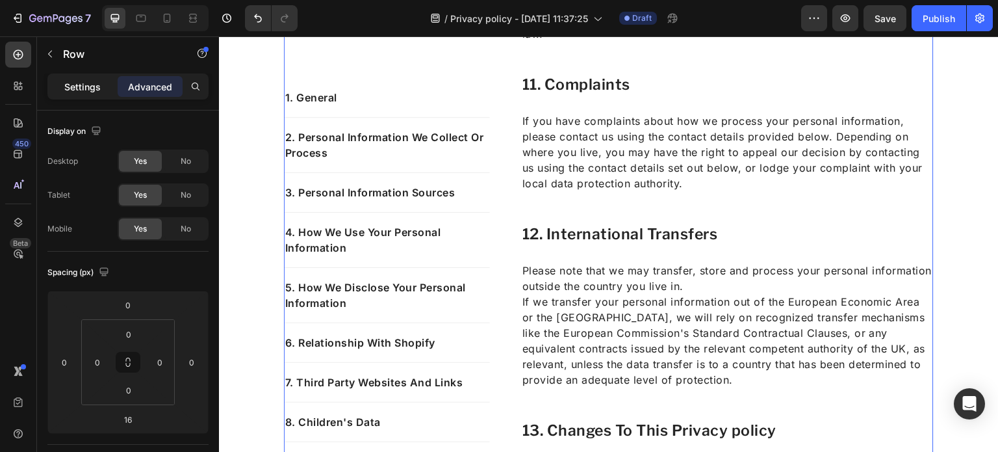
click at [81, 81] on p "Settings" at bounding box center [82, 87] width 36 height 14
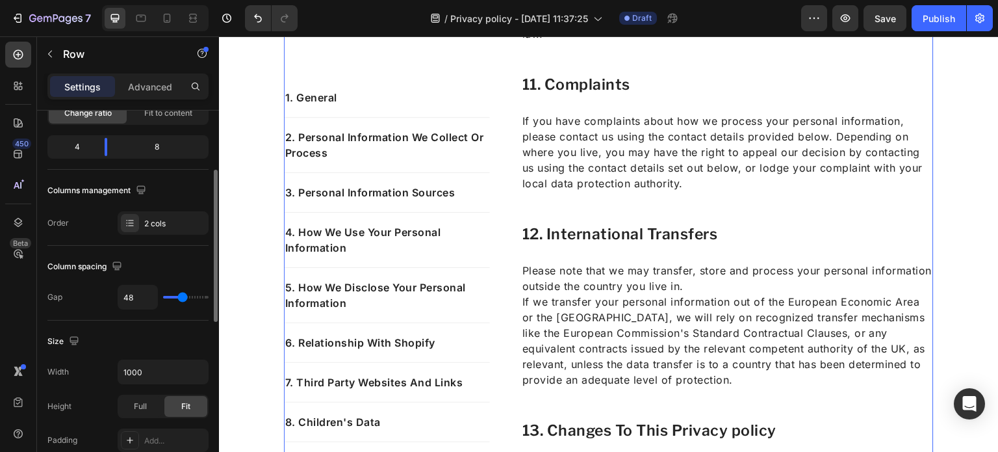
scroll to position [145, 0]
click at [135, 224] on div at bounding box center [130, 223] width 18 height 18
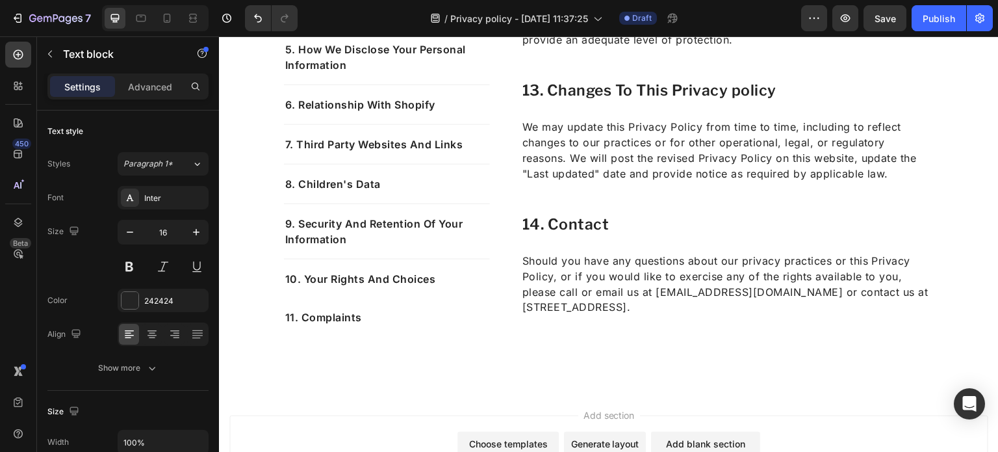
scroll to position [4804, 0]
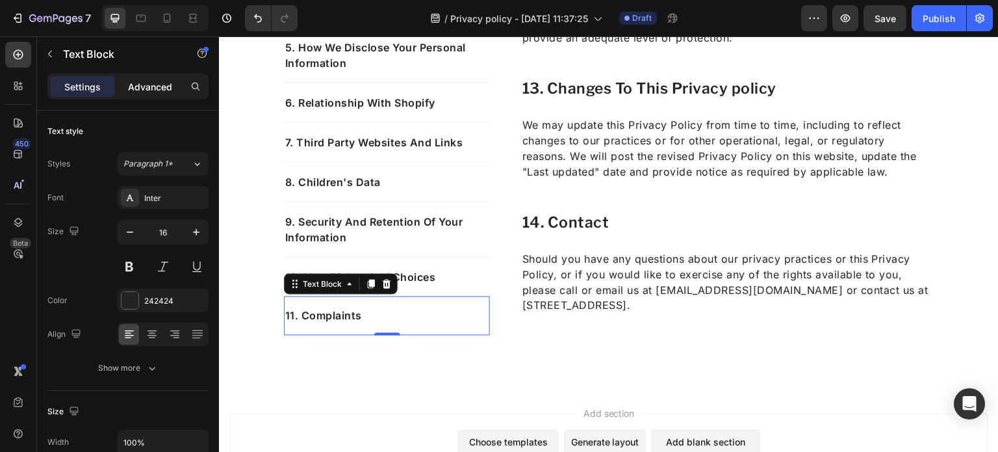
click at [149, 89] on p "Advanced" at bounding box center [150, 87] width 44 height 14
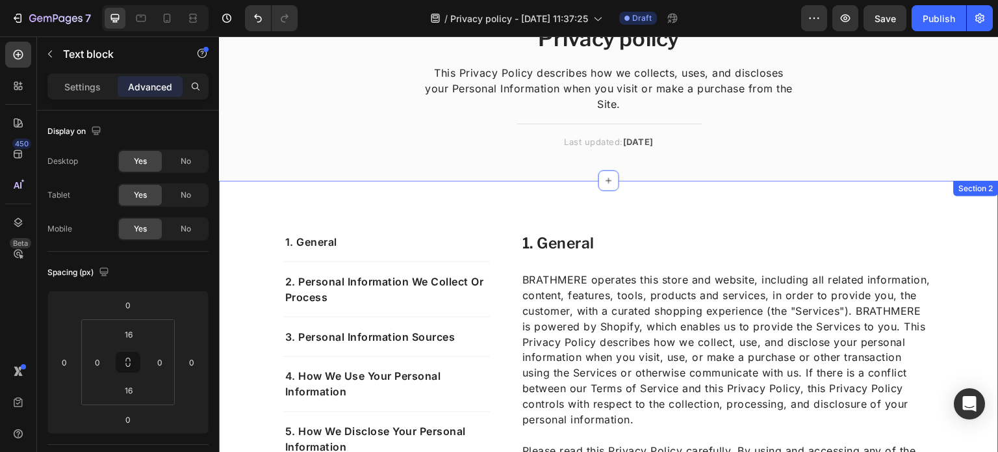
scroll to position [70, 0]
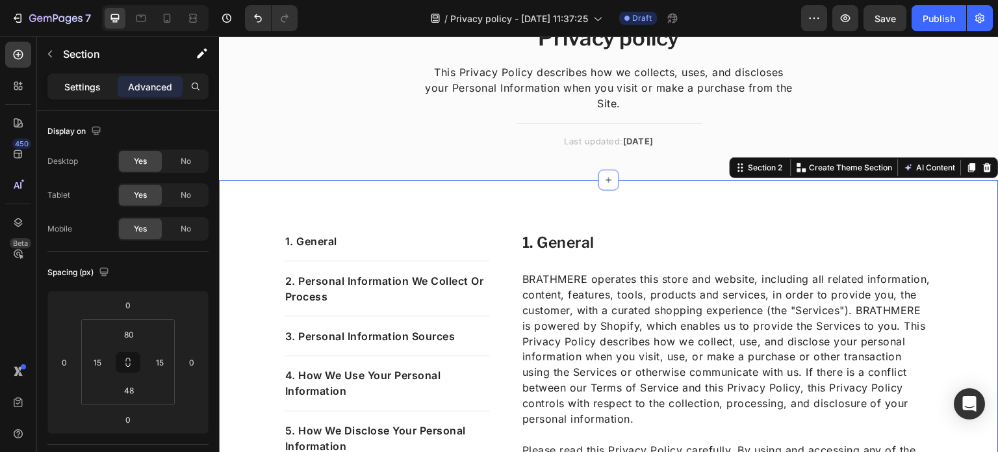
click at [91, 84] on p "Settings" at bounding box center [82, 87] width 36 height 14
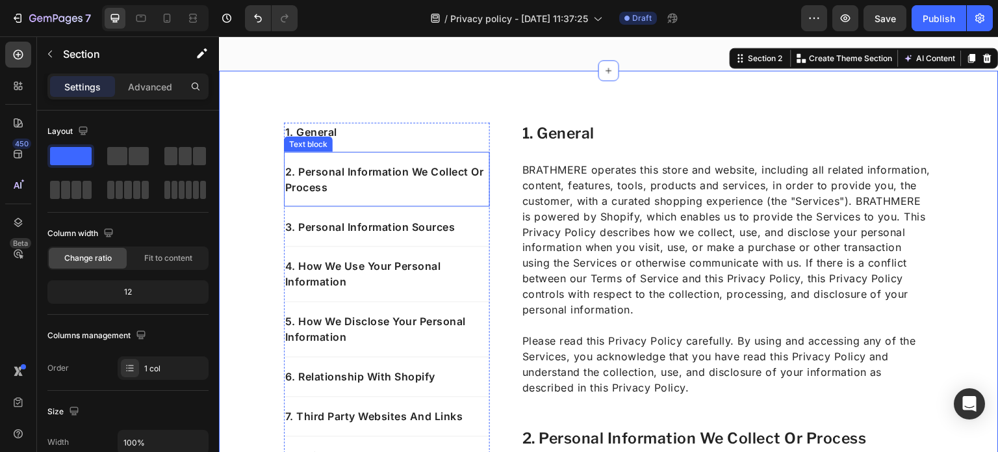
scroll to position [0, 0]
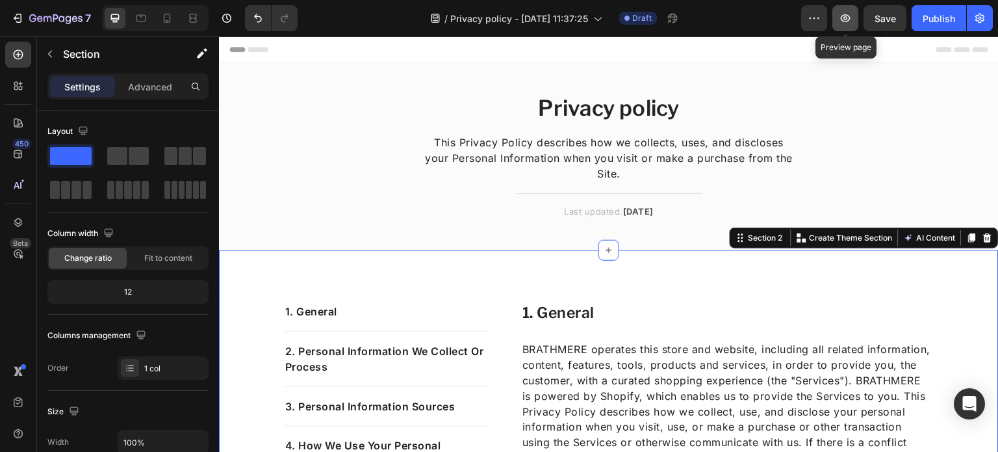
click at [844, 18] on icon "button" at bounding box center [845, 18] width 13 height 13
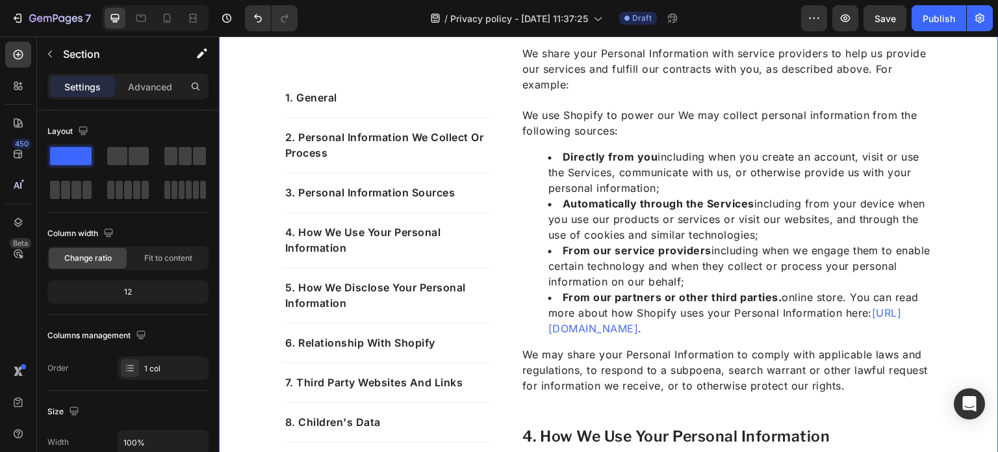
scroll to position [1162, 0]
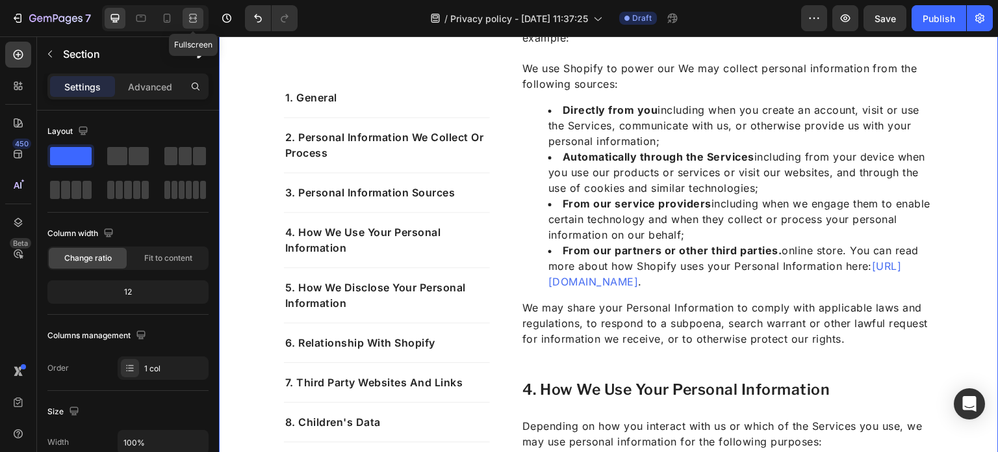
click at [192, 20] on icon at bounding box center [193, 21] width 8 height 3
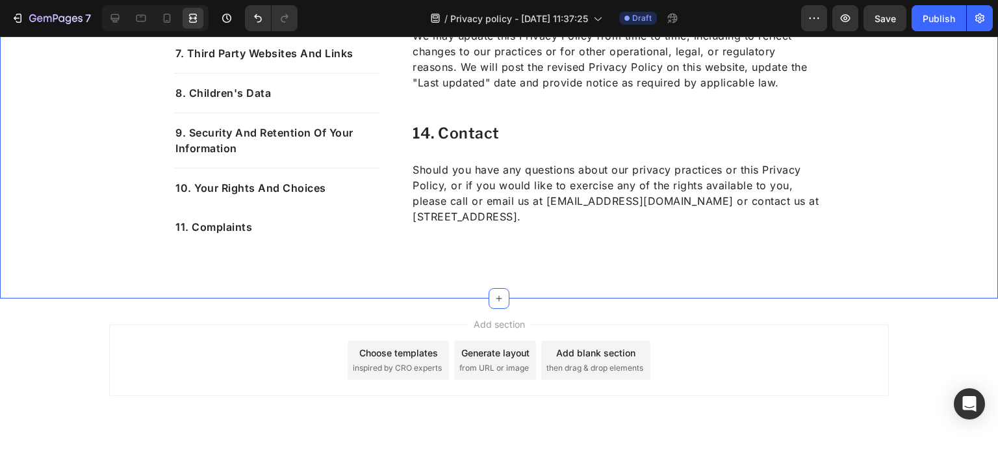
scroll to position [4875, 0]
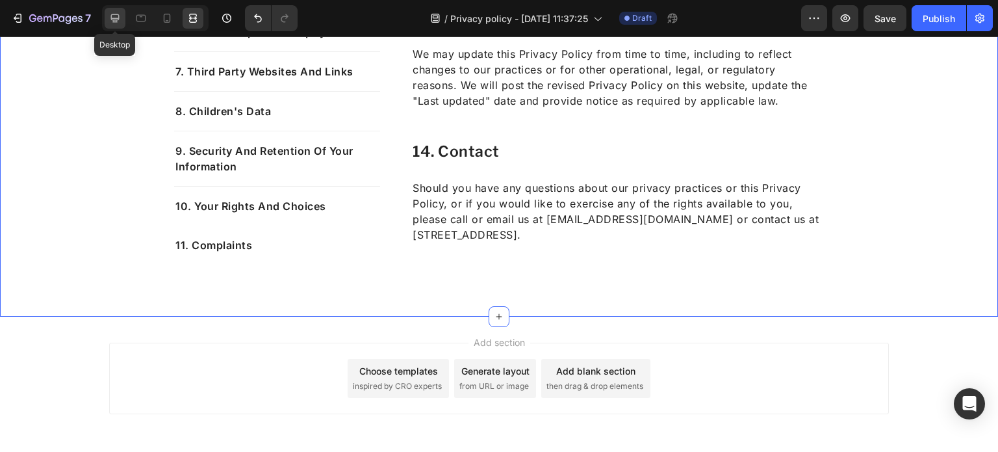
click at [115, 20] on icon at bounding box center [115, 18] width 13 height 13
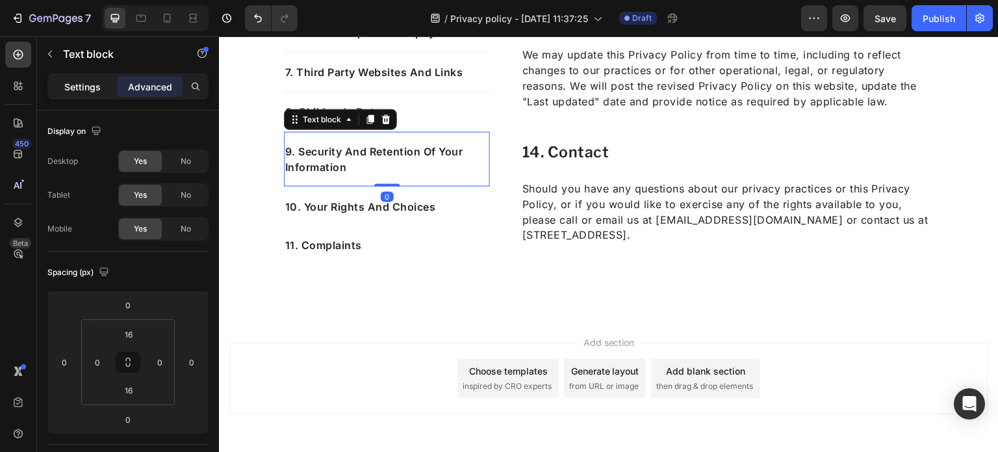
click at [104, 92] on div "Settings" at bounding box center [82, 86] width 65 height 21
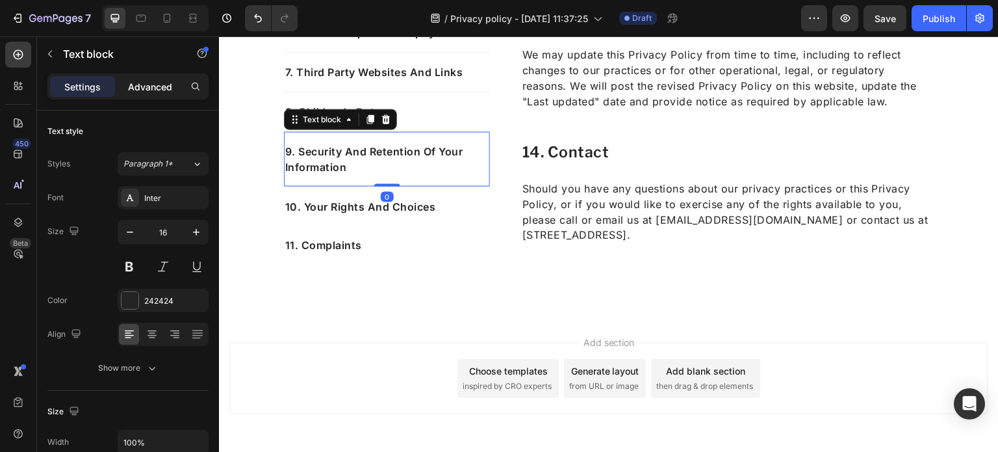
click at [138, 90] on p "Advanced" at bounding box center [150, 87] width 44 height 14
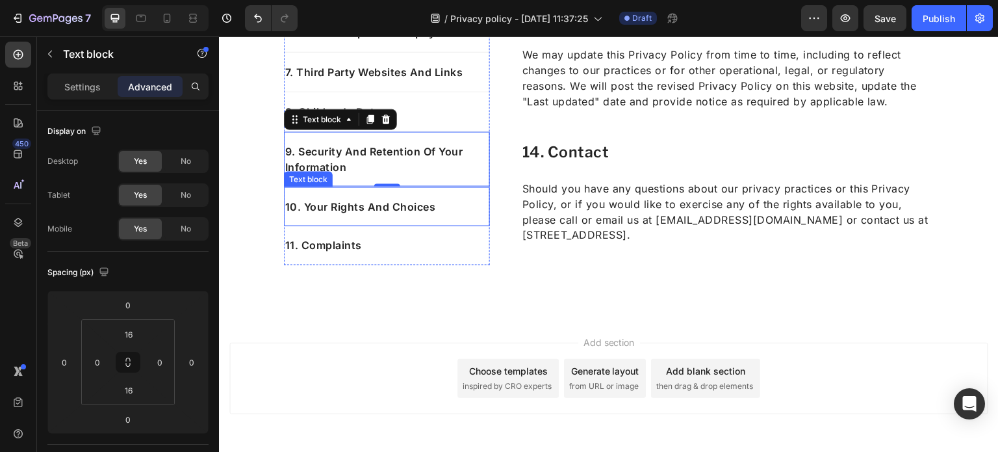
scroll to position [4925, 0]
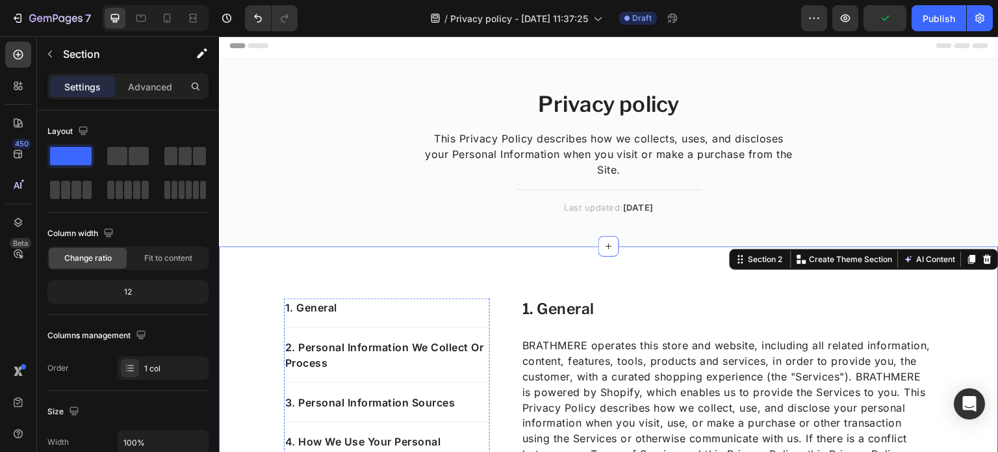
scroll to position [0, 0]
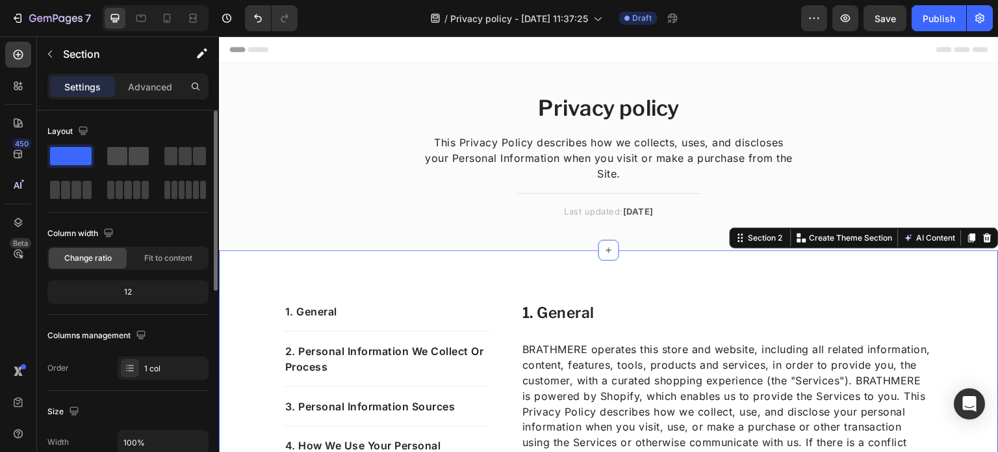
click at [143, 159] on span at bounding box center [139, 156] width 20 height 18
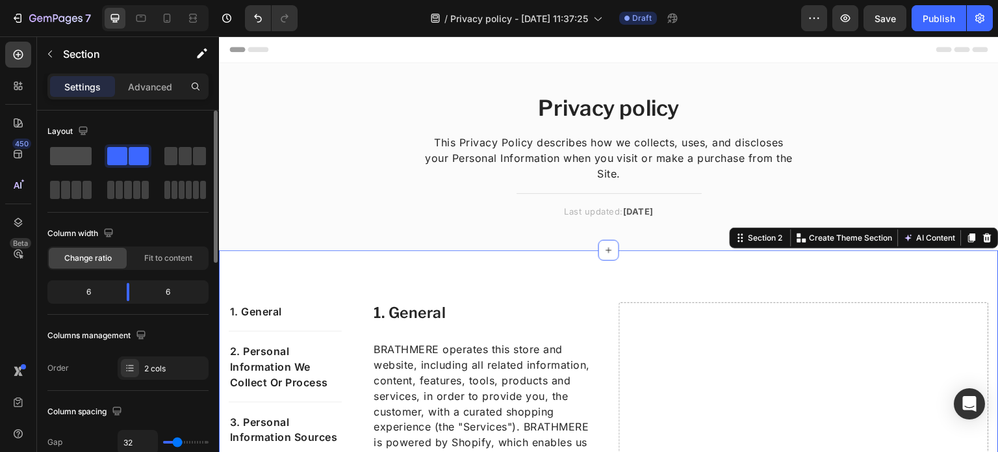
click at [81, 155] on span at bounding box center [71, 156] width 42 height 18
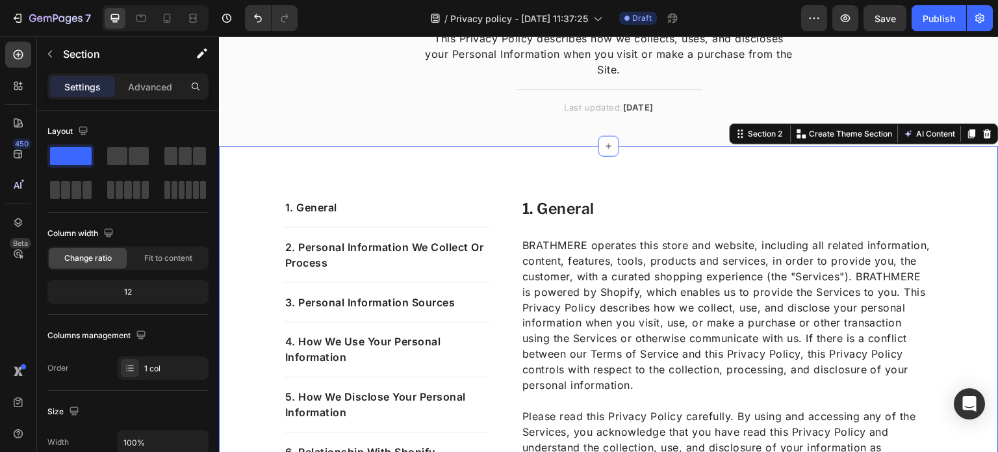
scroll to position [108, 0]
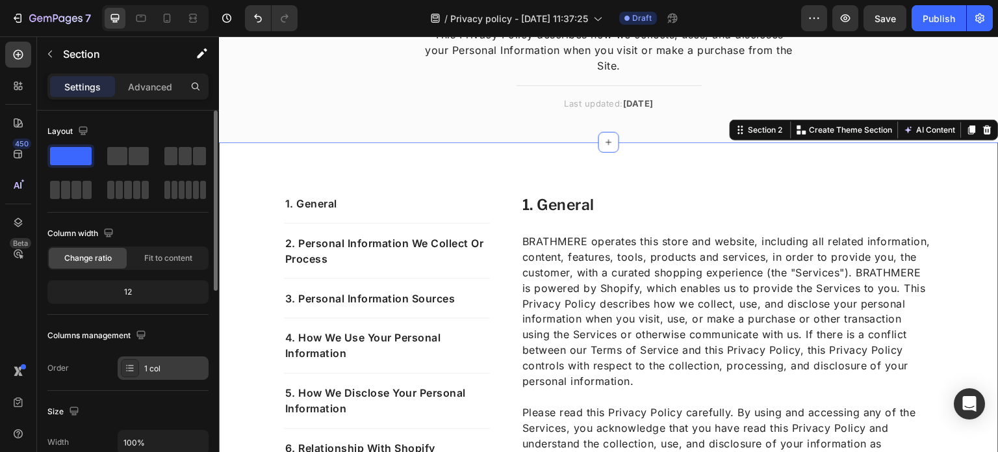
click at [137, 356] on div "1 col" at bounding box center [163, 367] width 91 height 23
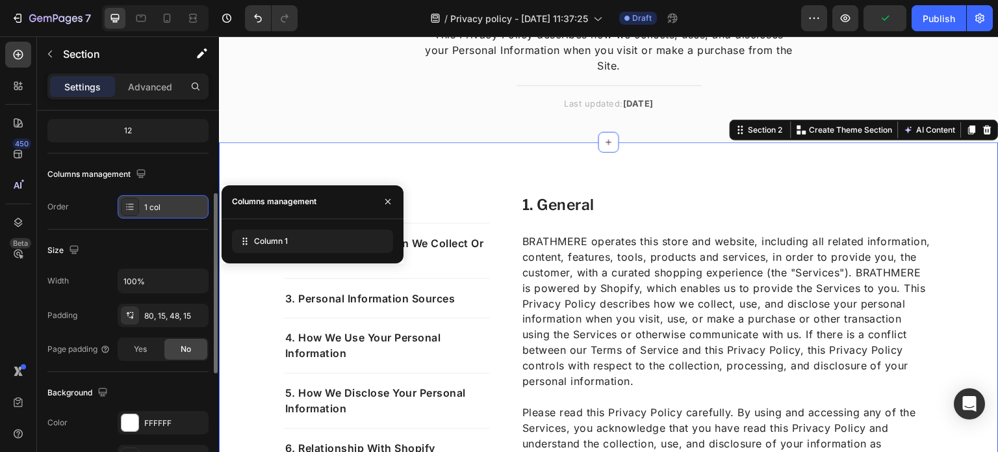
scroll to position [166, 0]
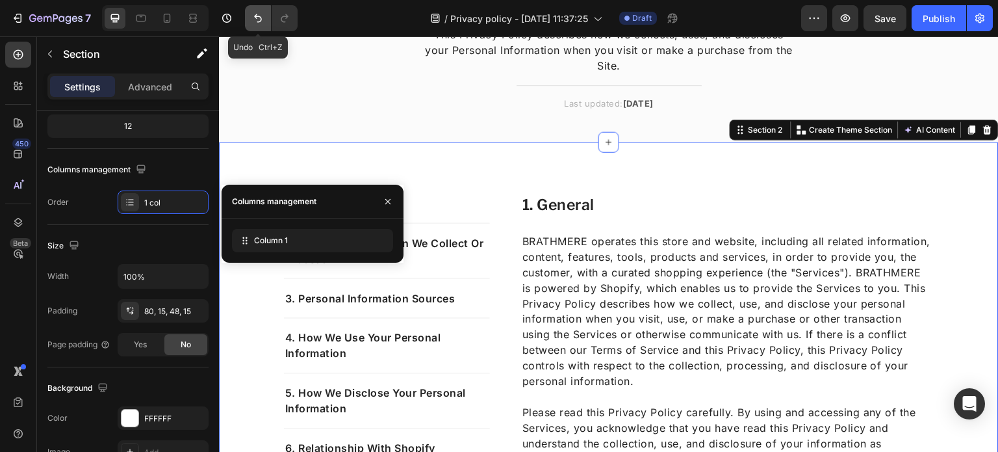
click at [263, 27] on button "Undo/Redo" at bounding box center [258, 18] width 26 height 26
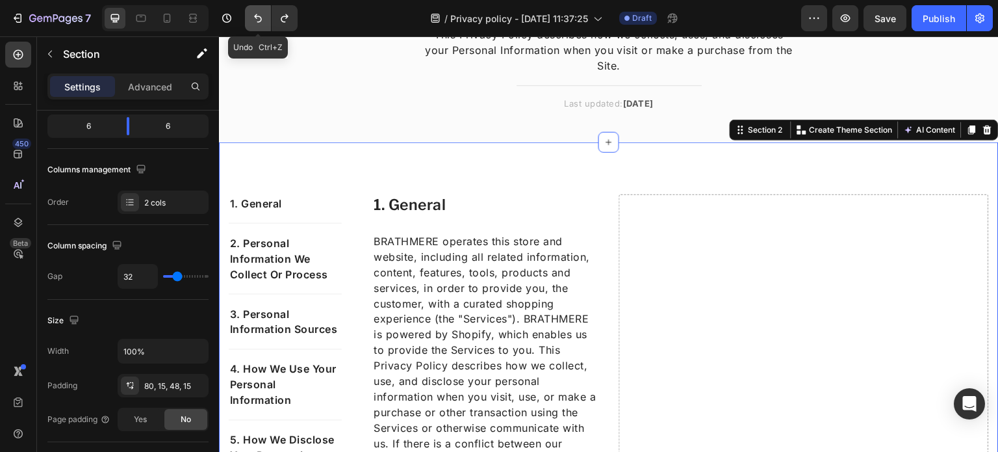
click at [263, 27] on button "Undo/Redo" at bounding box center [258, 18] width 26 height 26
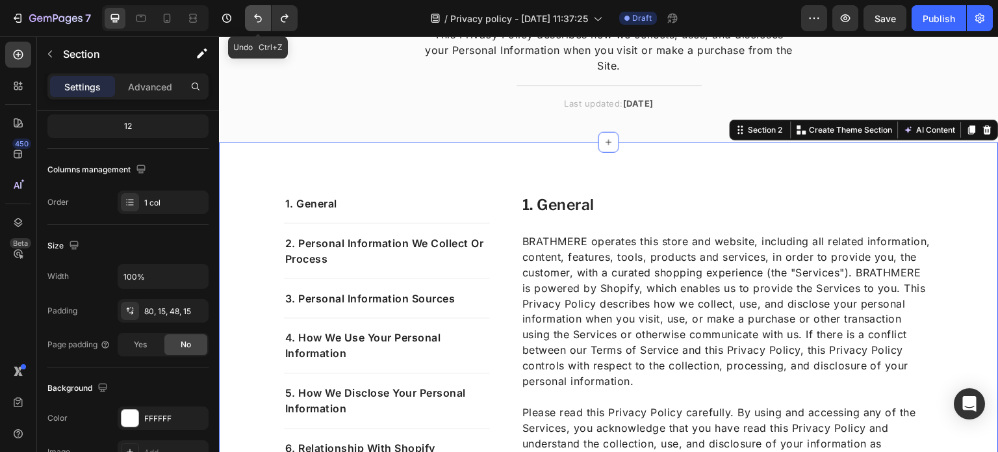
click at [257, 24] on icon "Undo/Redo" at bounding box center [257, 18] width 13 height 13
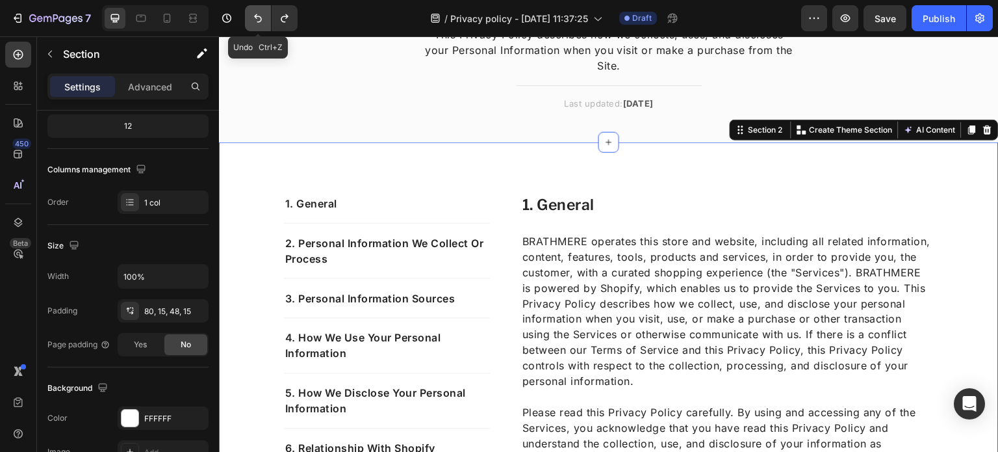
click at [257, 24] on icon "Undo/Redo" at bounding box center [257, 18] width 13 height 13
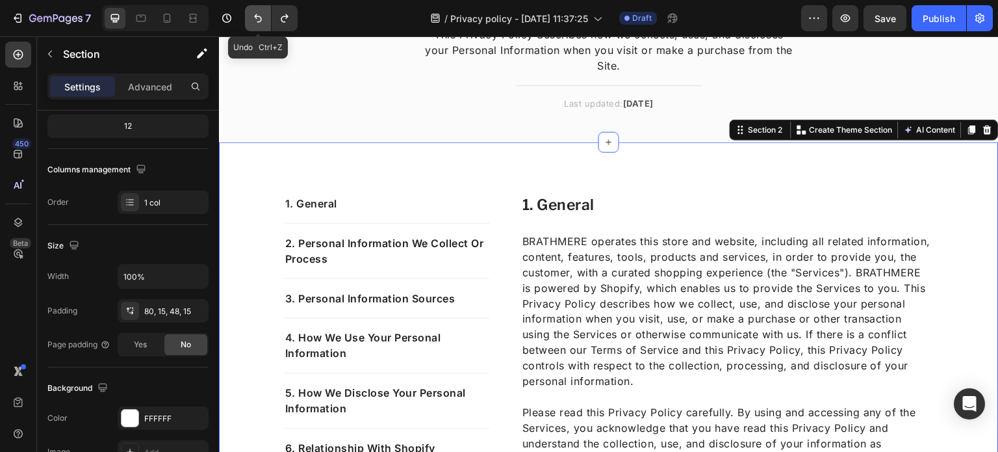
click at [257, 24] on icon "Undo/Redo" at bounding box center [257, 18] width 13 height 13
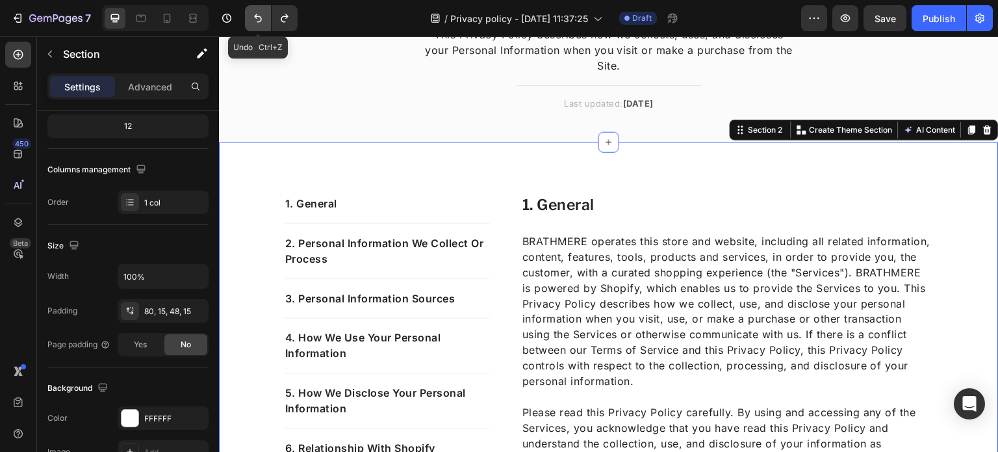
click at [257, 24] on icon "Undo/Redo" at bounding box center [257, 18] width 13 height 13
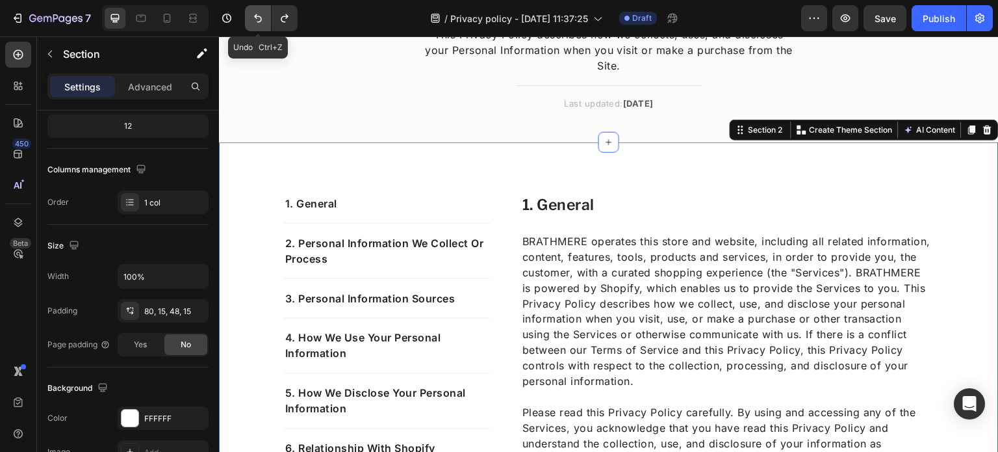
click at [257, 24] on icon "Undo/Redo" at bounding box center [257, 18] width 13 height 13
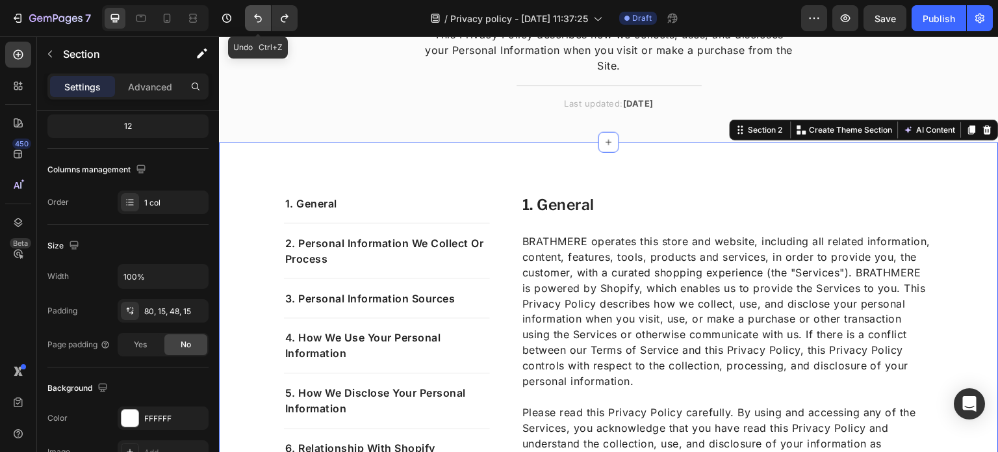
click at [257, 24] on icon "Undo/Redo" at bounding box center [257, 18] width 13 height 13
click at [278, 27] on button "Undo/Redo" at bounding box center [285, 18] width 26 height 26
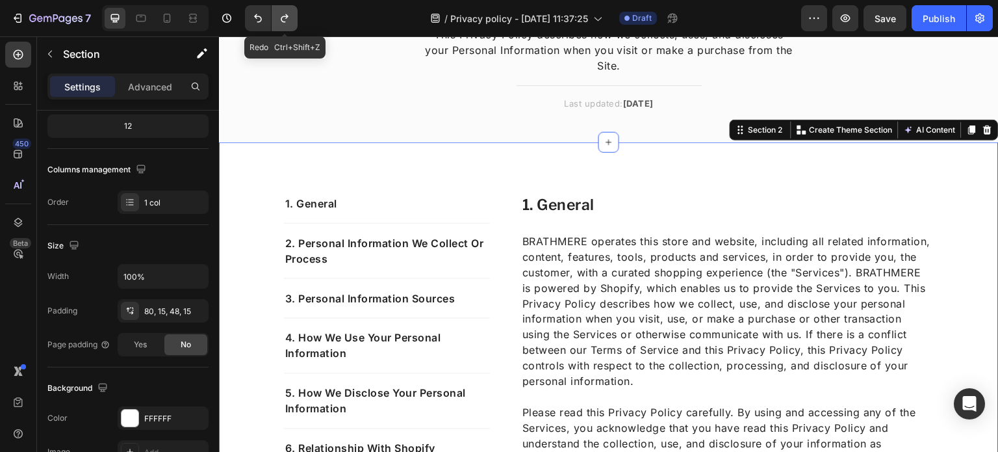
click at [278, 27] on button "Undo/Redo" at bounding box center [285, 18] width 26 height 26
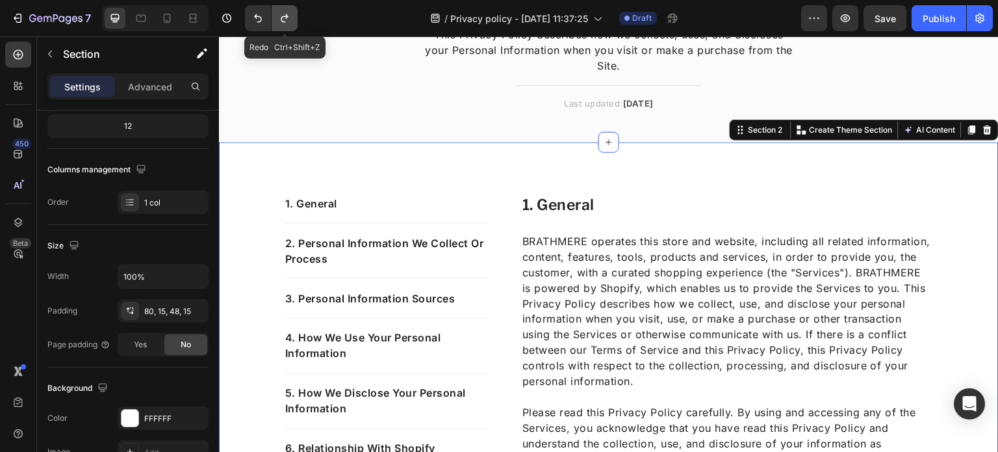
click at [278, 27] on button "Undo/Redo" at bounding box center [285, 18] width 26 height 26
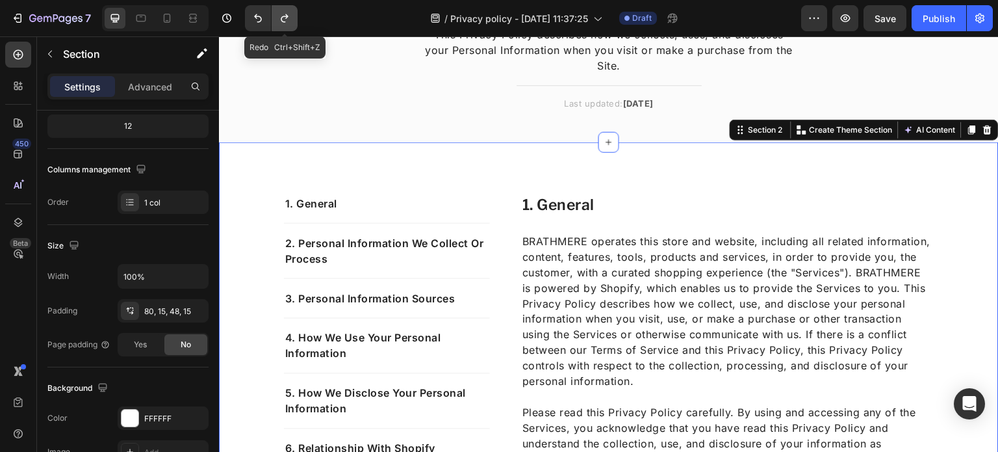
click at [278, 27] on button "Undo/Redo" at bounding box center [285, 18] width 26 height 26
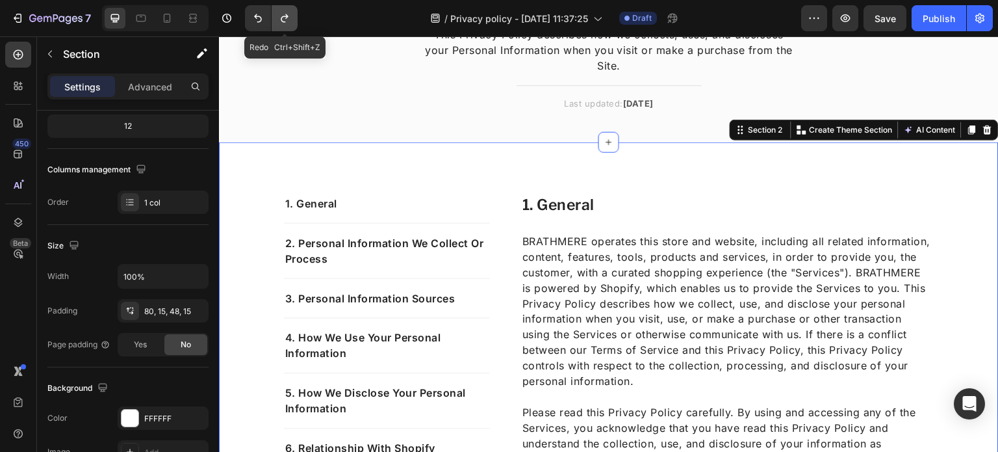
click at [278, 27] on button "Undo/Redo" at bounding box center [285, 18] width 26 height 26
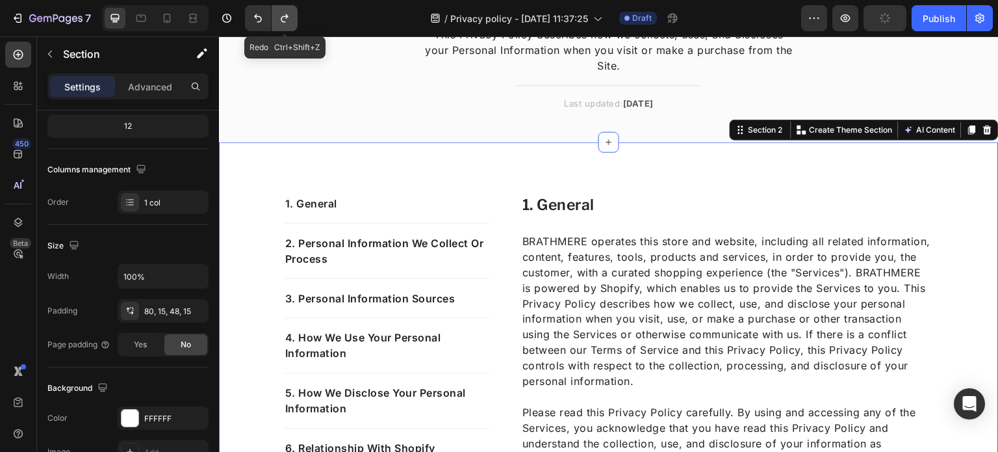
click at [278, 27] on button "Undo/Redo" at bounding box center [285, 18] width 26 height 26
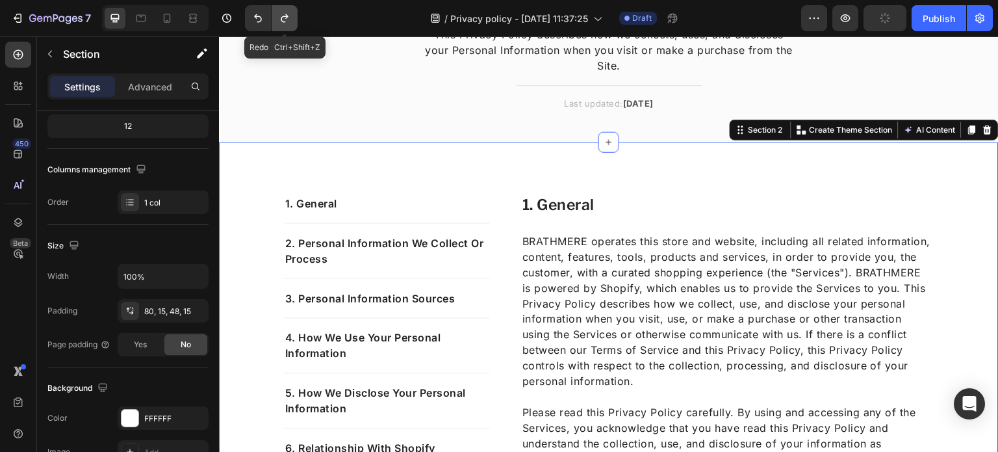
click at [278, 27] on button "Undo/Redo" at bounding box center [285, 18] width 26 height 26
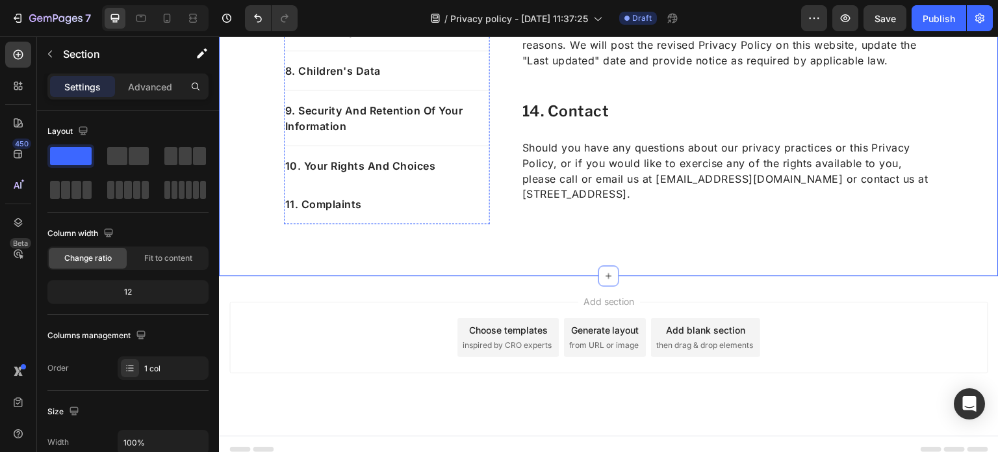
scroll to position [4915, 0]
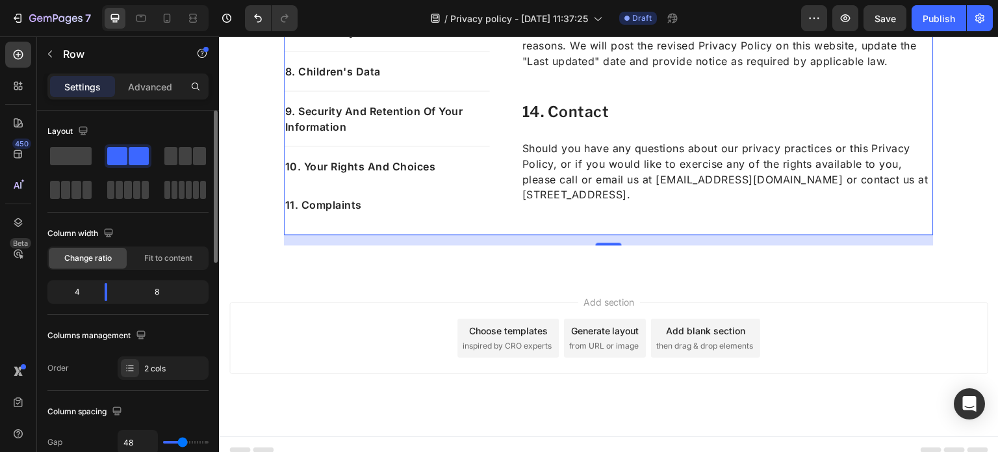
click at [79, 288] on div "4" at bounding box center [72, 292] width 44 height 18
click at [105, 290] on div at bounding box center [106, 292] width 3 height 18
click at [150, 83] on p "Advanced" at bounding box center [150, 87] width 44 height 14
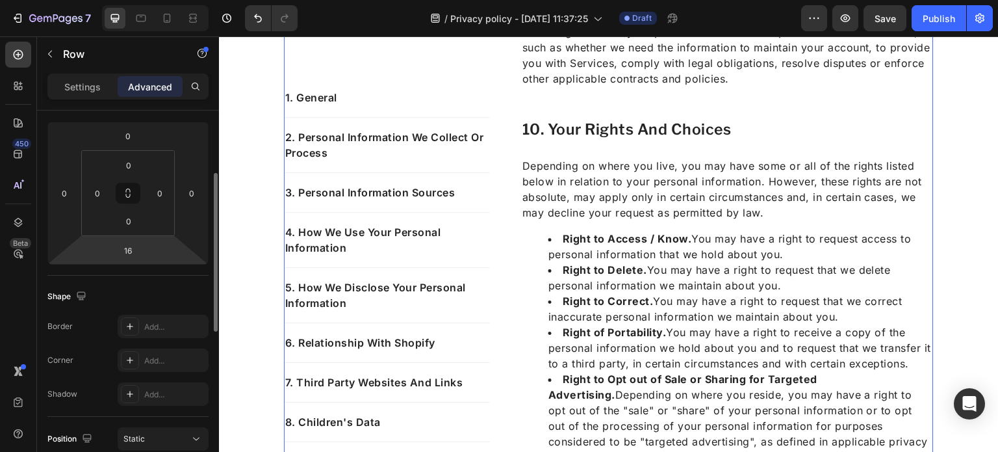
scroll to position [133, 0]
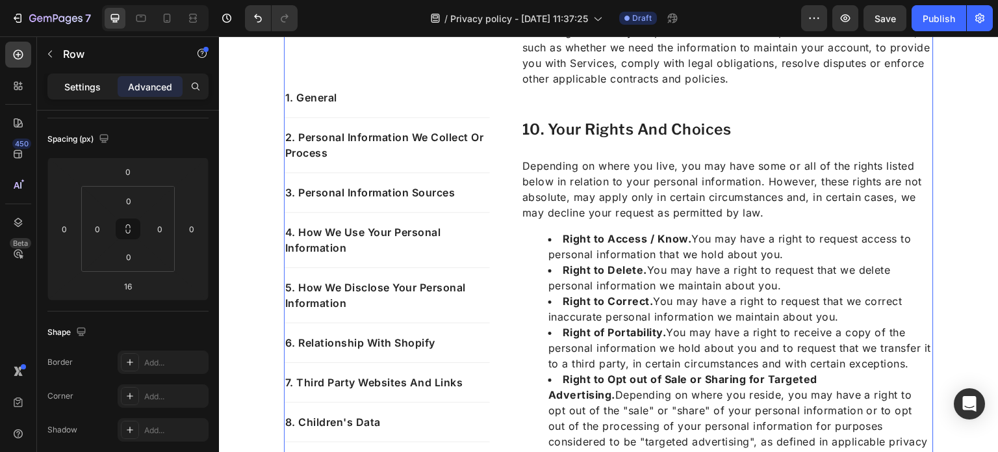
click at [82, 96] on div "Settings" at bounding box center [82, 86] width 65 height 21
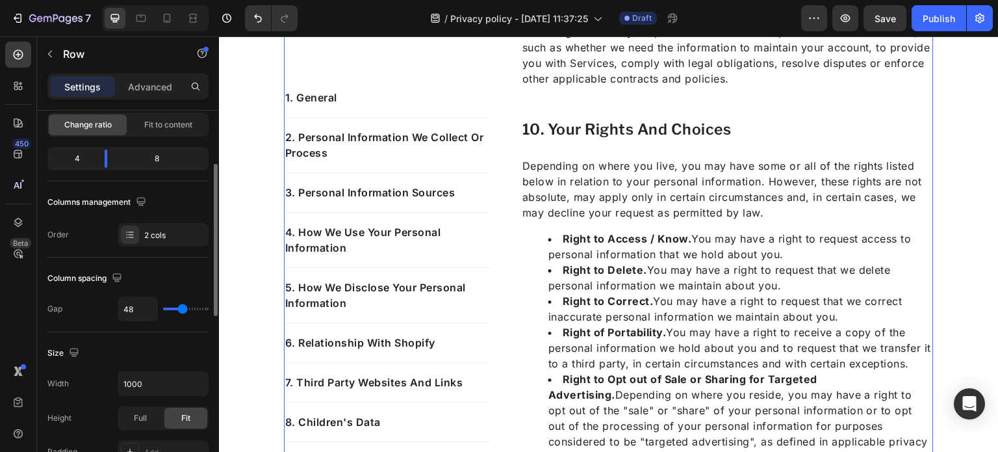
click at [75, 153] on div "4" at bounding box center [72, 158] width 44 height 18
drag, startPoint x: 109, startPoint y: 155, endPoint x: 102, endPoint y: 168, distance: 14.0
click at [107, 150] on div at bounding box center [105, 158] width 23 height 18
click at [100, 198] on div "Columns management" at bounding box center [97, 203] width 101 height 18
click at [639, 293] on li "Right to Correct. You may have a right to request that we correct inaccurate pe…" at bounding box center [740, 308] width 384 height 31
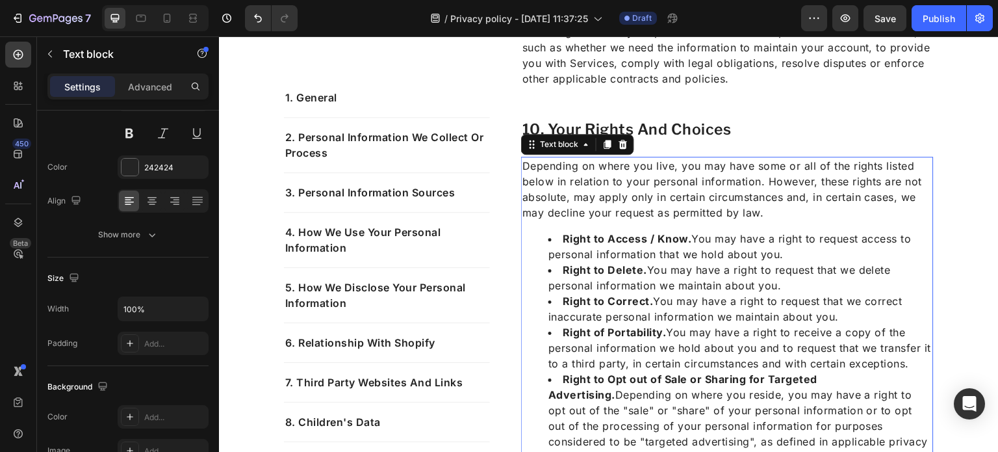
scroll to position [0, 0]
